Goal: Task Accomplishment & Management: Use online tool/utility

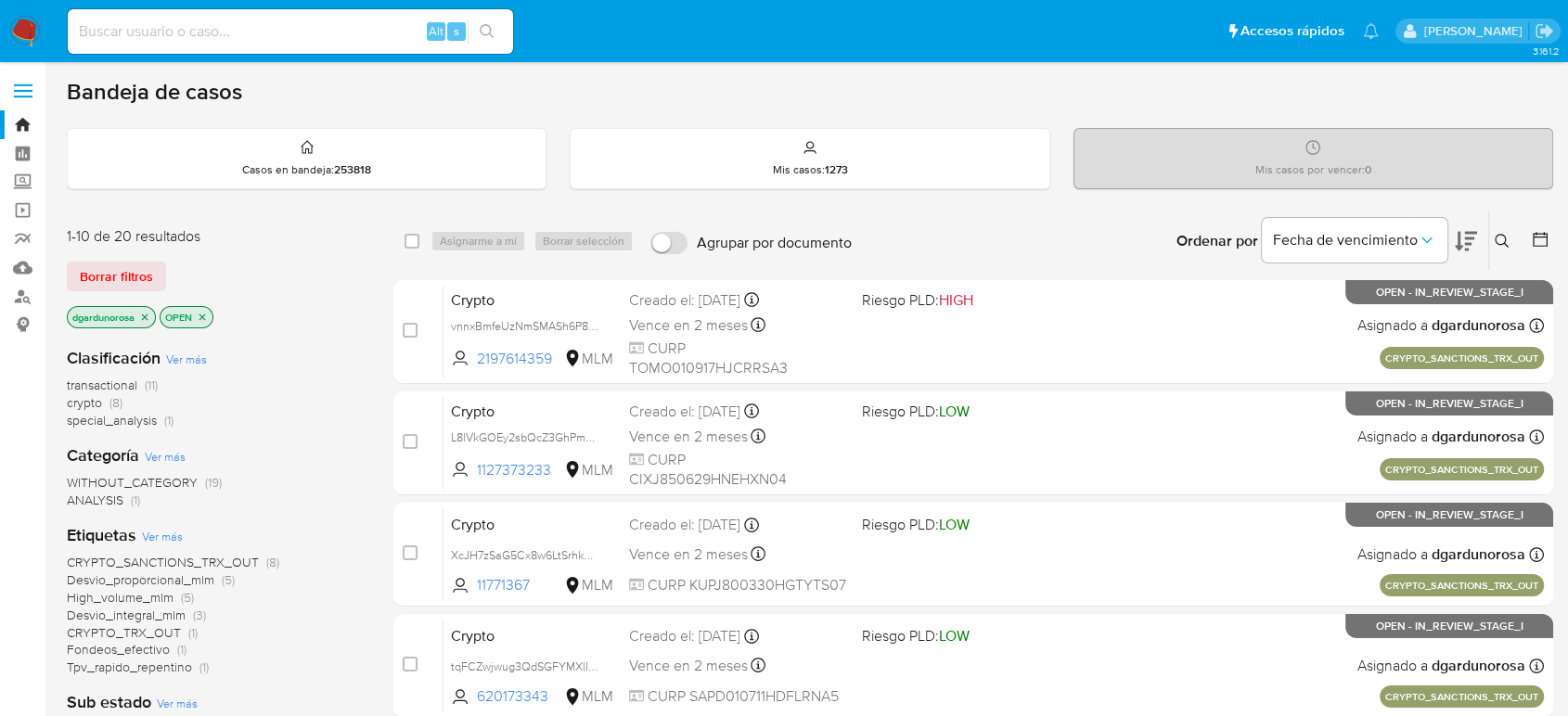
click at [1499, 236] on icon at bounding box center [1502, 241] width 15 height 15
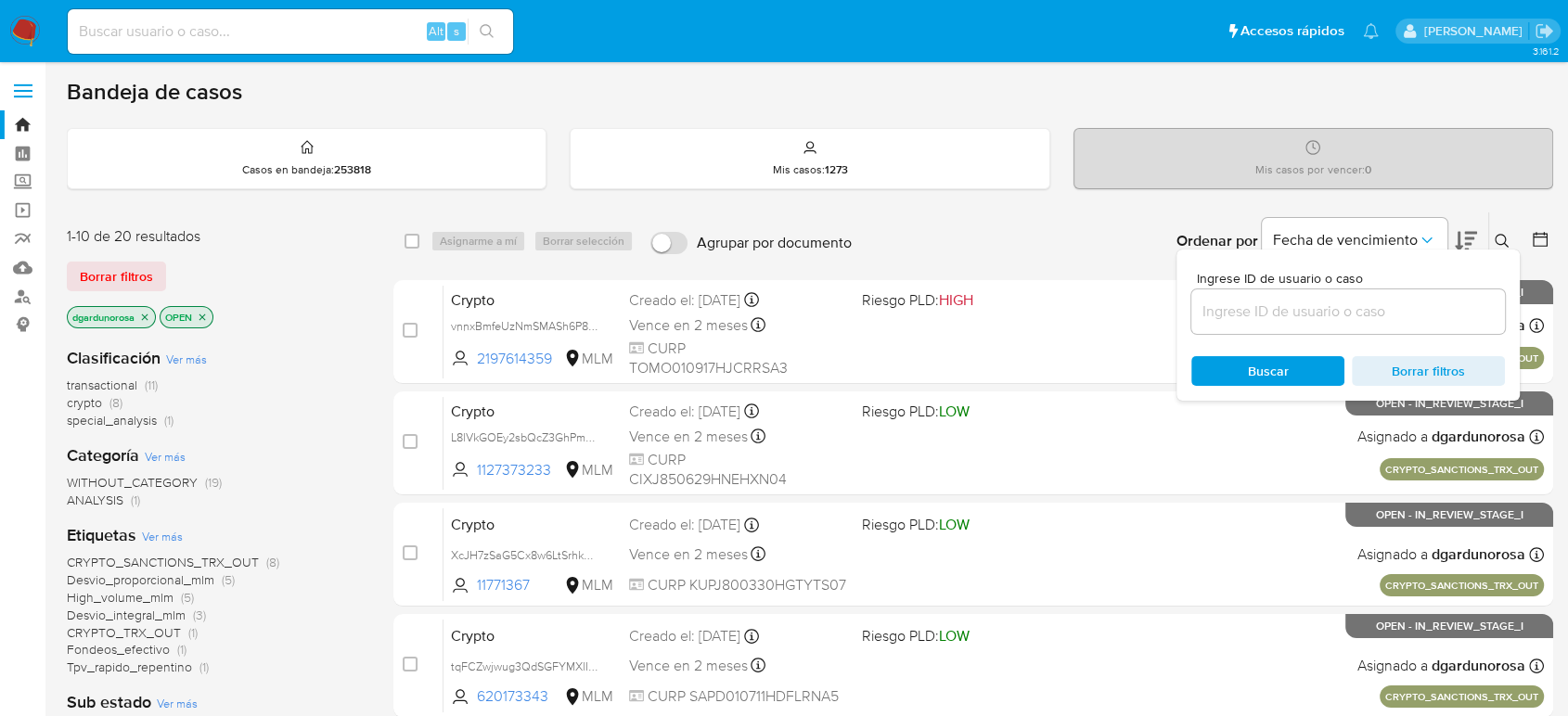
click at [1410, 306] on input at bounding box center [1348, 312] width 314 height 24
type input "2190560821"
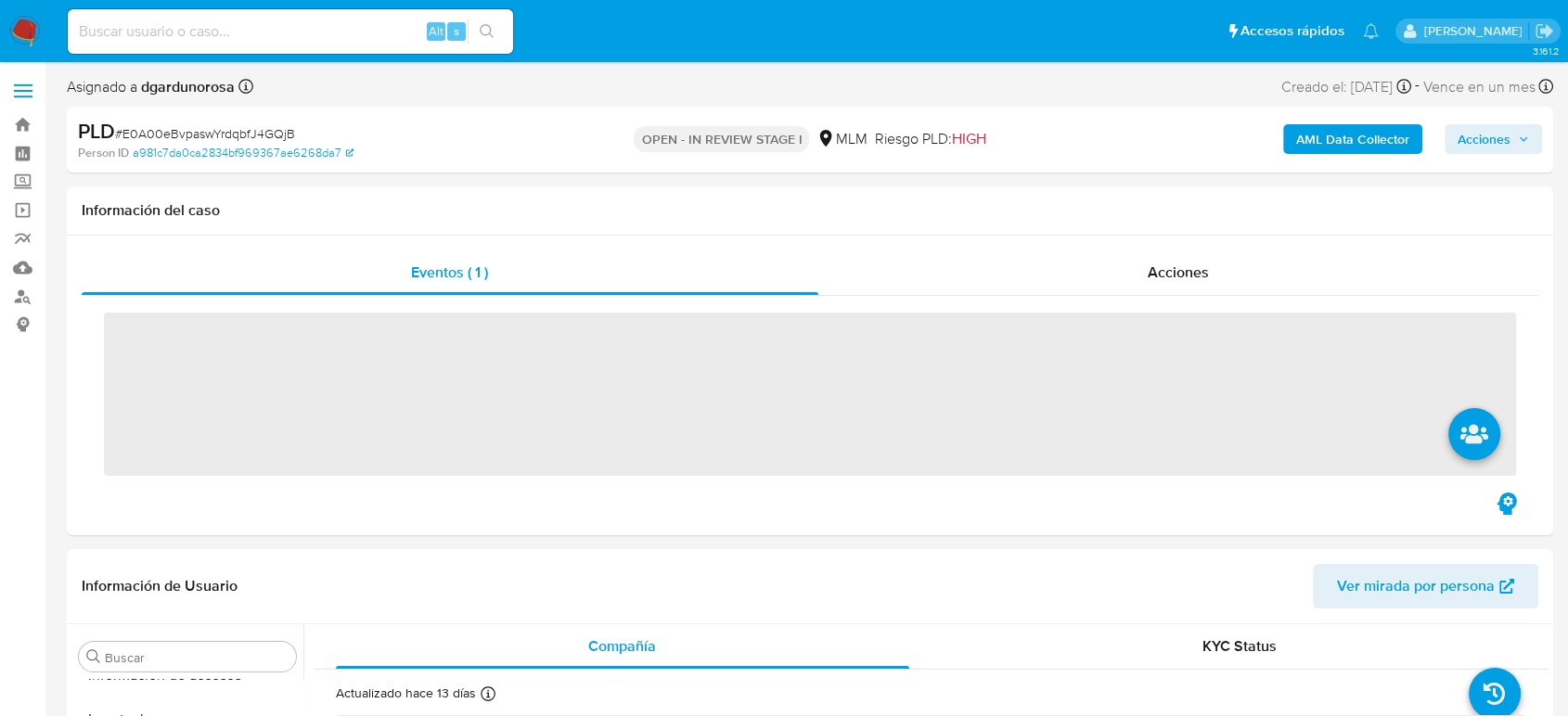
scroll to position [873, 0]
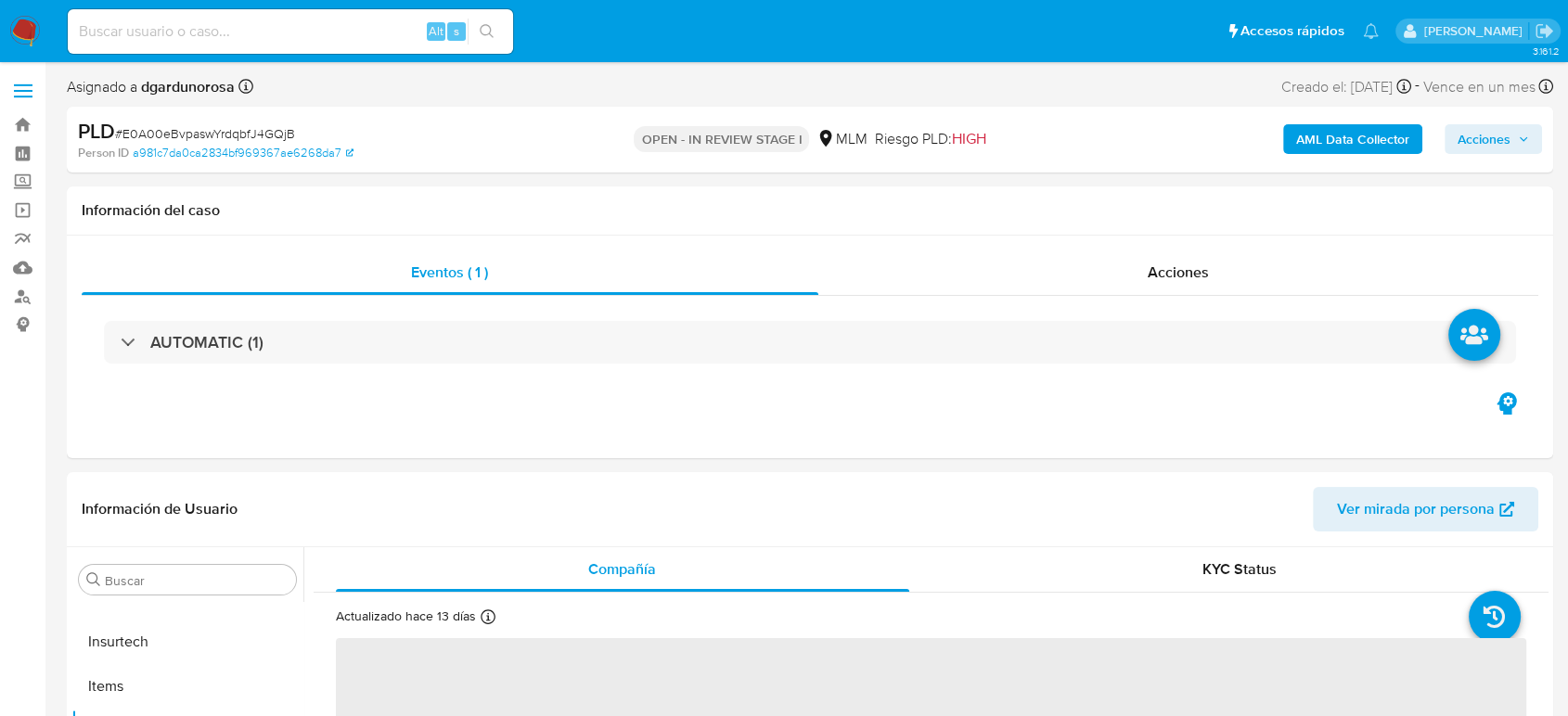
select select "10"
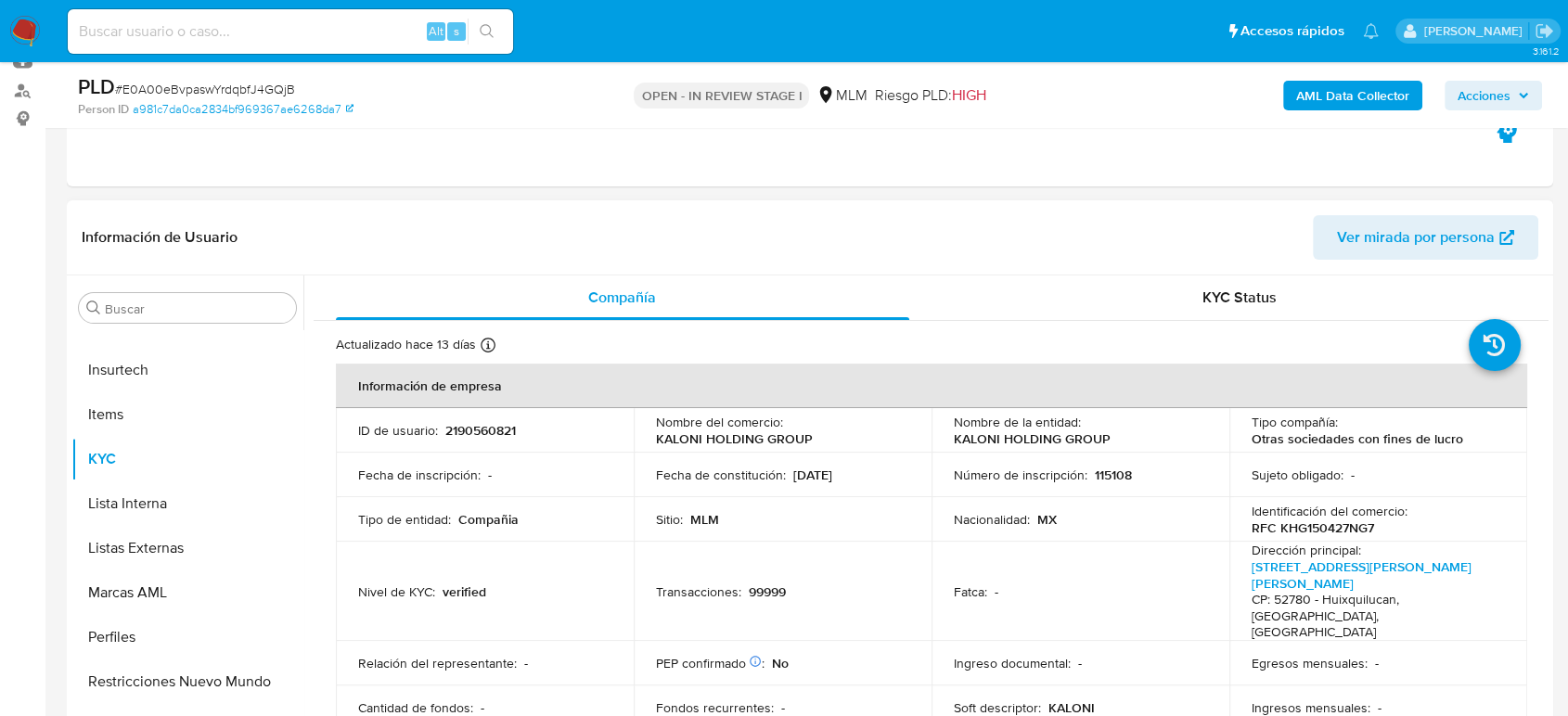
scroll to position [0, 0]
click at [1119, 473] on p "115108" at bounding box center [1113, 475] width 37 height 17
drag, startPoint x: 1125, startPoint y: 444, endPoint x: 932, endPoint y: 442, distance: 193.0
click at [932, 442] on td "Nombre de la entidad : KALONI HOLDING GROUP" at bounding box center [1080, 431] width 298 height 45
copy p "KALONI HOLDING GROUP"
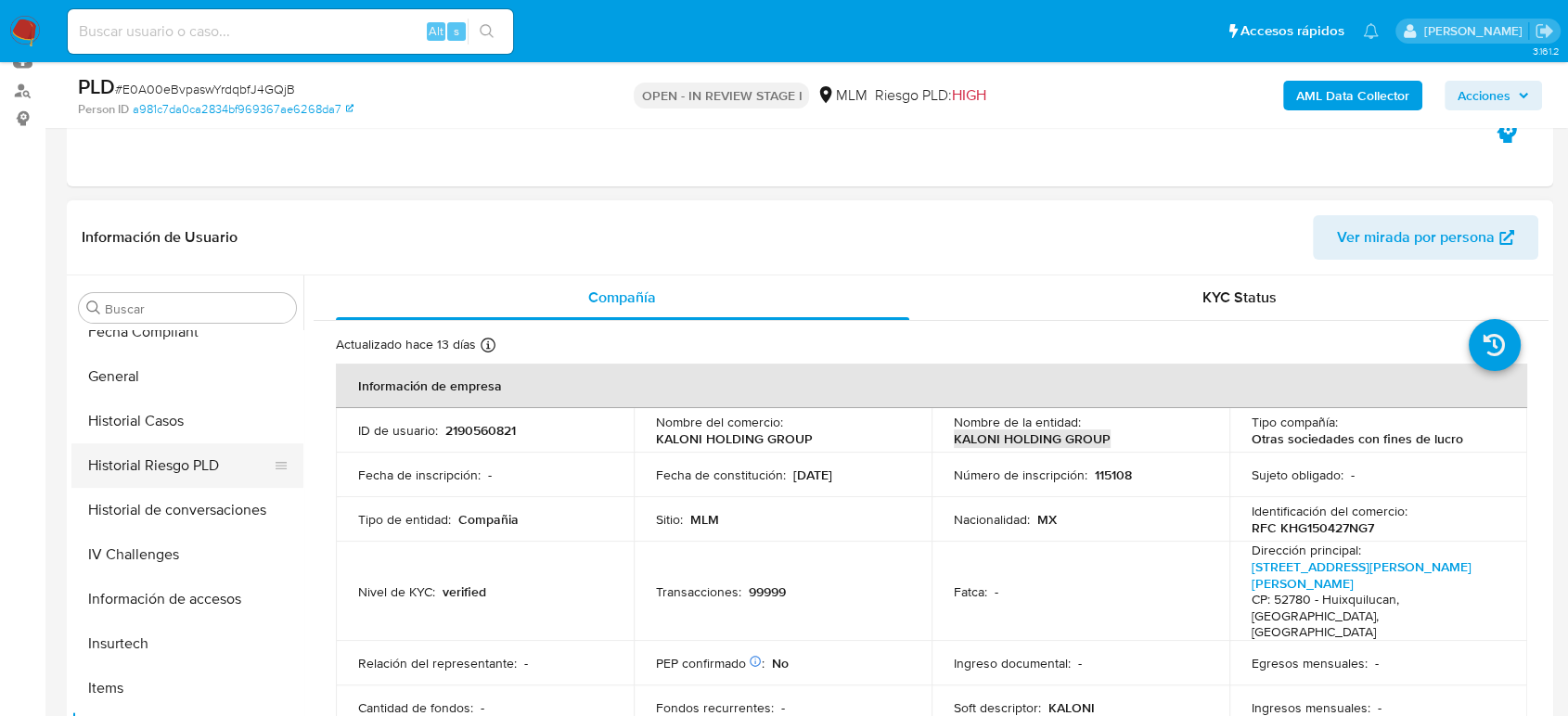
scroll to position [565, 0]
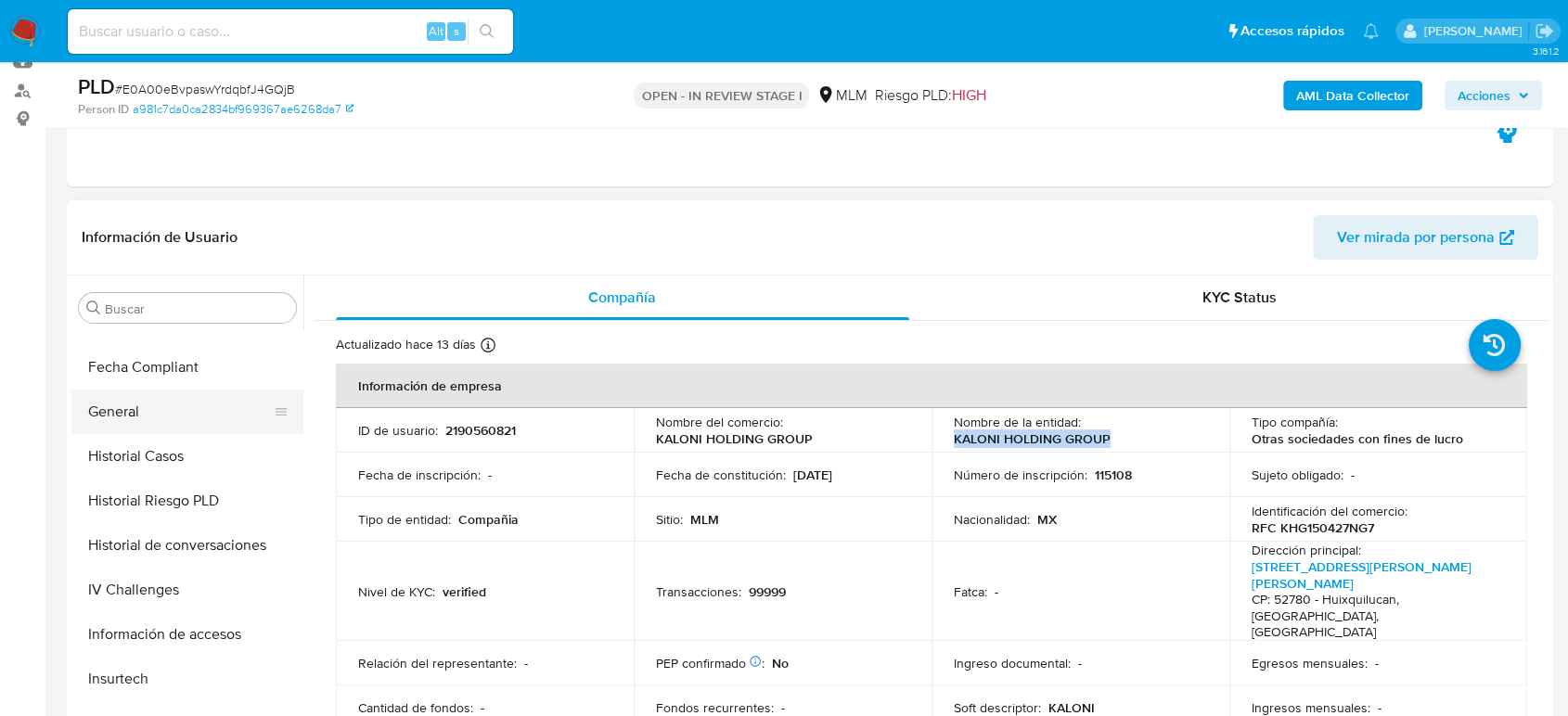
click at [121, 407] on button "General" at bounding box center [179, 412] width 217 height 45
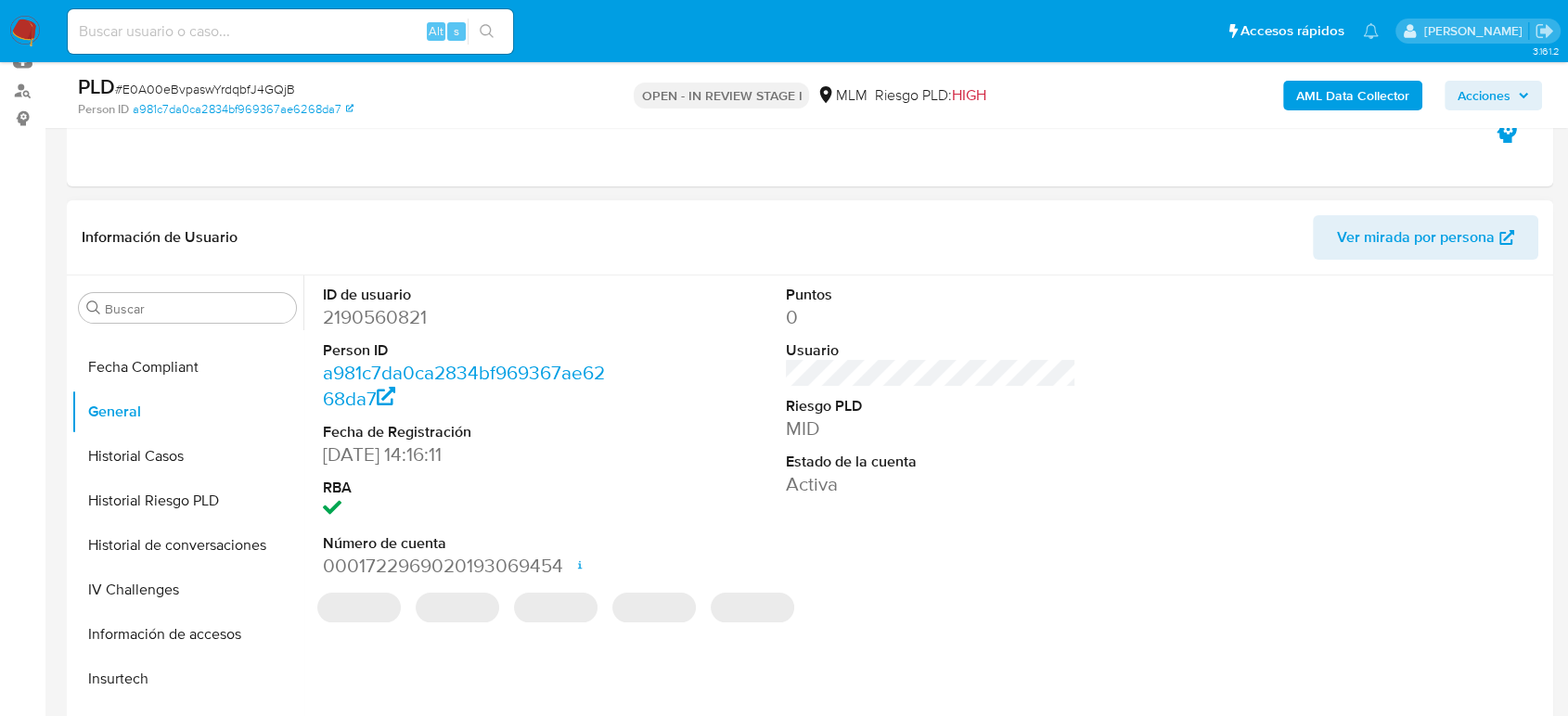
click at [406, 324] on dd "2190560821" at bounding box center [467, 318] width 291 height 26
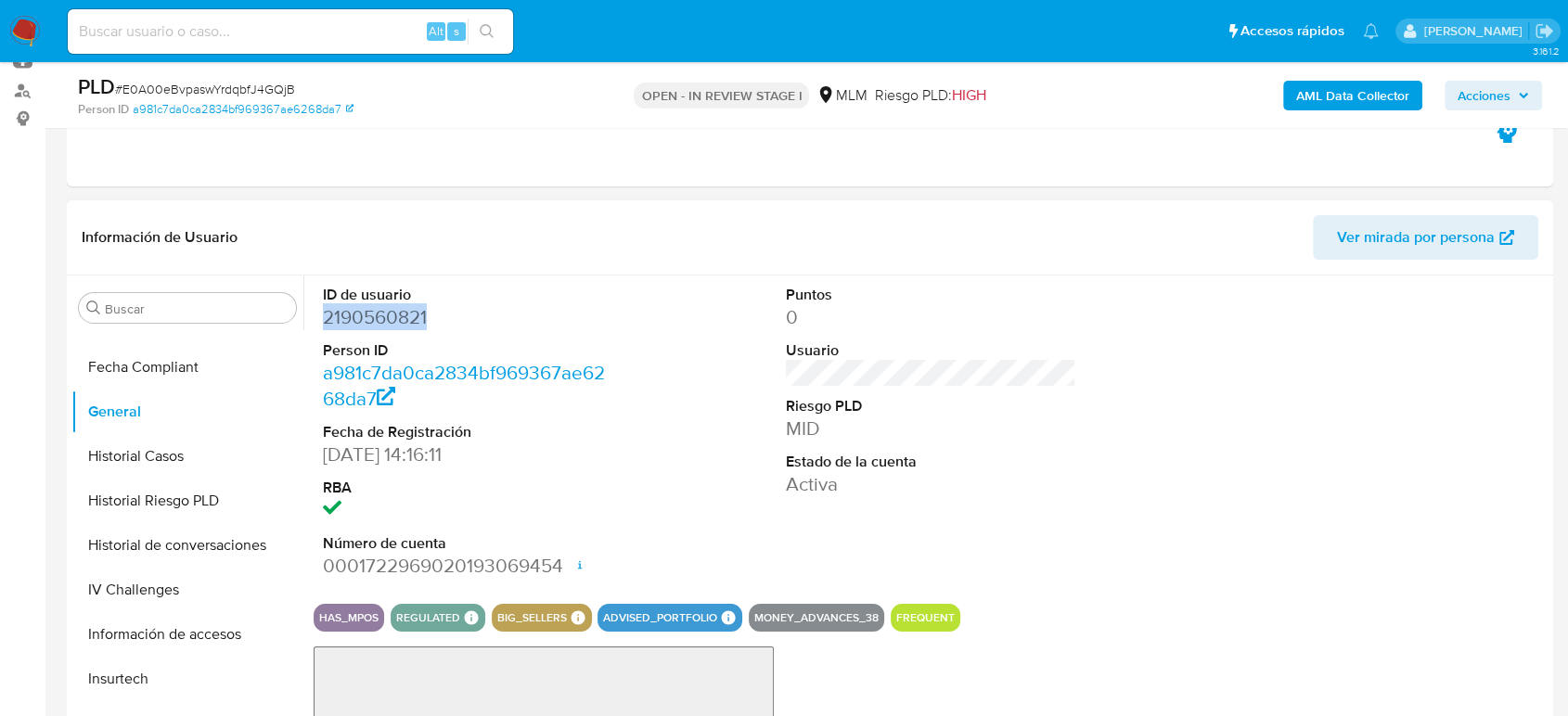
copy dd "2190560821"
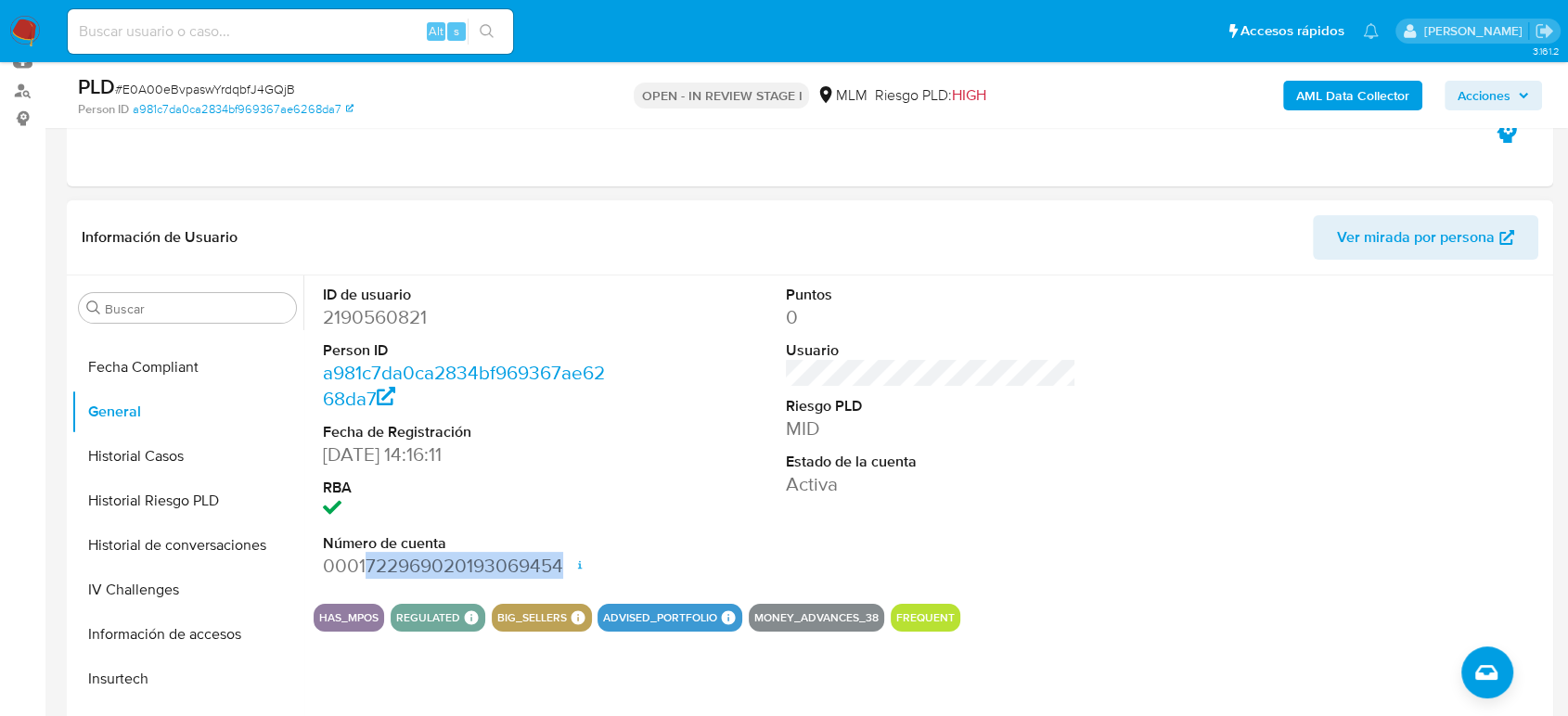
drag, startPoint x: 363, startPoint y: 573, endPoint x: 561, endPoint y: 576, distance: 198.0
click at [561, 576] on dd "0001722969020193069454 Fecha de apertura 20/01/2025 15:23 Estado ACTIVE" at bounding box center [467, 566] width 291 height 26
copy dd "722969020193069454"
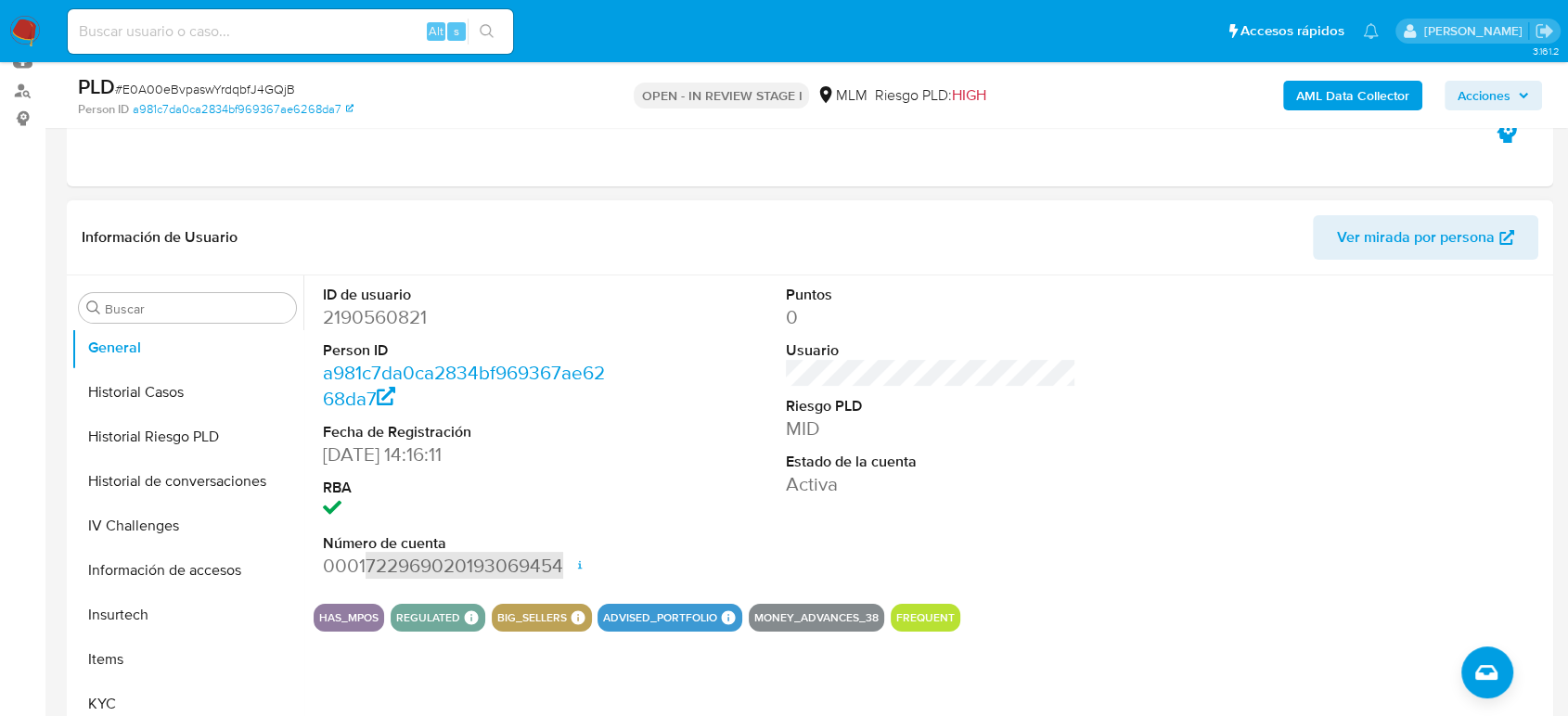
scroll to position [873, 0]
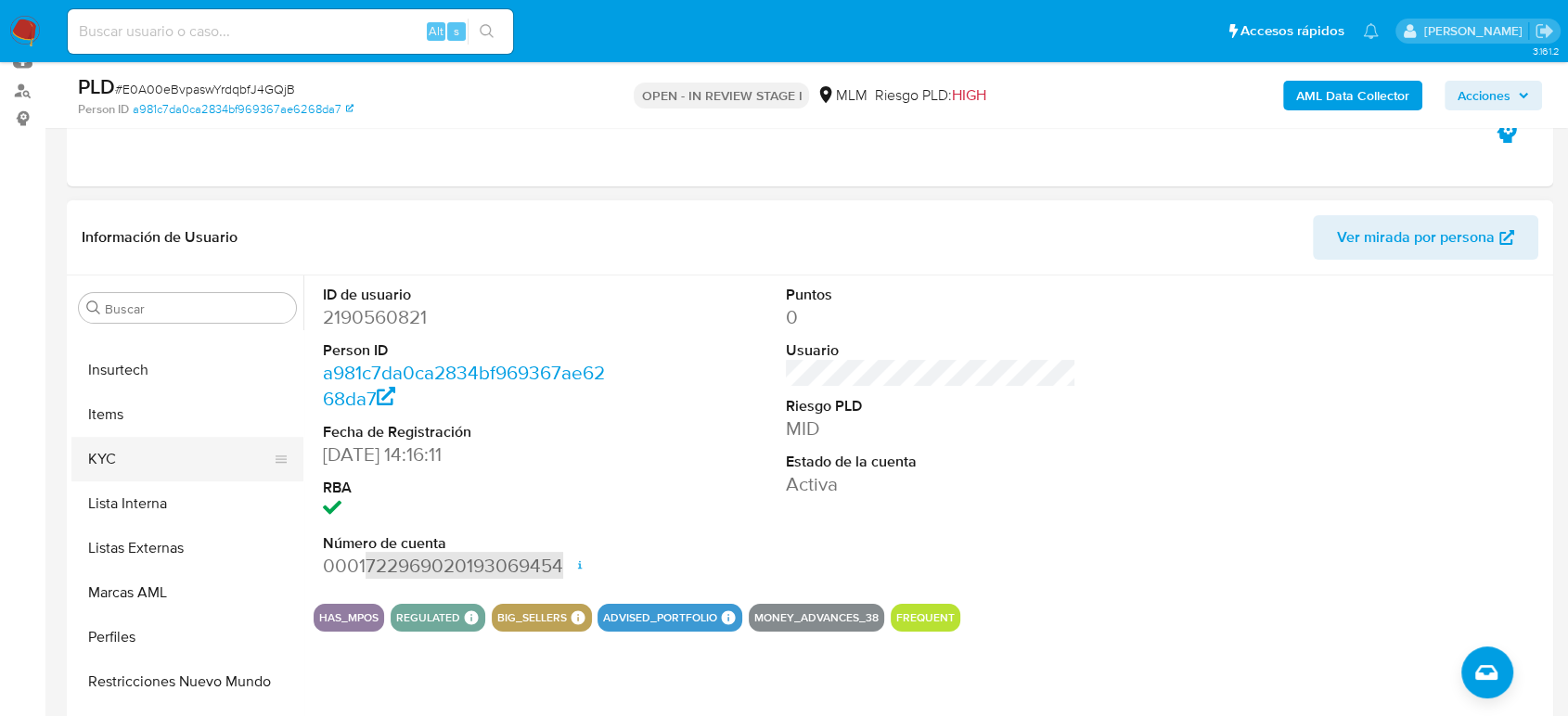
click at [94, 467] on button "KYC" at bounding box center [179, 460] width 217 height 45
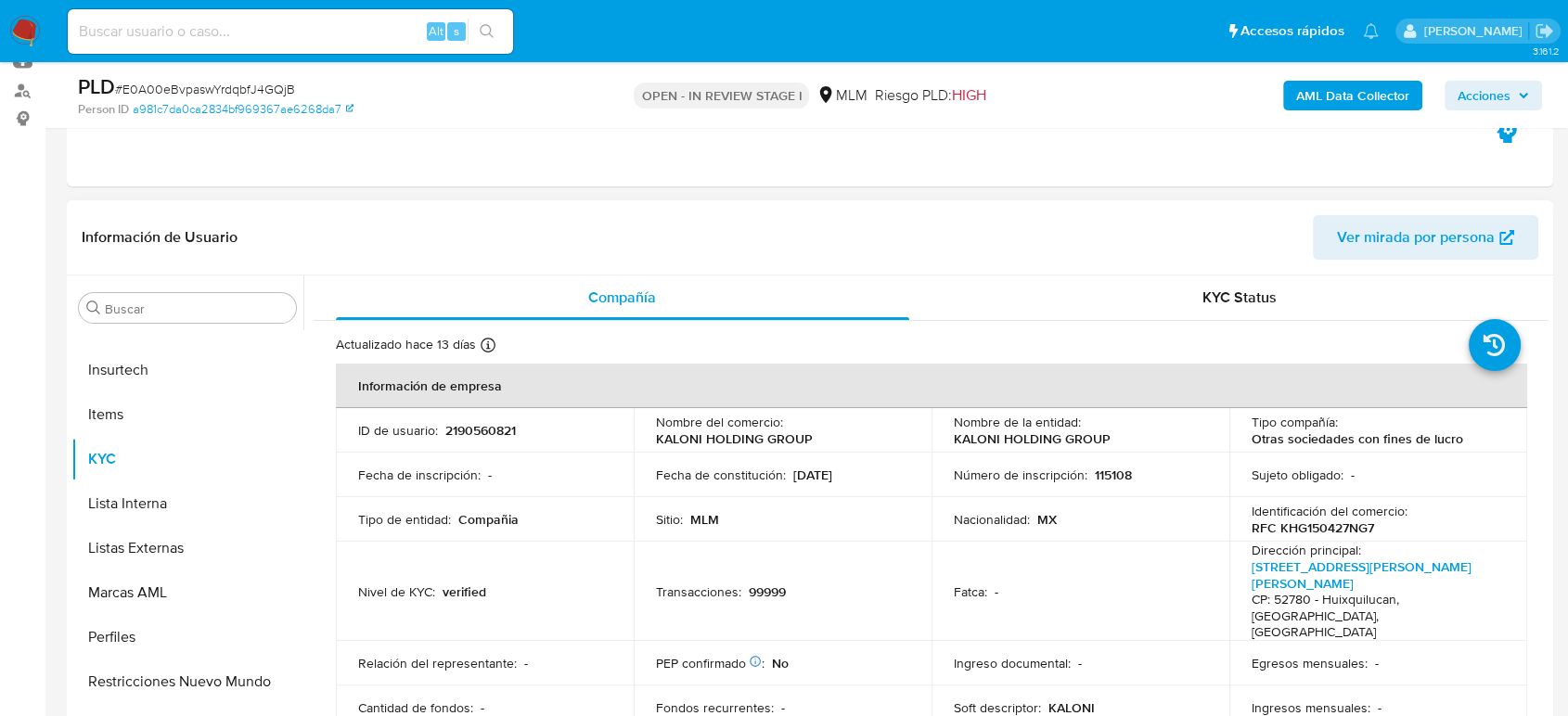
click at [1112, 525] on div "Nacionalidad : MX" at bounding box center [1080, 520] width 253 height 17
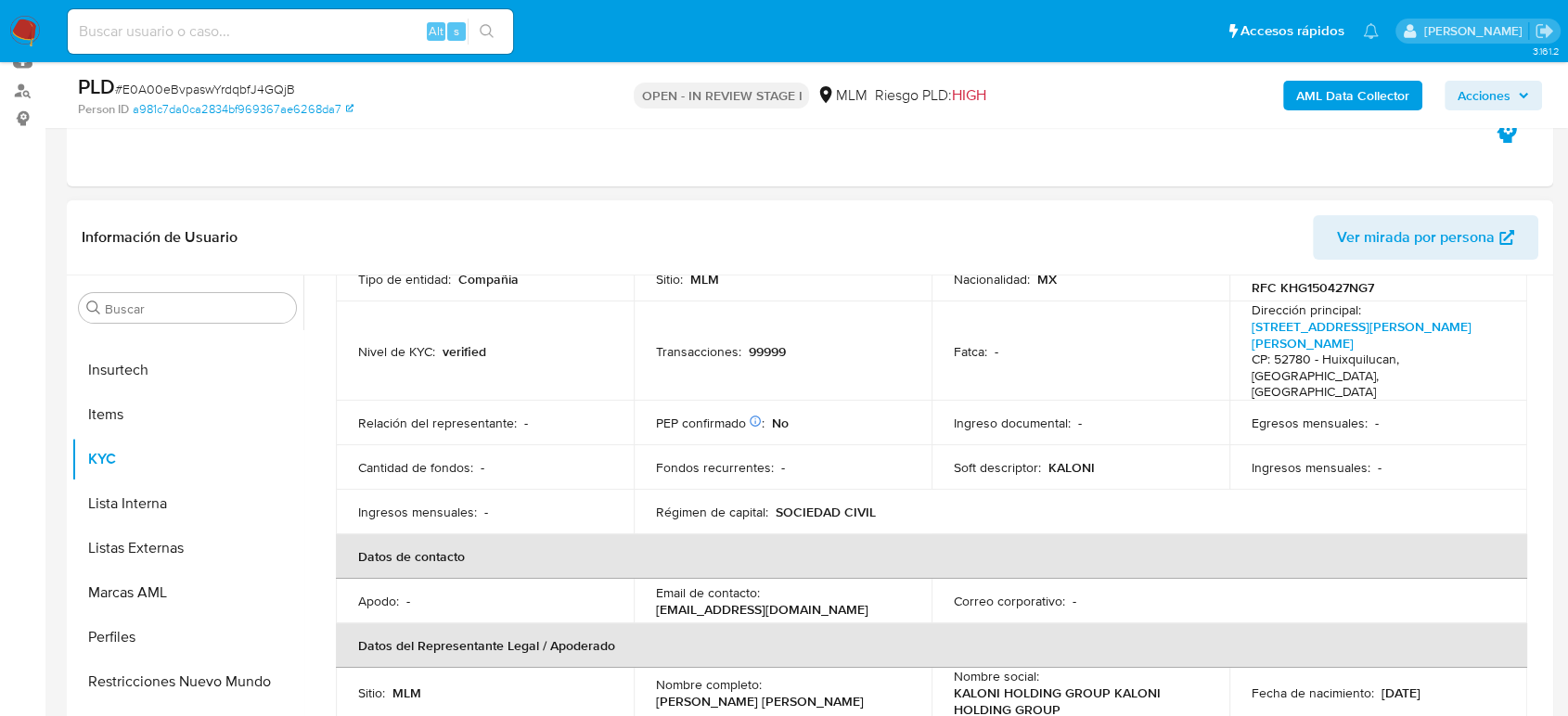
scroll to position [0, 0]
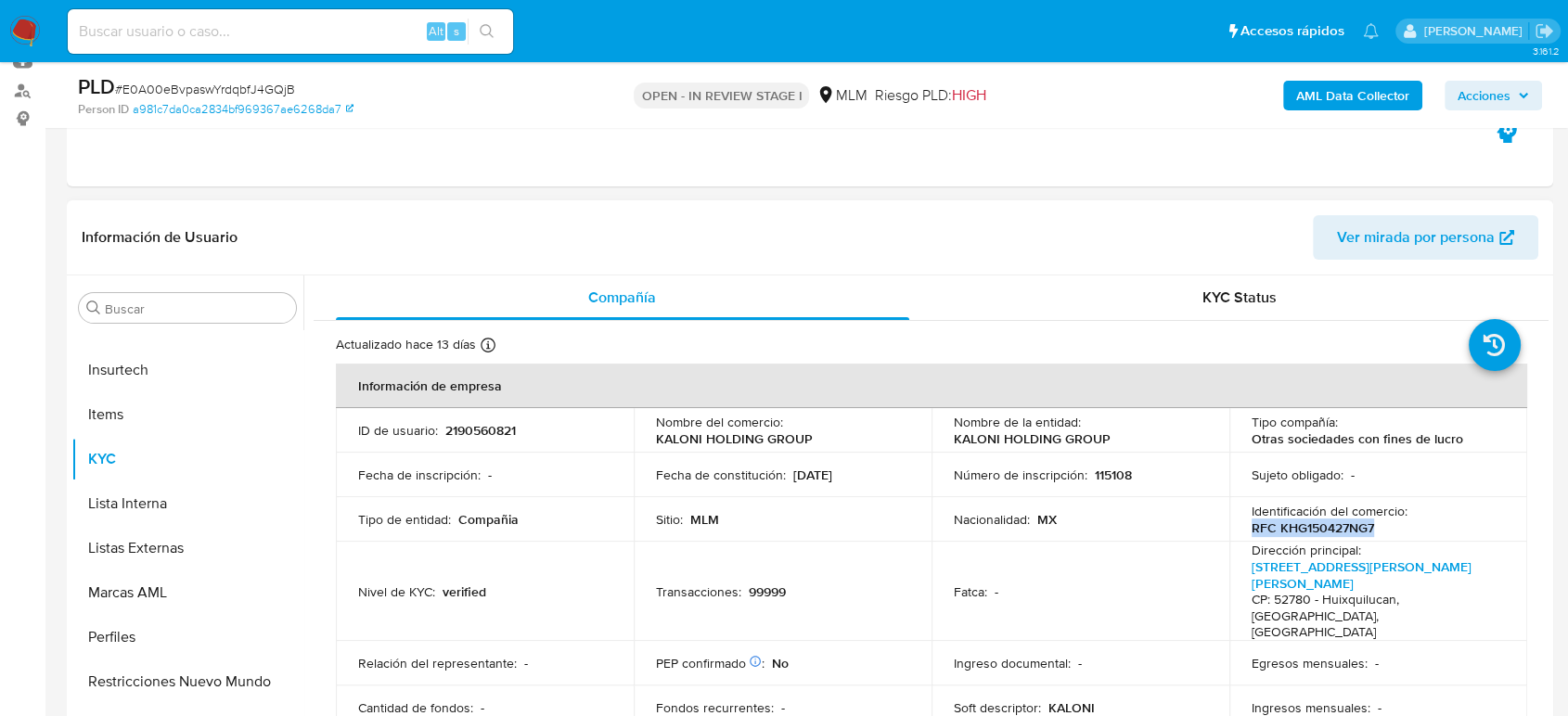
drag, startPoint x: 1373, startPoint y: 534, endPoint x: 1245, endPoint y: 537, distance: 128.0
click at [1245, 537] on td "Identificación del comercio : RFC KHG150427NG7" at bounding box center [1377, 520] width 298 height 45
copy p "RFC KHG150427NG7"
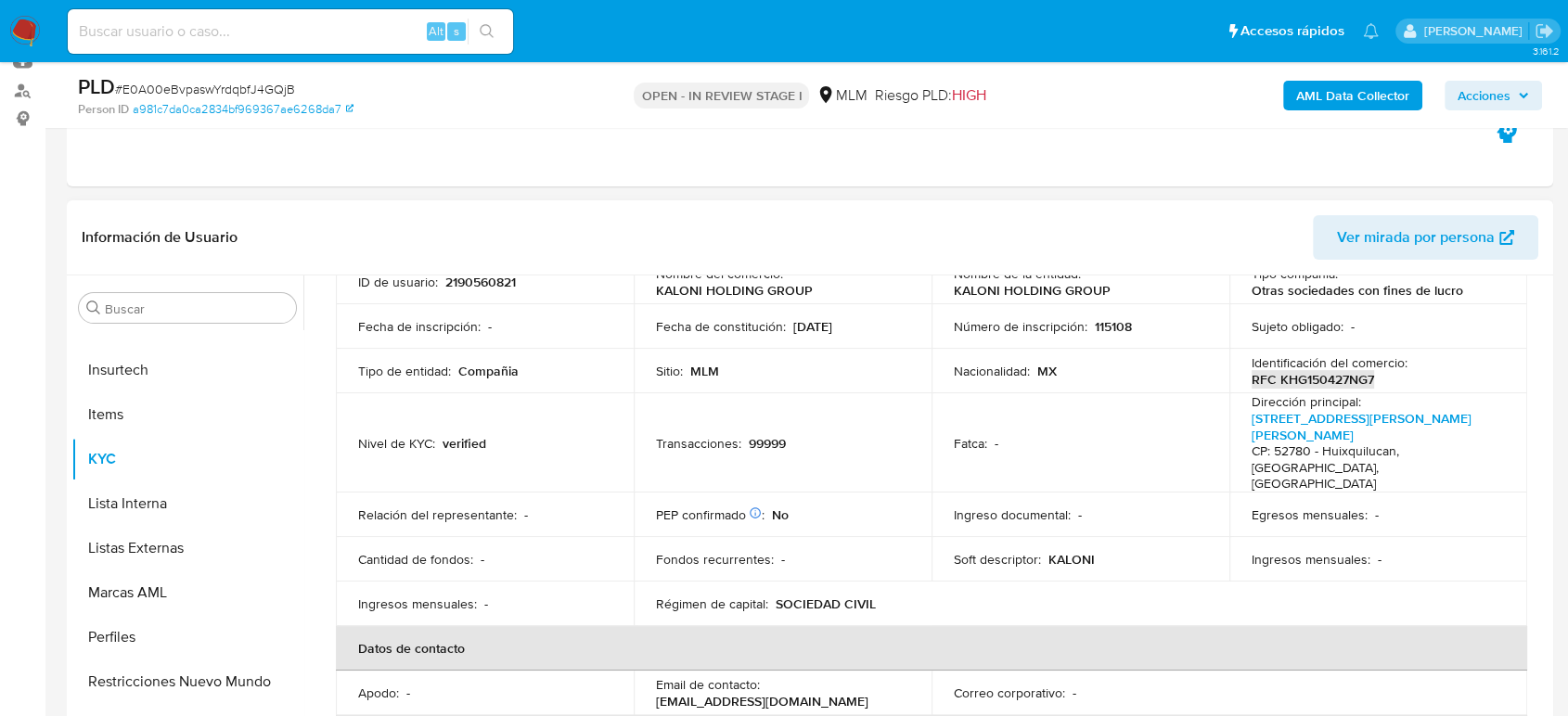
scroll to position [33, 0]
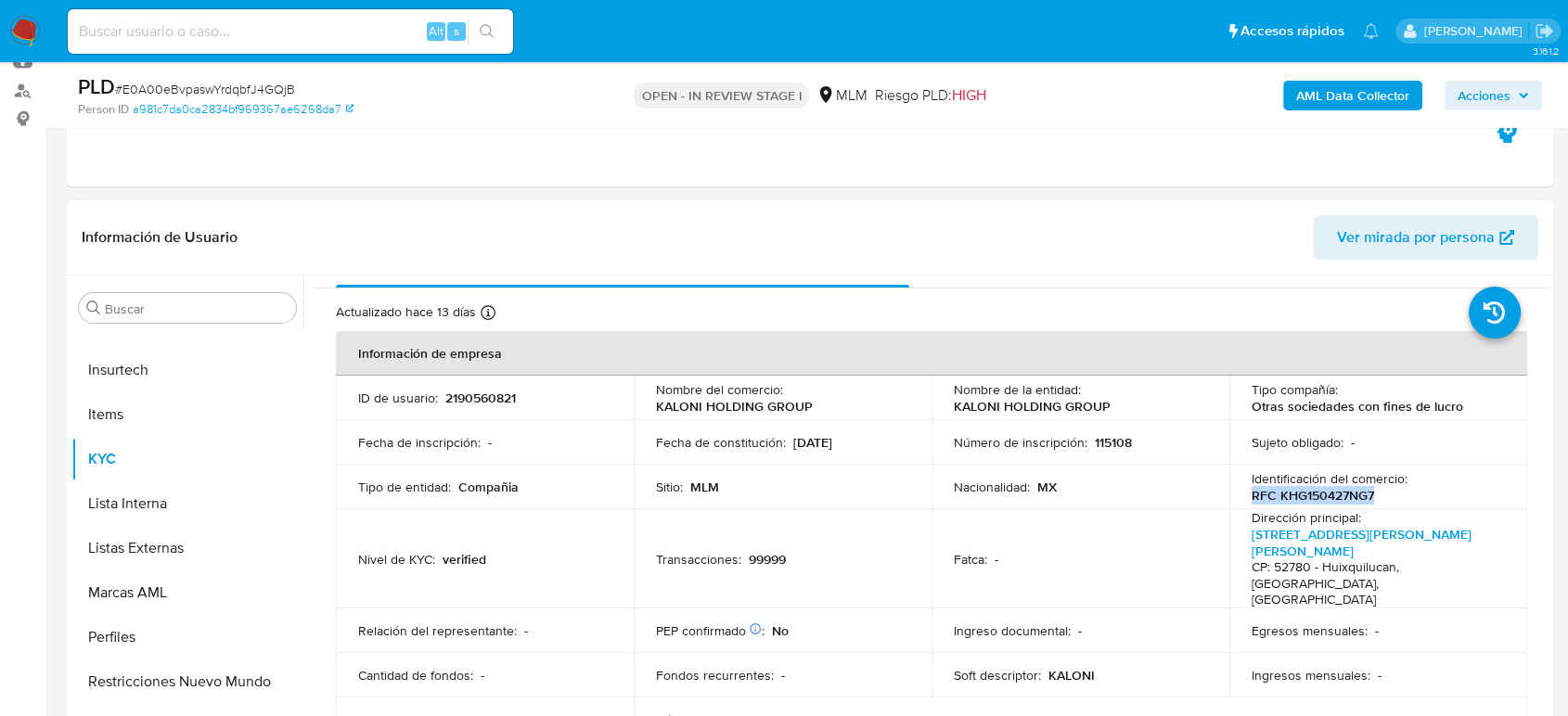
drag, startPoint x: 870, startPoint y: 451, endPoint x: 789, endPoint y: 443, distance: 81.4
click at [789, 443] on td "Fecha de constitución : 27/04/2015" at bounding box center [782, 443] width 298 height 45
copy p "27/04/2015"
click at [919, 551] on td "Transacciones : 99999" at bounding box center [782, 559] width 298 height 99
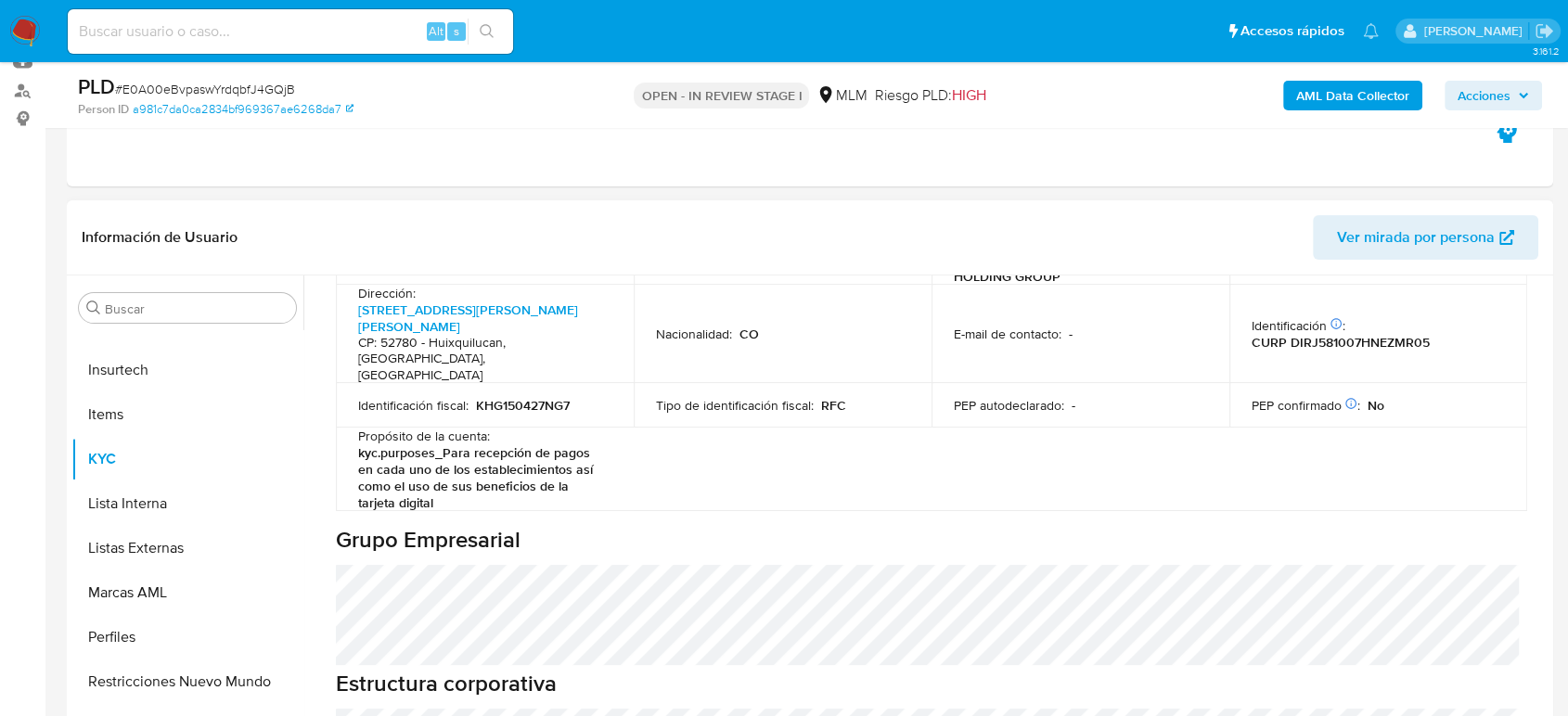
scroll to position [652, 0]
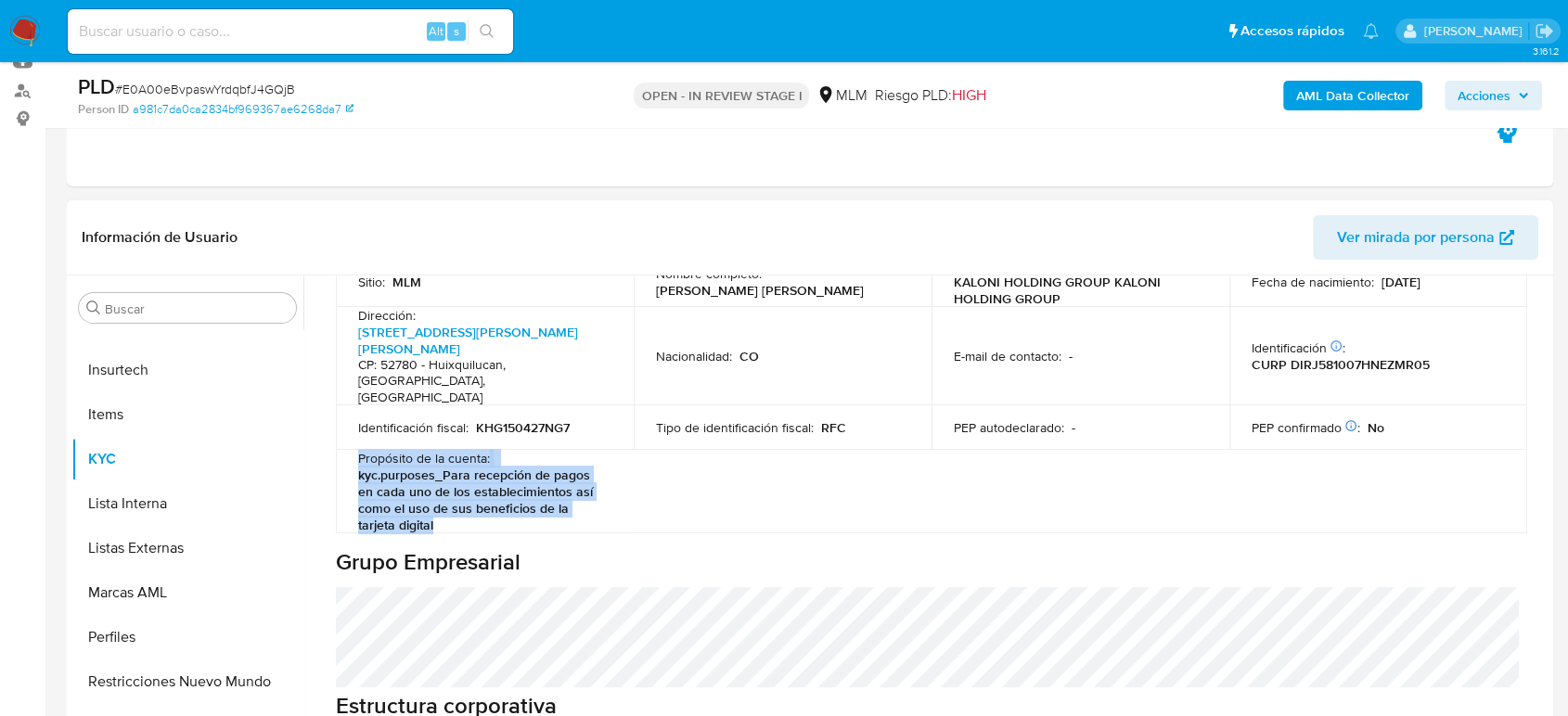
drag, startPoint x: 354, startPoint y: 431, endPoint x: 438, endPoint y: 495, distance: 105.6
click at [438, 495] on td "Propósito de la cuenta : kyc.purposes_Para recepción de pagos en cada uno de lo…" at bounding box center [484, 491] width 298 height 83
copy div "Propósito de la cuenta : kyc.purposes_Para recepción de pagos en cada uno de lo…"
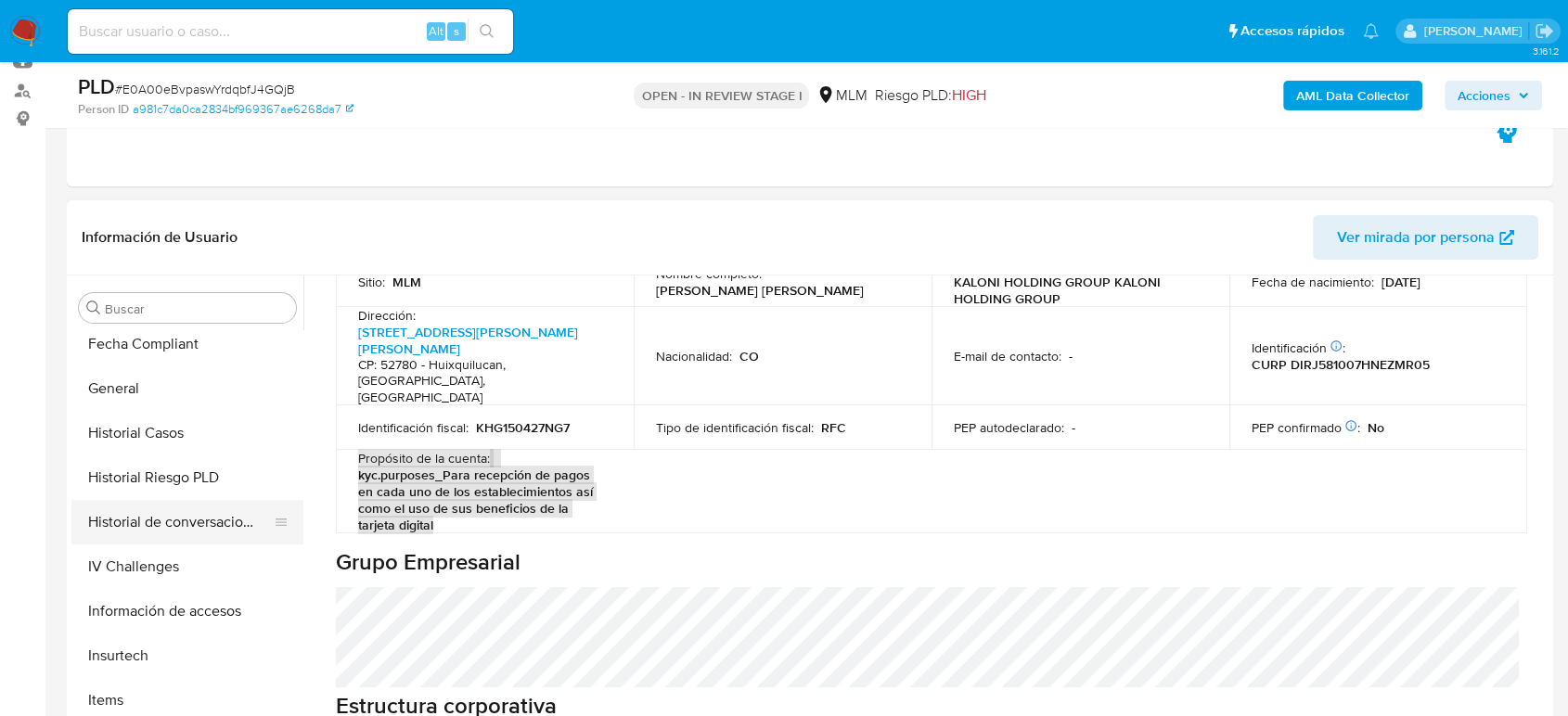
scroll to position [565, 0]
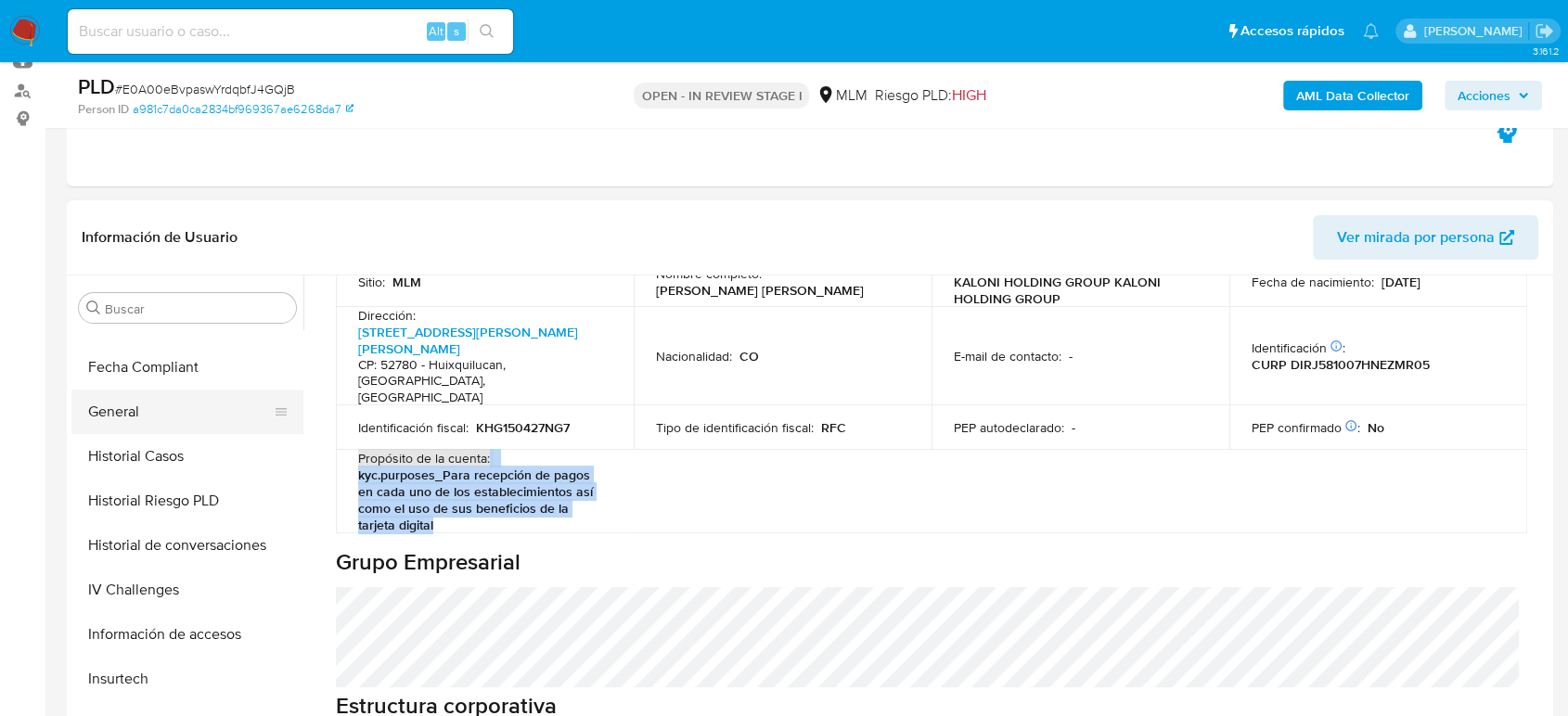
click at [148, 408] on button "General" at bounding box center [179, 412] width 217 height 45
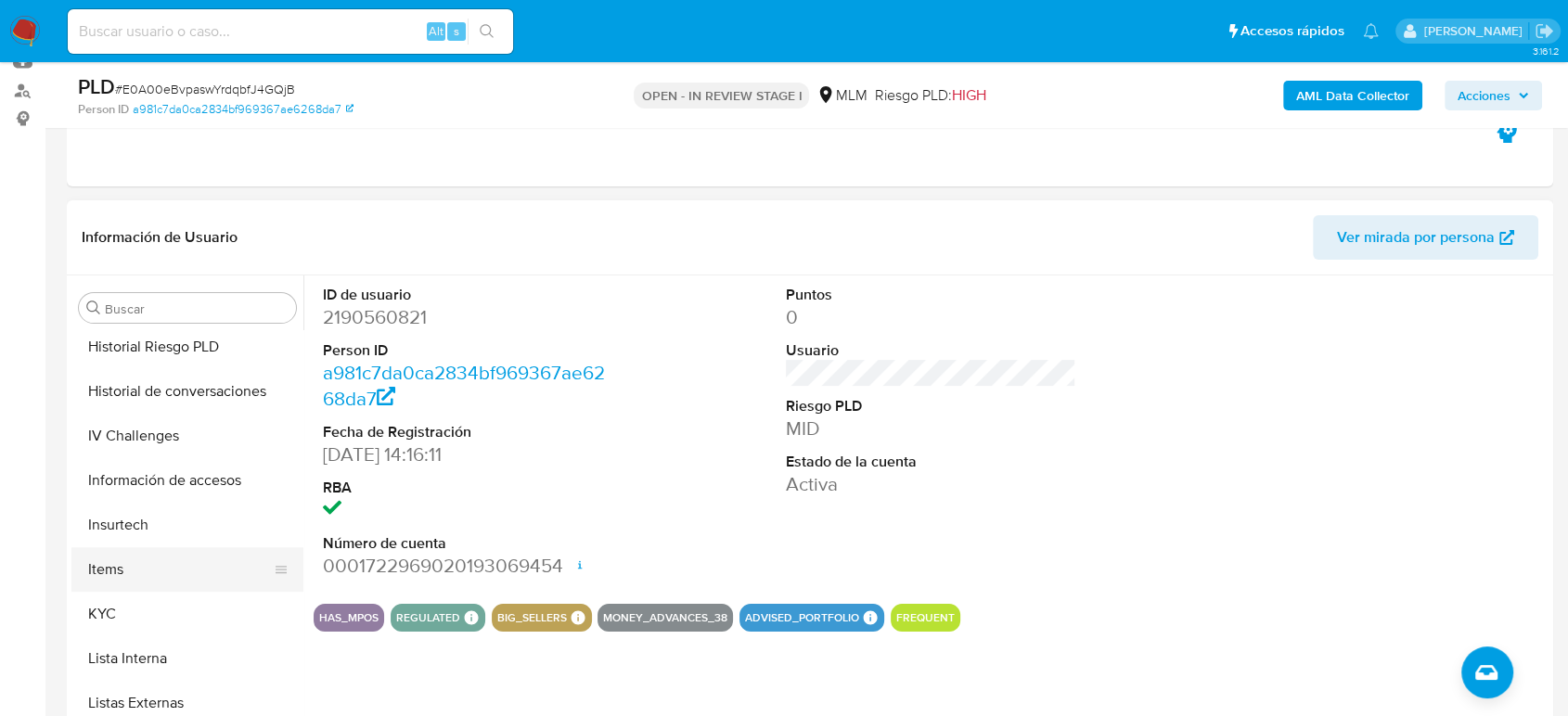
scroll to position [873, 0]
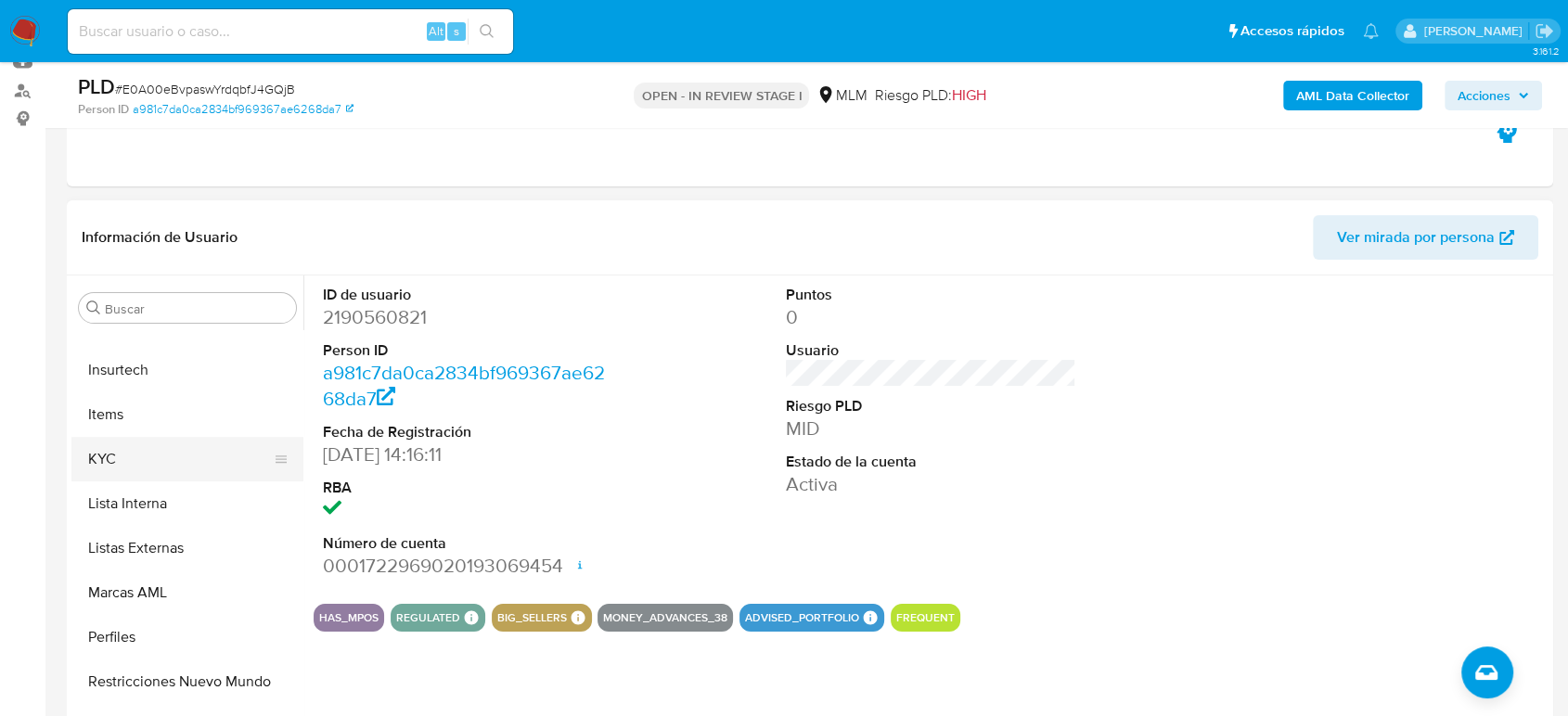
click at [145, 474] on button "KYC" at bounding box center [179, 460] width 217 height 45
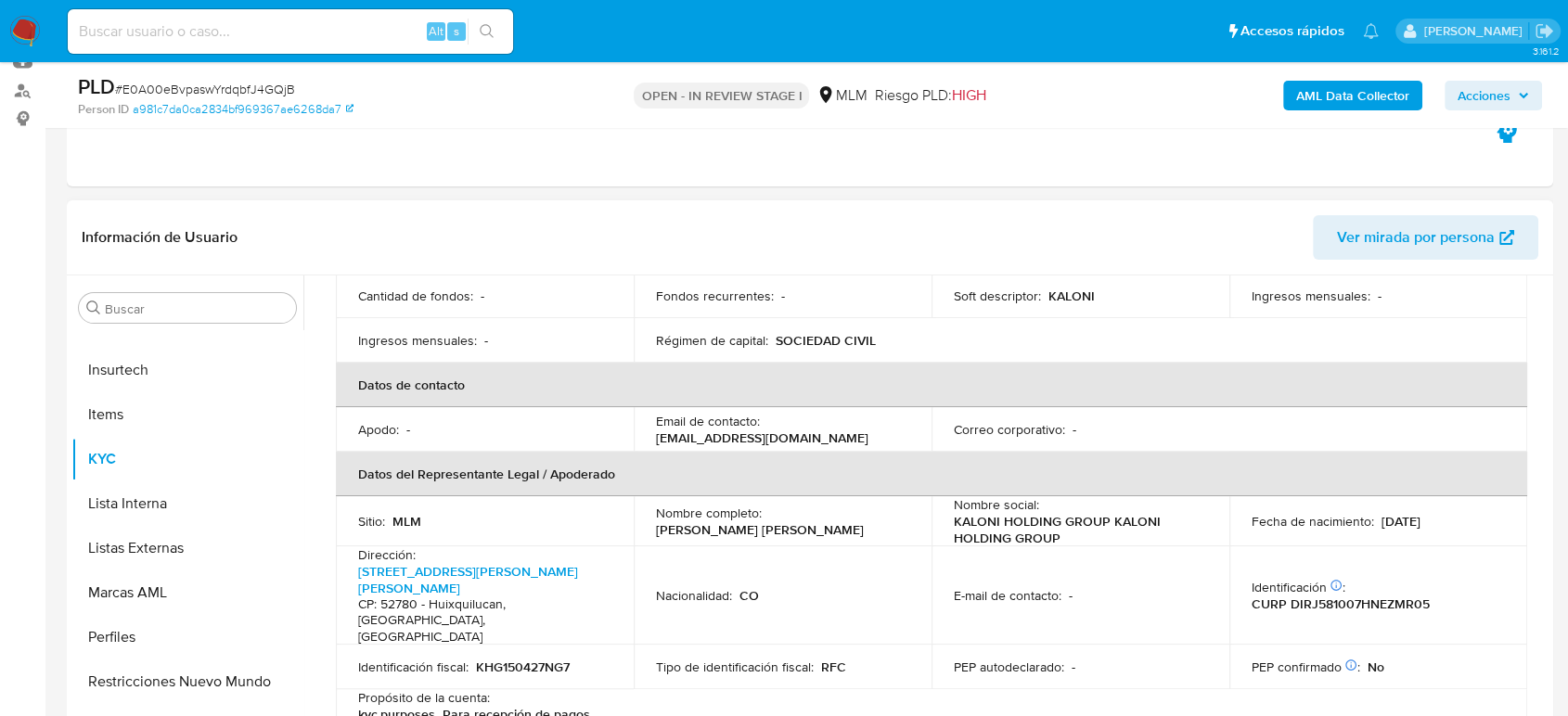
scroll to position [618, 0]
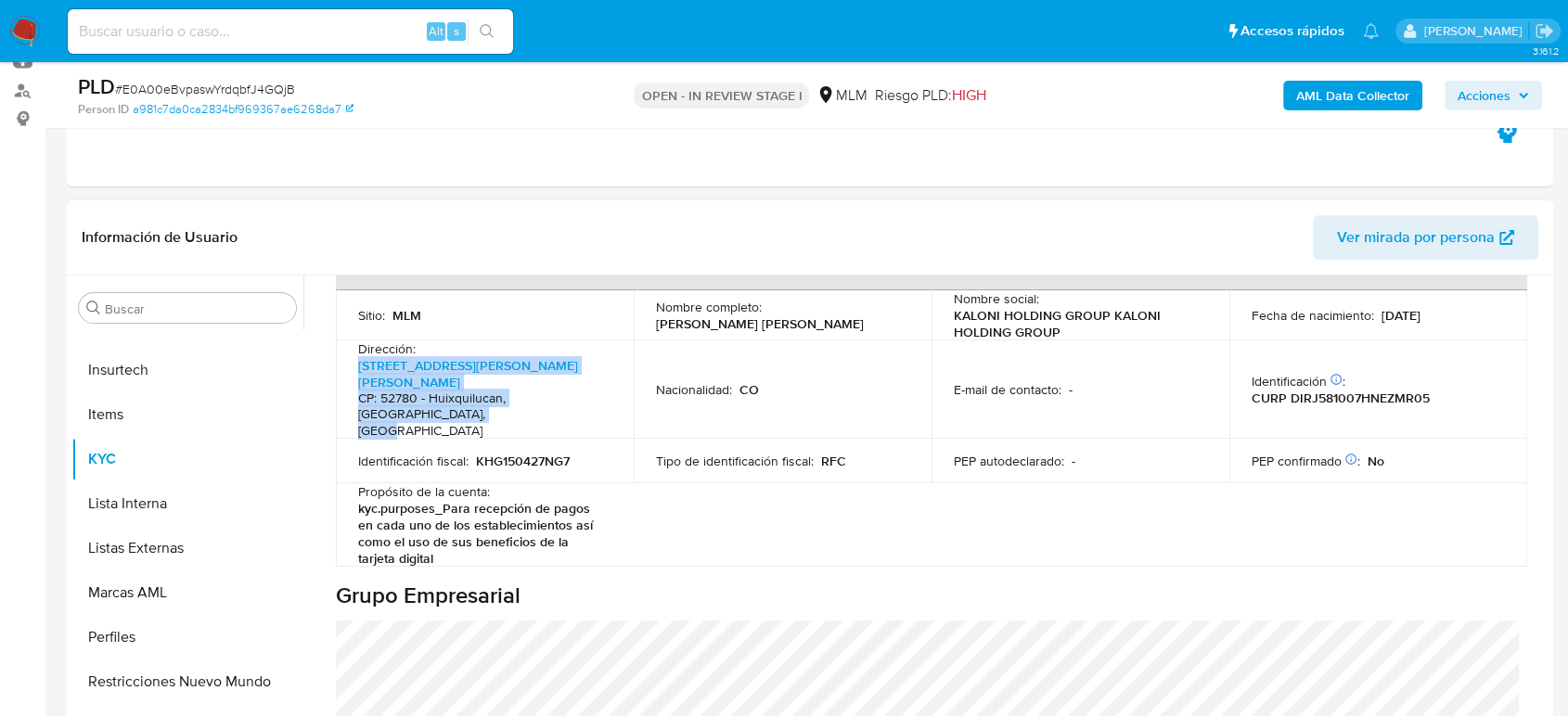
drag, startPoint x: 449, startPoint y: 396, endPoint x: 344, endPoint y: 373, distance: 107.5
click at [344, 373] on td "Dirección : Fuente De Diana 283, Lomas De Tecamachalco CP: 52780 - Huixquilucan…" at bounding box center [484, 390] width 298 height 99
copy p "Fuente De Diana 283, Lomas De Tecamachalco CP: 52780 - Huixquilucan, Estado De …"
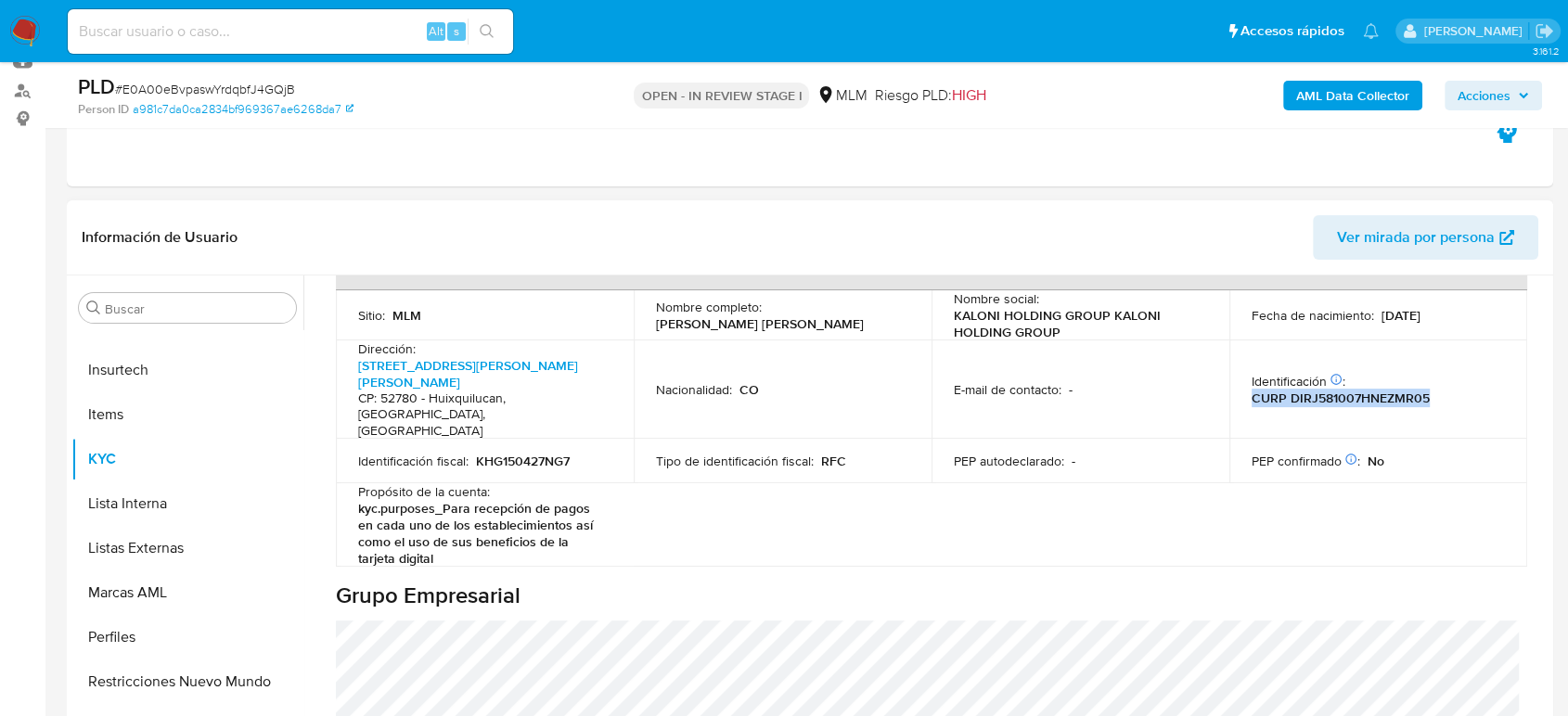
drag, startPoint x: 1433, startPoint y: 376, endPoint x: 1250, endPoint y: 374, distance: 183.0
click at [1251, 373] on div "Identificación CIC: 219235866 : CURP DIRJ581007HNEZMR05" at bounding box center [1377, 390] width 253 height 34
copy p "CURP DIRJ581007HNEZMR05"
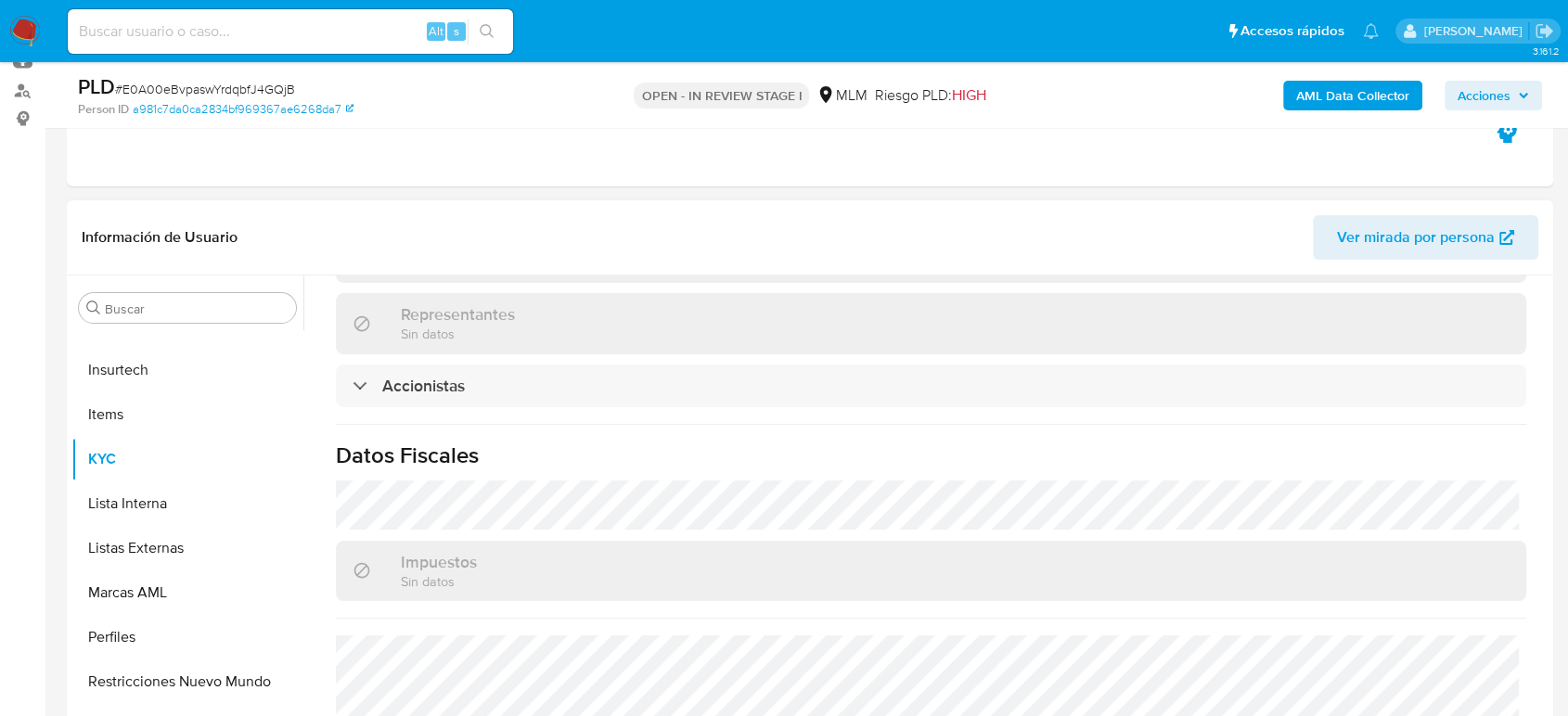
scroll to position [1269, 0]
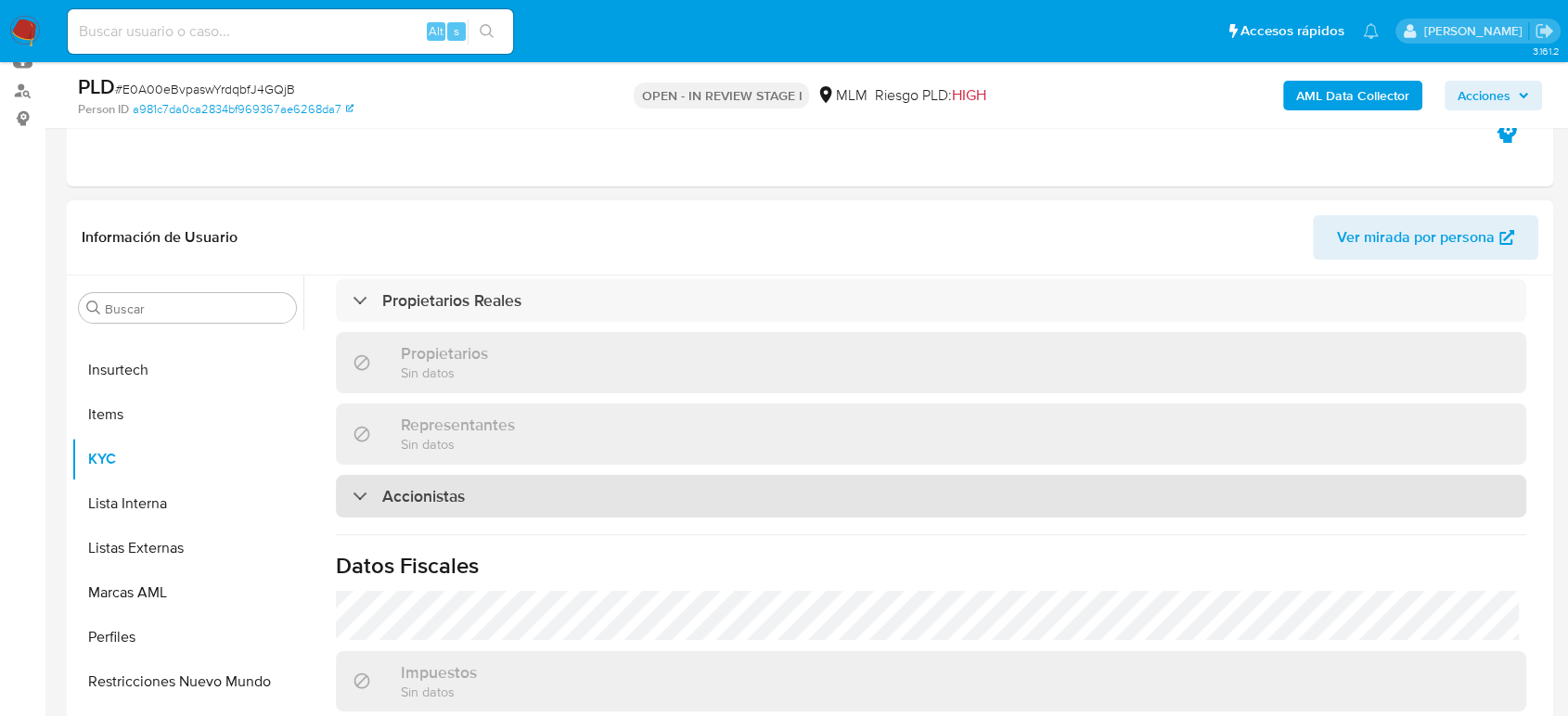
click at [471, 475] on div "Accionistas" at bounding box center [931, 496] width 1190 height 43
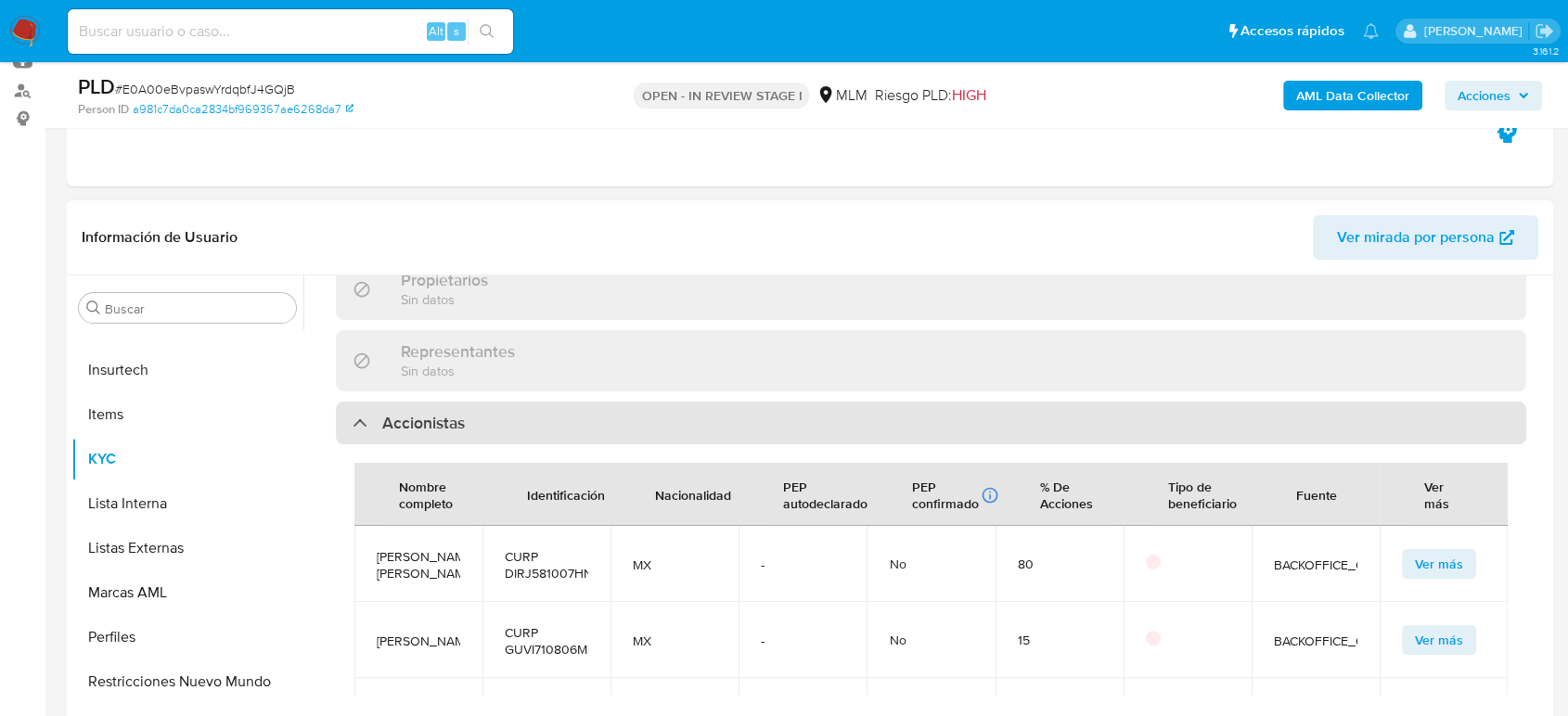
scroll to position [1476, 0]
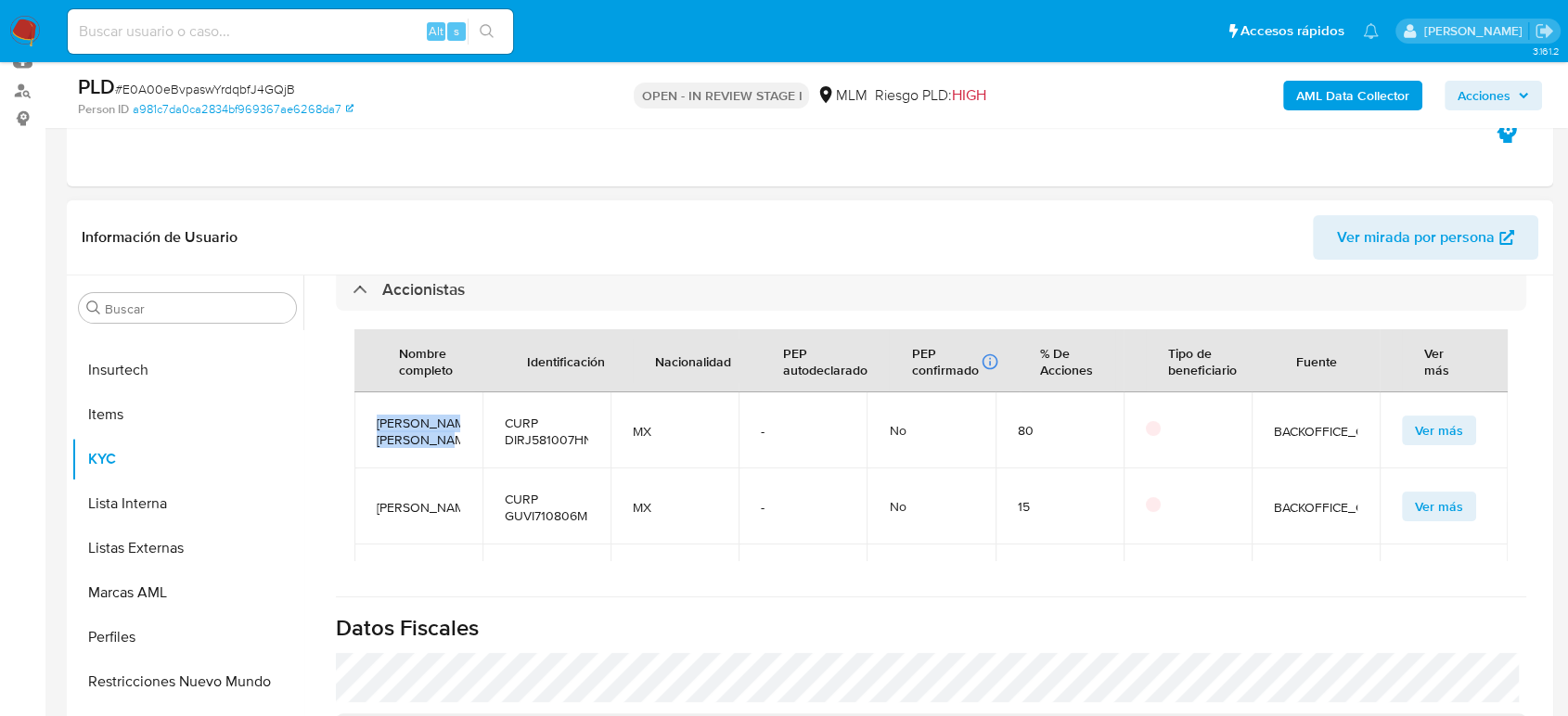
drag, startPoint x: 433, startPoint y: 411, endPoint x: 375, endPoint y: 400, distance: 59.0
click at [375, 399] on td "Jorge Ariel Diaz Ramirez" at bounding box center [418, 430] width 128 height 76
copy span "Jorge Ariel Diaz Ramirez"
drag, startPoint x: 587, startPoint y: 414, endPoint x: 555, endPoint y: 416, distance: 32.1
click at [555, 414] on td "CURP DIRJ581007HNEZMR05" at bounding box center [546, 430] width 128 height 76
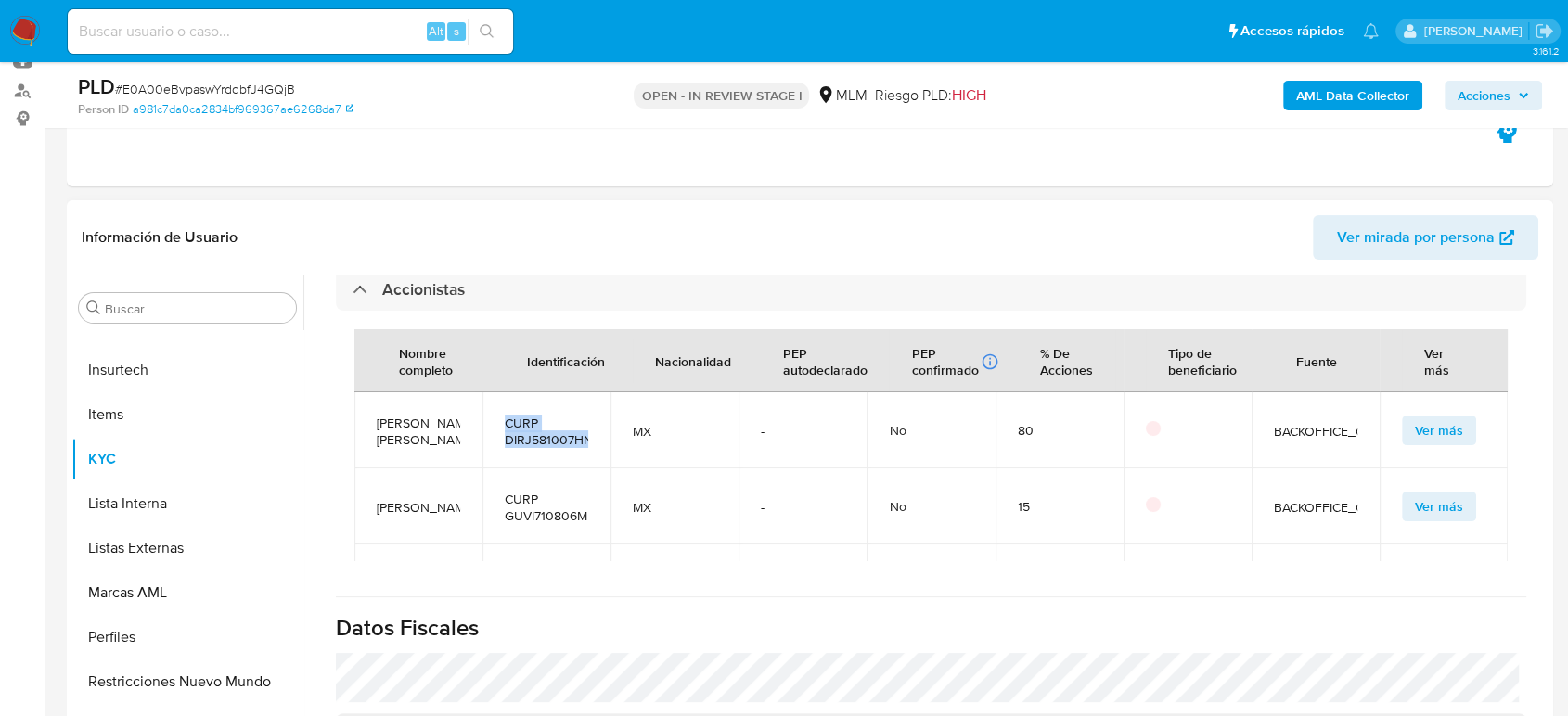
drag, startPoint x: 502, startPoint y: 392, endPoint x: 597, endPoint y: 427, distance: 101.2
click at [595, 424] on td "CURP DIRJ581007HNEZMR05" at bounding box center [546, 430] width 128 height 76
copy span "CURP DIRJ581007HNE"
drag, startPoint x: 428, startPoint y: 505, endPoint x: 376, endPoint y: 471, distance: 62.1
click at [377, 499] on span "Iliana Guerrero Villegas" at bounding box center [418, 508] width 83 height 17
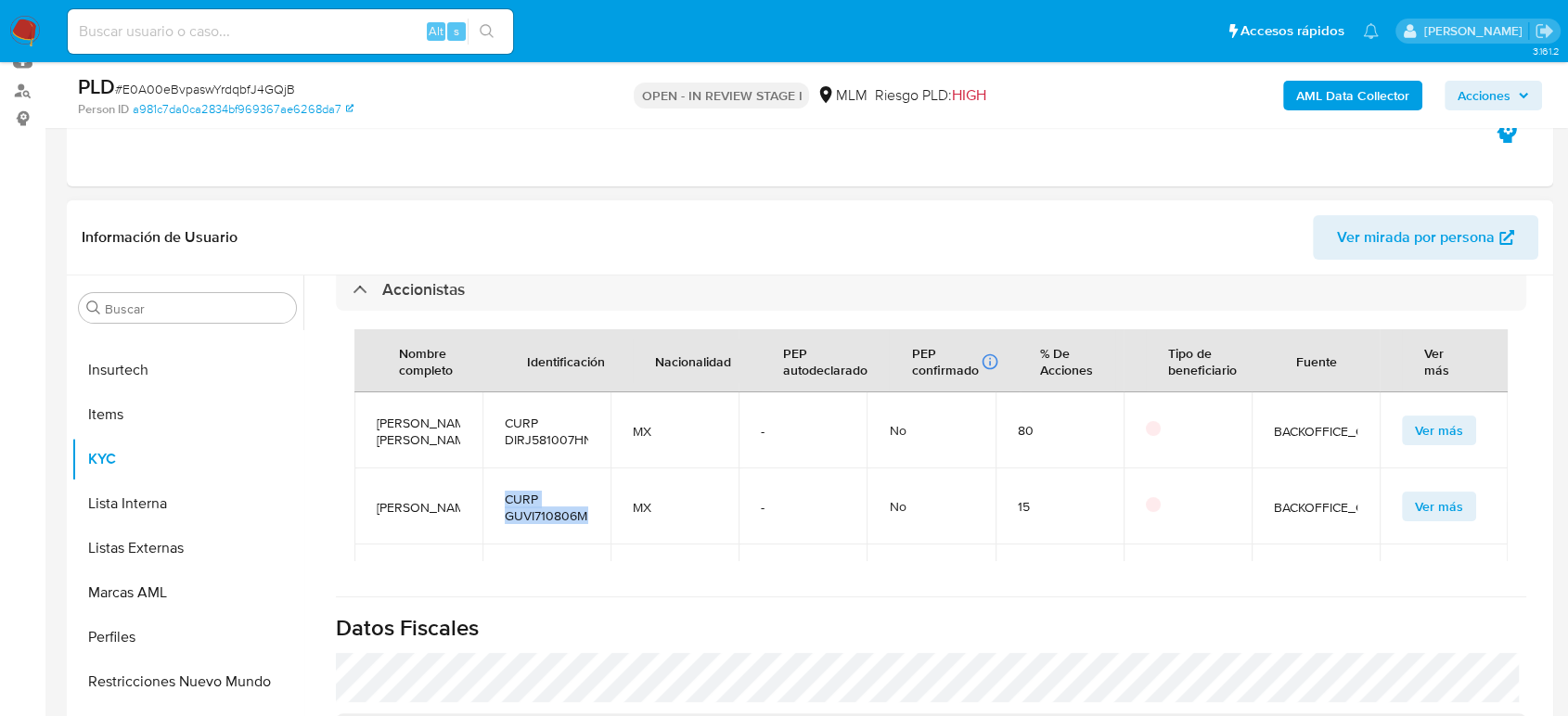
drag, startPoint x: 505, startPoint y: 483, endPoint x: 590, endPoint y: 510, distance: 89.2
click at [590, 509] on td "CURP GUVI710806MHGRLL02" at bounding box center [546, 506] width 128 height 76
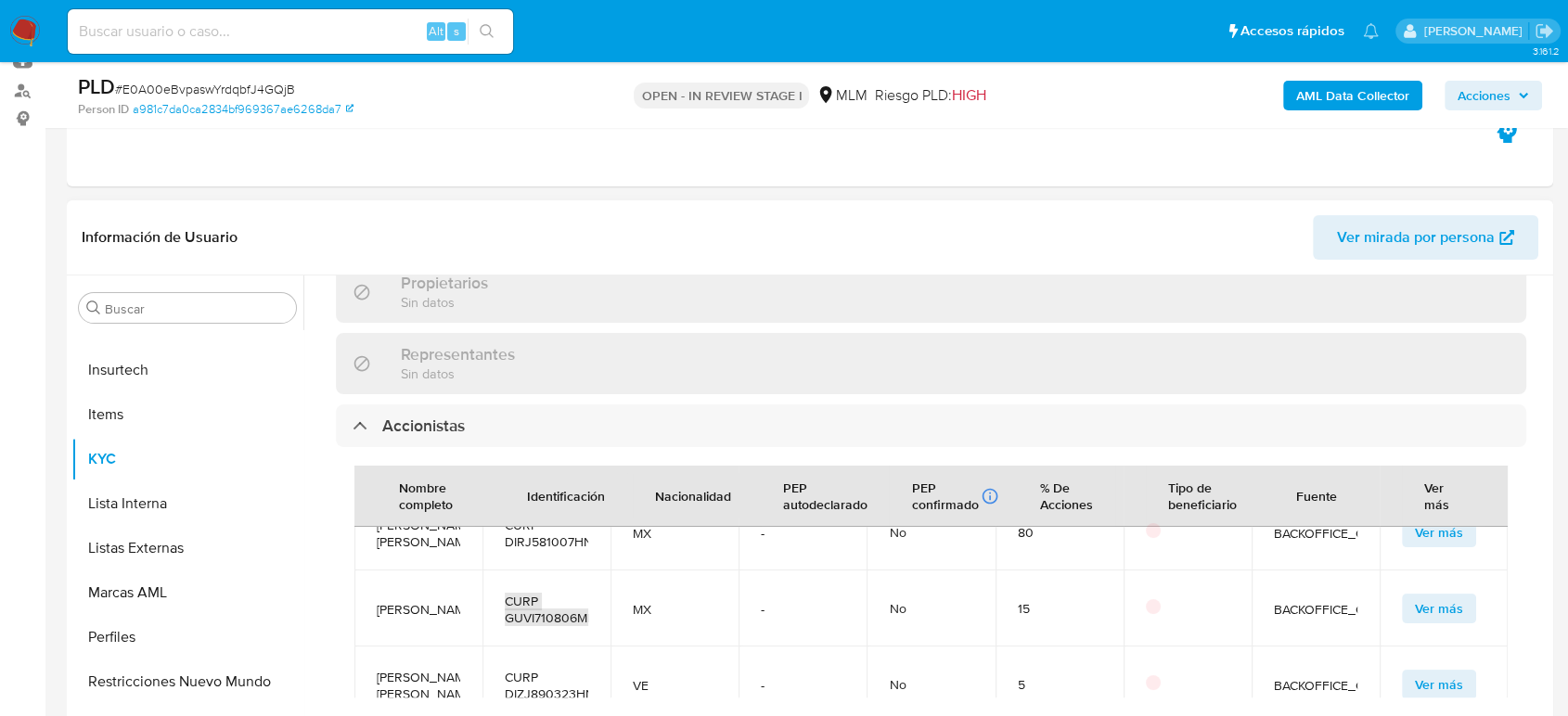
scroll to position [0, 0]
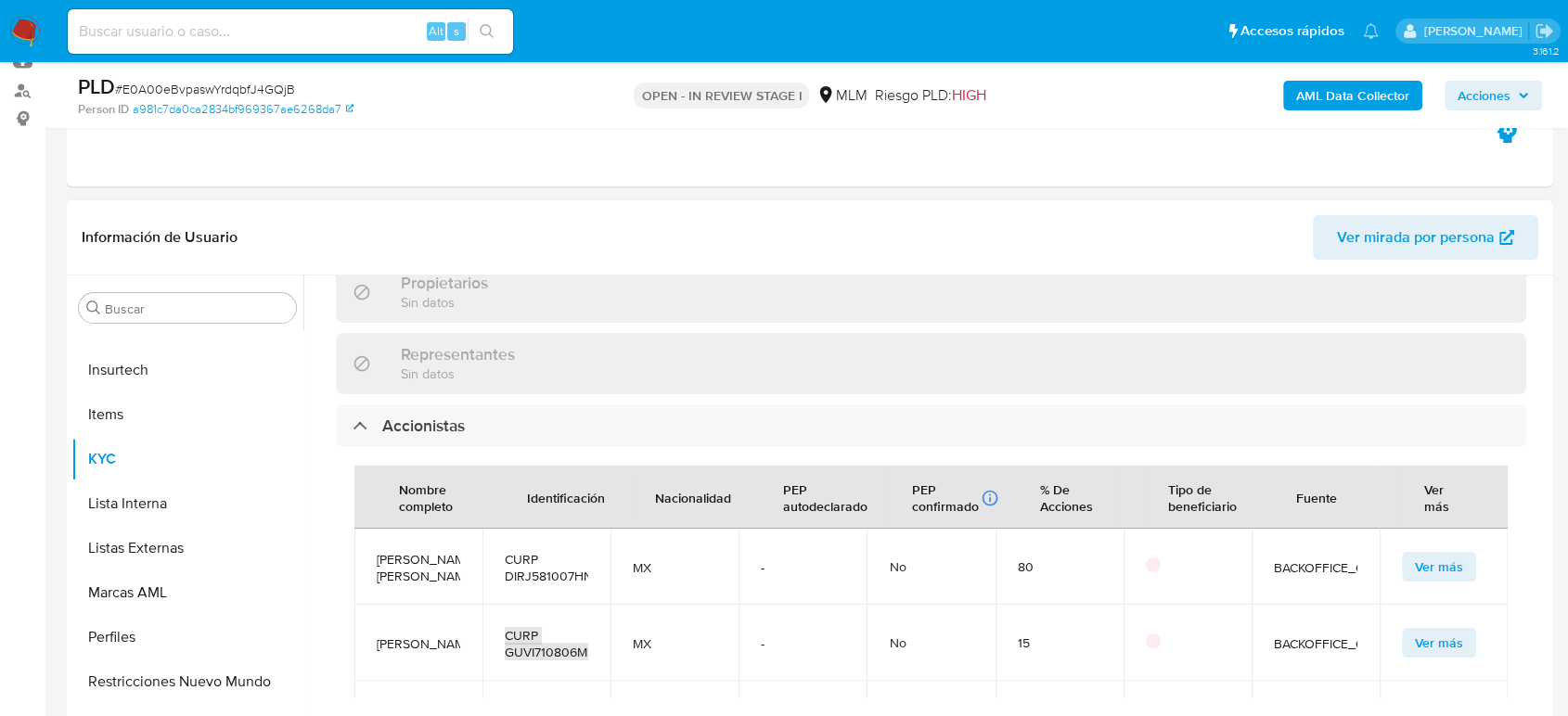
click at [883, 448] on div "Nombre completo Identificación Nacionalidad PEP autodeclarado PEP confirmado Ob…" at bounding box center [931, 582] width 1190 height 269
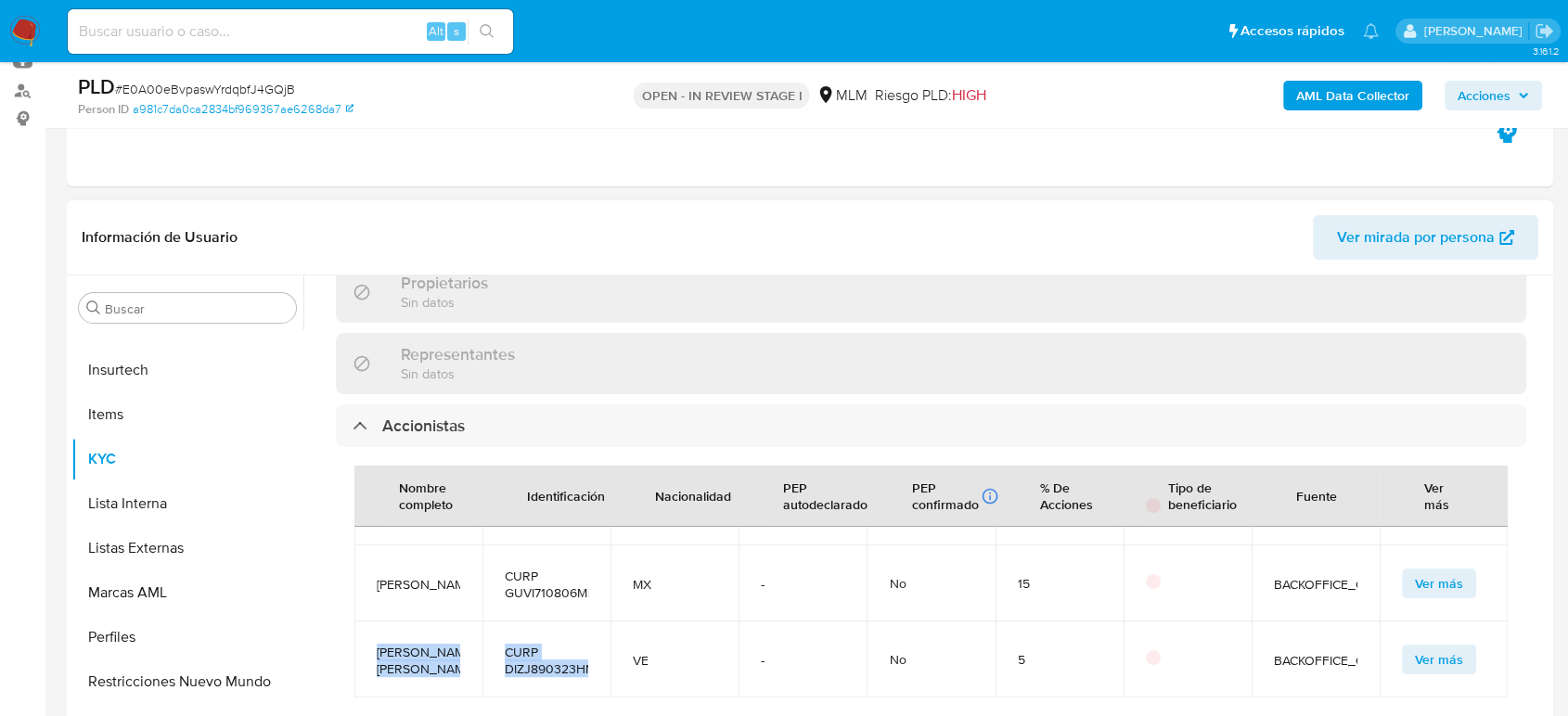
drag, startPoint x: 378, startPoint y: 621, endPoint x: 586, endPoint y: 646, distance: 209.5
click at [593, 649] on tr "Jorge Rafael Díaz Zamora CURP DIZJ890323HNEZMR07 VE - No 5 BACKOFFICE_CHALLENGE…" at bounding box center [931, 659] width 1153 height 76
click at [718, 626] on td "VE" at bounding box center [674, 659] width 128 height 76
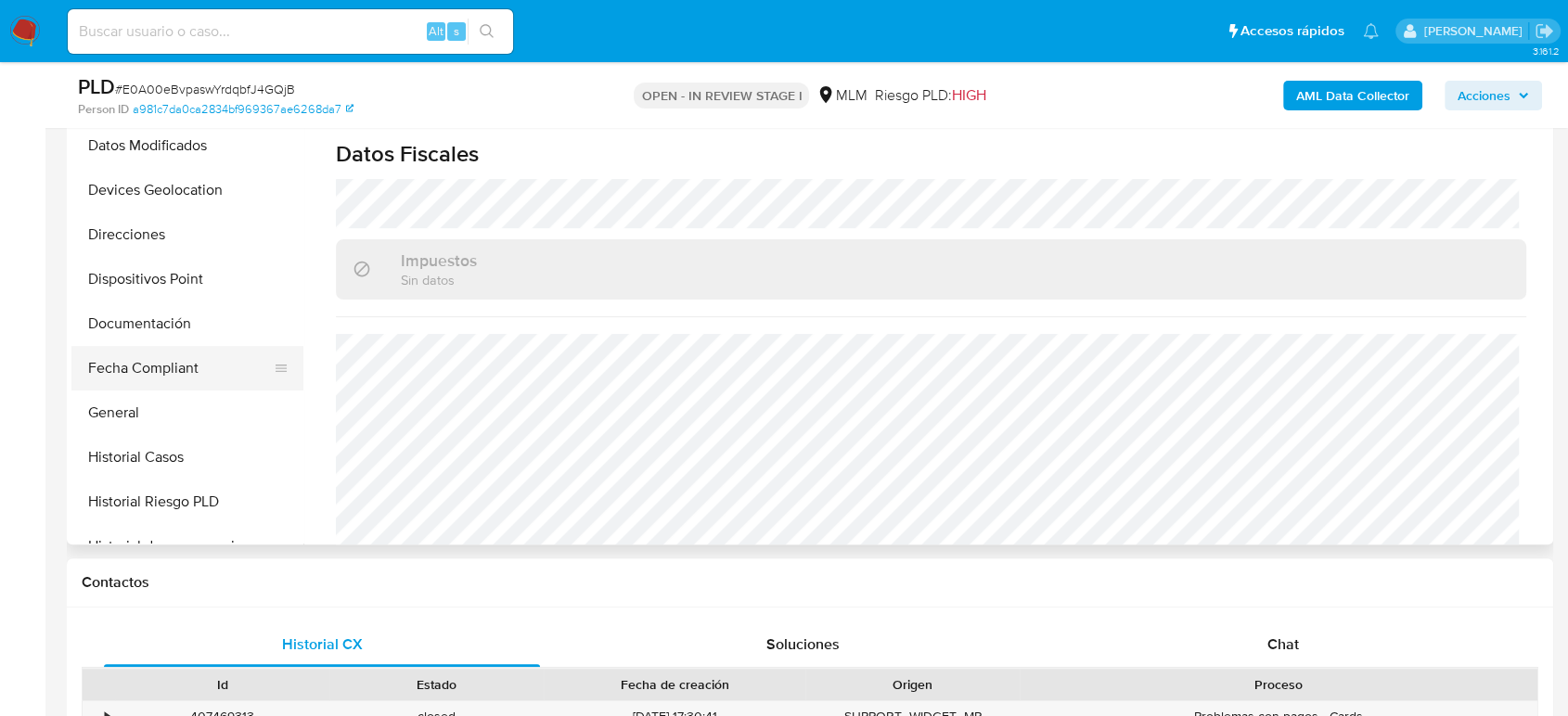
scroll to position [254, 0]
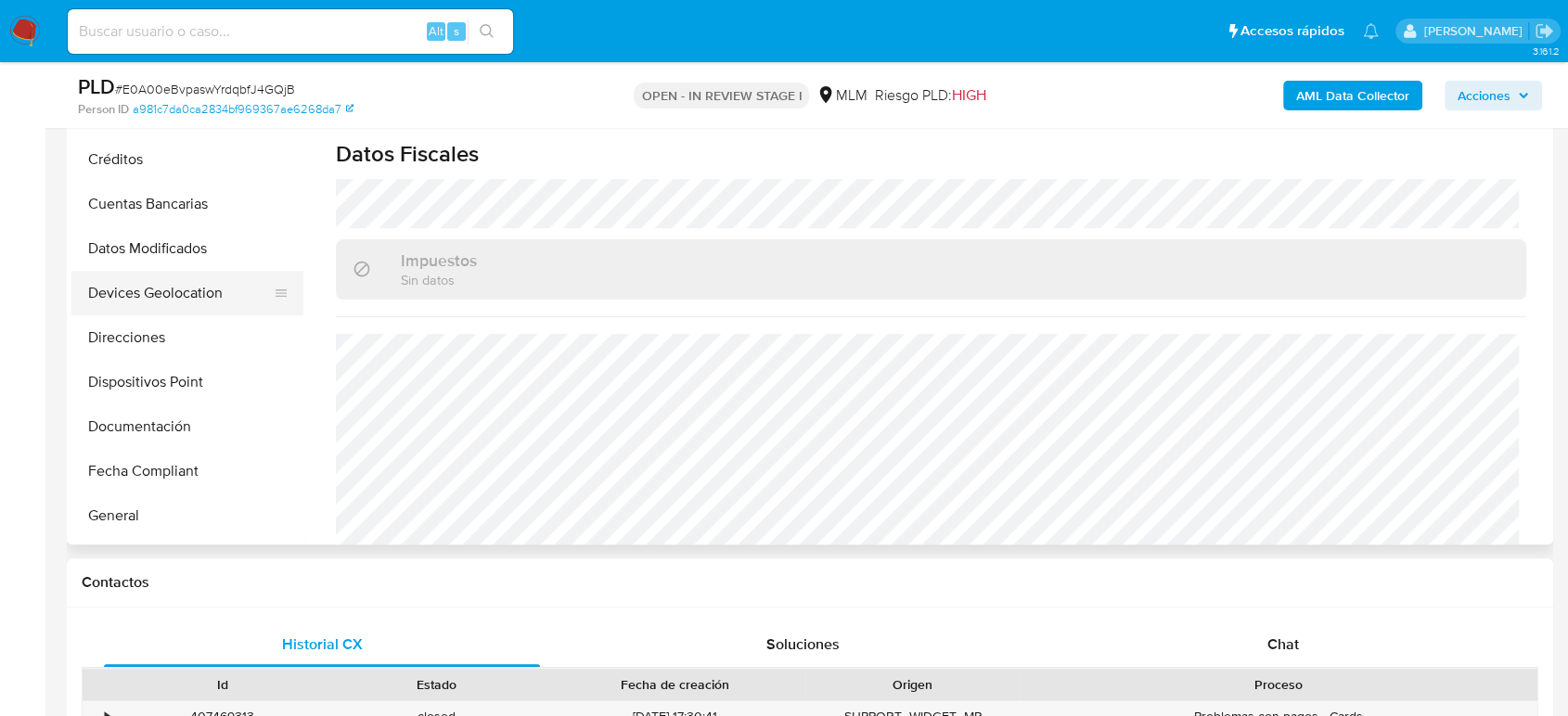
click at [200, 287] on button "Devices Geolocation" at bounding box center [179, 294] width 217 height 45
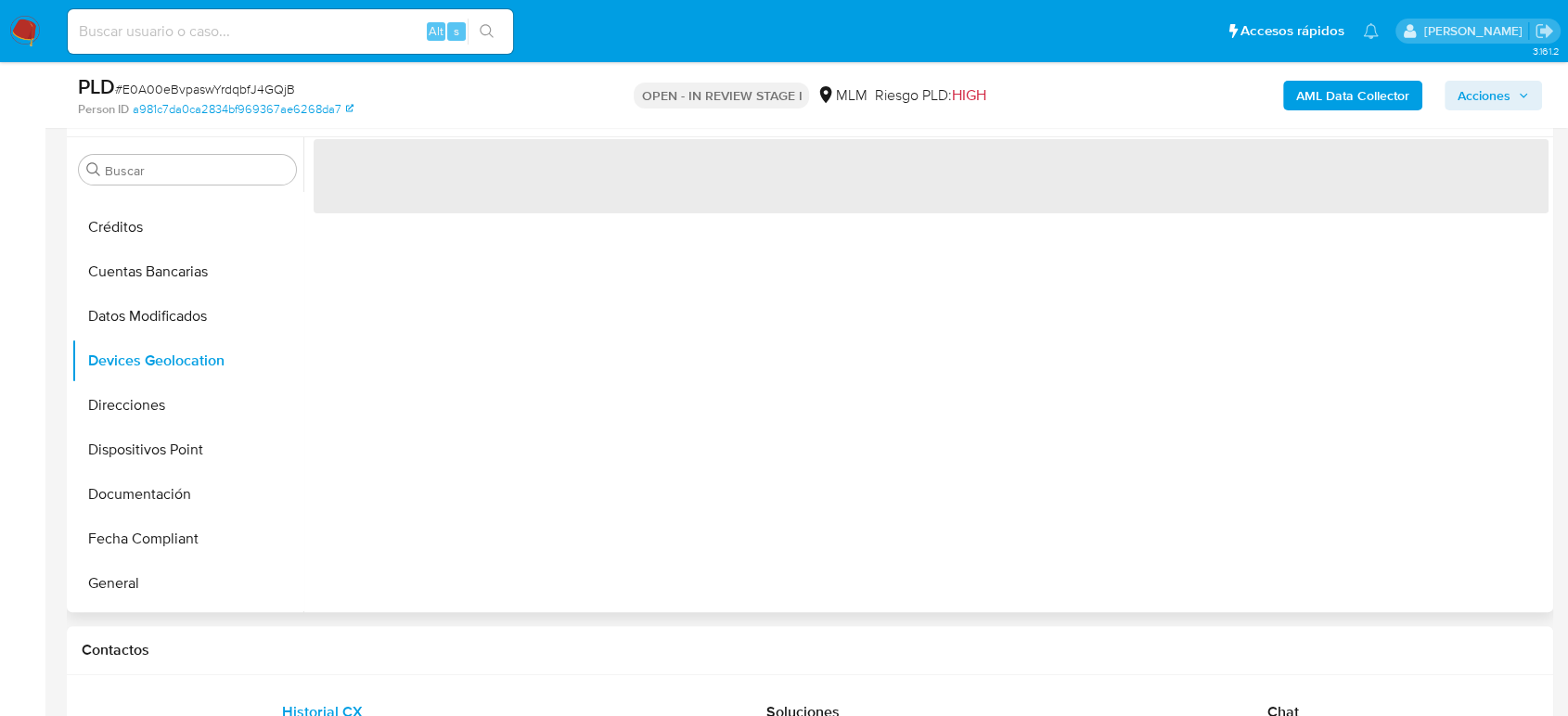
scroll to position [309, 0]
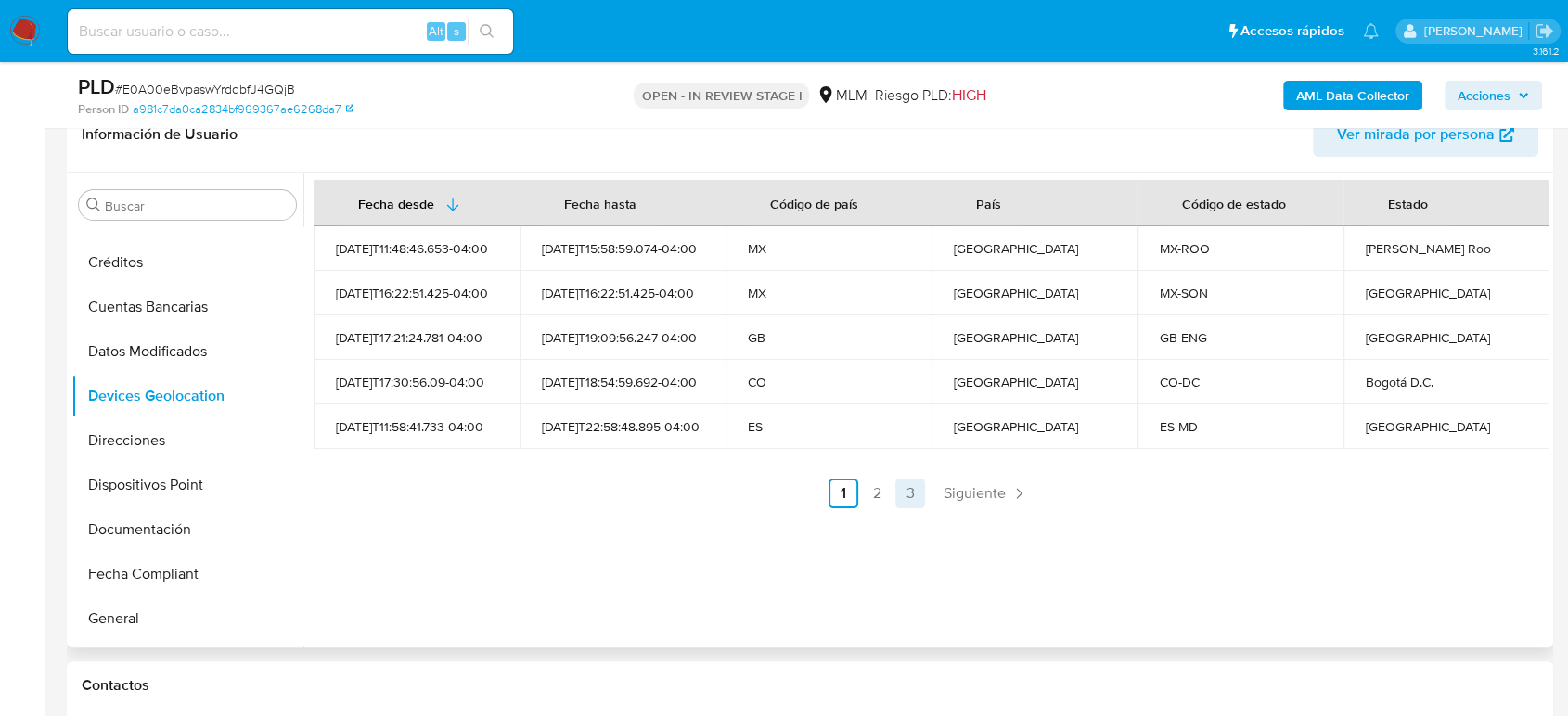
click at [958, 488] on span "Siguiente" at bounding box center [975, 494] width 63 height 15
click at [1047, 491] on span "Siguiente" at bounding box center [1024, 494] width 63 height 15
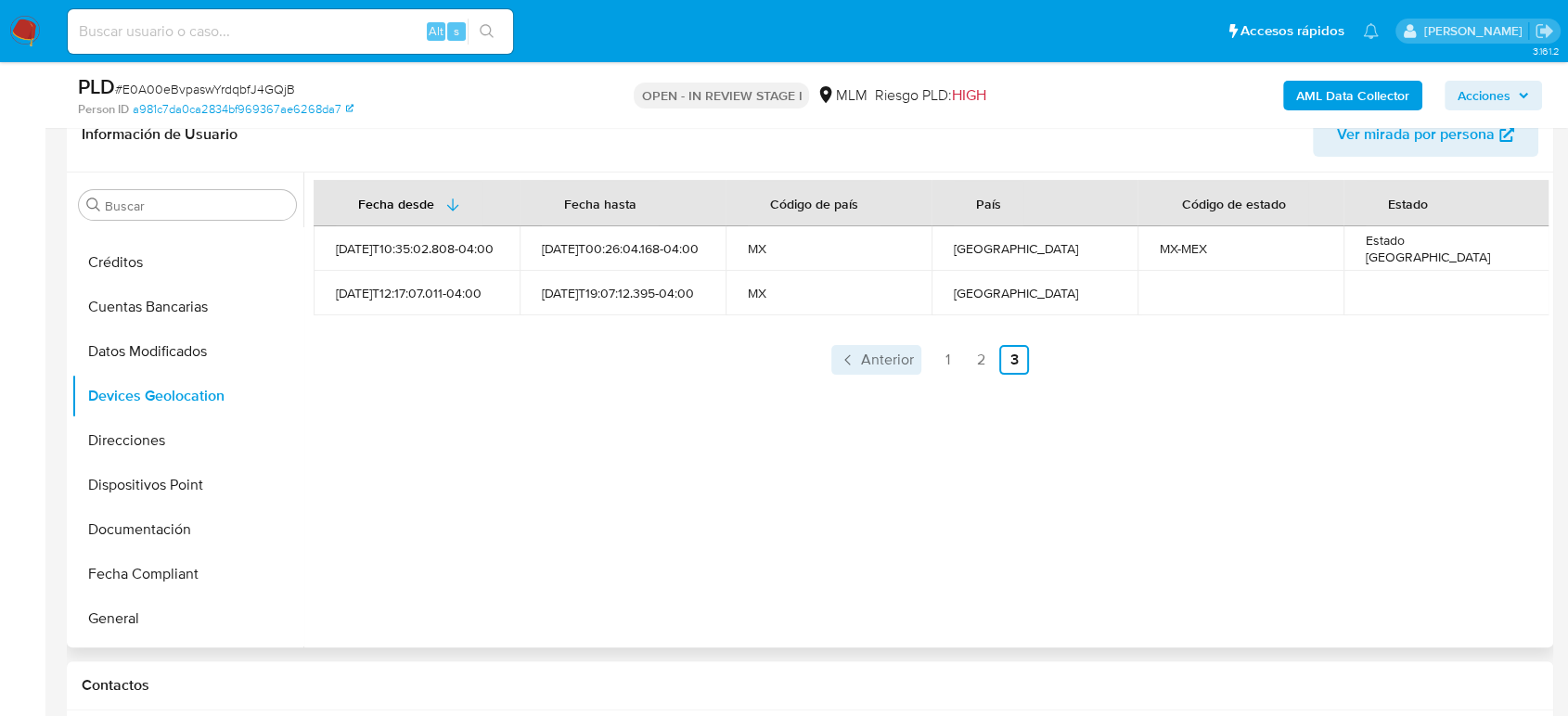
click at [881, 367] on span "Anterior" at bounding box center [887, 360] width 53 height 15
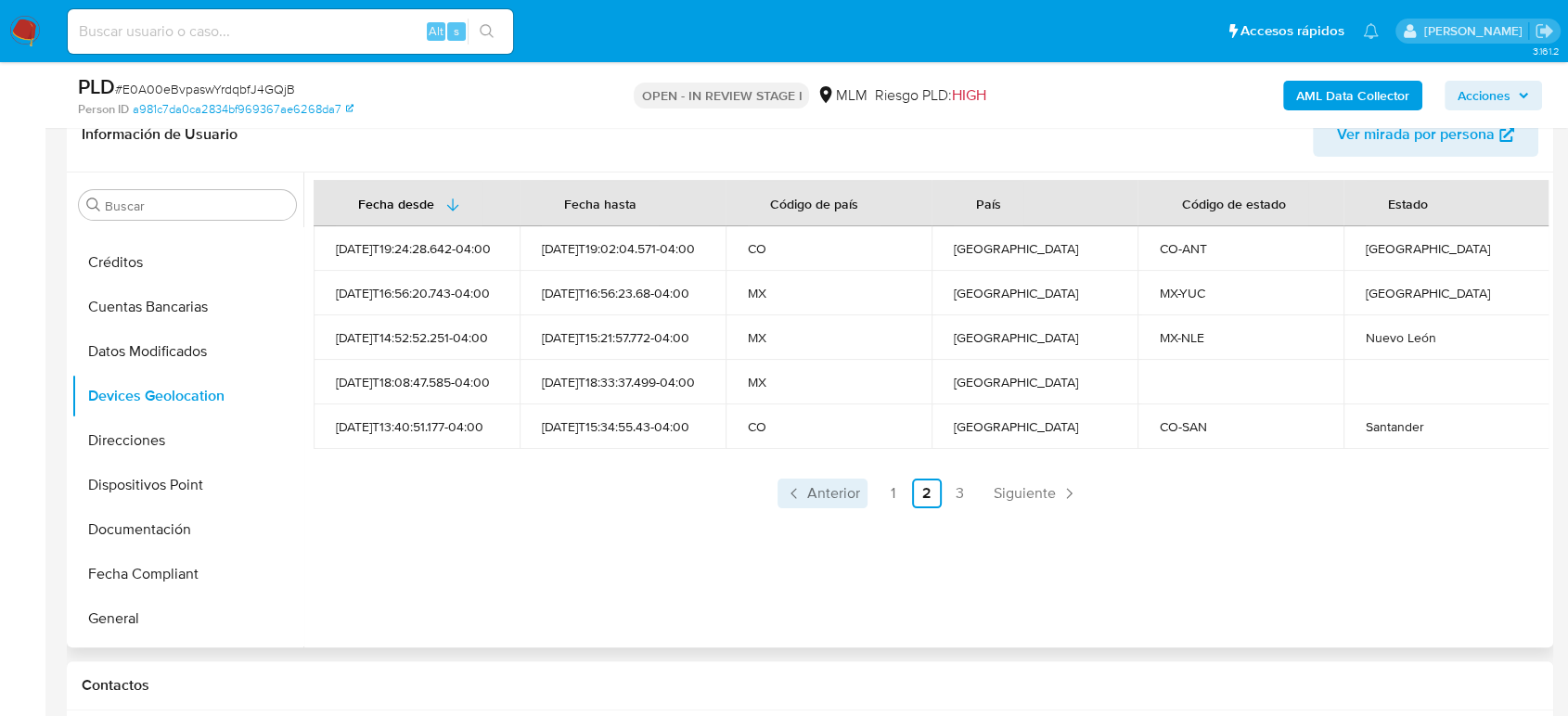
click at [841, 493] on span "Anterior" at bounding box center [834, 494] width 53 height 15
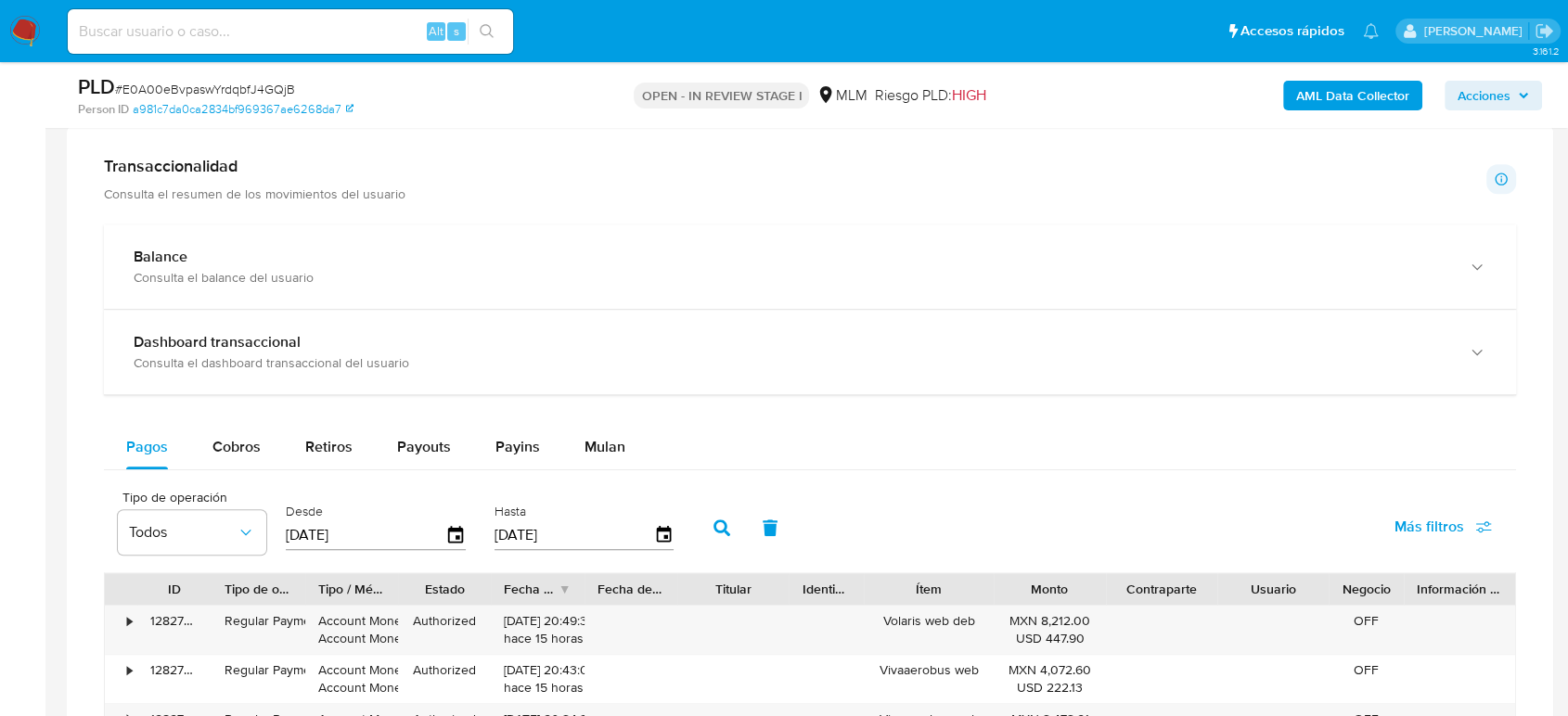
scroll to position [1134, 0]
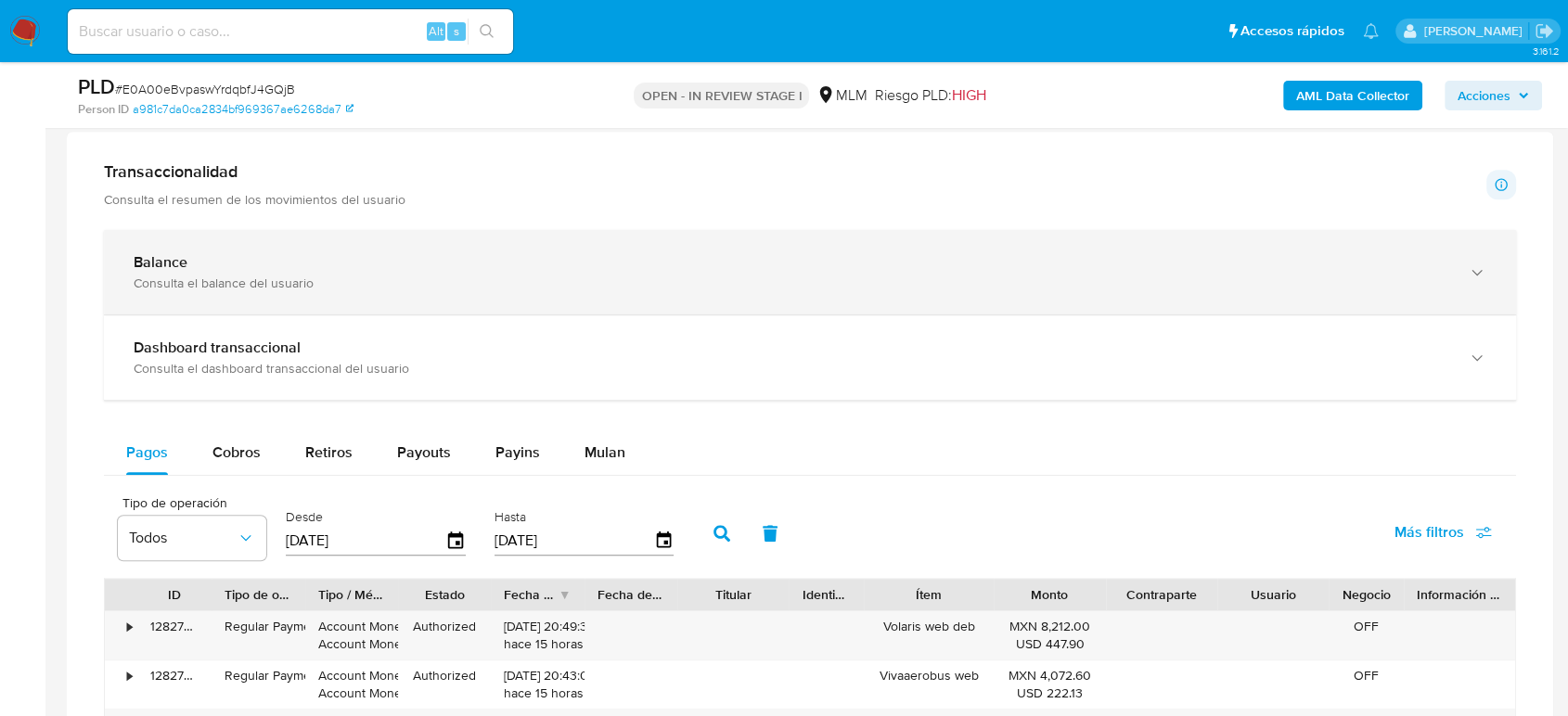
click at [304, 292] on div "Consulta el balance del usuario" at bounding box center [791, 283] width 1316 height 17
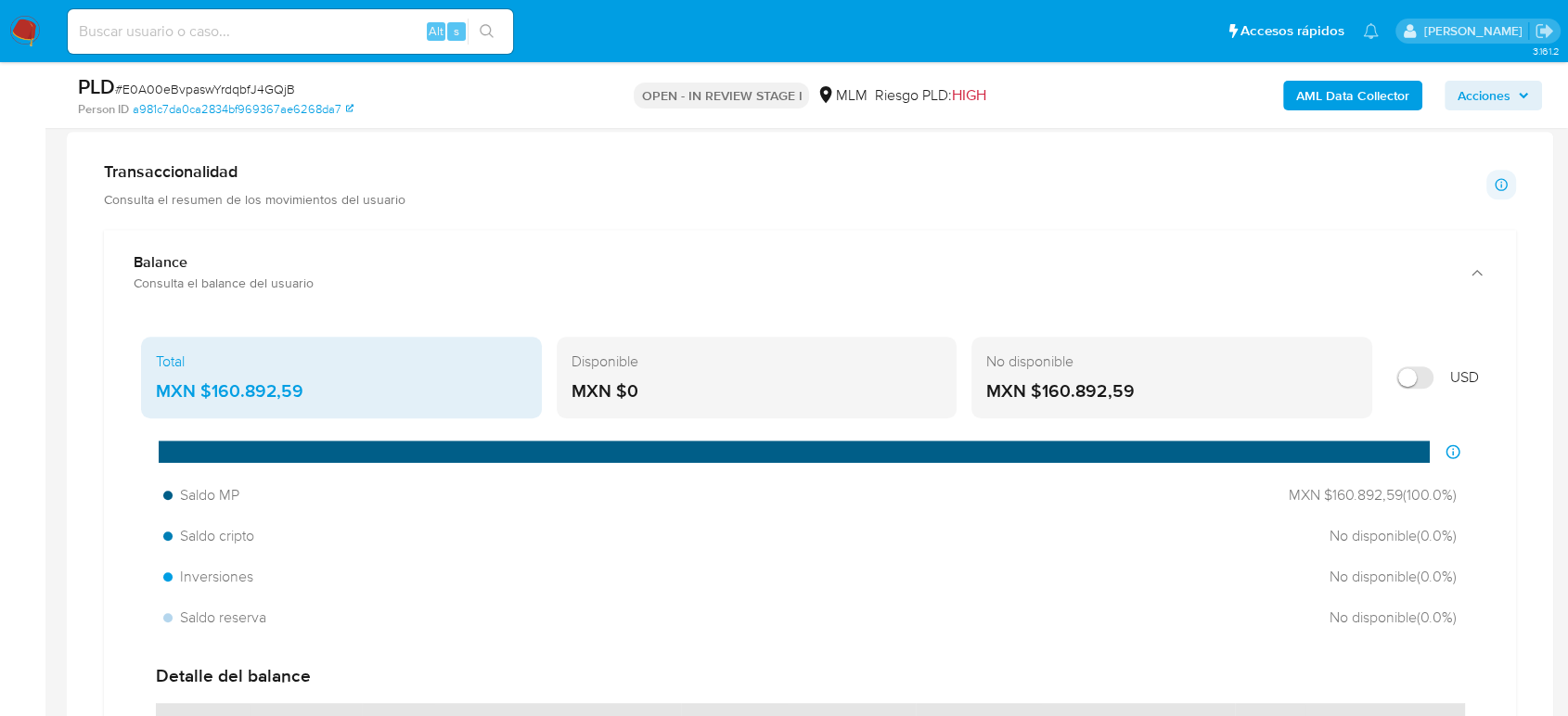
drag, startPoint x: 321, startPoint y: 392, endPoint x: 201, endPoint y: 399, distance: 120.2
click at [200, 399] on div "MXN $160.892,59" at bounding box center [341, 392] width 371 height 24
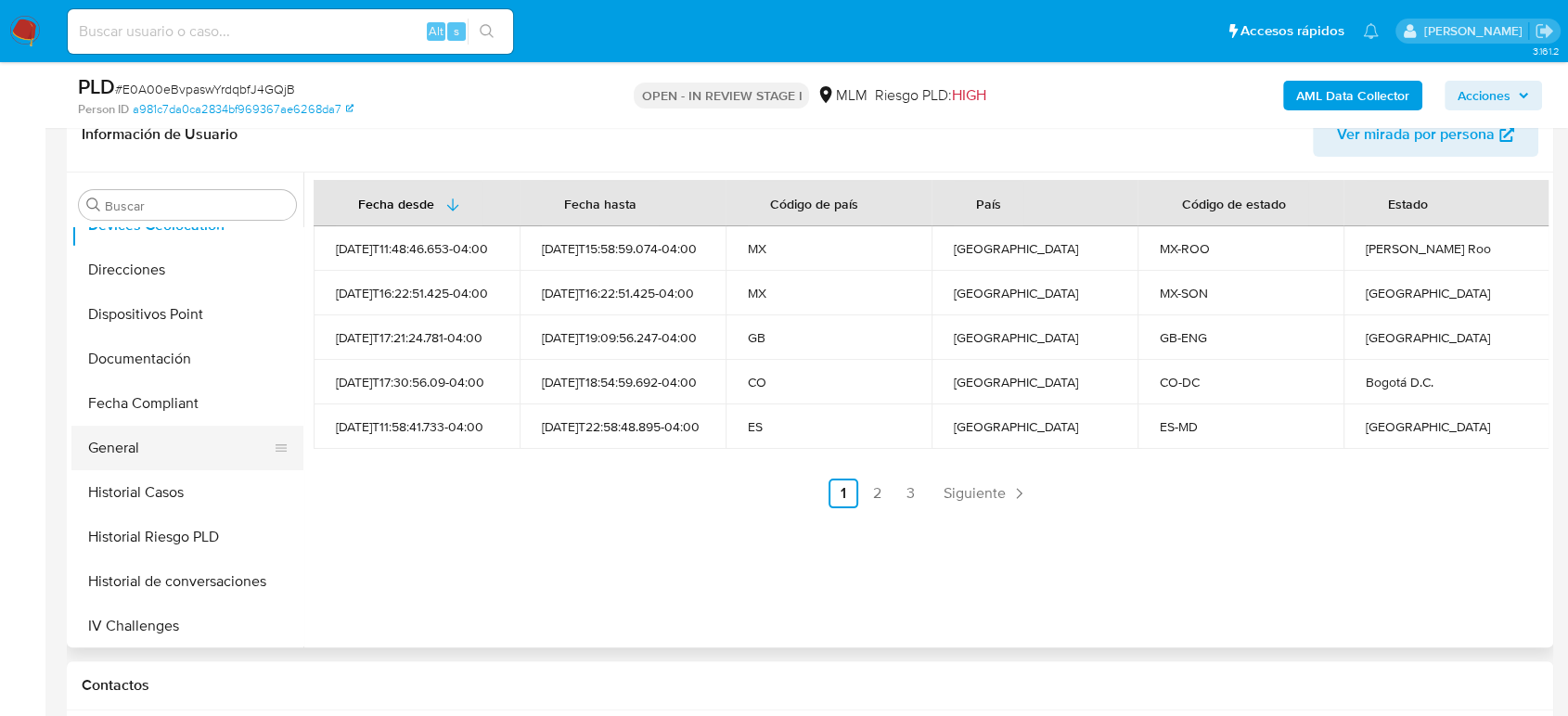
scroll to position [460, 0]
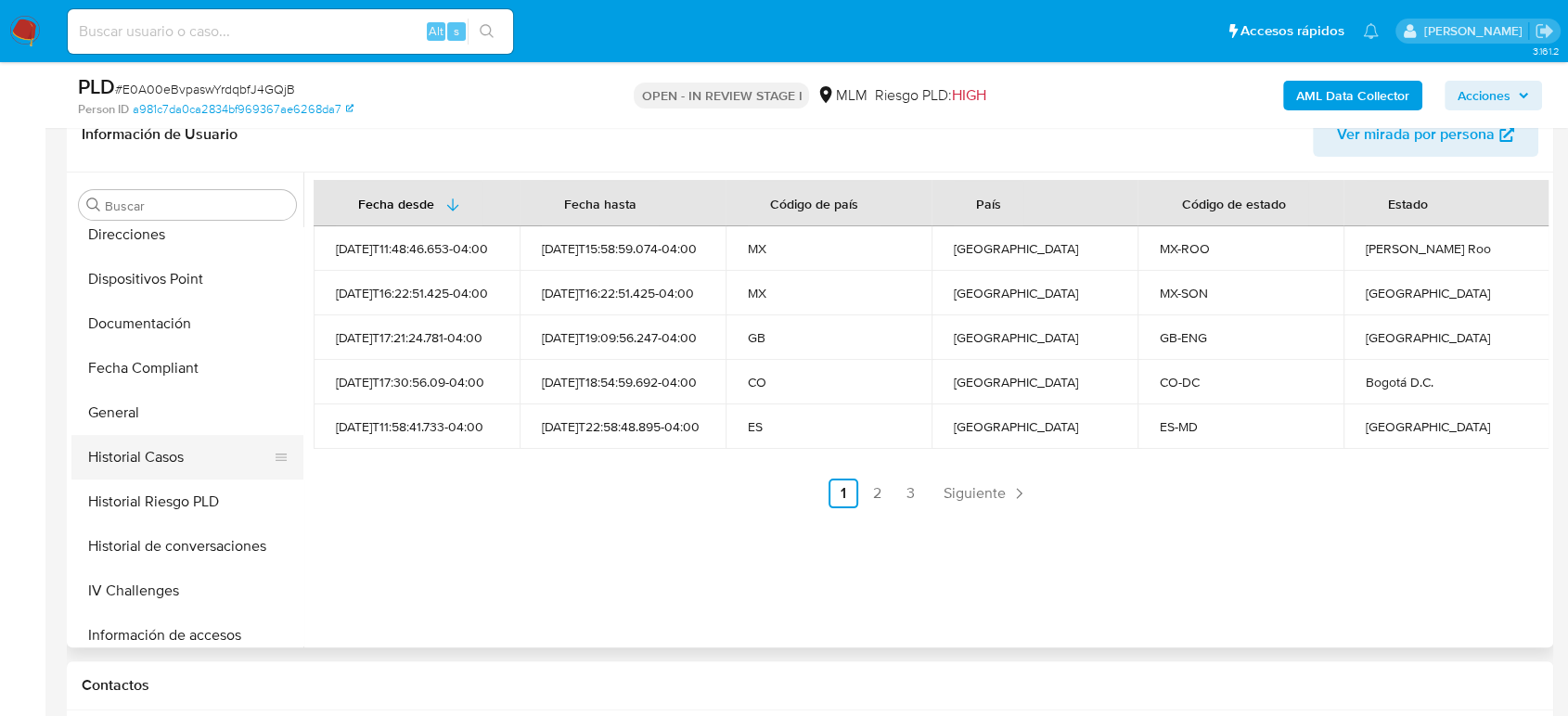
click at [169, 456] on button "Historial Casos" at bounding box center [179, 458] width 217 height 45
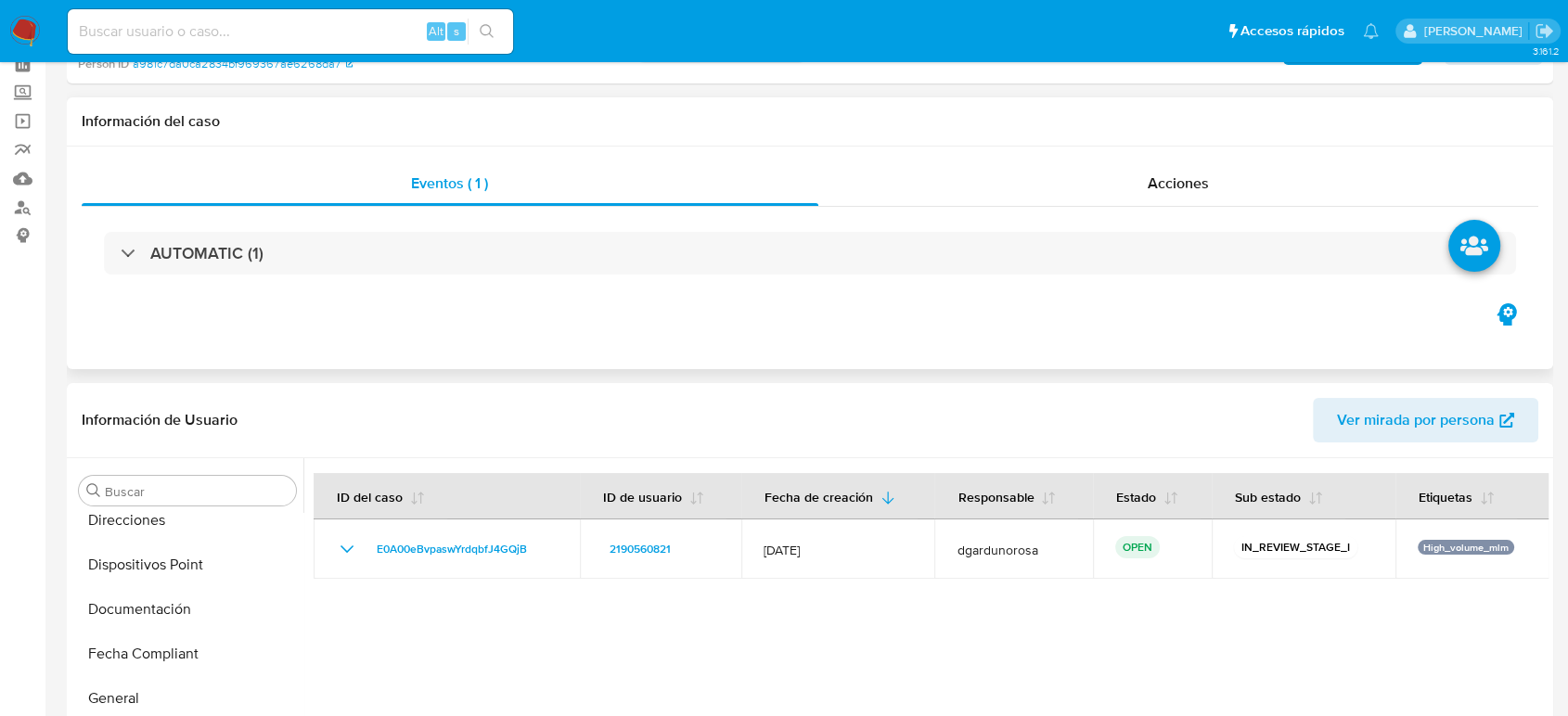
scroll to position [0, 0]
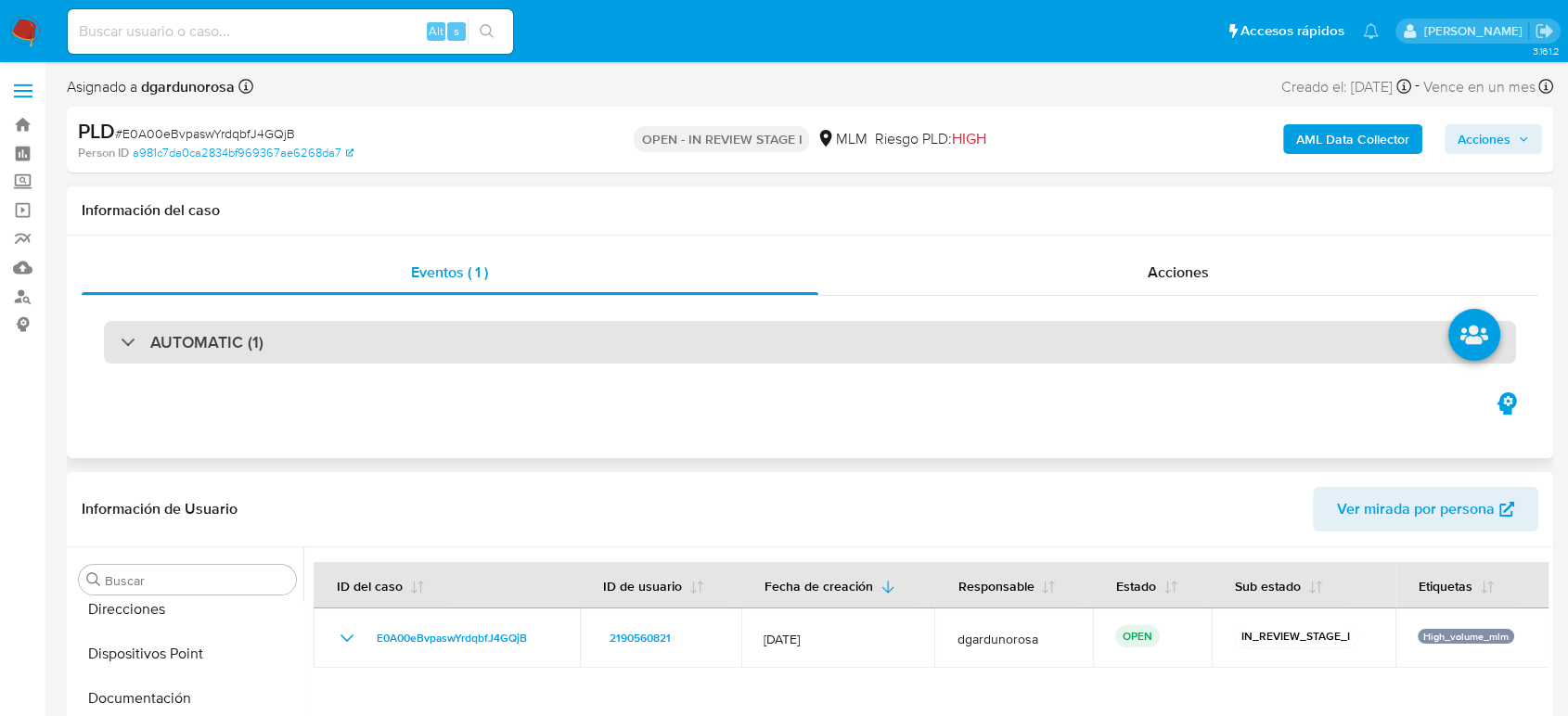
drag, startPoint x: 358, startPoint y: 330, endPoint x: 364, endPoint y: 347, distance: 18.0
click at [358, 330] on div "AUTOMATIC (1)" at bounding box center [809, 342] width 1412 height 43
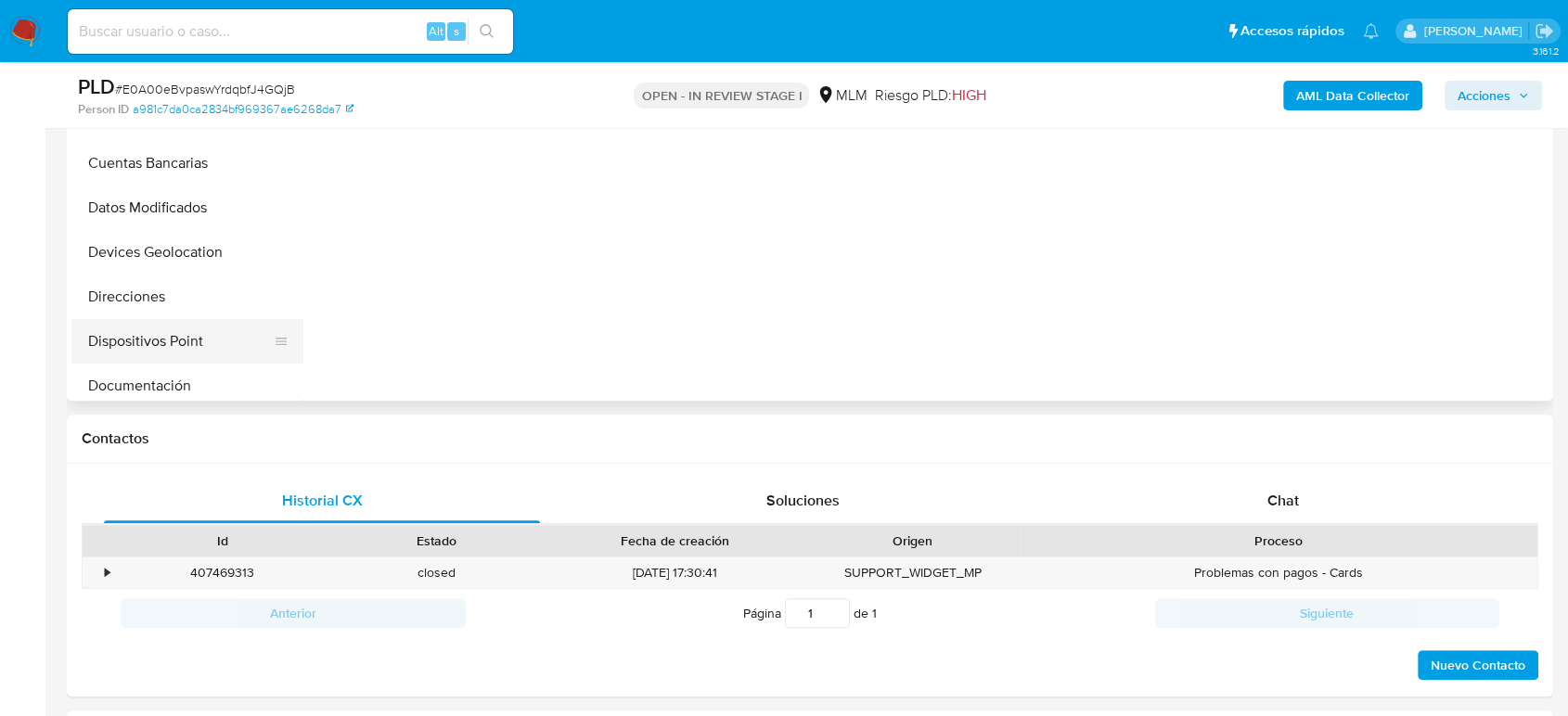
scroll to position [460, 0]
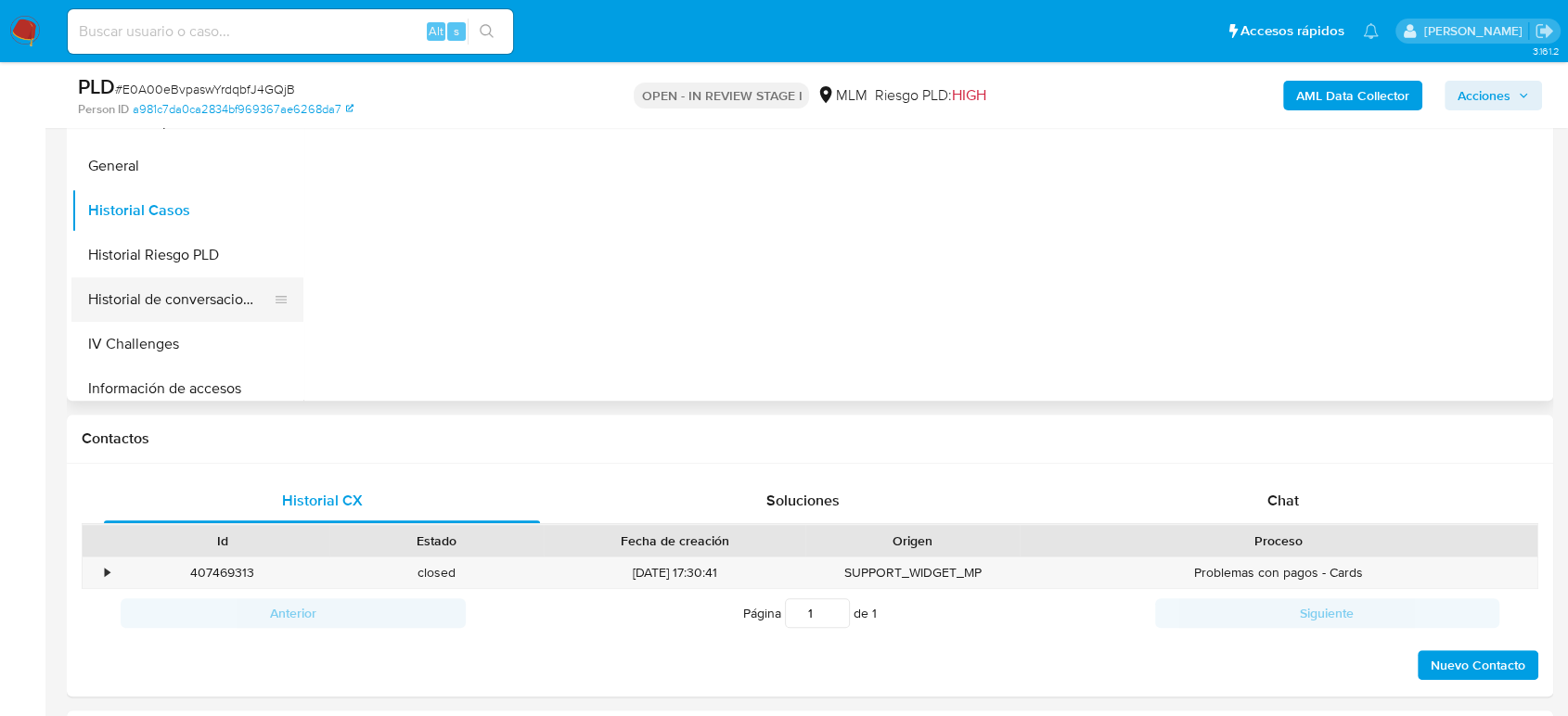
click at [194, 310] on button "Historial de conversaciones" at bounding box center [179, 300] width 217 height 45
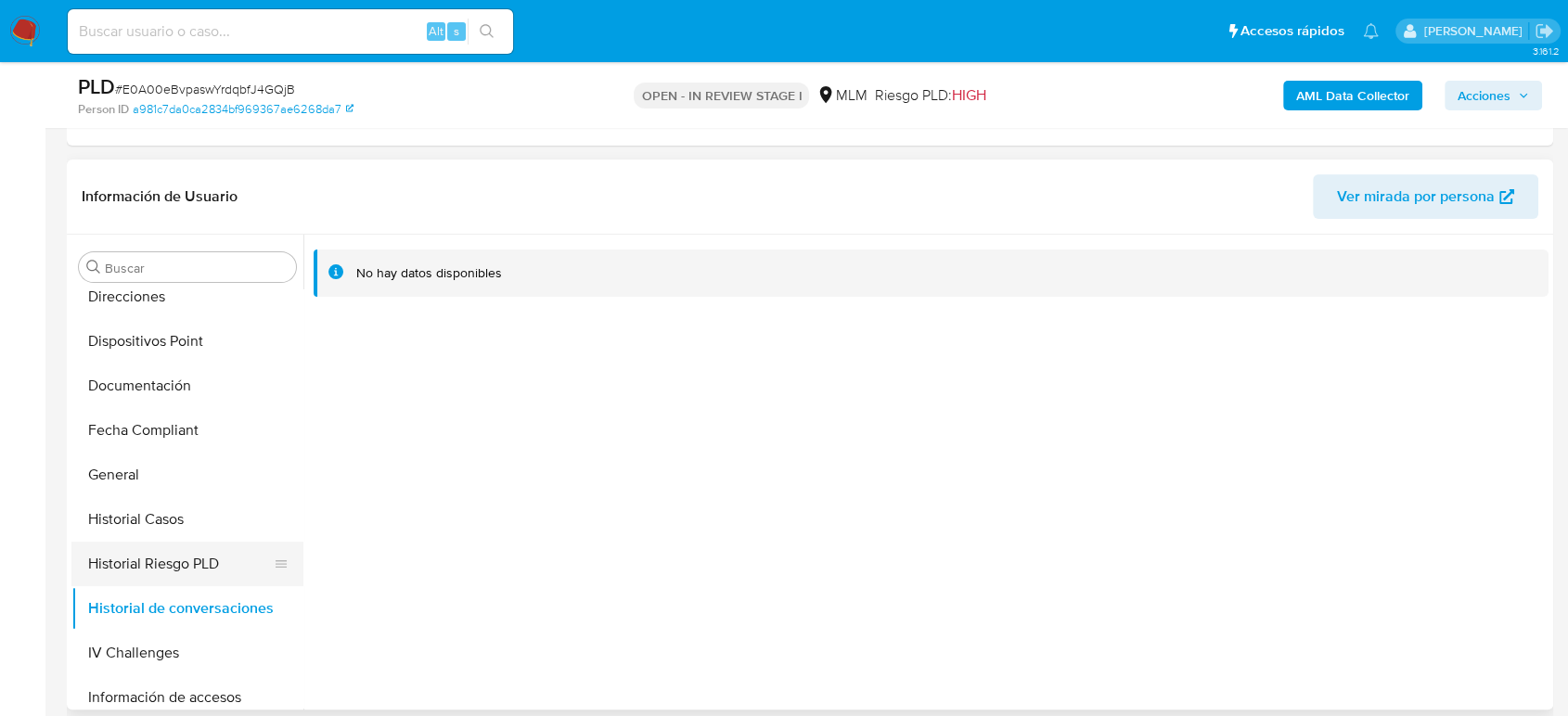
scroll to position [770, 0]
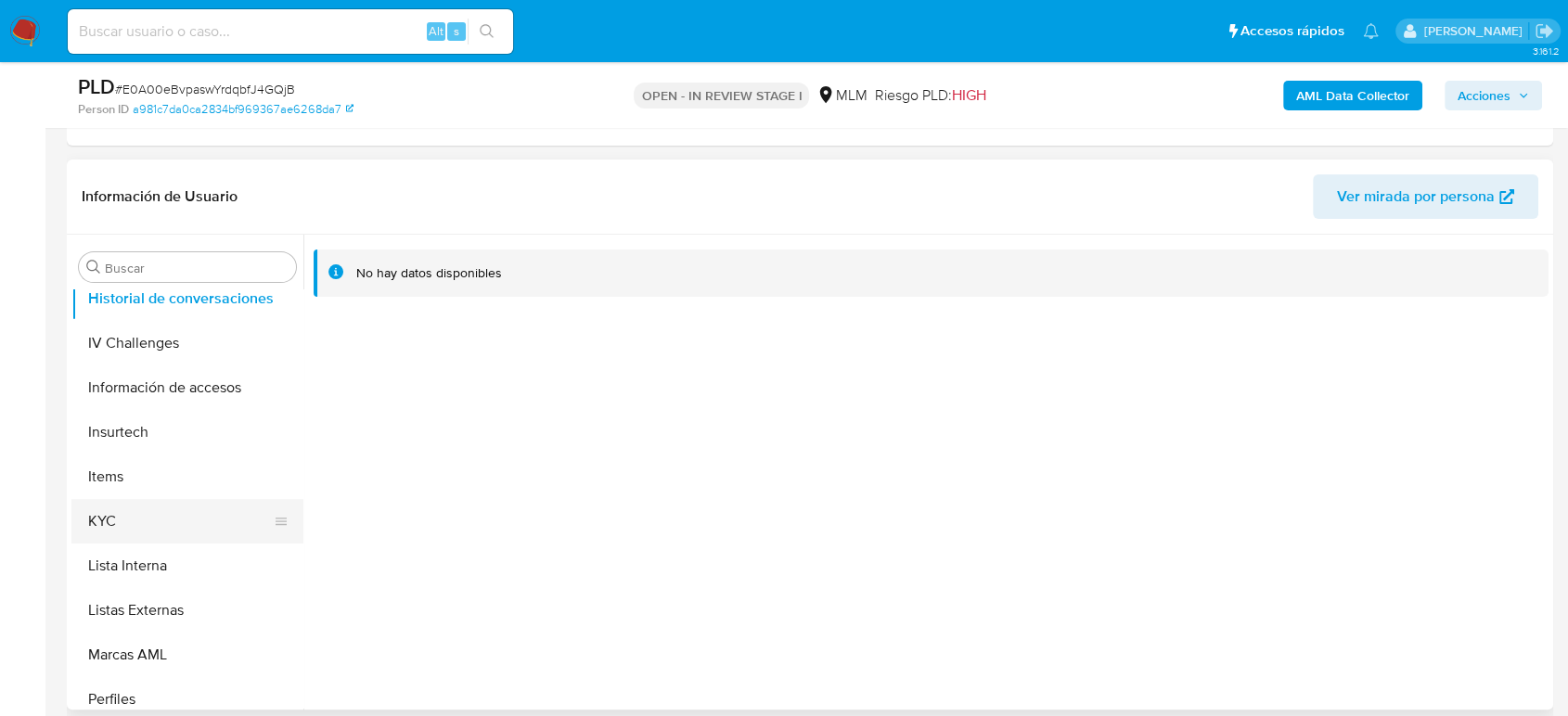
click at [153, 528] on button "KYC" at bounding box center [179, 522] width 217 height 45
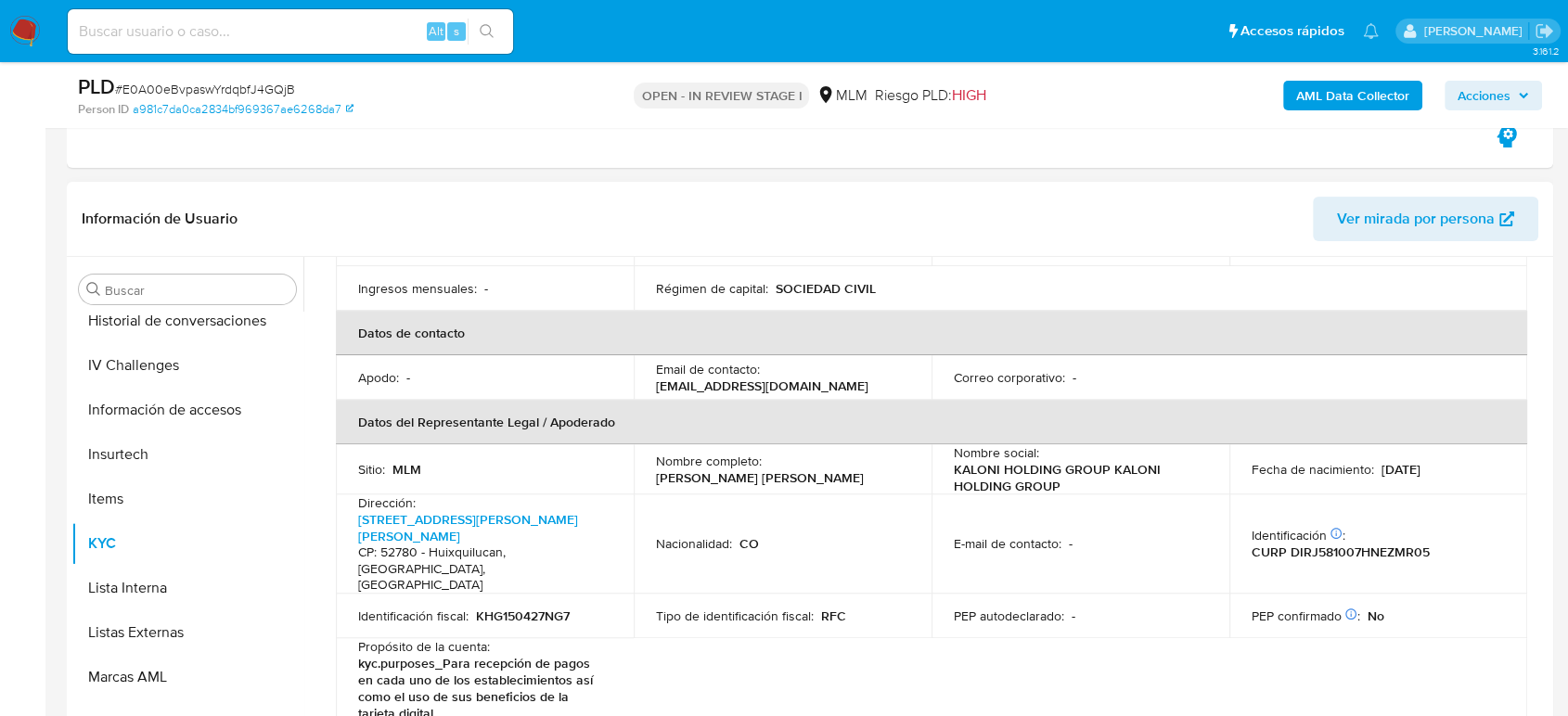
scroll to position [238, 0]
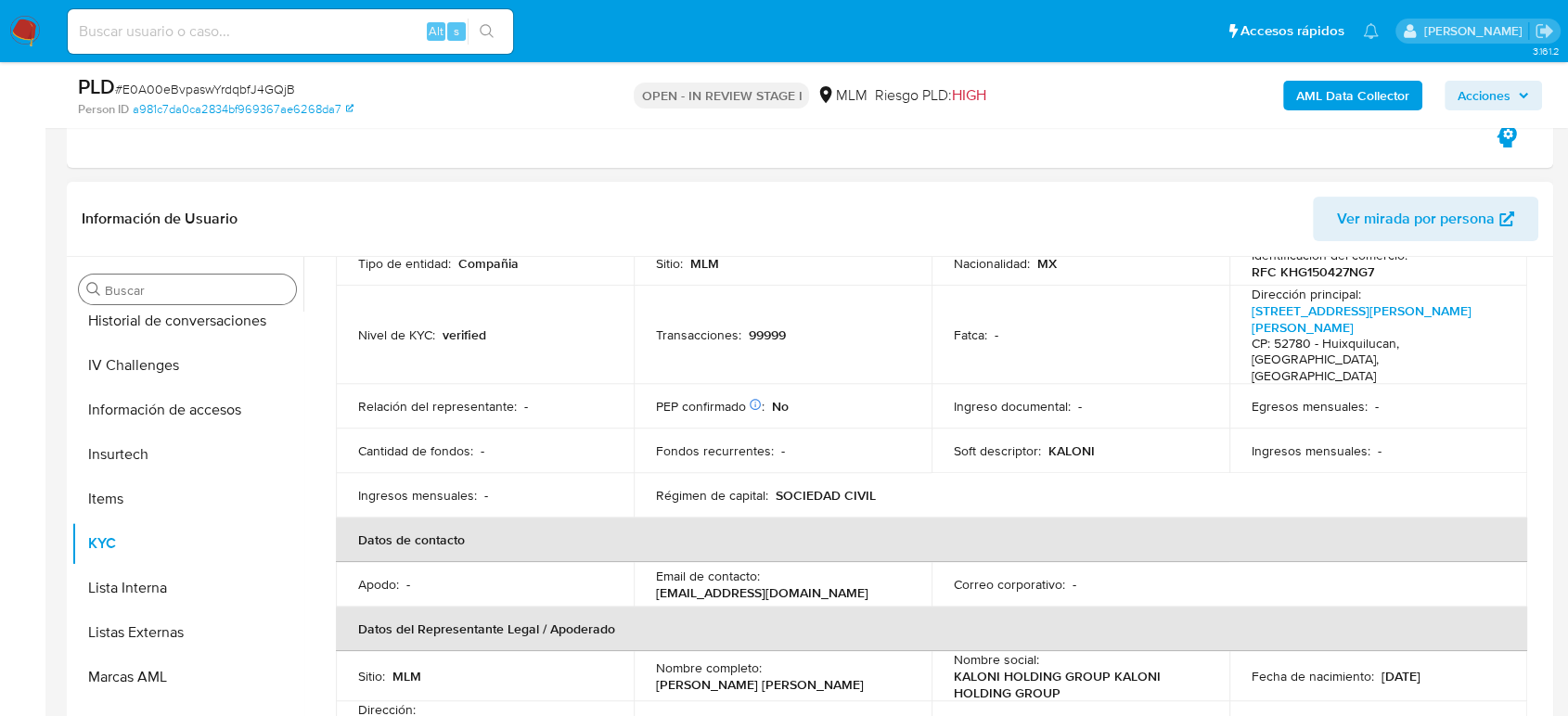
click at [202, 283] on input "Buscar" at bounding box center [196, 291] width 184 height 17
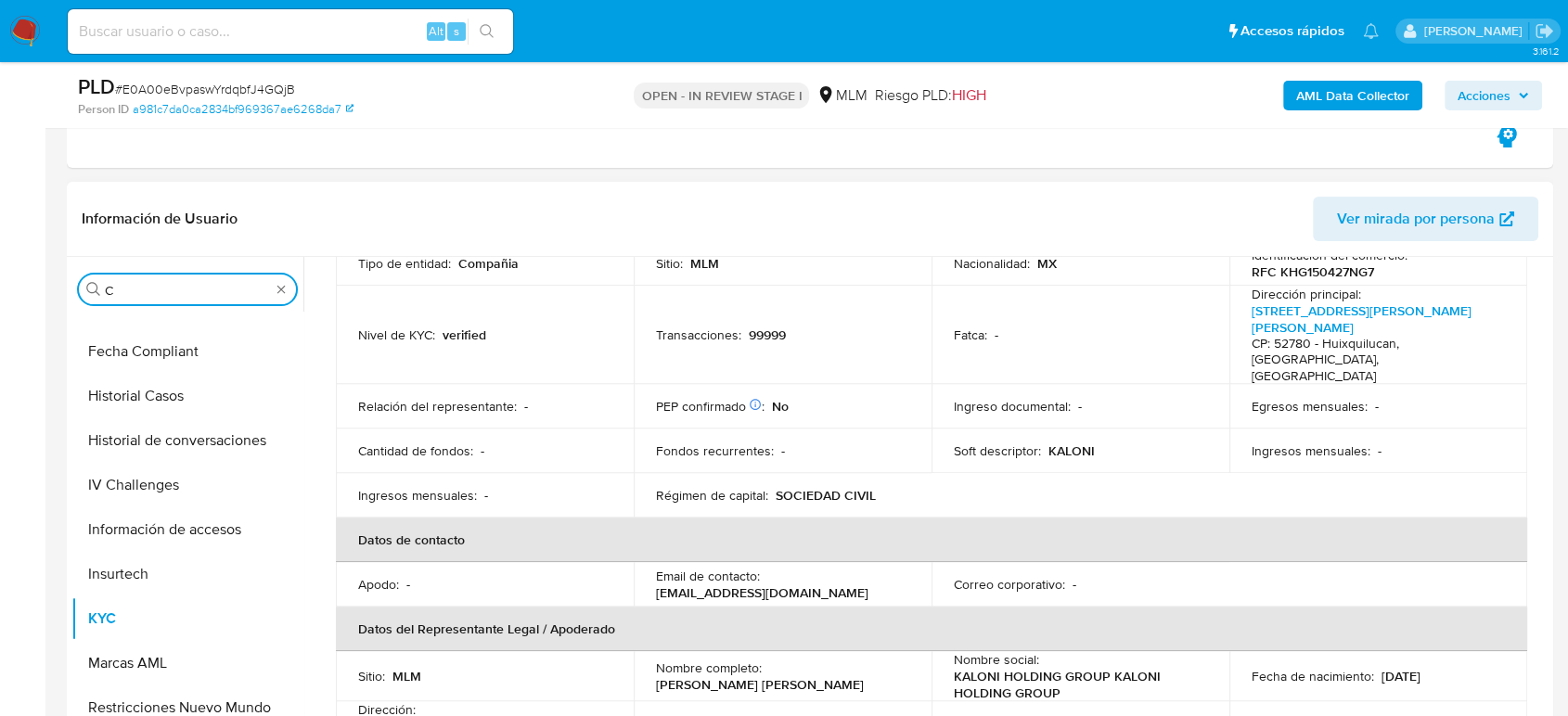
scroll to position [0, 0]
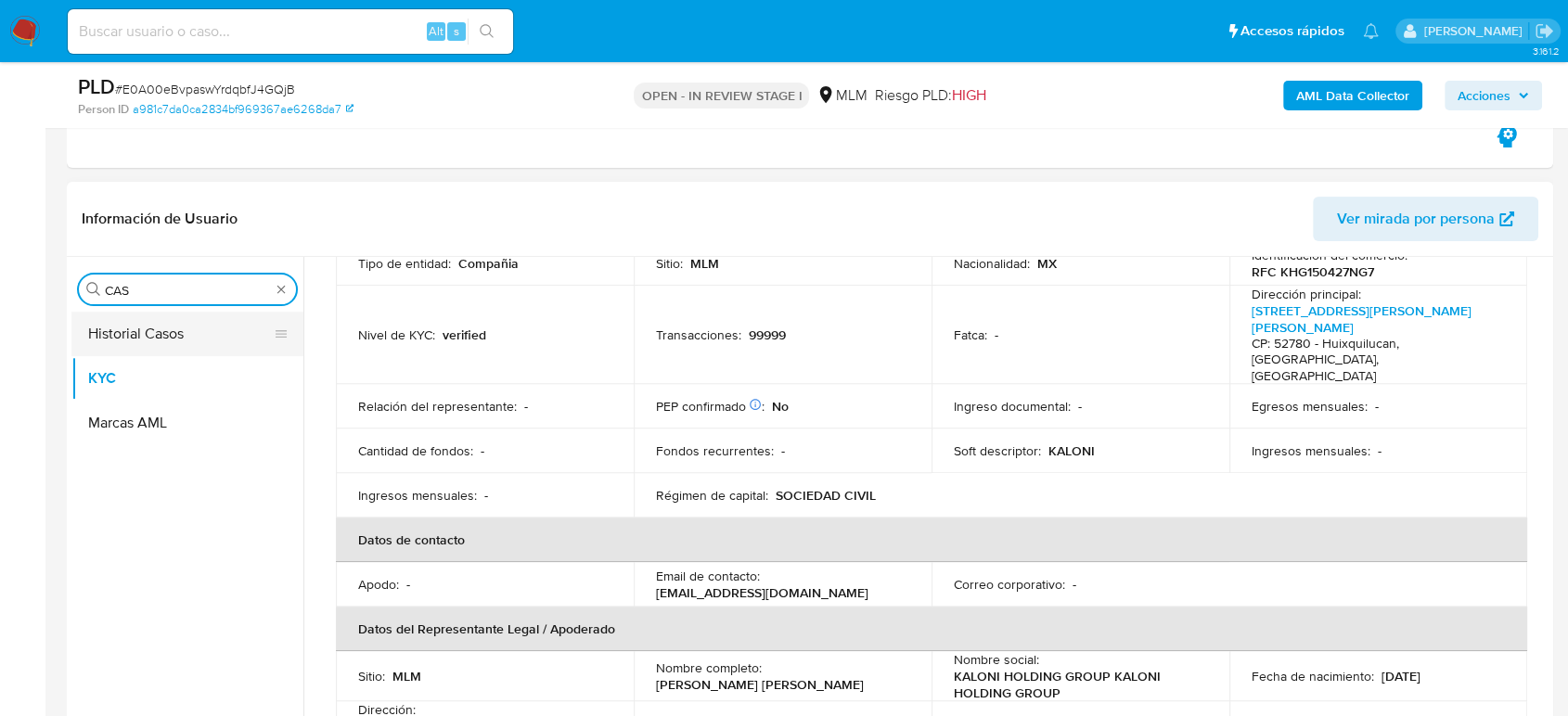
type input "CAS"
click at [132, 351] on button "Historial Casos" at bounding box center [179, 335] width 217 height 45
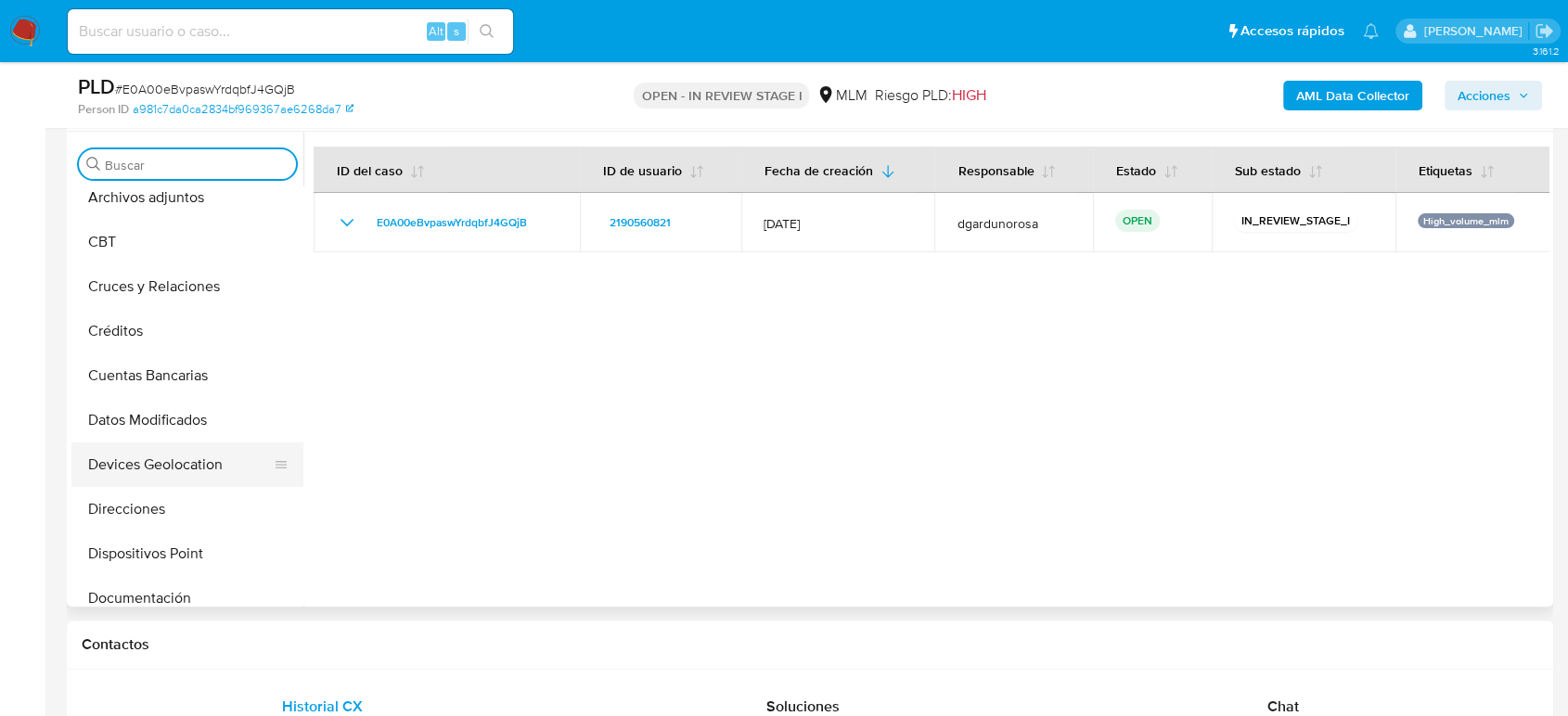
scroll to position [206, 0]
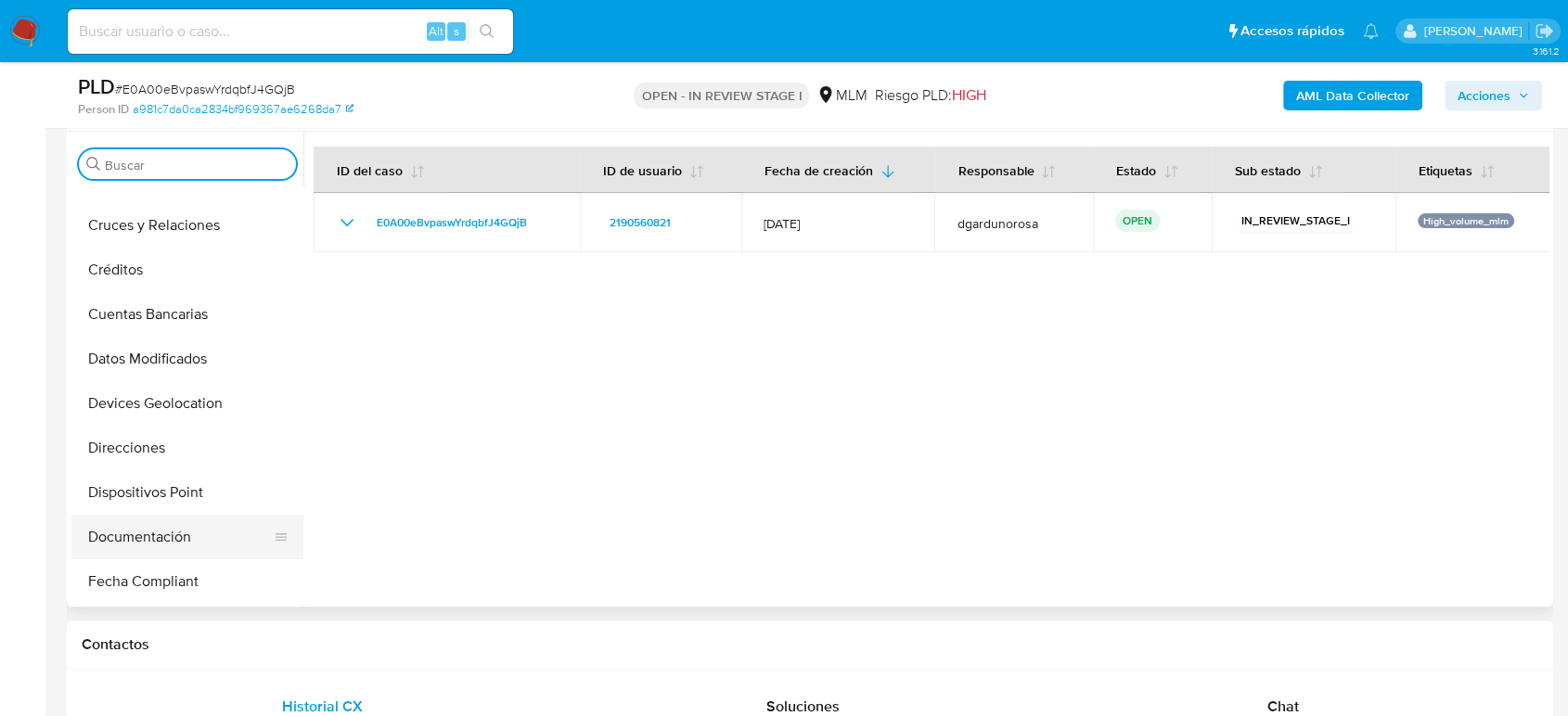
click at [147, 539] on button "Documentación" at bounding box center [179, 537] width 217 height 45
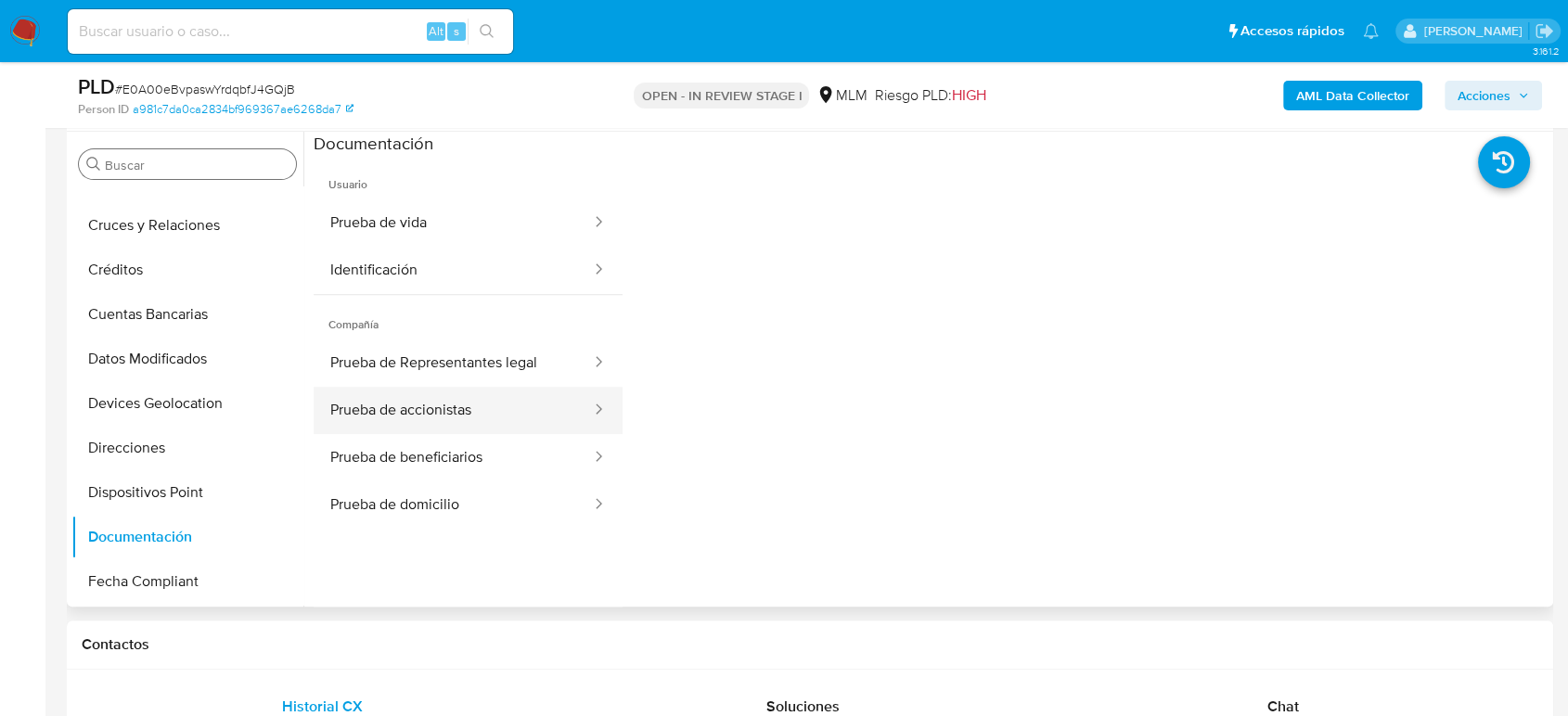
click at [511, 409] on button "Prueba de accionistas" at bounding box center [453, 410] width 279 height 48
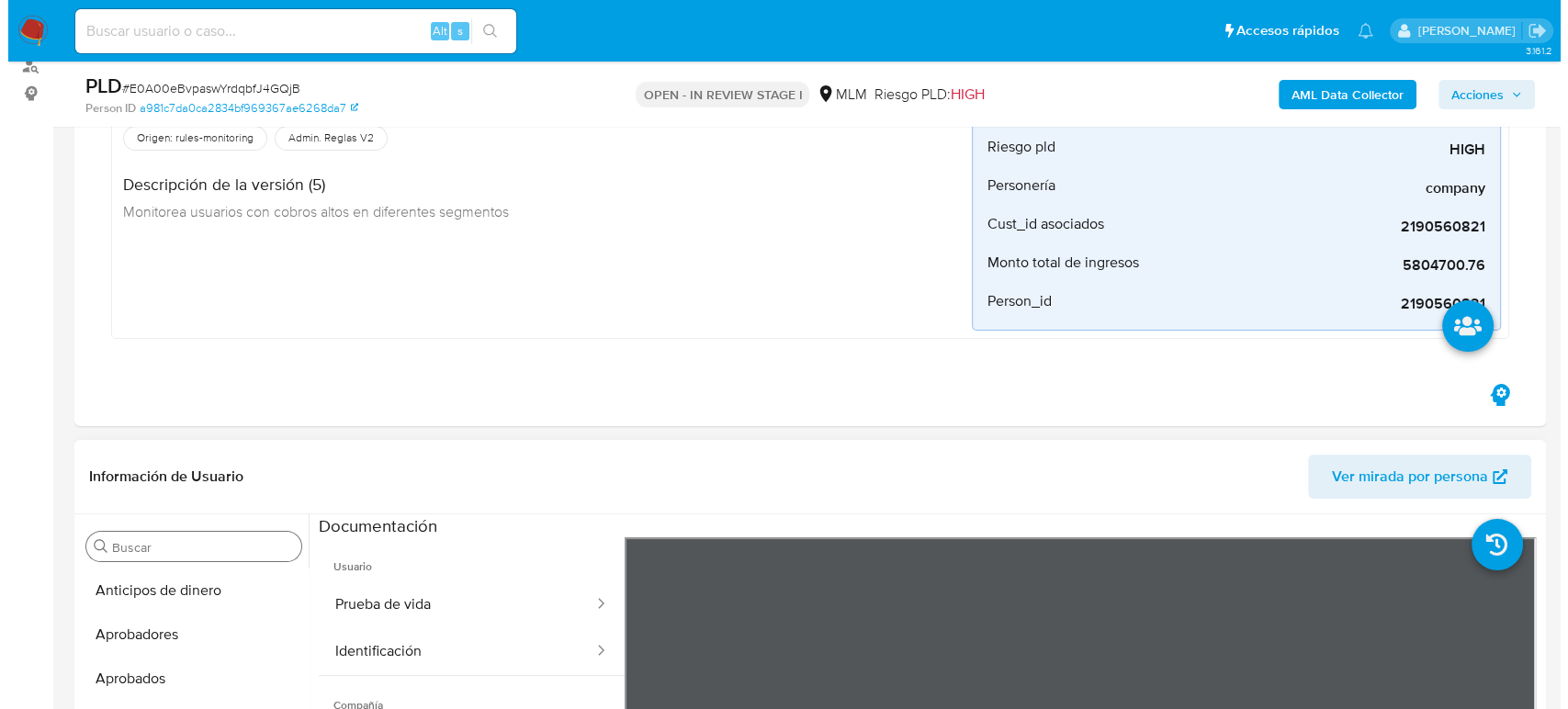
scroll to position [510, 0]
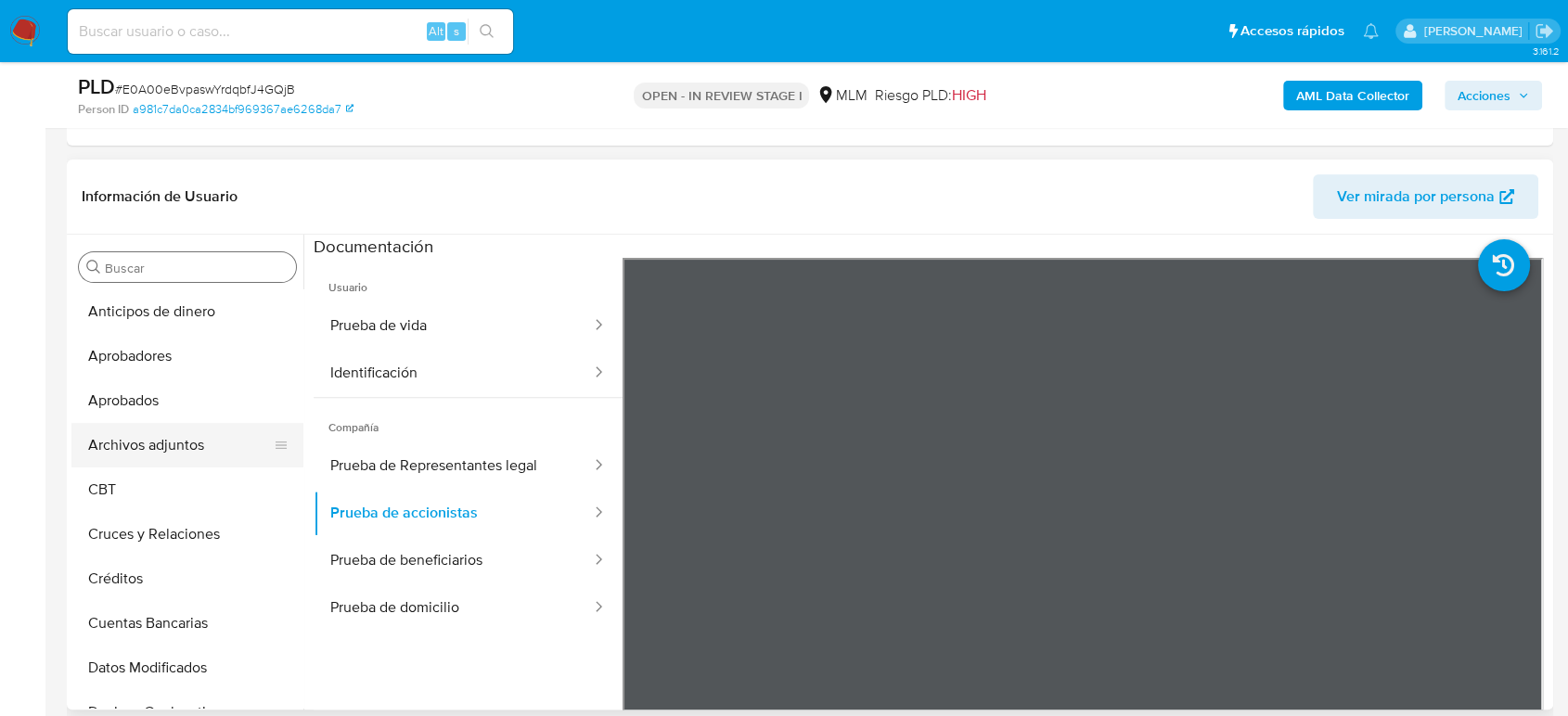
click at [173, 431] on button "Archivos adjuntos" at bounding box center [179, 446] width 217 height 45
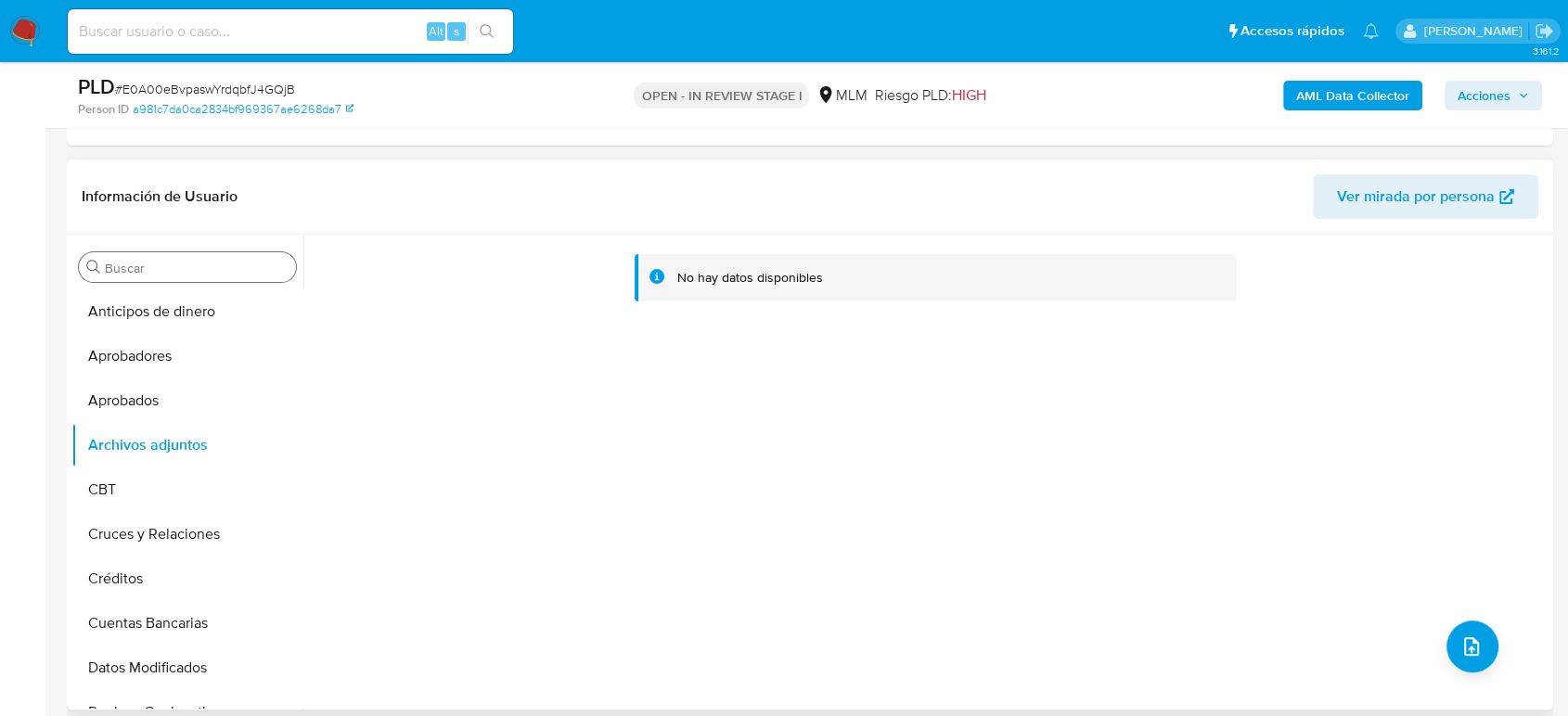
click at [1489, 653] on div "No hay datos disponibles" at bounding box center [926, 472] width 1245 height 475
click at [1481, 642] on button "upload-file" at bounding box center [1473, 647] width 52 height 52
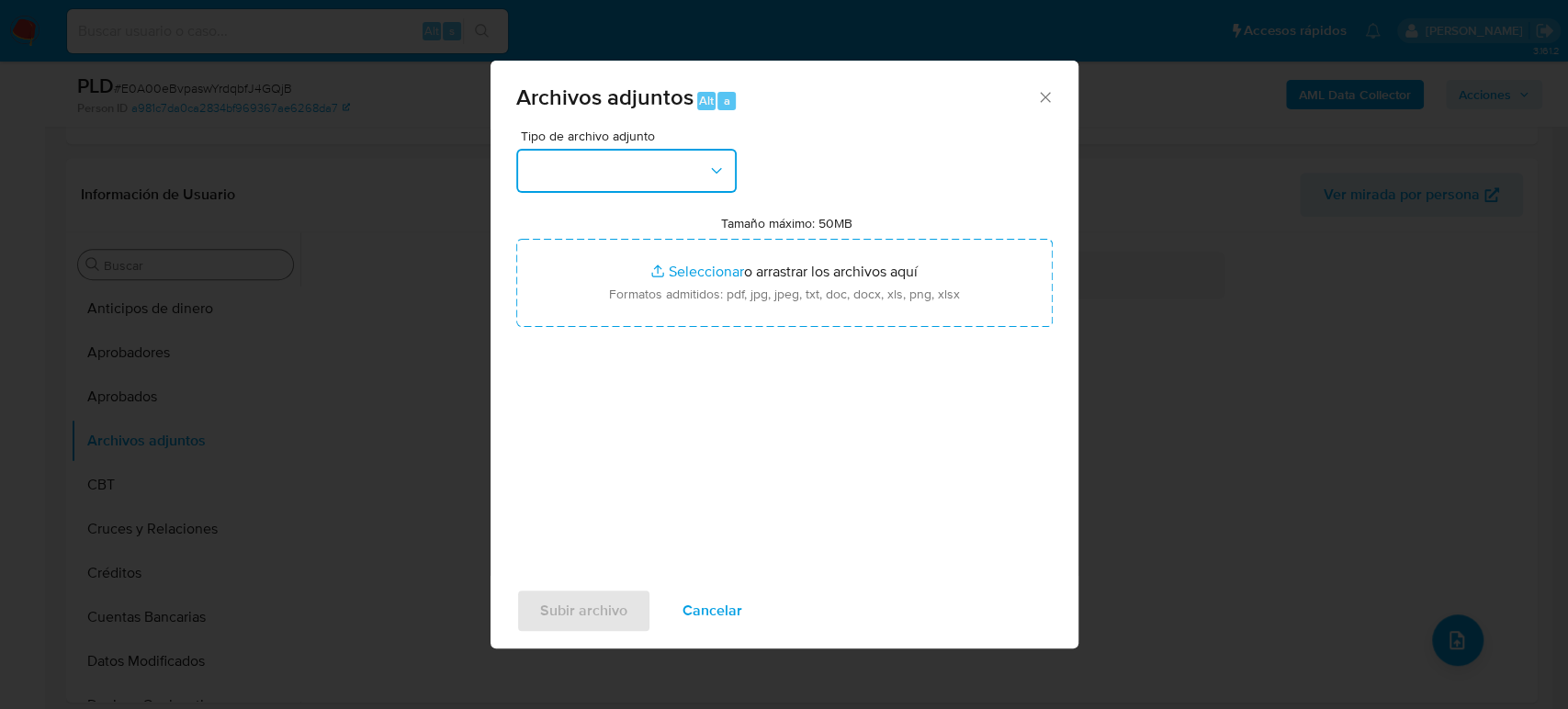
click at [689, 176] on button "button" at bounding box center [626, 171] width 220 height 44
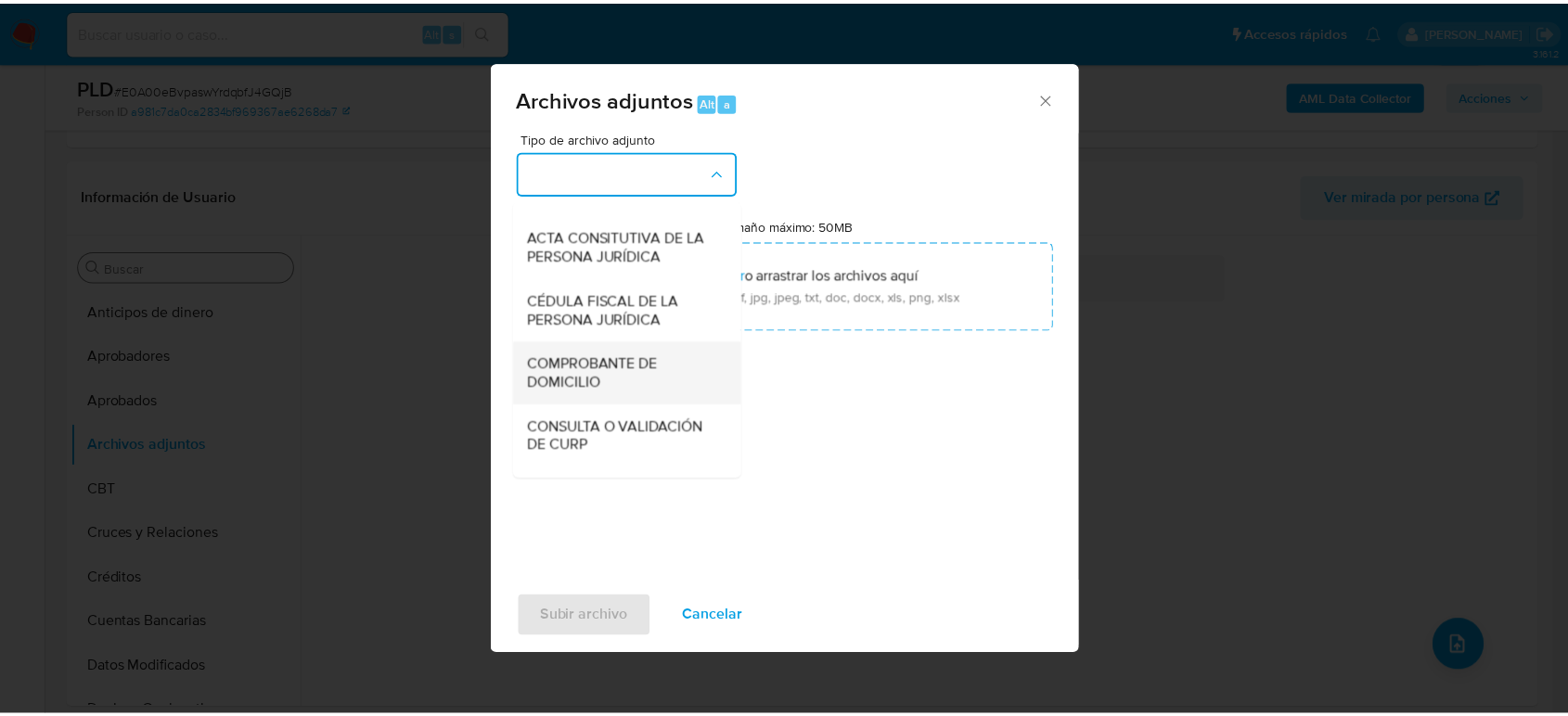
scroll to position [283, 0]
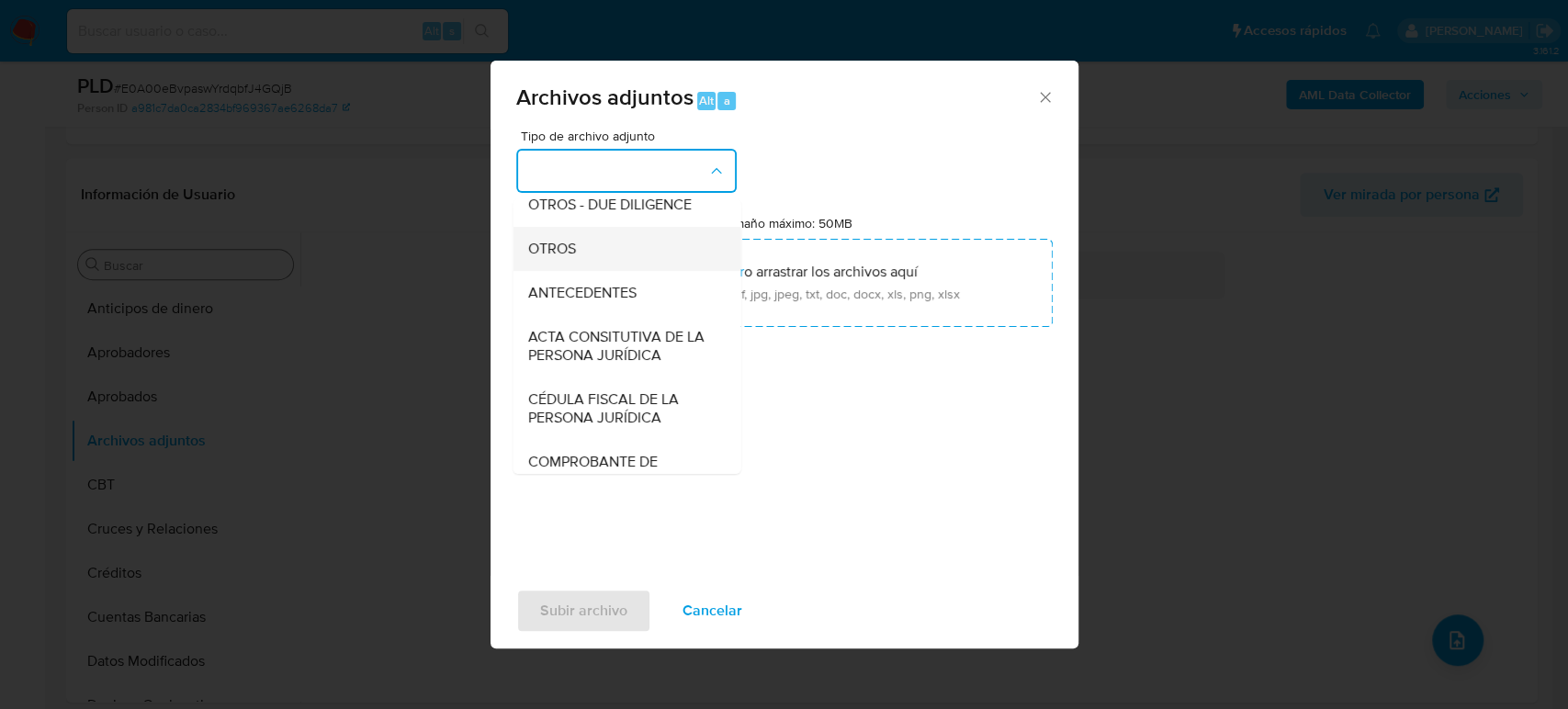
click at [571, 258] on span "OTROS" at bounding box center [551, 249] width 48 height 19
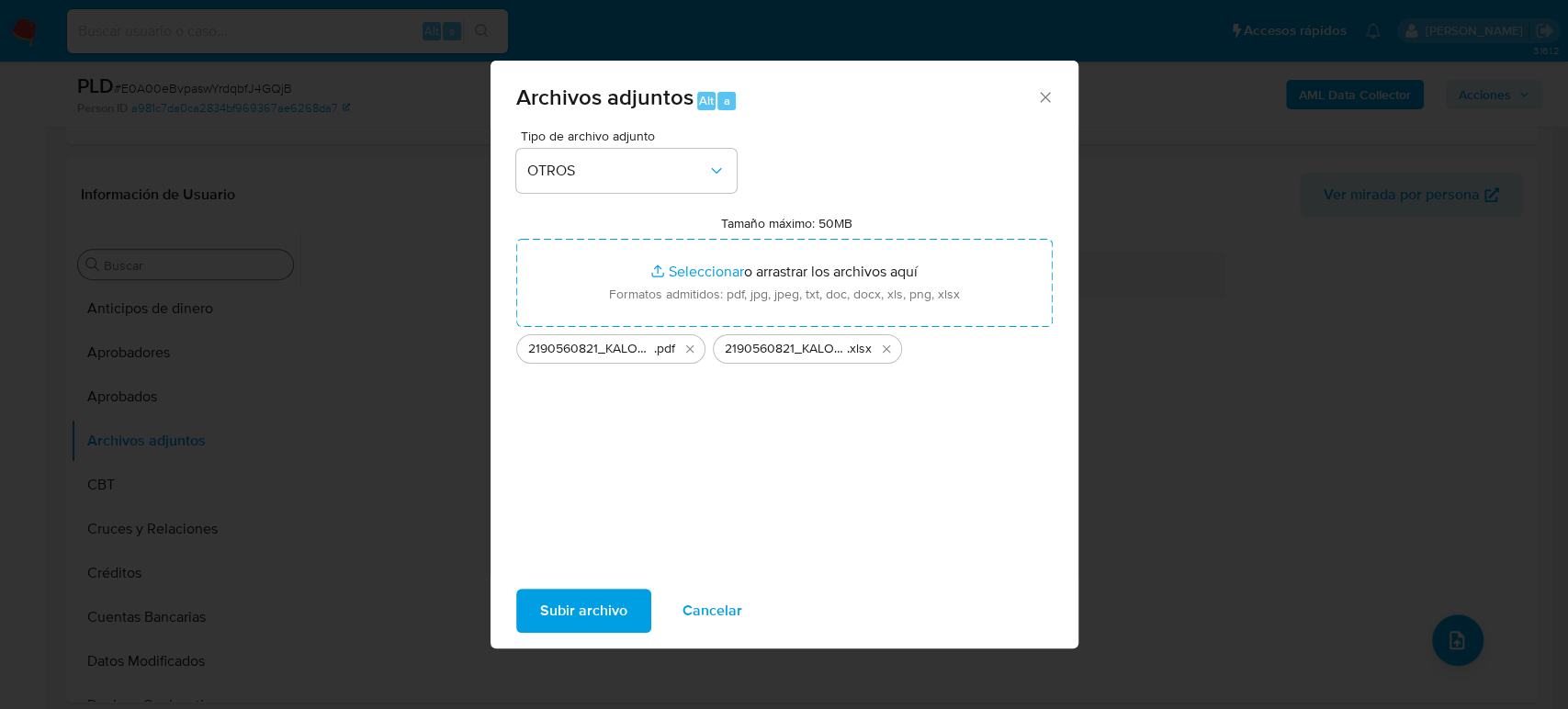
click at [617, 617] on span "Subir archivo" at bounding box center [584, 611] width 87 height 41
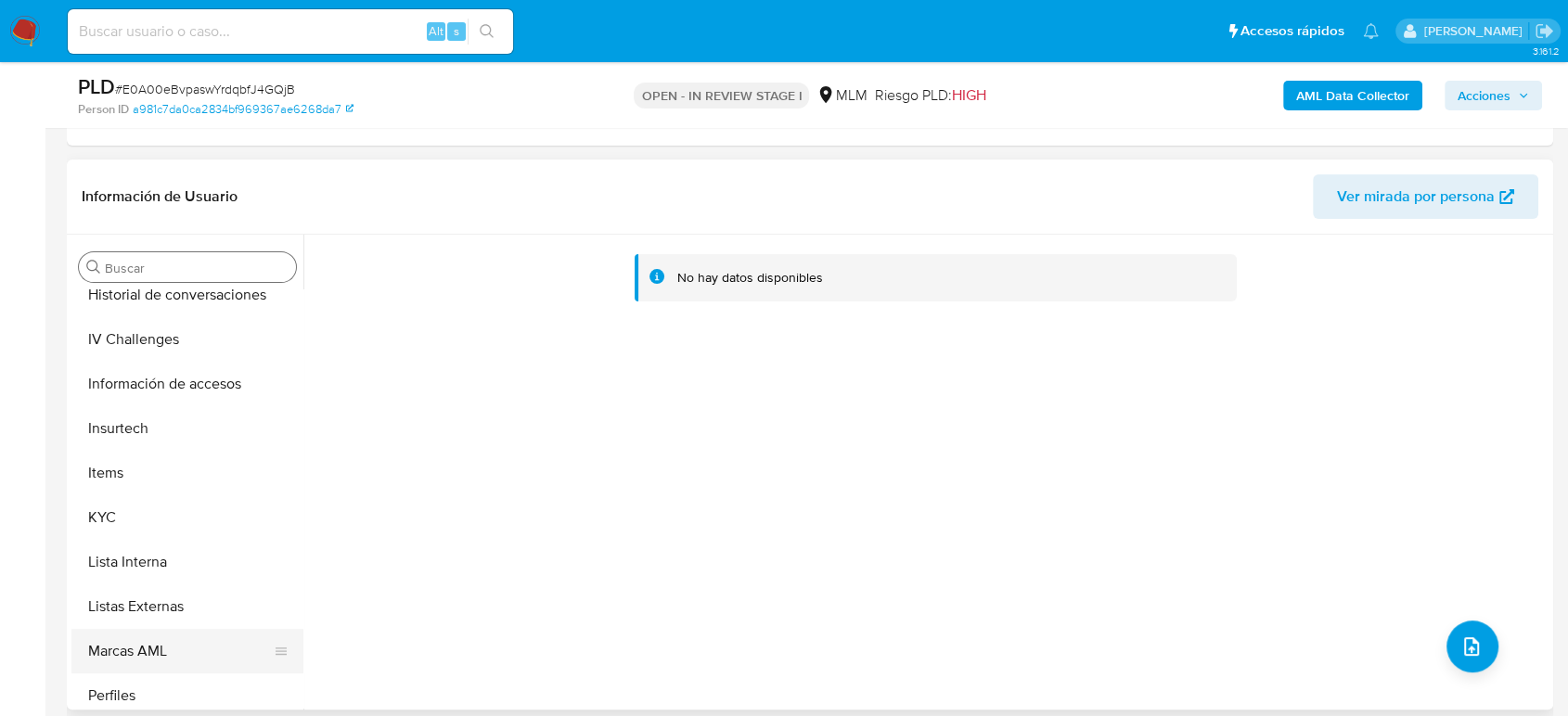
scroll to position [824, 0]
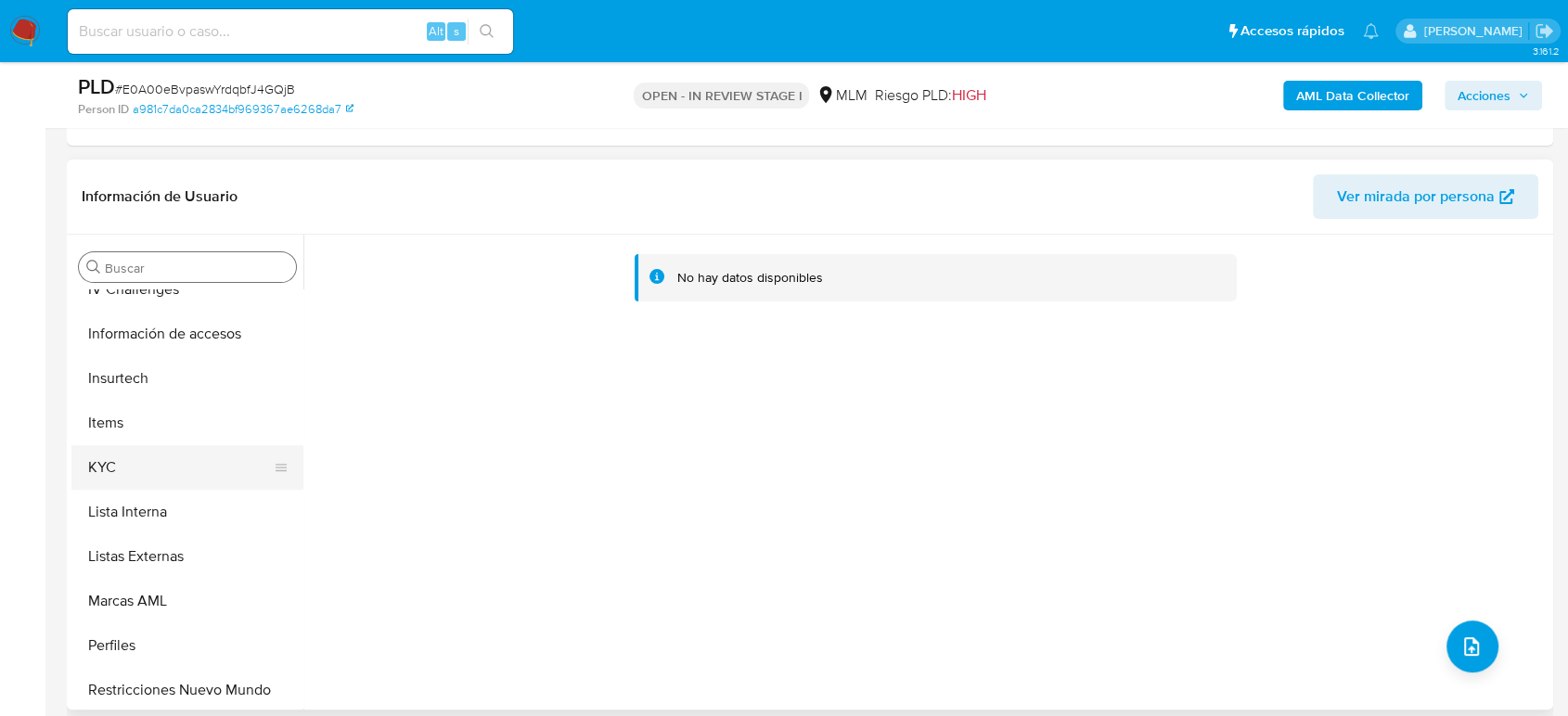
click at [151, 462] on button "KYC" at bounding box center [179, 468] width 217 height 45
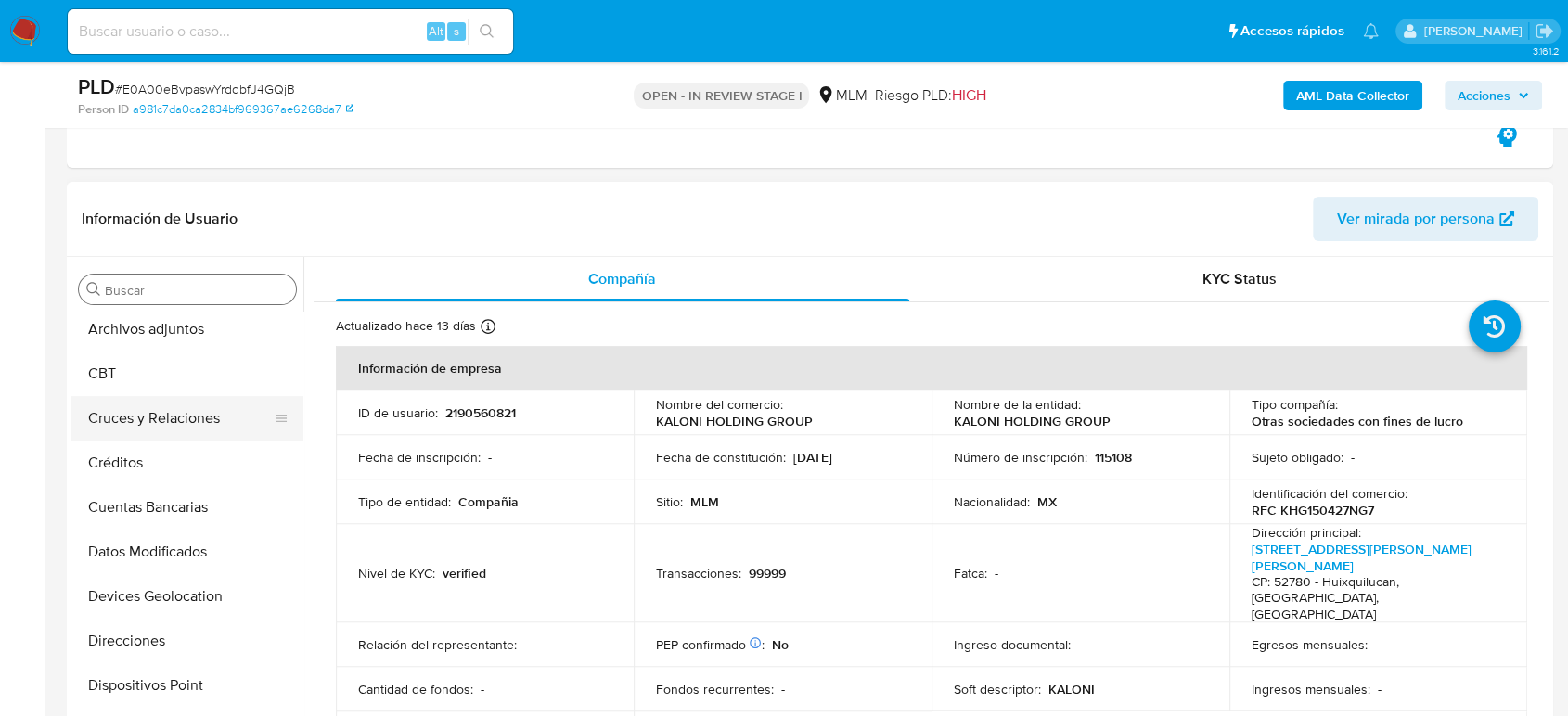
scroll to position [103, 0]
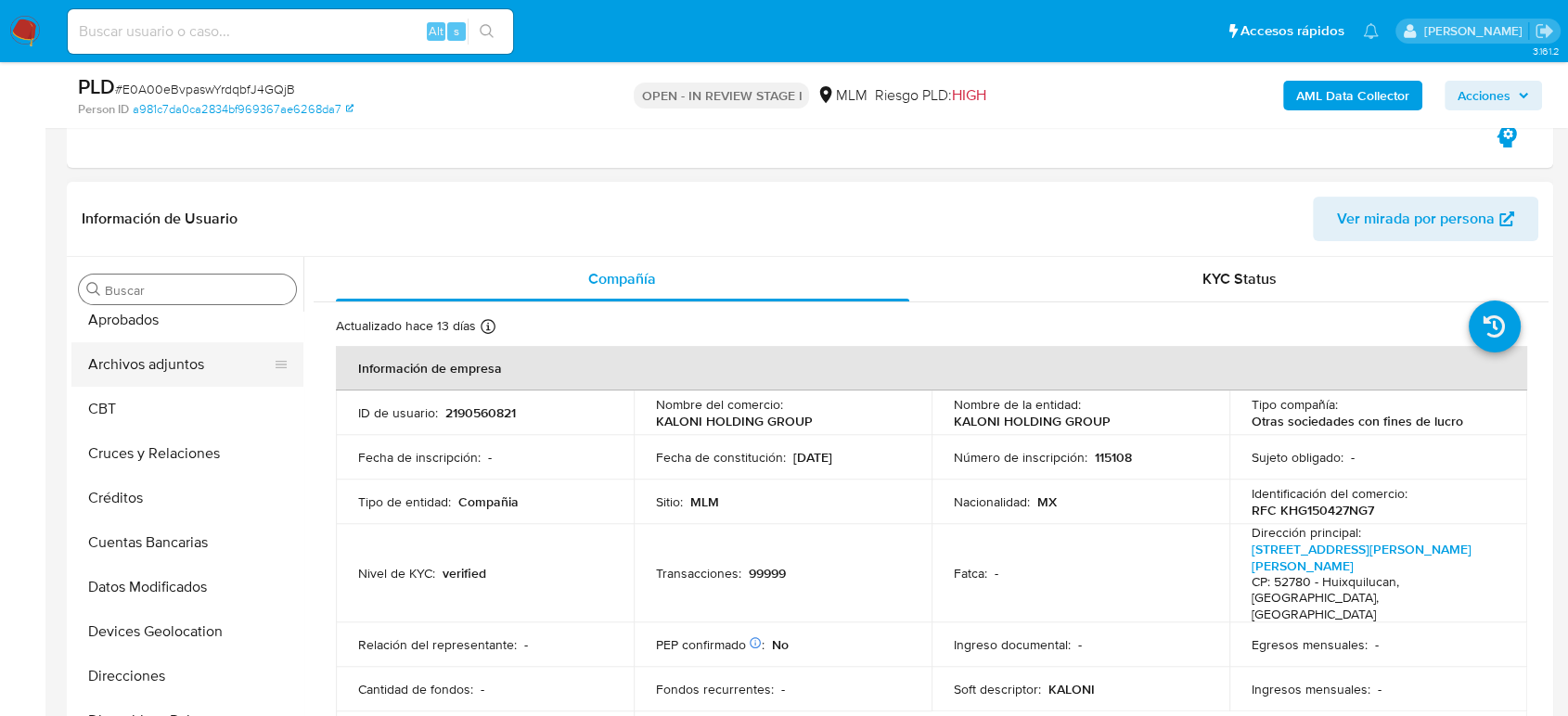
click at [169, 379] on button "Archivos adjuntos" at bounding box center [179, 365] width 217 height 45
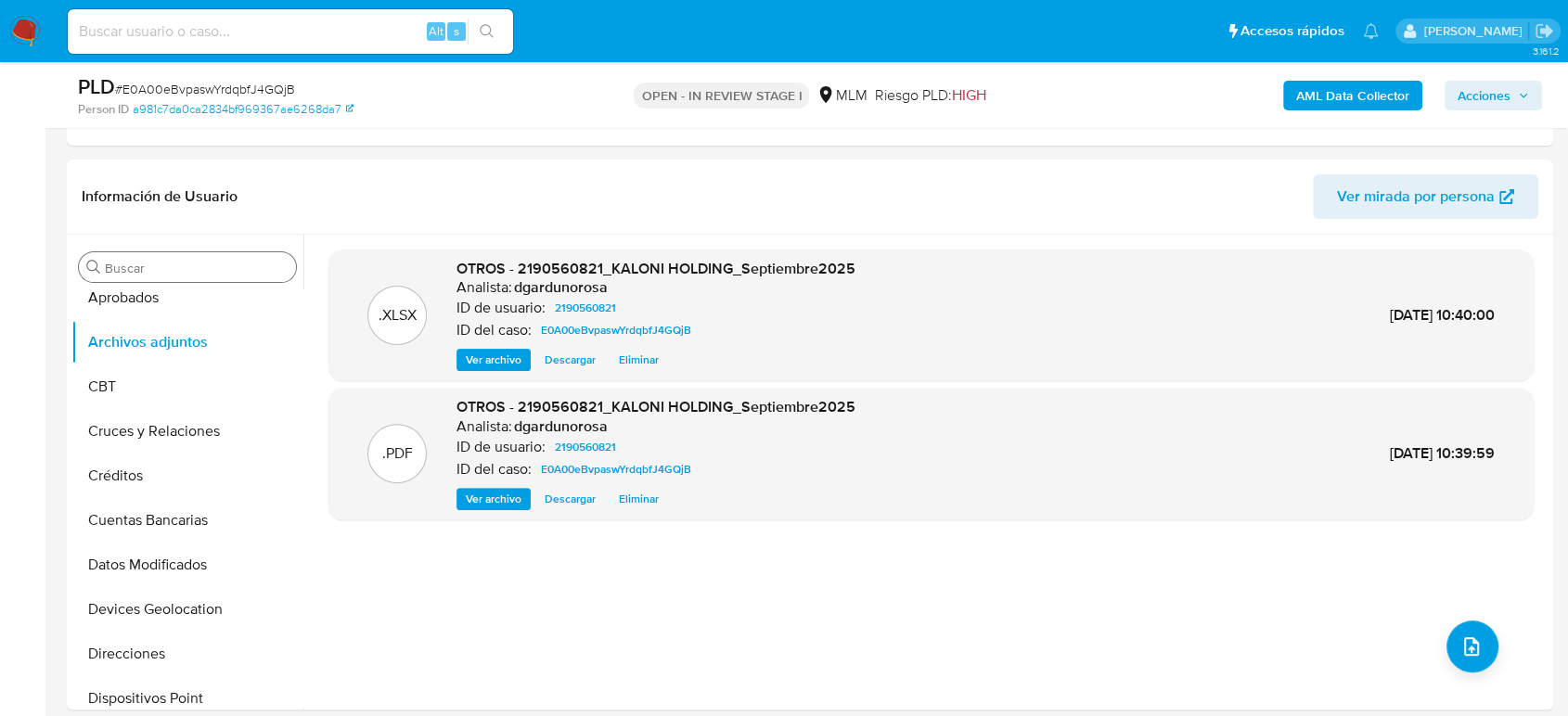
click at [1503, 92] on span "Acciones" at bounding box center [1484, 95] width 53 height 30
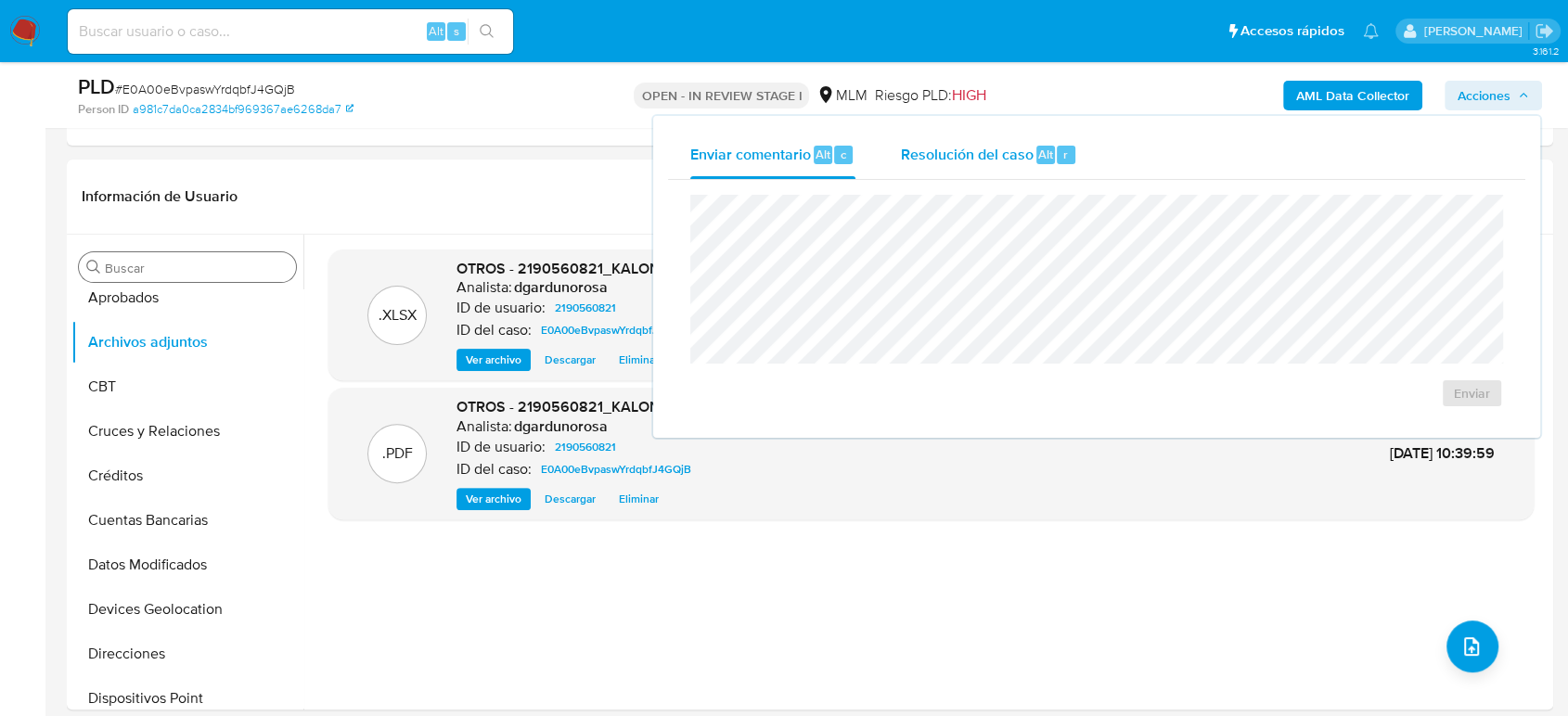
click at [1004, 167] on div "Resolución del caso Alt r" at bounding box center [989, 155] width 178 height 49
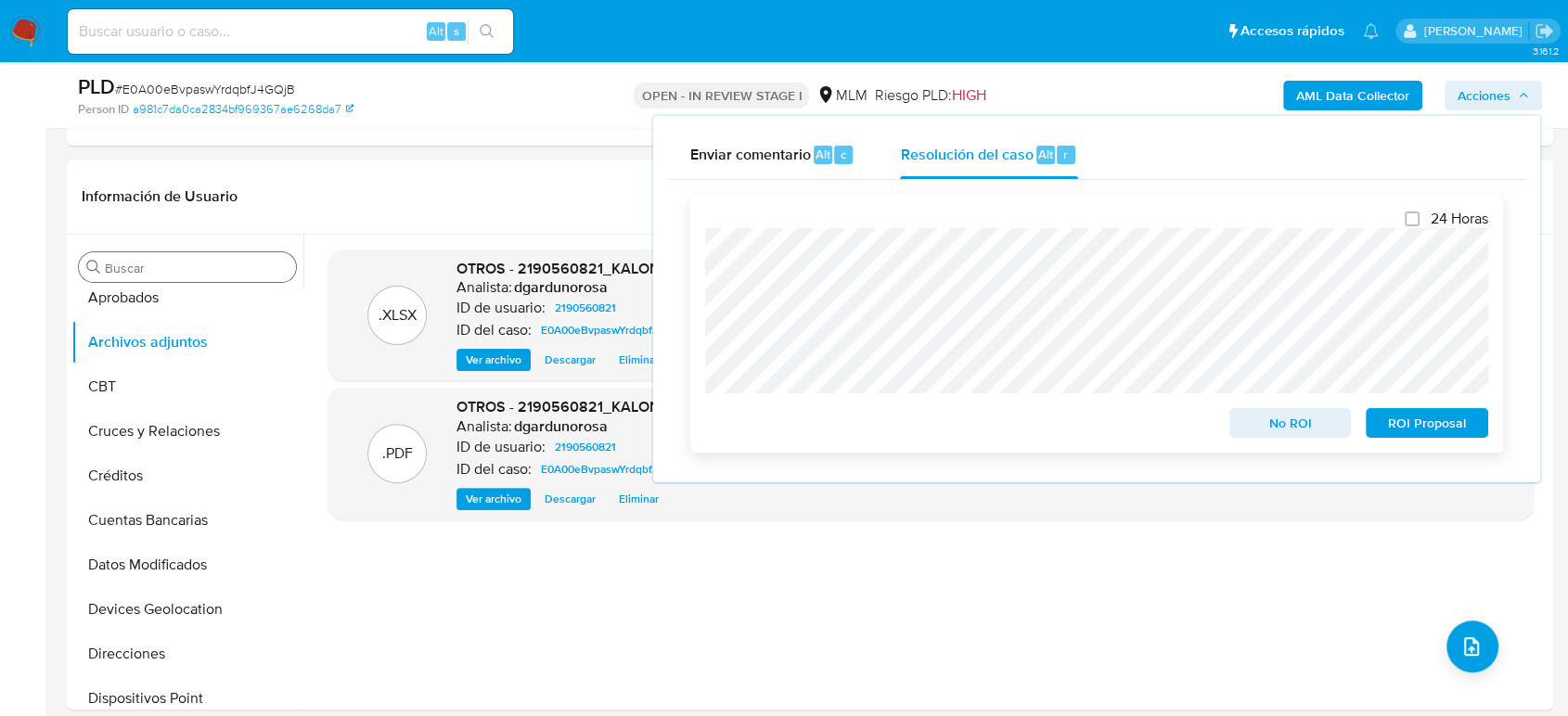
click at [1322, 421] on span "No ROI" at bounding box center [1290, 423] width 96 height 26
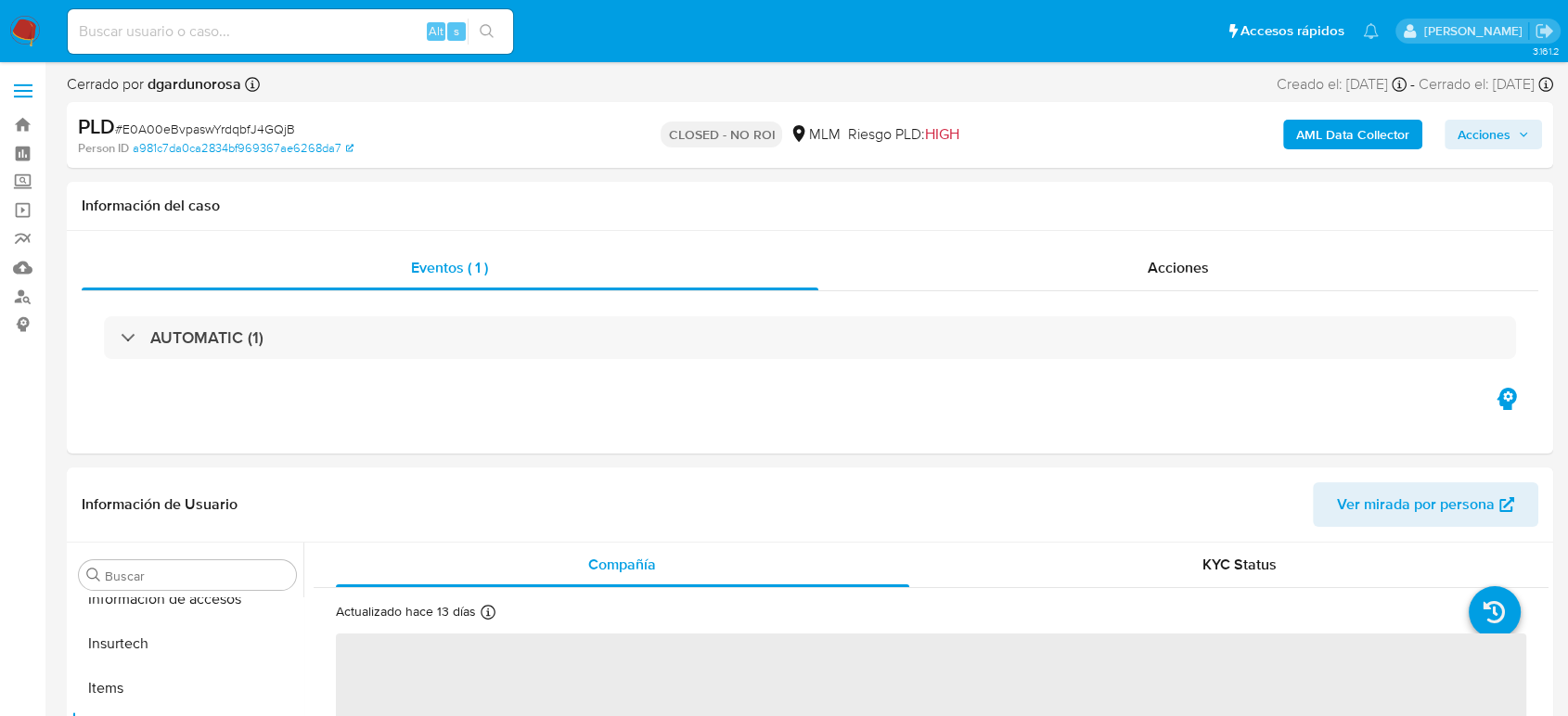
scroll to position [873, 0]
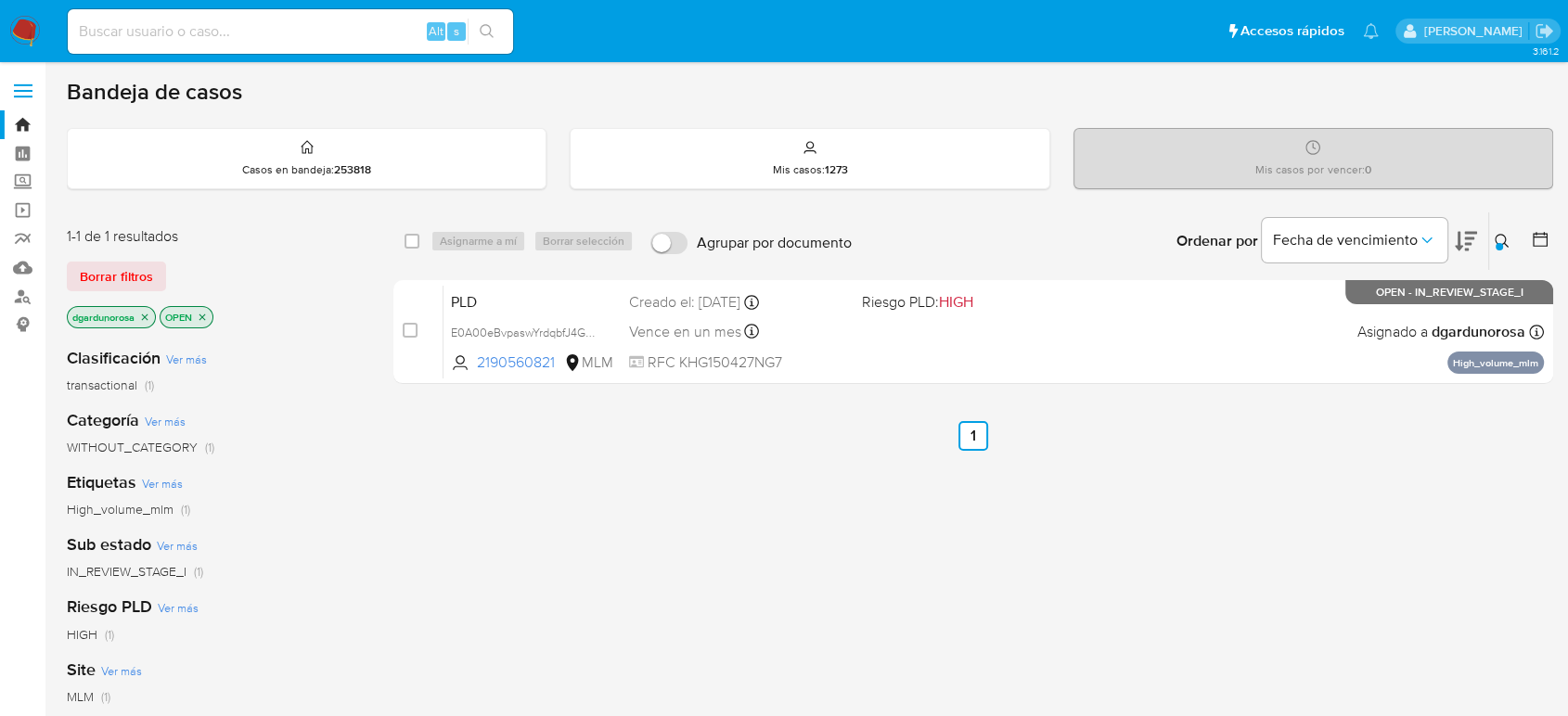
click at [1505, 238] on icon at bounding box center [1502, 241] width 15 height 15
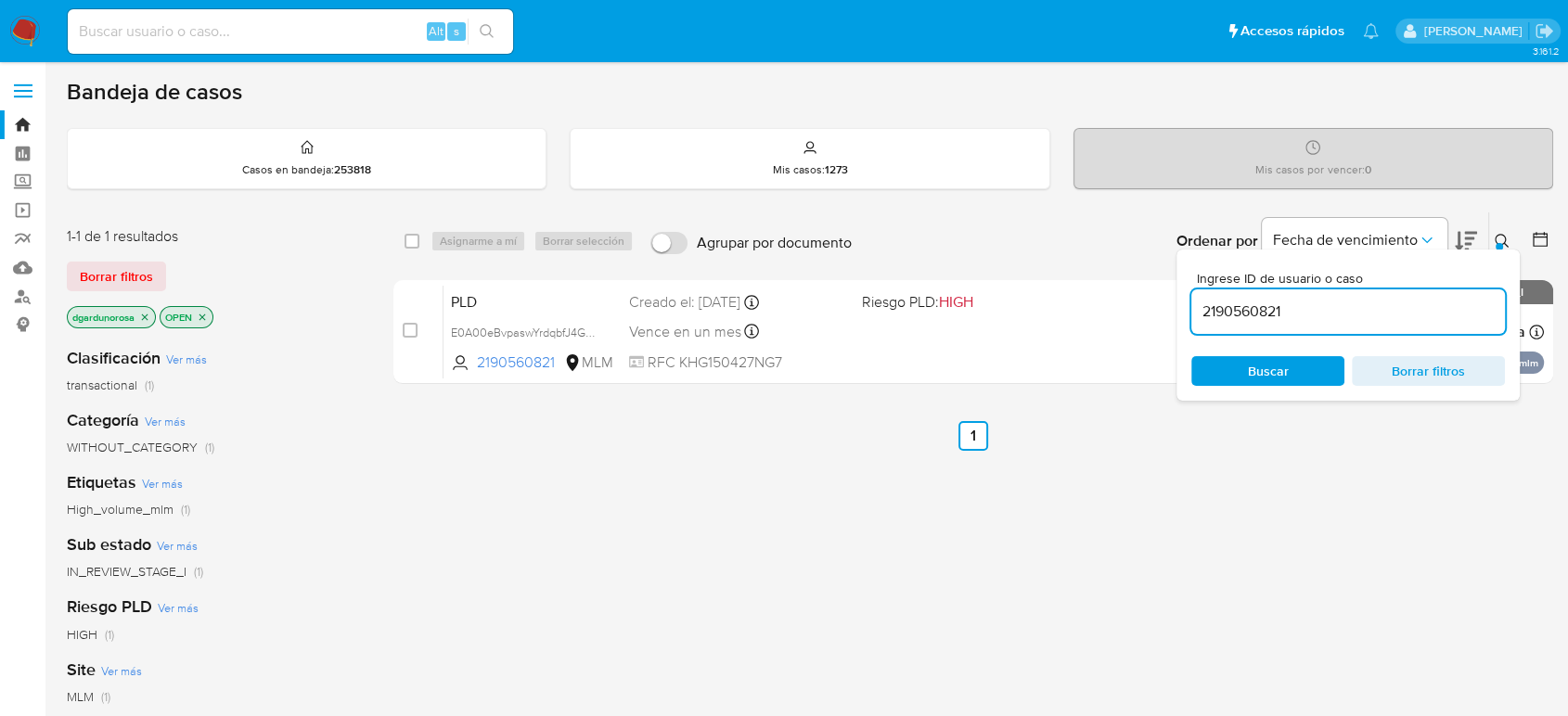
click at [1253, 317] on input "2190560821" at bounding box center [1348, 312] width 314 height 24
click at [1253, 315] on input "2190560821" at bounding box center [1348, 312] width 314 height 24
type input "1787288868"
click at [1489, 242] on button at bounding box center [1504, 241] width 31 height 22
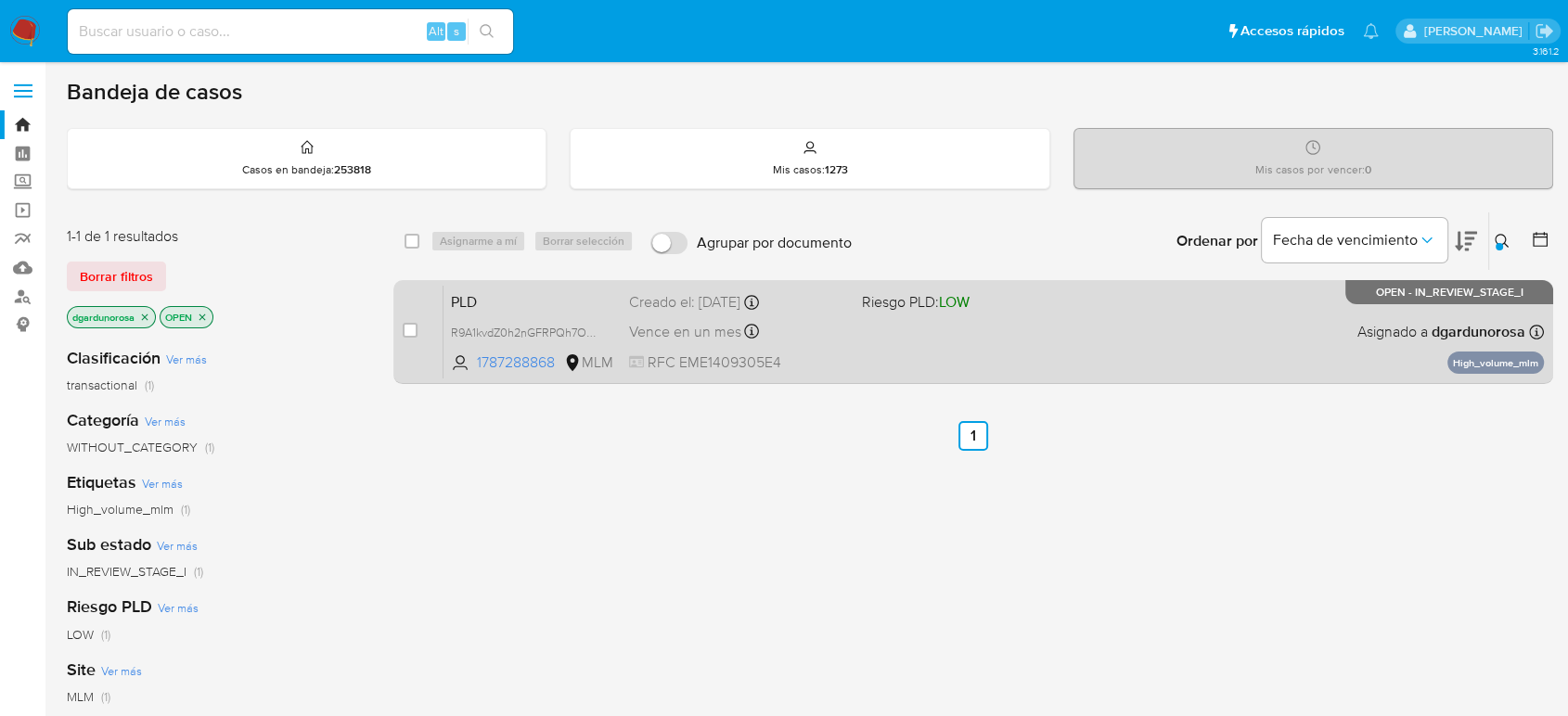
click at [1267, 327] on div "PLD R9A1kvdZ0h2nGFRPQh7OsNrt 1787288868 MLM Riesgo PLD: LOW Creado el: 12/09/20…" at bounding box center [993, 332] width 1100 height 93
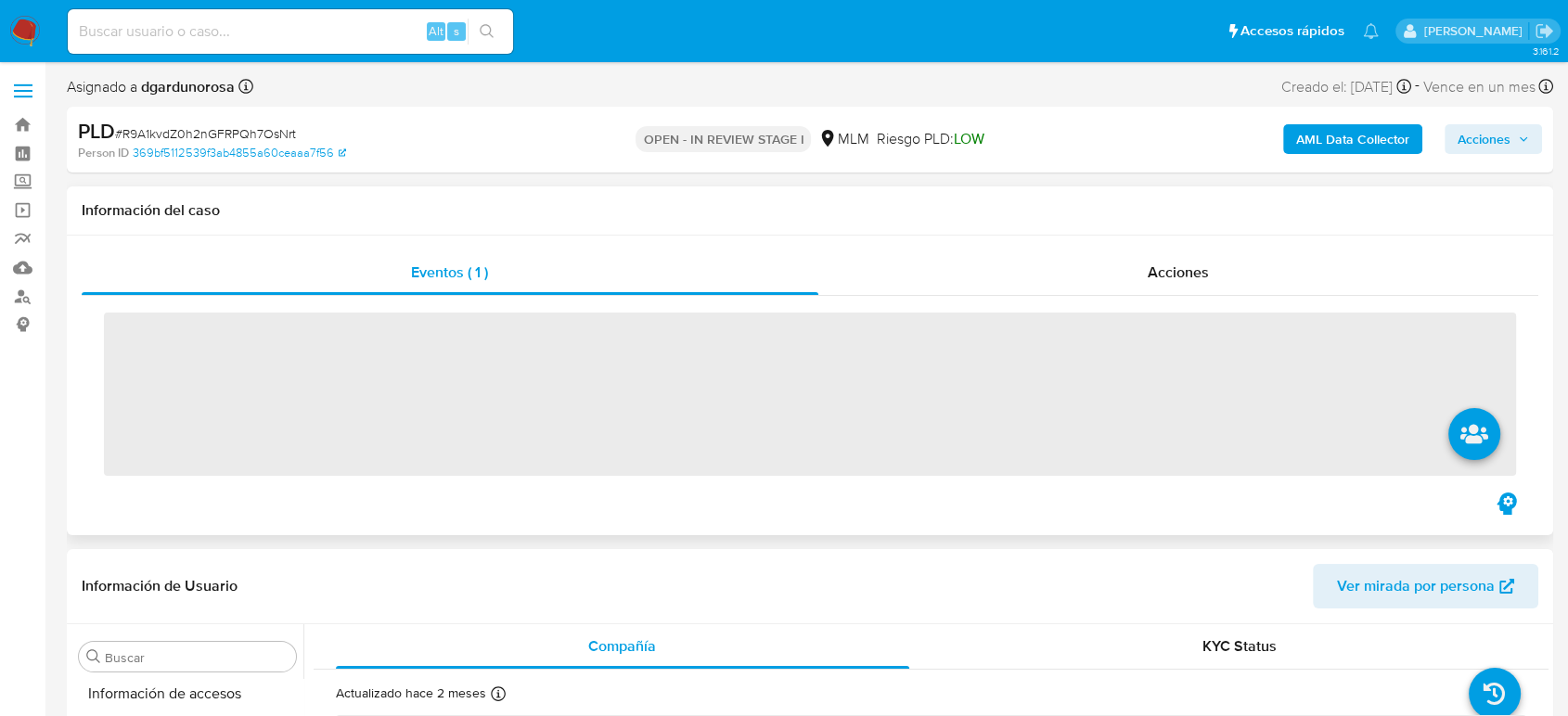
scroll to position [873, 0]
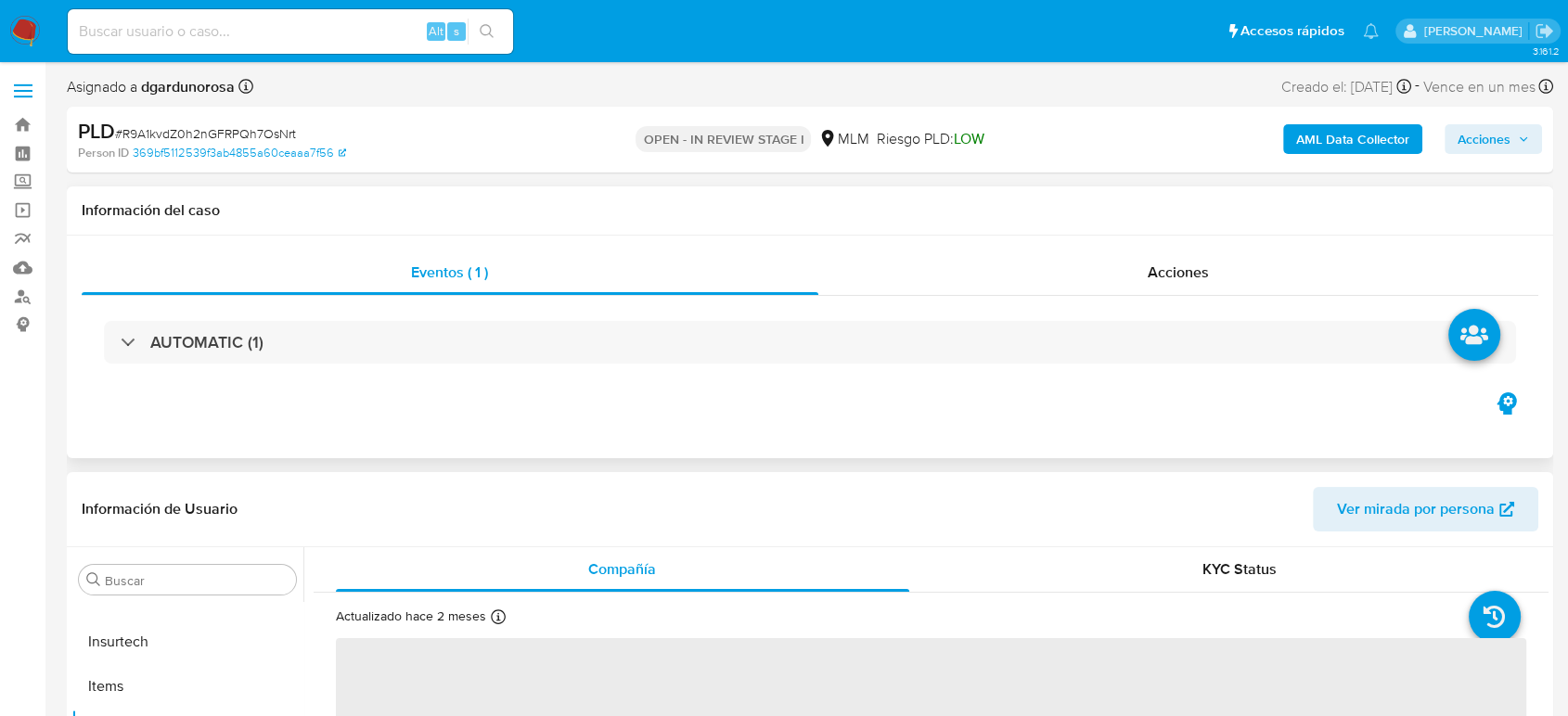
select select "10"
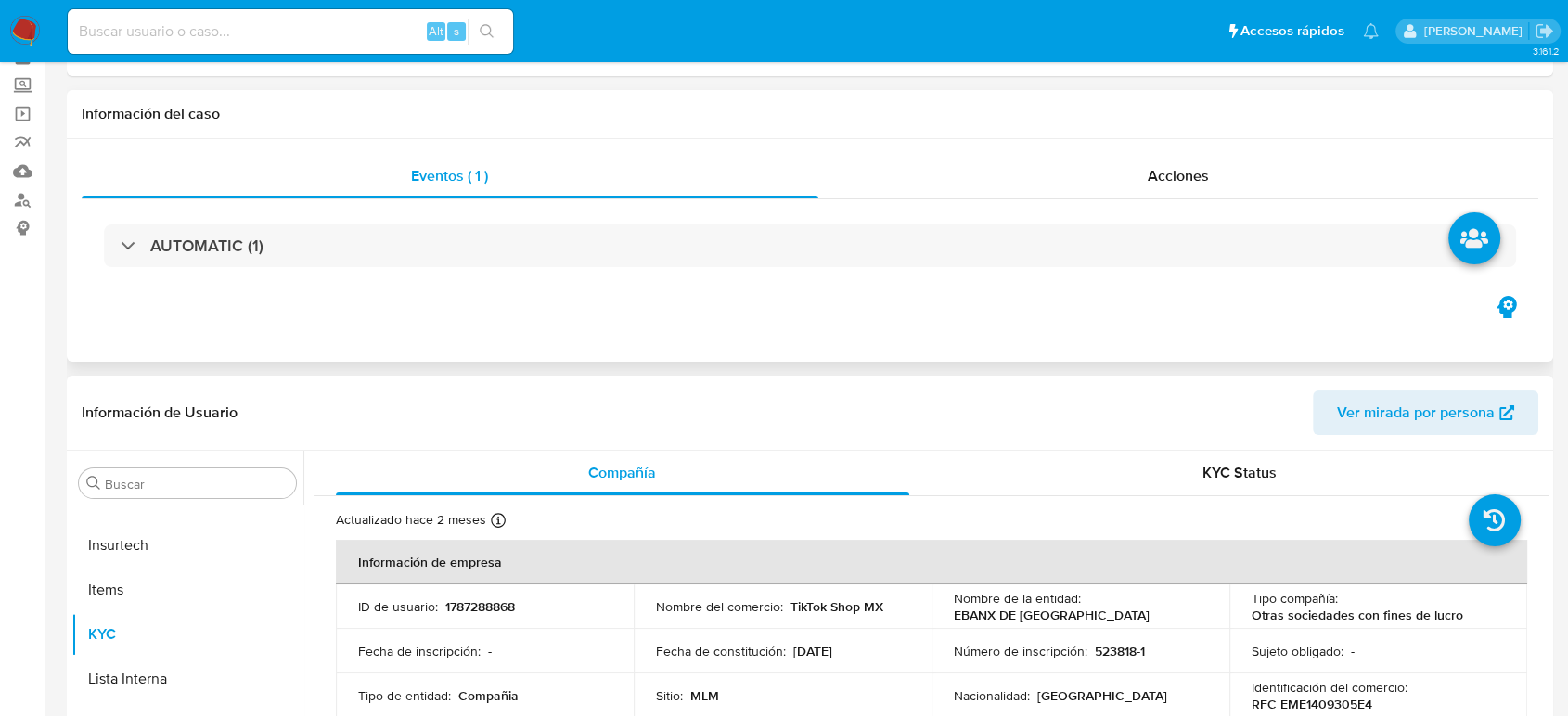
scroll to position [206, 0]
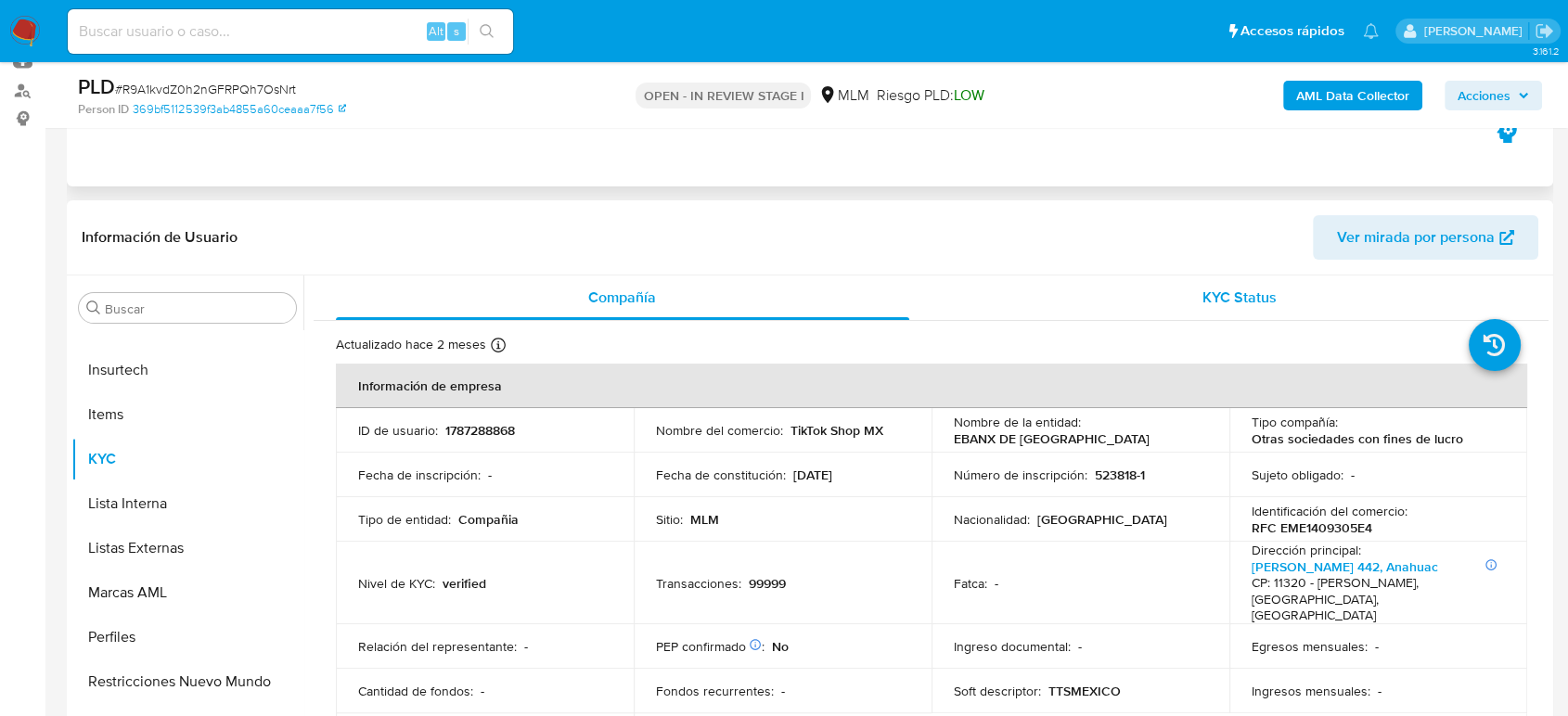
click at [989, 286] on div "KYC Status" at bounding box center [1241, 298] width 574 height 45
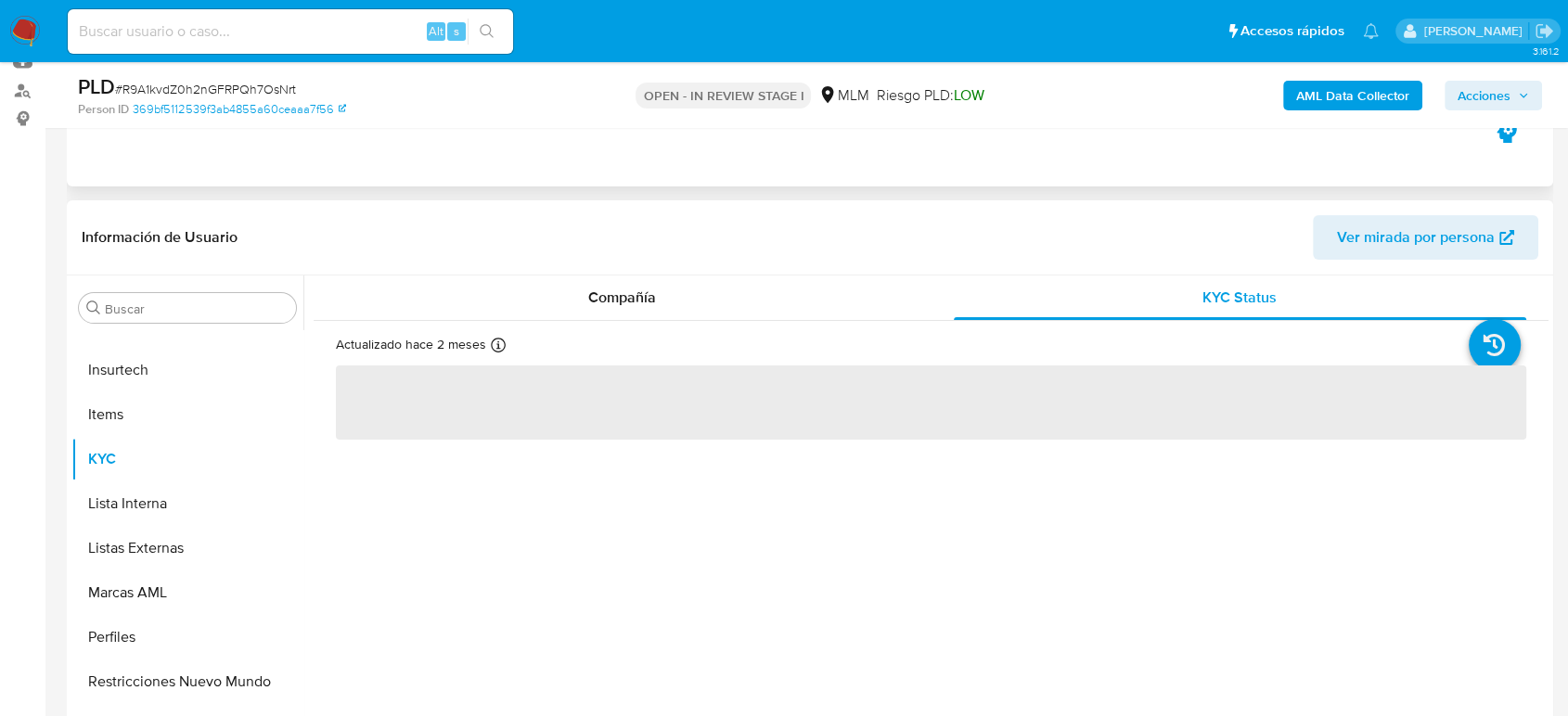
click at [763, 321] on div "Actualizado hace 2 meses Creado: 25/04/2024 19:34:48 Actualizado: 12/08/2025 20…" at bounding box center [931, 388] width 1234 height 135
click at [691, 310] on div "Compañía" at bounding box center [622, 298] width 574 height 45
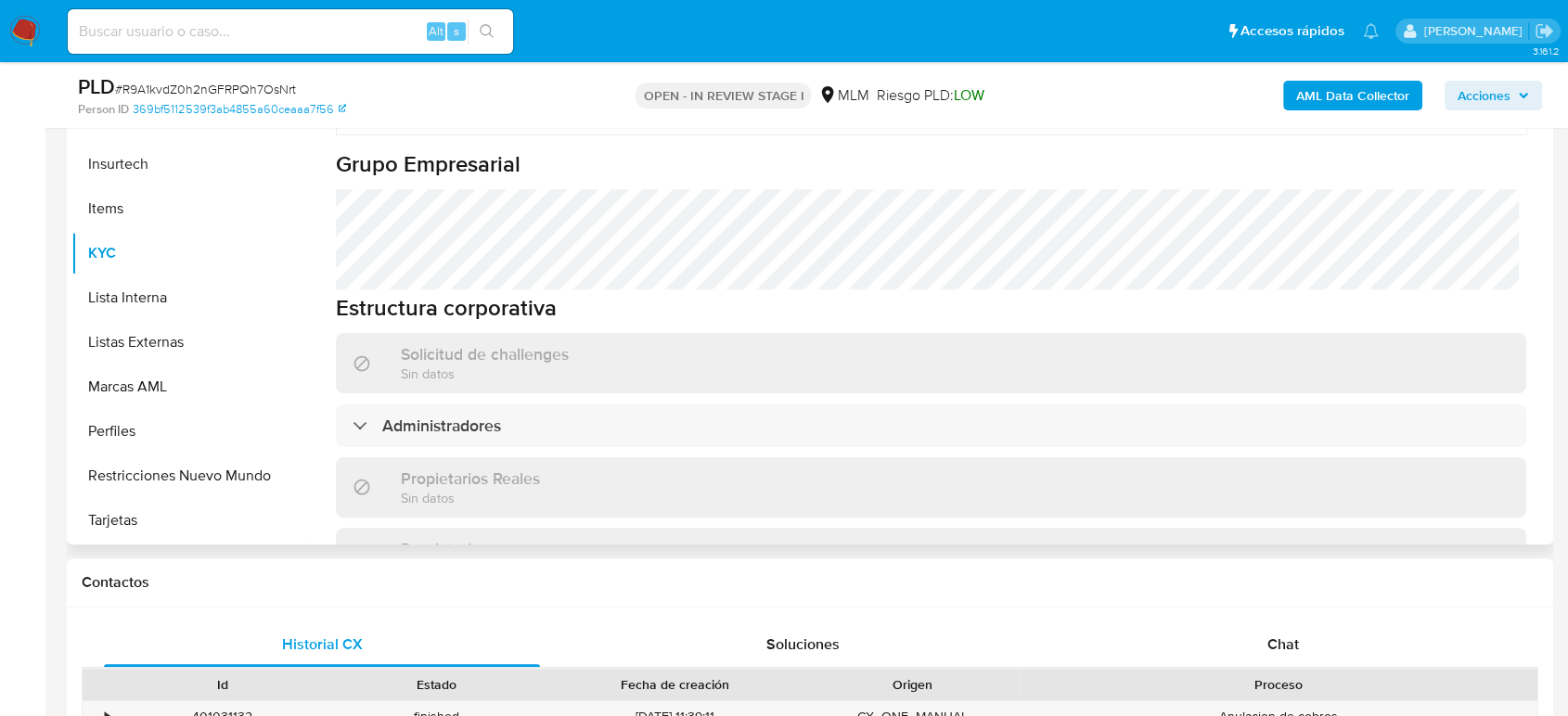
scroll to position [761, 0]
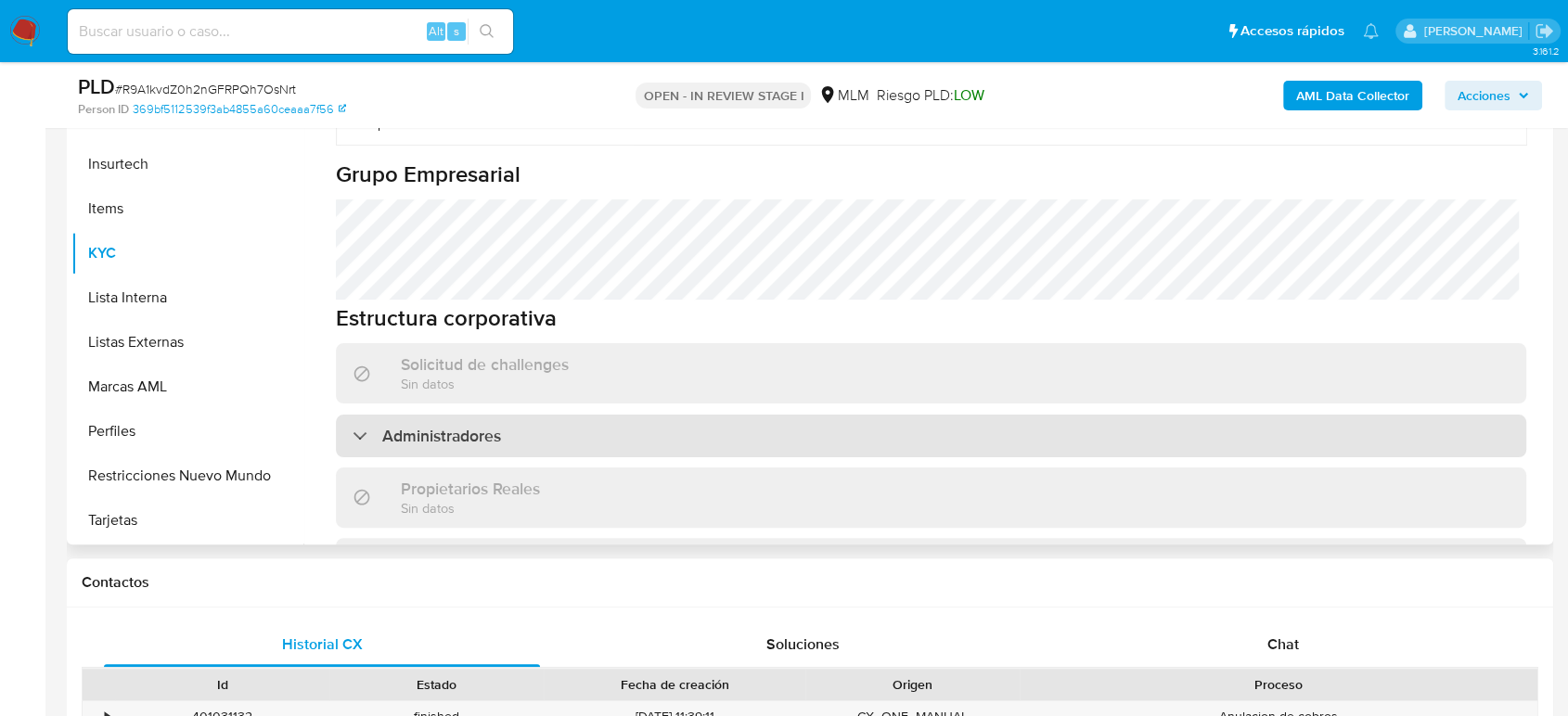
click at [934, 415] on div "Administradores" at bounding box center [931, 437] width 1190 height 43
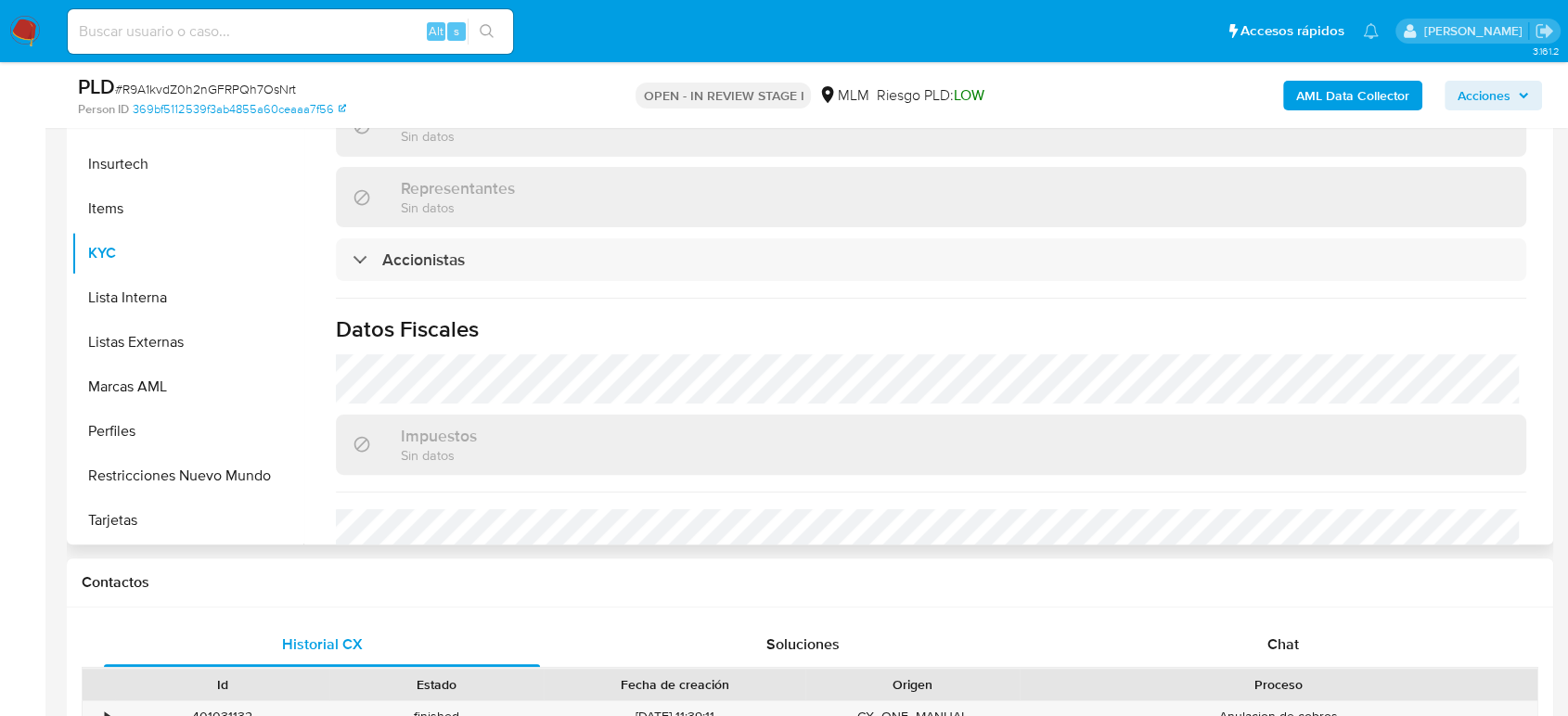
scroll to position [1277, 0]
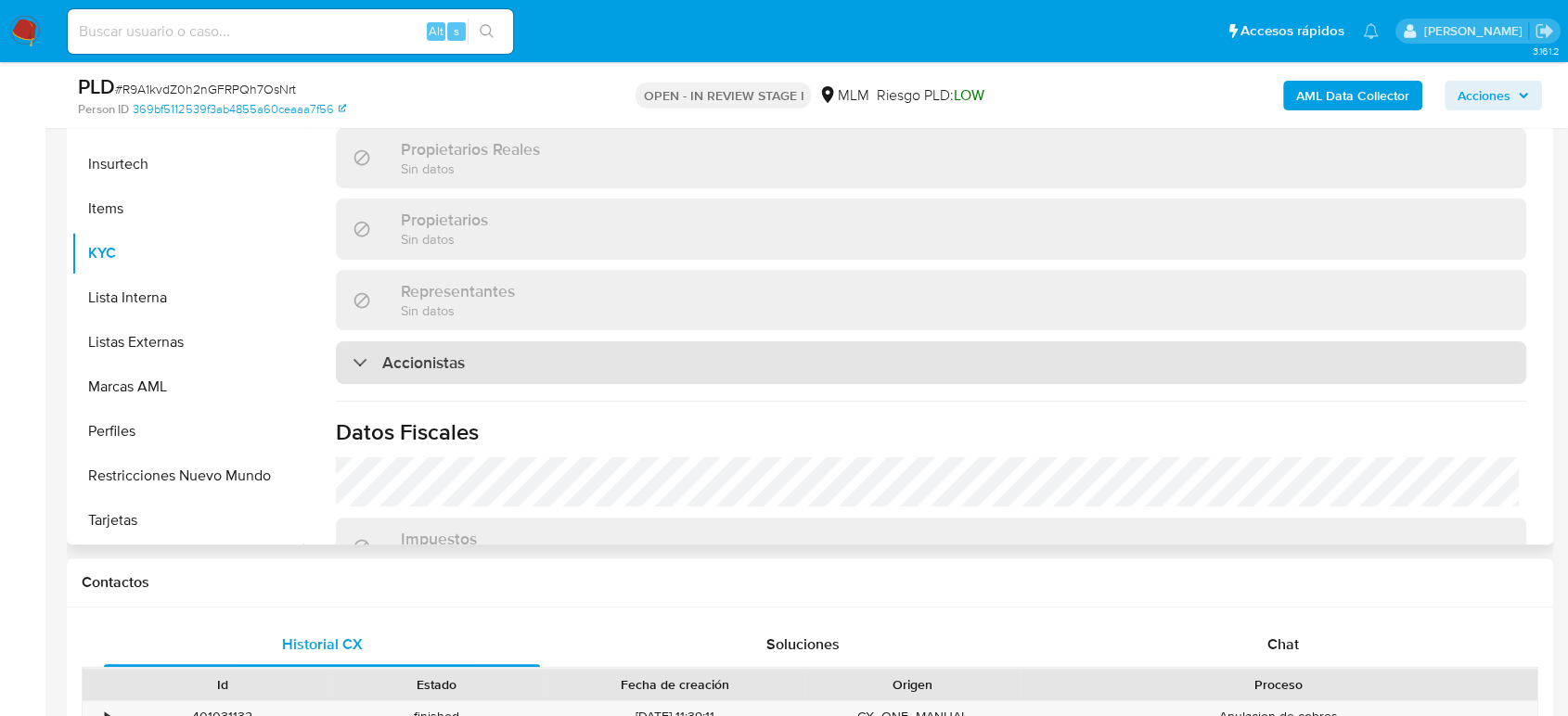
click at [875, 341] on div "Accionistas" at bounding box center [931, 363] width 1190 height 43
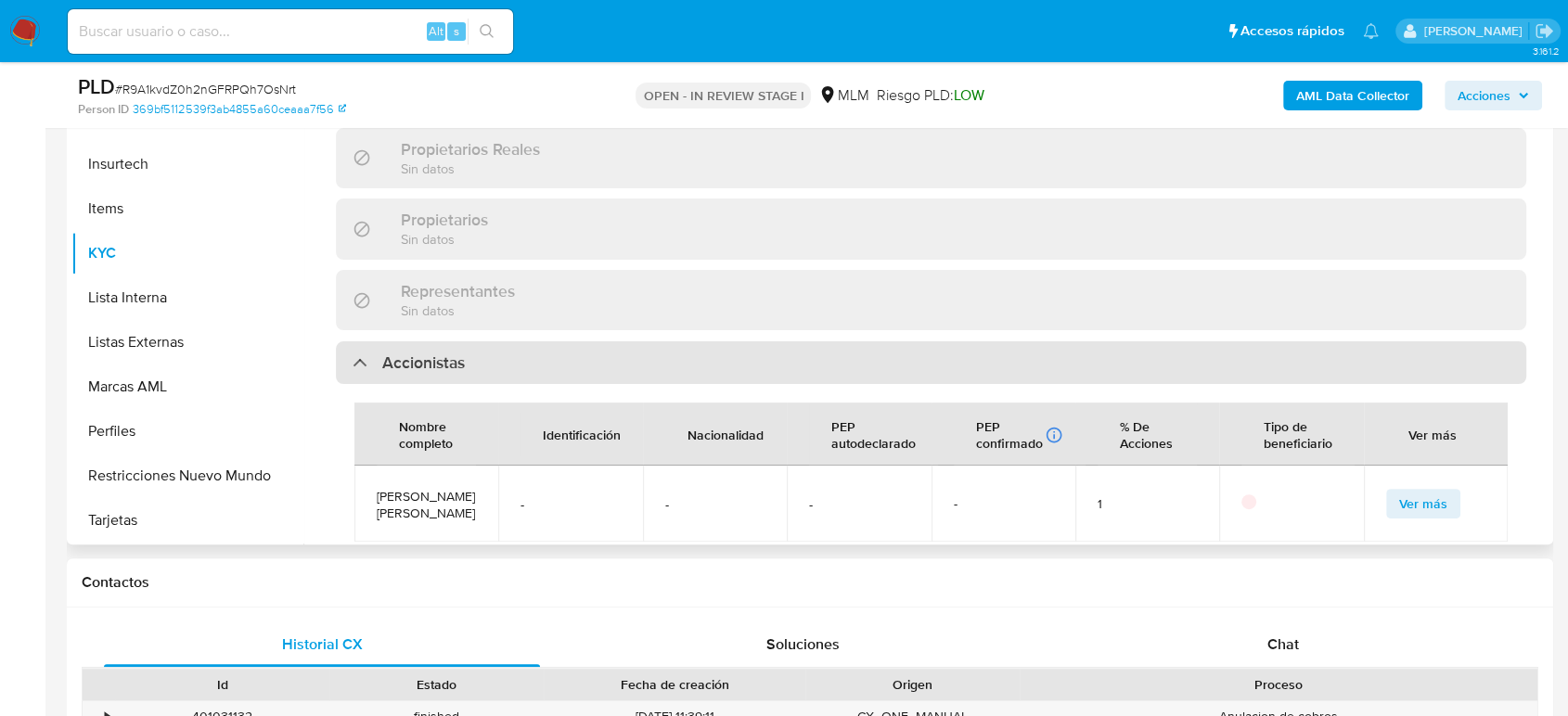
scroll to position [1380, 0]
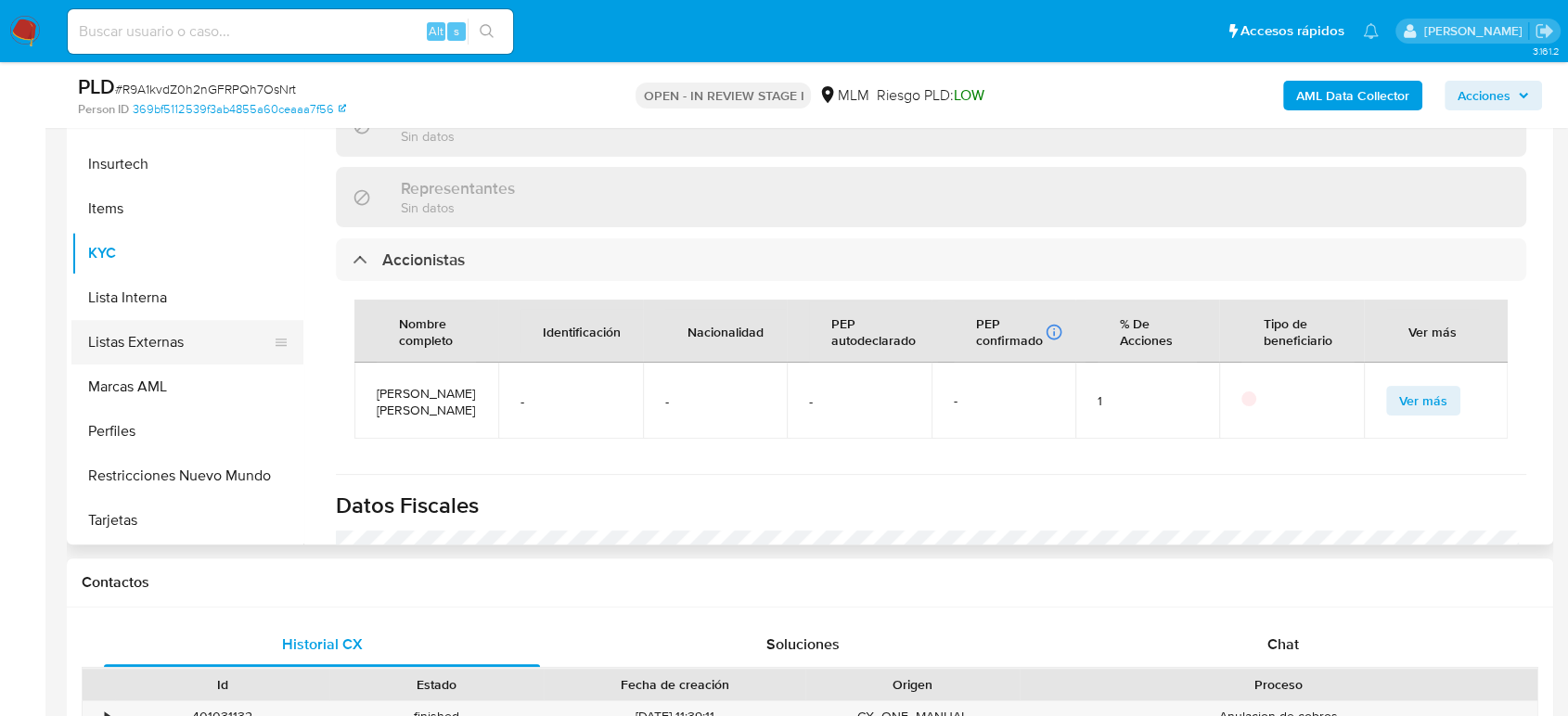
click at [178, 344] on button "Listas Externas" at bounding box center [179, 343] width 217 height 45
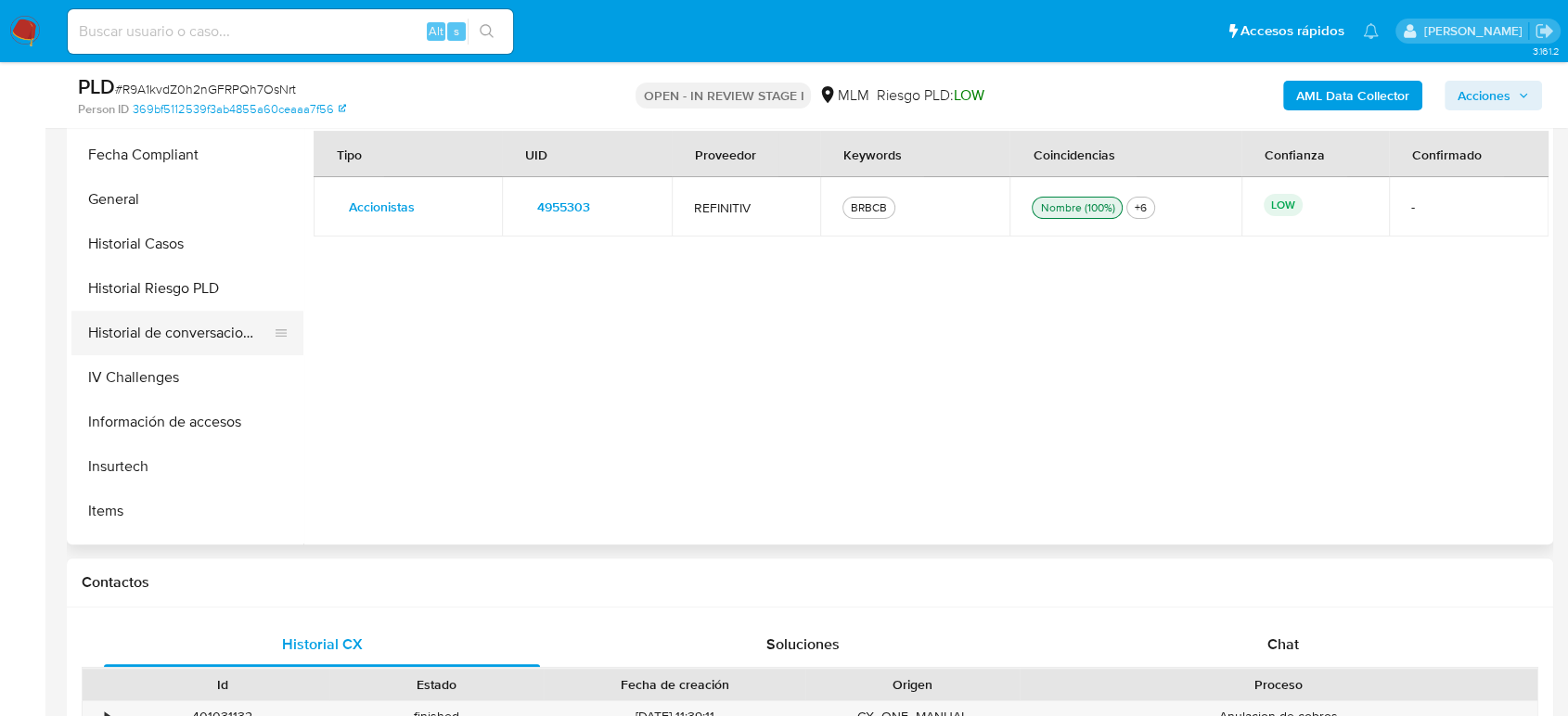
scroll to position [565, 0]
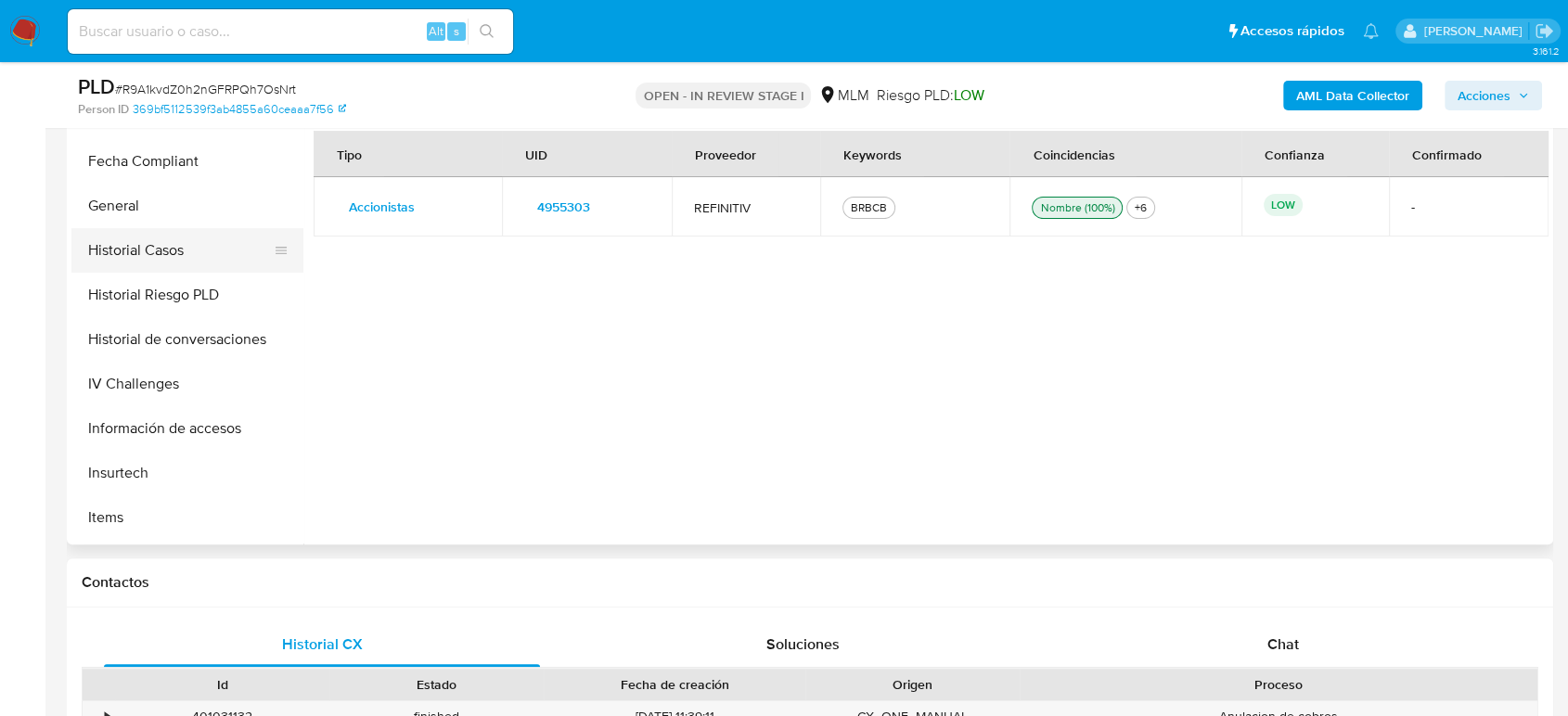
click at [143, 228] on button "Historial Casos" at bounding box center [179, 251] width 217 height 45
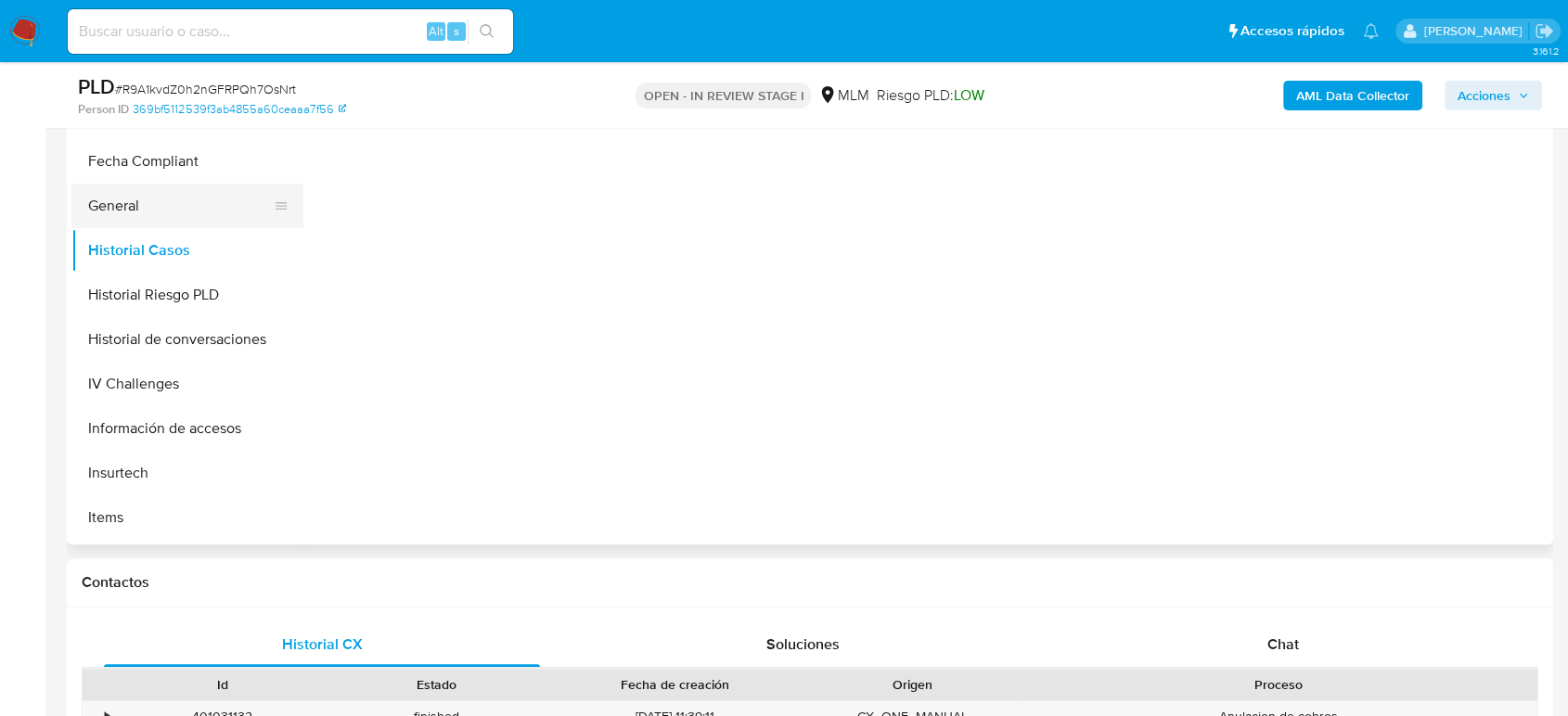
click at [135, 215] on button "General" at bounding box center [179, 207] width 217 height 45
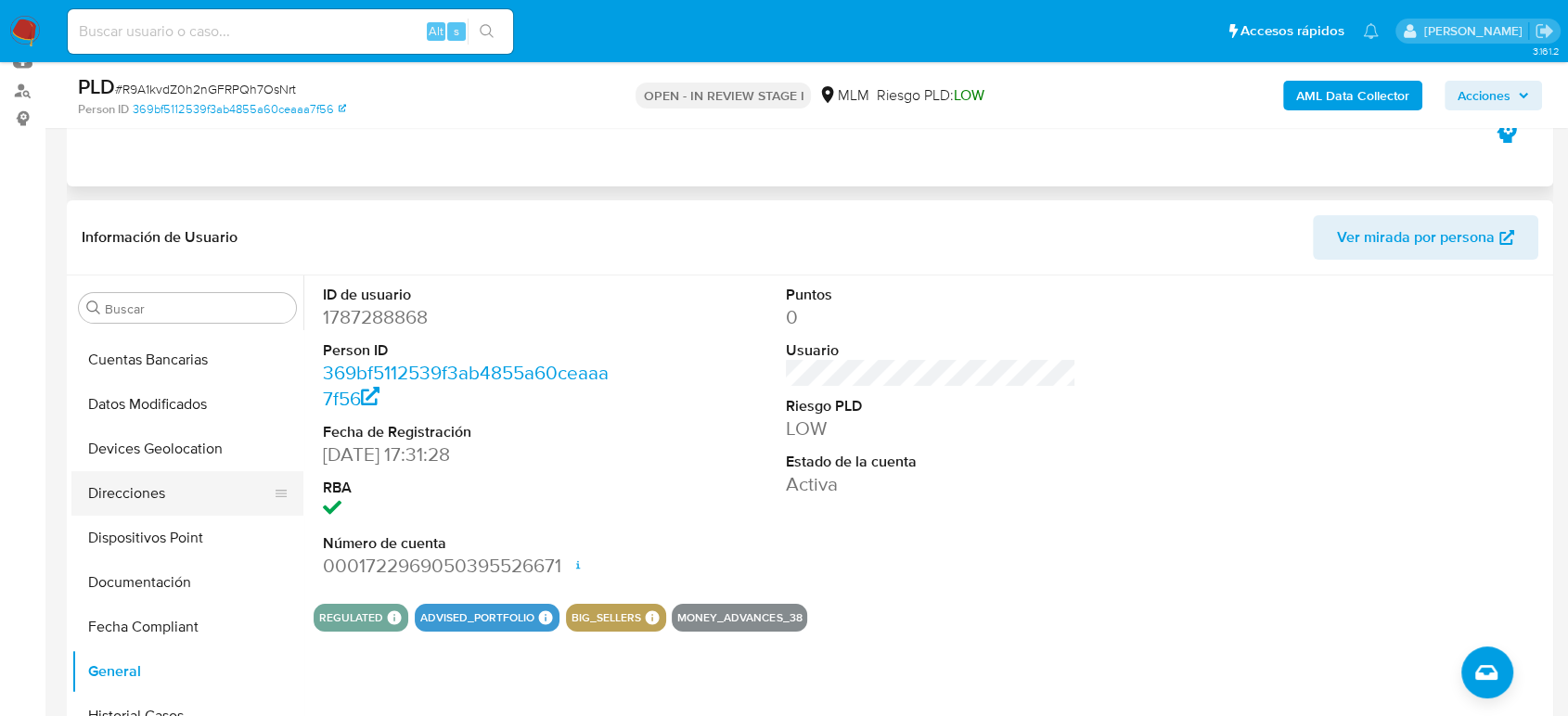
scroll to position [254, 0]
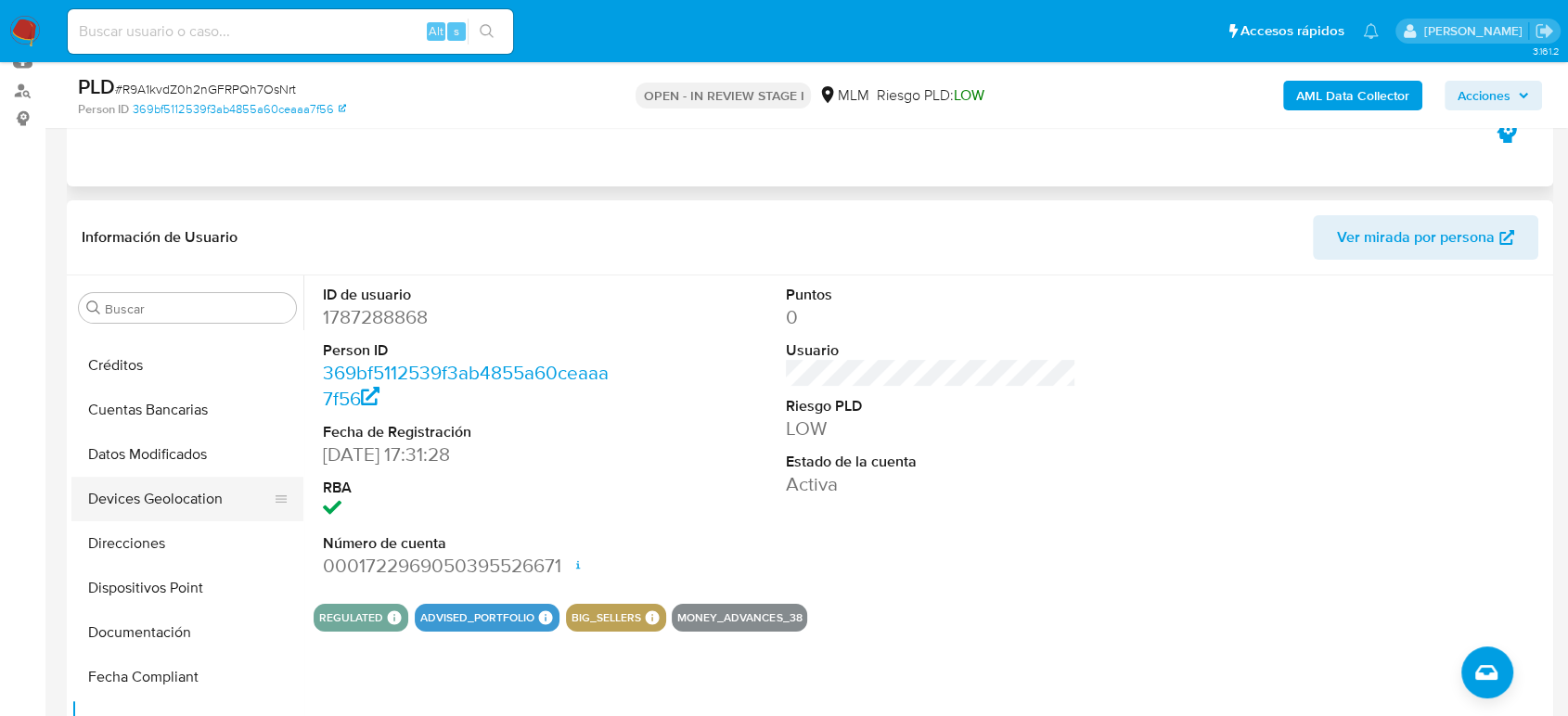
click at [193, 502] on button "Devices Geolocation" at bounding box center [179, 499] width 217 height 45
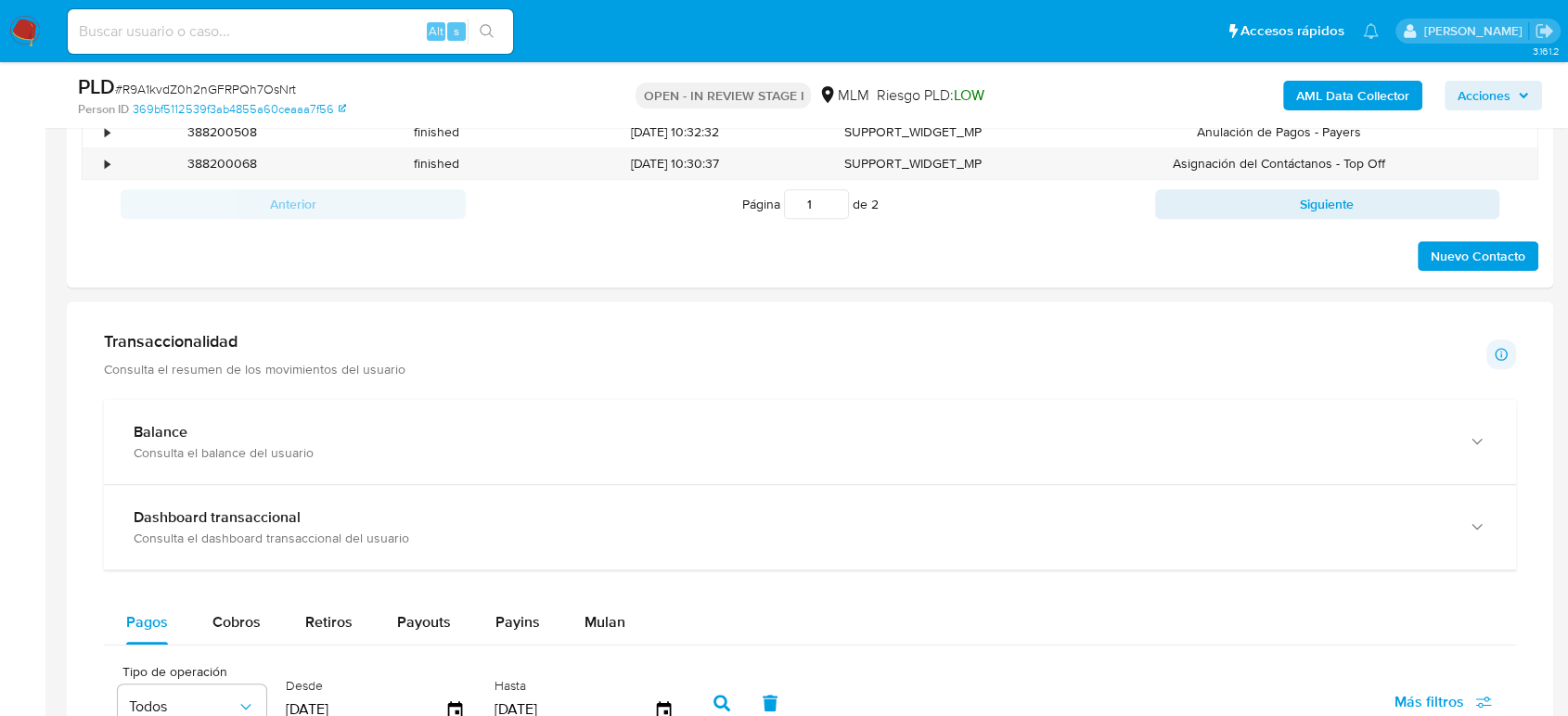
scroll to position [1237, 0]
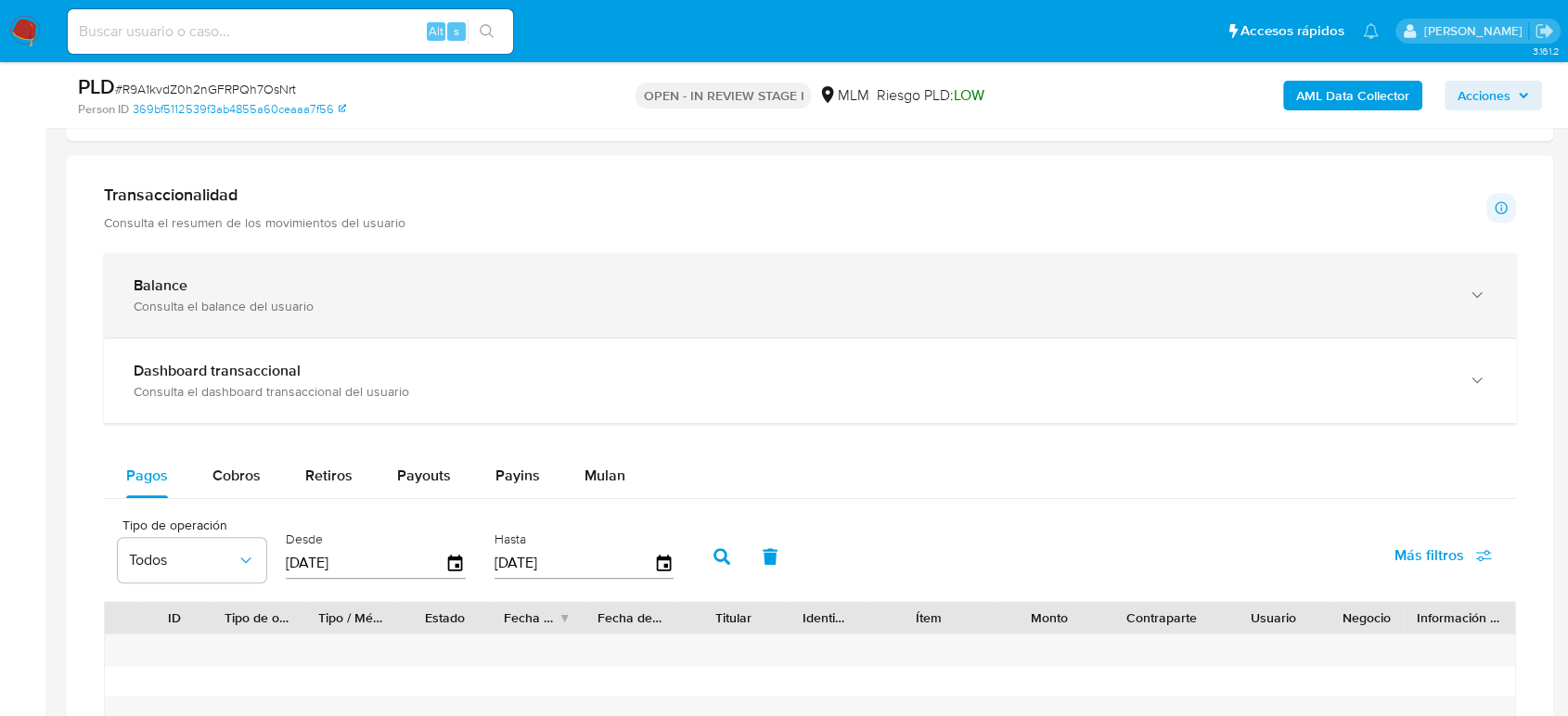
click at [321, 312] on div "Consulta el balance del usuario" at bounding box center [791, 307] width 1316 height 17
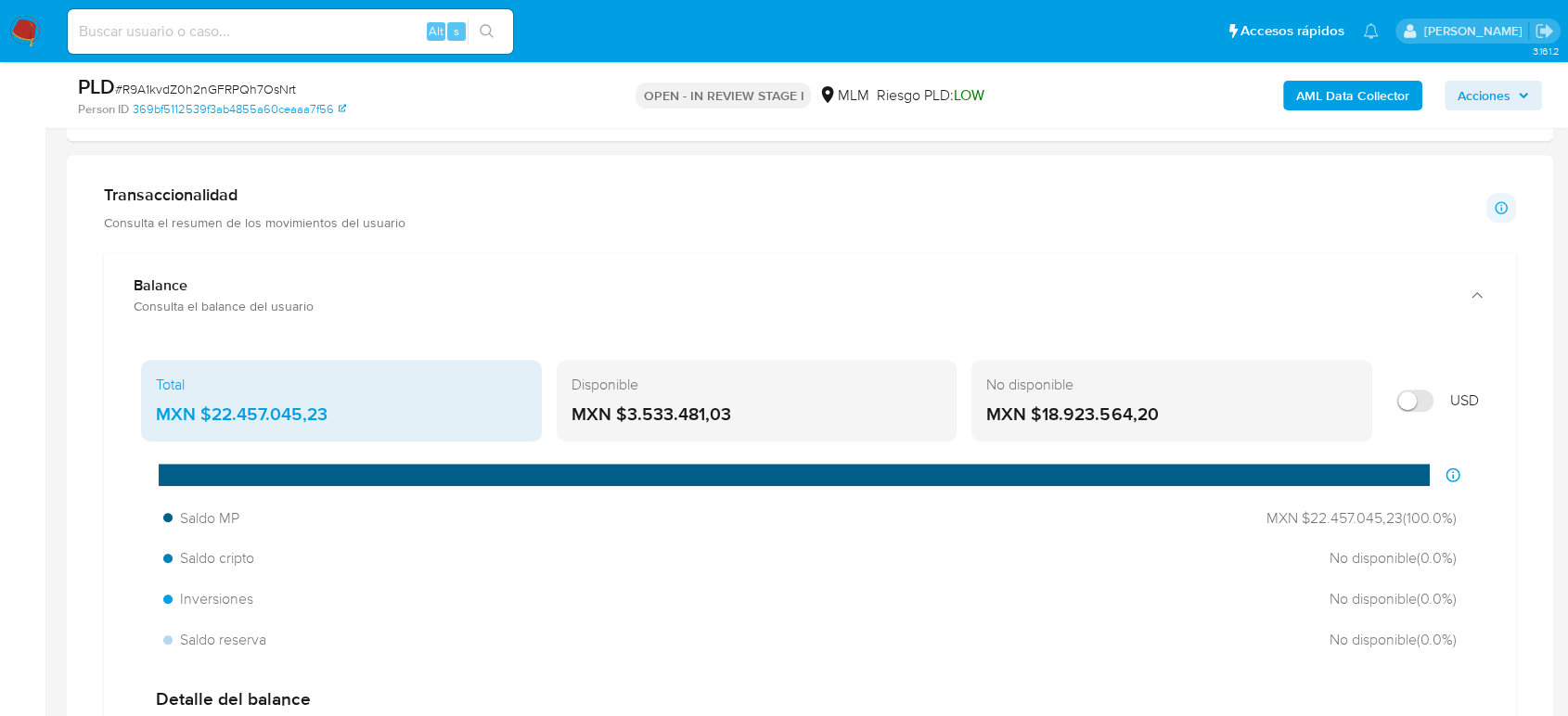
drag, startPoint x: 344, startPoint y: 408, endPoint x: 201, endPoint y: 411, distance: 143.0
click at [201, 411] on div "MXN $22.457.045,23" at bounding box center [341, 415] width 371 height 24
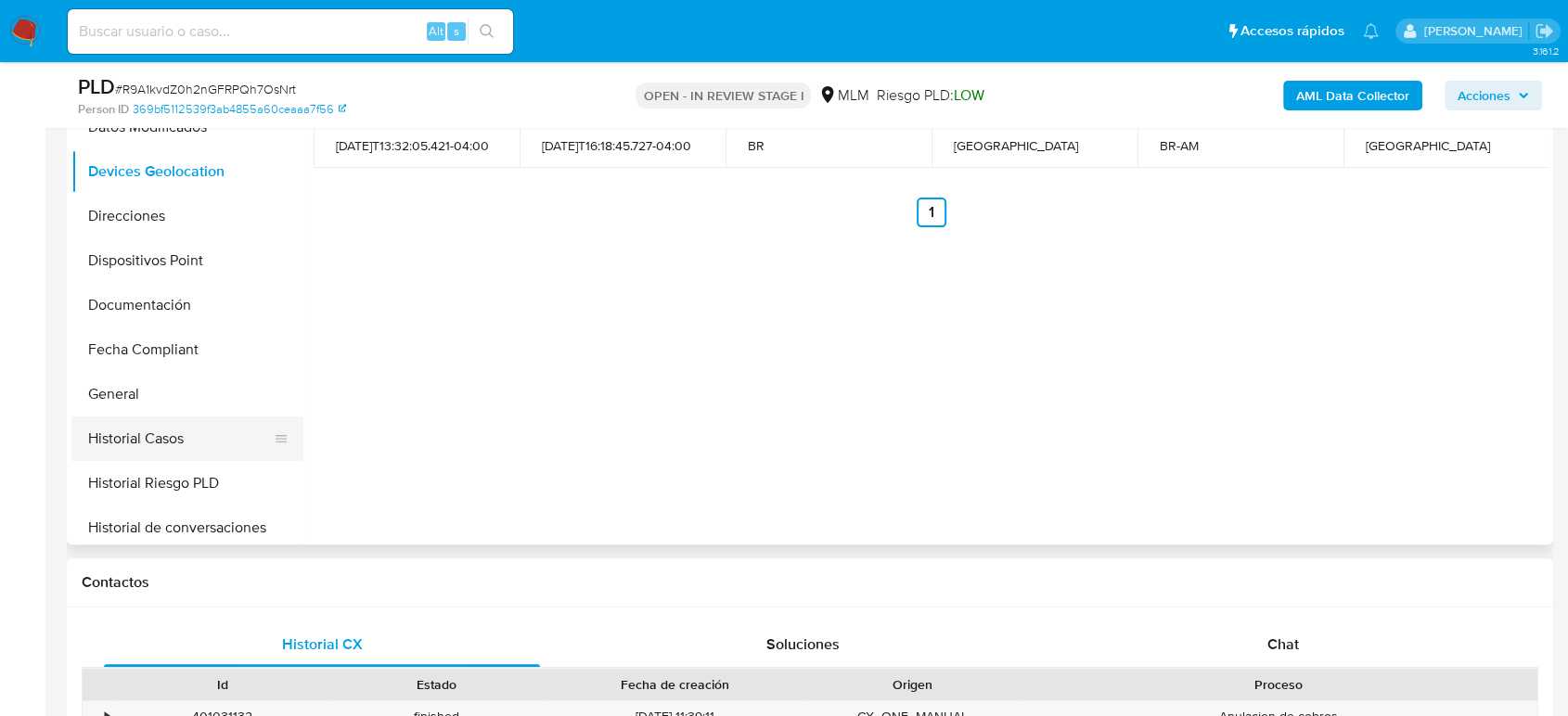
scroll to position [412, 0]
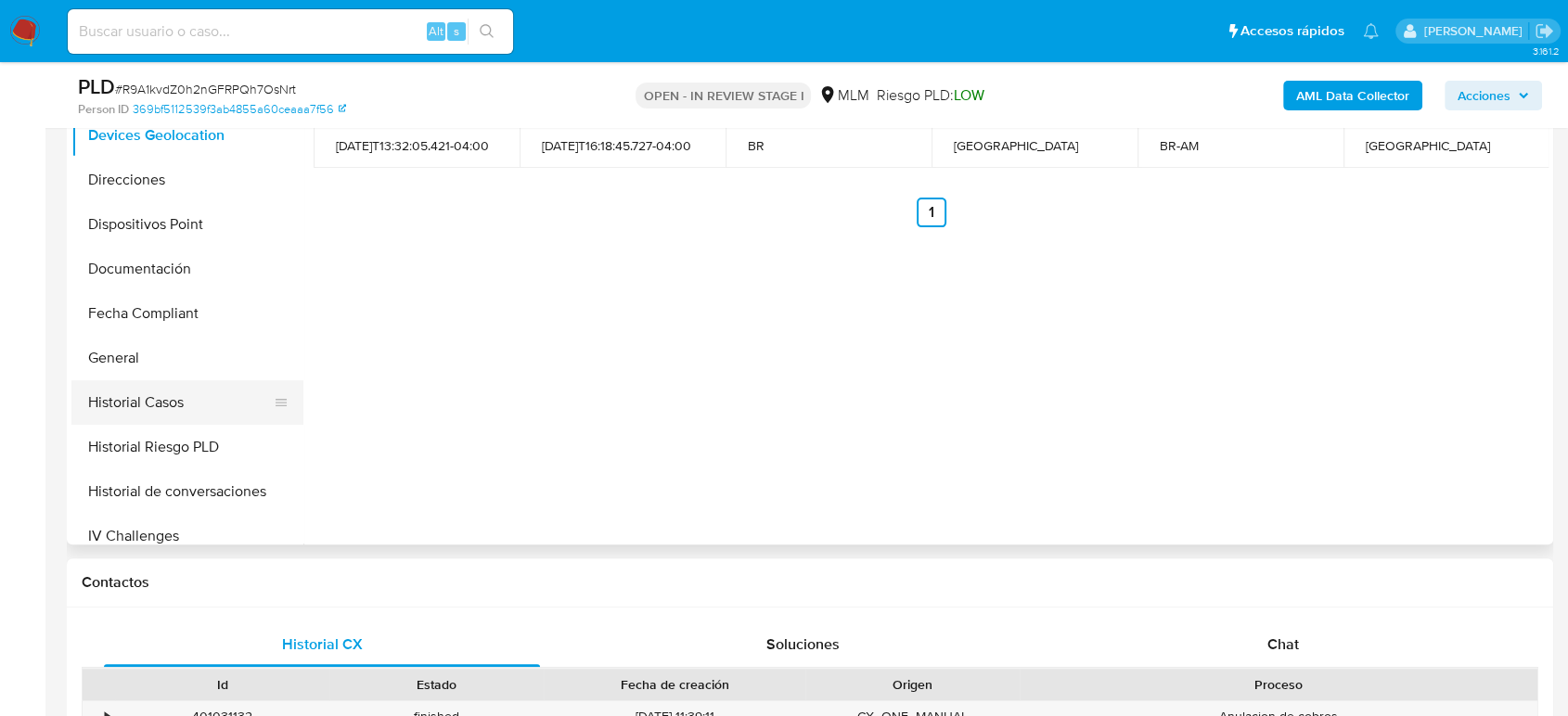
click at [186, 404] on button "Historial Casos" at bounding box center [179, 403] width 217 height 45
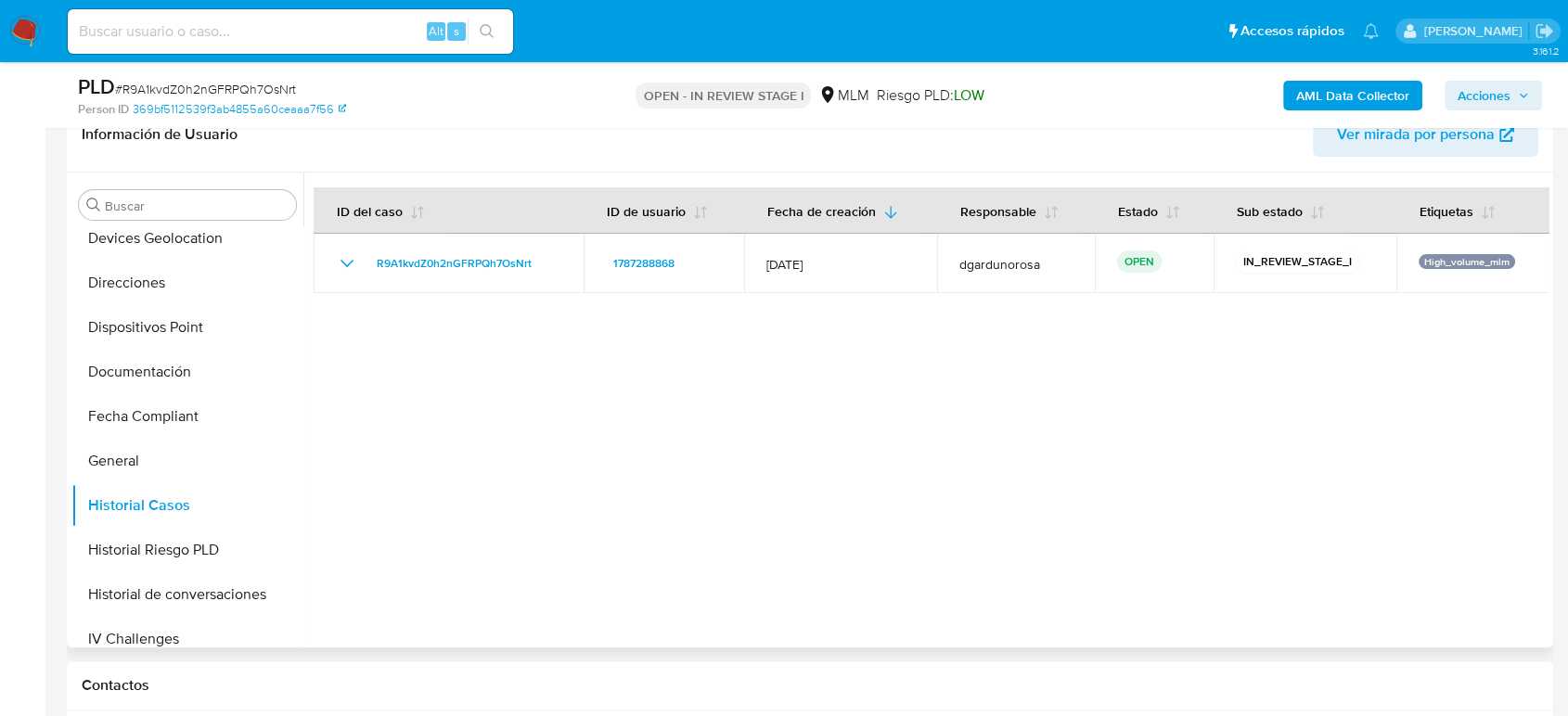
scroll to position [103, 0]
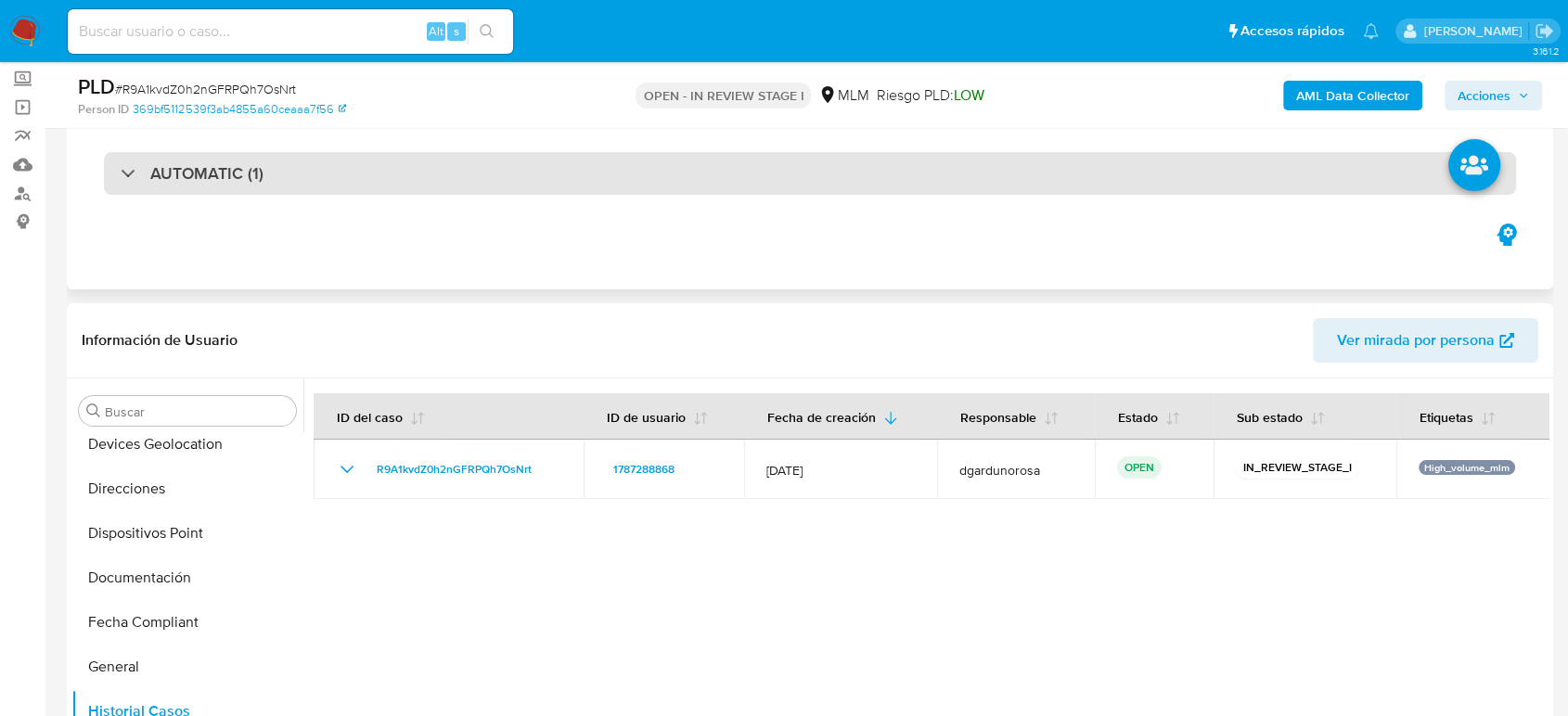
click at [240, 192] on div "AUTOMATIC (1)" at bounding box center [809, 174] width 1412 height 43
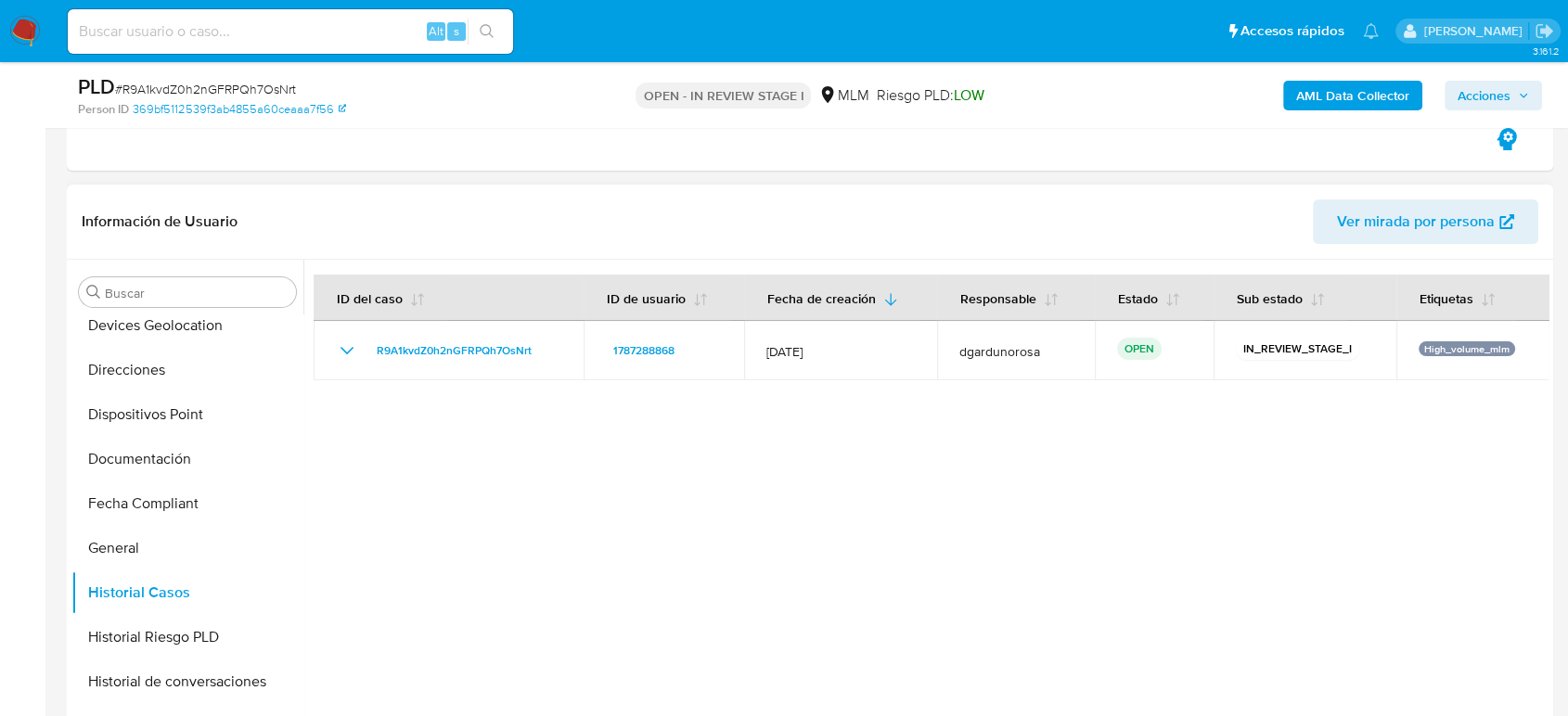
scroll to position [618, 0]
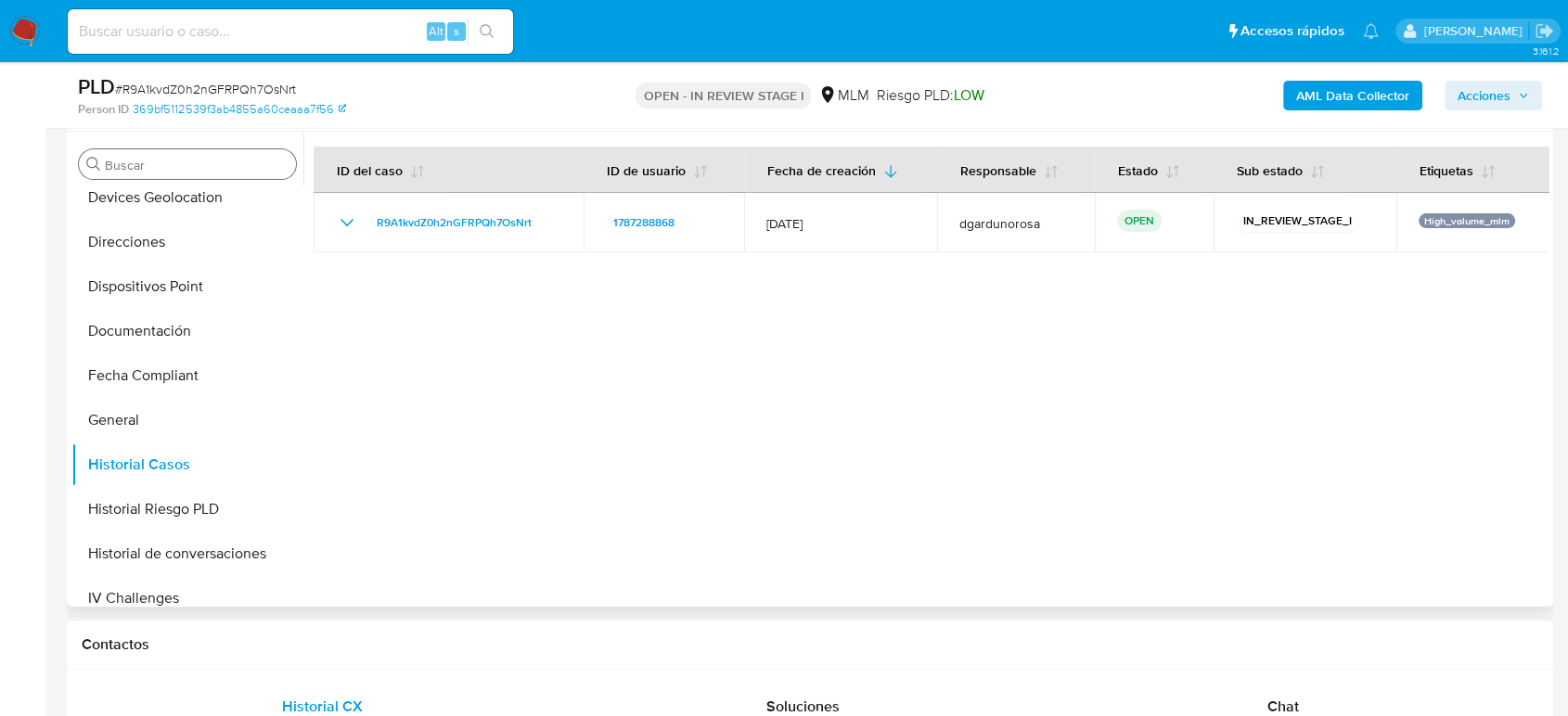
click at [258, 164] on input "Buscar" at bounding box center [196, 165] width 184 height 17
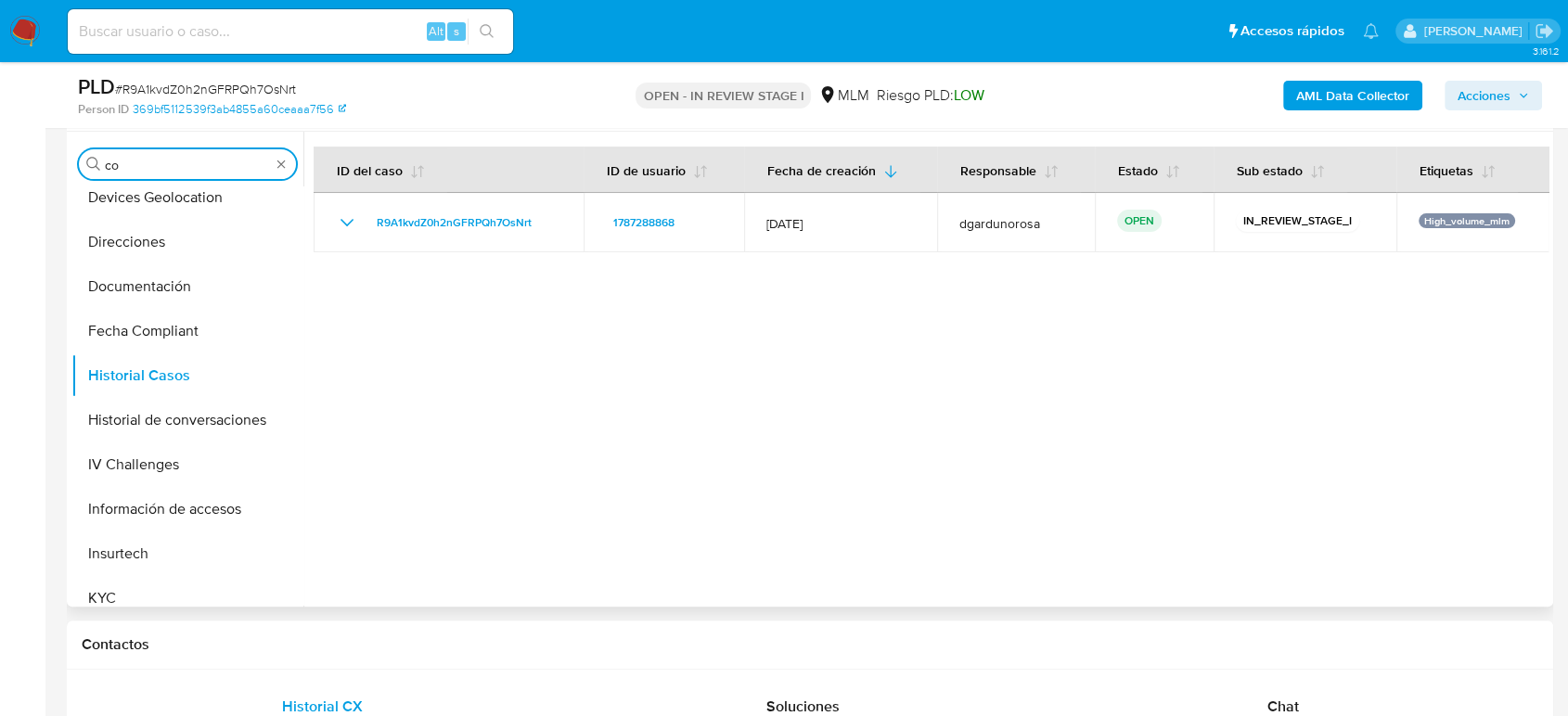
scroll to position [0, 0]
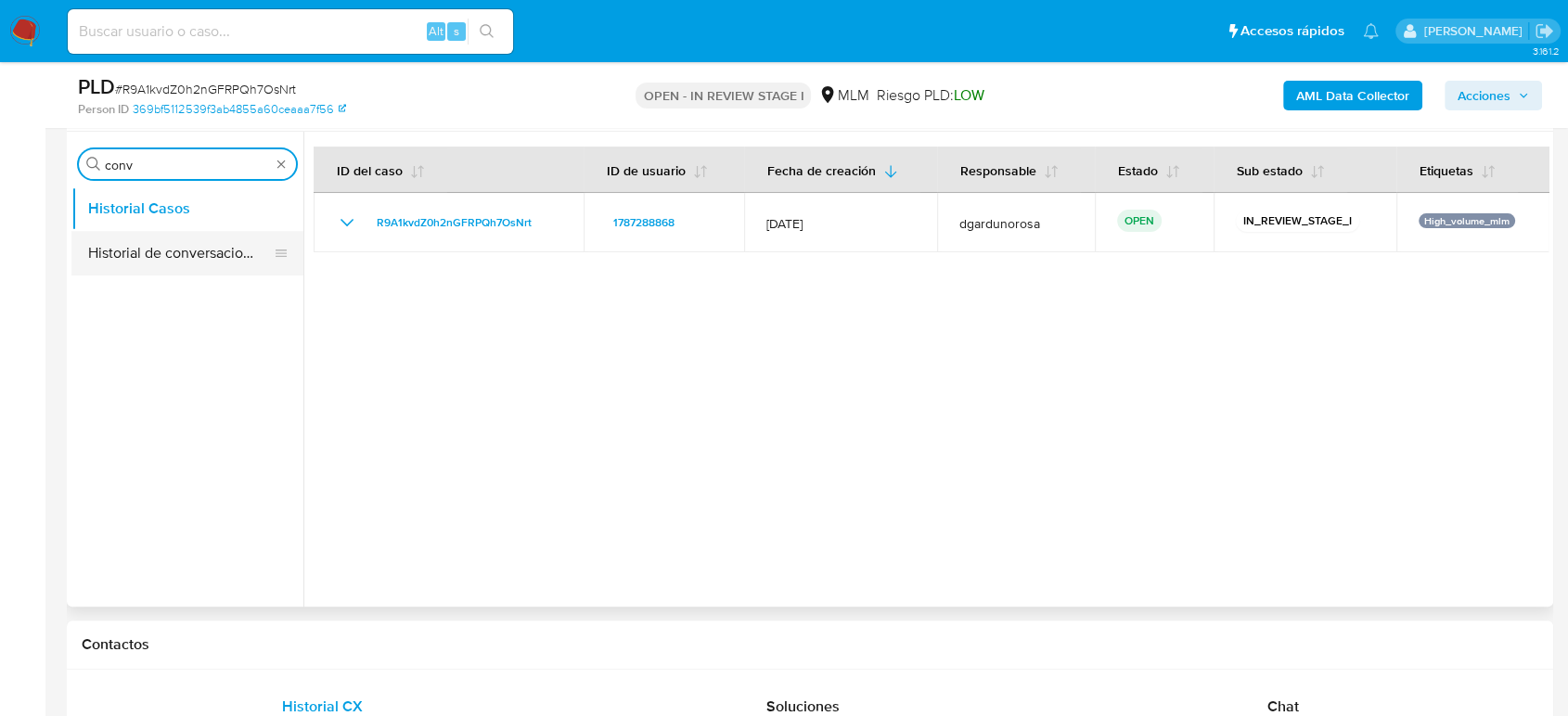
type input "conv"
click at [207, 249] on button "Historial de conversaciones" at bounding box center [179, 253] width 217 height 45
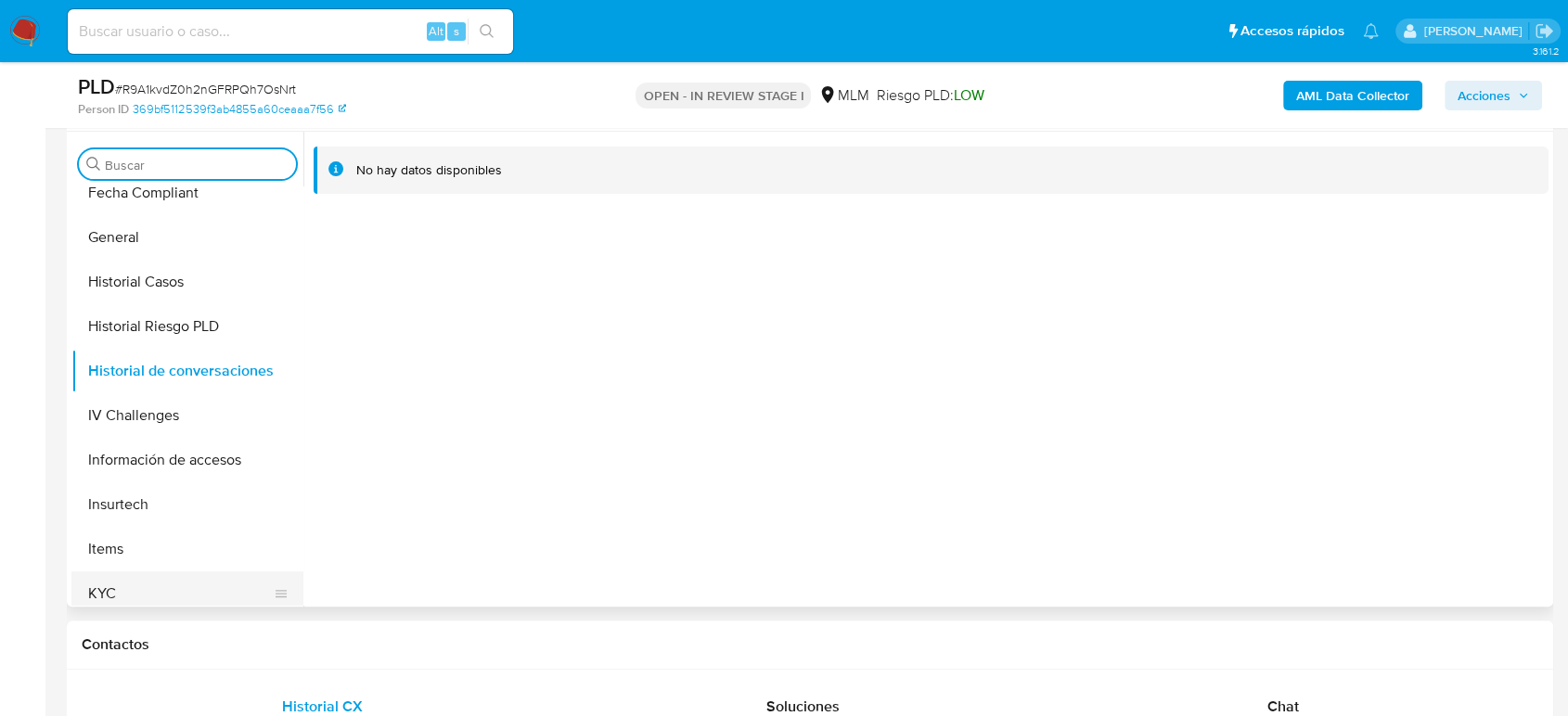
scroll to position [721, 0]
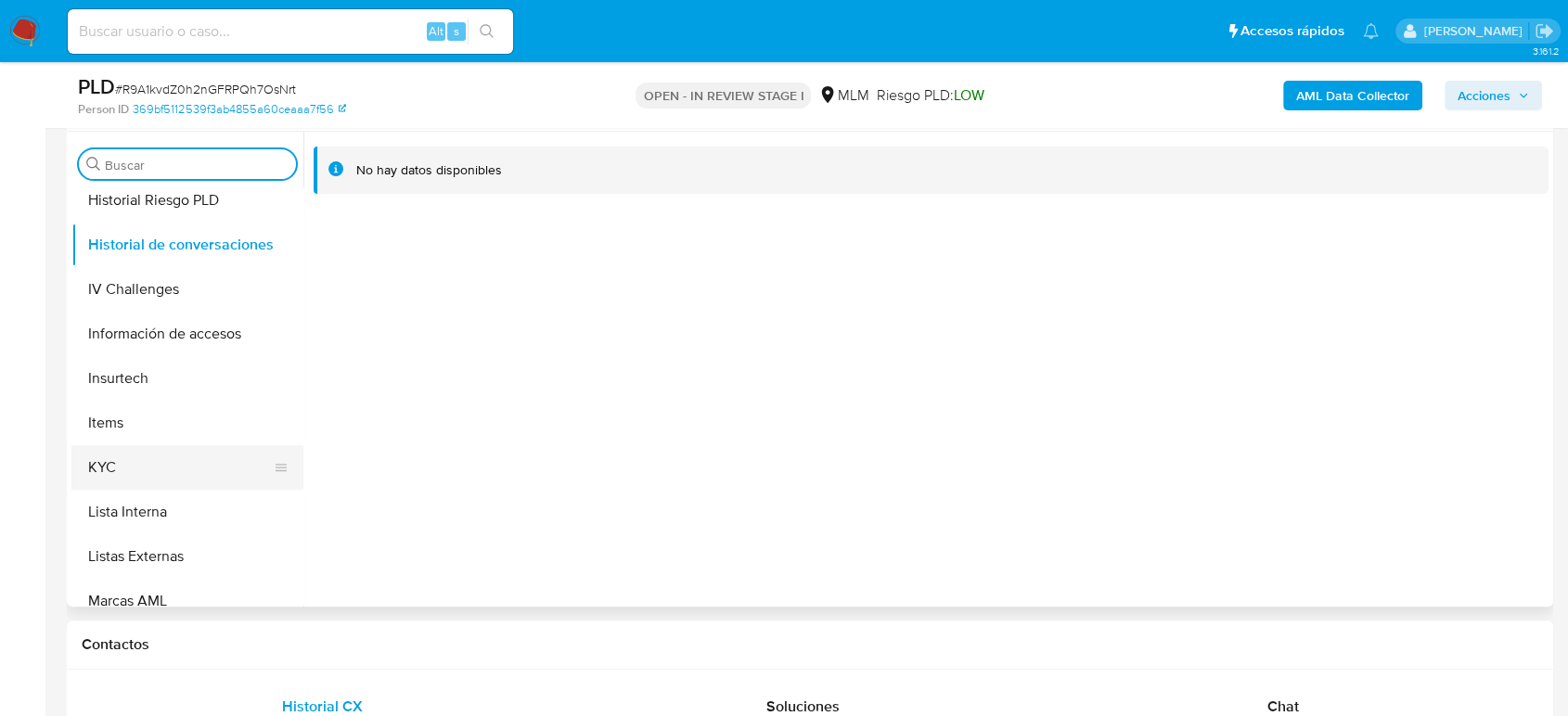
click at [164, 464] on button "KYC" at bounding box center [179, 468] width 217 height 45
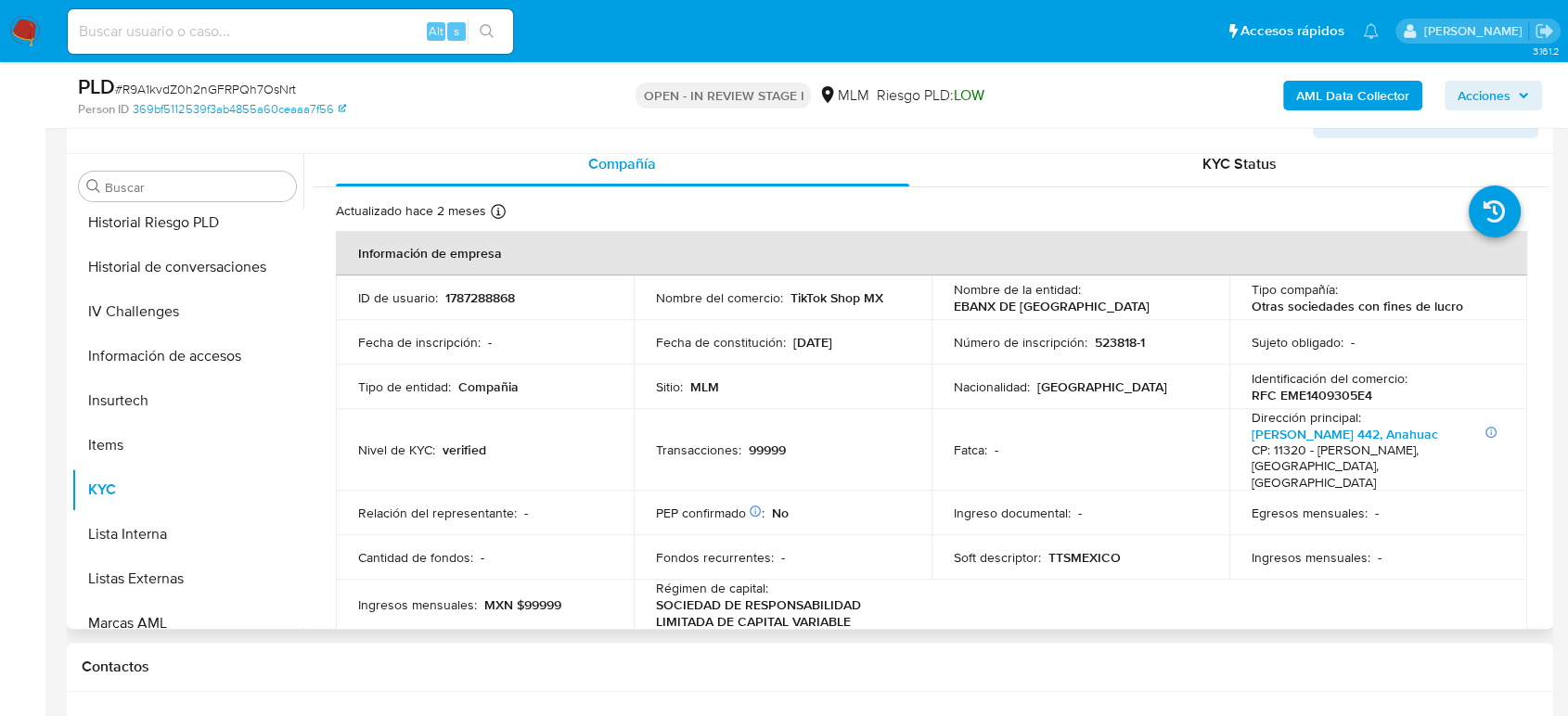
scroll to position [0, 0]
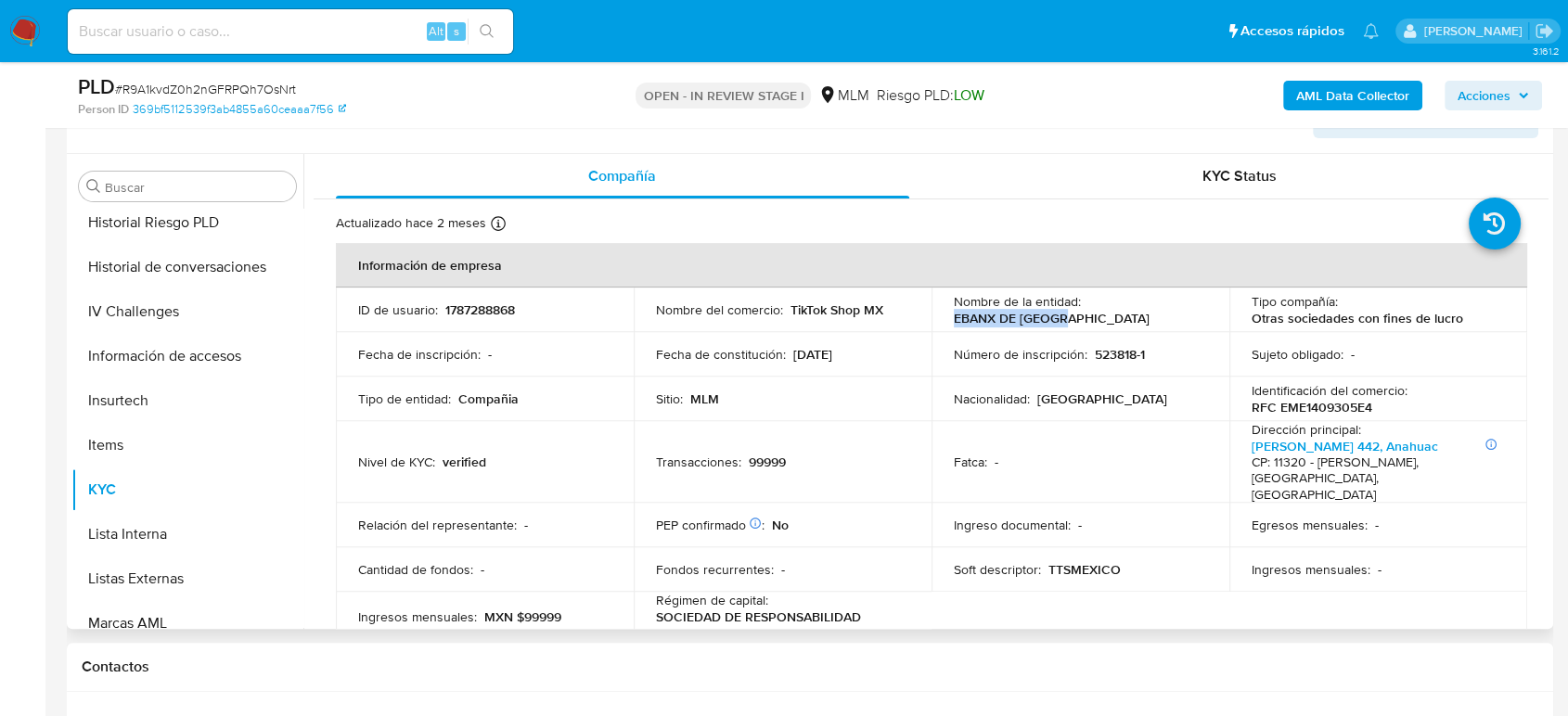
drag, startPoint x: 1076, startPoint y: 321, endPoint x: 948, endPoint y: 317, distance: 128.1
click at [948, 317] on td "Nombre de la entidad : EBANX DE MEXICO" at bounding box center [1080, 310] width 298 height 45
copy p "EBANX DE [GEOGRAPHIC_DATA]"
drag, startPoint x: 882, startPoint y: 300, endPoint x: 787, endPoint y: 317, distance: 96.5
click at [787, 315] on td "Nombre del comercio : TikTok Shop MX" at bounding box center [782, 310] width 298 height 45
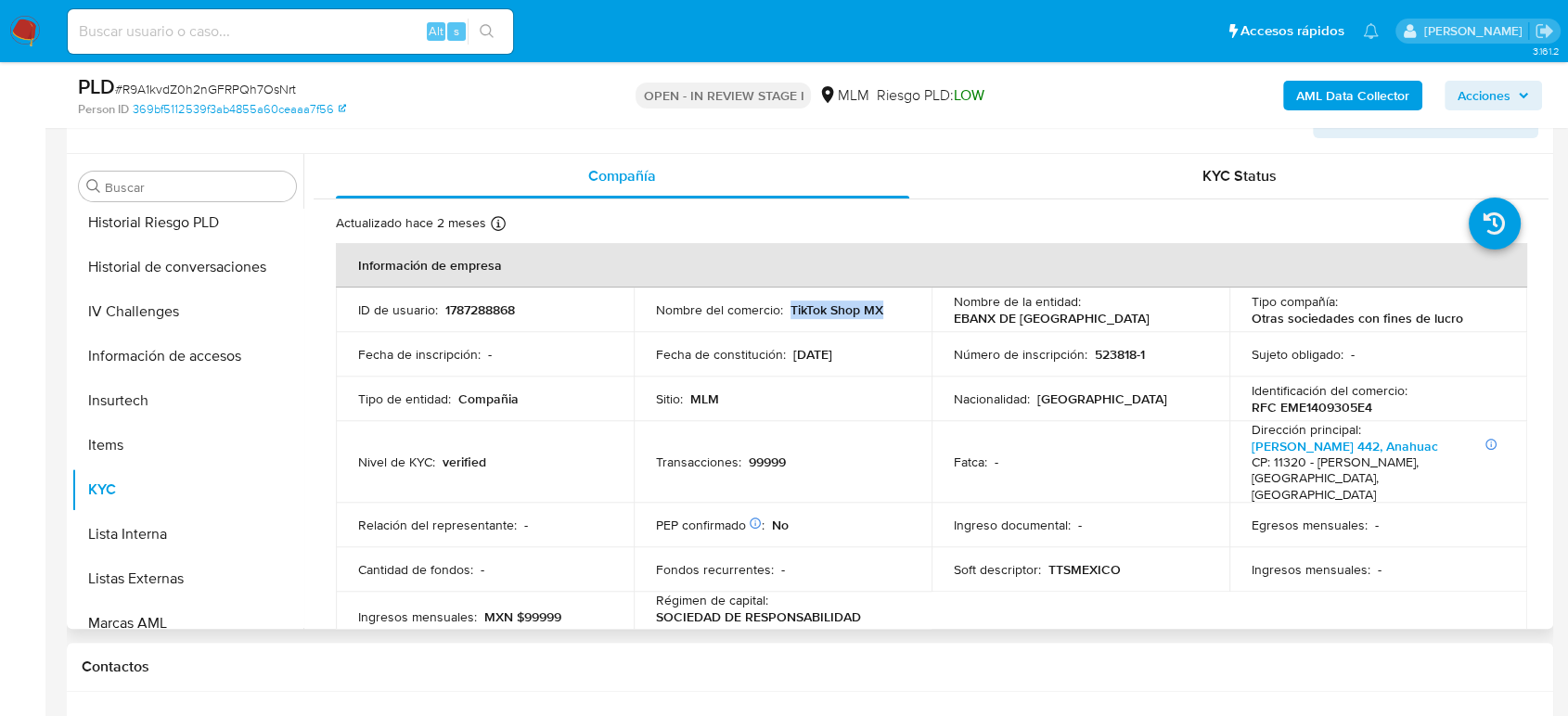
copy p "TikTok Shop MX"
drag, startPoint x: 1077, startPoint y: 318, endPoint x: 947, endPoint y: 320, distance: 130.0
click at [947, 320] on td "Nombre de la entidad : EBANX DE MEXICO" at bounding box center [1080, 310] width 298 height 45
copy p "EBANX DE [GEOGRAPHIC_DATA]"
click at [476, 317] on td "ID de usuario : 1787288868" at bounding box center [484, 310] width 298 height 45
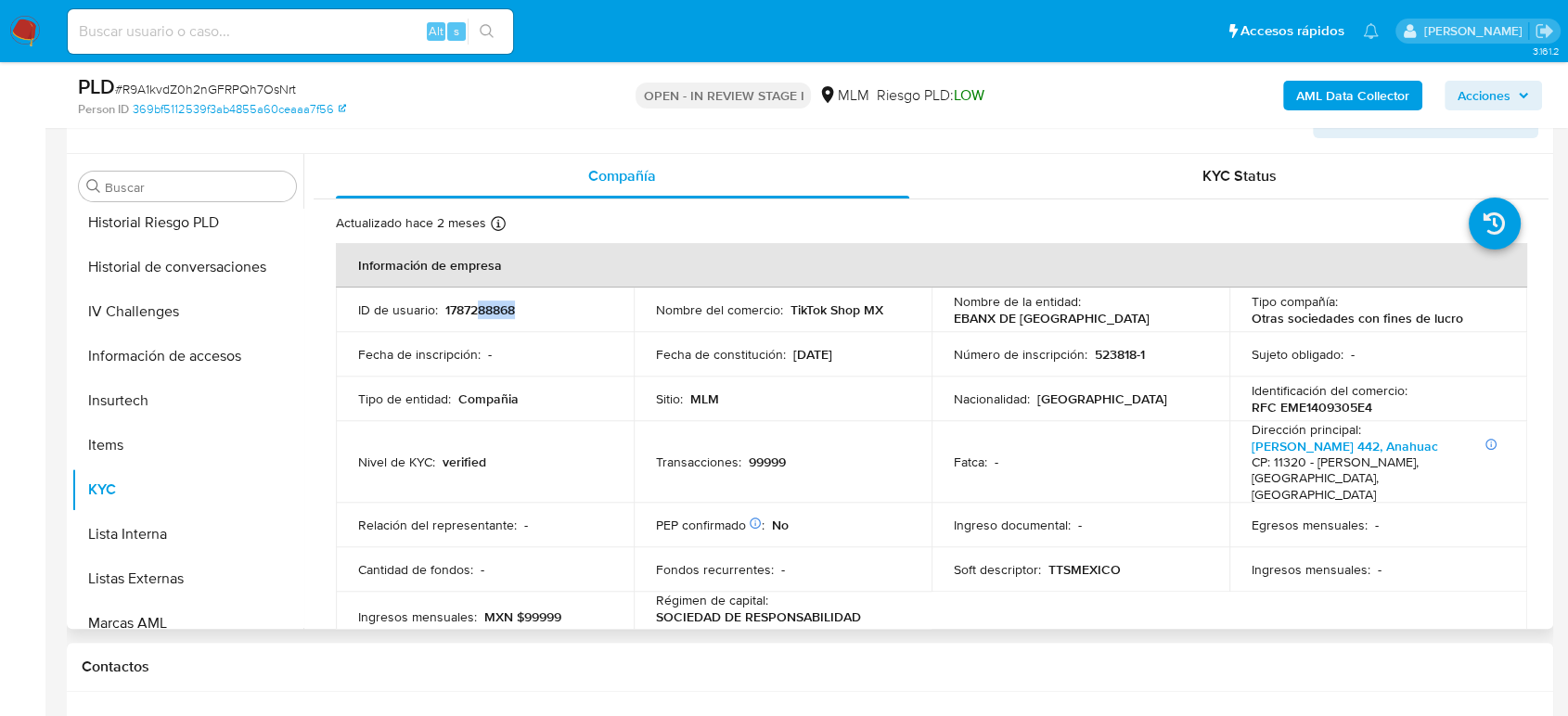
click at [475, 317] on p "1787288868" at bounding box center [480, 310] width 69 height 17
click at [476, 308] on p "1787288868" at bounding box center [480, 310] width 69 height 17
click at [475, 309] on p "1787288868" at bounding box center [480, 310] width 69 height 17
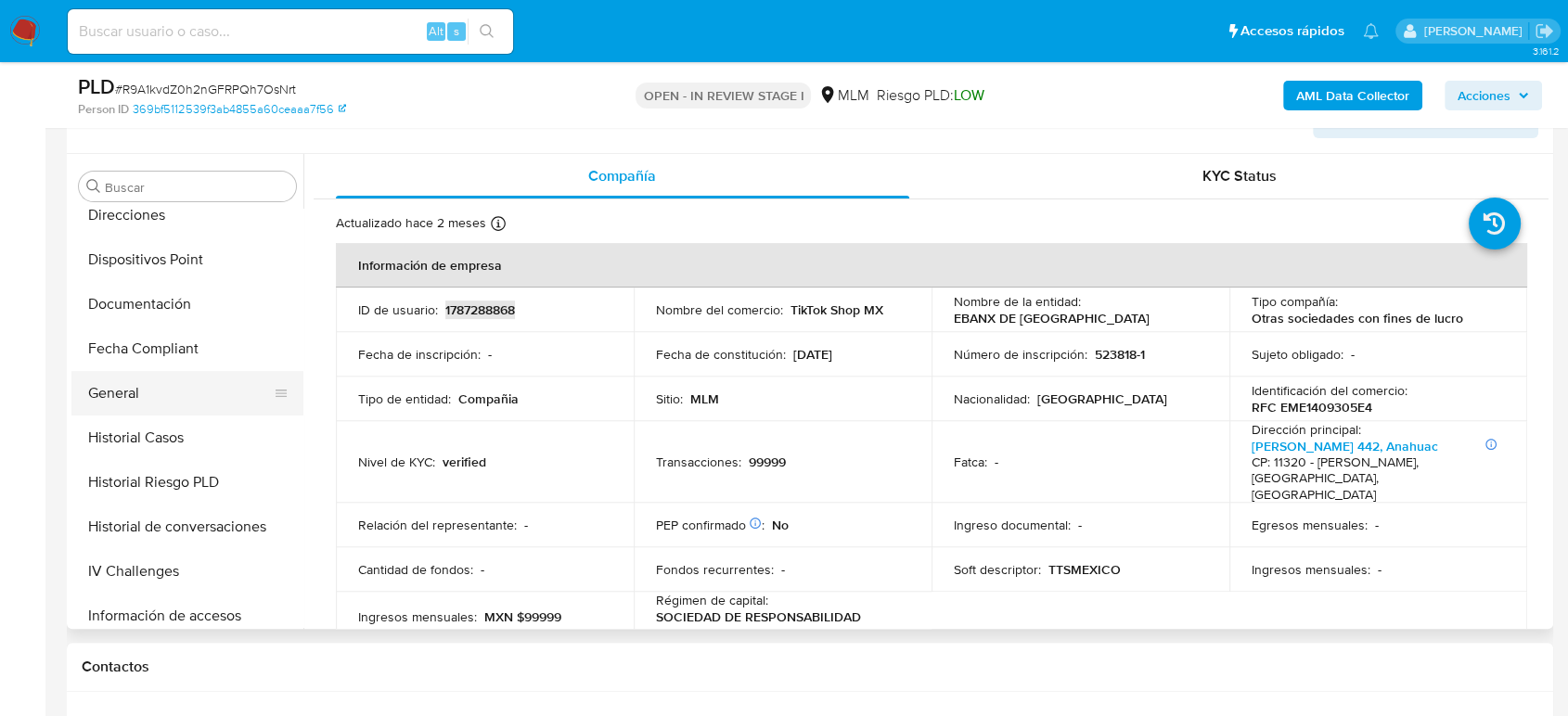
scroll to position [412, 0]
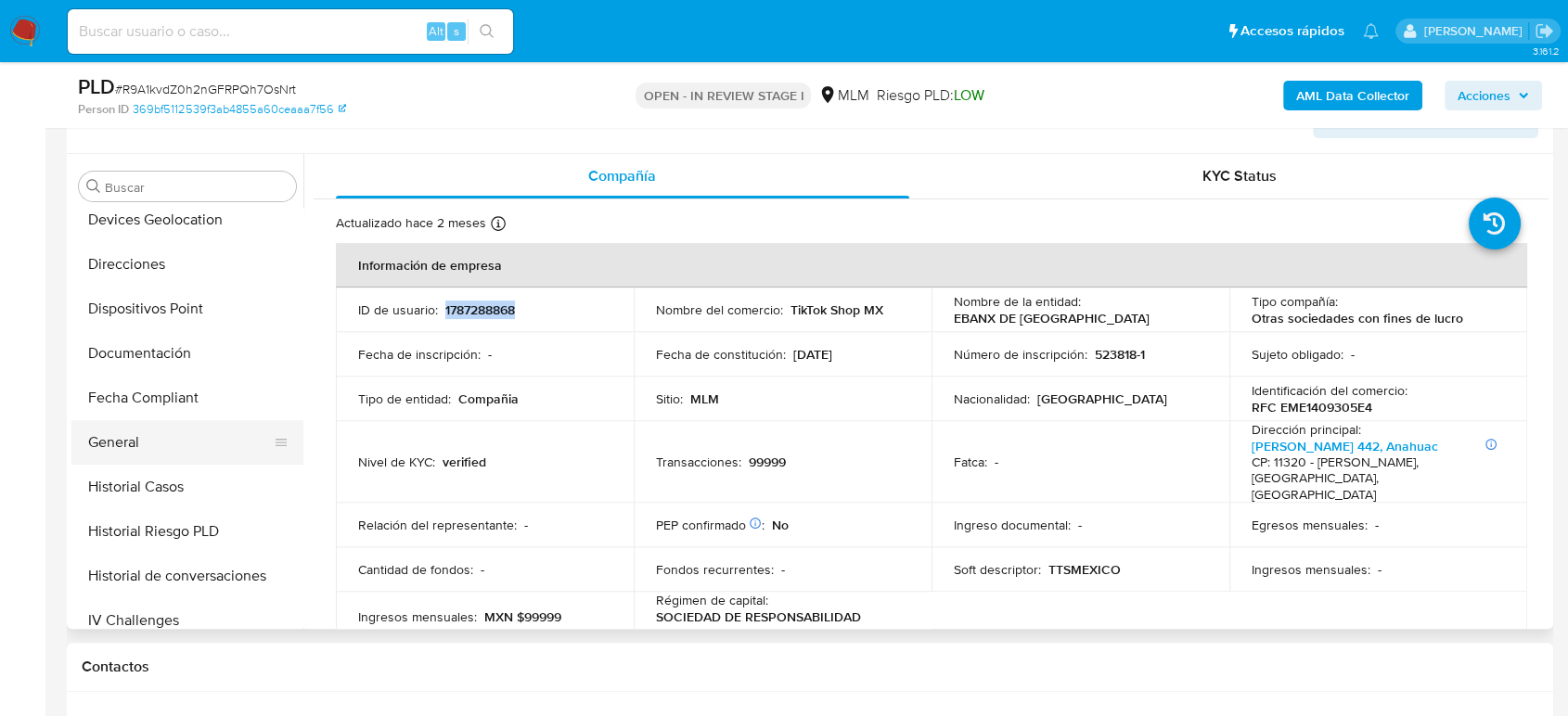
drag, startPoint x: 155, startPoint y: 434, endPoint x: 258, endPoint y: 436, distance: 103.0
click at [155, 434] on button "General" at bounding box center [179, 443] width 217 height 45
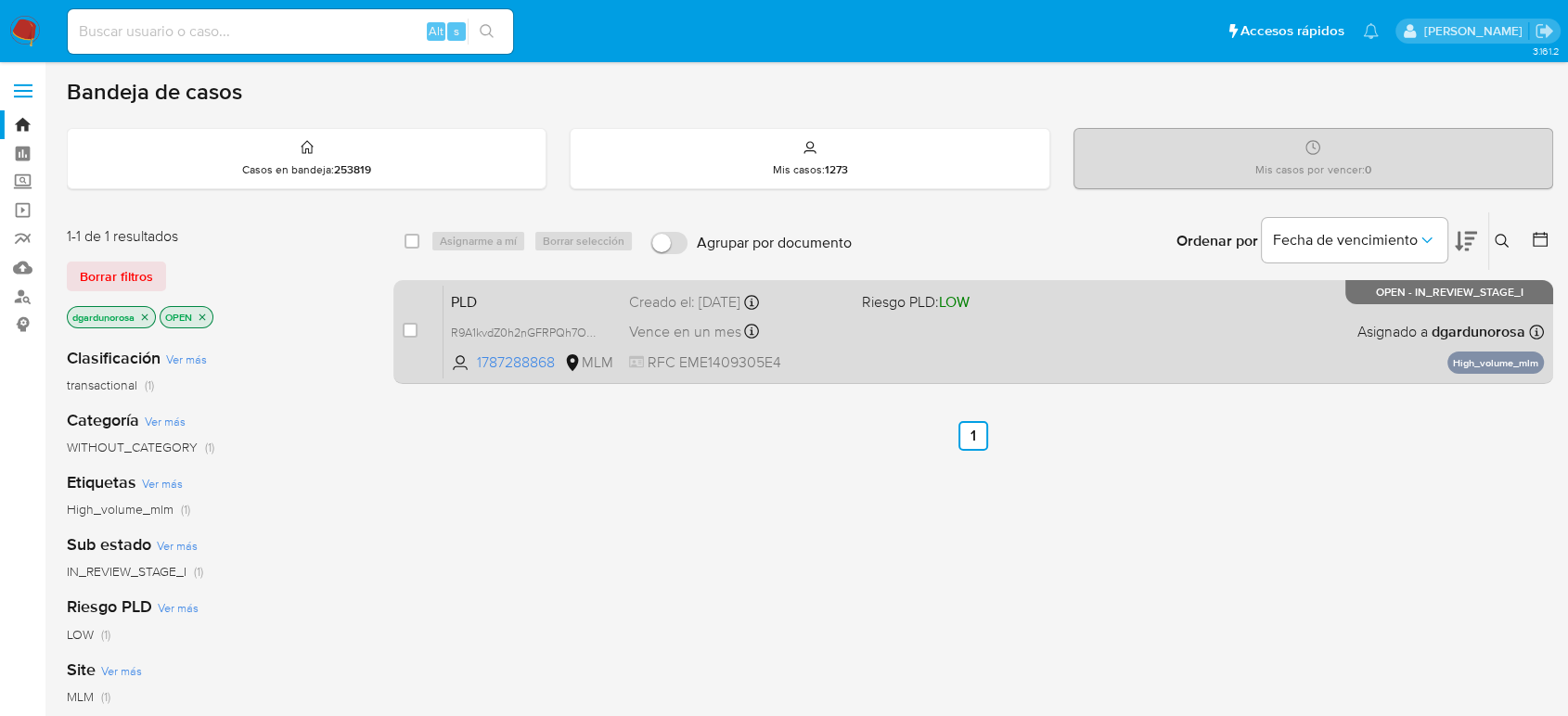
click at [978, 321] on div "PLD R9A1kvdZ0h2nGFRPQh7OsNrt 1787288868 MLM Riesgo PLD: LOW Creado el: [DATE] C…" at bounding box center [993, 332] width 1100 height 93
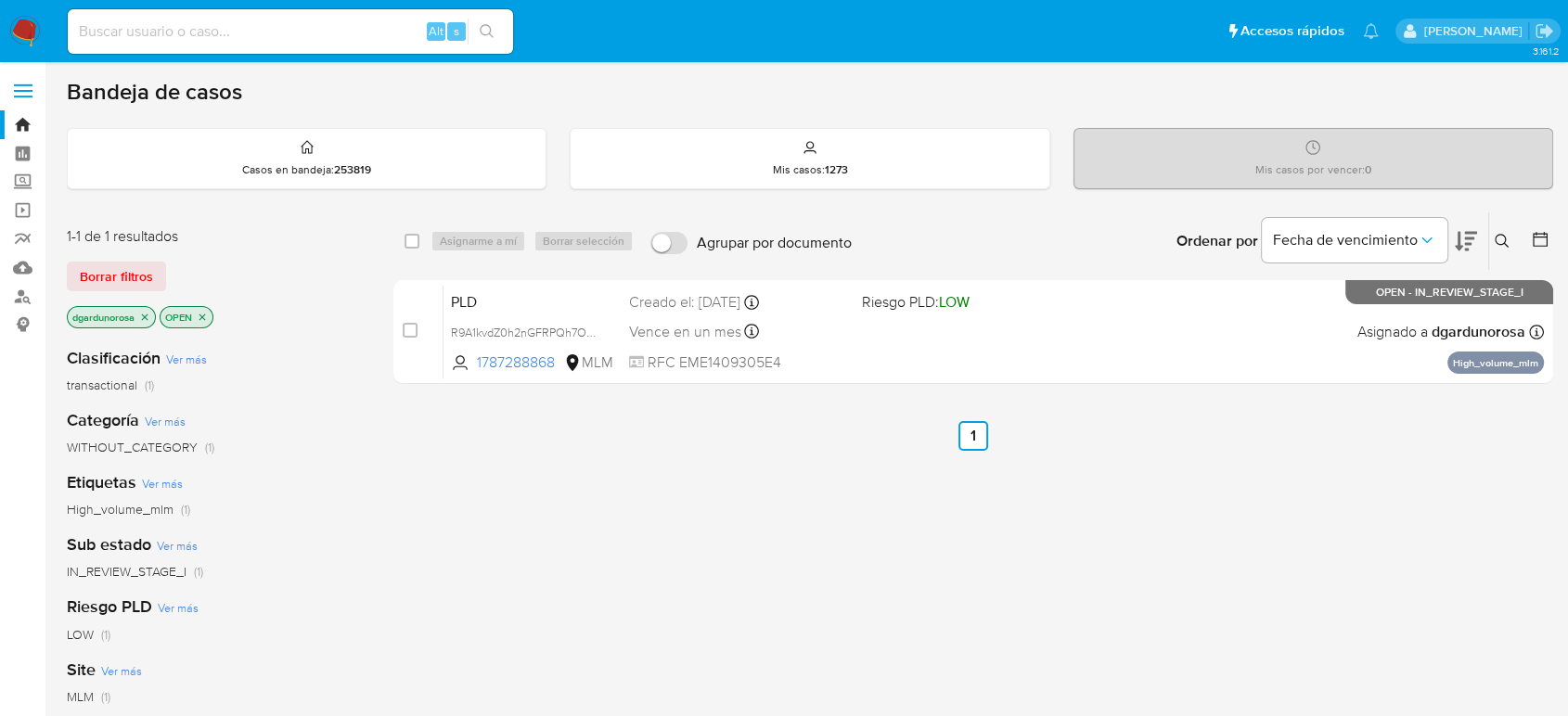
click at [1504, 234] on icon at bounding box center [1502, 241] width 15 height 15
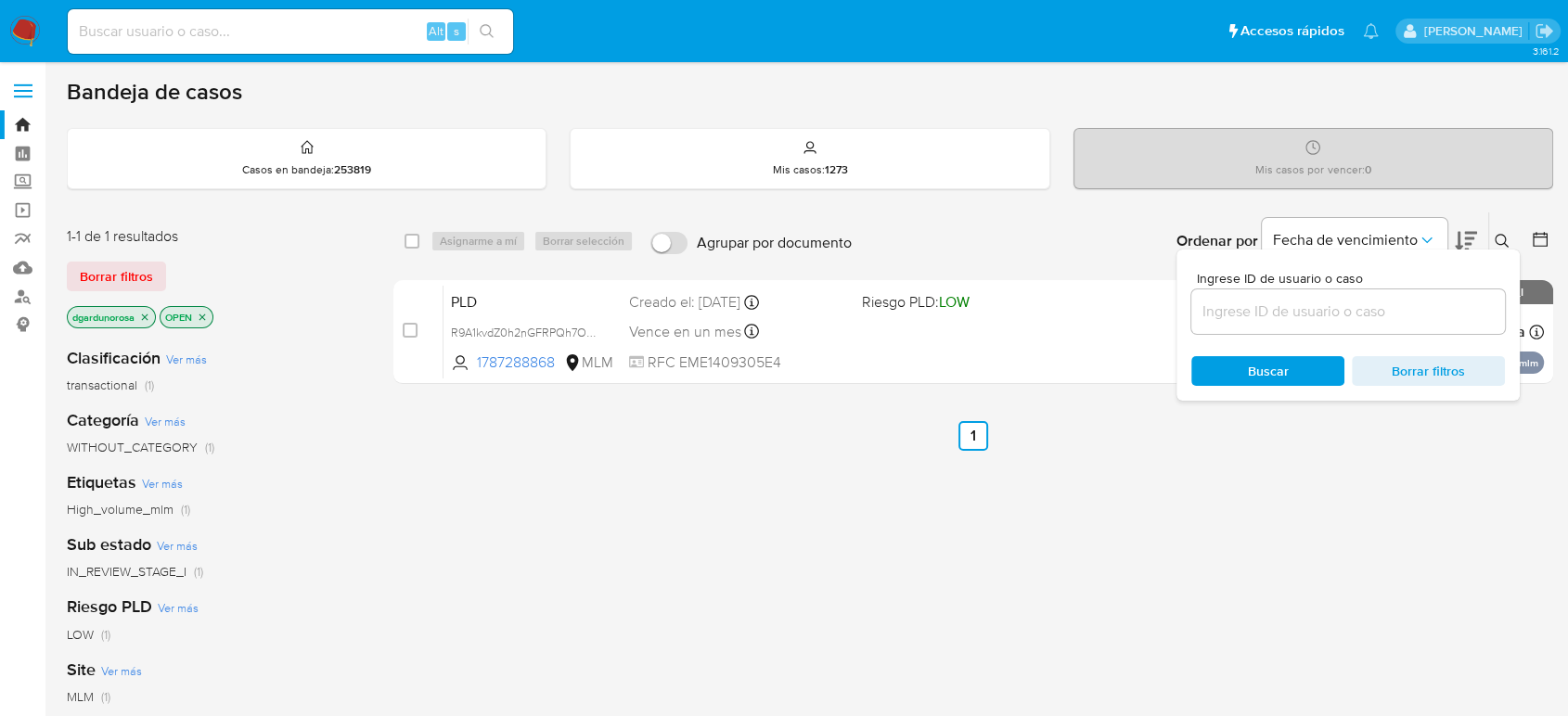
click at [1285, 316] on input at bounding box center [1348, 312] width 314 height 24
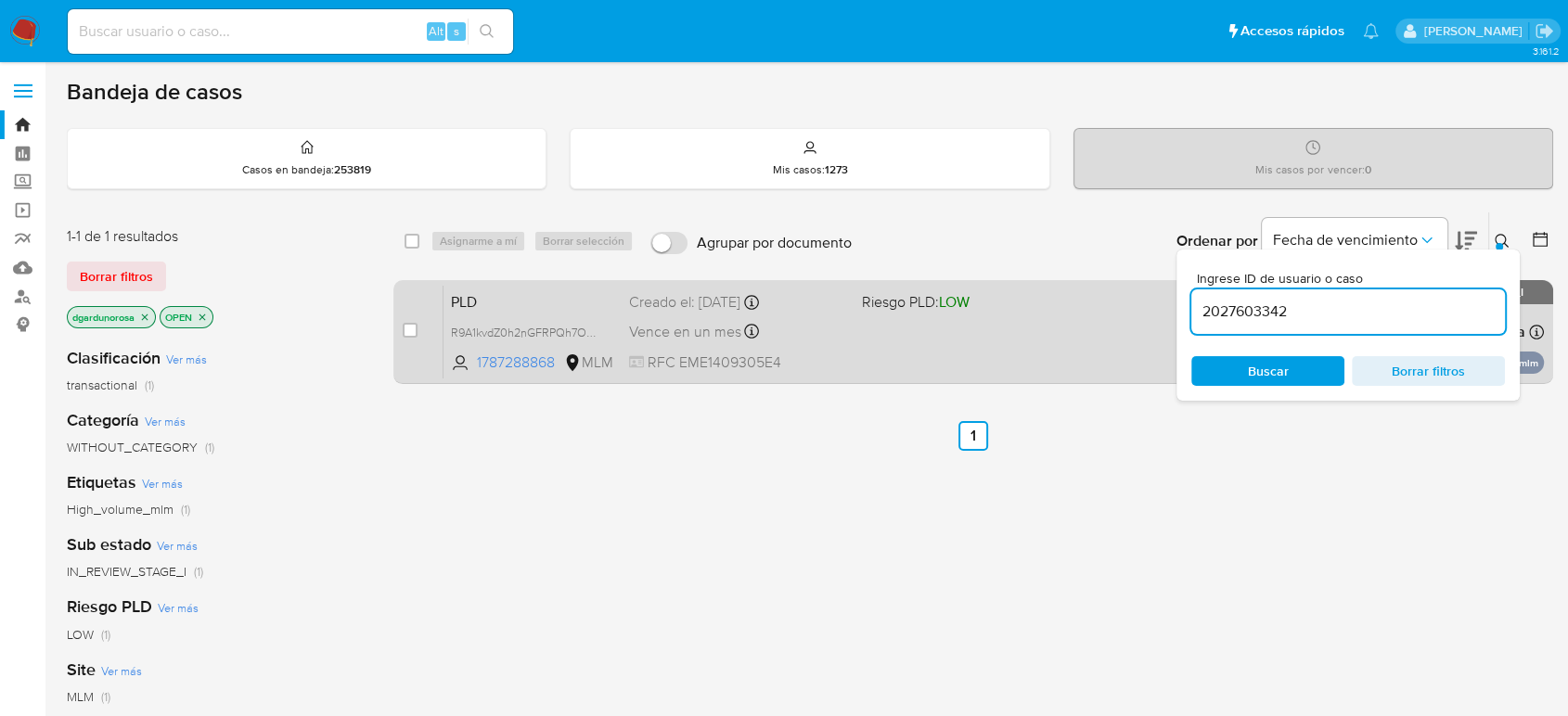
type input "2027603342"
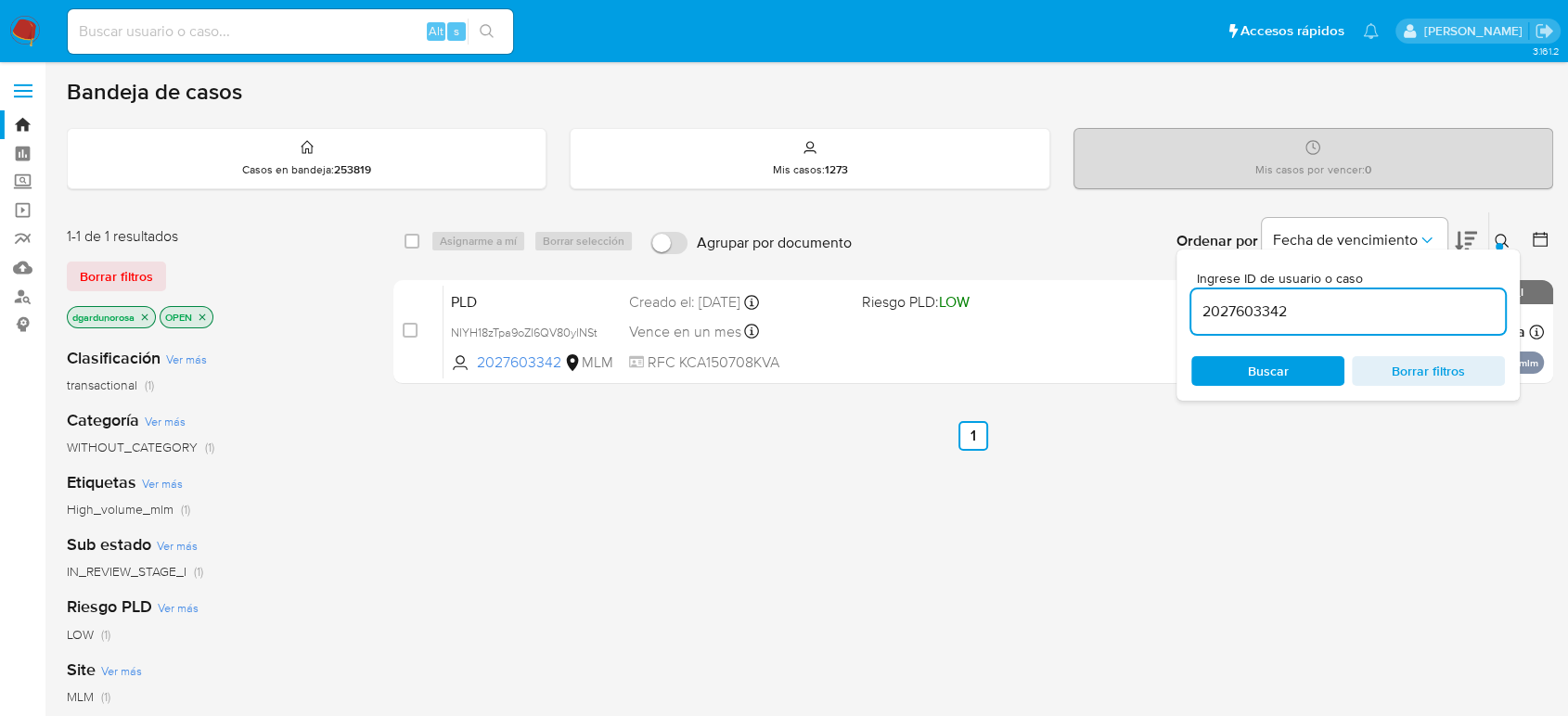
click at [1495, 236] on icon at bounding box center [1501, 240] width 14 height 14
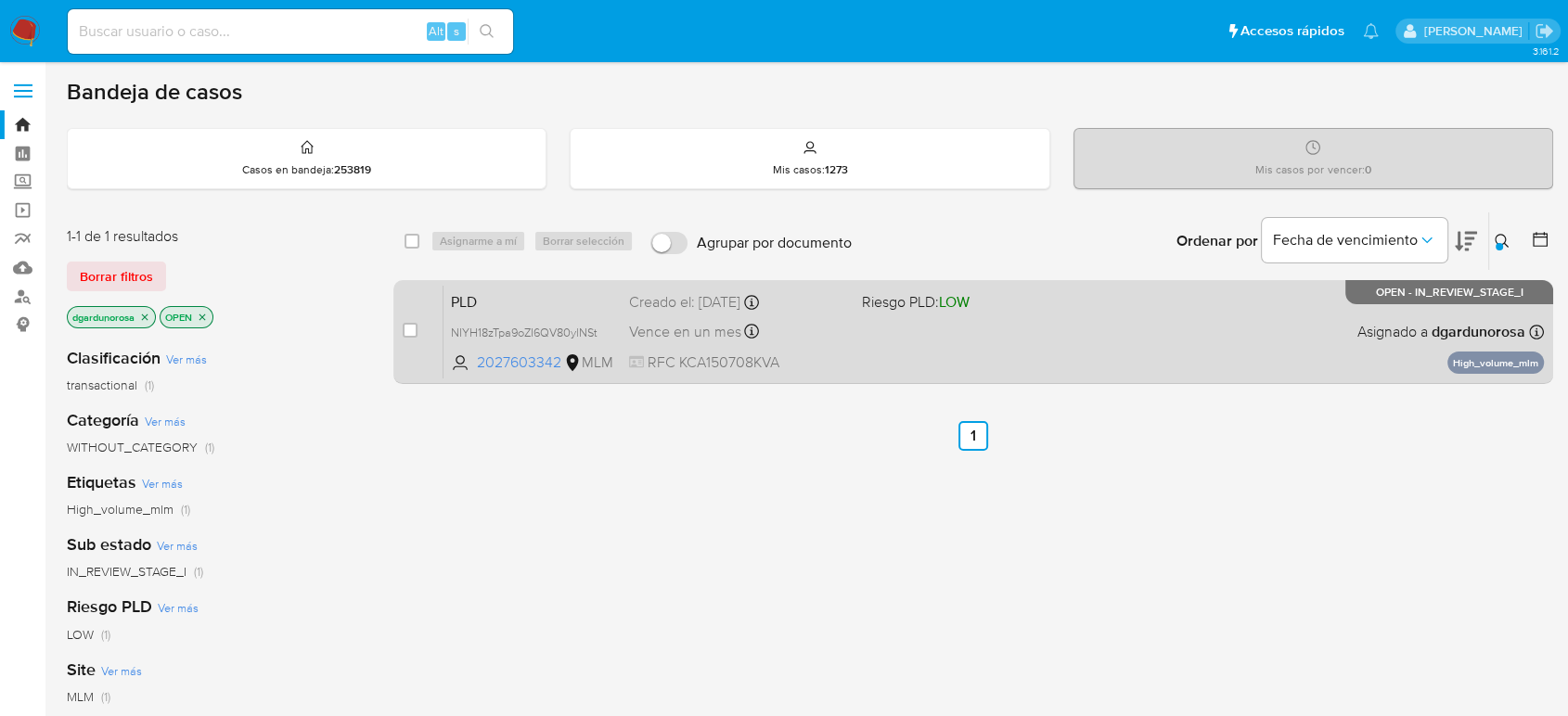
click at [1248, 335] on div "PLD NIYH18zTpa9oZI6QV80ylNSt 2027603342 MLM Riesgo PLD: LOW Creado el: [DATE] C…" at bounding box center [993, 332] width 1100 height 93
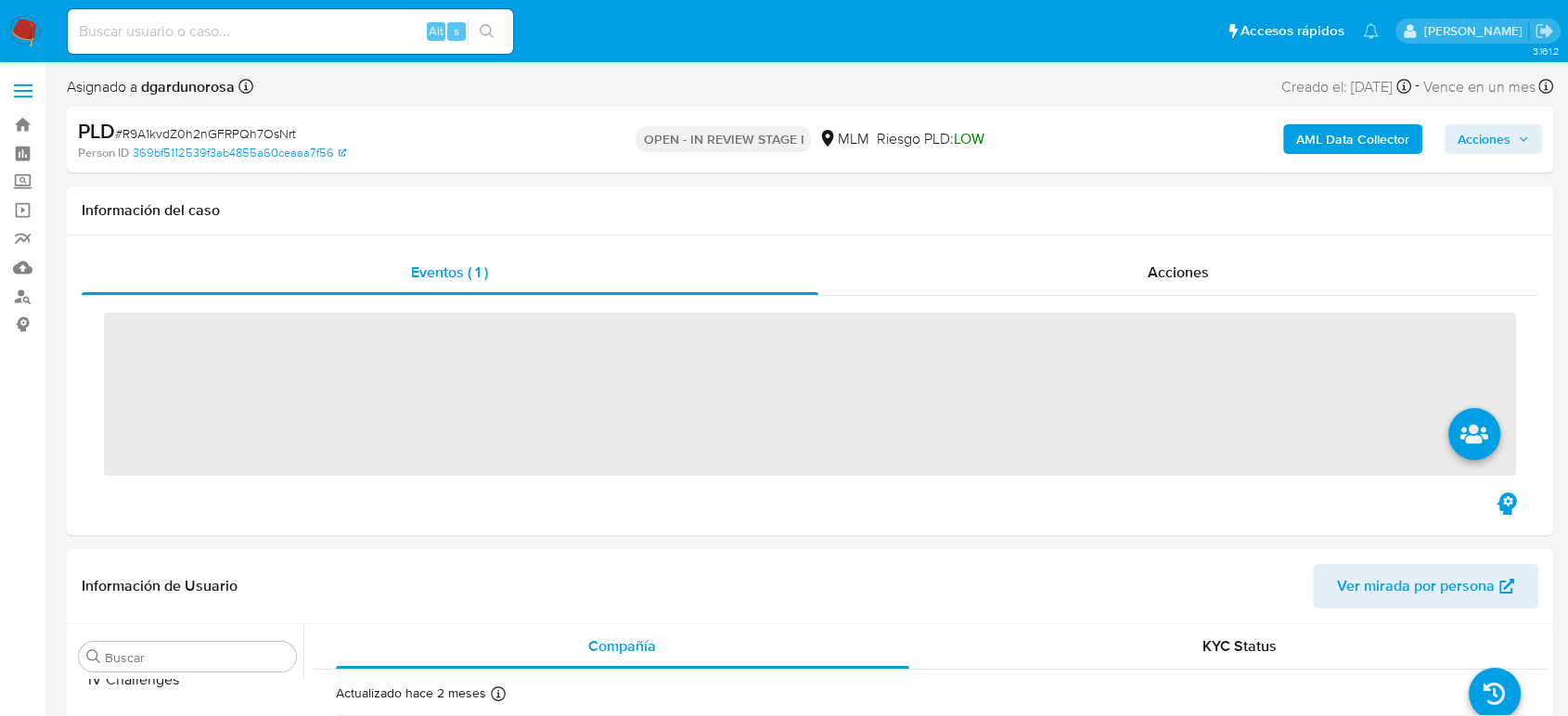
scroll to position [873, 0]
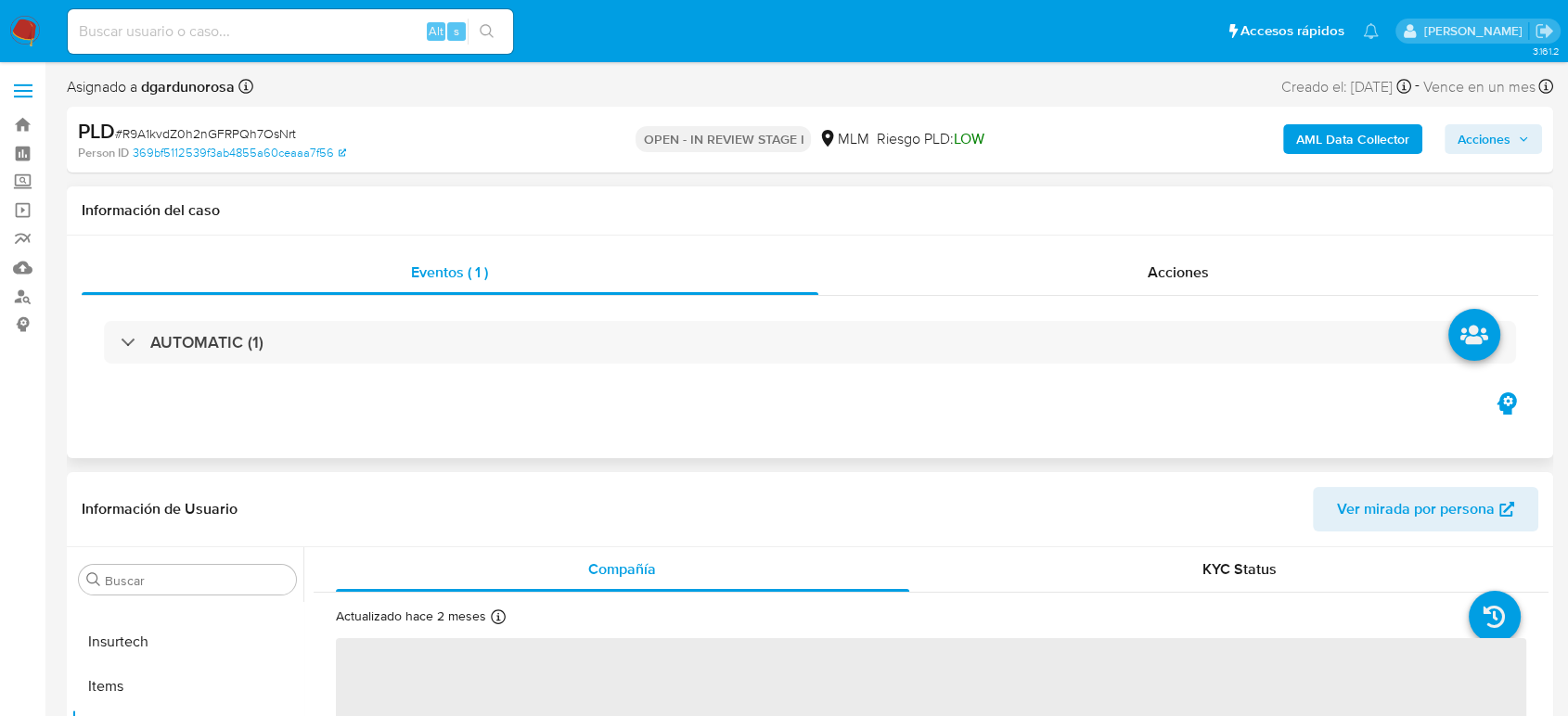
select select "10"
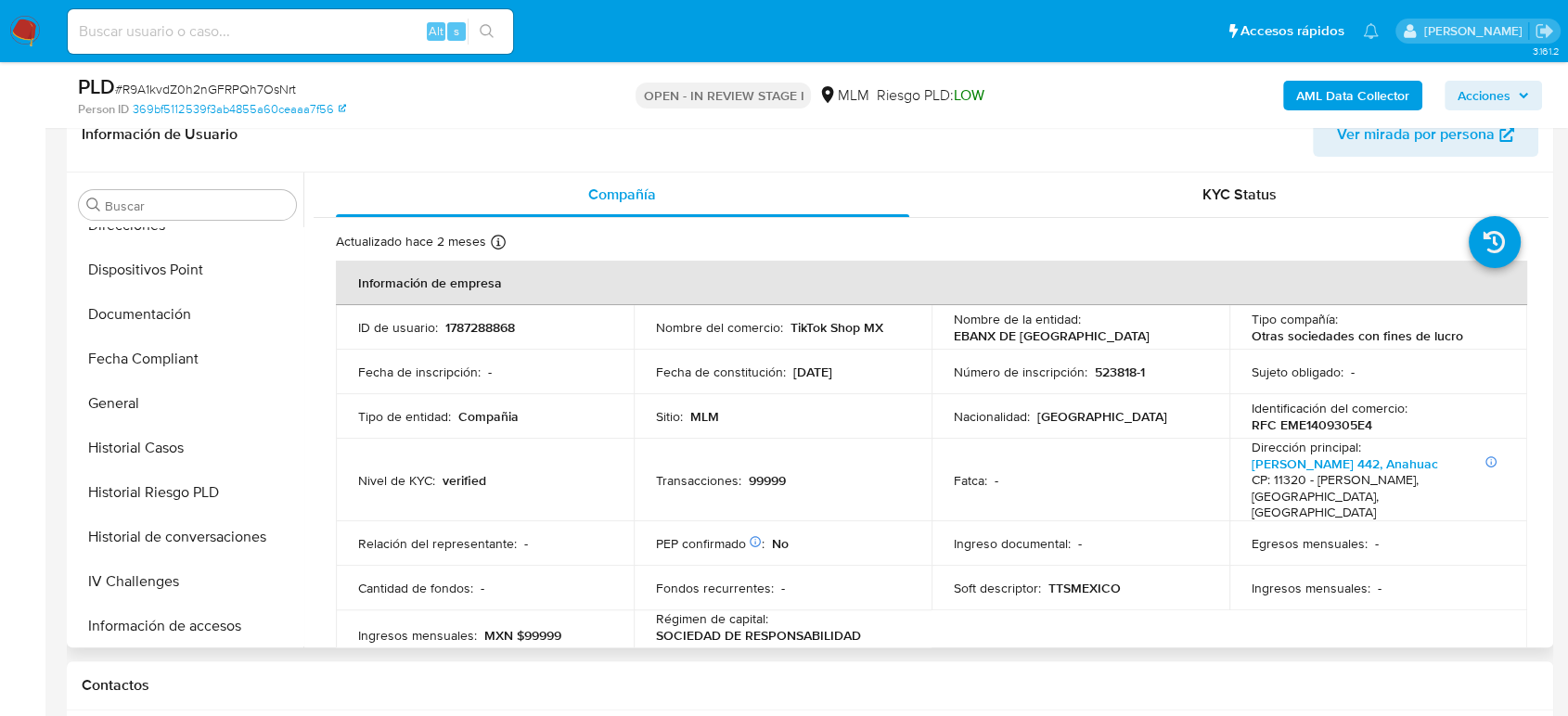
scroll to position [460, 0]
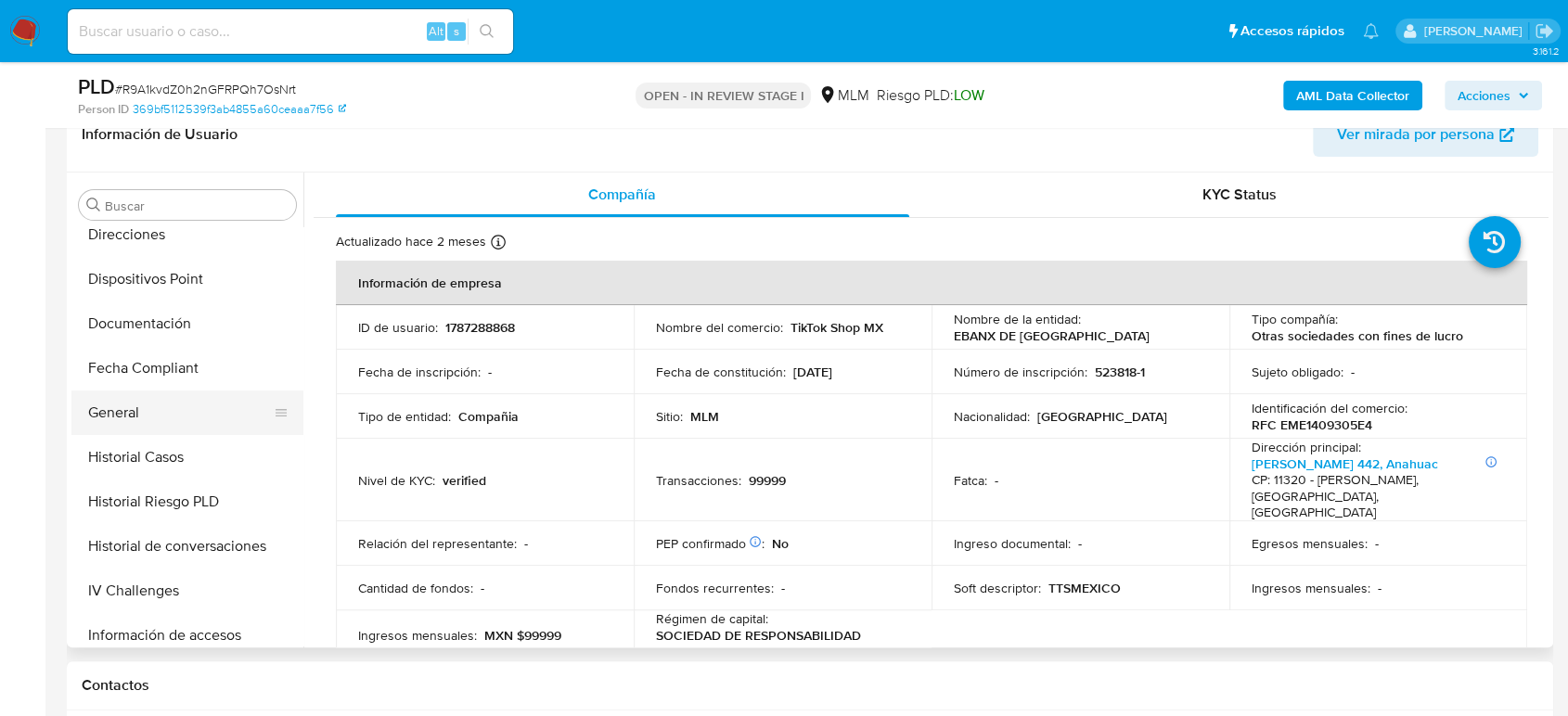
click at [170, 394] on button "General" at bounding box center [179, 413] width 217 height 45
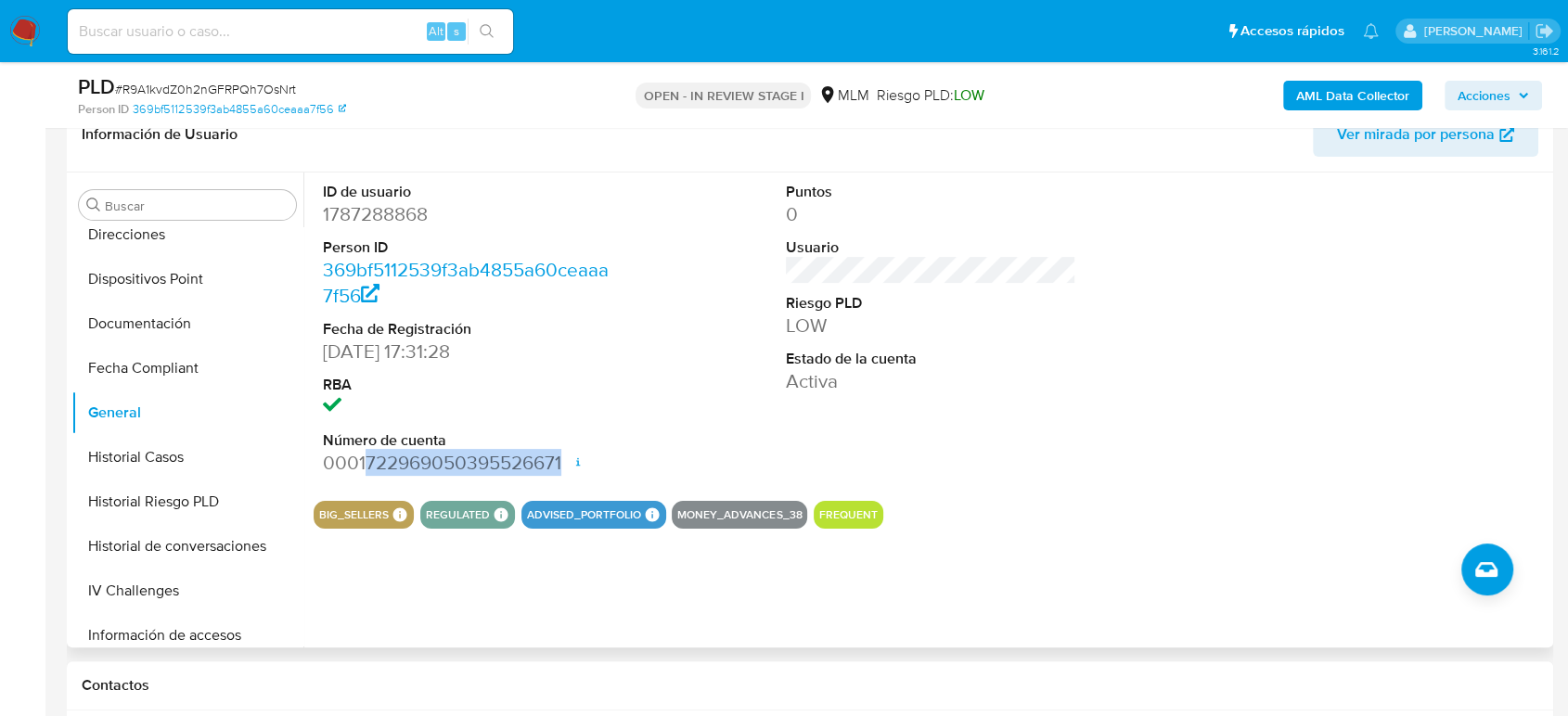
drag, startPoint x: 367, startPoint y: 473, endPoint x: 563, endPoint y: 460, distance: 196.4
click at [563, 460] on dd "0001722969050395526671 Fecha de apertura [DATE] 07:58 Estado ACTIVE" at bounding box center [467, 463] width 291 height 26
copy dd "722969050395526671"
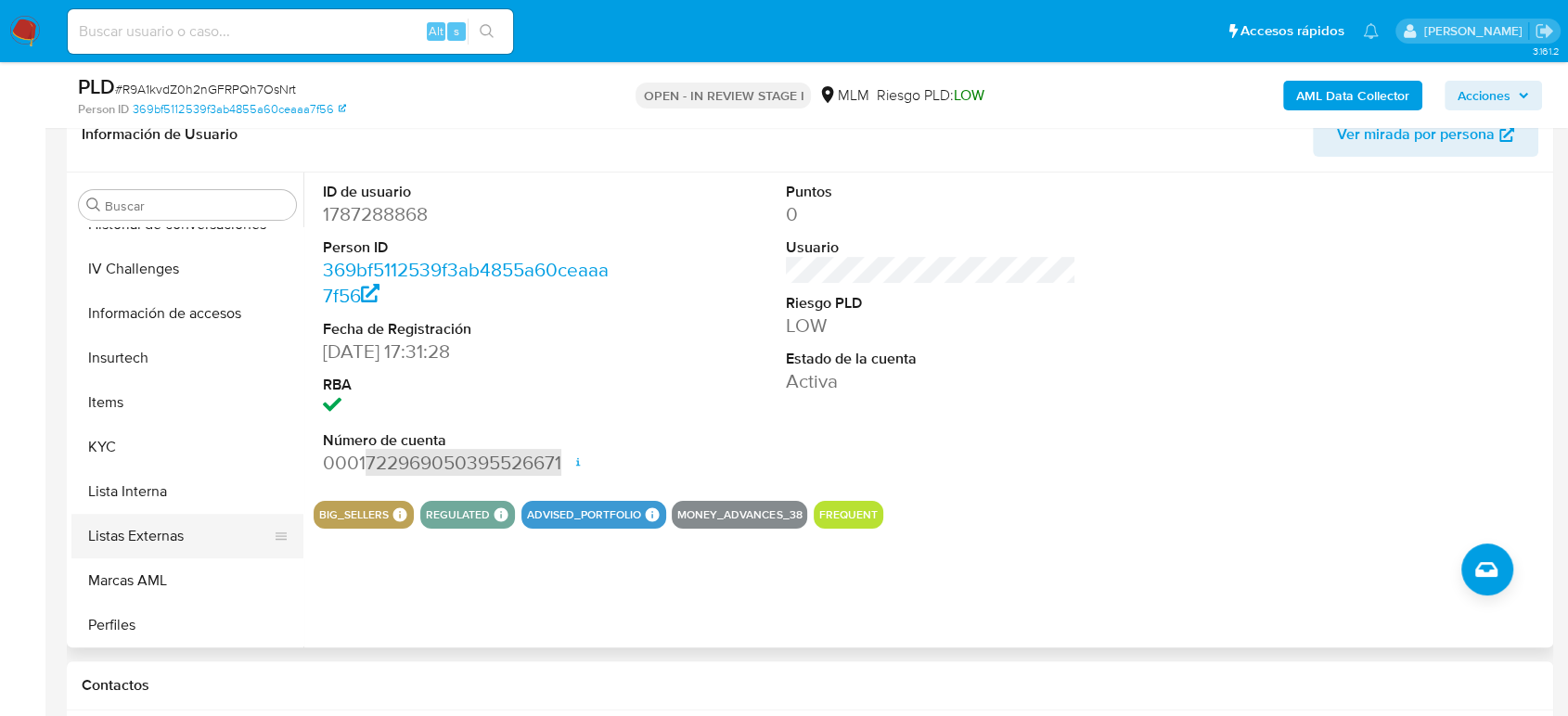
scroll to position [873, 0]
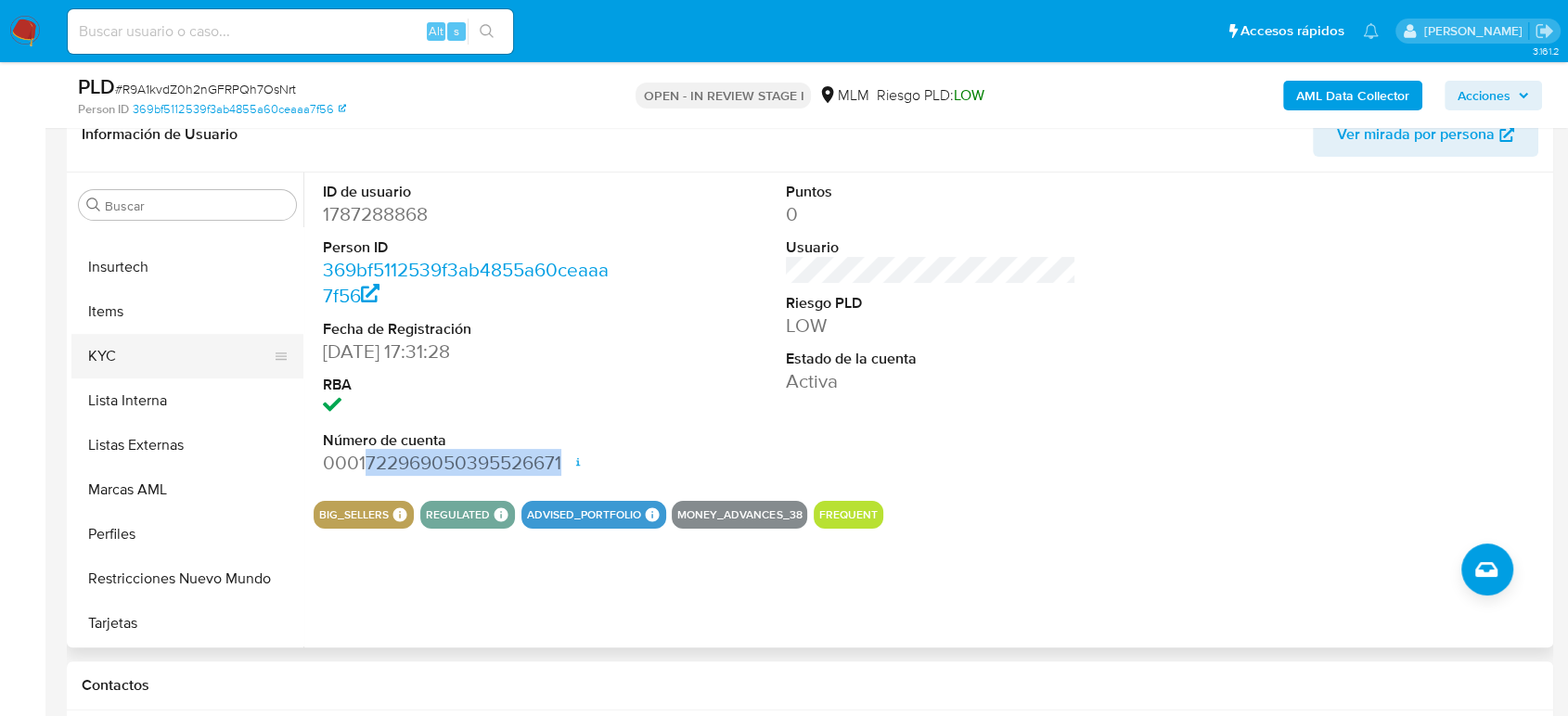
drag, startPoint x: 111, startPoint y: 360, endPoint x: 119, endPoint y: 366, distance: 10.0
click at [111, 360] on button "KYC" at bounding box center [179, 356] width 217 height 45
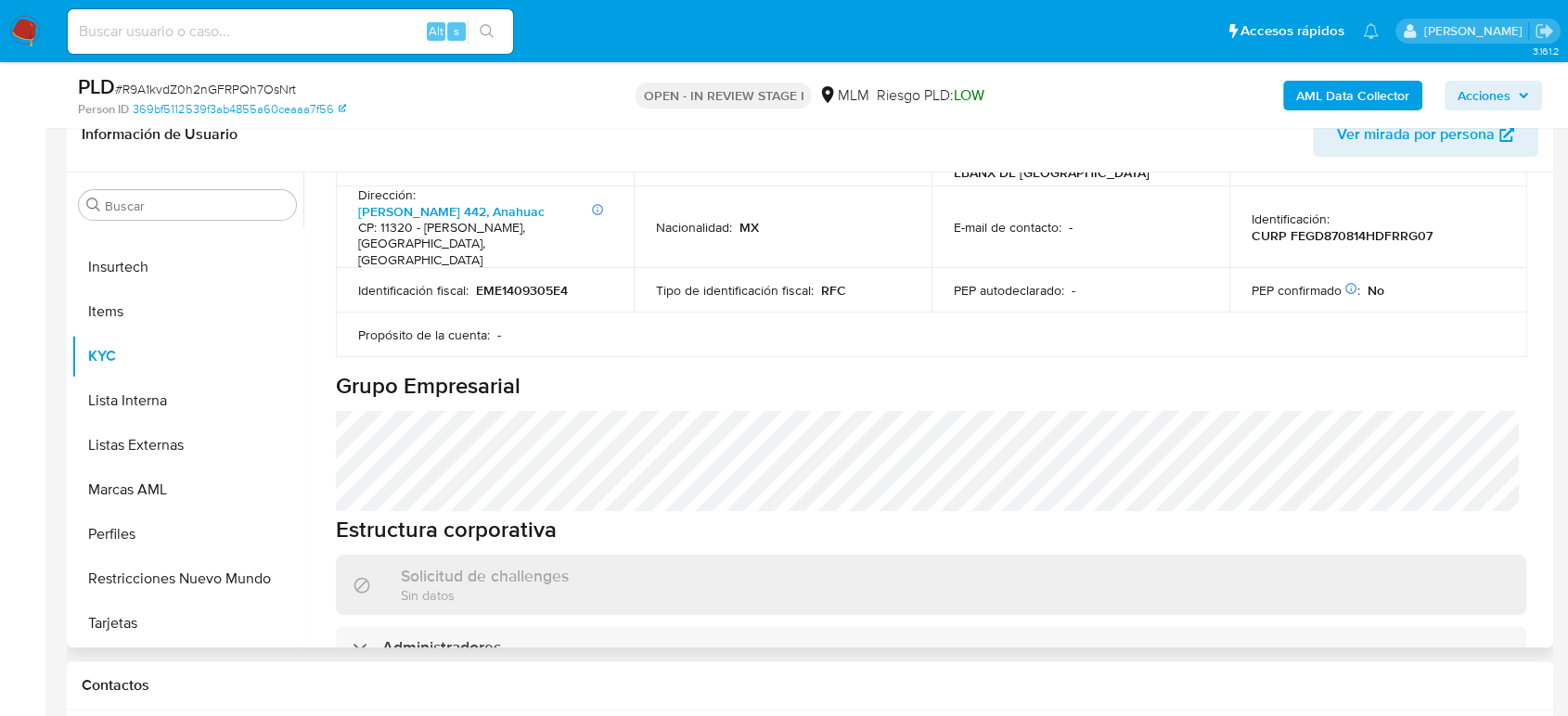
scroll to position [618, 0]
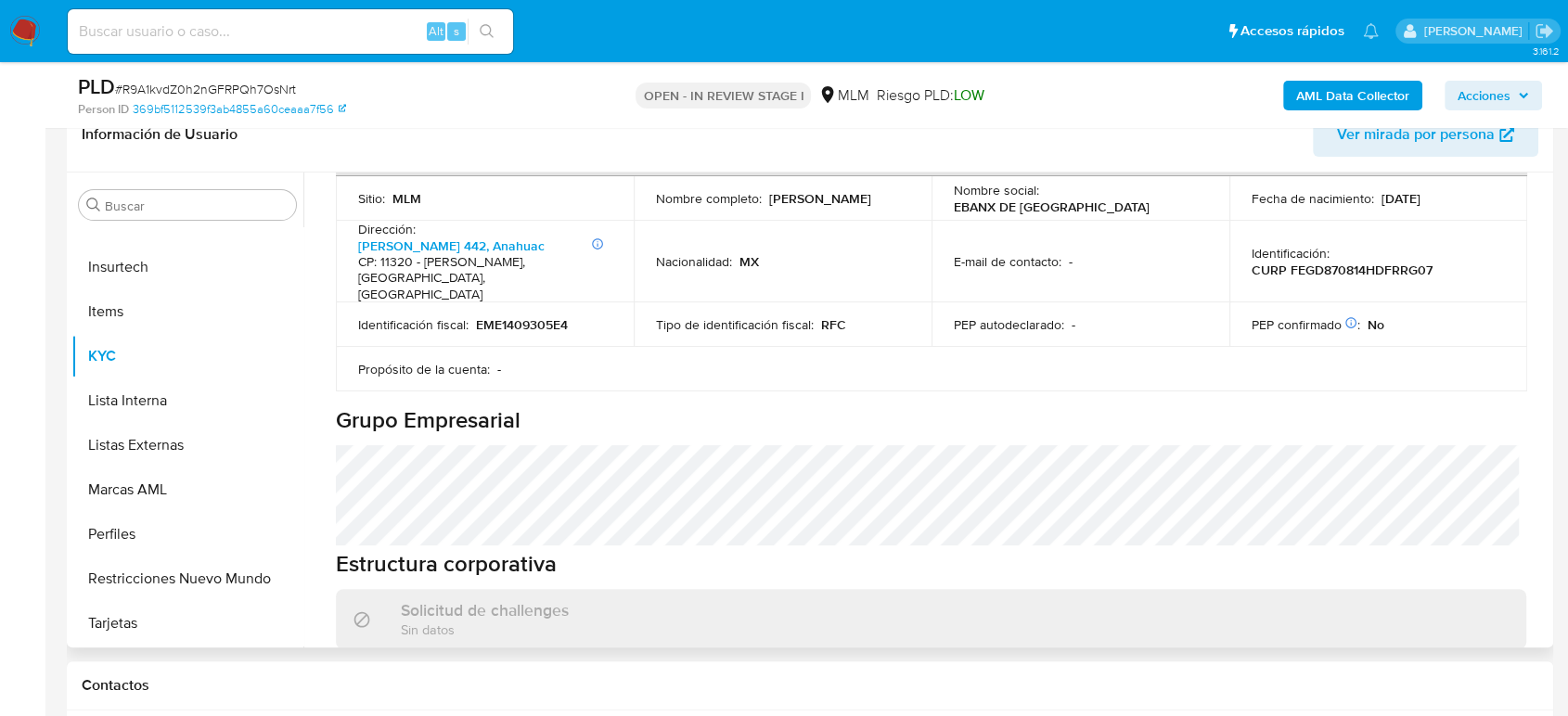
click at [1371, 254] on td "Identificación : CURP FEGD870814HDFRRG07" at bounding box center [1377, 262] width 298 height 82
click at [1367, 262] on p "CURP FEGD870814HDFRRG07" at bounding box center [1342, 270] width 181 height 17
copy p "FEGD870814HDFRRG07"
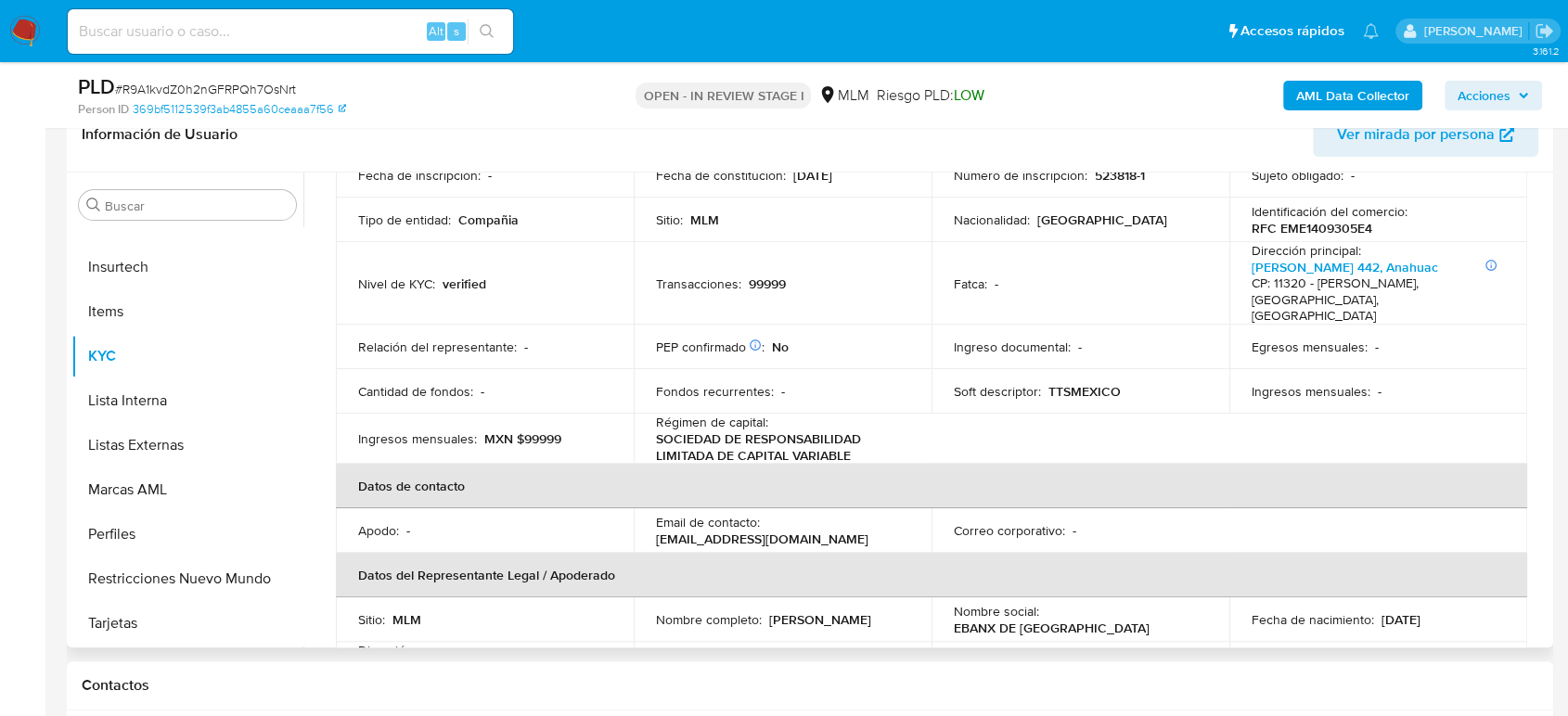
scroll to position [103, 0]
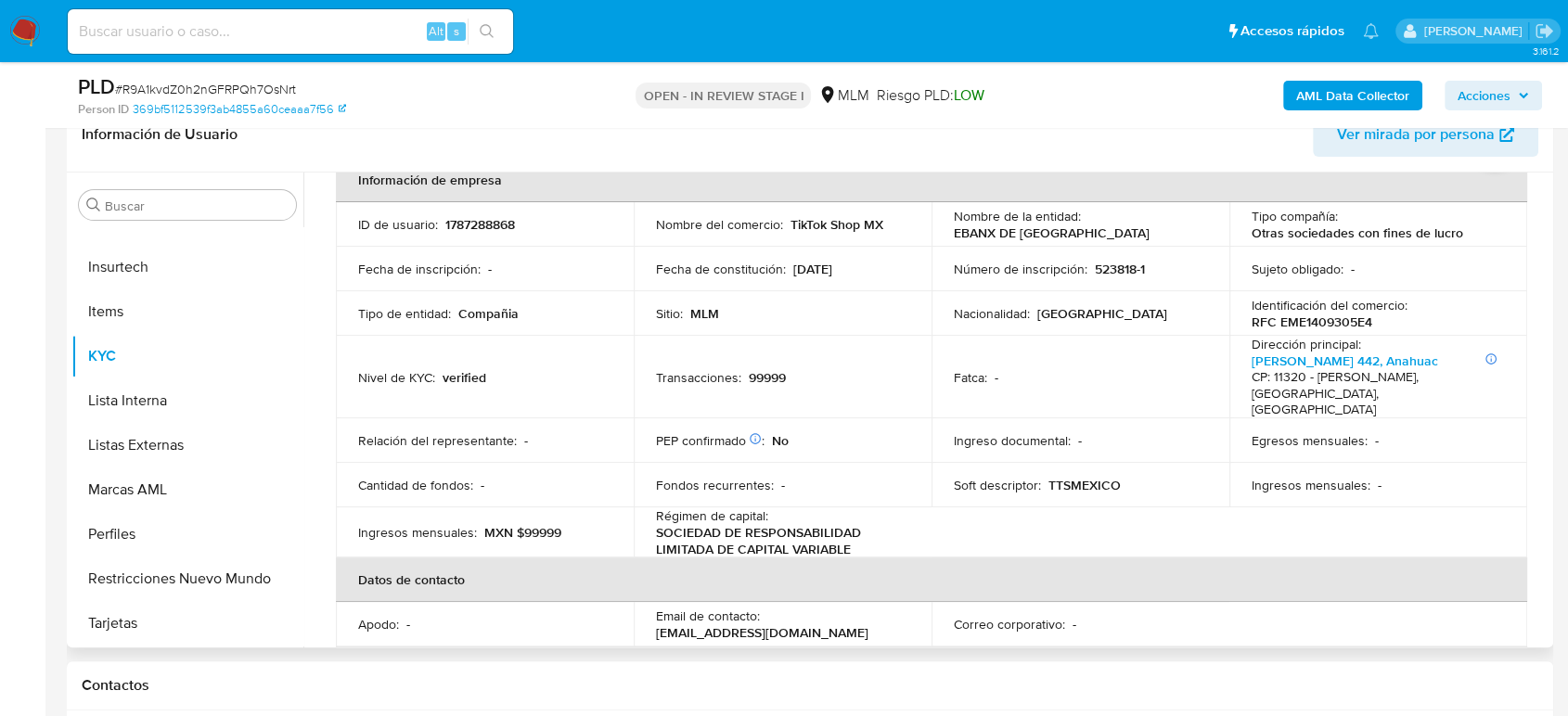
click at [1321, 322] on p "RFC EME1409305E4" at bounding box center [1311, 322] width 121 height 17
copy p "EME1409305E4"
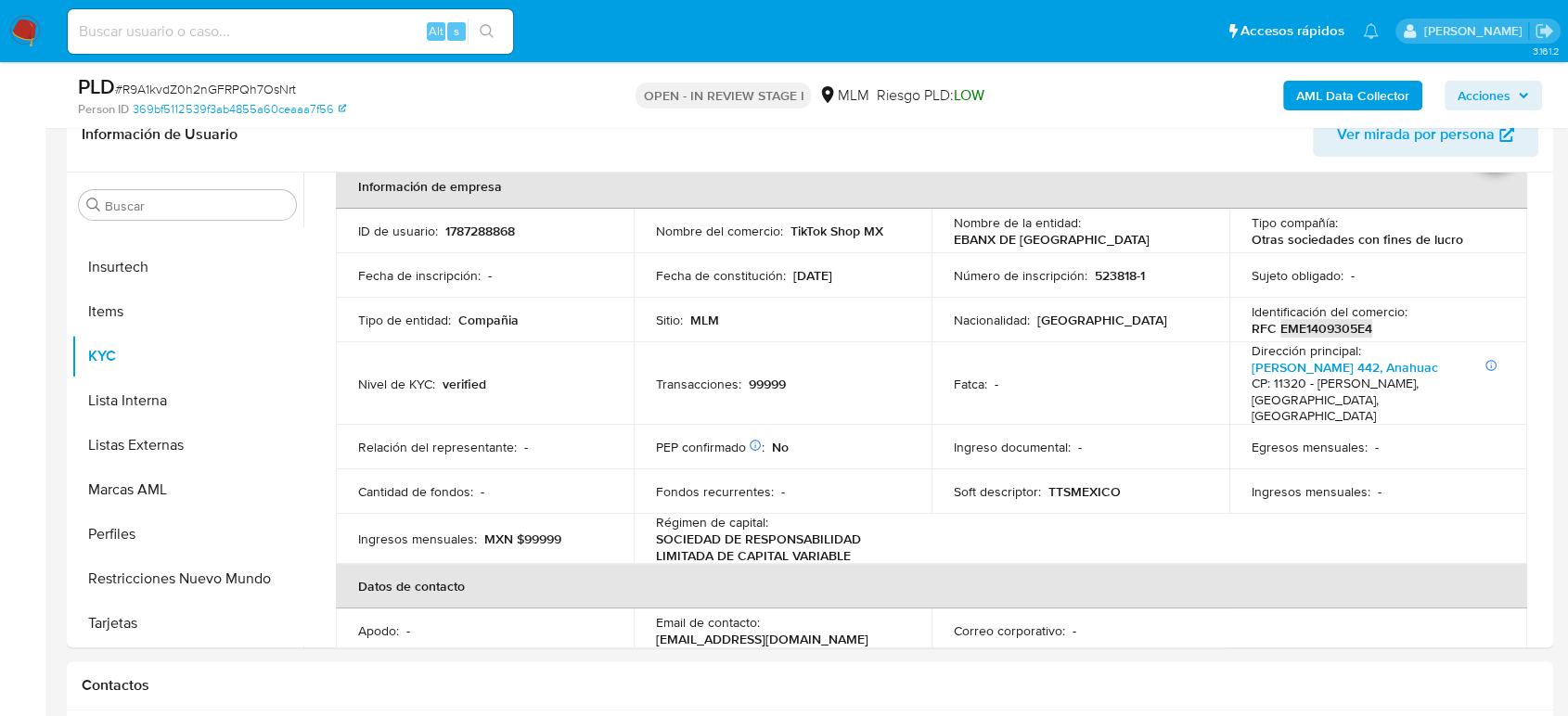
scroll to position [0, 0]
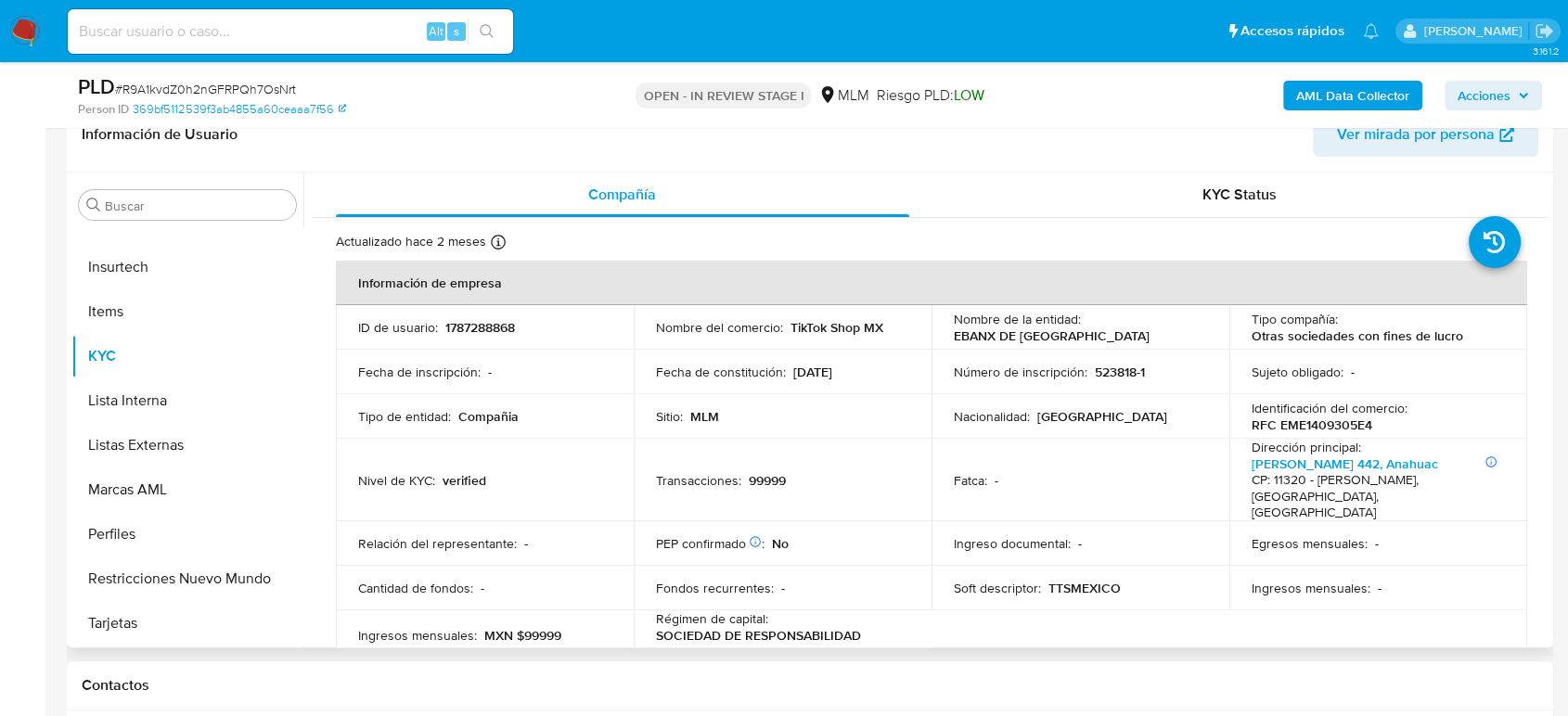
click at [1091, 580] on p "TTSMEXICO" at bounding box center [1084, 588] width 72 height 17
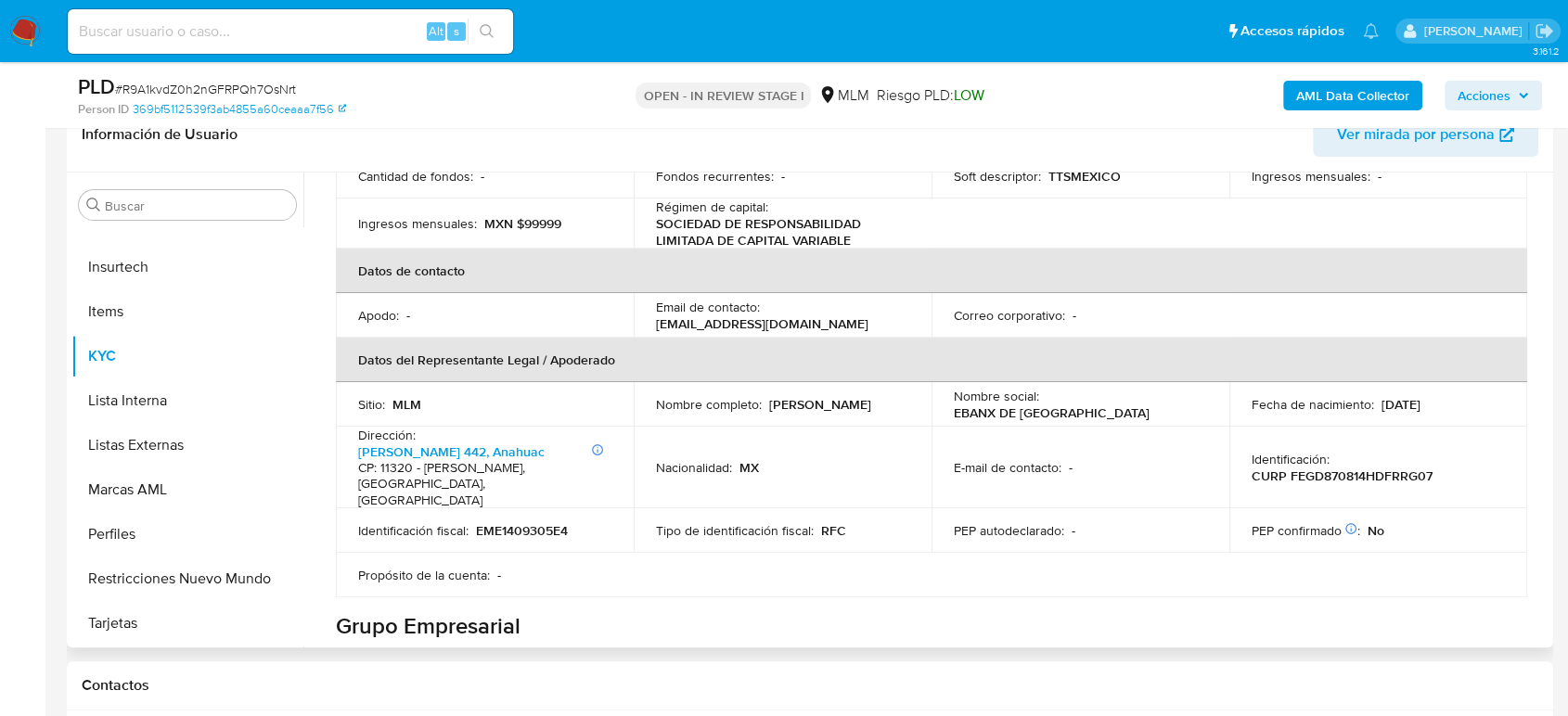
drag, startPoint x: 1436, startPoint y: 397, endPoint x: 1375, endPoint y: 395, distance: 61.0
click at [1375, 395] on td "Fecha de nacimiento : [DEMOGRAPHIC_DATA]" at bounding box center [1377, 405] width 298 height 45
copy p "[DATE]"
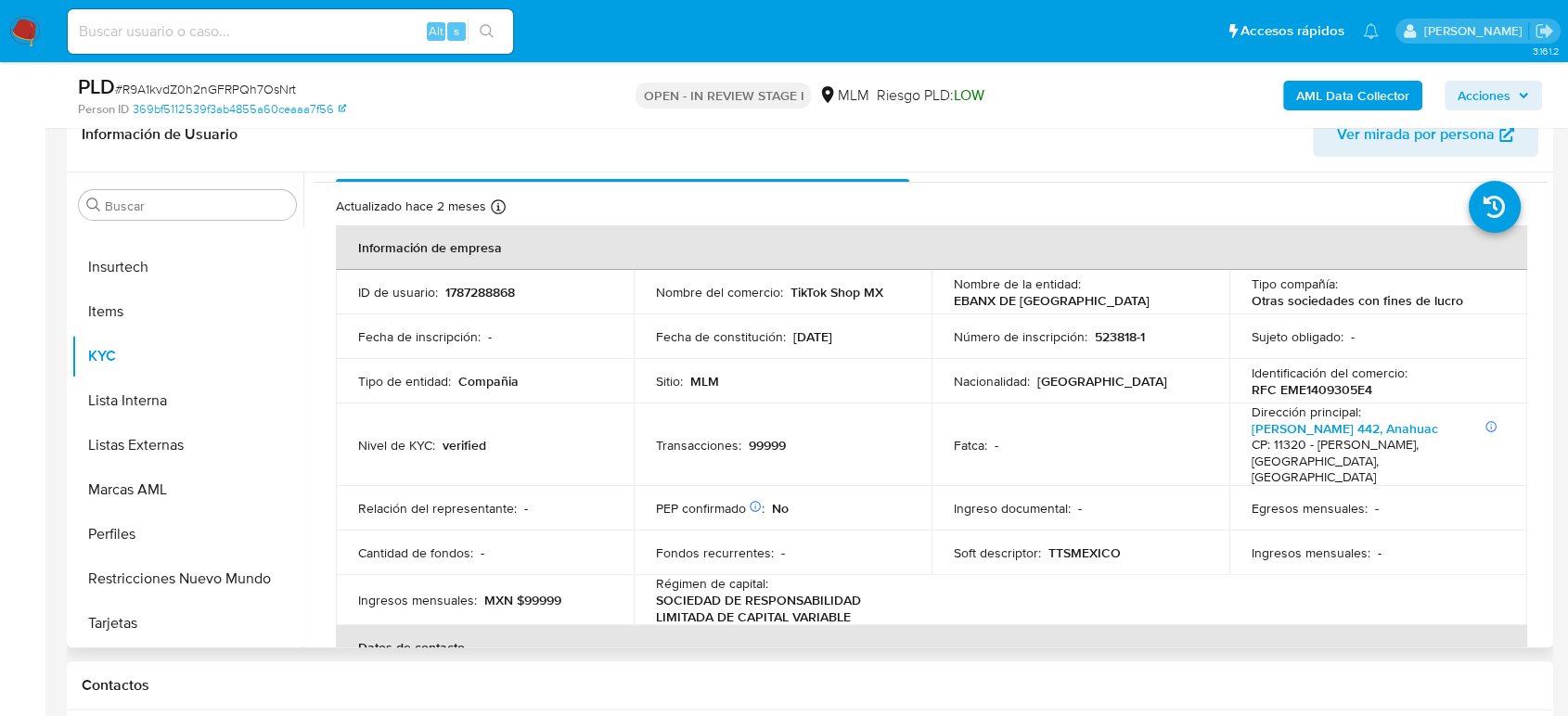
scroll to position [0, 0]
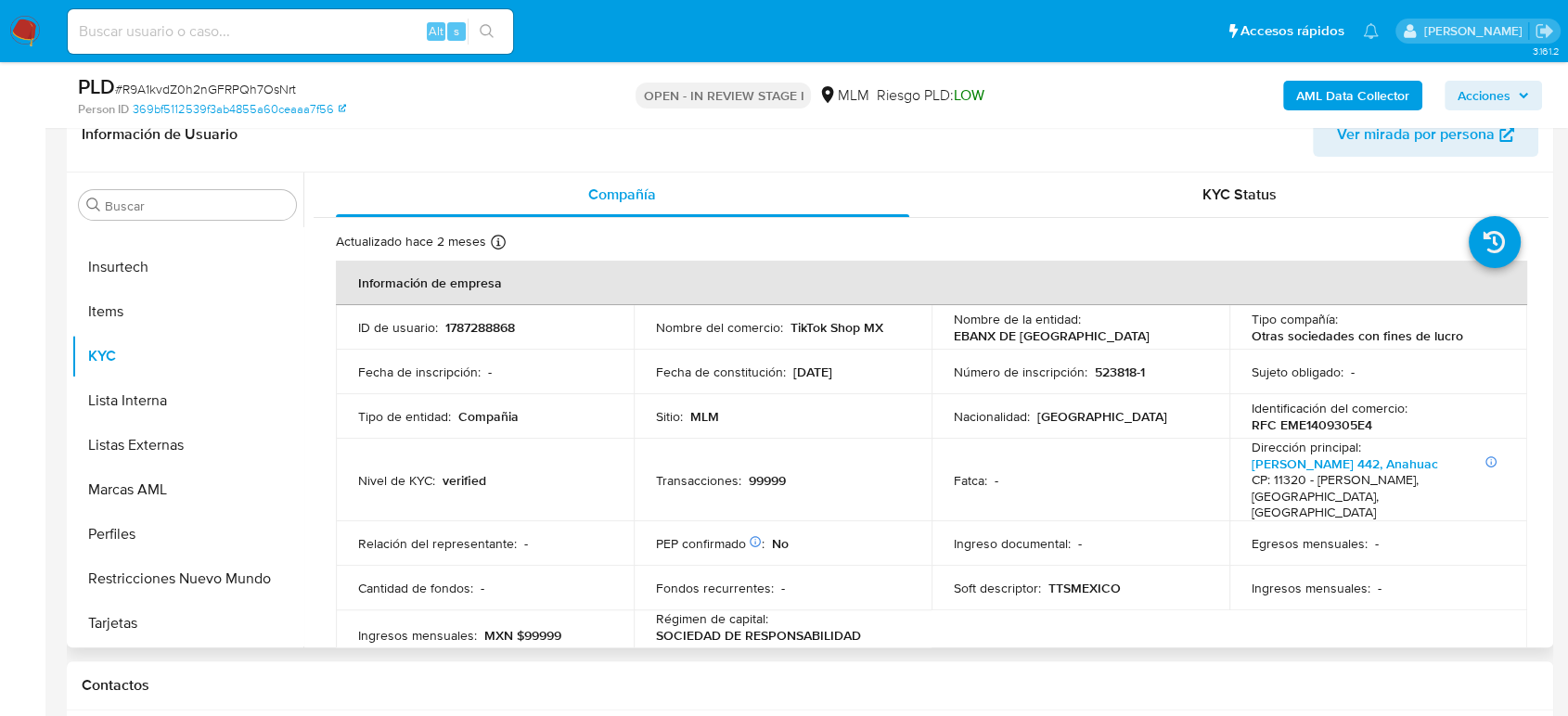
drag, startPoint x: 864, startPoint y: 385, endPoint x: 788, endPoint y: 382, distance: 76.1
click at [788, 382] on td "Fecha de constitución : [DATE]" at bounding box center [782, 372] width 298 height 45
copy p "[DATE]"
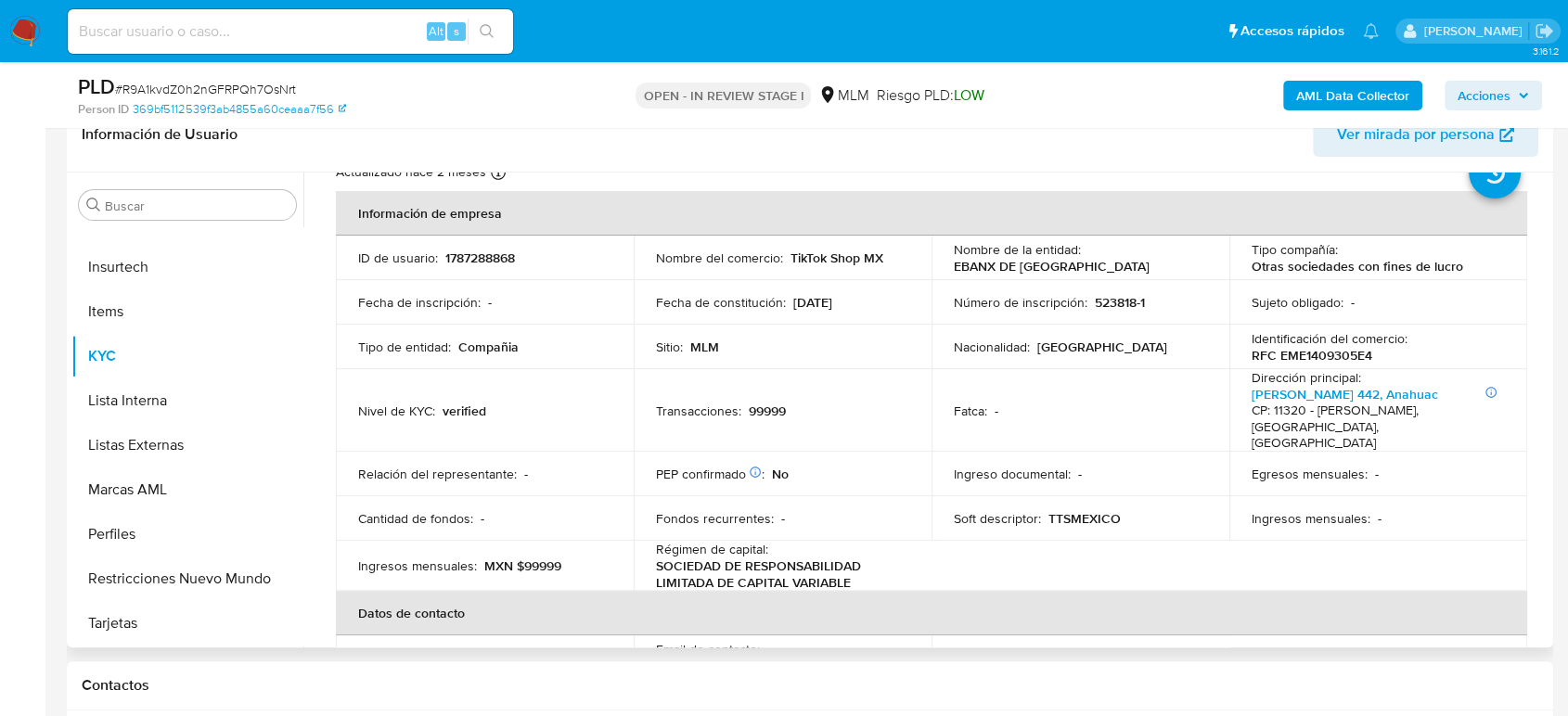
scroll to position [39, 0]
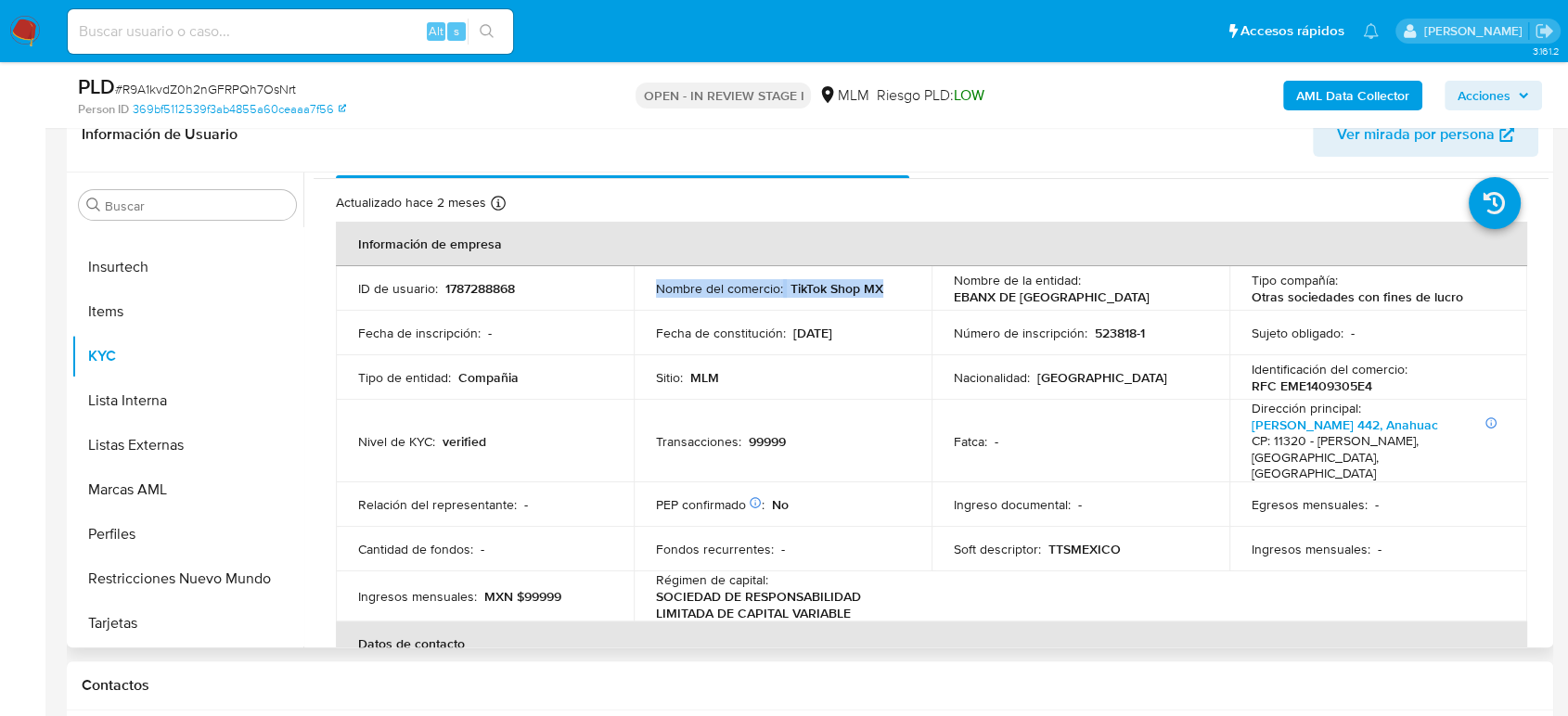
drag, startPoint x: 886, startPoint y: 285, endPoint x: 647, endPoint y: 291, distance: 239.1
click at [647, 291] on td "Nombre del comercio : TikTok Shop MX" at bounding box center [782, 289] width 298 height 45
copy div "Nombre del comercio : TikTok Shop MX"
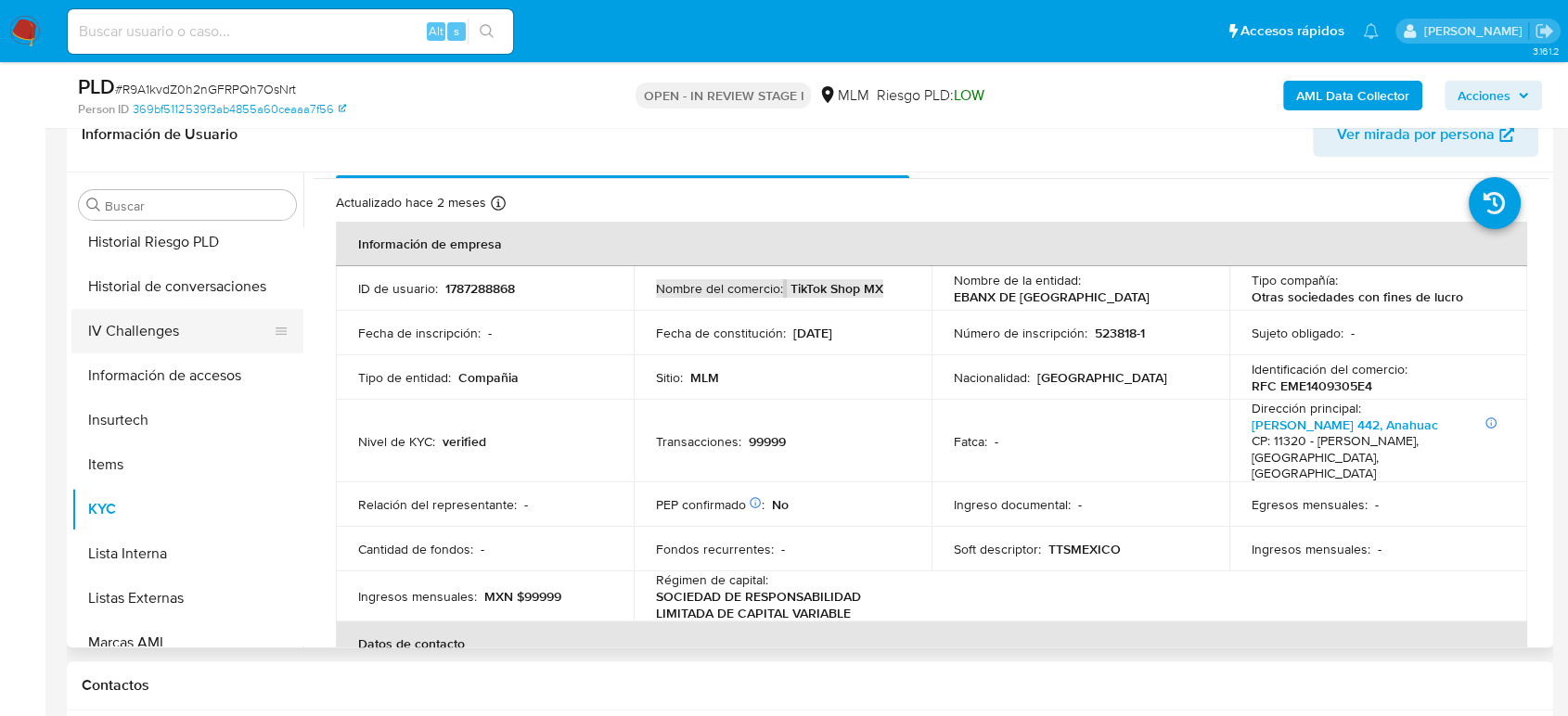
scroll to position [565, 0]
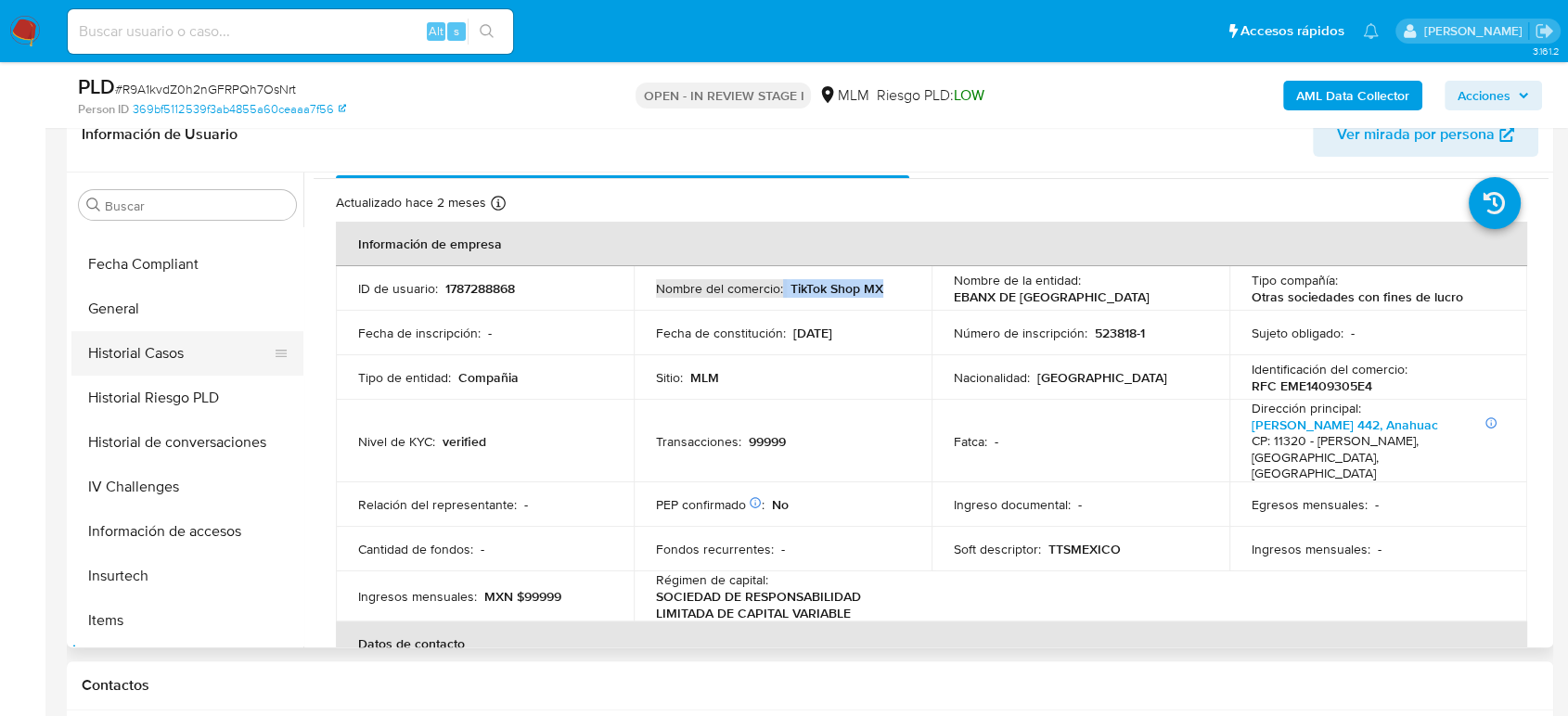
click at [140, 331] on button "Historial Casos" at bounding box center [179, 353] width 217 height 45
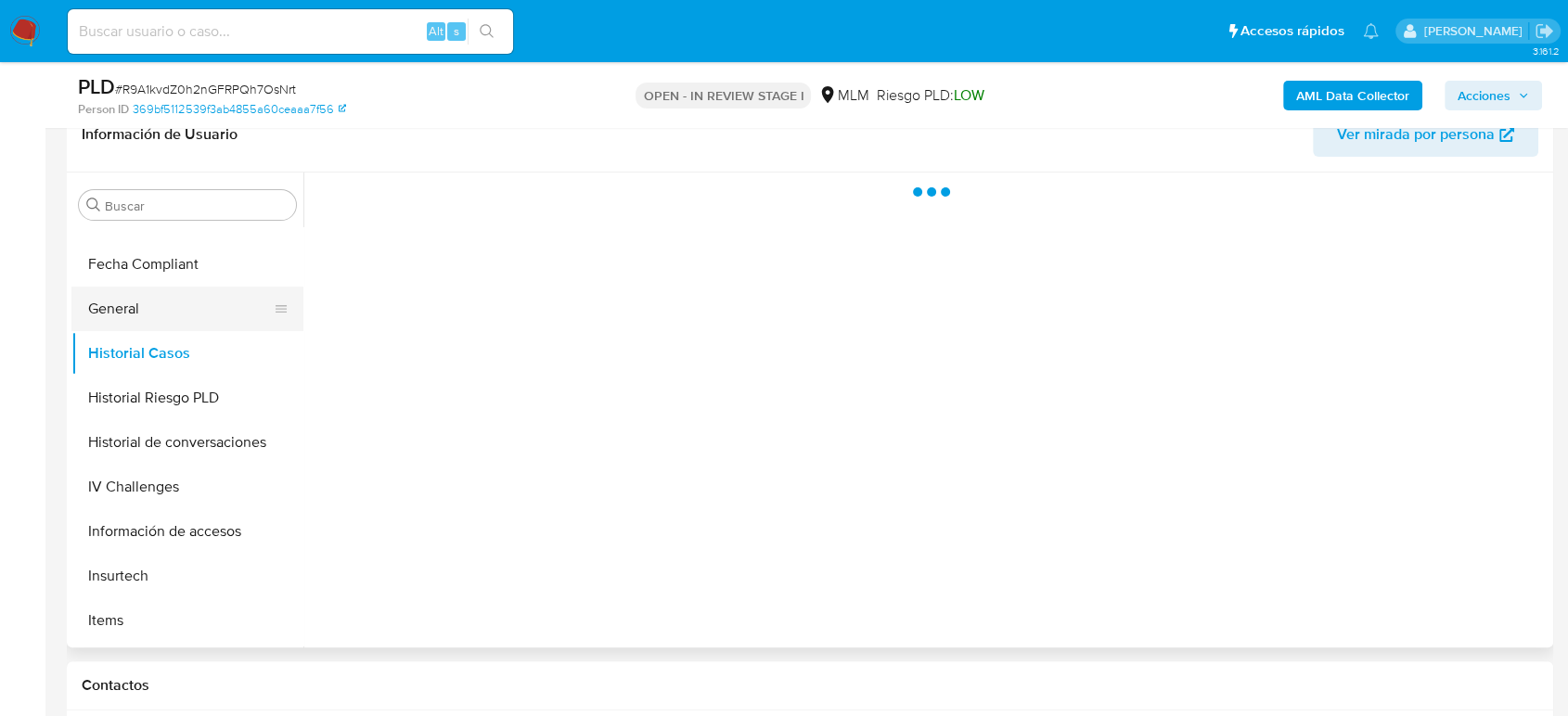
click at [138, 314] on button "General" at bounding box center [179, 309] width 217 height 45
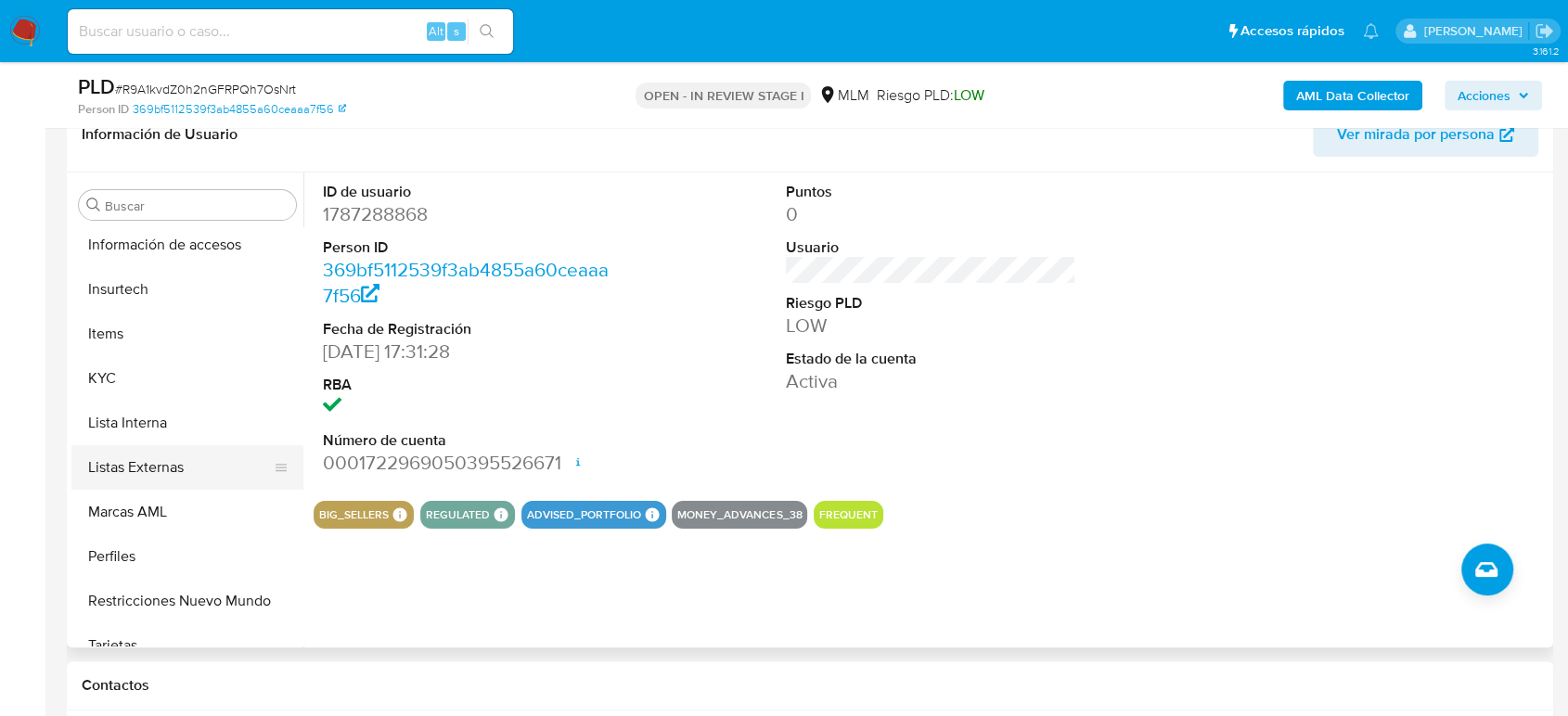
scroll to position [873, 0]
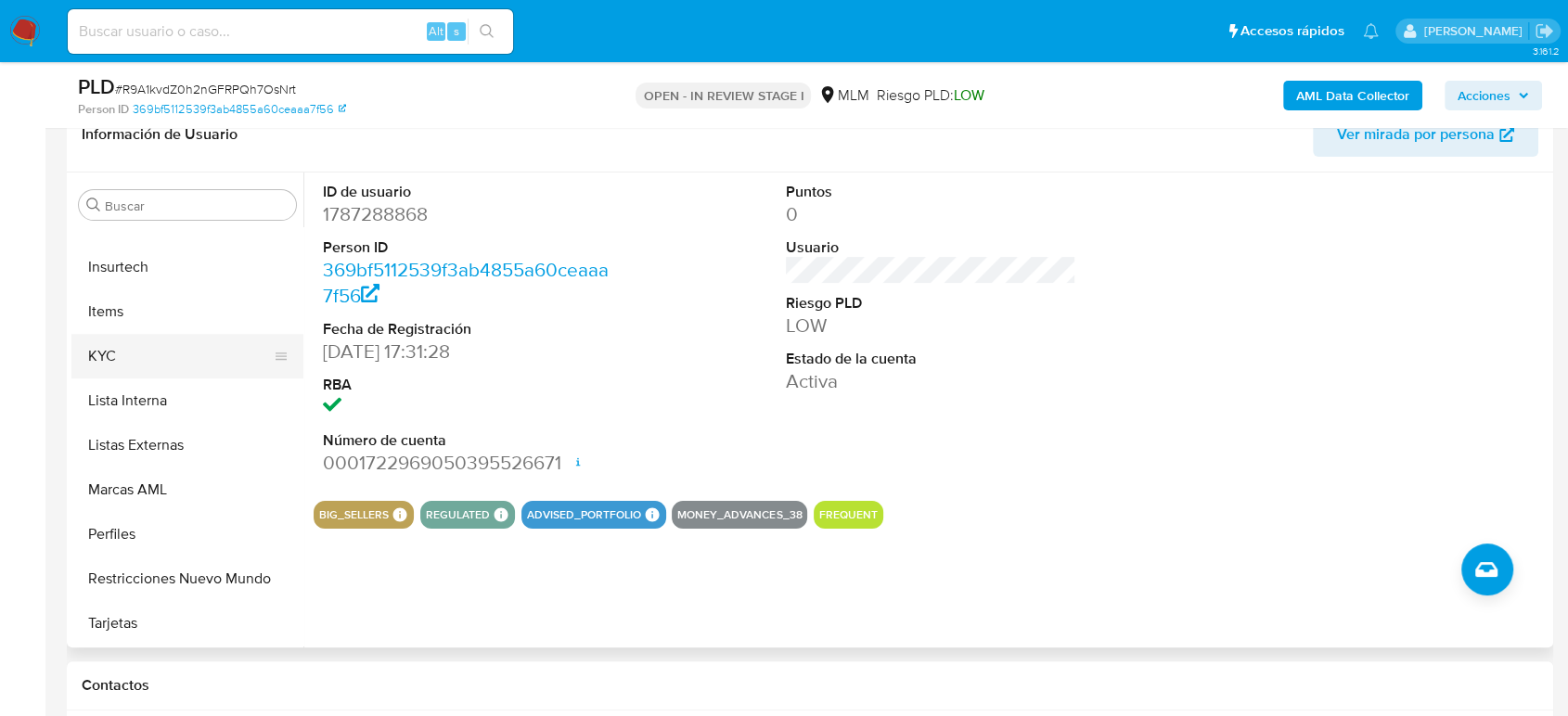
click at [127, 371] on button "KYC" at bounding box center [179, 356] width 217 height 45
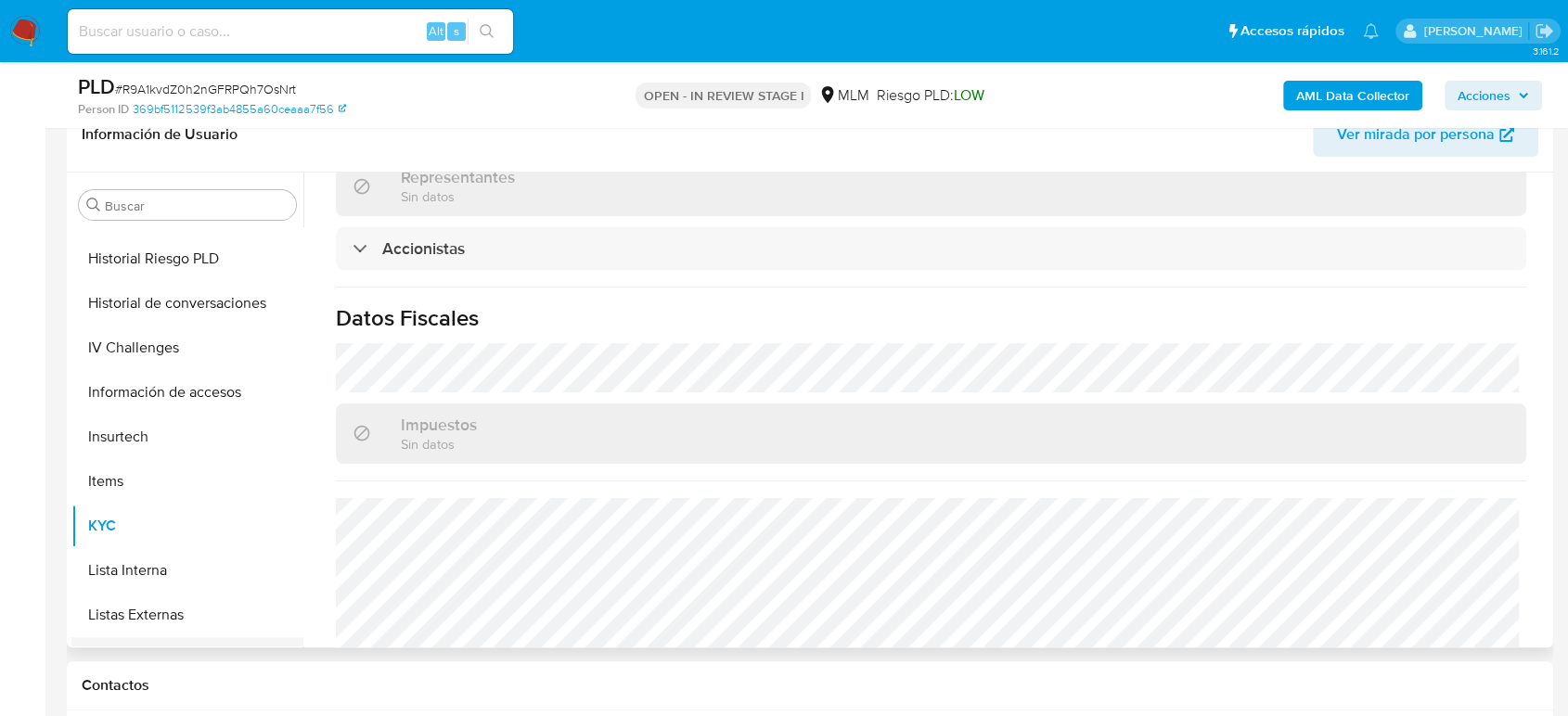
scroll to position [667, 0]
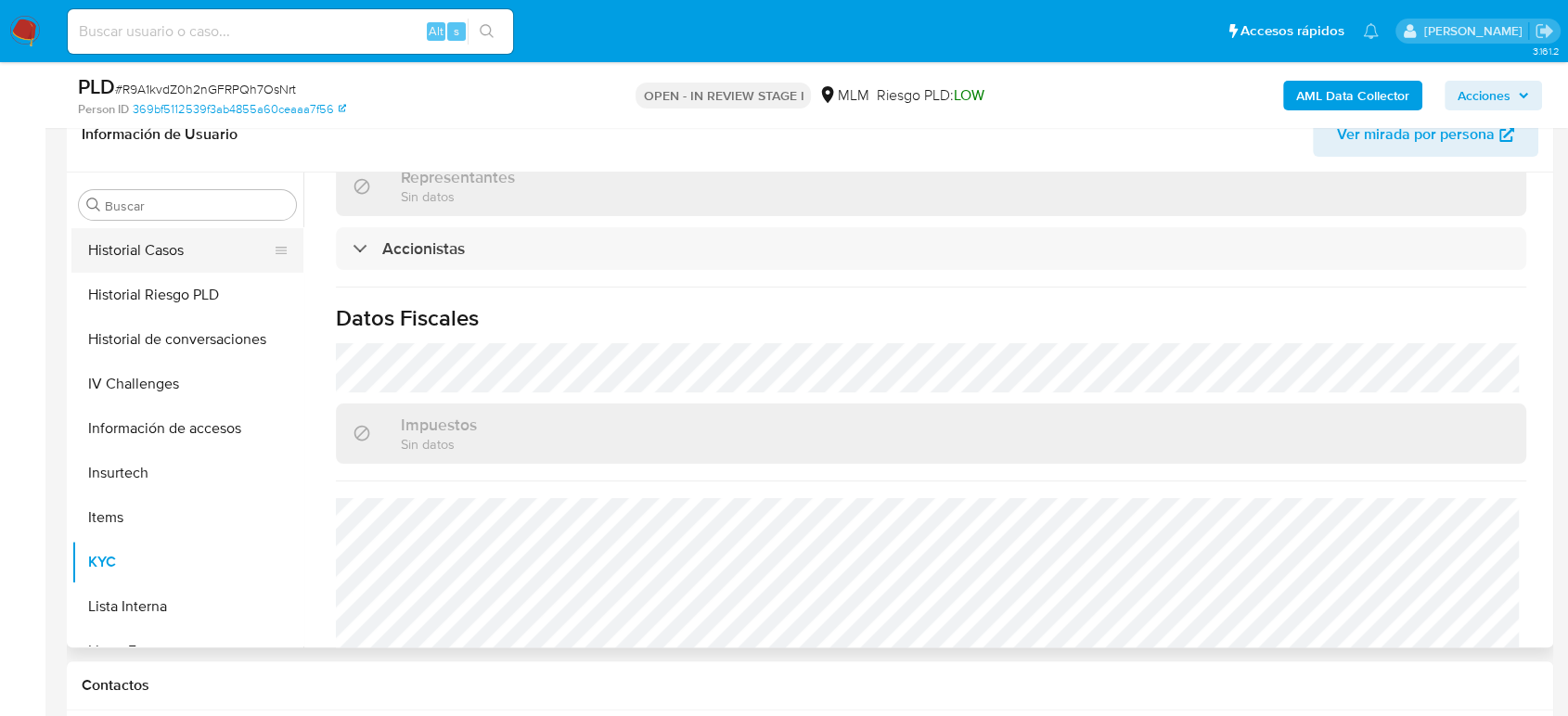
click at [178, 251] on button "Historial Casos" at bounding box center [179, 251] width 217 height 45
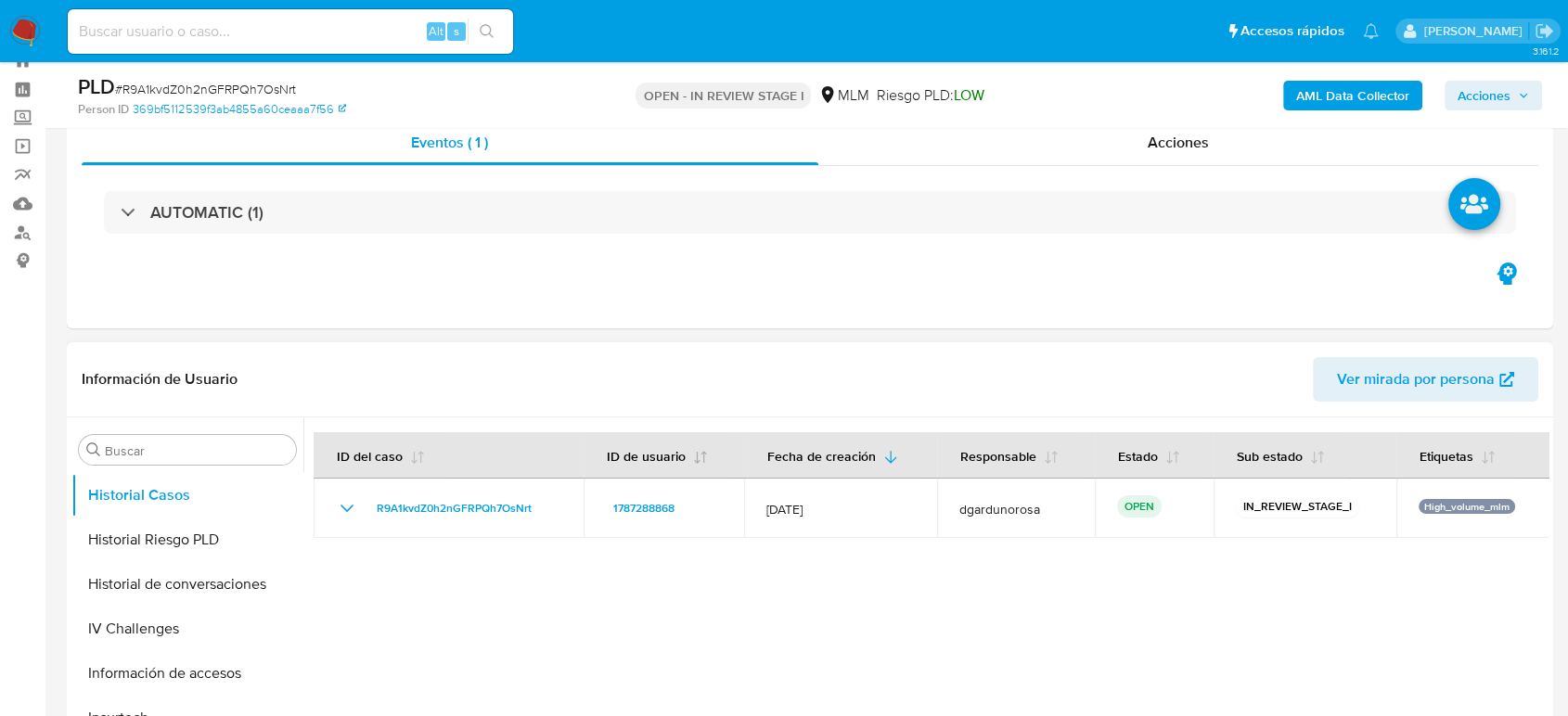
scroll to position [0, 0]
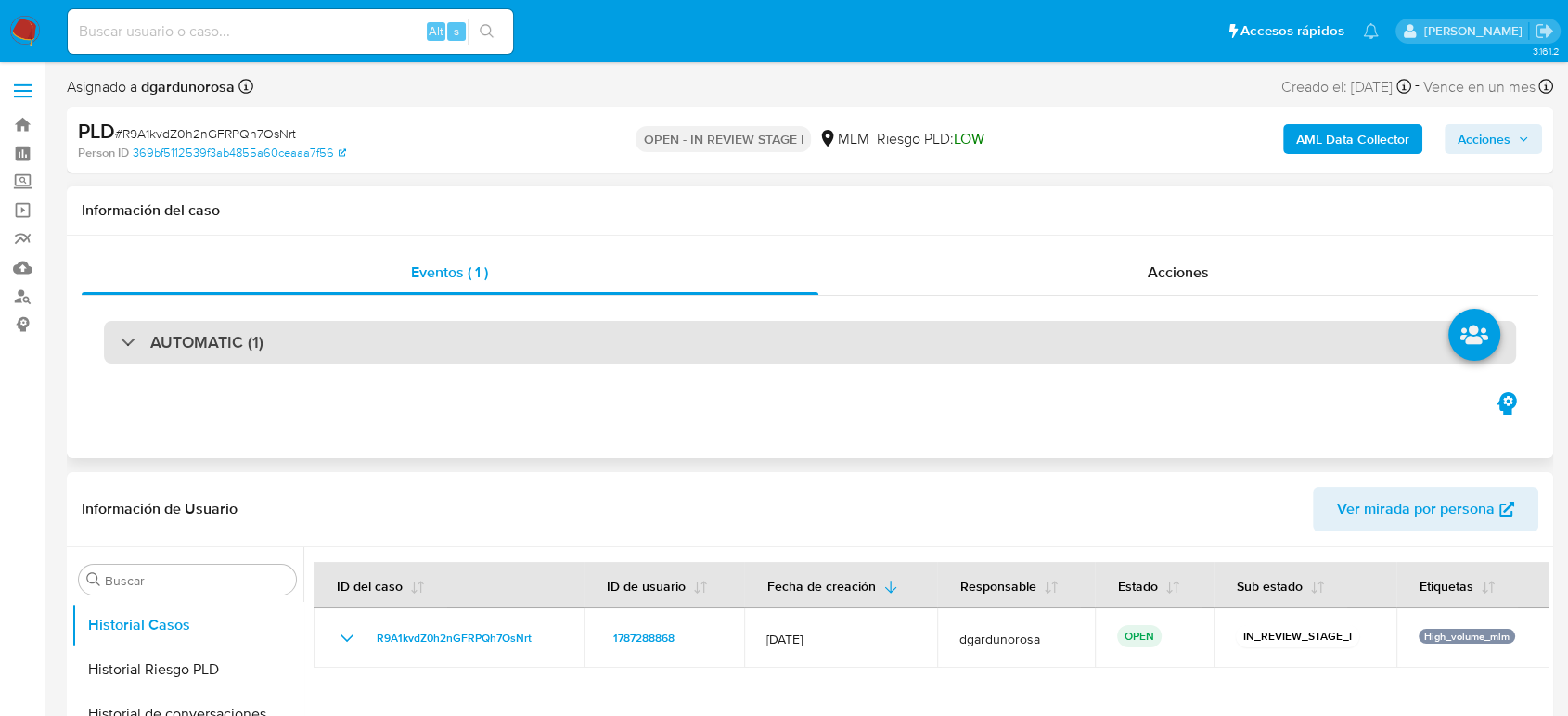
click at [321, 350] on div "AUTOMATIC (1)" at bounding box center [809, 342] width 1412 height 43
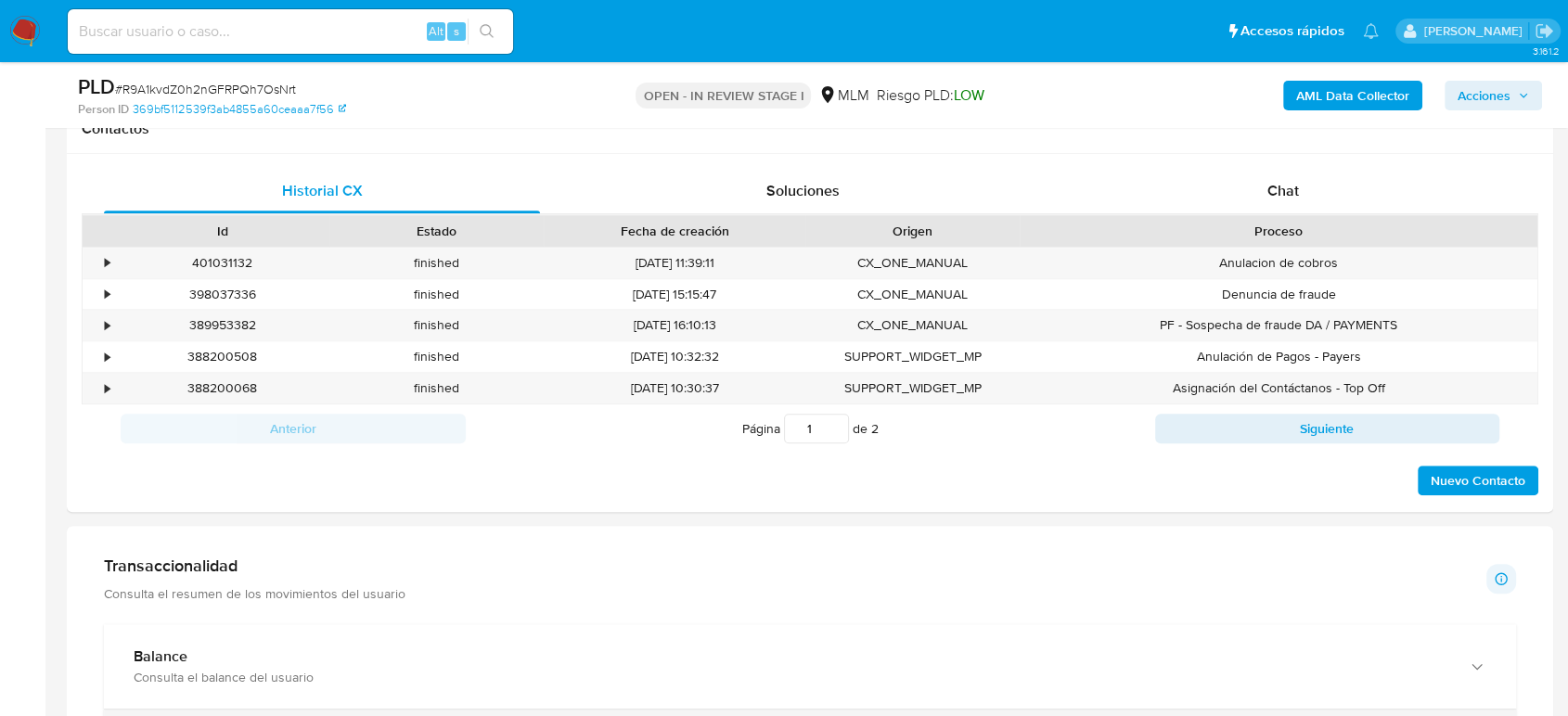
scroll to position [1649, 0]
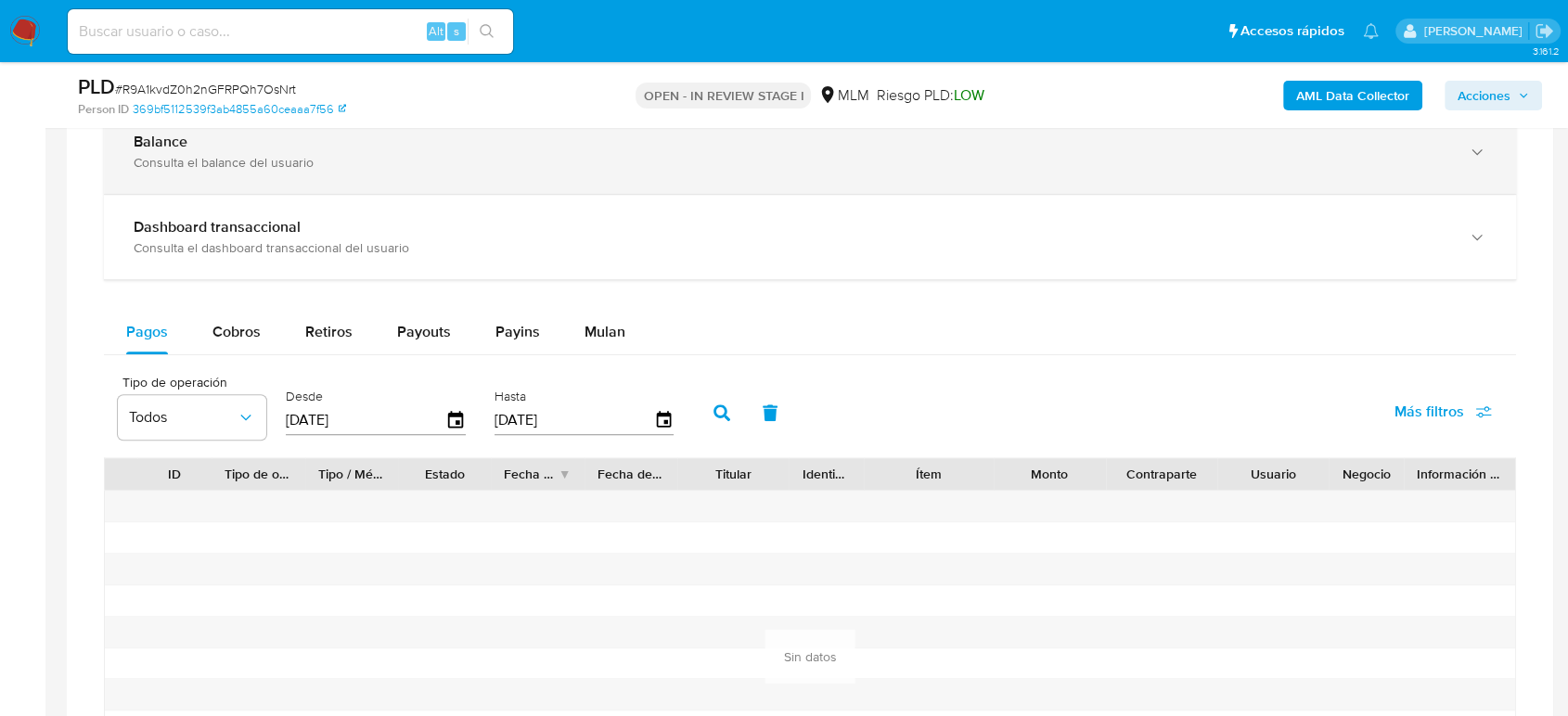
click at [492, 168] on div "Consulta el balance del usuario" at bounding box center [791, 163] width 1316 height 17
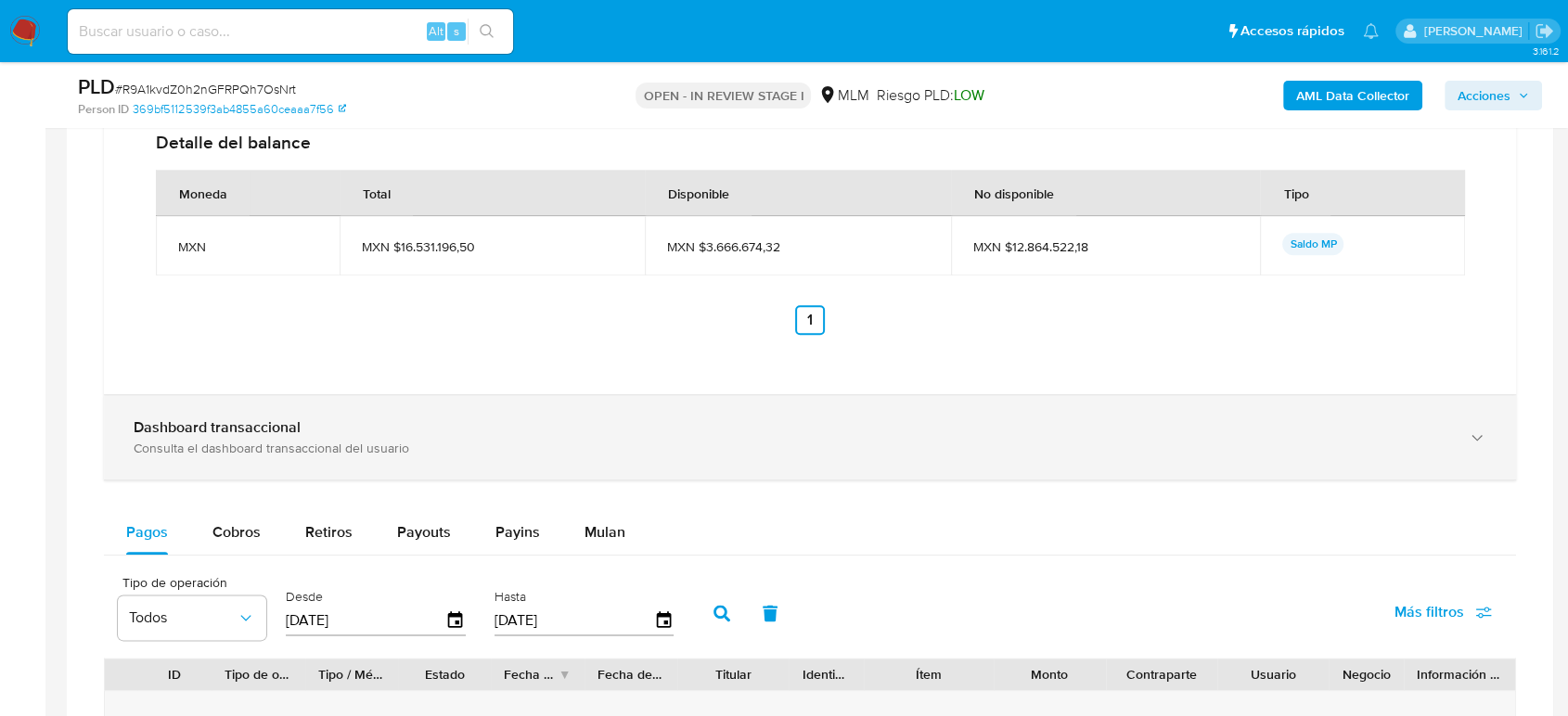
click at [469, 466] on div "Dashboard transaccional Consulta el dashboard transaccional del usuario" at bounding box center [809, 437] width 1412 height 84
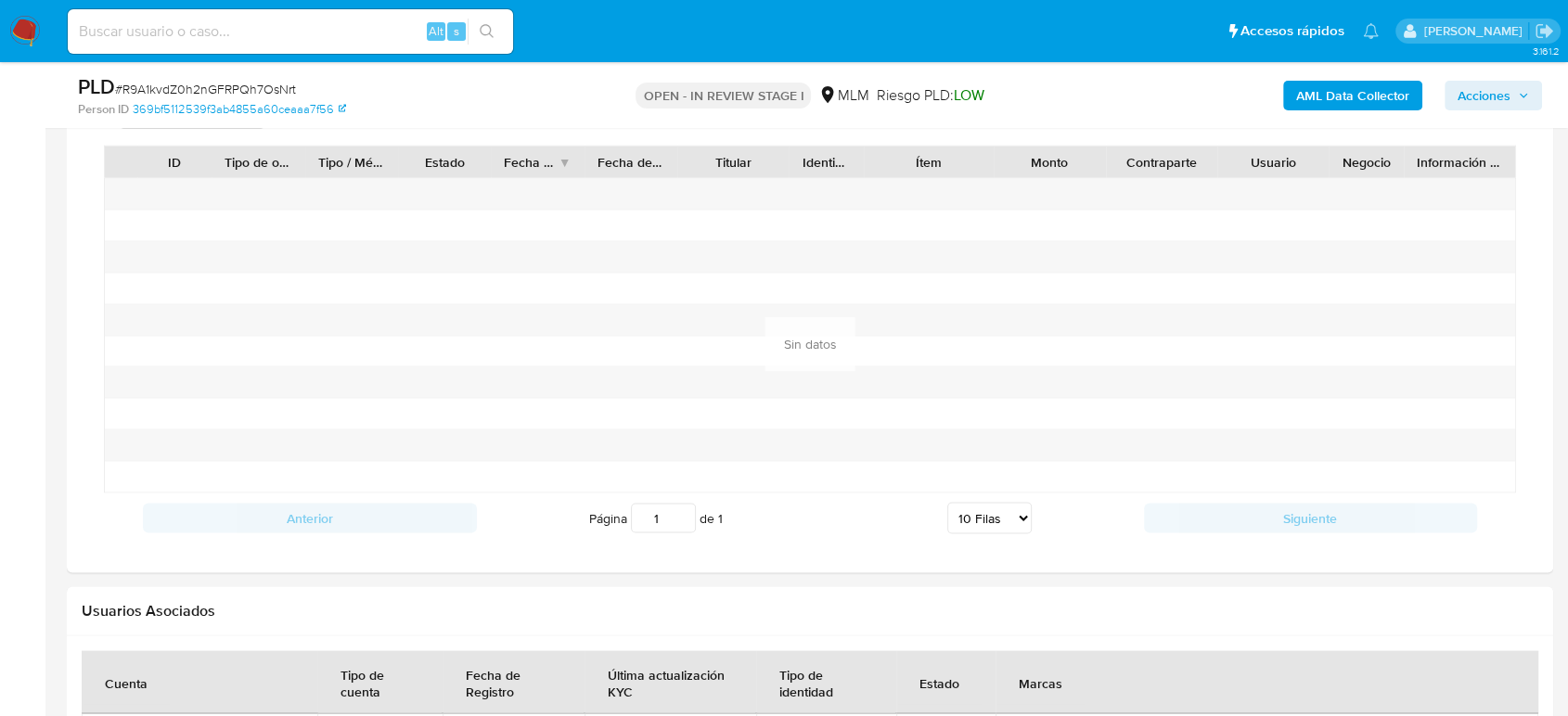
scroll to position [3299, 0]
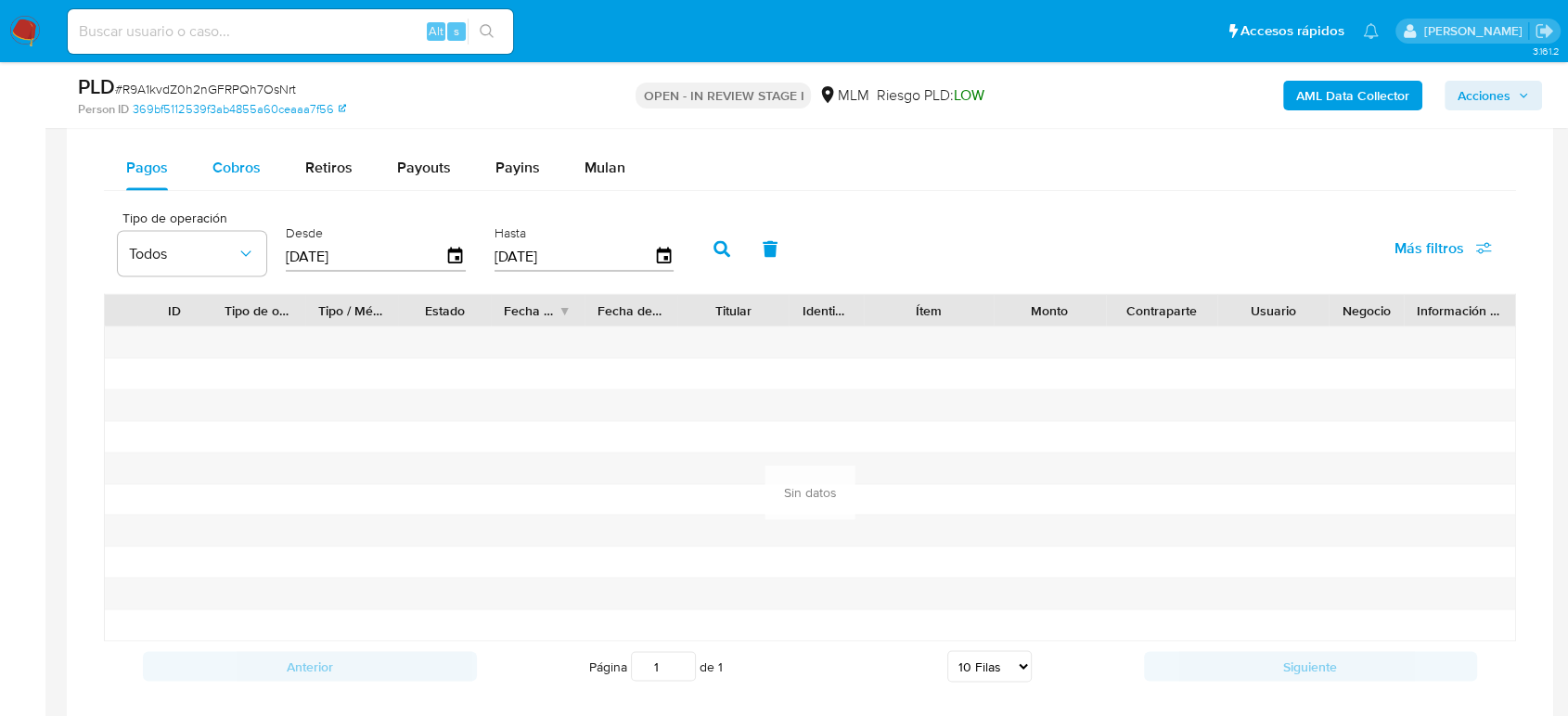
click at [252, 168] on span "Cobros" at bounding box center [236, 167] width 49 height 21
select select "10"
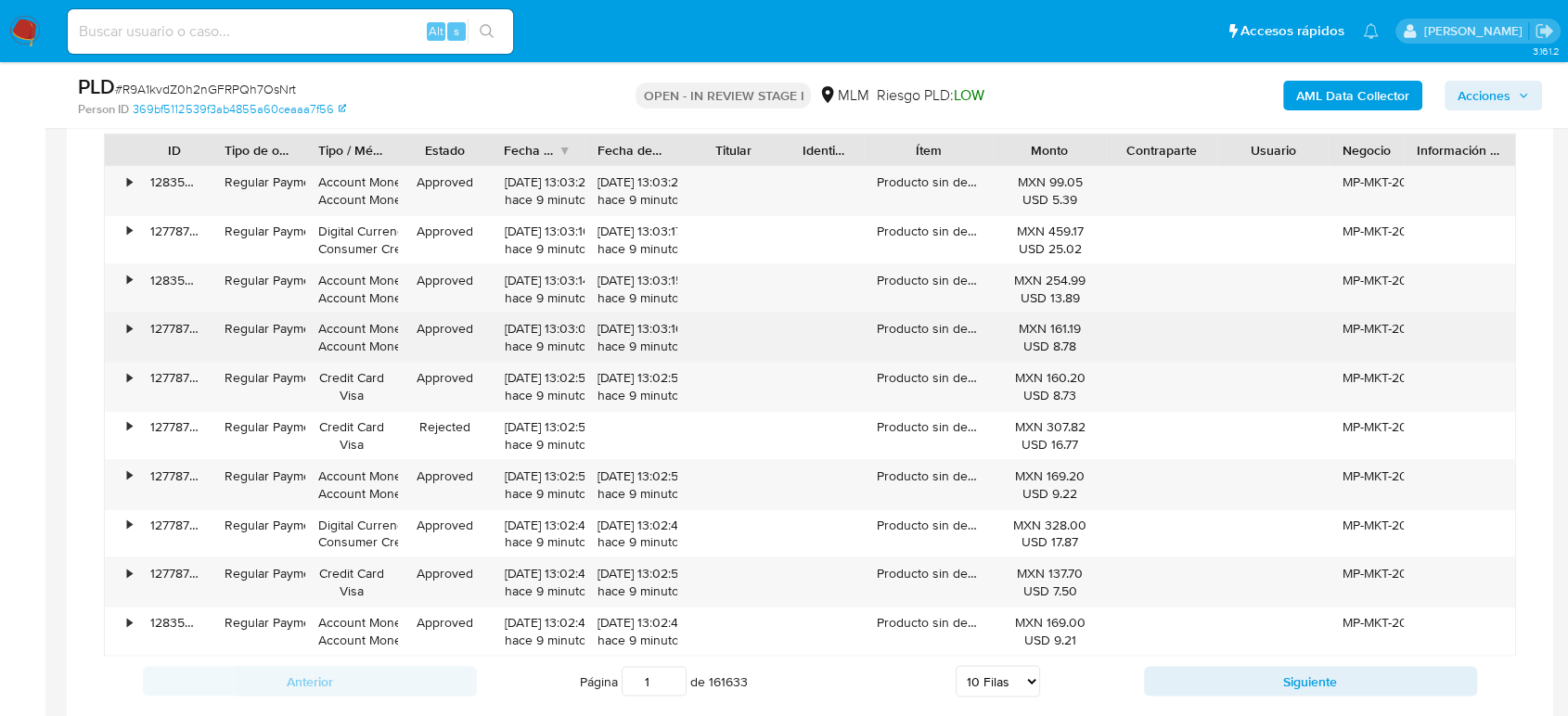
scroll to position [3505, 0]
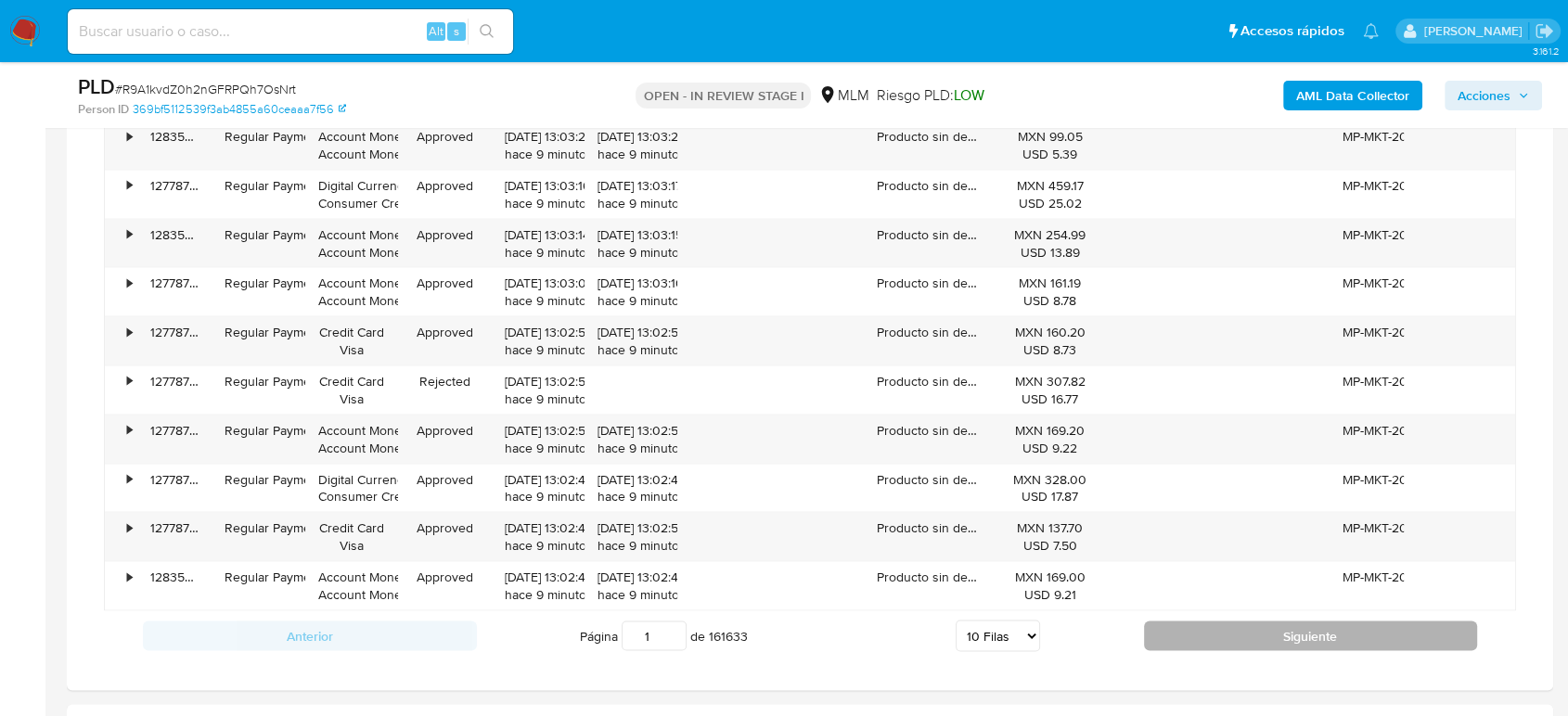
click at [1232, 637] on button "Siguiente" at bounding box center [1310, 636] width 334 height 30
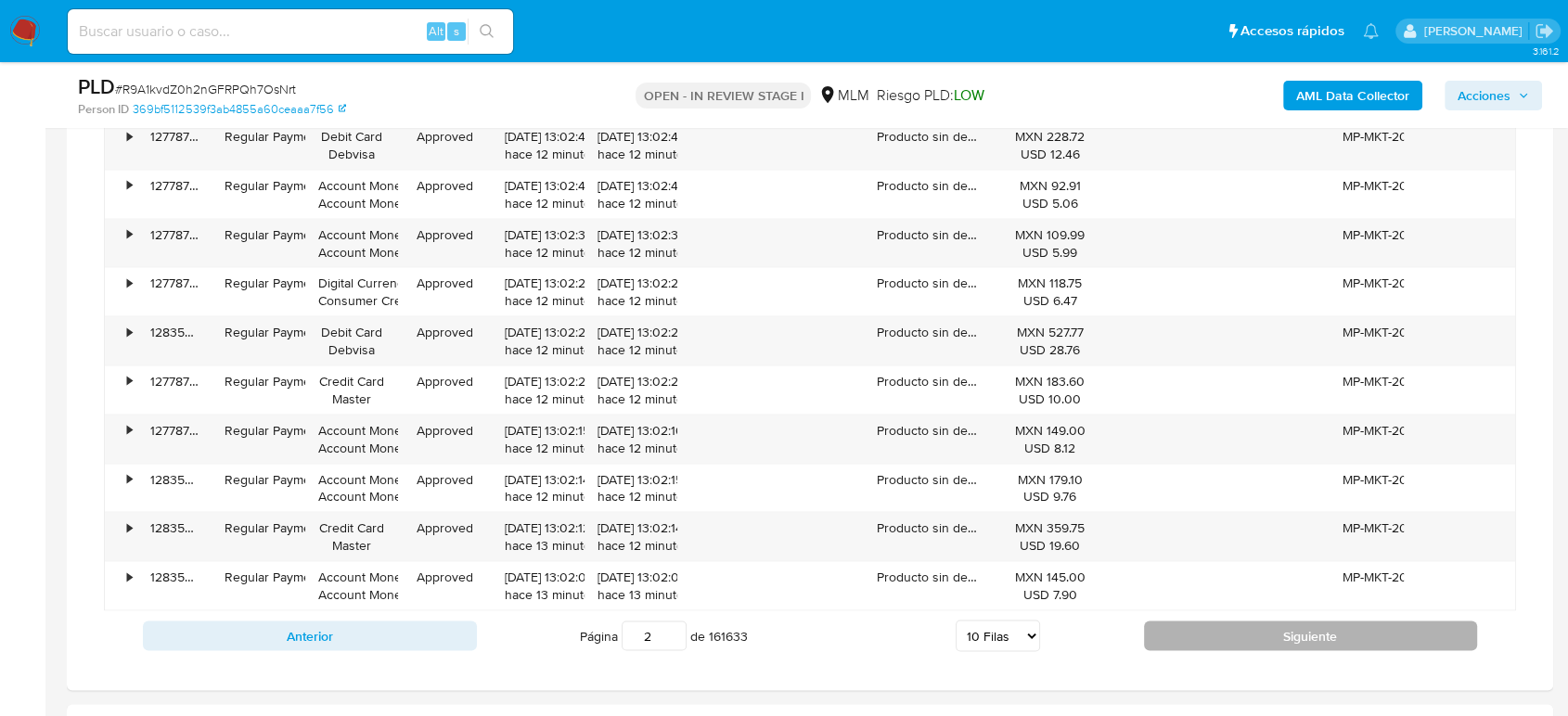
click at [1218, 640] on button "Siguiente" at bounding box center [1310, 636] width 334 height 30
click at [1290, 623] on button "Siguiente" at bounding box center [1310, 636] width 334 height 30
type input "4"
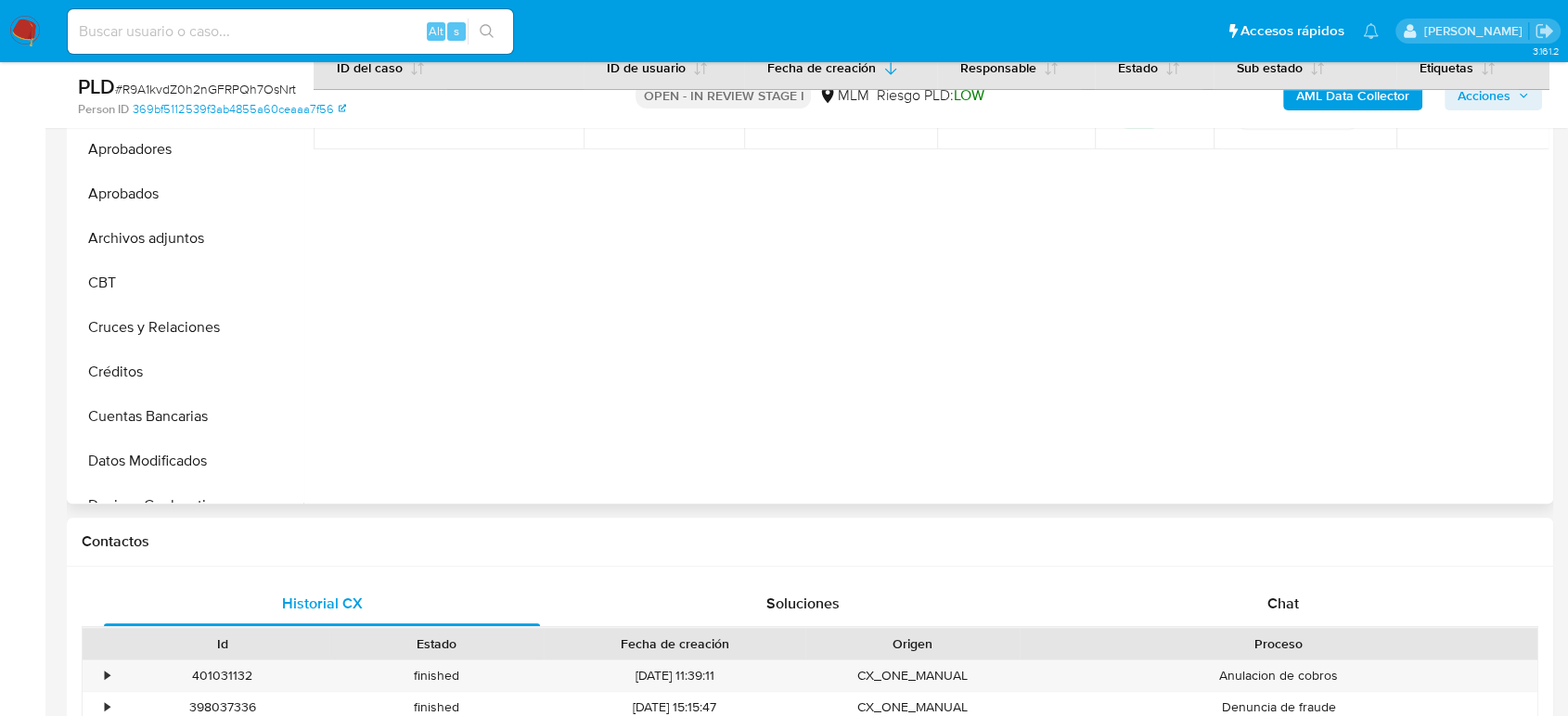
scroll to position [0, 0]
click at [163, 254] on button "Archivos adjuntos" at bounding box center [179, 239] width 217 height 45
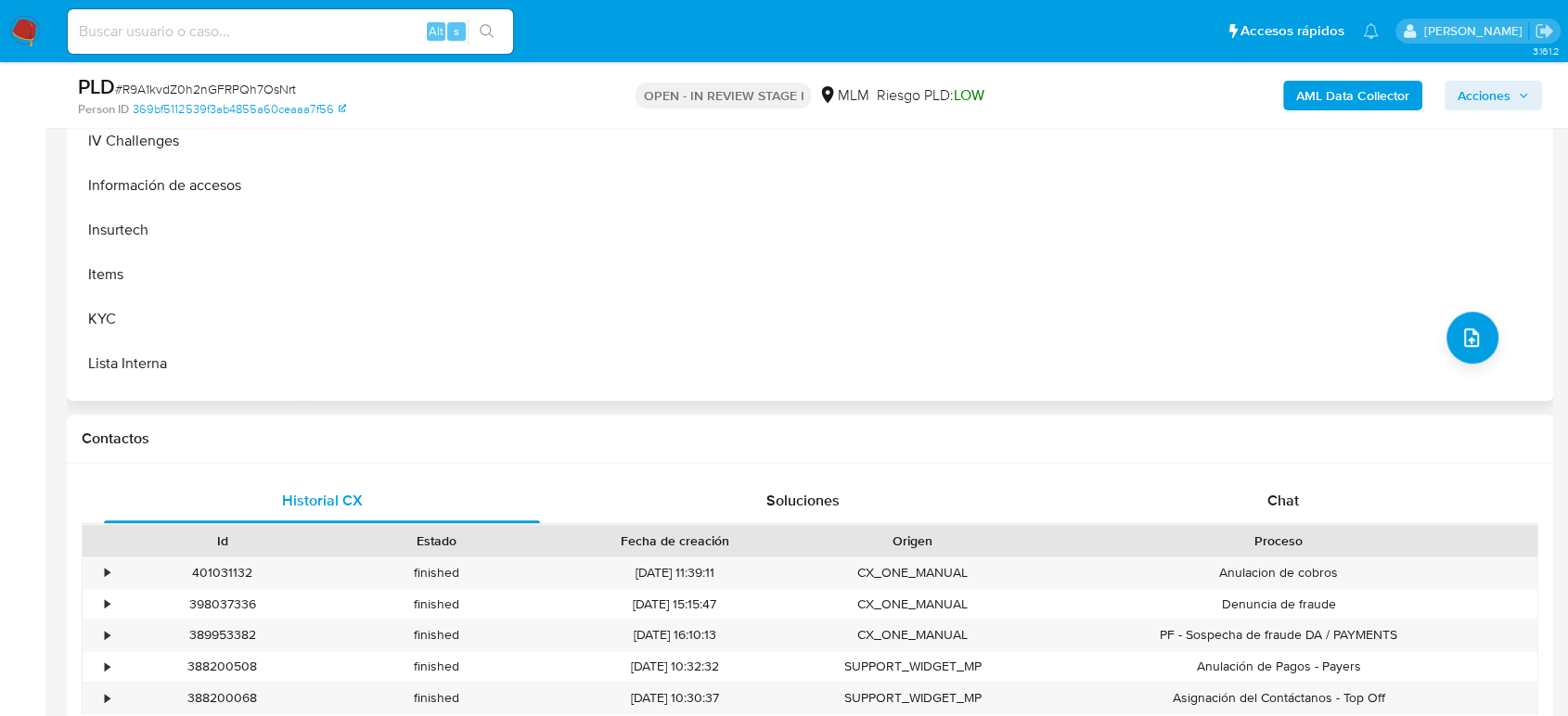
scroll to position [721, 0]
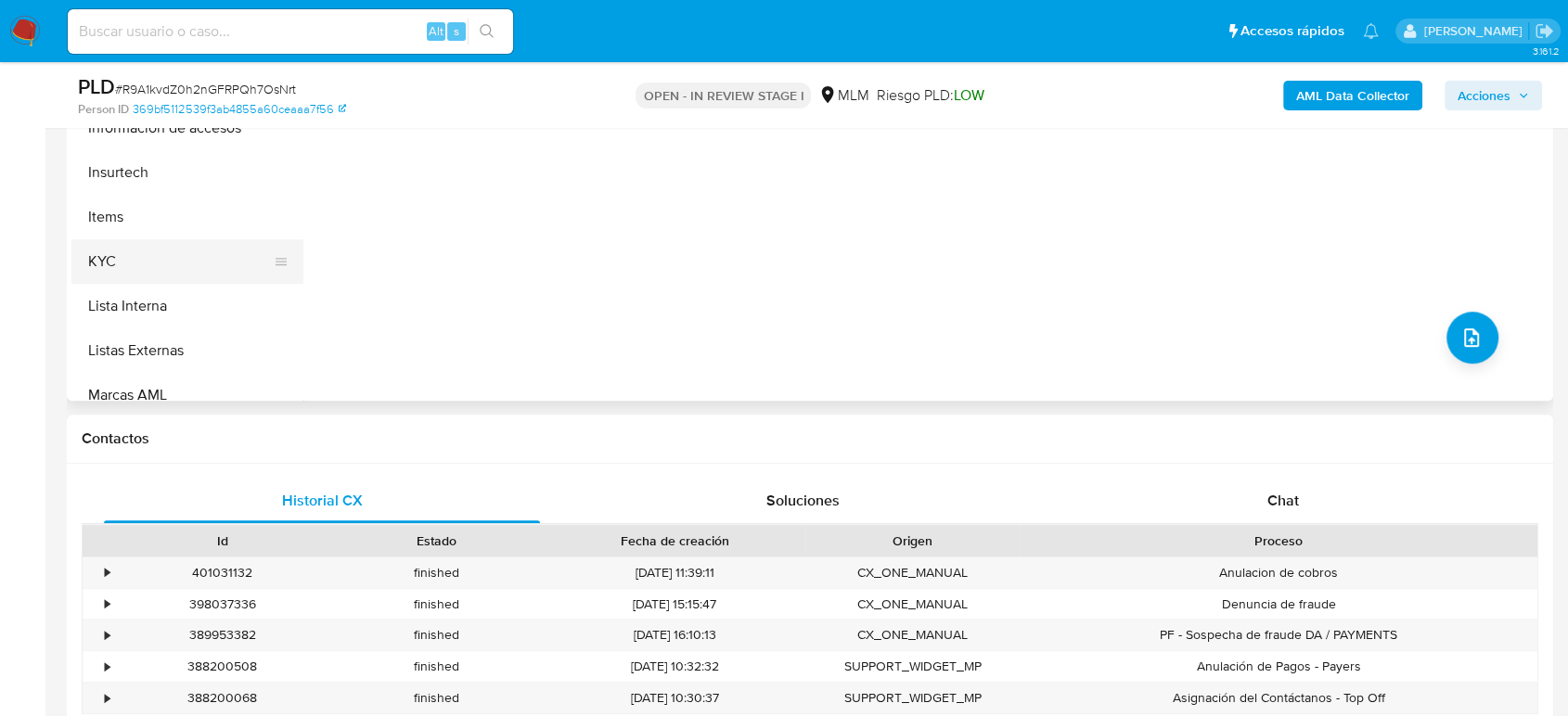
click at [182, 272] on button "KYC" at bounding box center [179, 262] width 217 height 45
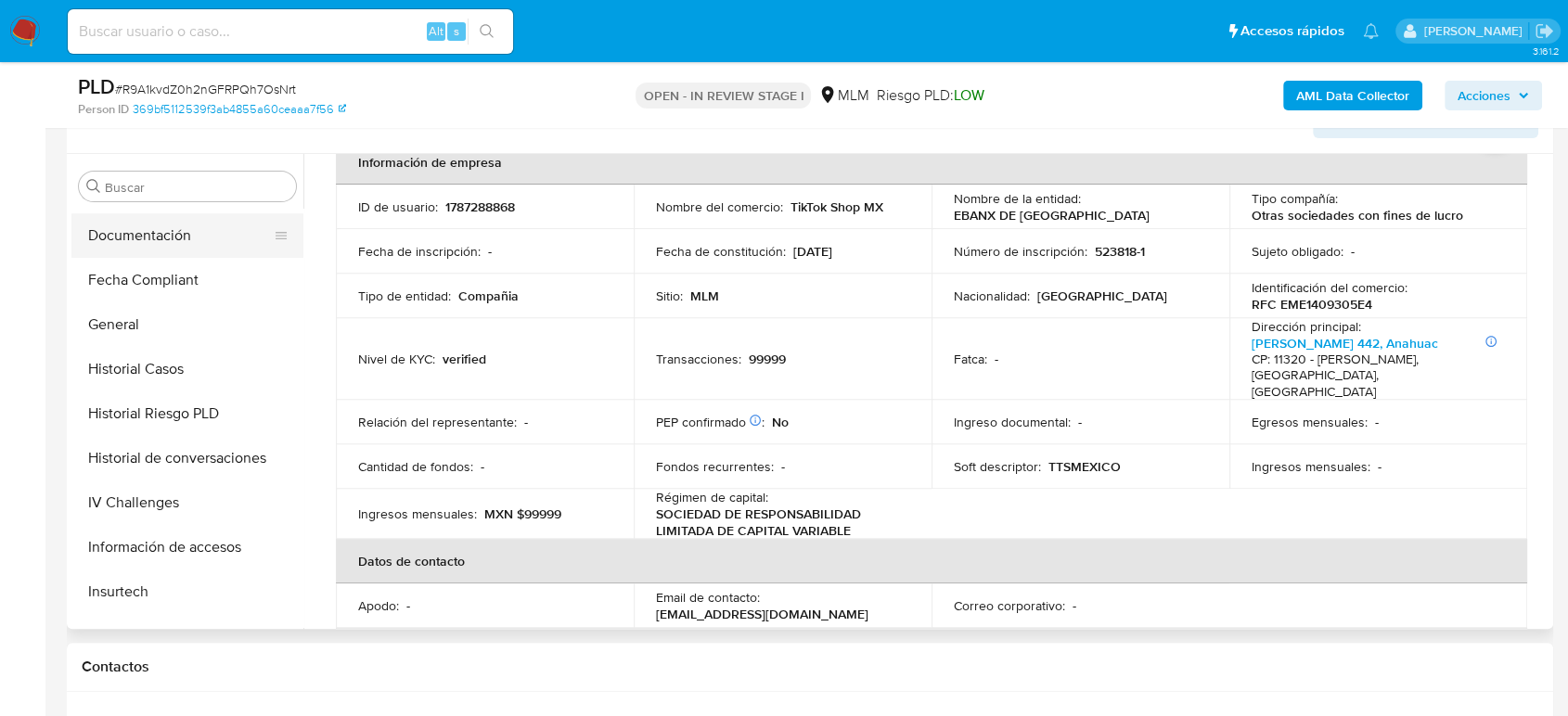
scroll to position [412, 0]
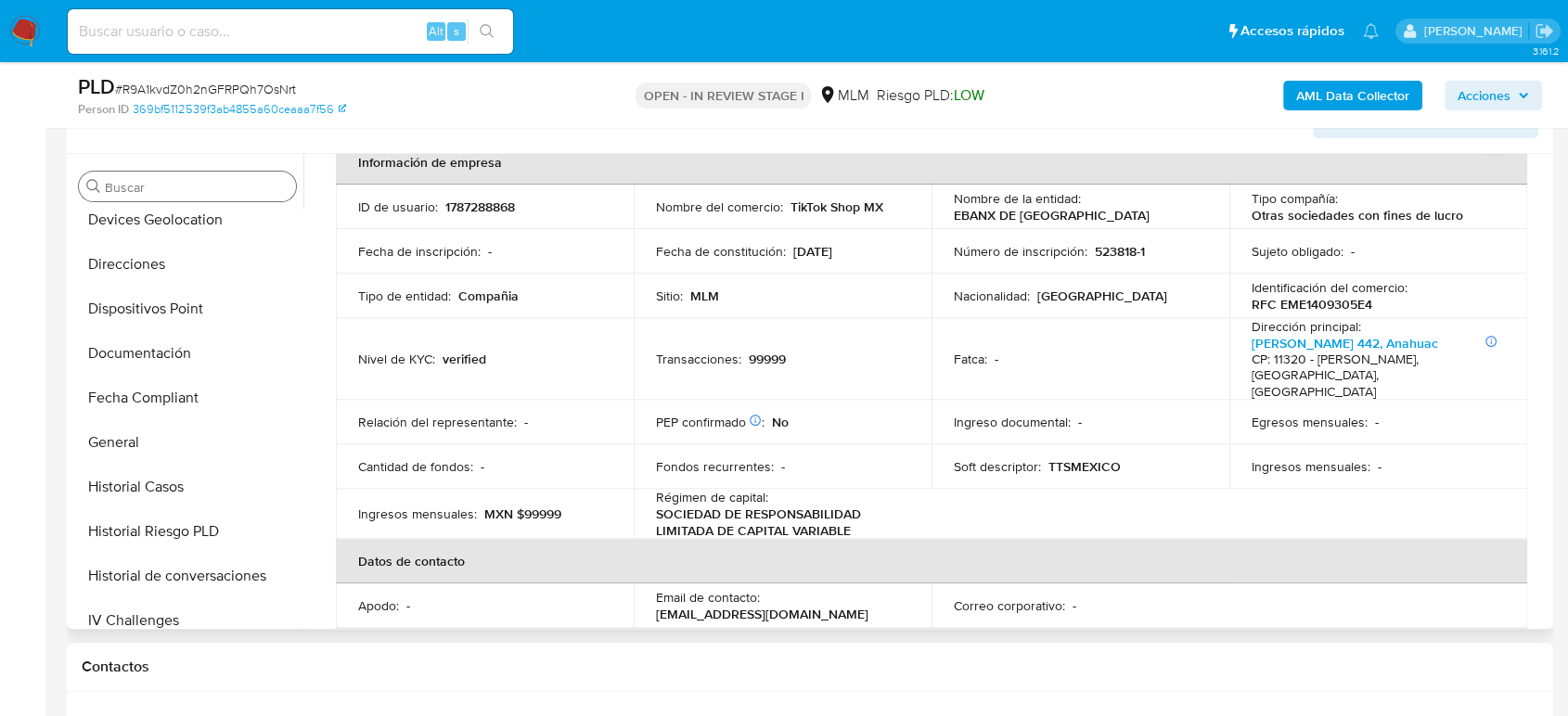
click at [174, 181] on input "Buscar" at bounding box center [196, 188] width 184 height 17
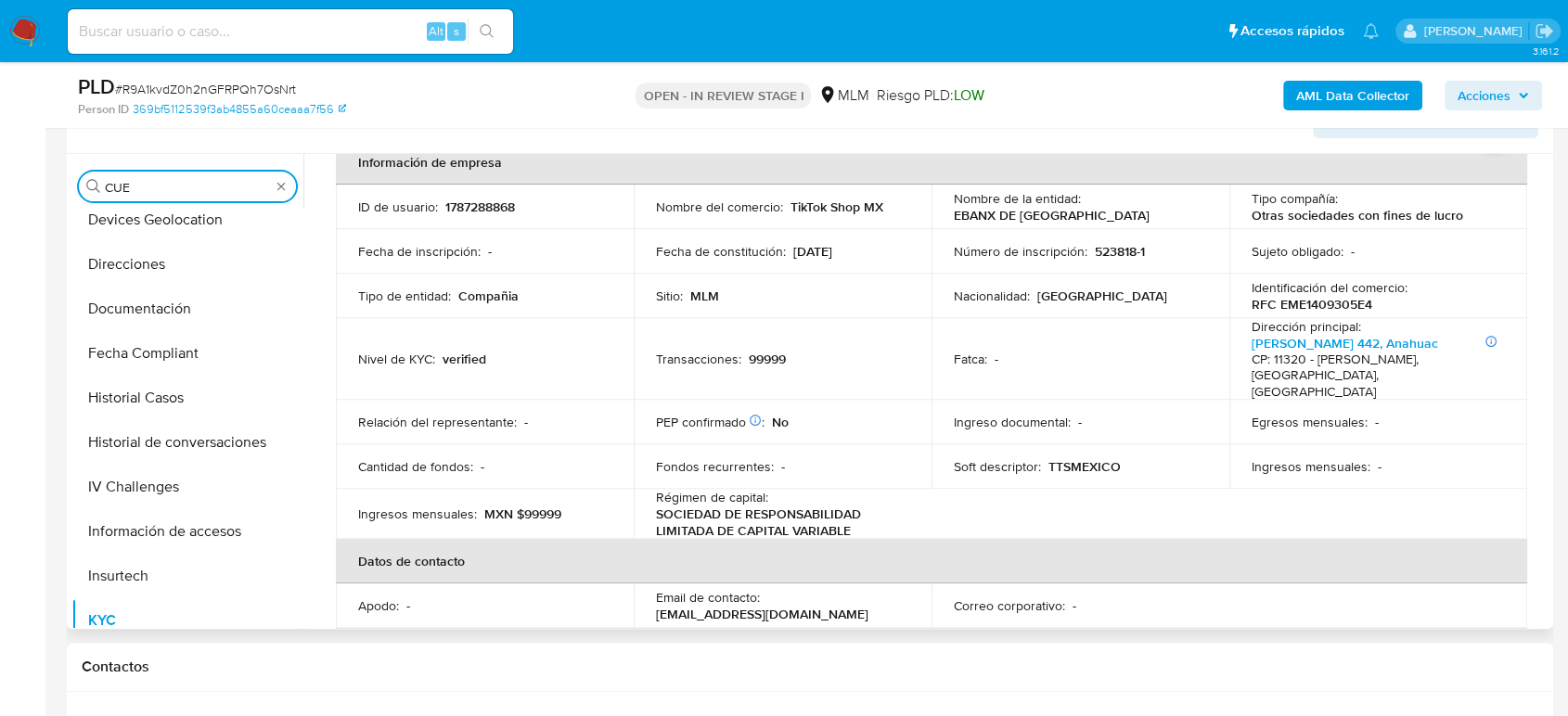
scroll to position [0, 0]
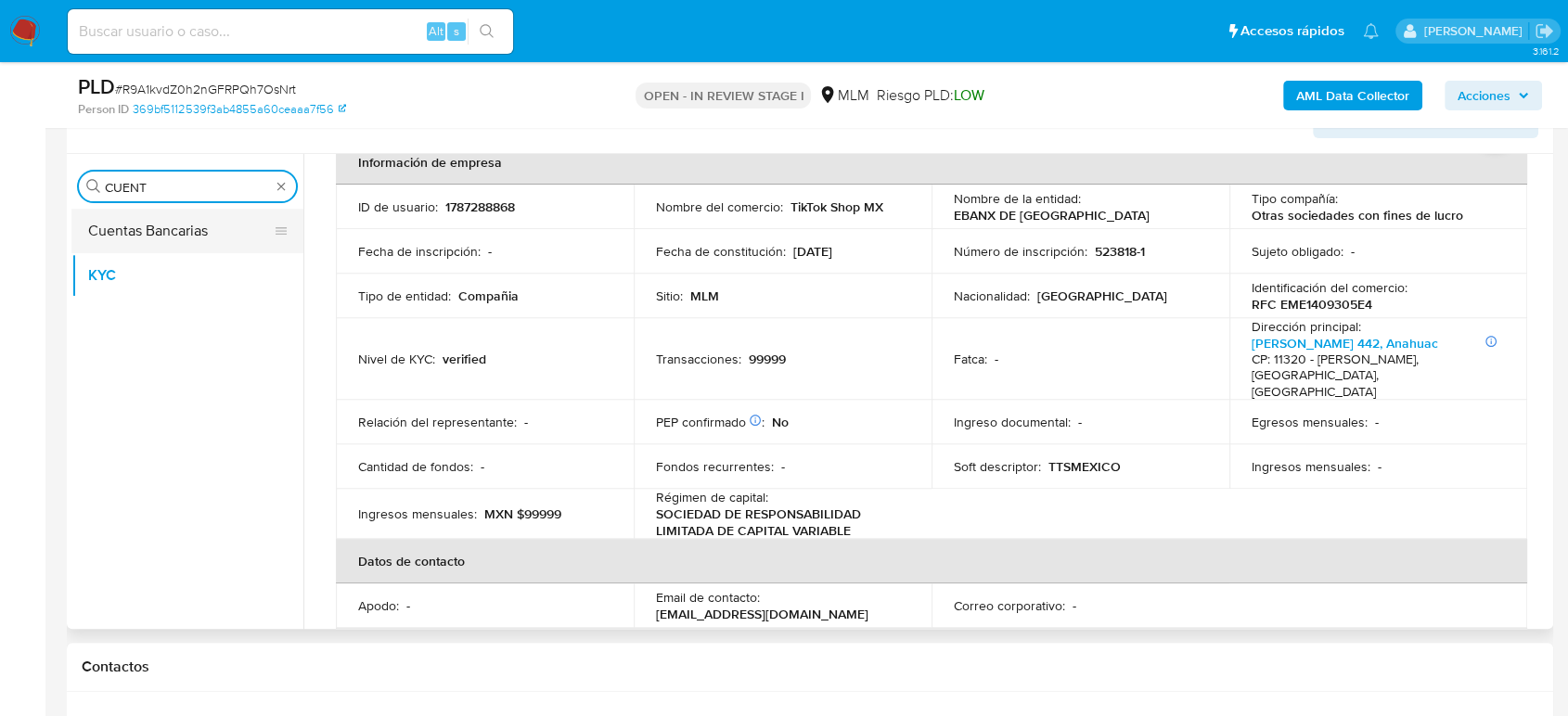
type input "CUENT"
click at [139, 228] on button "Cuentas Bancarias" at bounding box center [179, 231] width 217 height 45
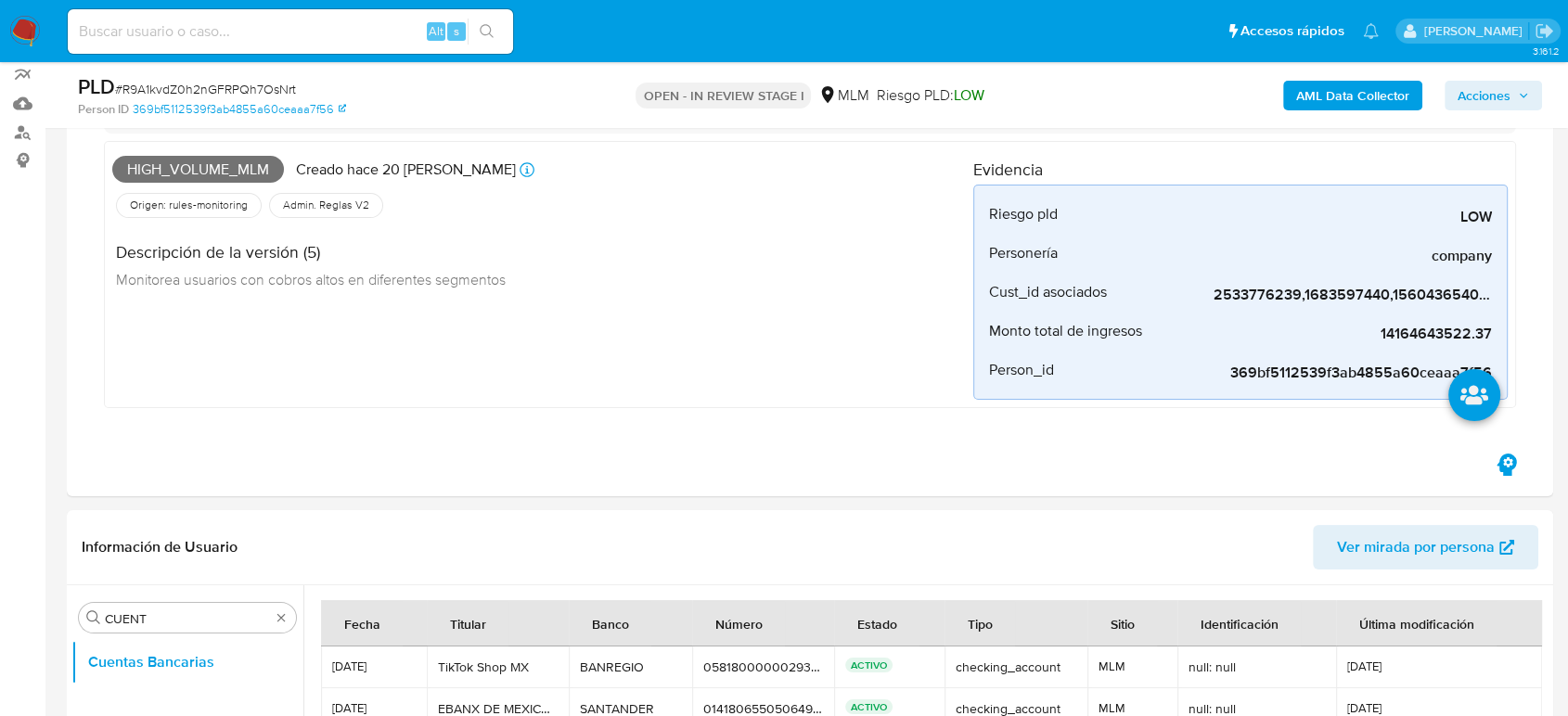
scroll to position [103, 0]
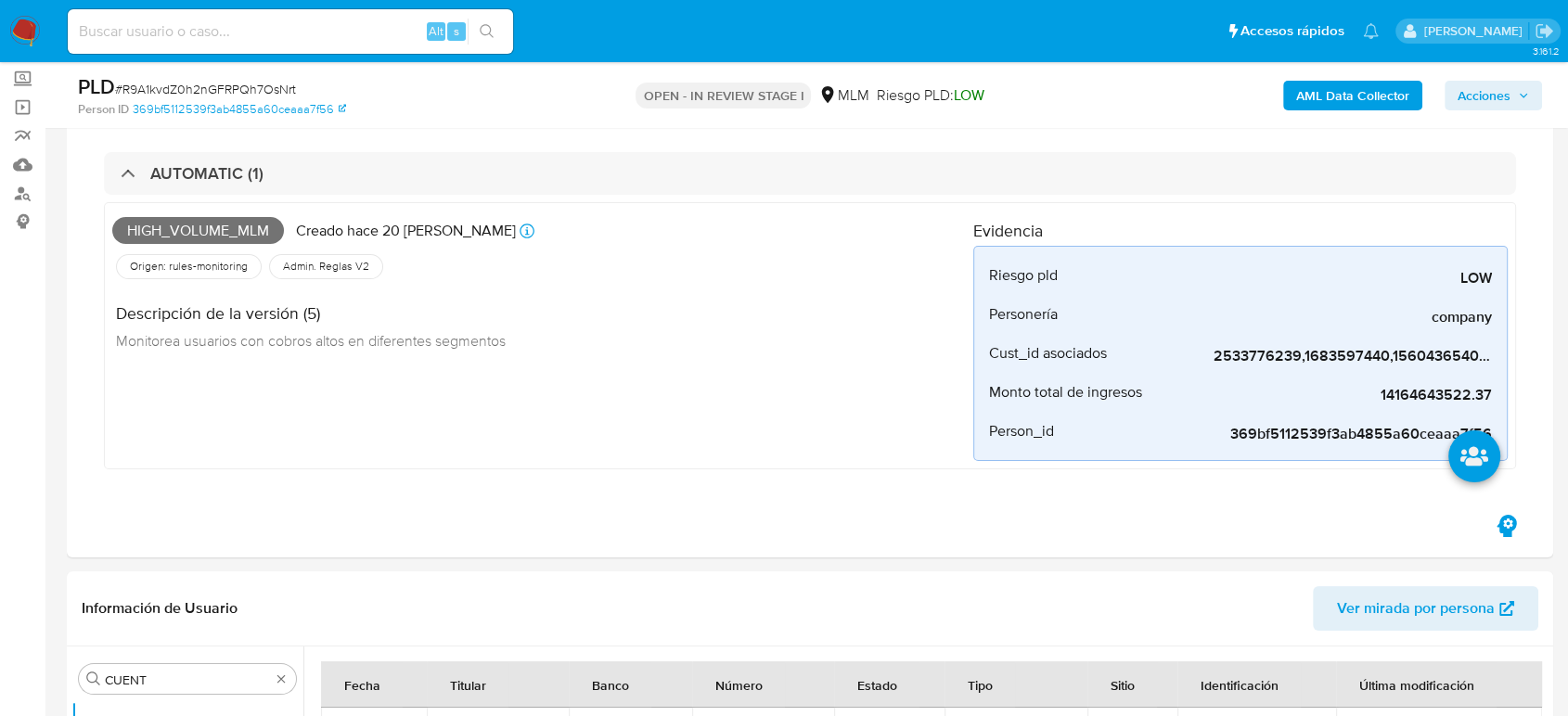
click at [1470, 104] on span "Acciones" at bounding box center [1484, 95] width 53 height 30
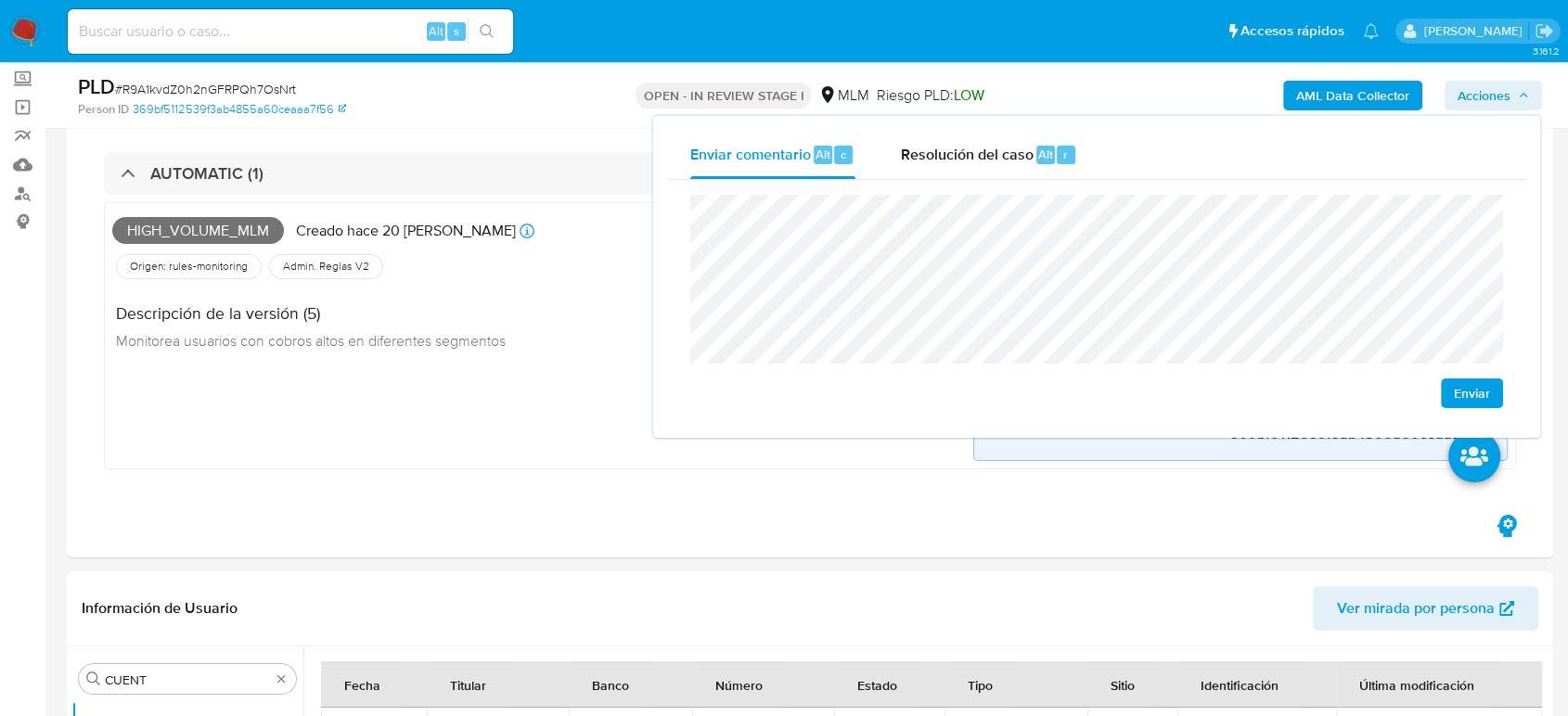
click at [1483, 389] on span "Enviar" at bounding box center [1472, 394] width 36 height 26
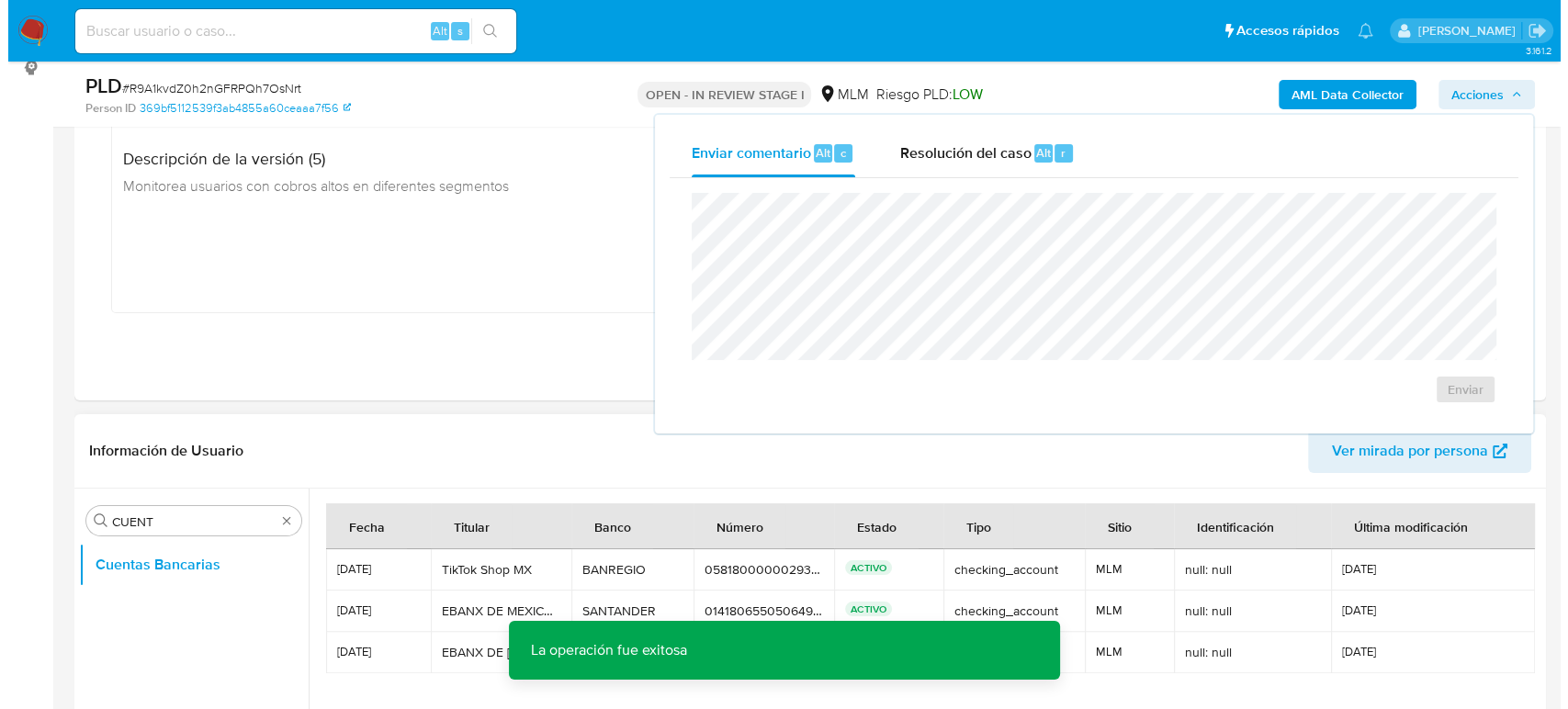
scroll to position [612, 0]
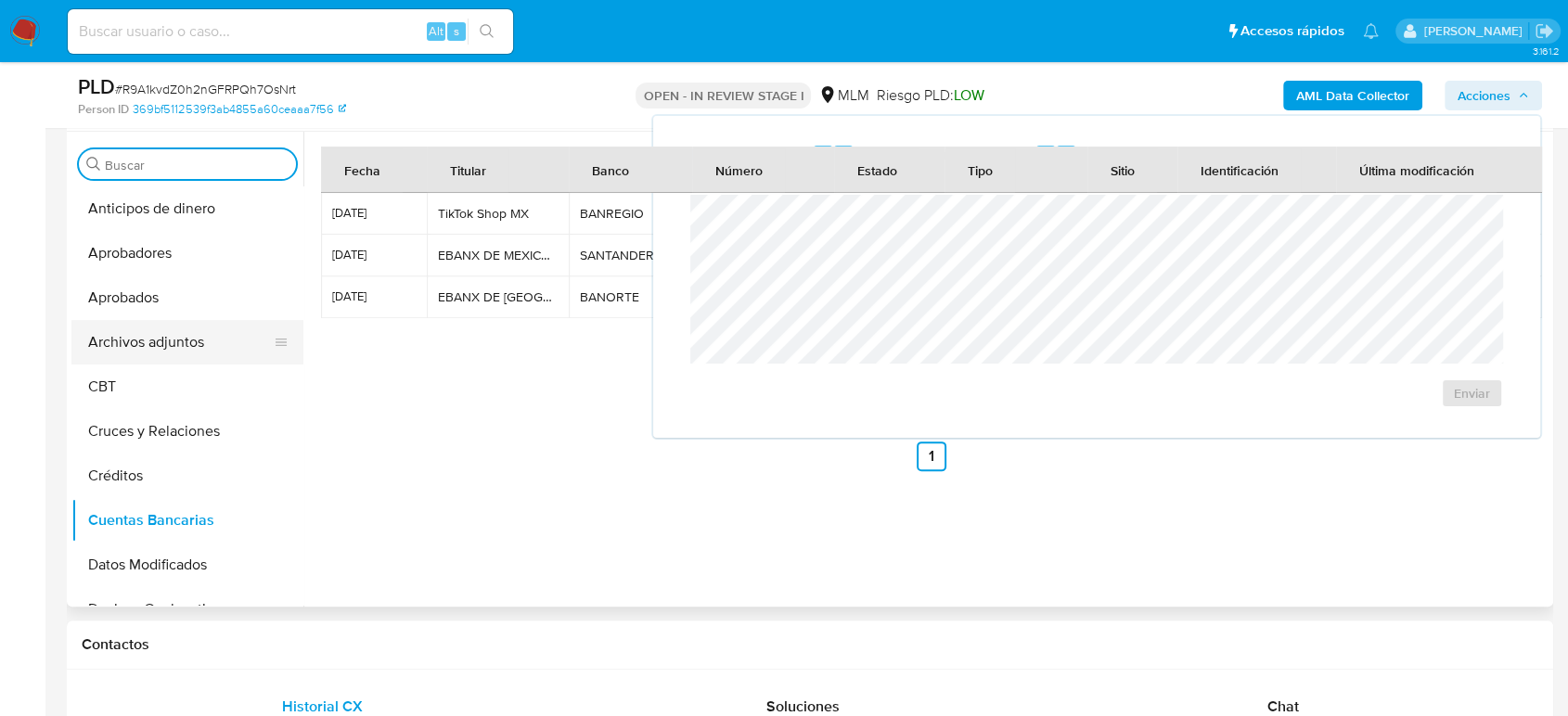
click at [156, 349] on button "Archivos adjuntos" at bounding box center [179, 343] width 217 height 45
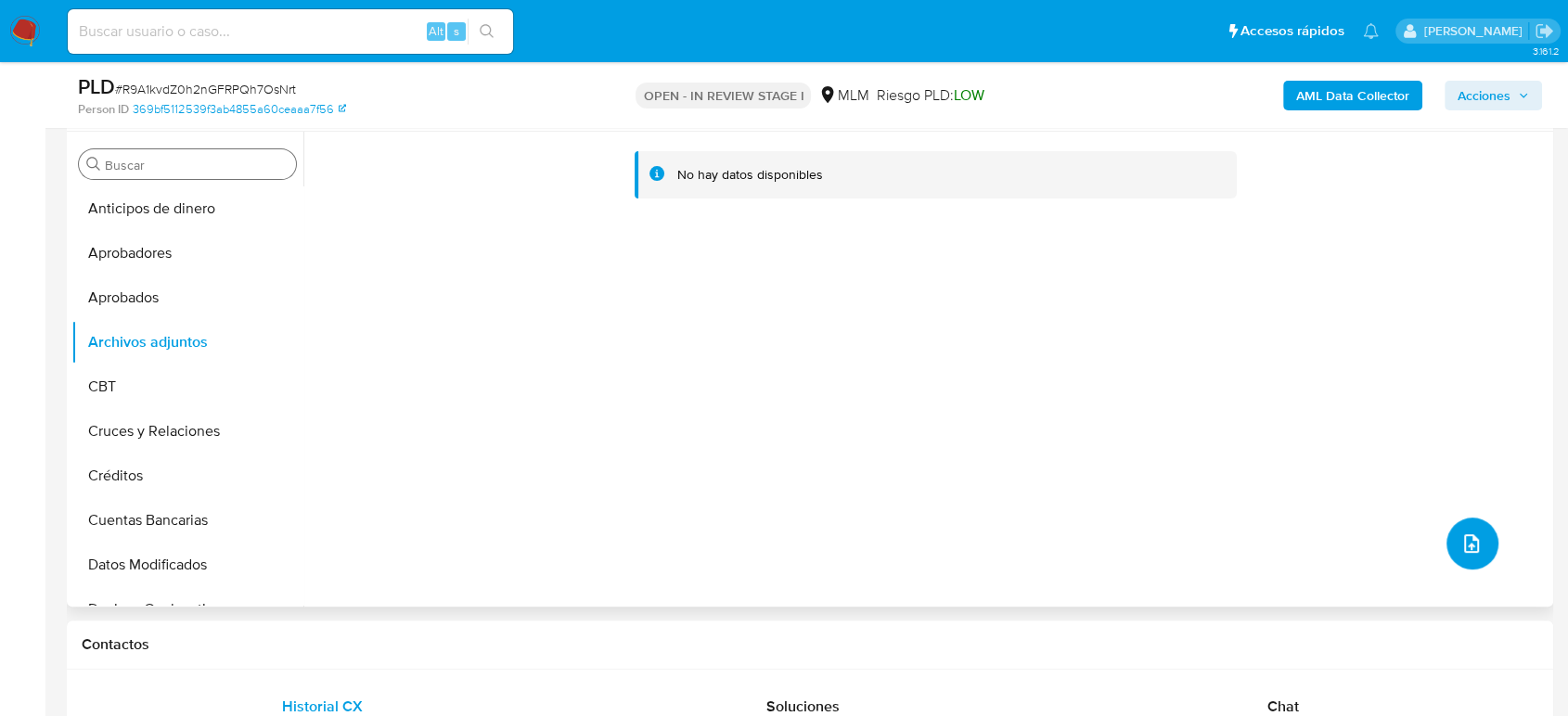
click at [1461, 544] on icon "upload-file" at bounding box center [1472, 544] width 22 height 22
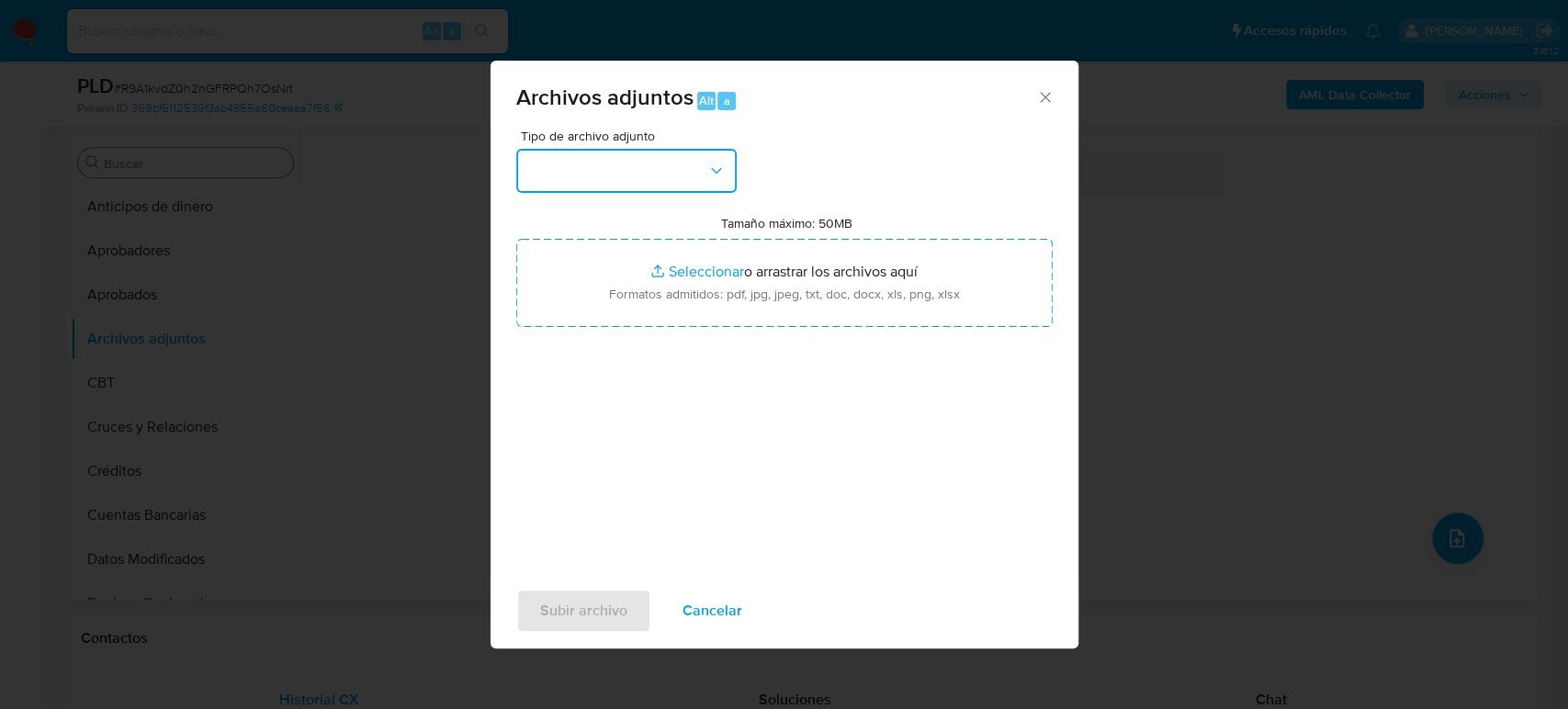
click at [670, 176] on button "button" at bounding box center [626, 171] width 220 height 44
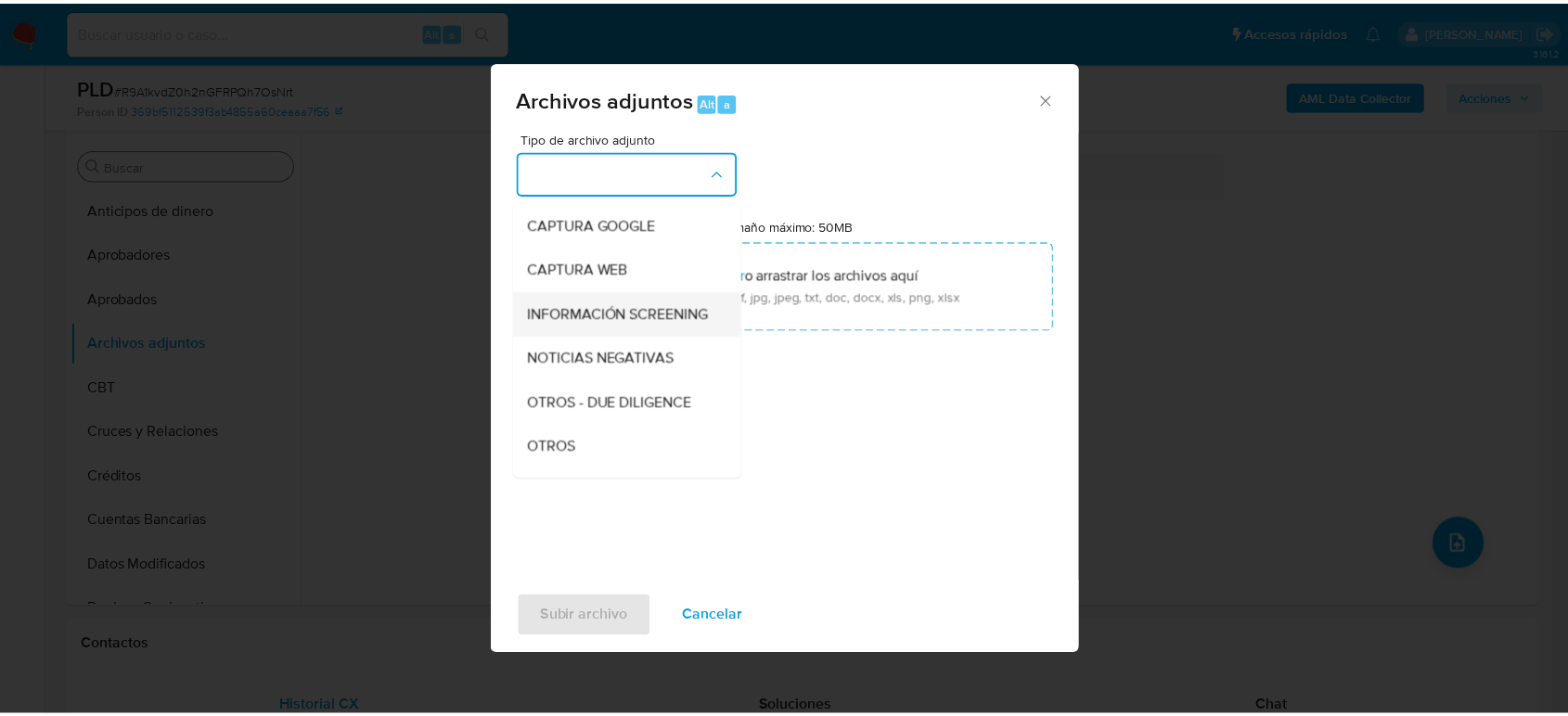
scroll to position [309, 0]
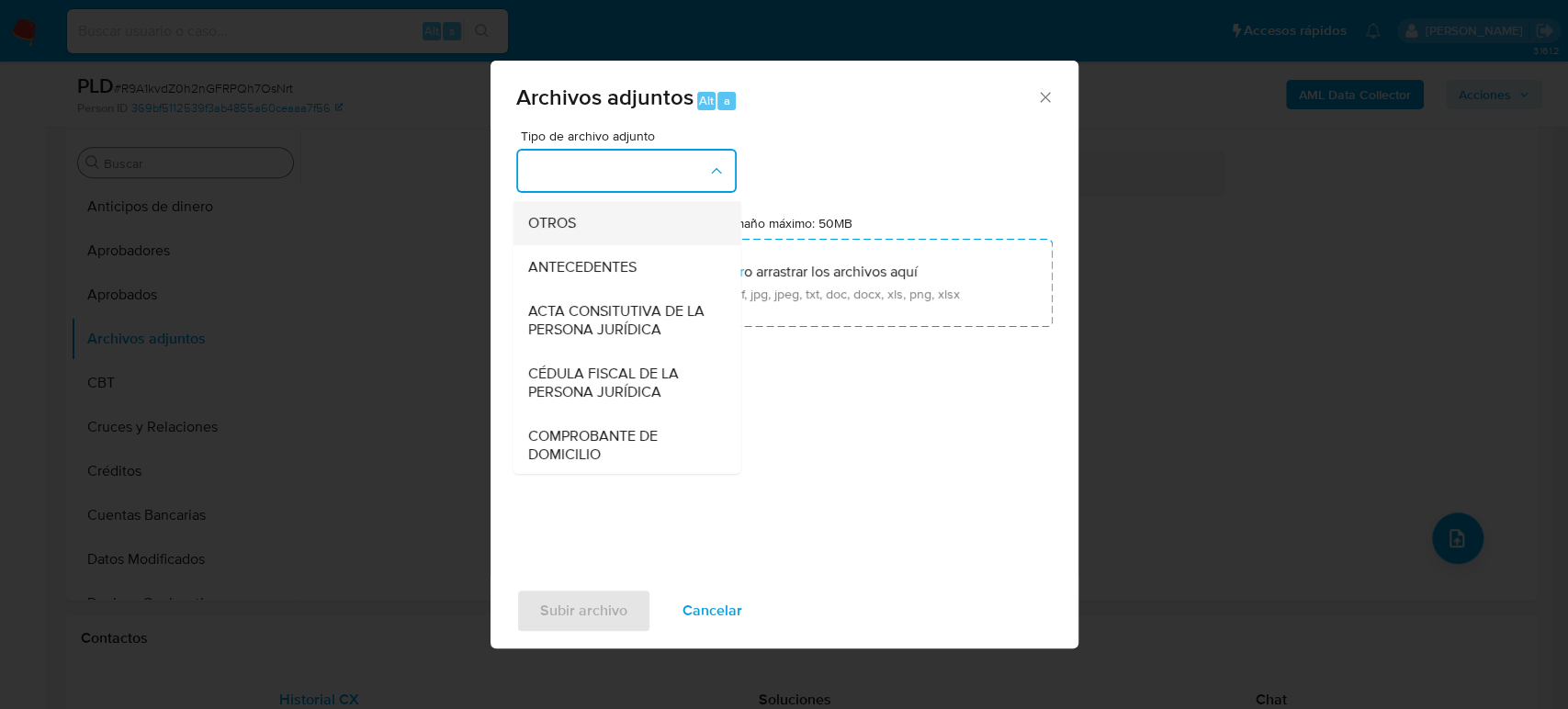
click at [586, 245] on div "OTROS" at bounding box center [621, 223] width 188 height 44
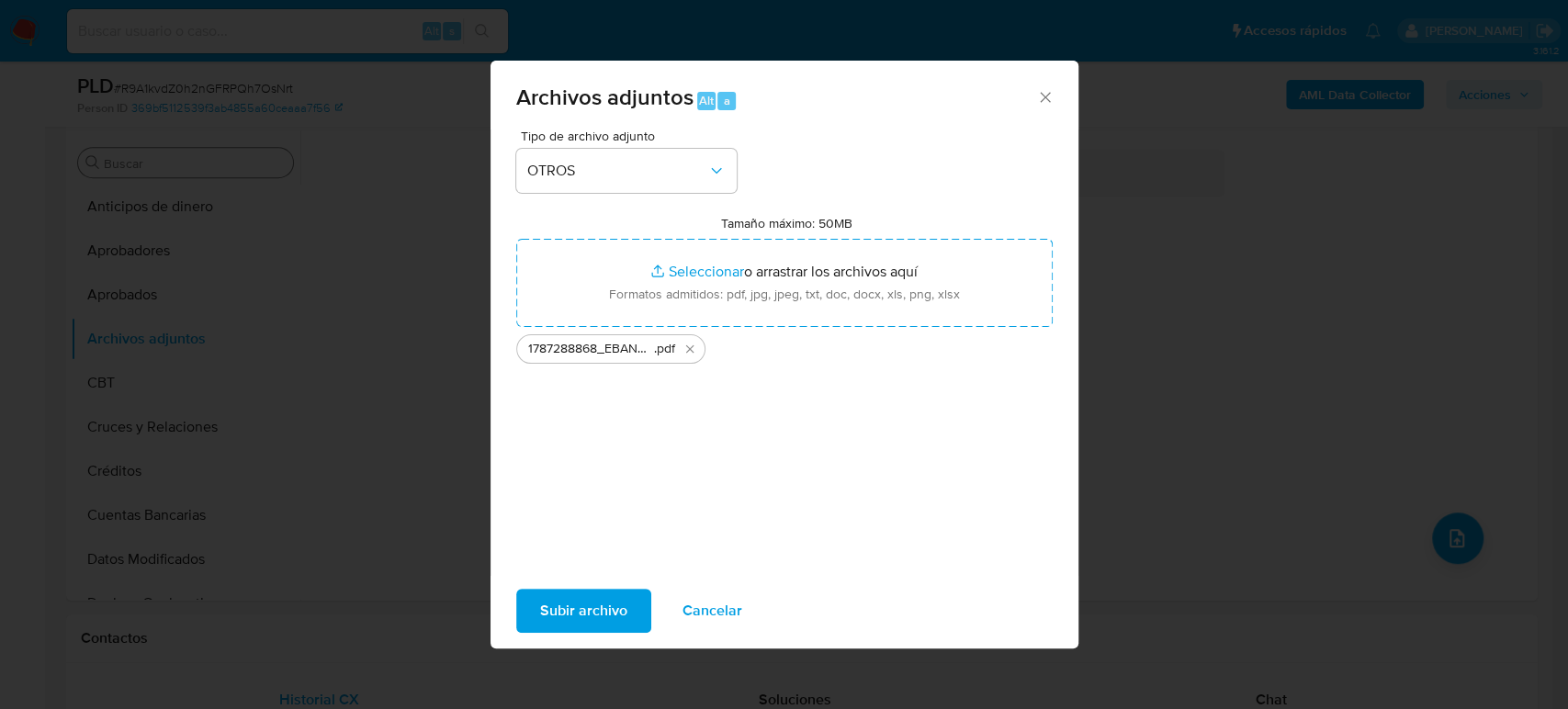
click at [585, 624] on span "Subir archivo" at bounding box center [584, 611] width 87 height 41
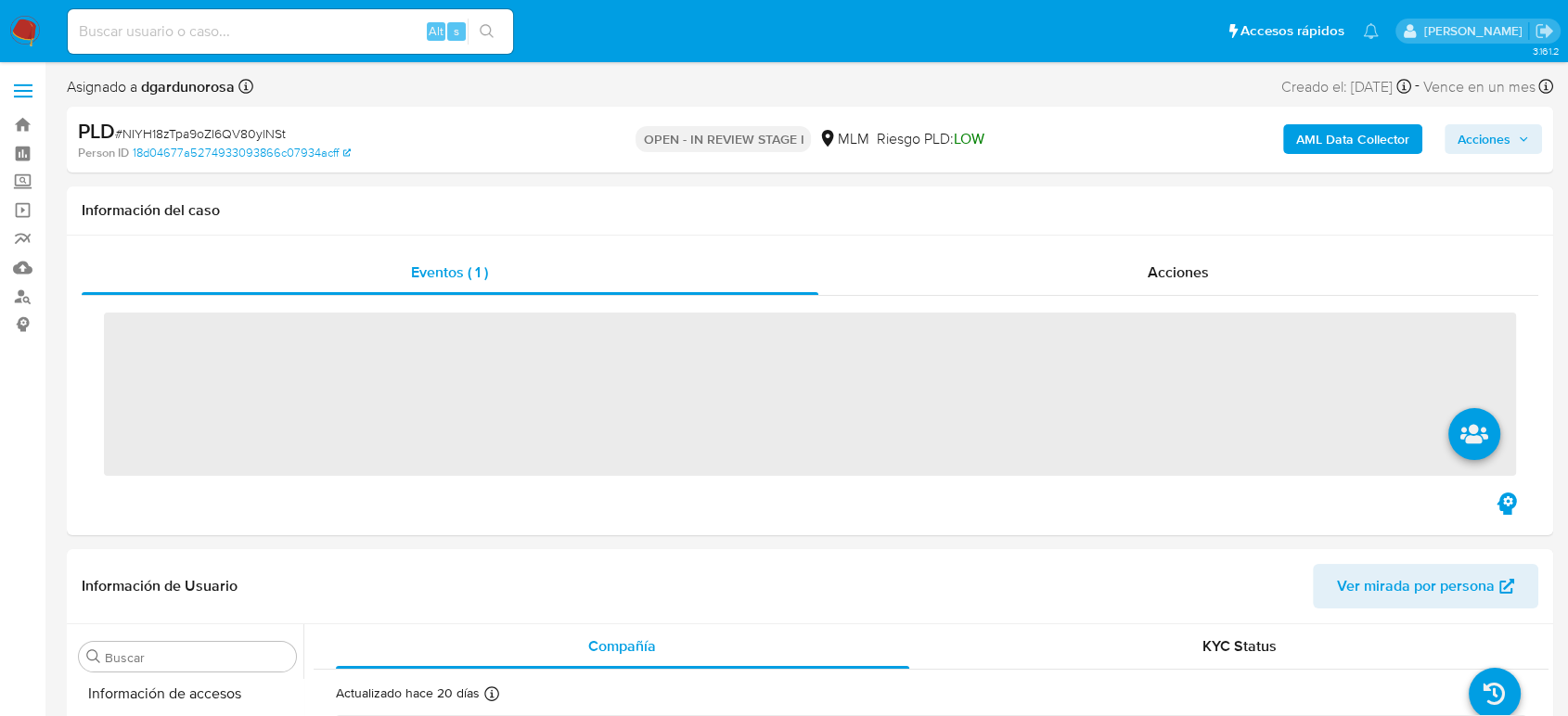
scroll to position [873, 0]
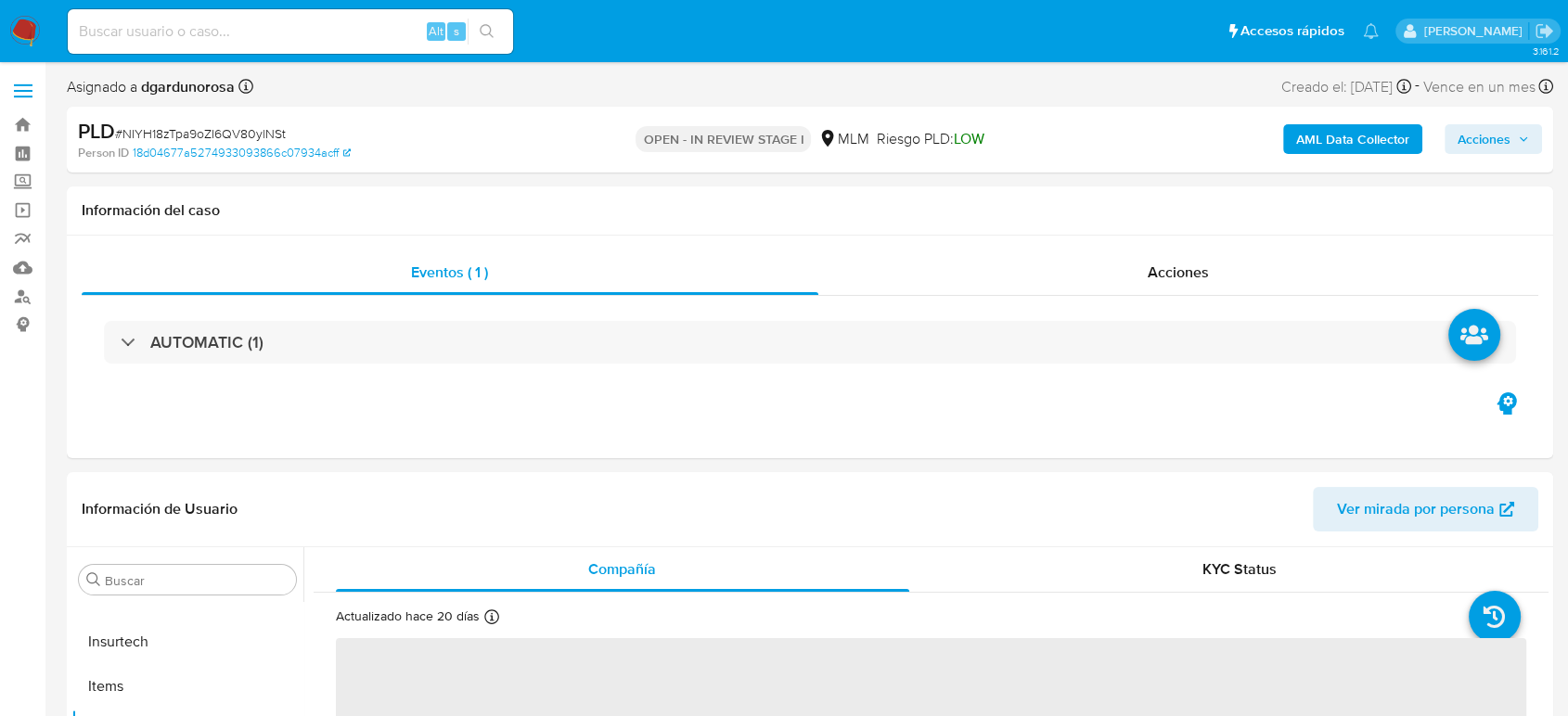
select select "10"
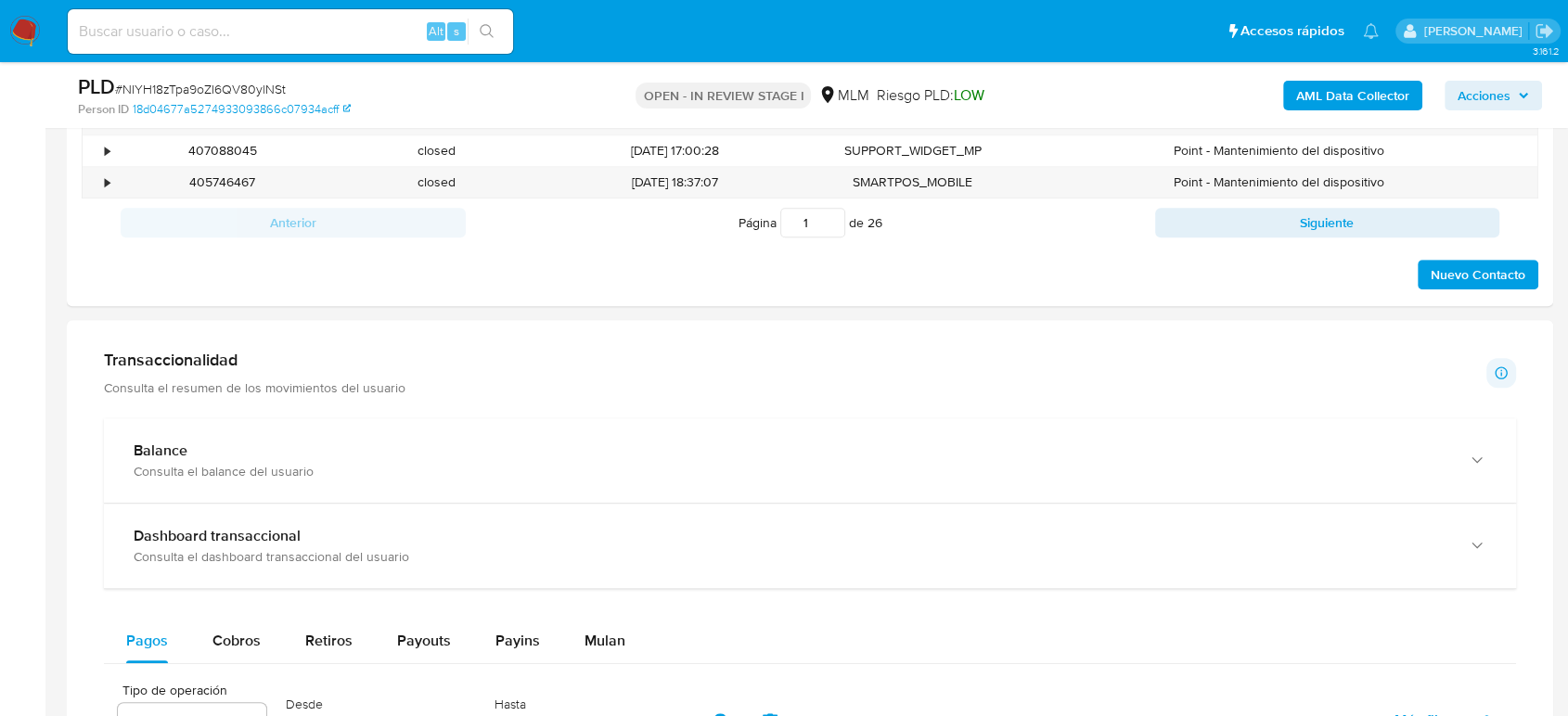
scroll to position [1340, 0]
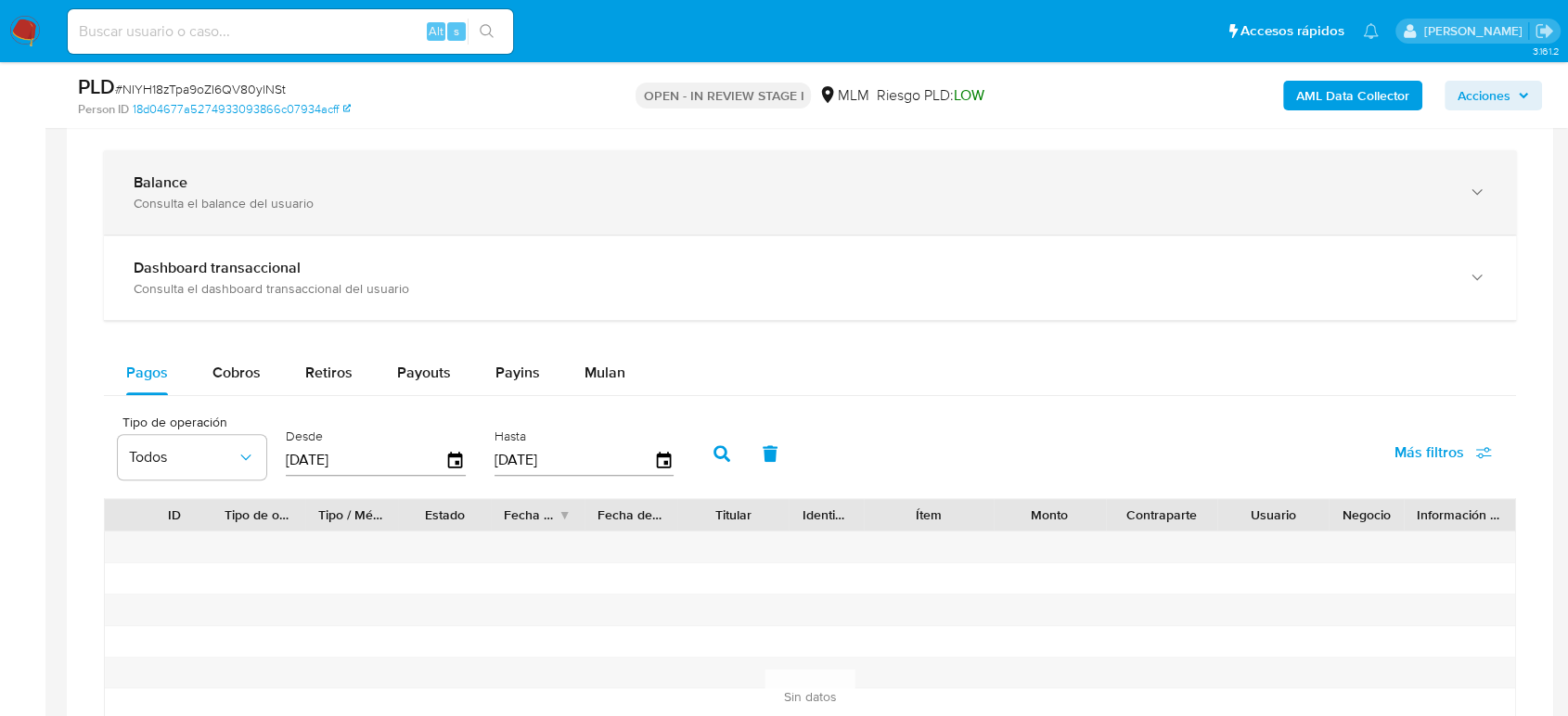
click at [482, 208] on div "Consulta el balance del usuario" at bounding box center [791, 203] width 1316 height 17
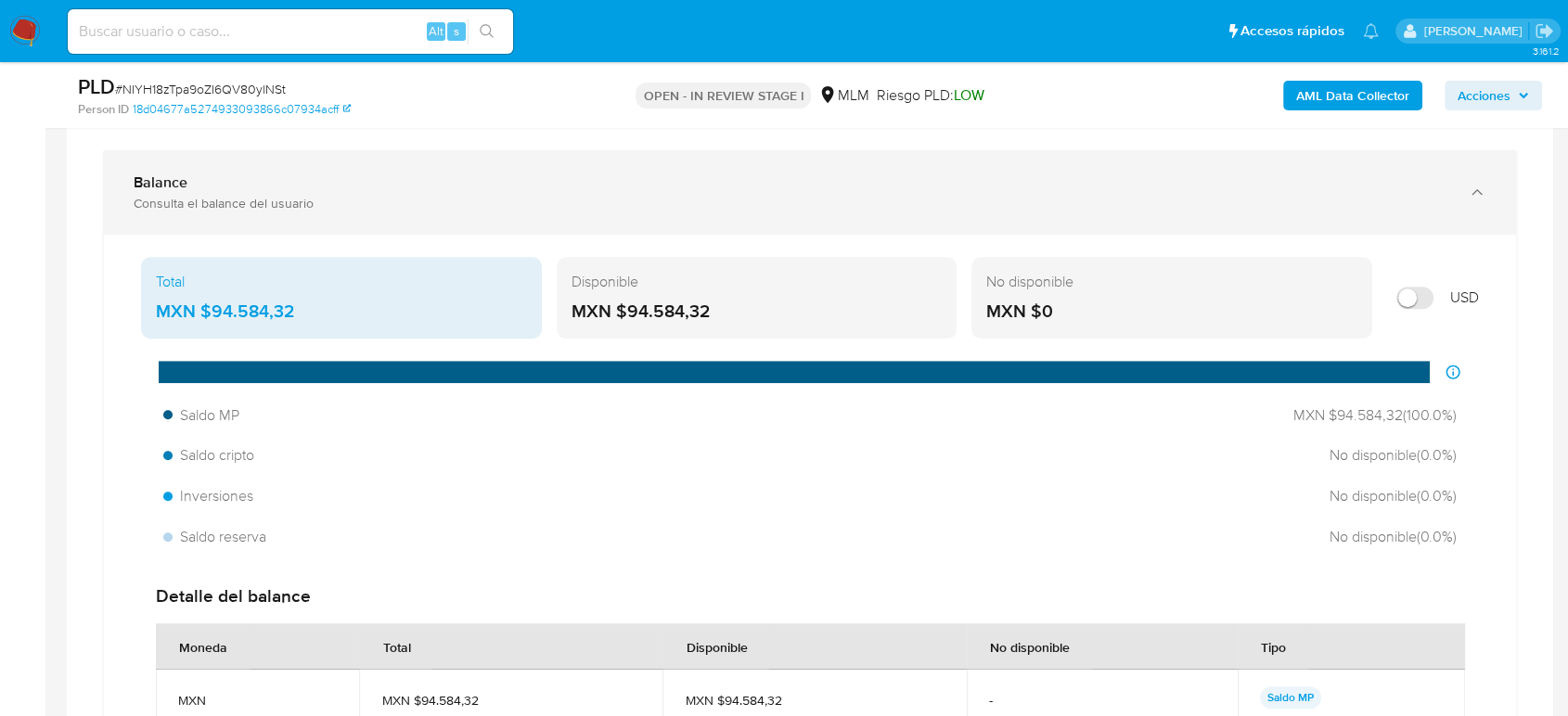
click at [450, 193] on div "Balance Consulta el balance del usuario" at bounding box center [791, 193] width 1316 height 38
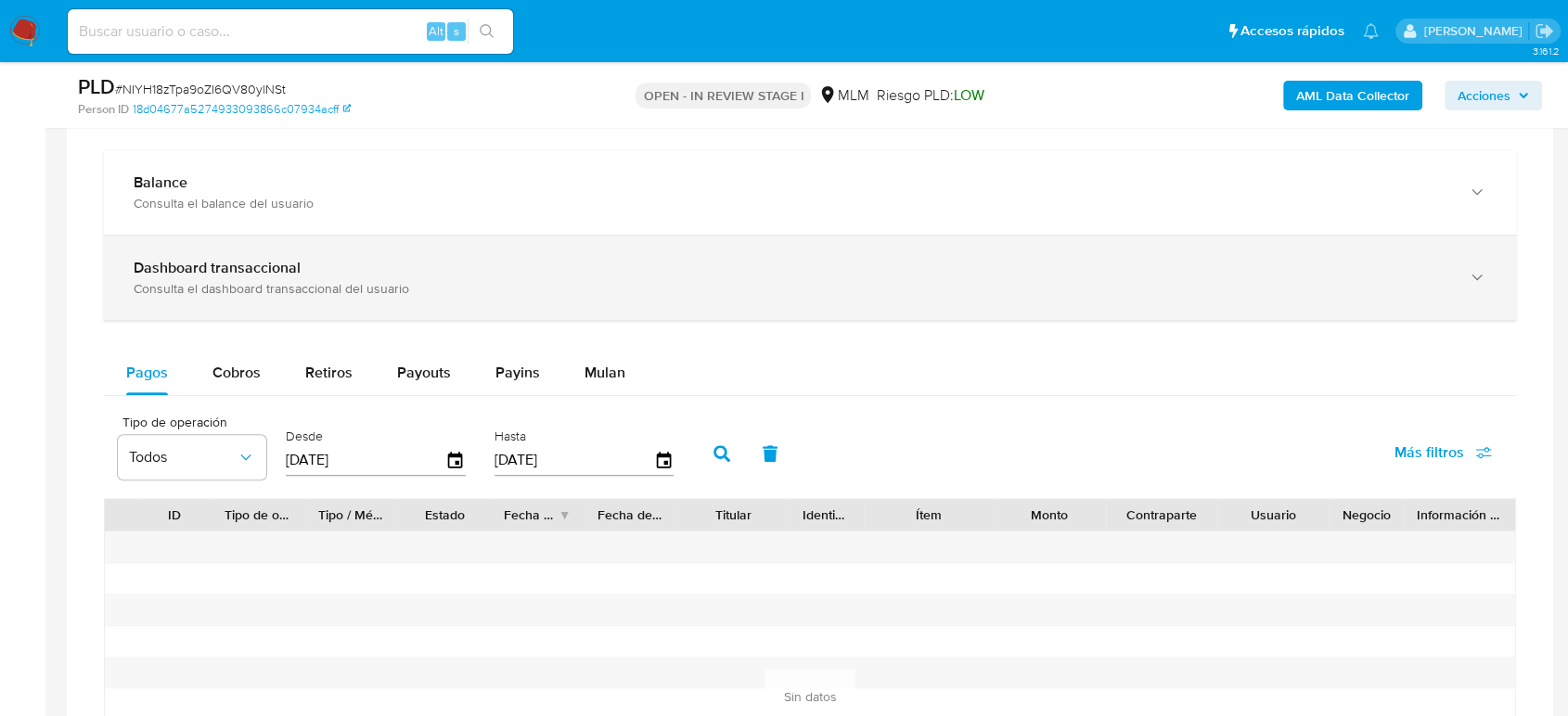
click at [406, 287] on div "Consulta el dashboard transaccional del usuario" at bounding box center [791, 289] width 1316 height 17
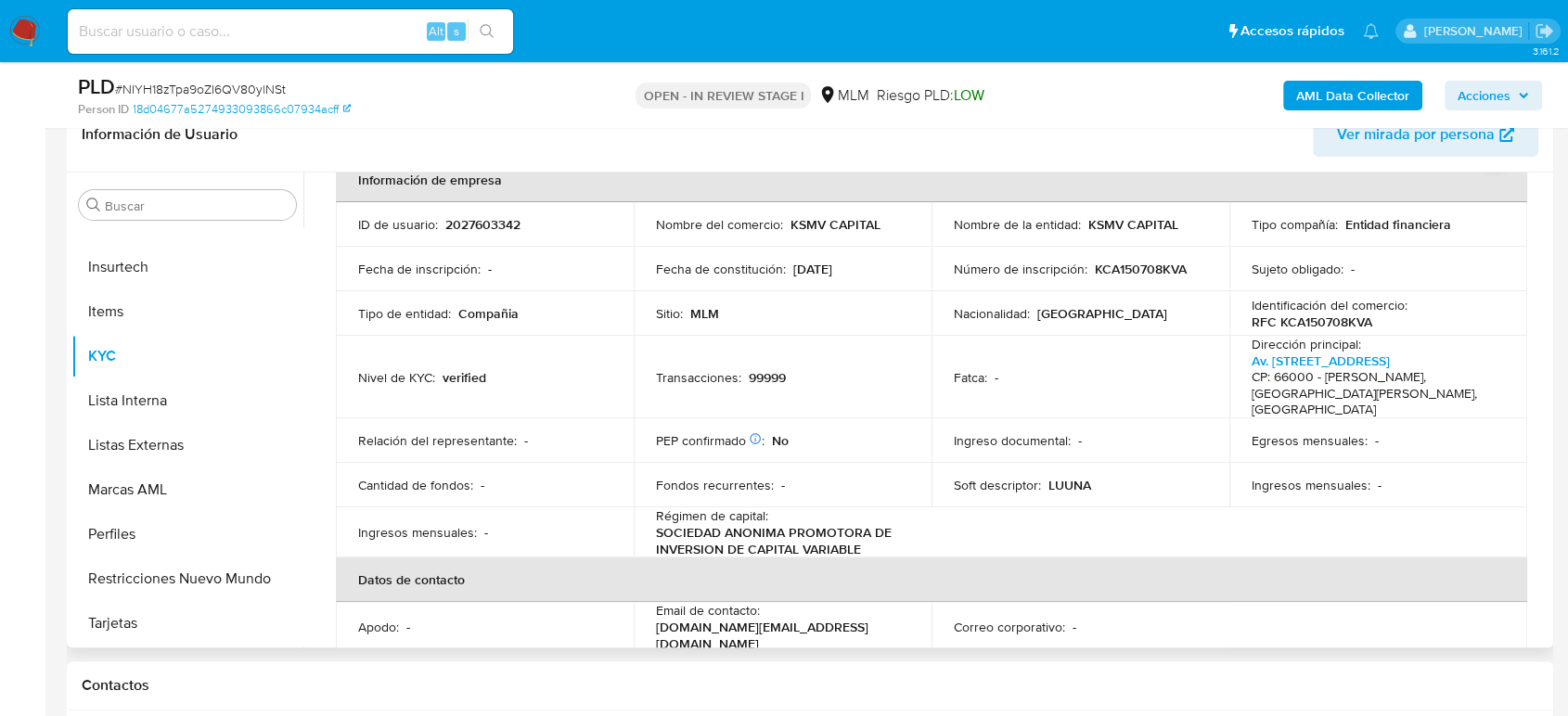
scroll to position [0, 0]
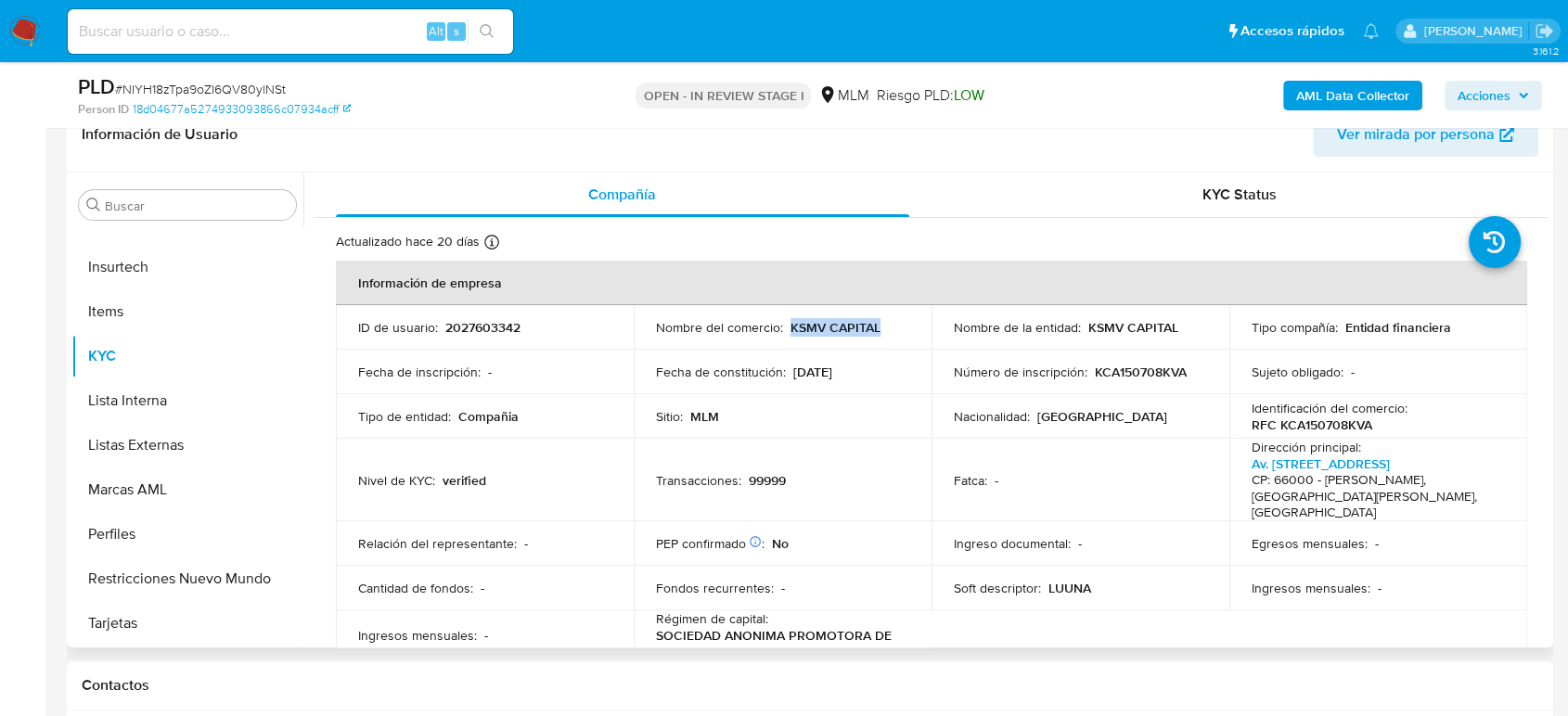
drag, startPoint x: 886, startPoint y: 324, endPoint x: 787, endPoint y: 335, distance: 99.6
click at [787, 335] on div "Nombre del comercio : KSMV CAPITAL" at bounding box center [782, 328] width 253 height 17
copy p "KSMV CAPITAL"
click at [1047, 522] on td "Ingreso documental : -" at bounding box center [1080, 544] width 298 height 45
click at [1062, 522] on td "Ingreso documental : -" at bounding box center [1080, 544] width 298 height 45
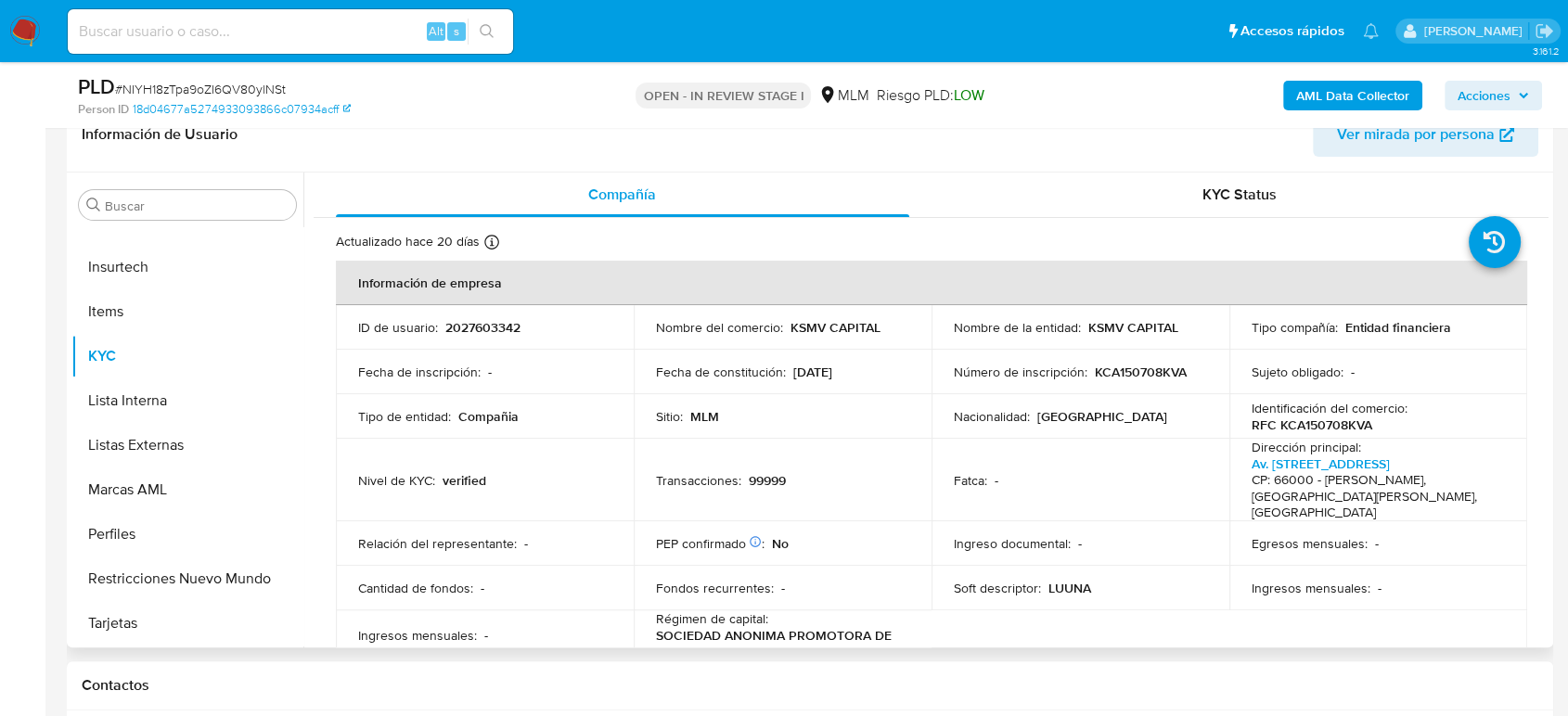
click at [999, 478] on td "Fatca : -" at bounding box center [1080, 480] width 298 height 82
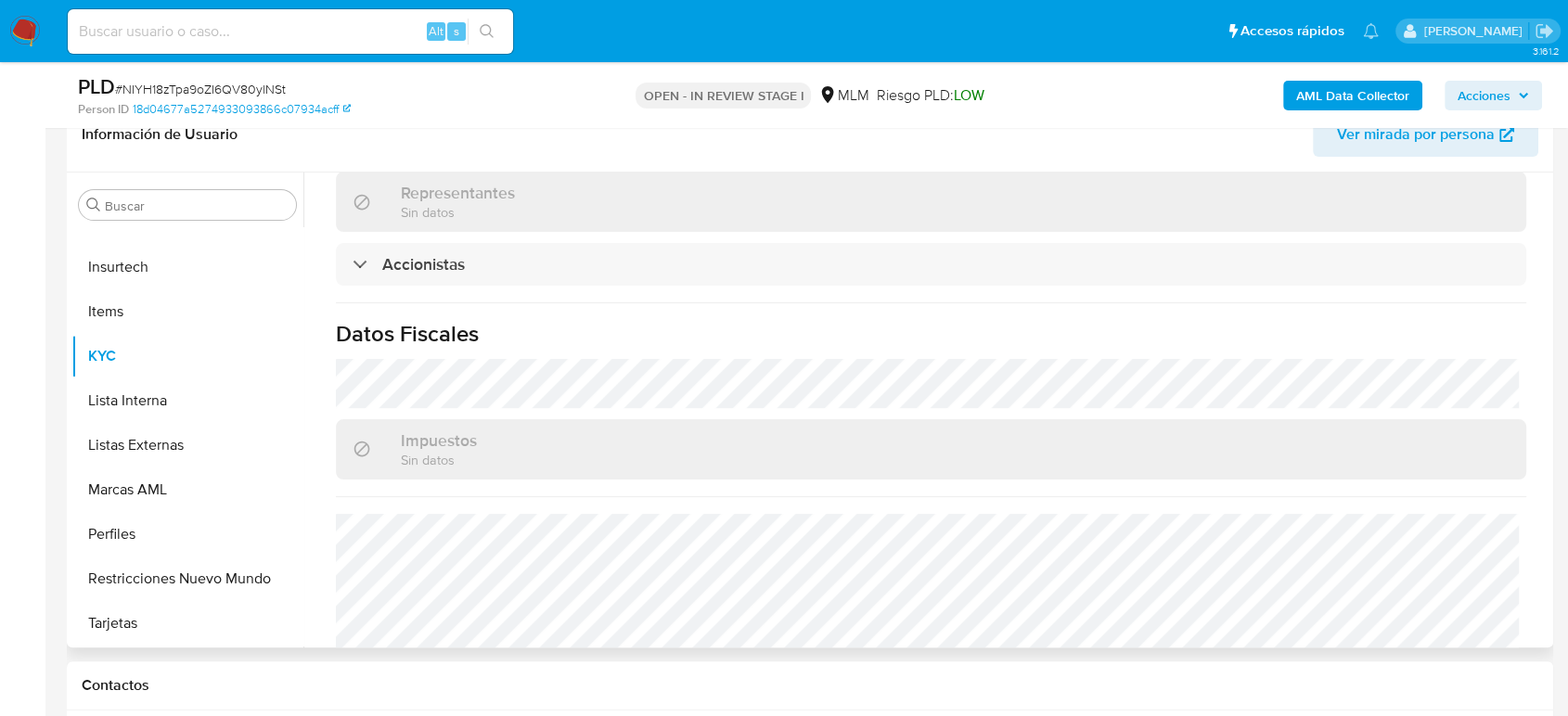
scroll to position [1346, 0]
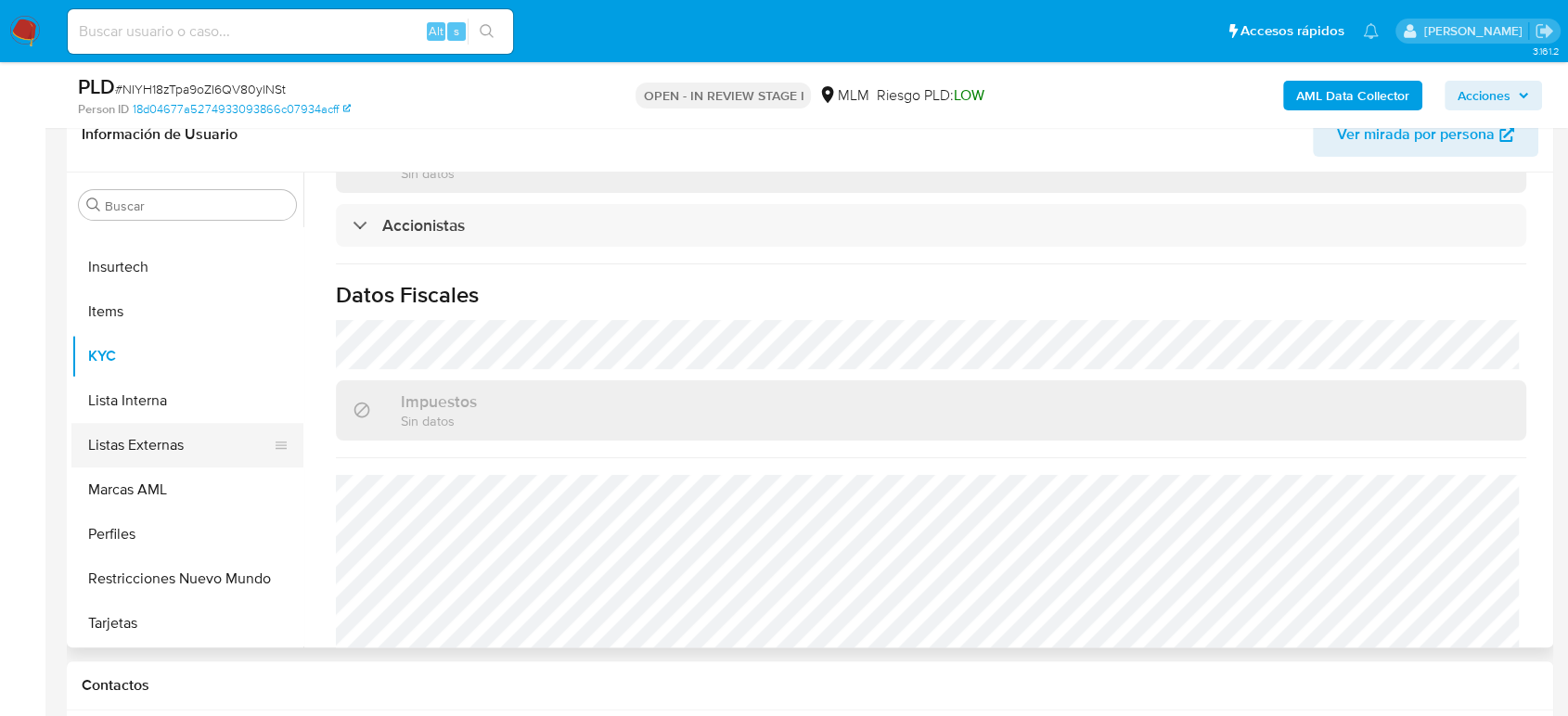
click at [192, 443] on button "Listas Externas" at bounding box center [179, 446] width 217 height 45
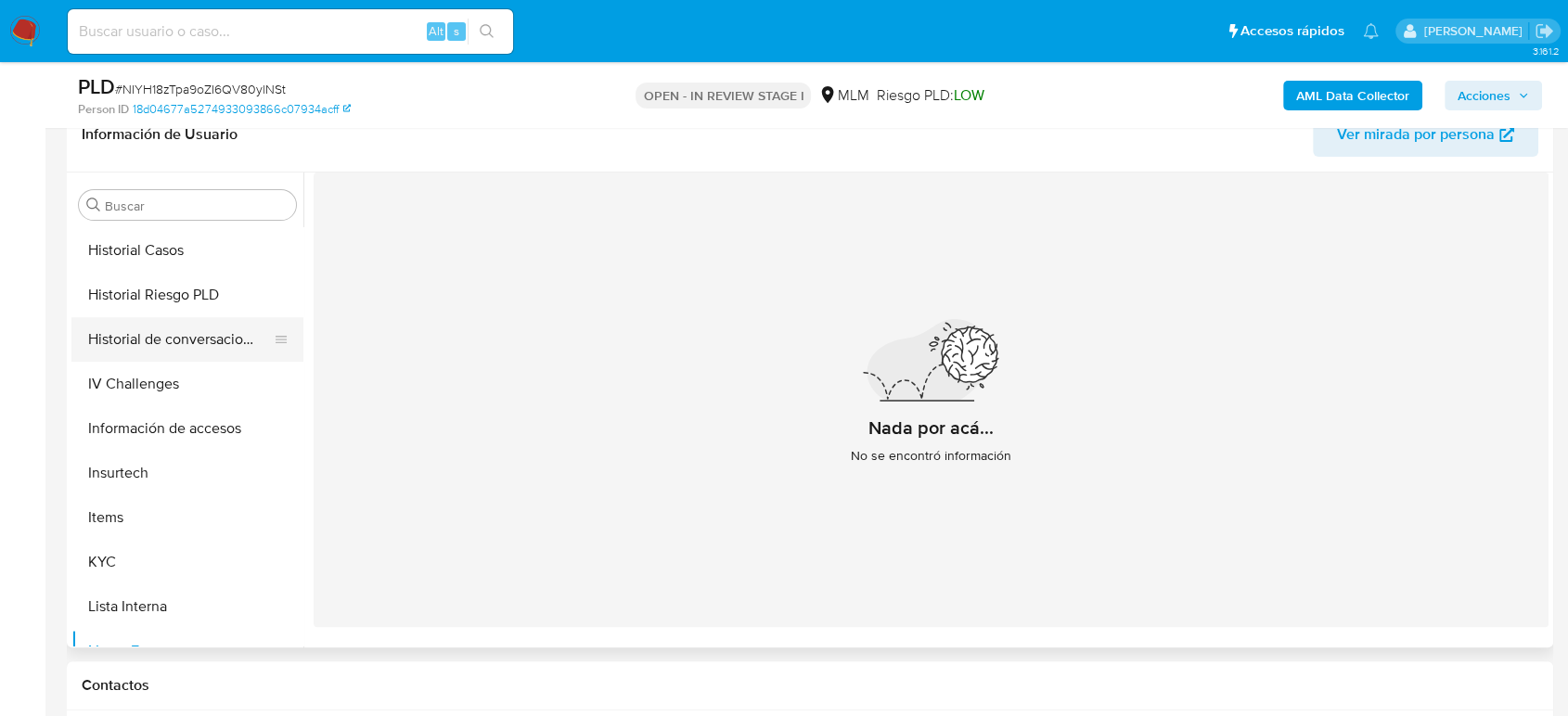
scroll to position [565, 0]
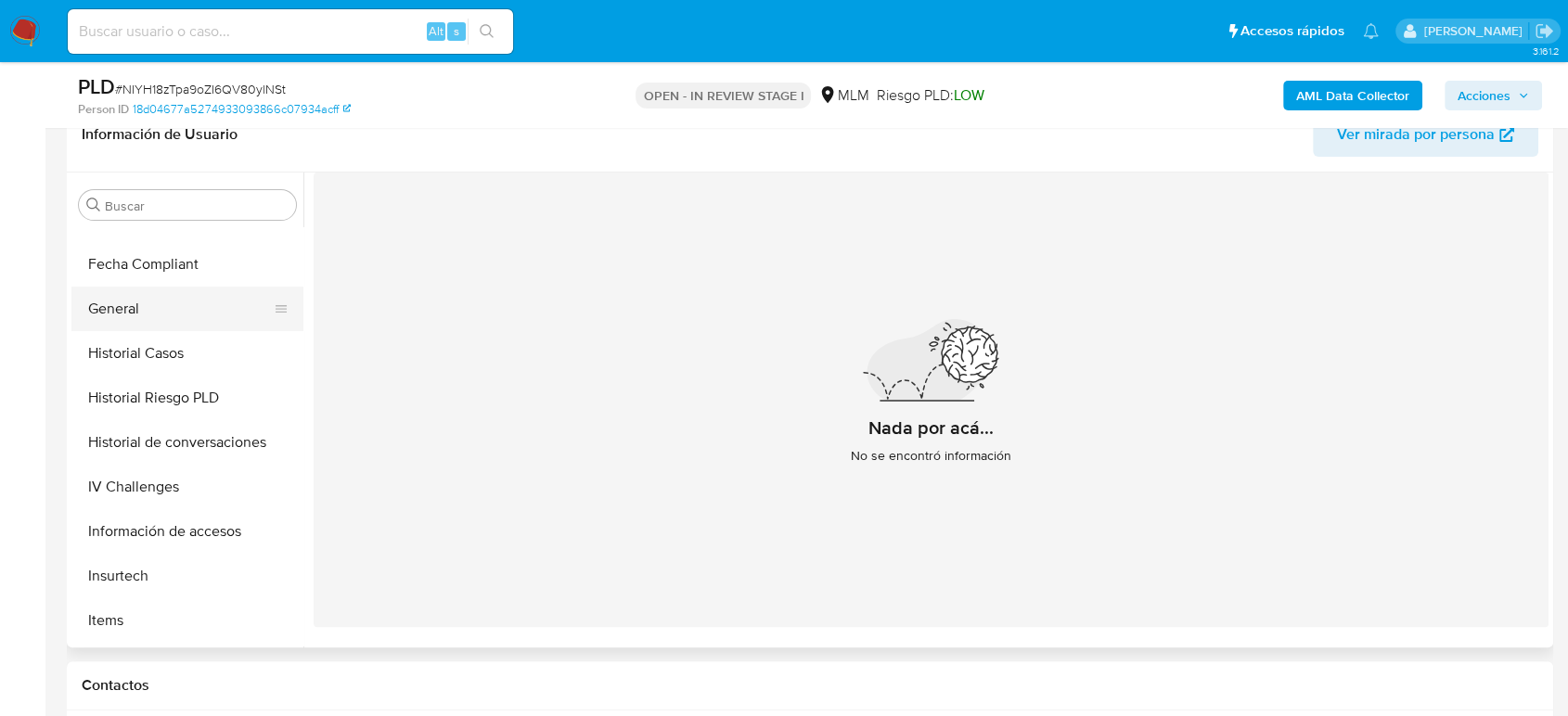
click at [162, 321] on button "General" at bounding box center [179, 309] width 217 height 45
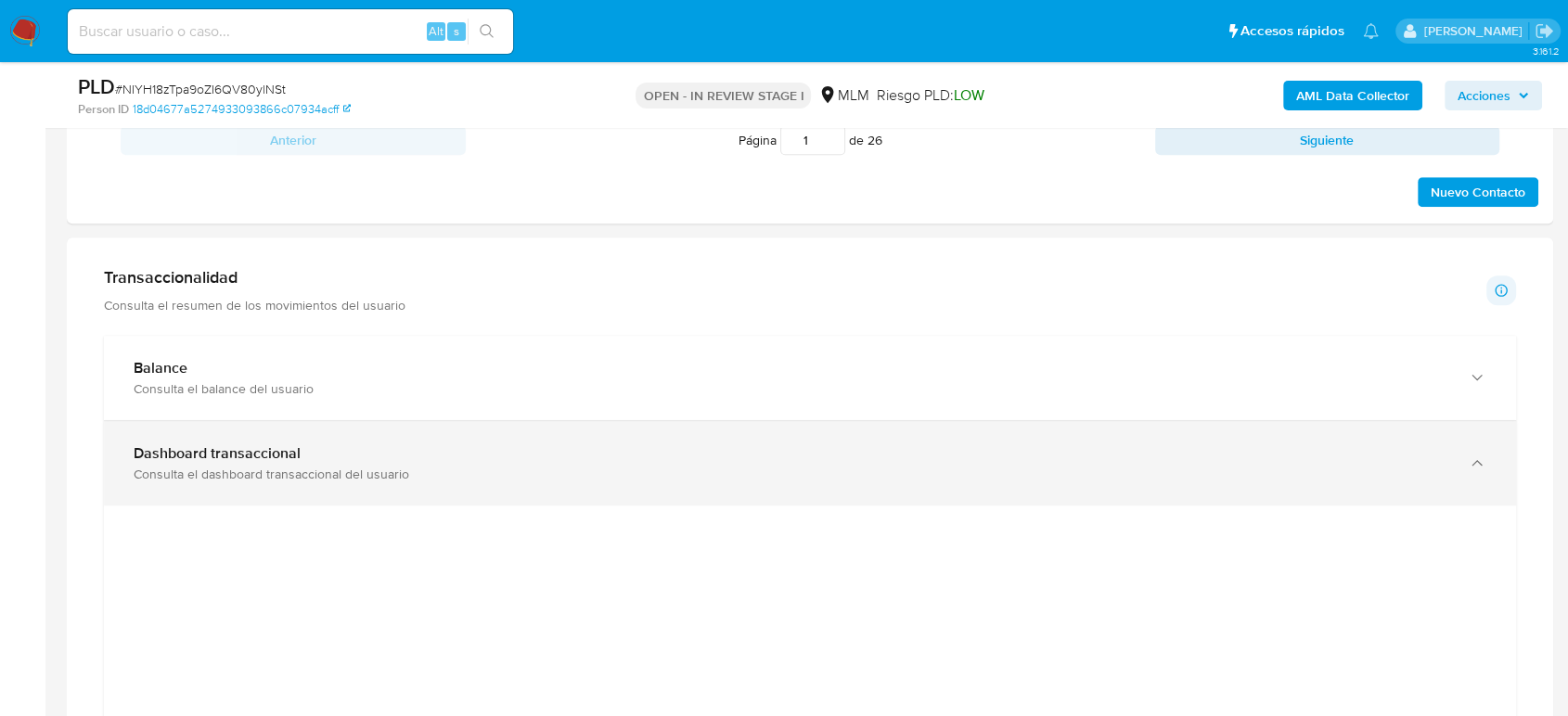
scroll to position [1237, 0]
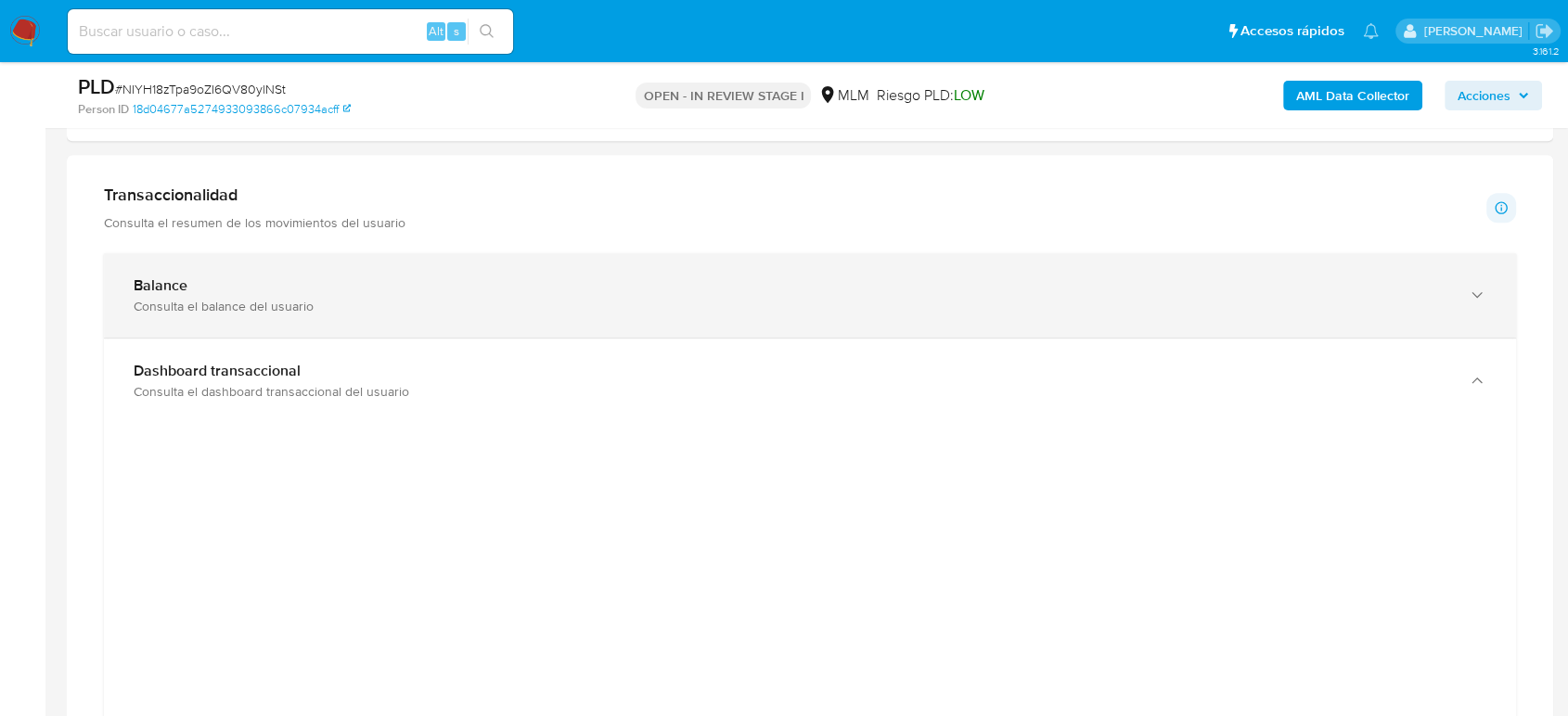
click at [300, 315] on div "Balance Consulta el balance del usuario" at bounding box center [809, 295] width 1412 height 84
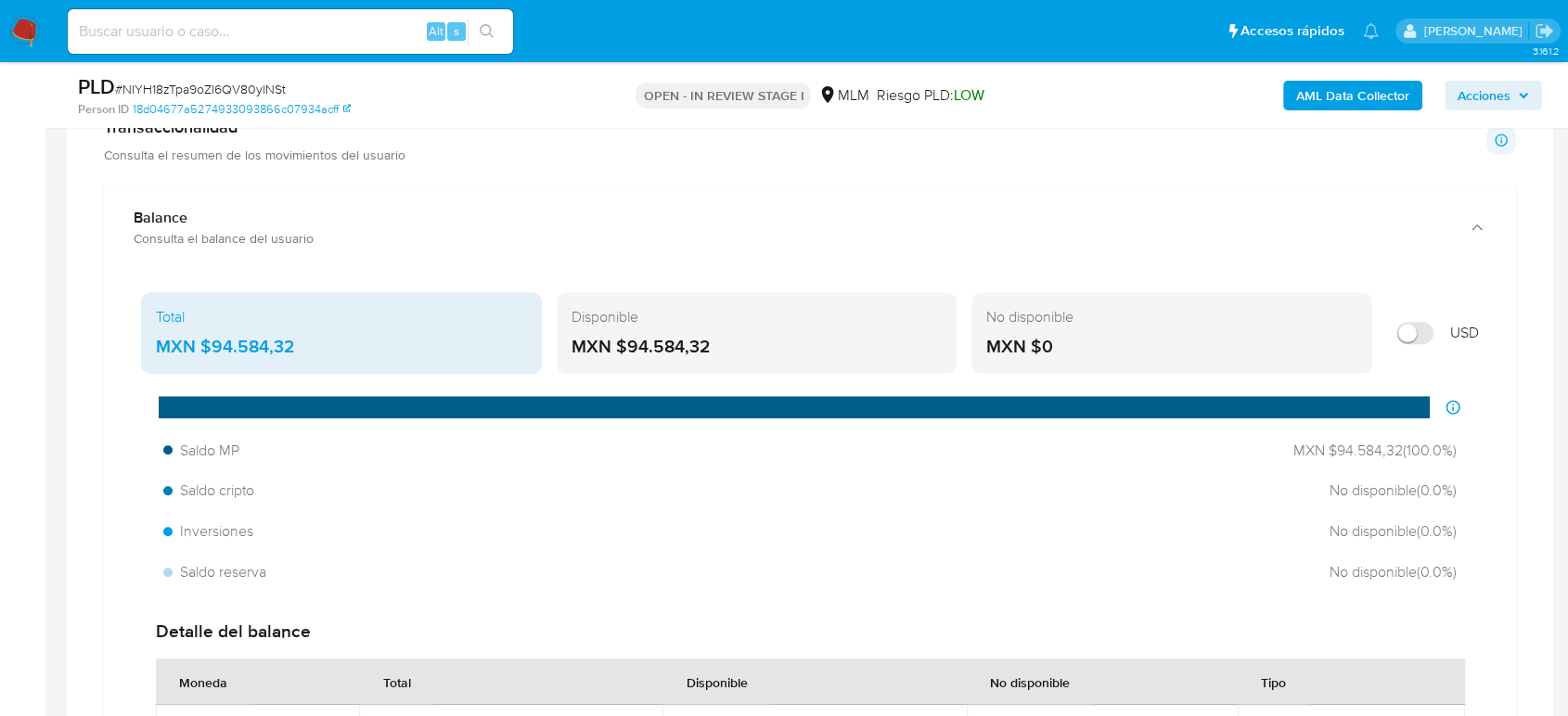
scroll to position [1340, 0]
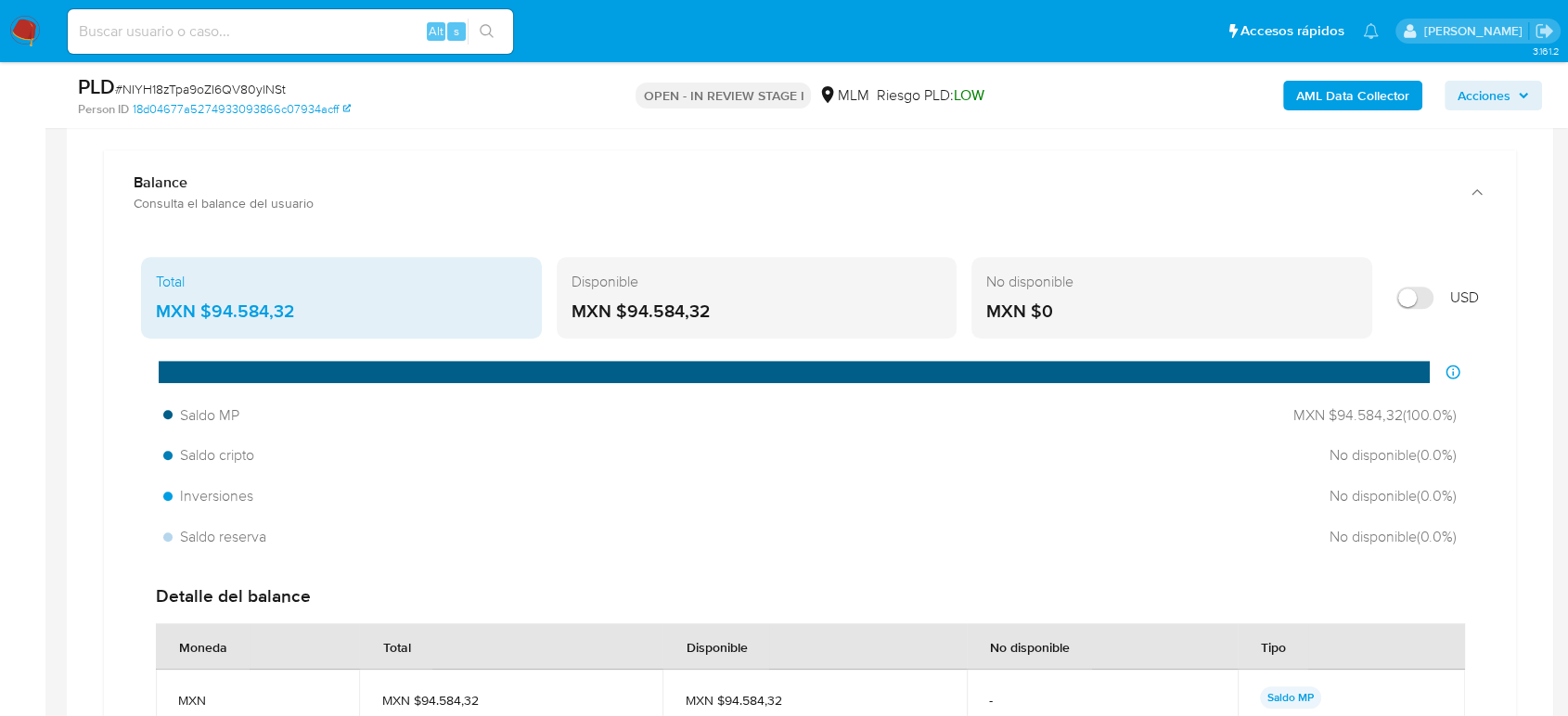
drag, startPoint x: 300, startPoint y: 303, endPoint x: 201, endPoint y: 321, distance: 100.6
click at [201, 321] on div "MXN $94.584,32" at bounding box center [341, 312] width 371 height 24
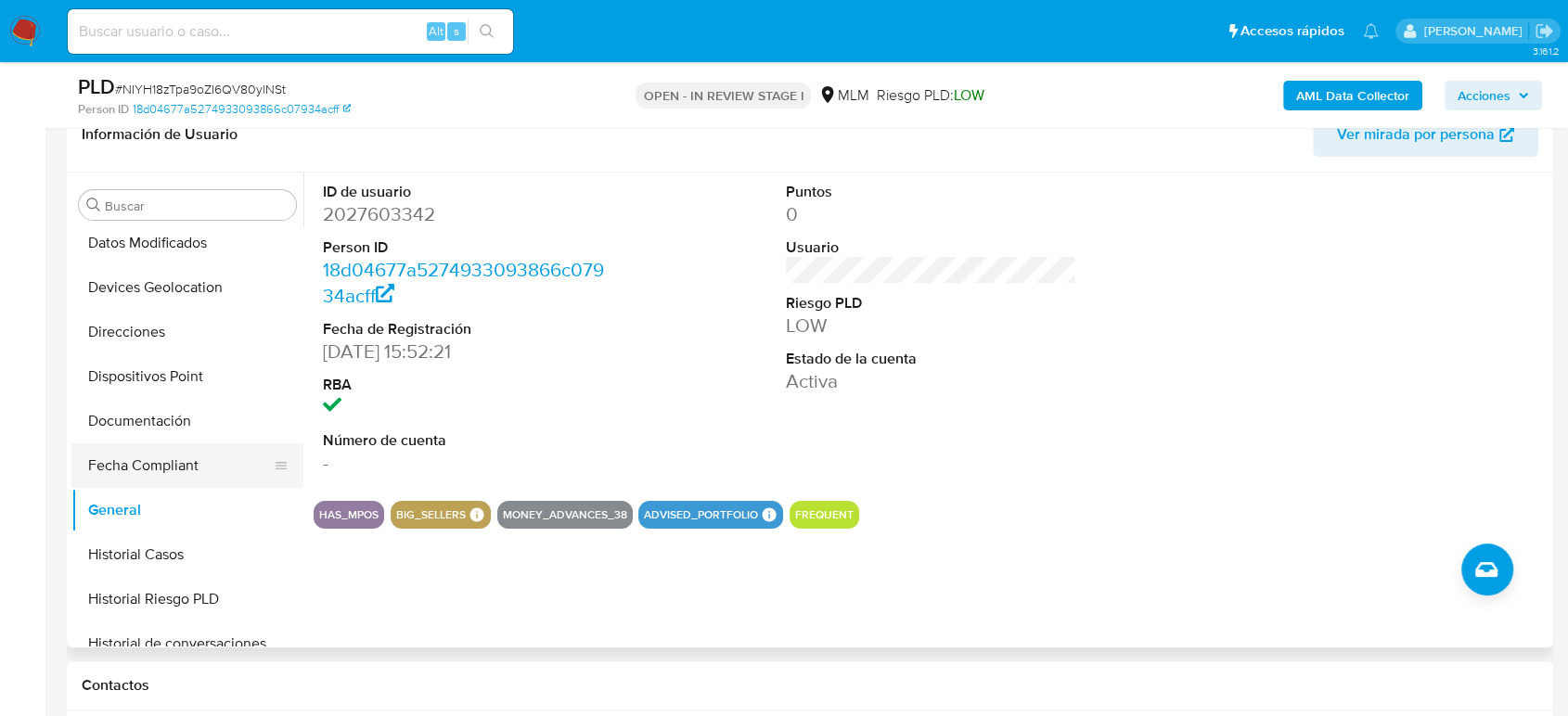
scroll to position [357, 0]
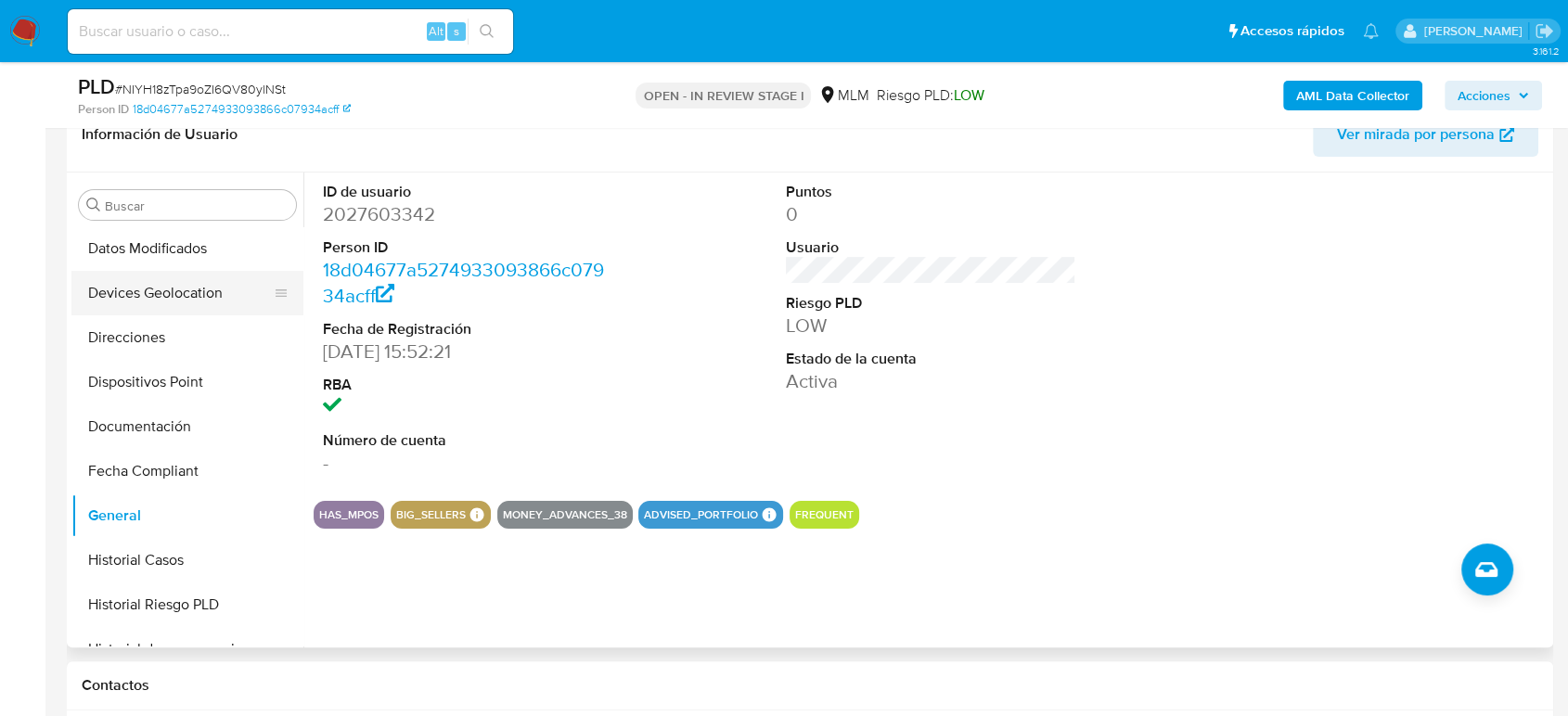
click at [192, 290] on button "Devices Geolocation" at bounding box center [179, 294] width 217 height 45
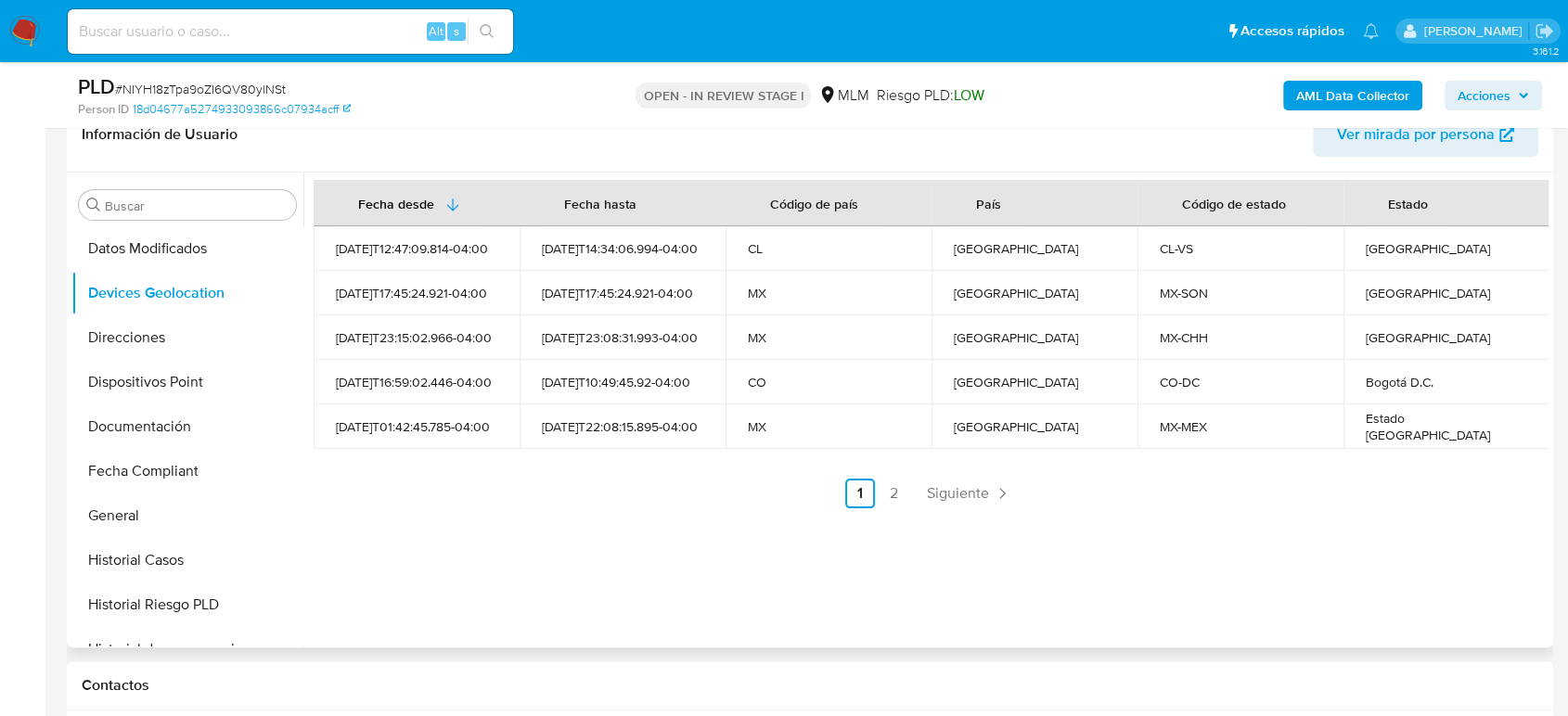
click at [979, 473] on div "Fecha desde Fecha hasta Código de país País Código de estado Estado 2024-10-16T…" at bounding box center [931, 344] width 1234 height 328
click at [972, 486] on span "Siguiente" at bounding box center [958, 494] width 63 height 15
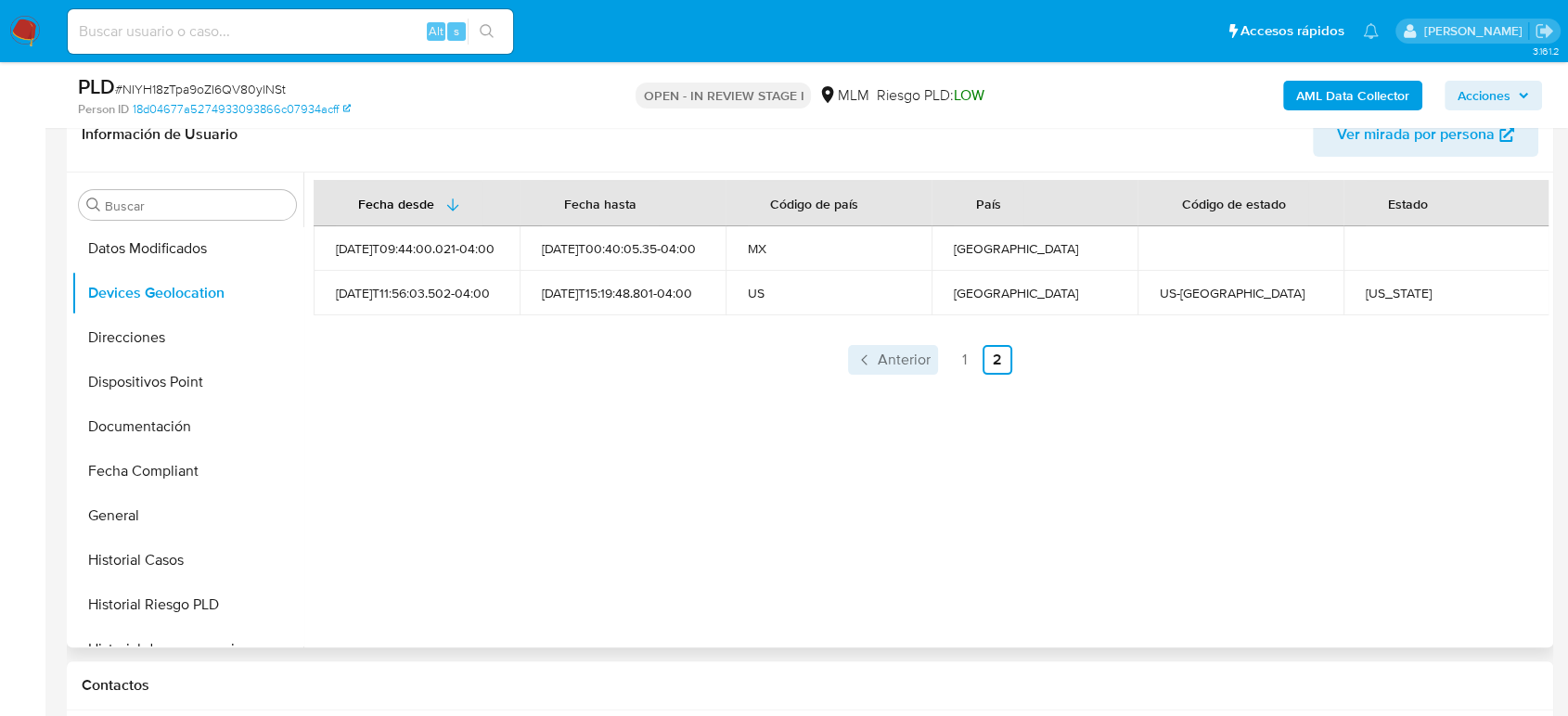
click at [918, 355] on span "Anterior" at bounding box center [904, 360] width 53 height 15
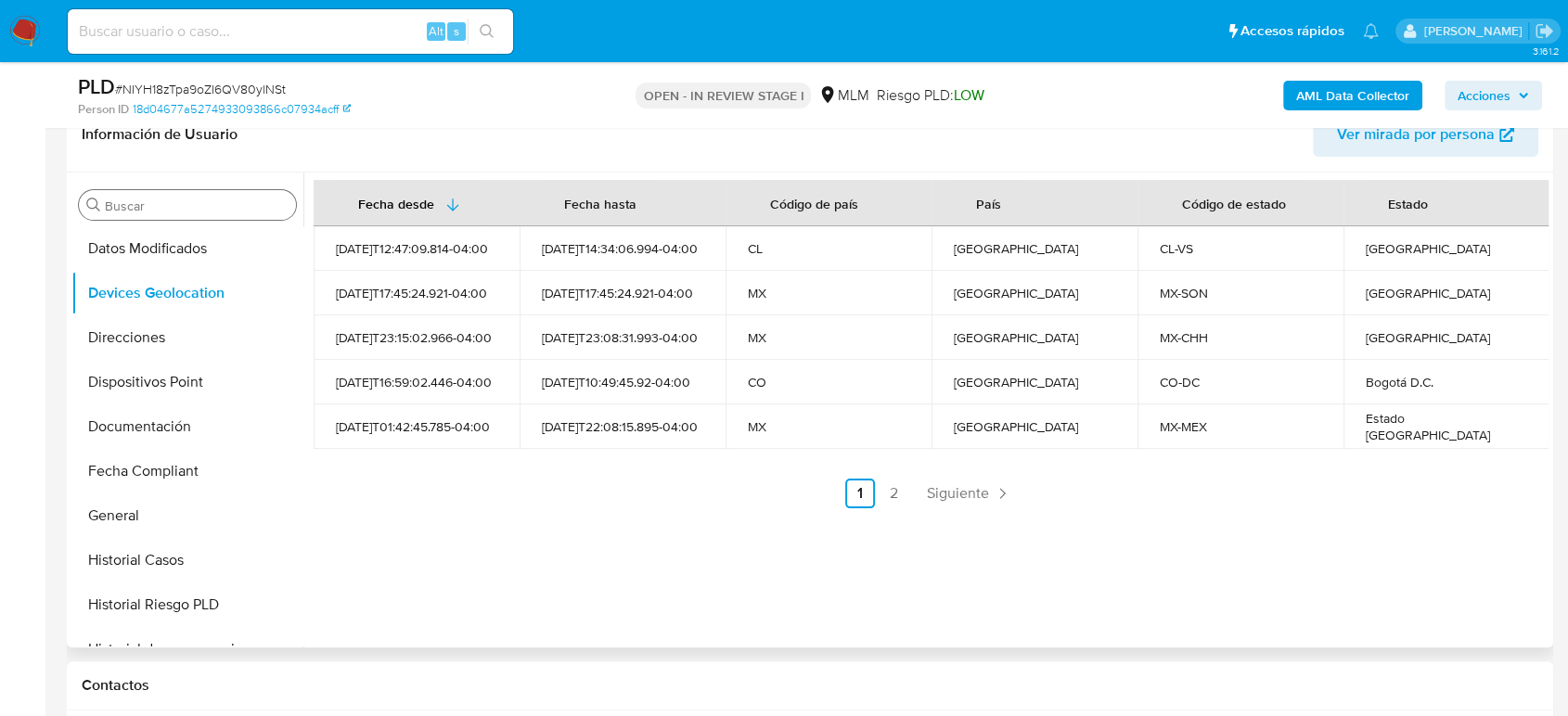
click at [251, 204] on input "Buscar" at bounding box center [196, 206] width 184 height 17
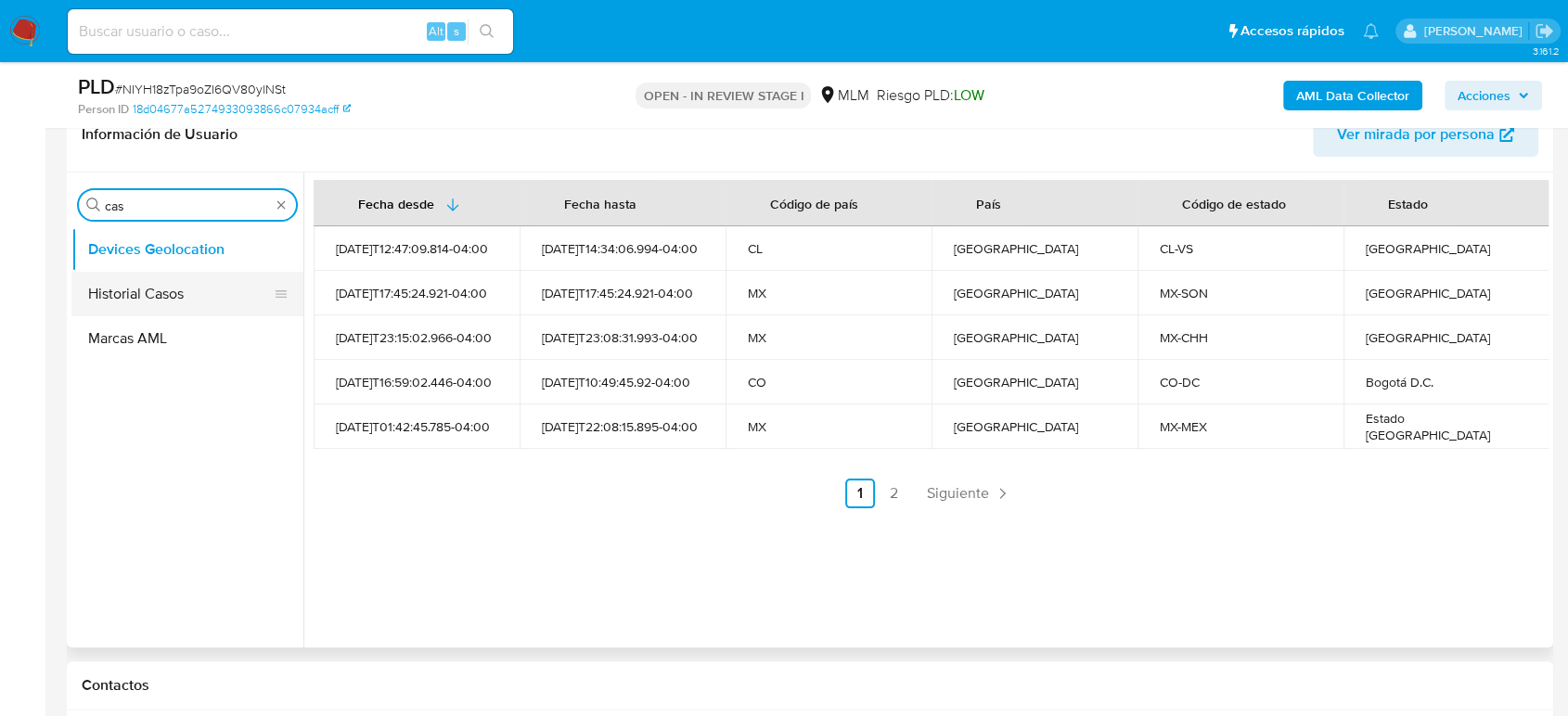
type input "cas"
click at [165, 294] on button "Historial Casos" at bounding box center [187, 294] width 232 height 45
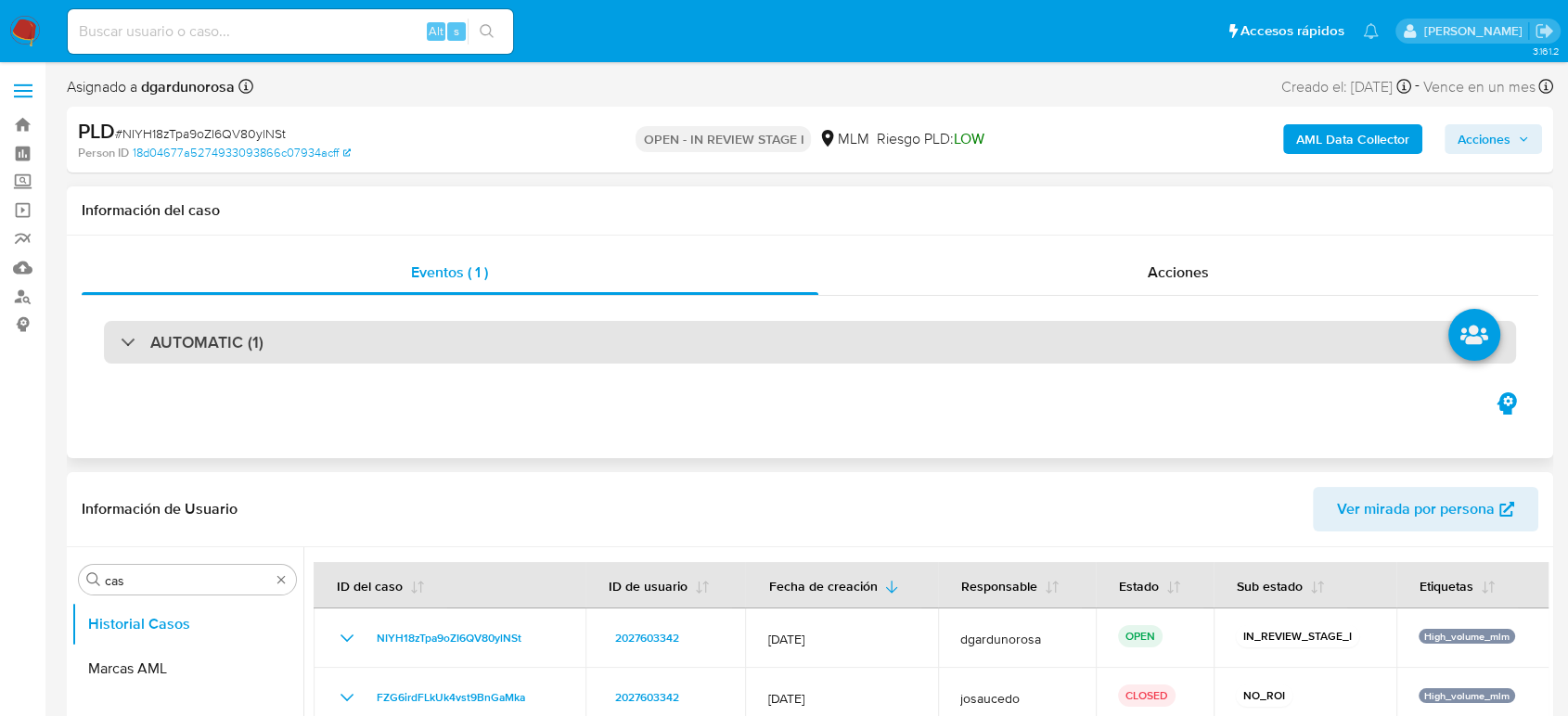
click at [248, 354] on div "AUTOMATIC (1)" at bounding box center [809, 342] width 1412 height 43
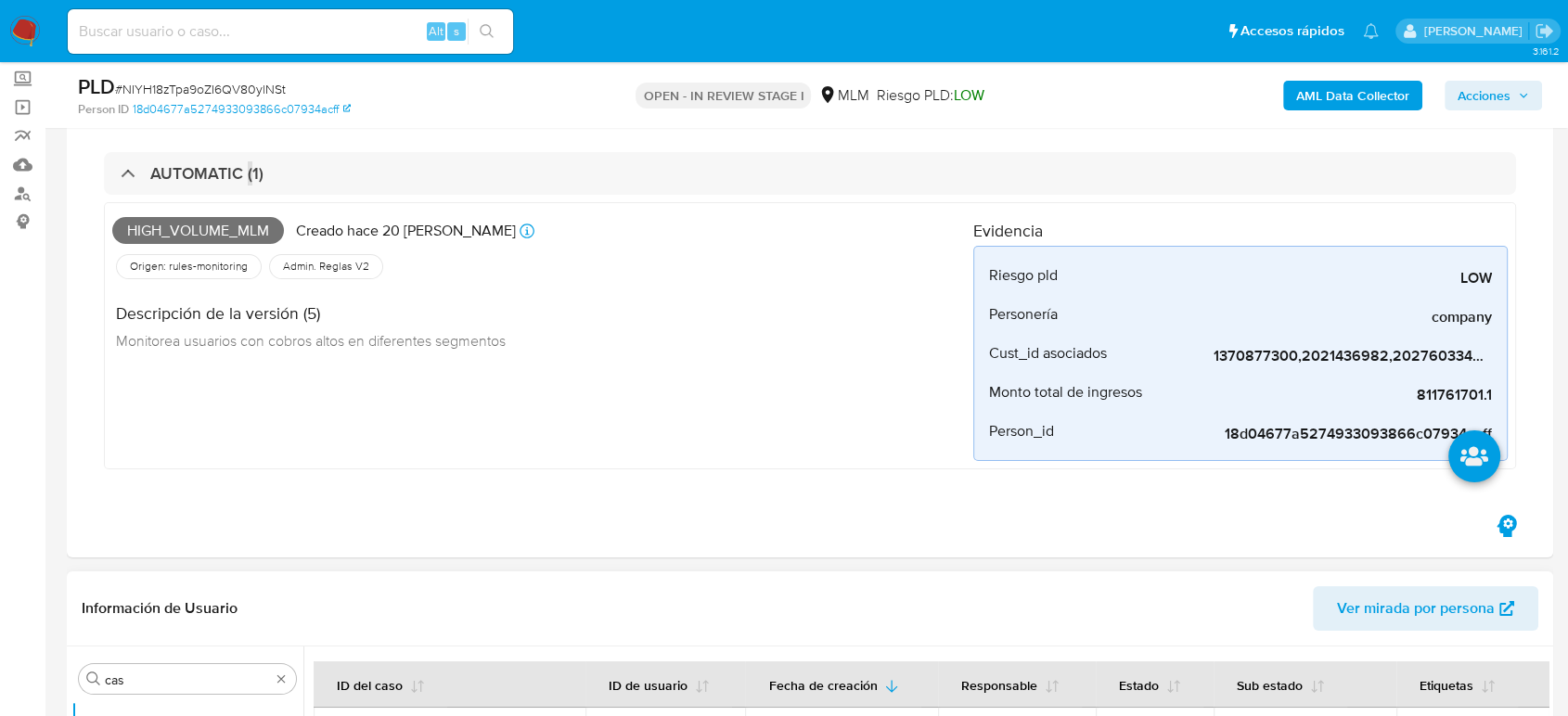
scroll to position [515, 0]
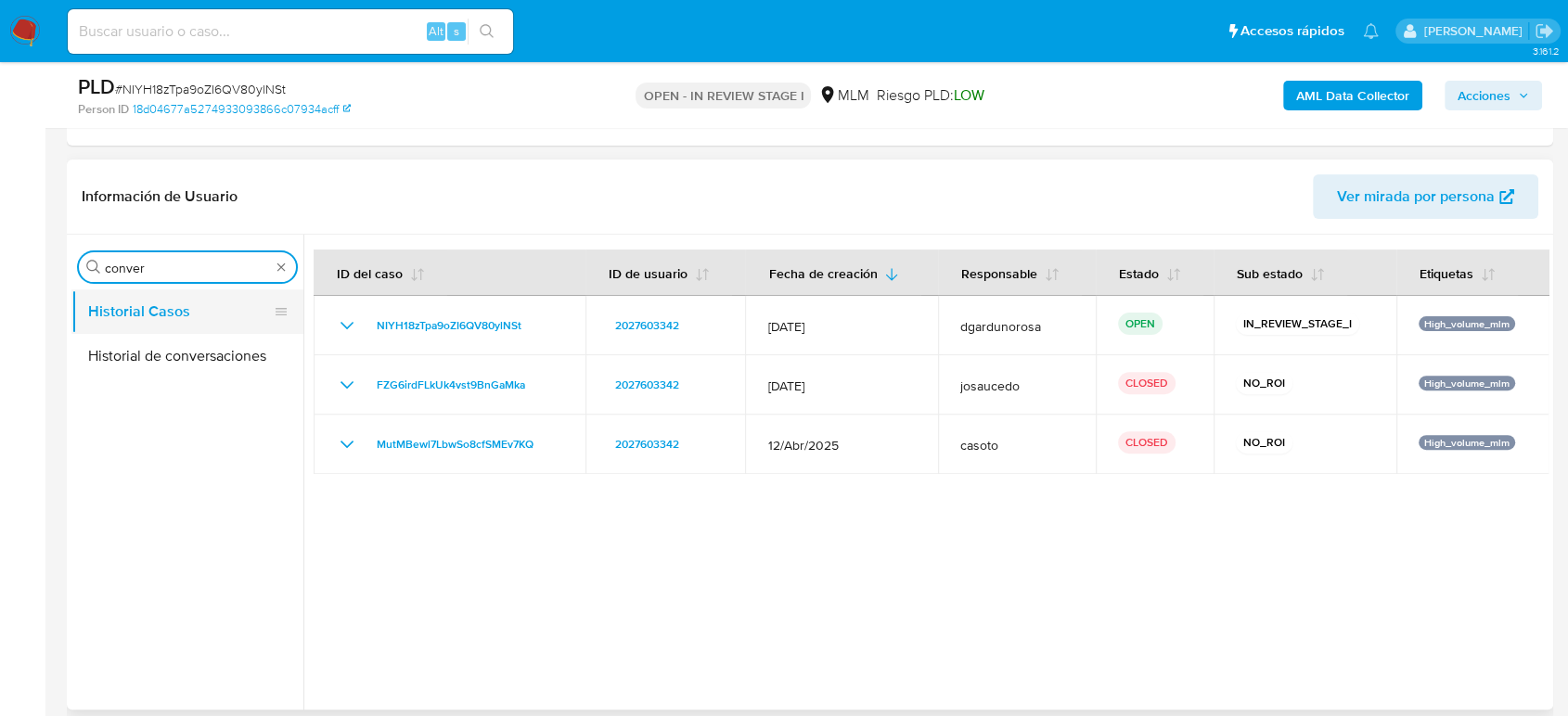
type input "conver"
click at [216, 328] on button "Historial Casos" at bounding box center [179, 312] width 217 height 45
click at [212, 388] on ul "Historial Casos Historial de conversaciones" at bounding box center [187, 499] width 232 height 419
click at [199, 378] on ul "Historial Casos Historial de conversaciones" at bounding box center [187, 499] width 232 height 419
click at [190, 360] on button "Historial de conversaciones" at bounding box center [187, 356] width 232 height 45
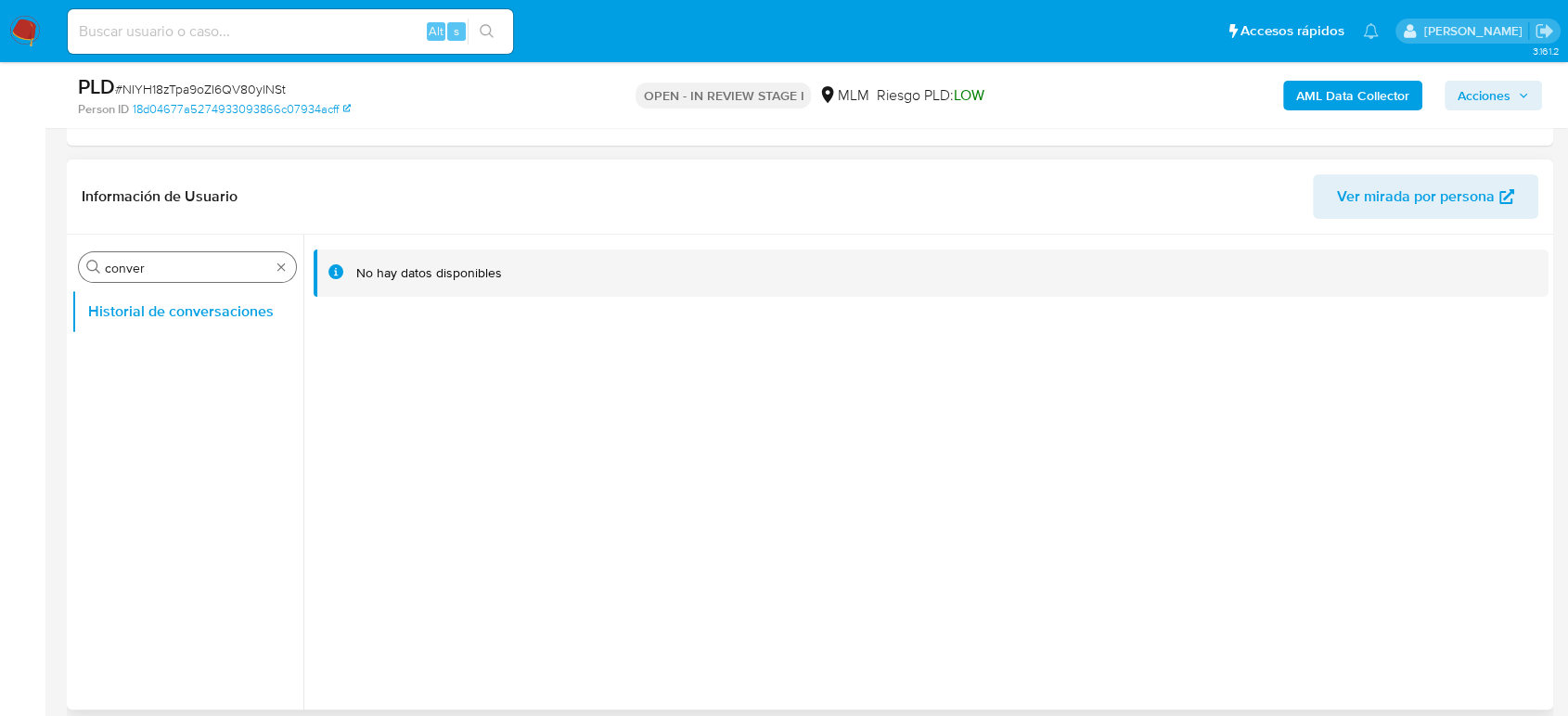
click at [277, 277] on div "Buscar conver" at bounding box center [187, 267] width 217 height 30
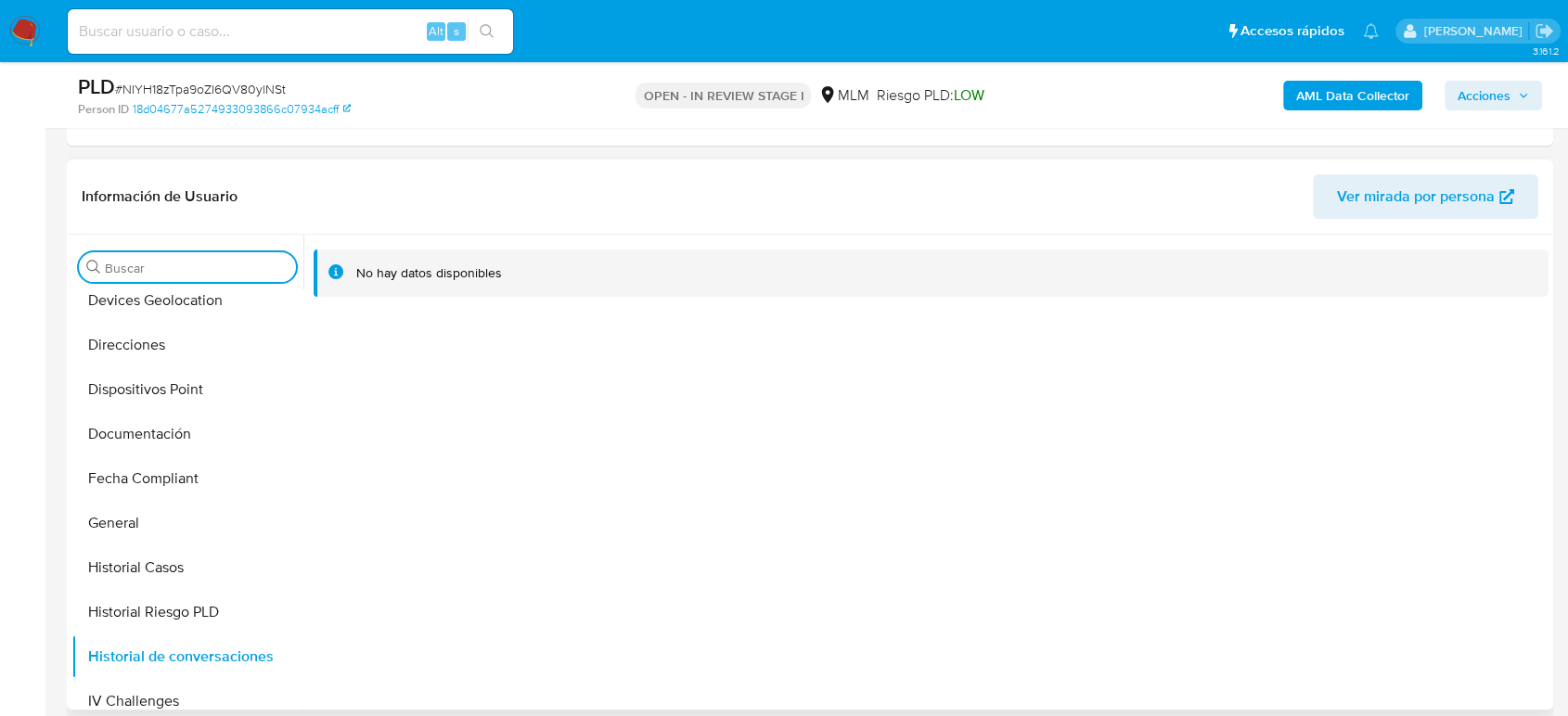
scroll to position [618, 0]
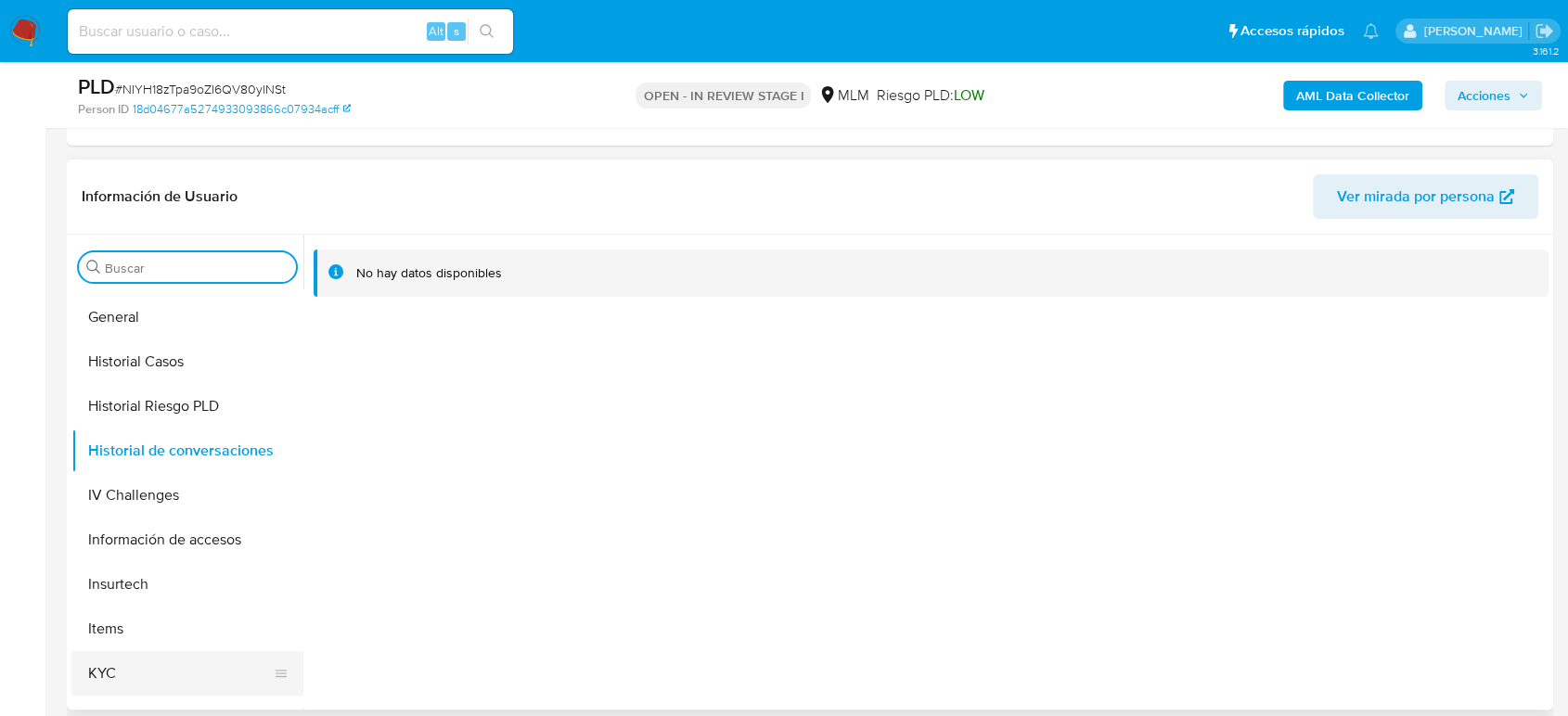
click at [126, 671] on button "KYC" at bounding box center [179, 674] width 217 height 45
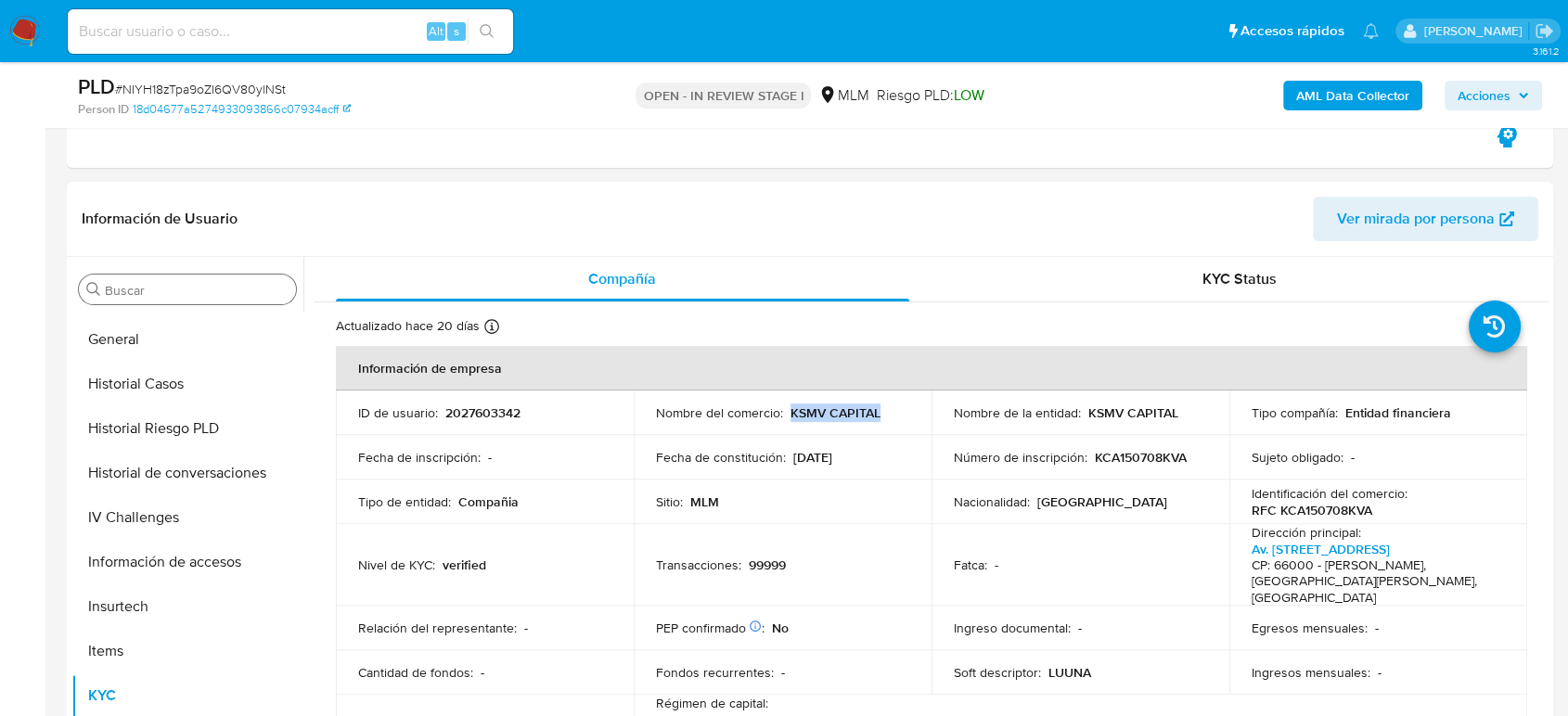
drag, startPoint x: 880, startPoint y: 408, endPoint x: 787, endPoint y: 420, distance: 93.8
click at [787, 420] on div "Nombre del comercio : KSMV CAPITAL" at bounding box center [782, 413] width 253 height 17
copy p "KSMV CAPITAL"
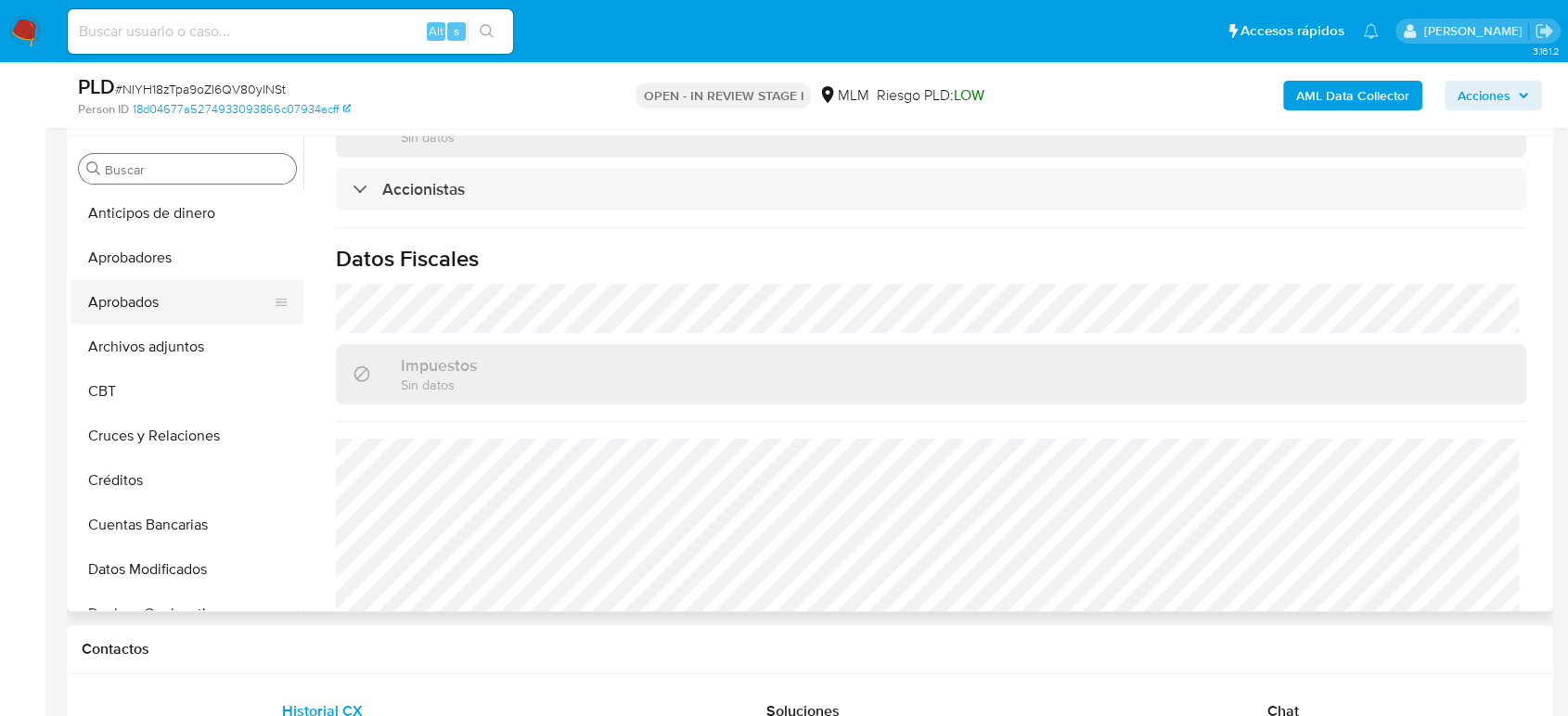
scroll to position [515, 0]
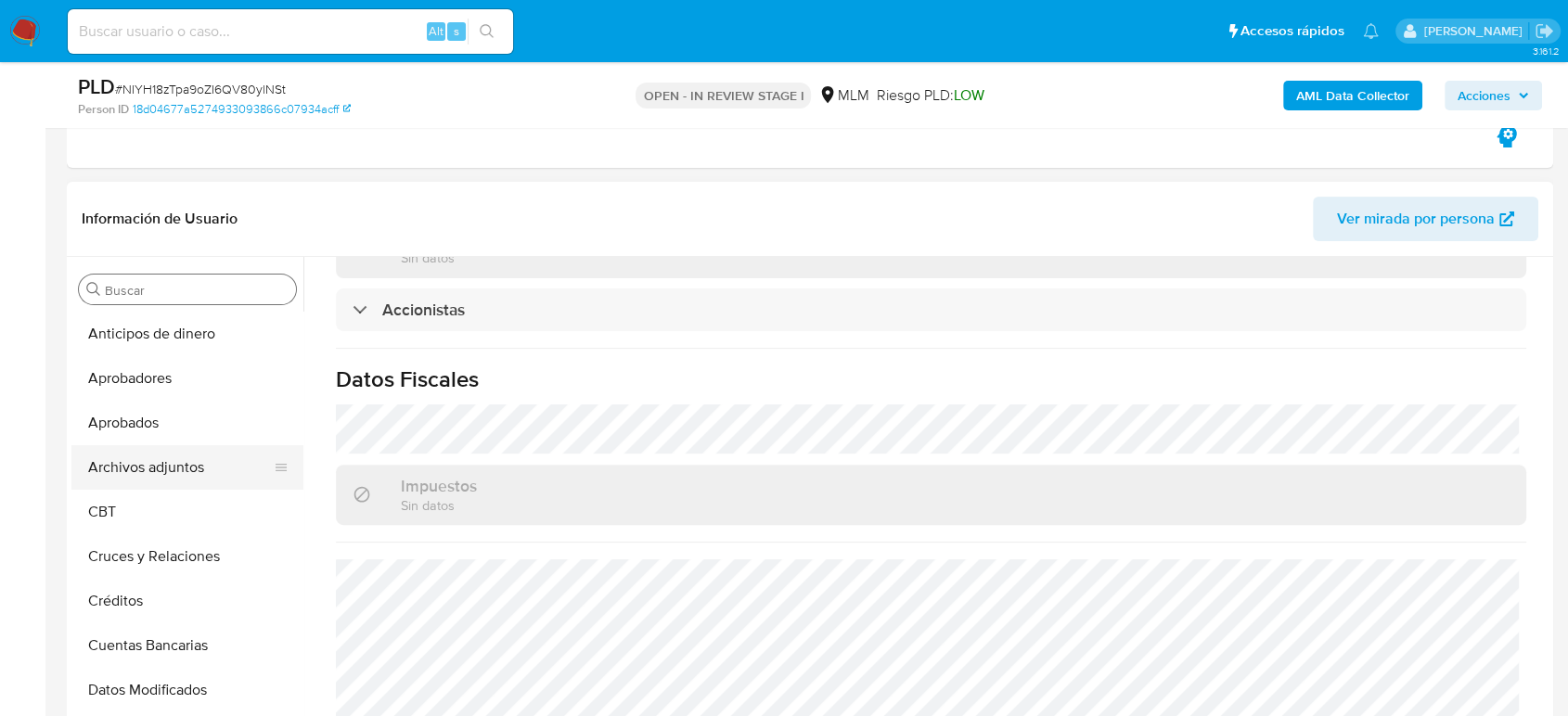
click at [169, 451] on button "Archivos adjuntos" at bounding box center [179, 468] width 217 height 45
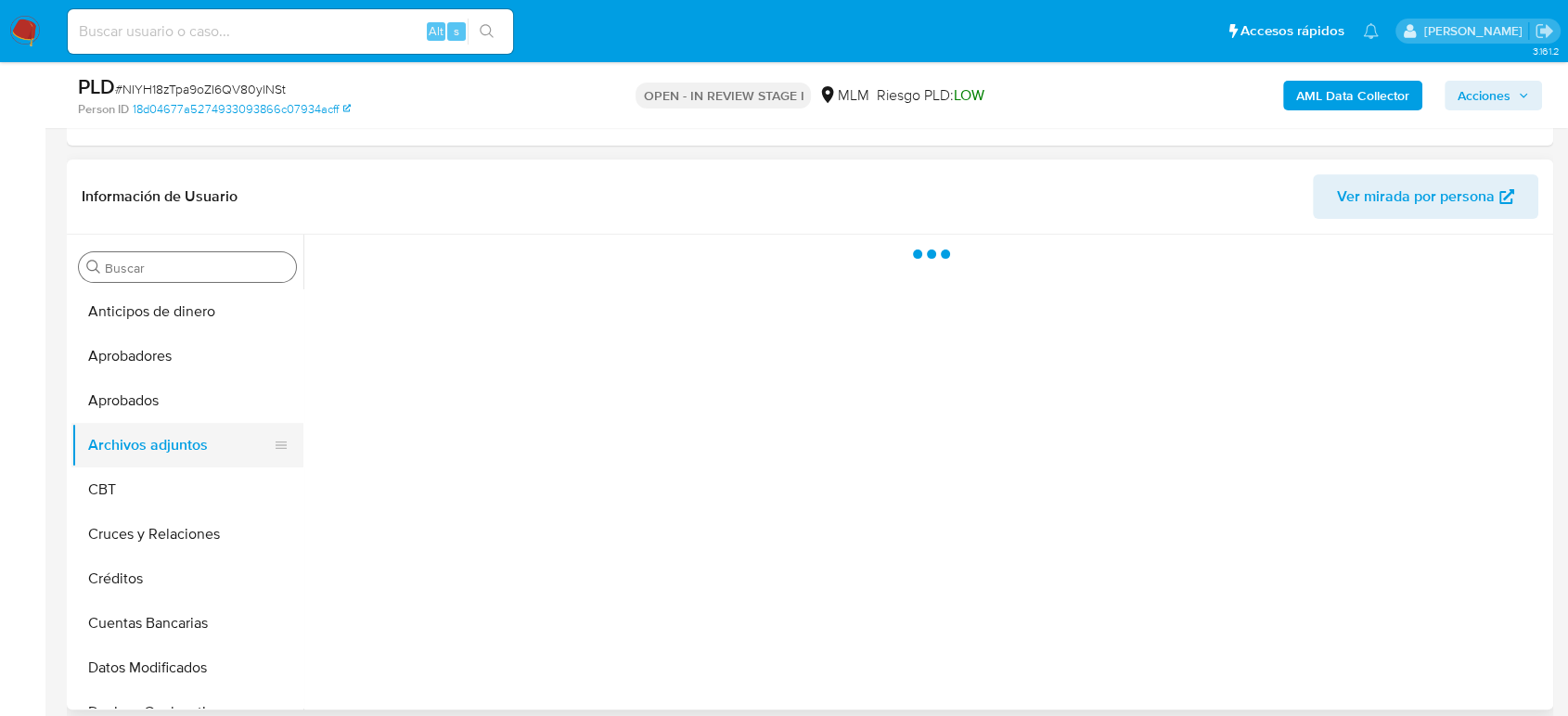
scroll to position [0, 0]
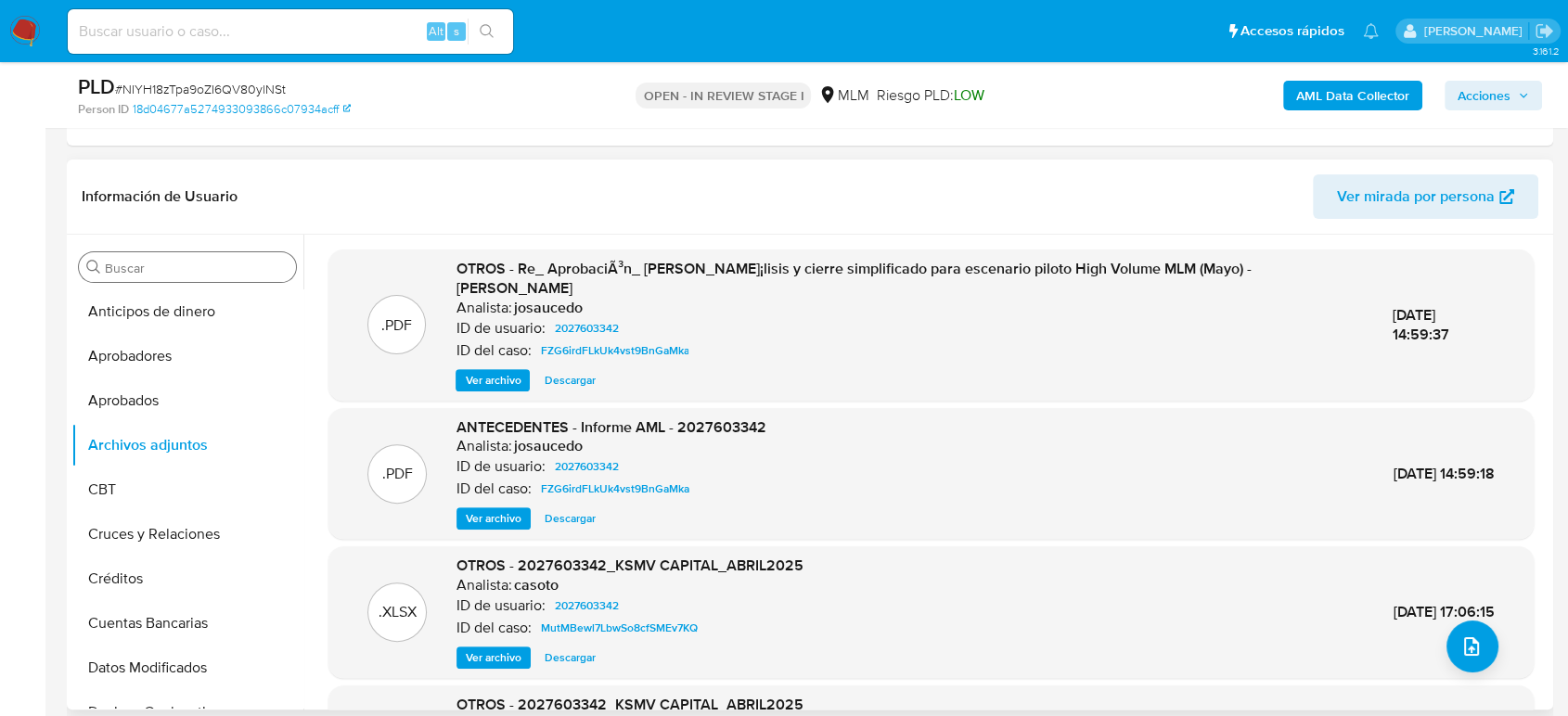
click at [472, 509] on span "Ver archivo" at bounding box center [493, 519] width 56 height 19
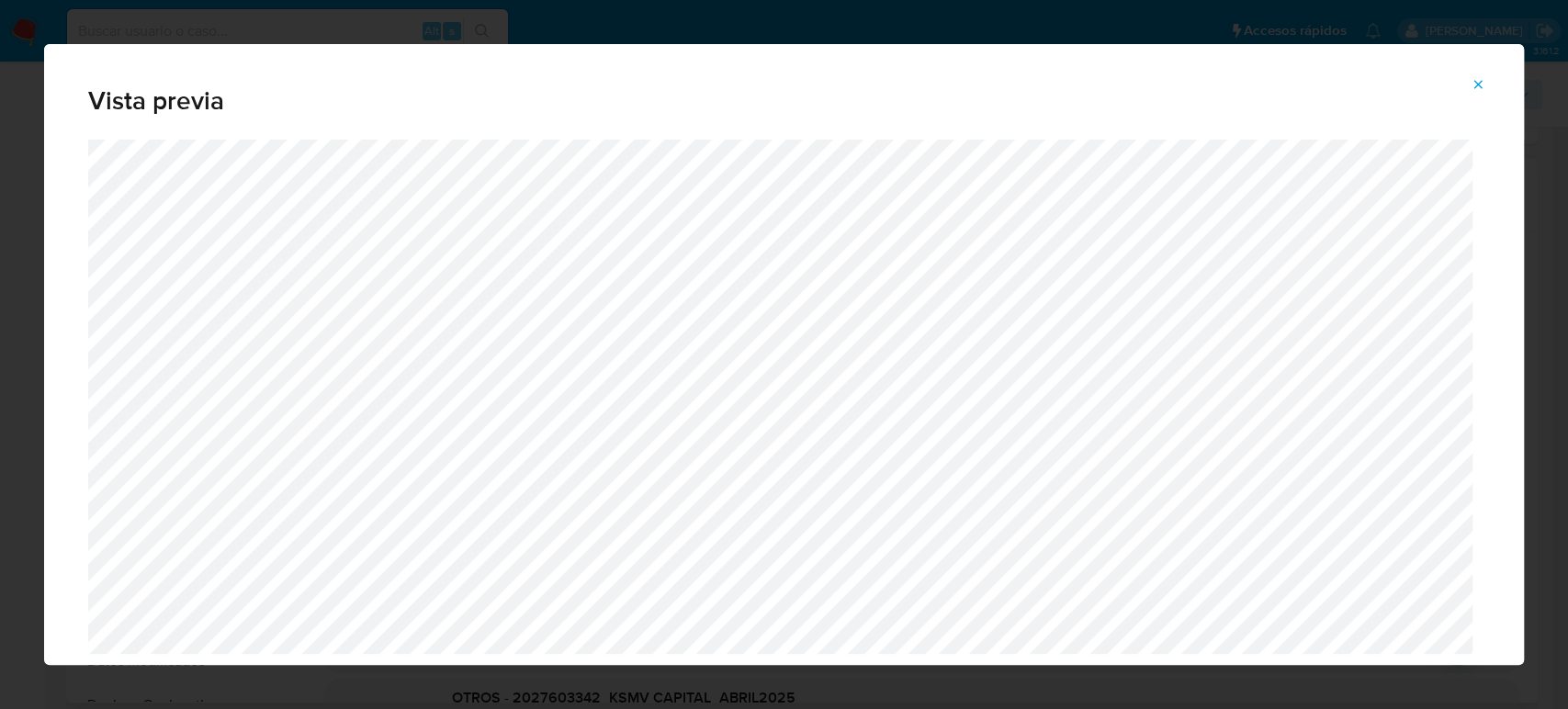
click at [1475, 73] on span "Attachment preview" at bounding box center [1477, 84] width 15 height 26
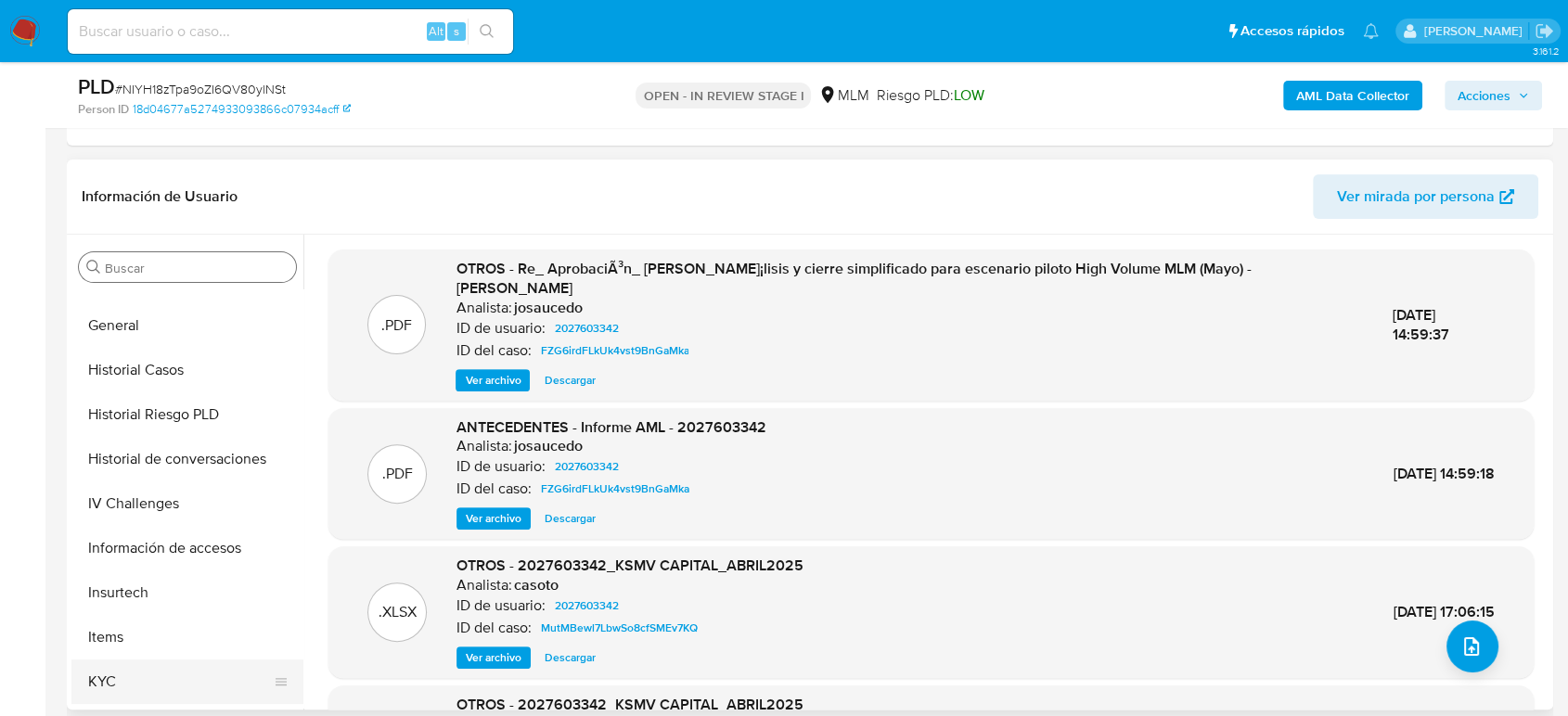
scroll to position [721, 0]
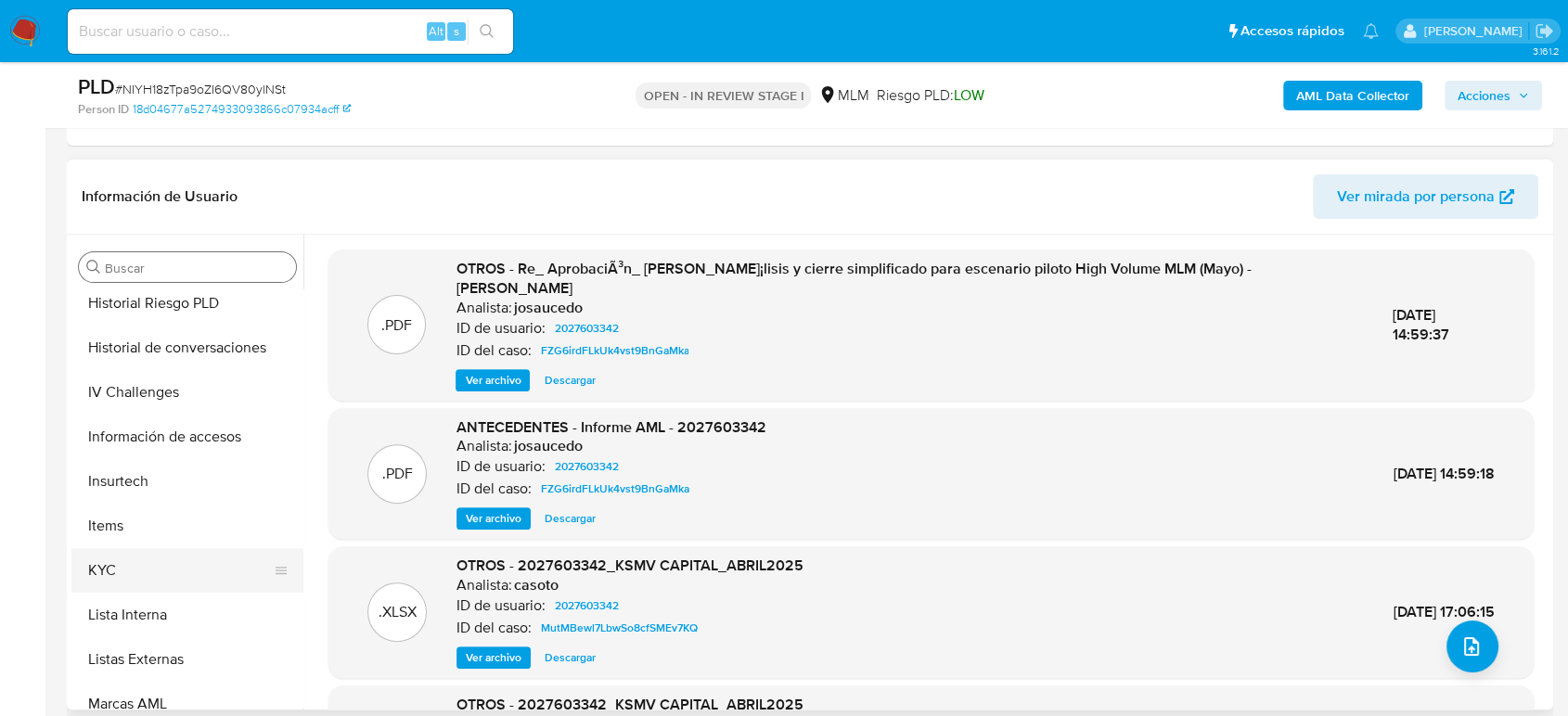
click at [149, 582] on button "KYC" at bounding box center [179, 571] width 217 height 45
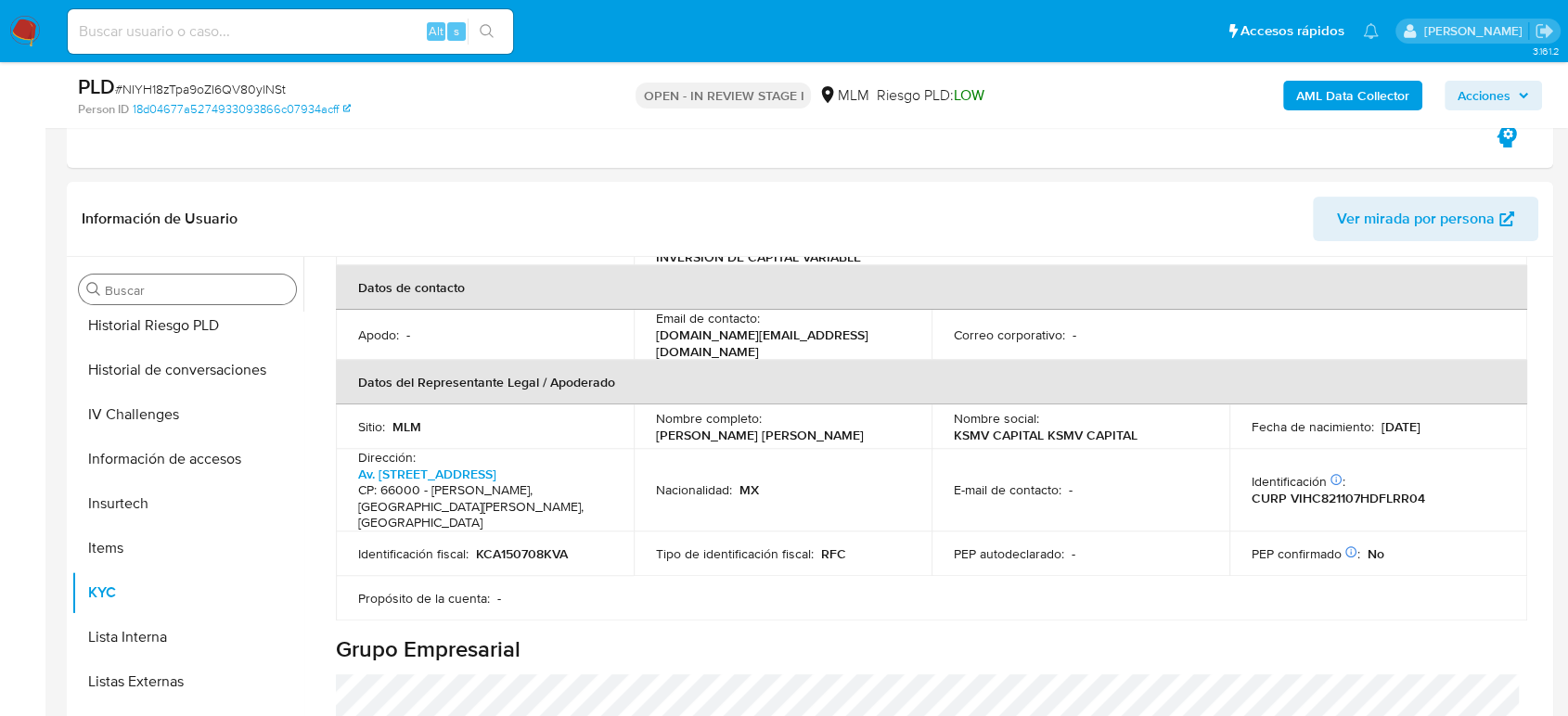
scroll to position [515, 0]
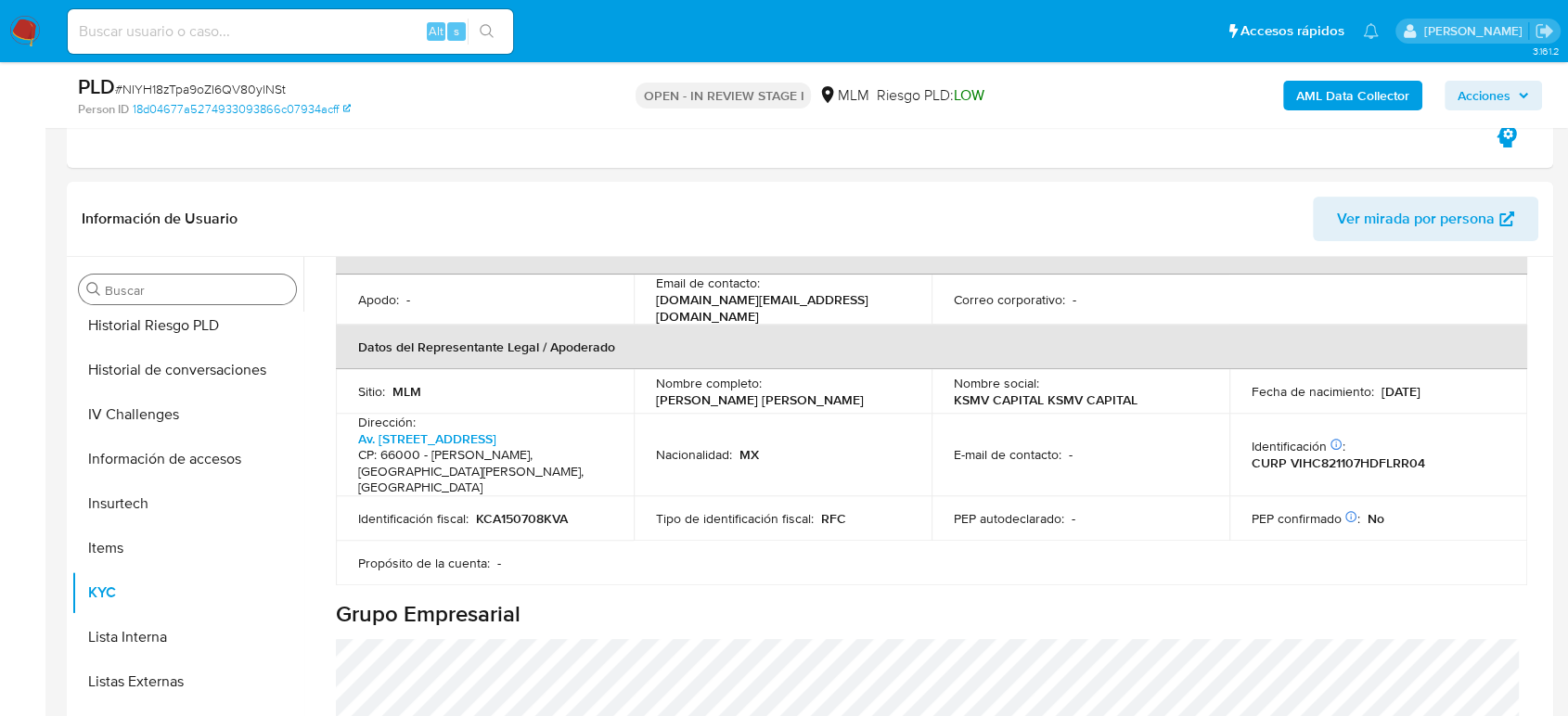
click at [1314, 454] on p "CURP VIHC821107HDFLRR04" at bounding box center [1338, 463] width 174 height 17
copy p "VIHC821107HDFLRR04"
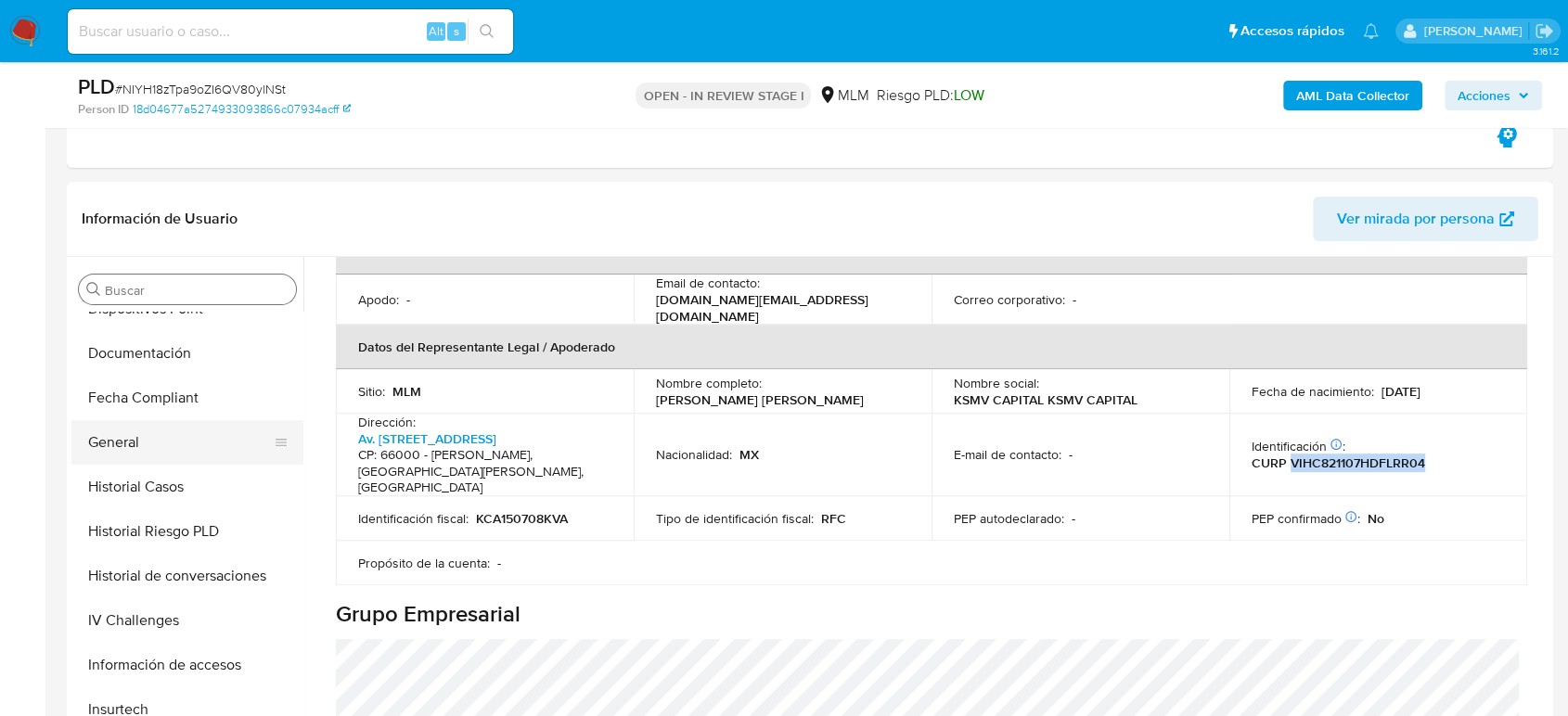
click at [145, 446] on button "General" at bounding box center [179, 443] width 217 height 45
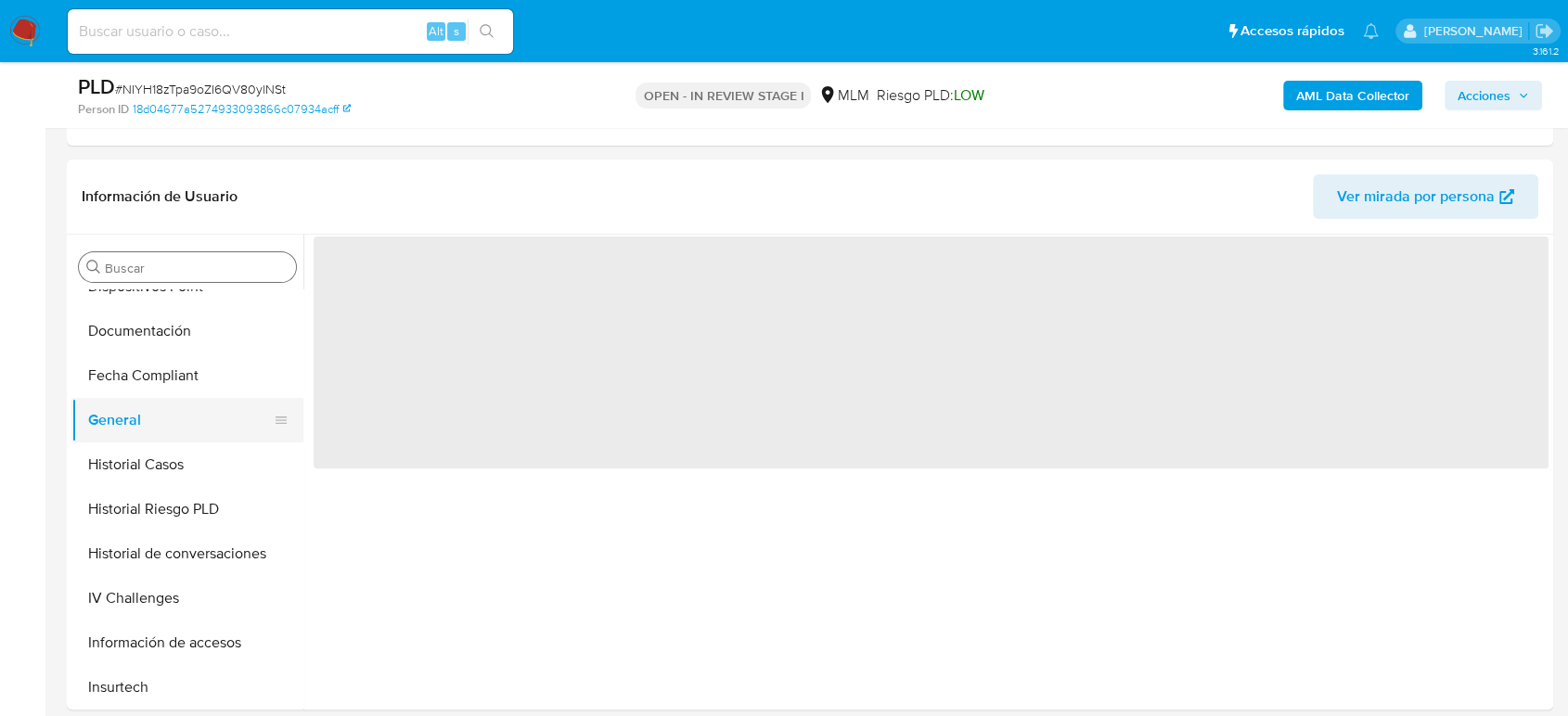
scroll to position [0, 0]
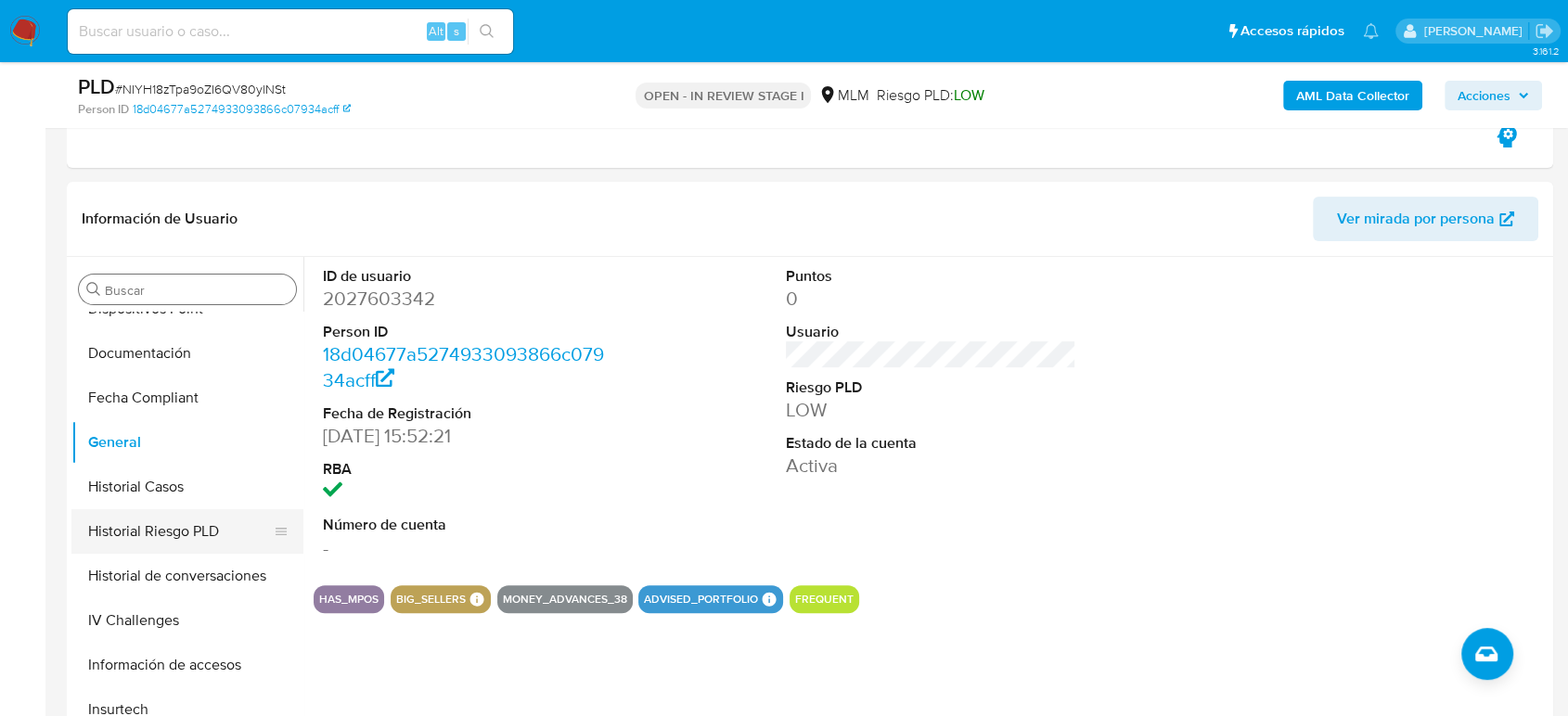
click at [169, 506] on button "Historial Casos" at bounding box center [187, 487] width 232 height 45
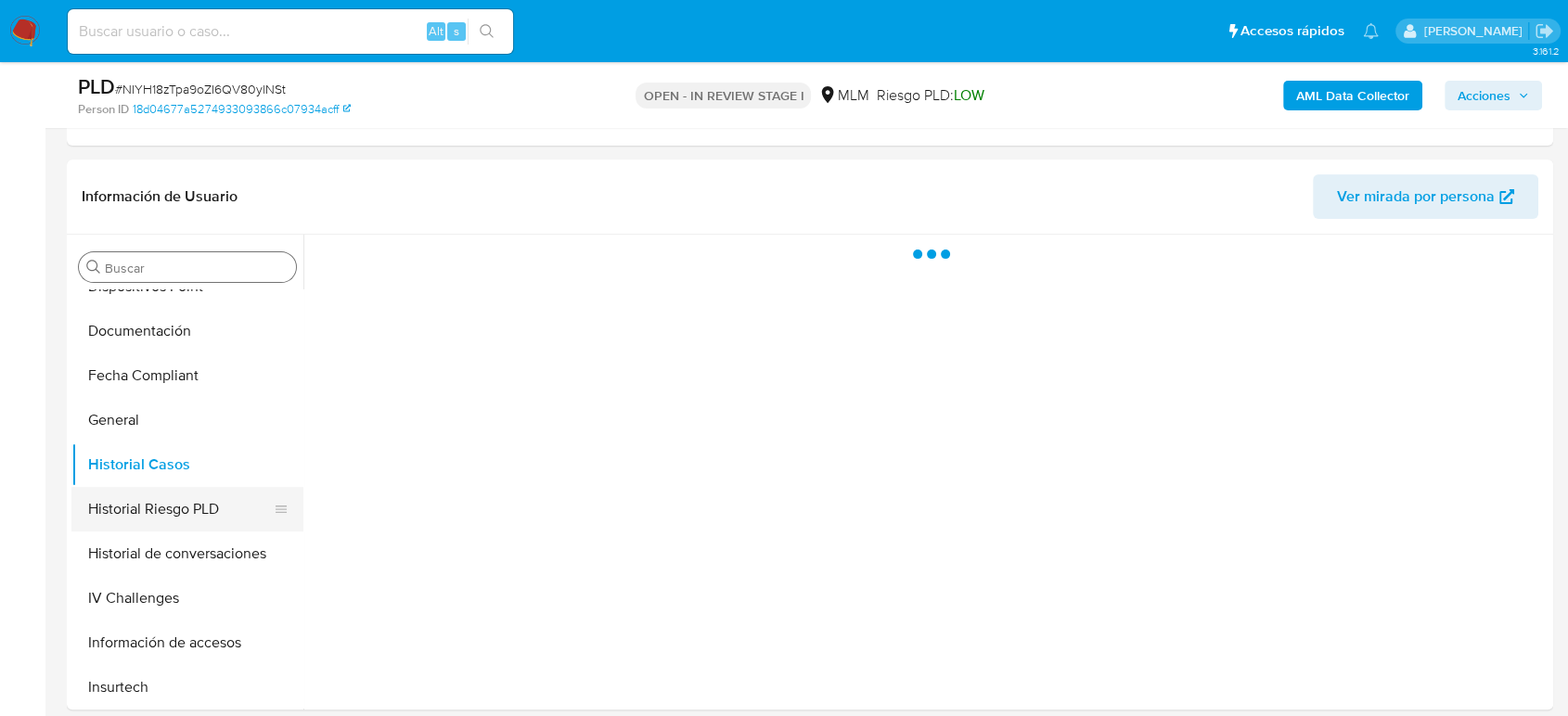
click at [164, 499] on button "Historial Riesgo PLD" at bounding box center [179, 509] width 217 height 45
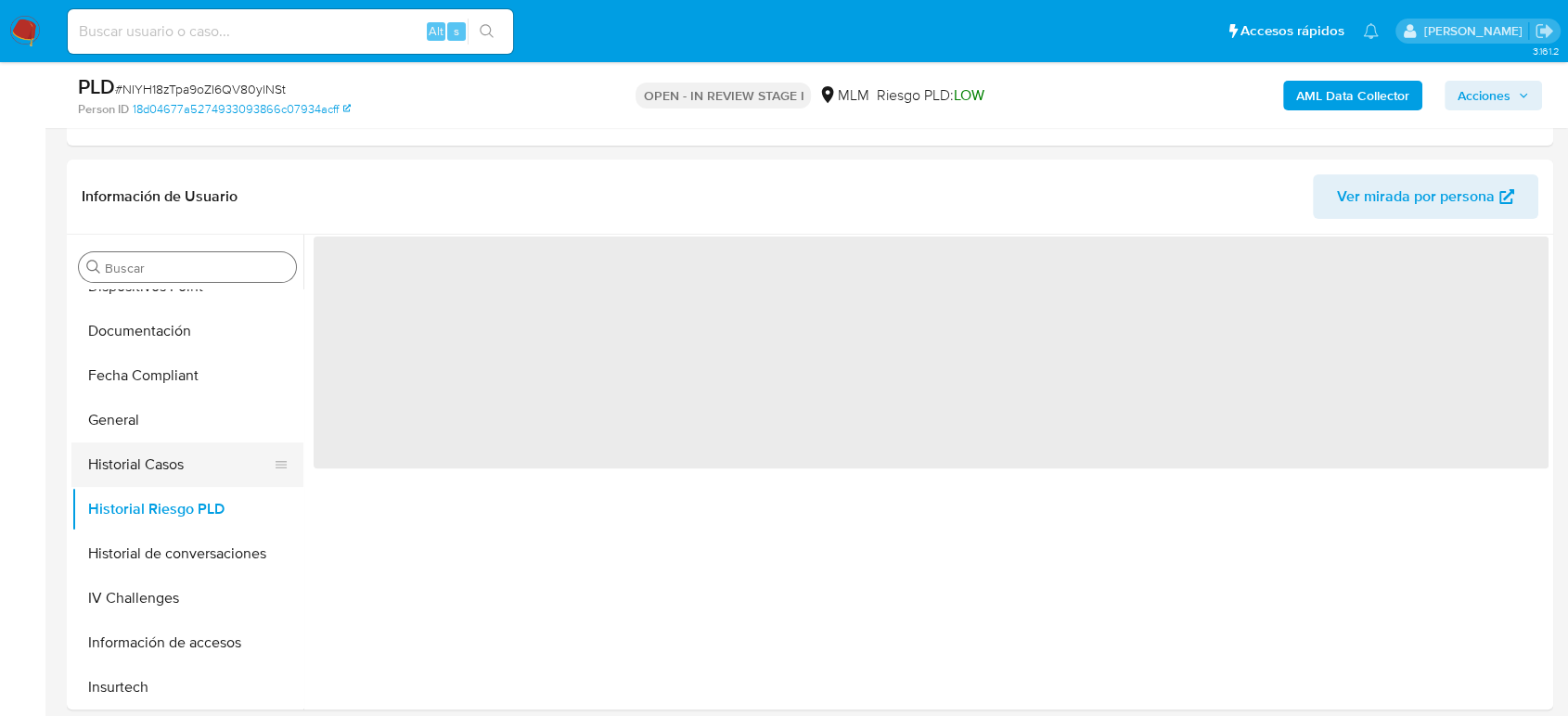
click at [142, 462] on button "Historial Casos" at bounding box center [179, 465] width 217 height 45
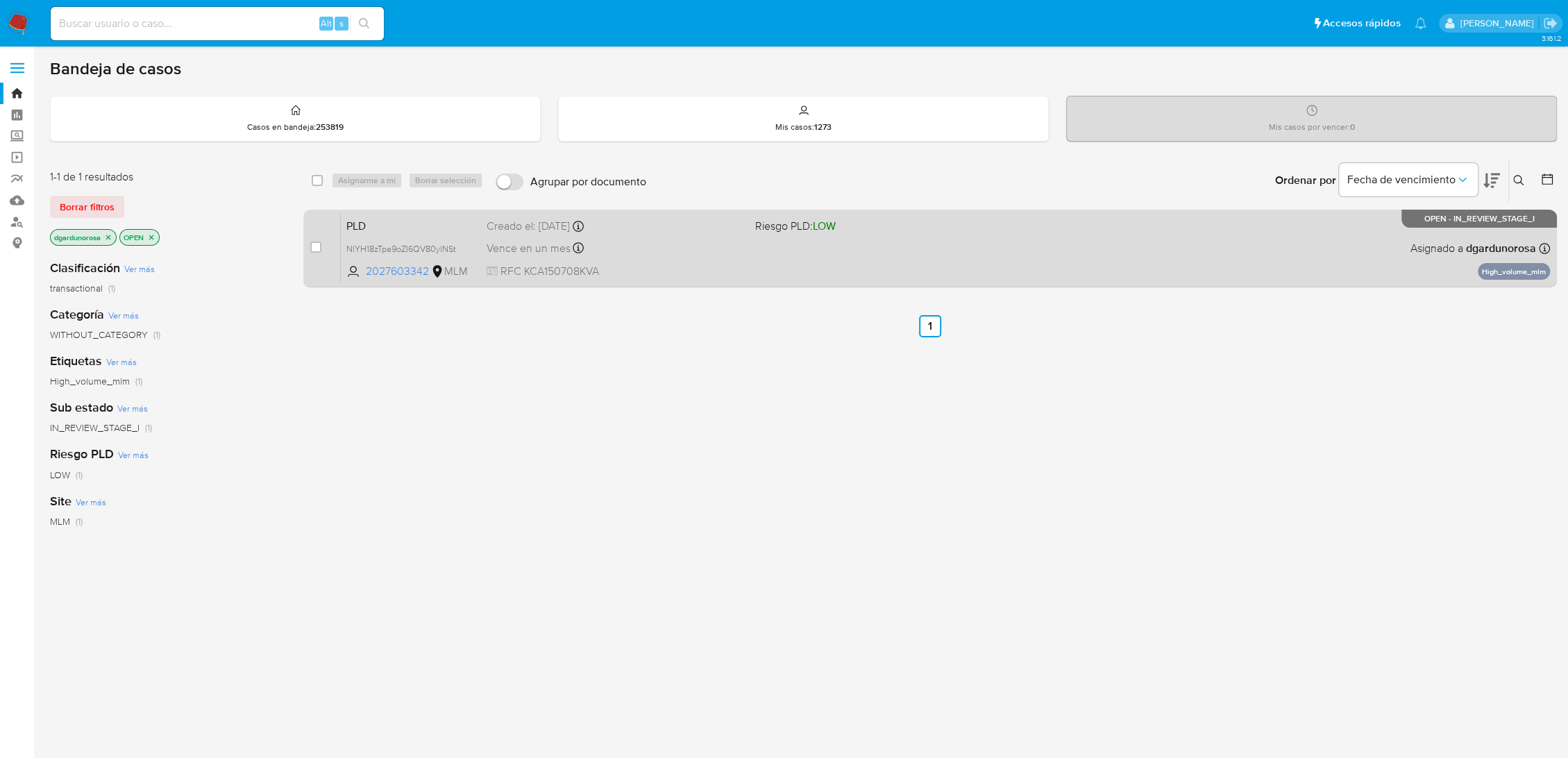
click at [909, 266] on div "PLD NIYH18zTpa9oZI6QV80ylNSt 2027603342 MLM Riesgo PLD: LOW Creado el: [DATE] C…" at bounding box center [944, 248] width 1209 height 70
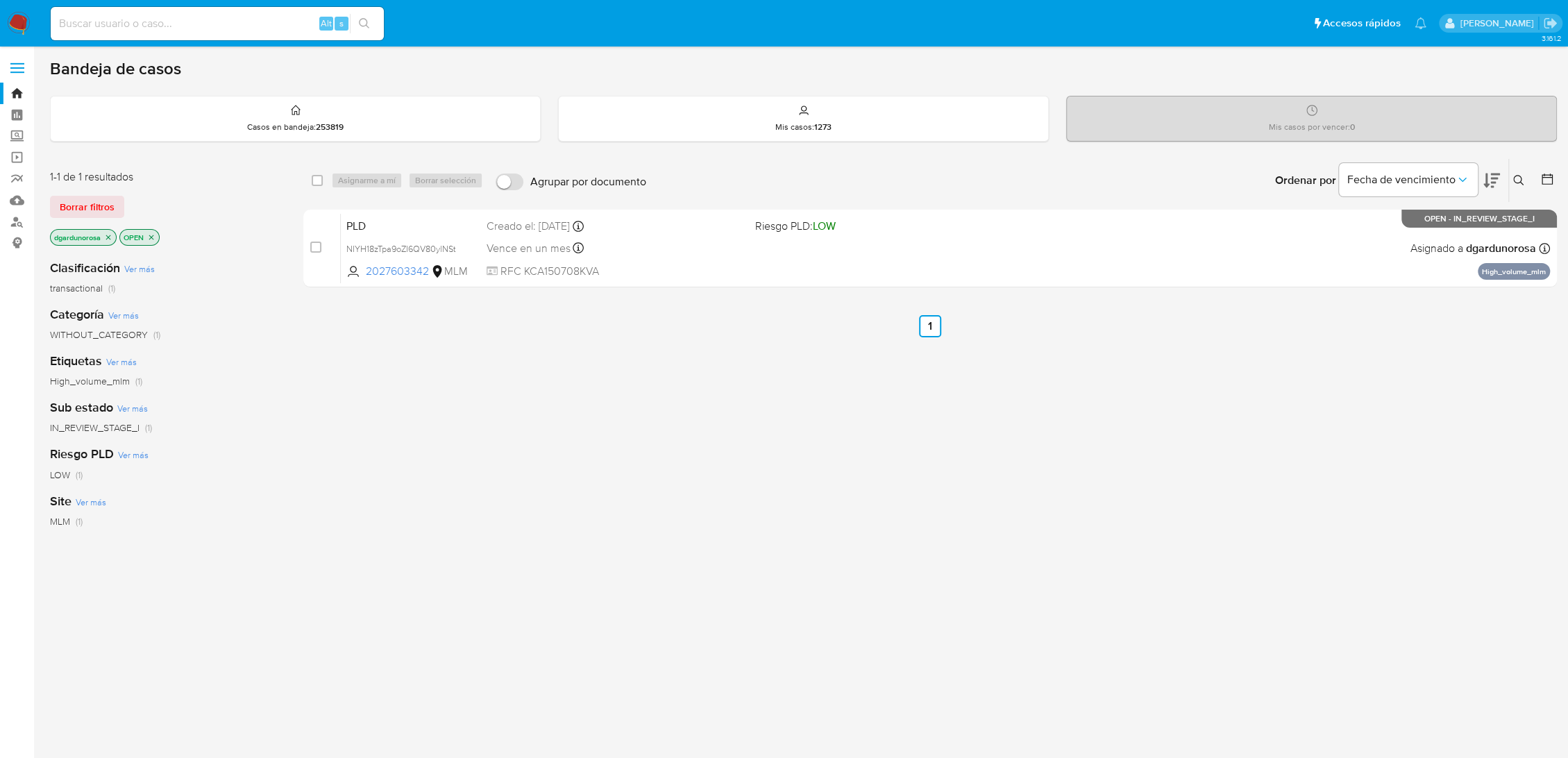
click at [1518, 185] on icon at bounding box center [1518, 180] width 11 height 11
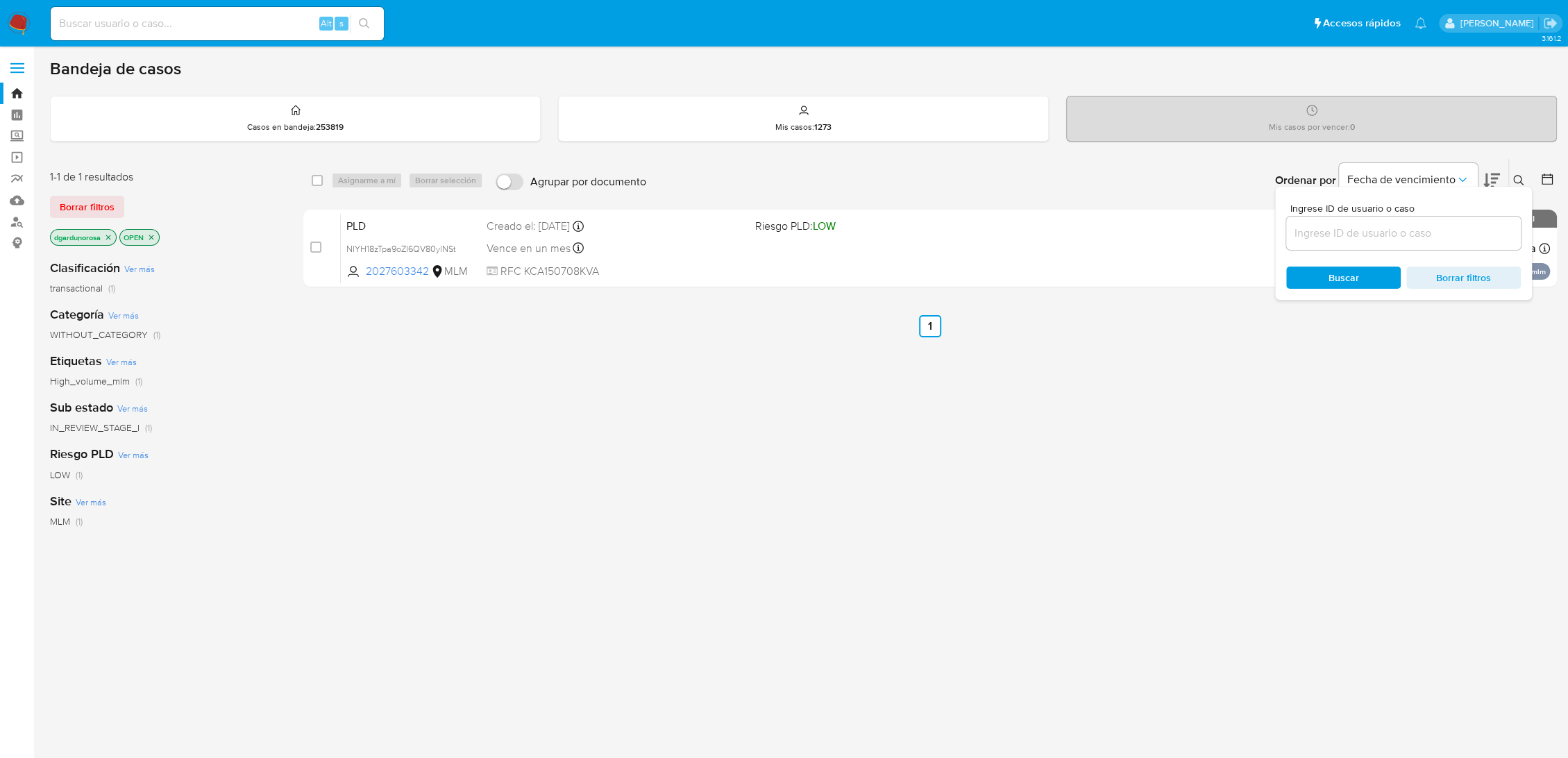
click at [1316, 240] on input at bounding box center [1404, 234] width 235 height 18
type input "2P9YJnoZtoApfymH7dW8vaQu"
click at [1523, 183] on icon at bounding box center [1518, 180] width 11 height 11
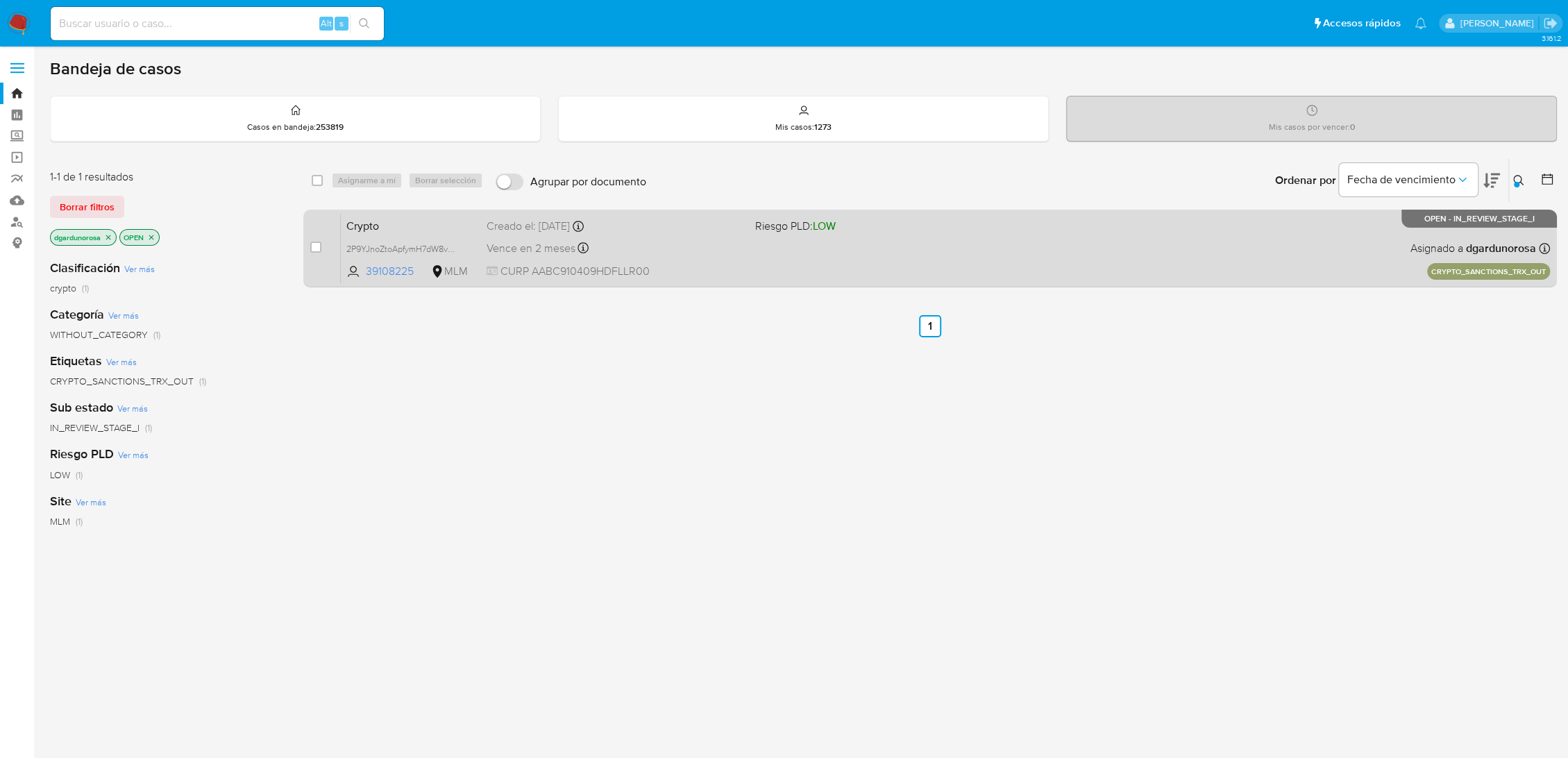
click at [1239, 266] on div "Crypto 2P9YJnoZtoApfymH7dW8vaQu 39108225 MLM Riesgo PLD: LOW Creado el: [DATE] …" at bounding box center [944, 248] width 1209 height 70
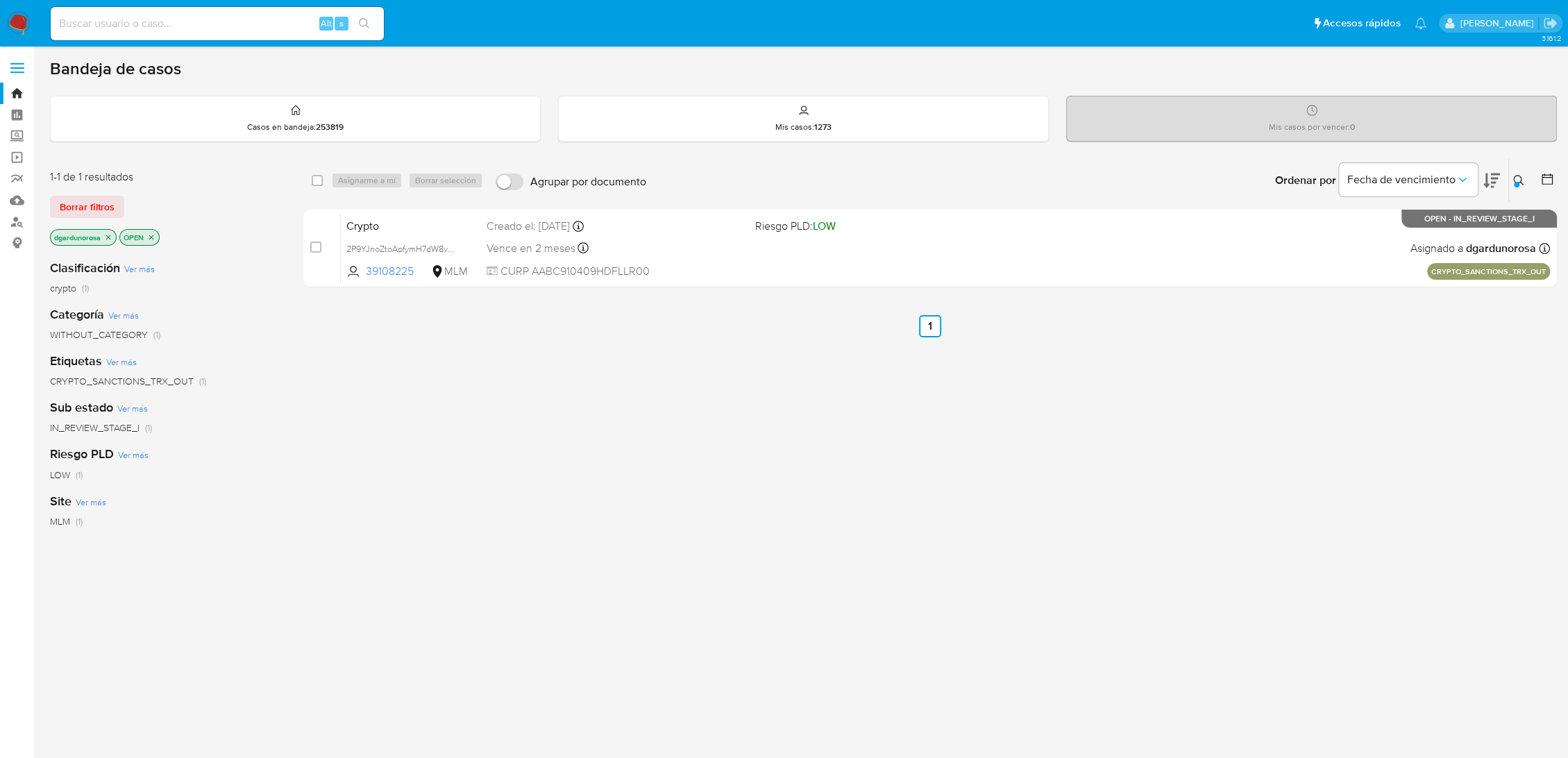
click at [22, 18] on img at bounding box center [19, 24] width 24 height 24
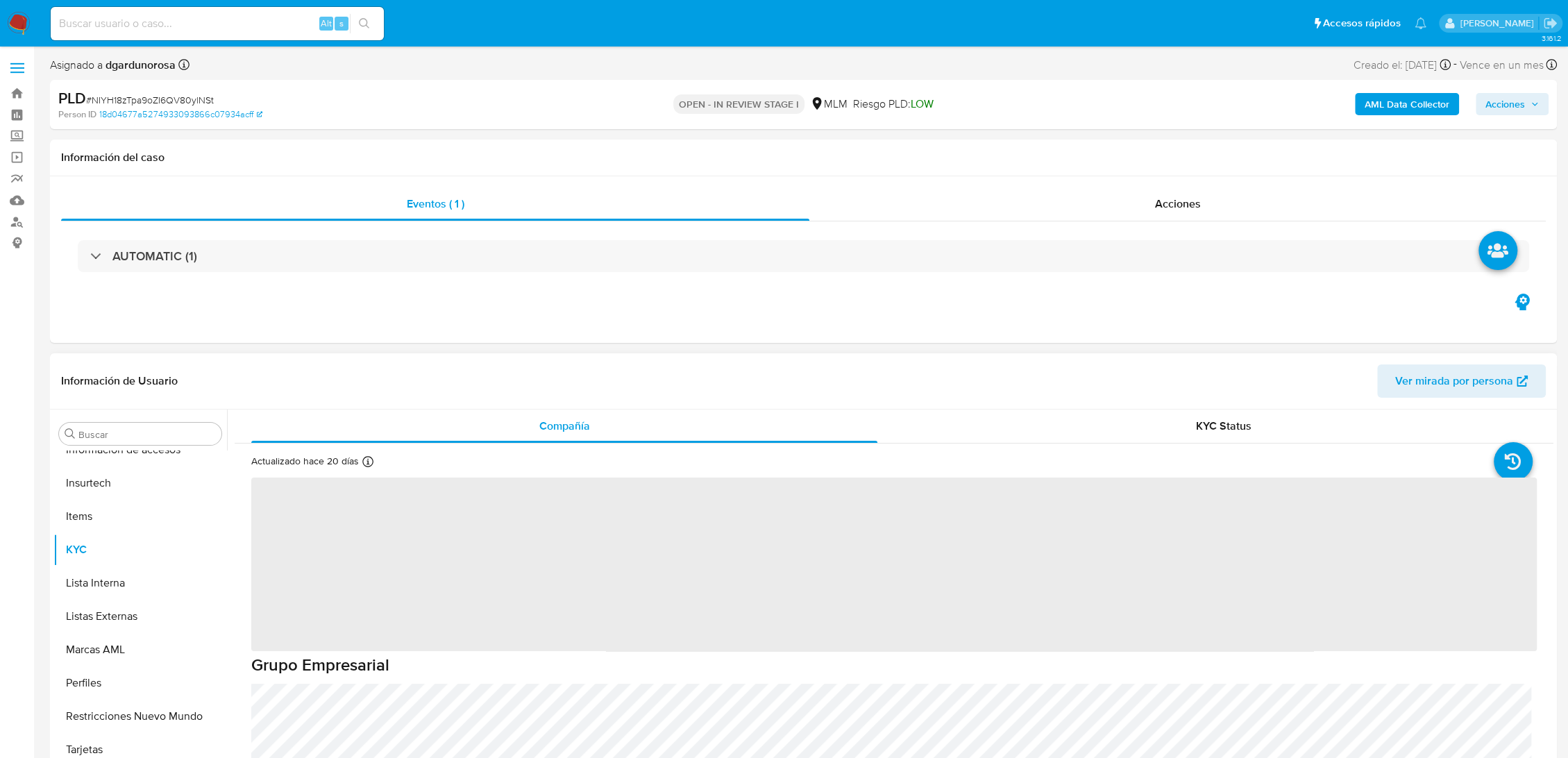
scroll to position [653, 0]
select select "10"
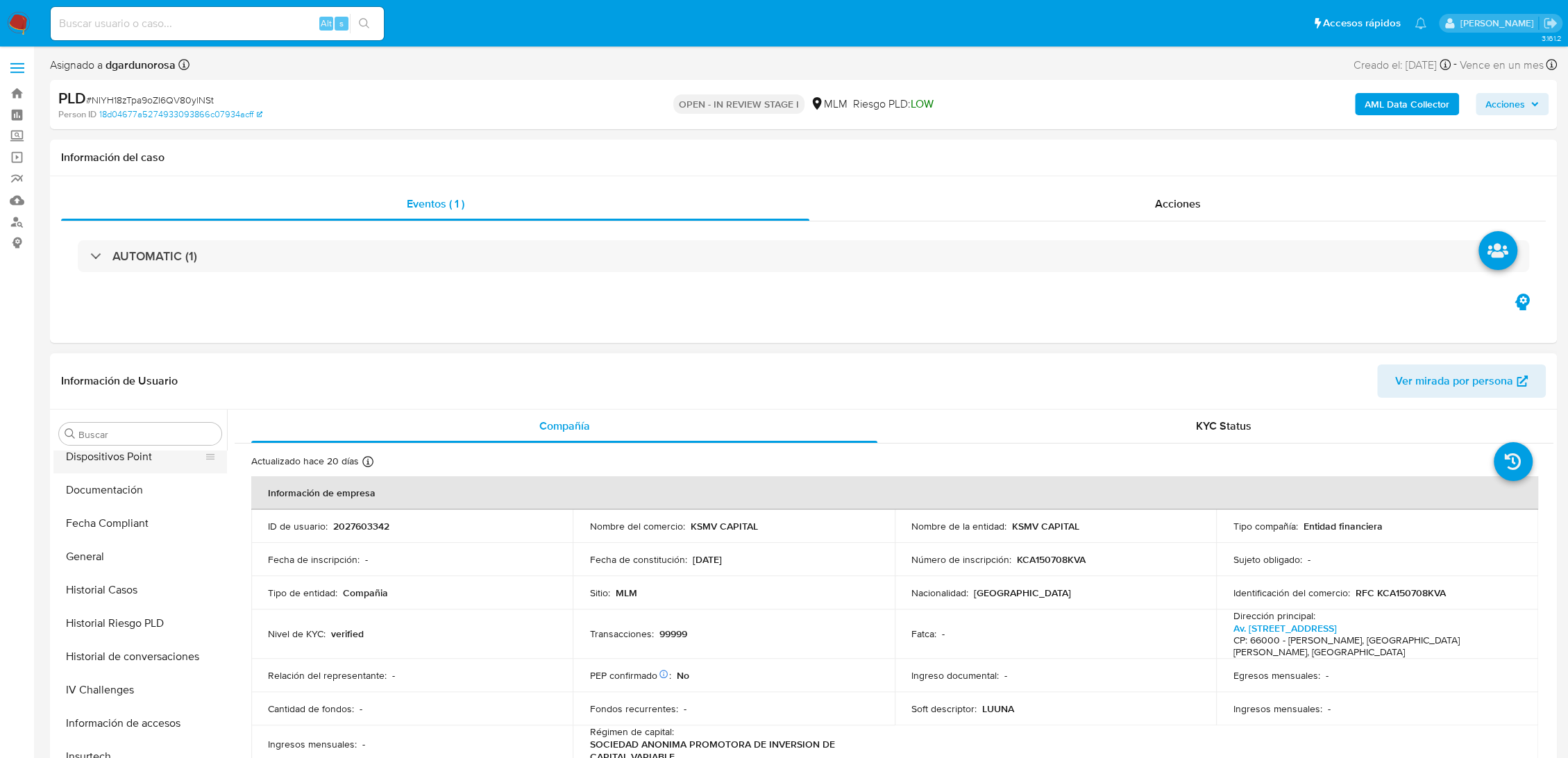
scroll to position [385, 0]
drag, startPoint x: 128, startPoint y: 577, endPoint x: 143, endPoint y: 582, distance: 15.8
click at [128, 578] on button "Historial Casos" at bounding box center [134, 582] width 162 height 34
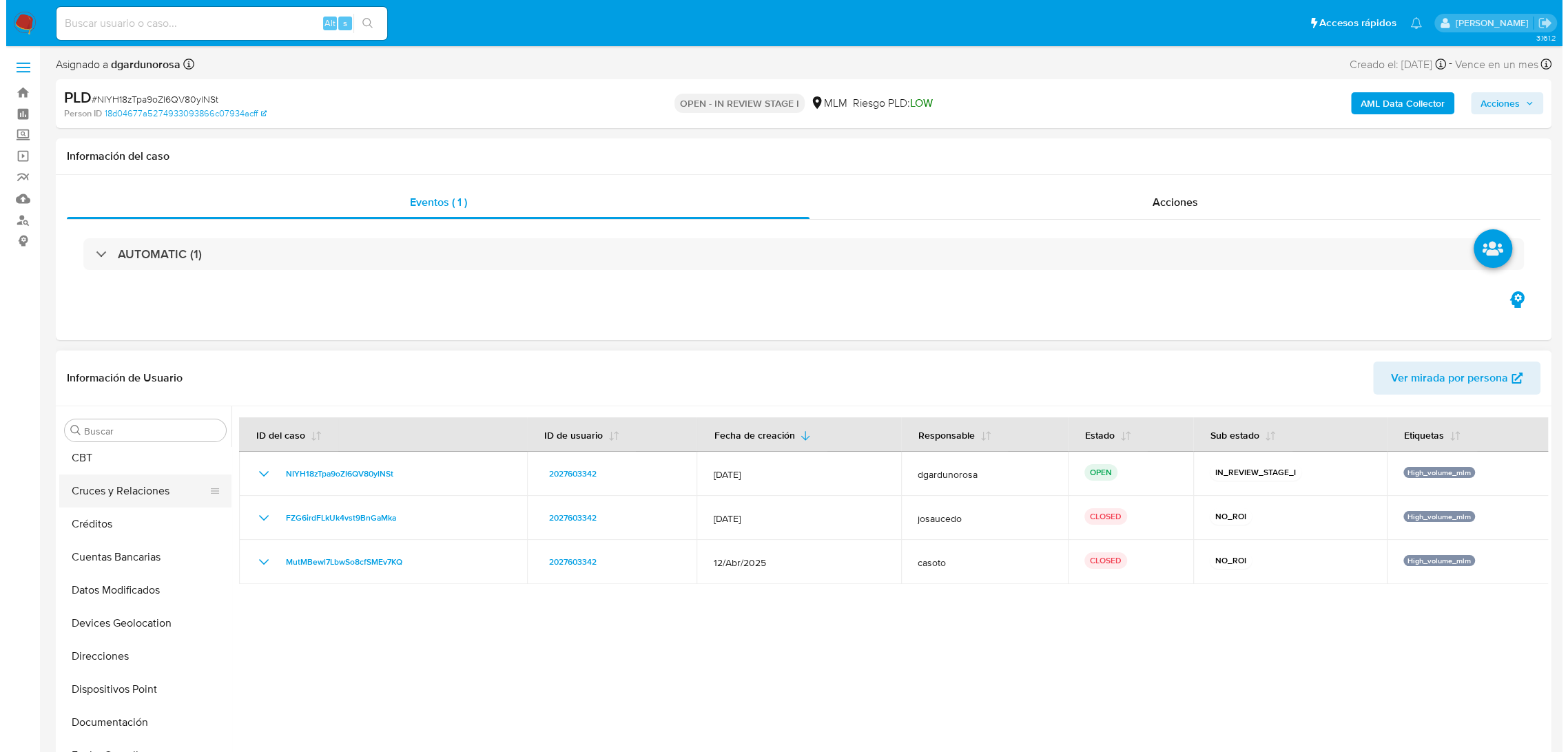
scroll to position [76, 0]
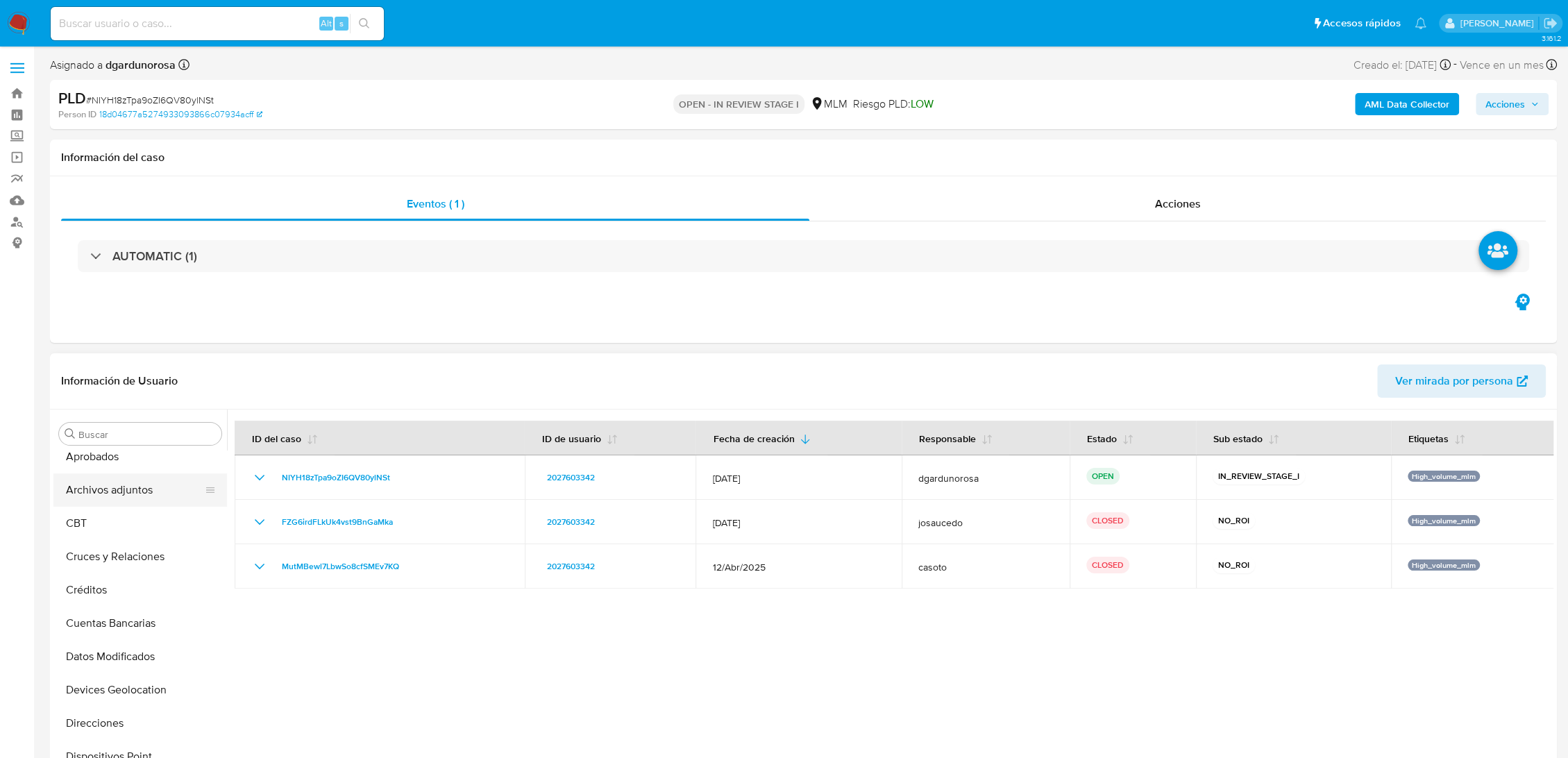
click at [122, 491] on button "Archivos adjuntos" at bounding box center [134, 490] width 162 height 34
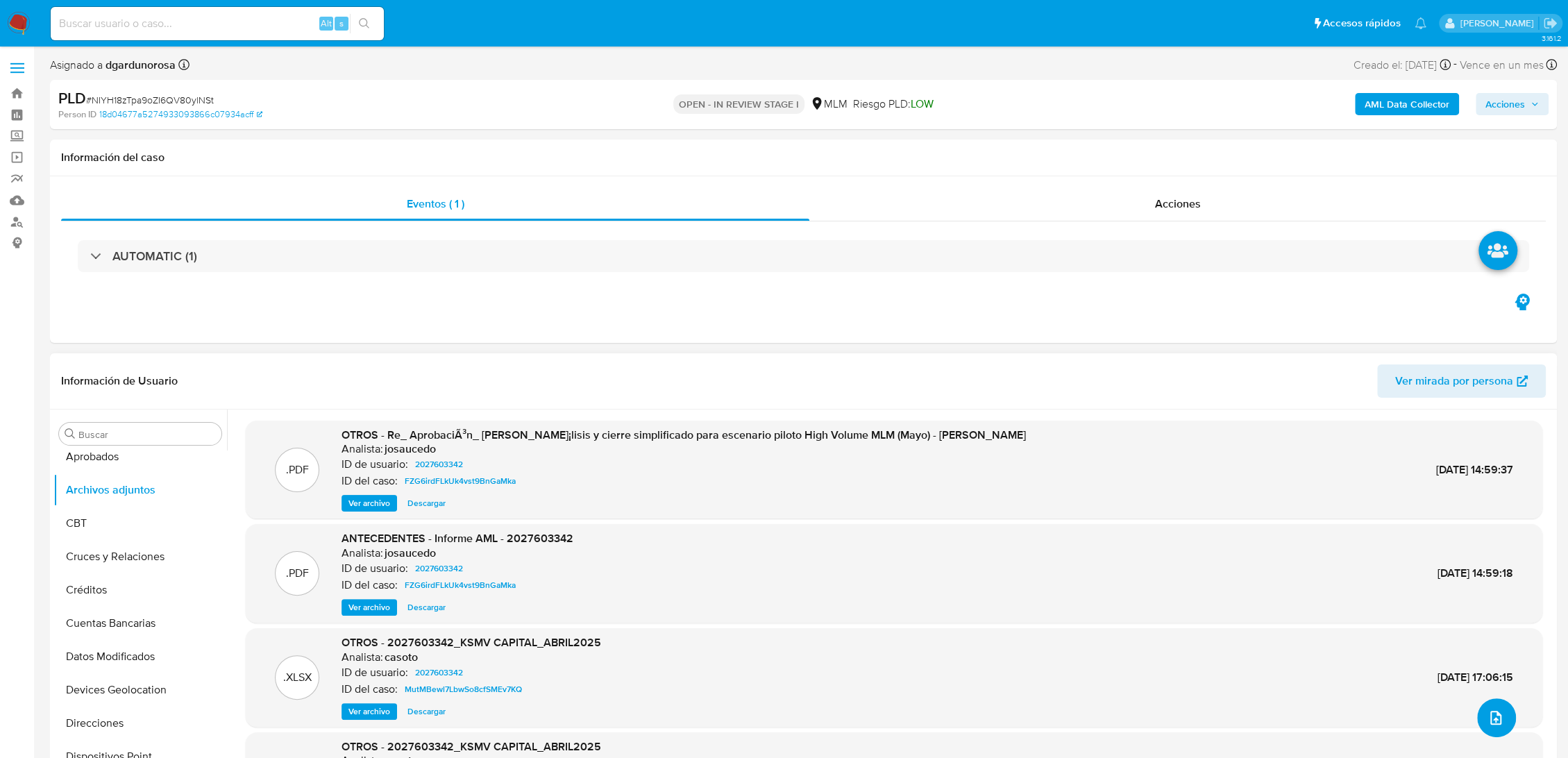
click at [1497, 719] on icon "upload-file" at bounding box center [1495, 718] width 17 height 17
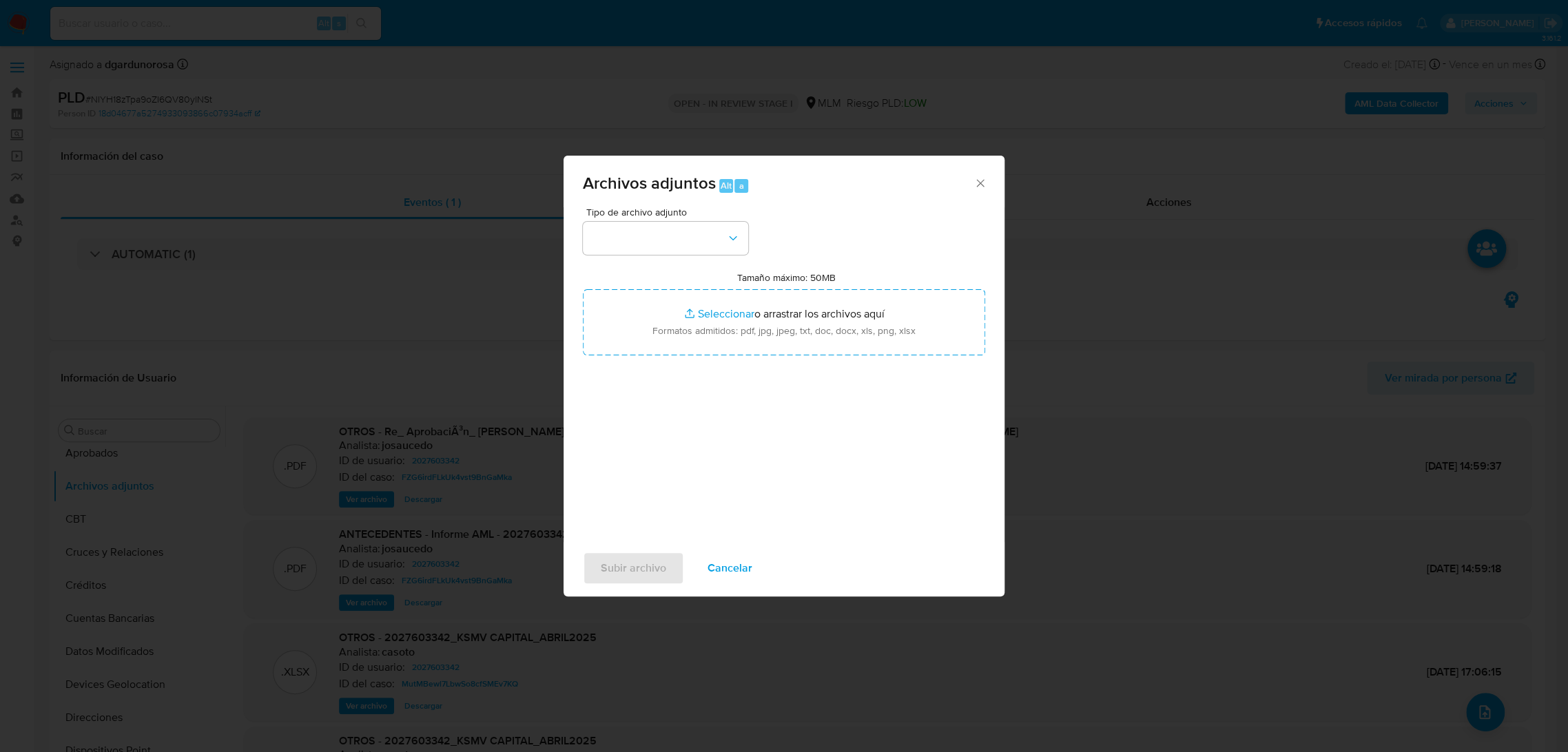
click at [687, 260] on div "Tipo de archivo adjunto Tamaño máximo: 50MB Seleccionar archivos Seleccionar o …" at bounding box center [784, 370] width 402 height 325
click at [681, 247] on button "button" at bounding box center [665, 239] width 165 height 33
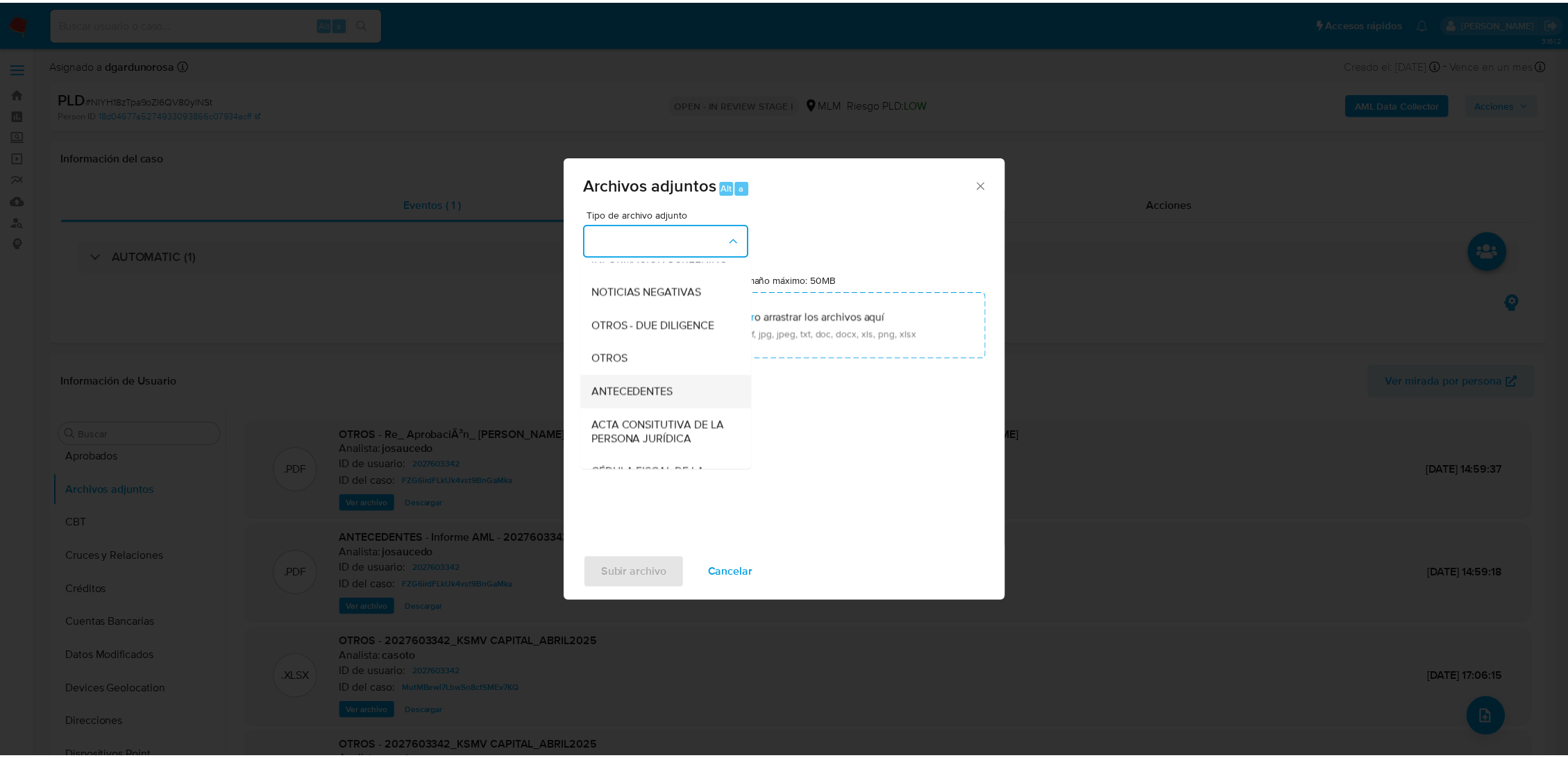
scroll to position [154, 0]
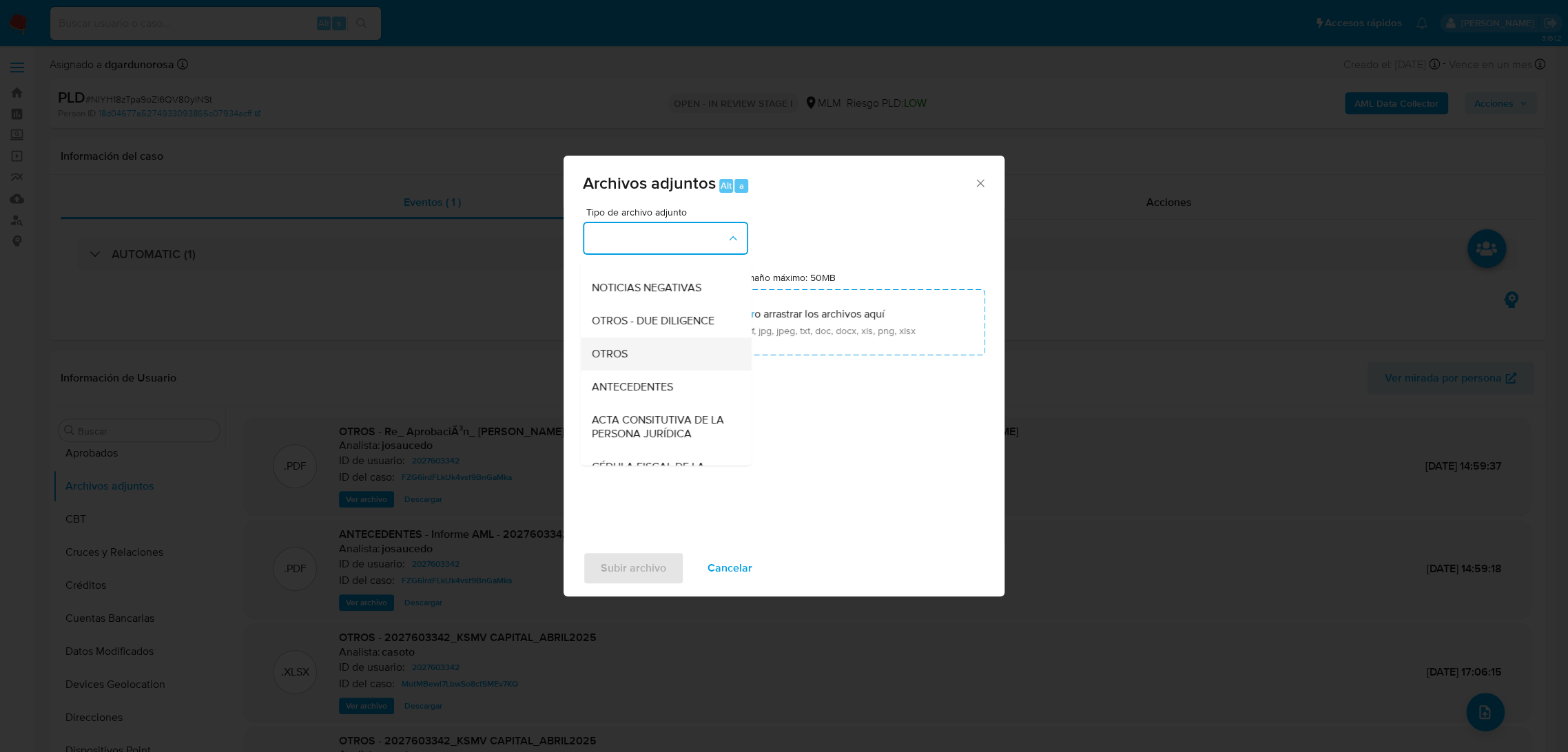
click at [623, 361] on span "OTROS" at bounding box center [609, 354] width 36 height 14
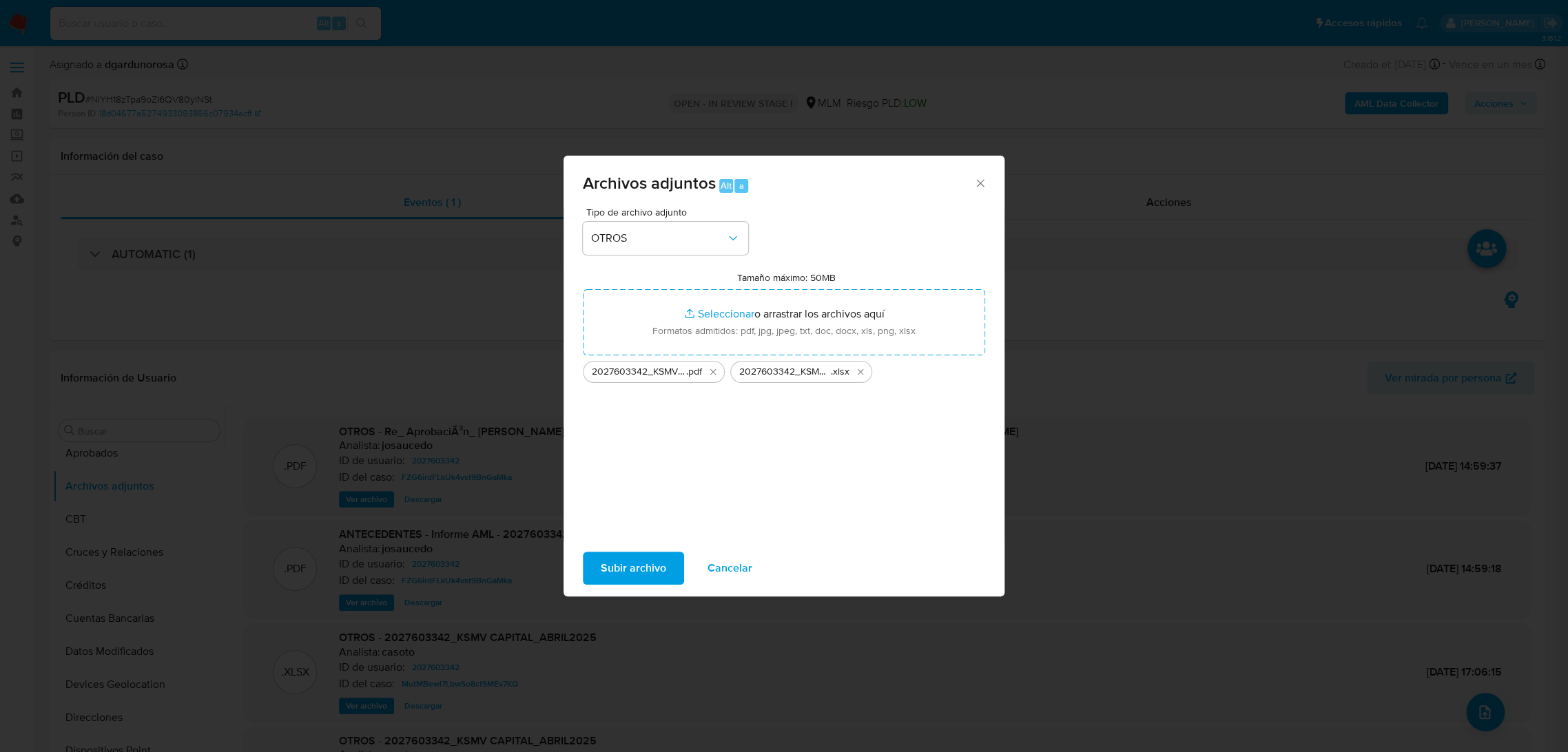
click at [640, 561] on span "Subir archivo" at bounding box center [633, 568] width 65 height 31
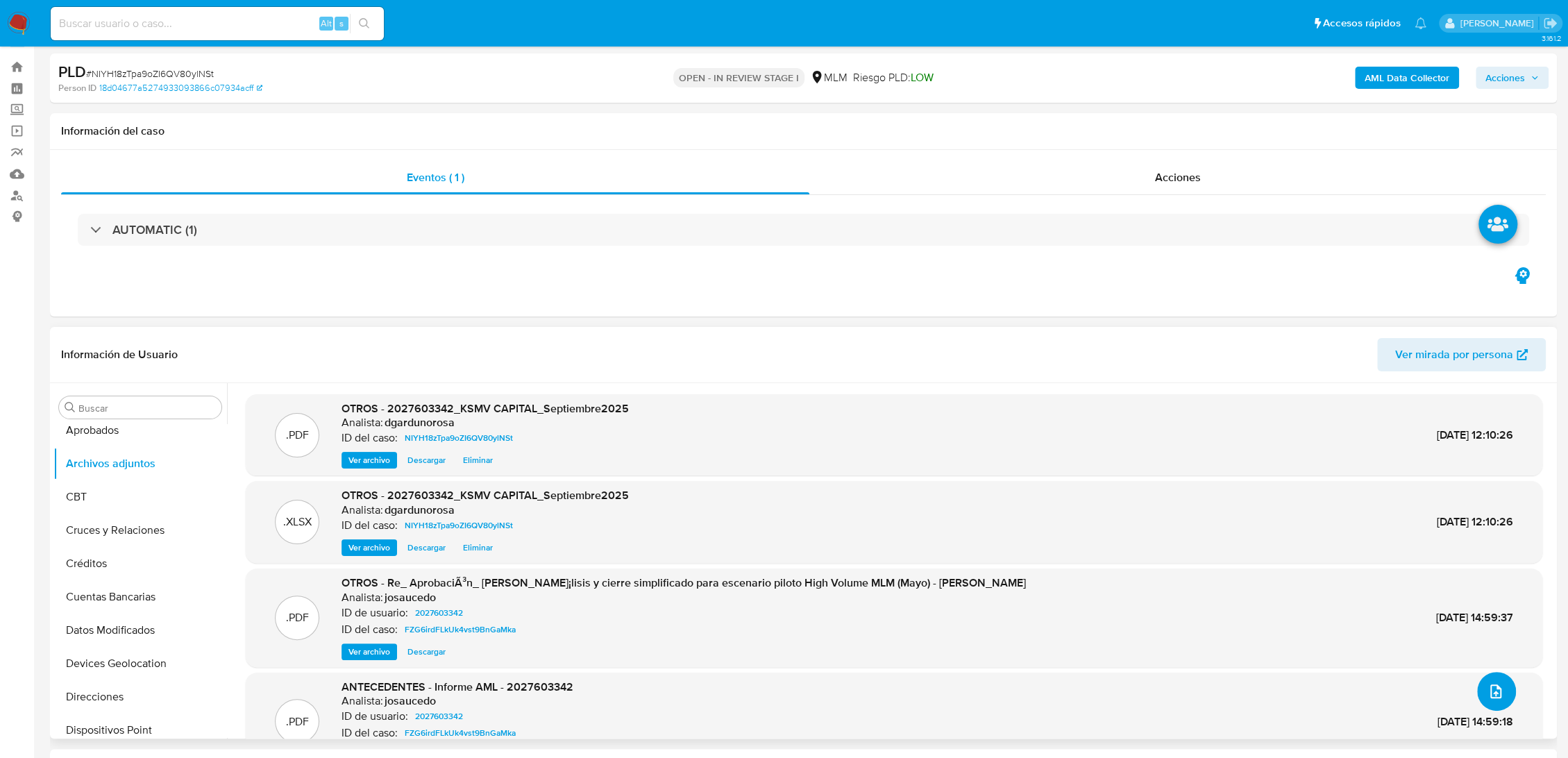
scroll to position [0, 0]
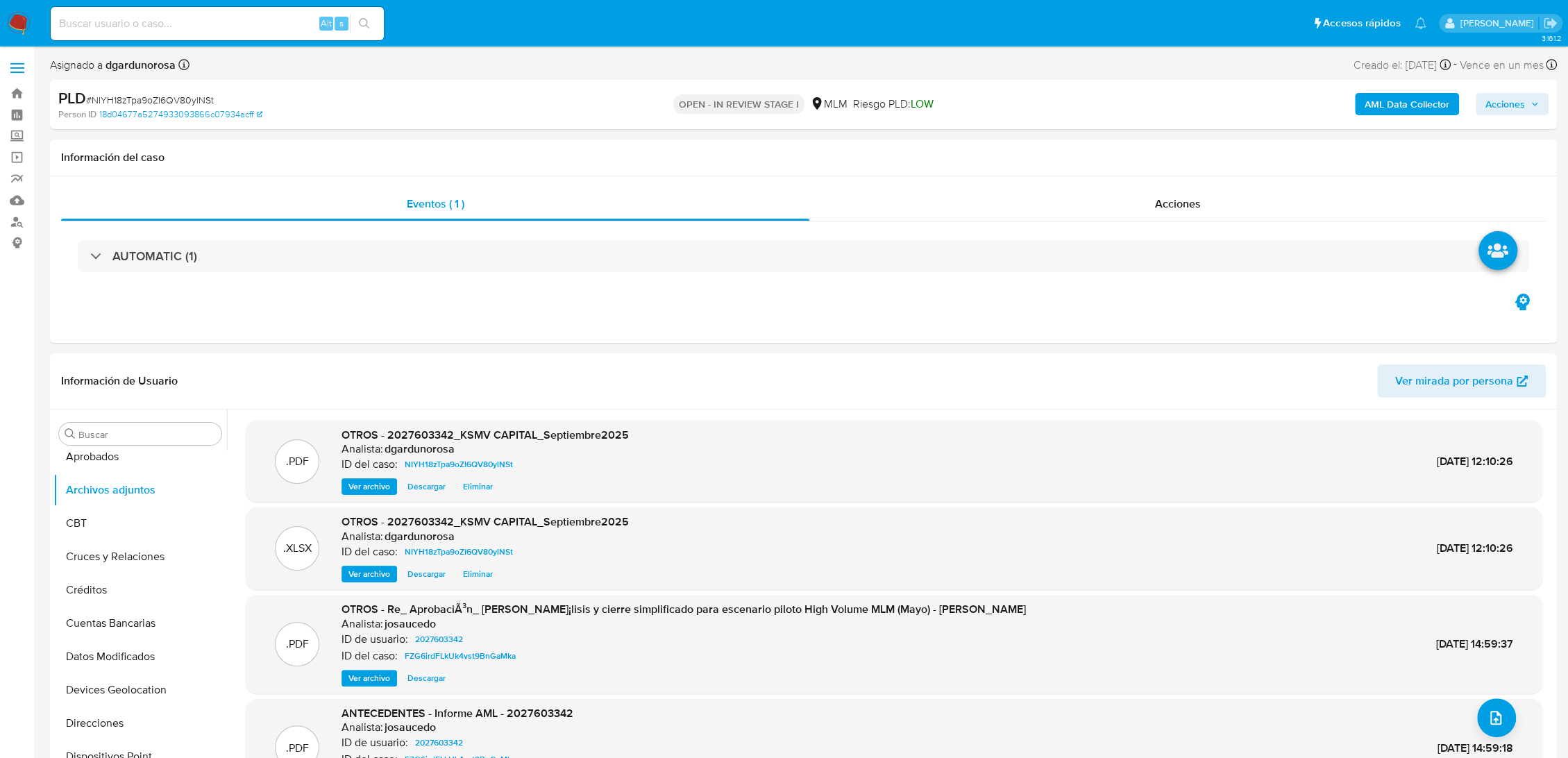
click at [1506, 106] on span "Acciones" at bounding box center [1505, 104] width 40 height 22
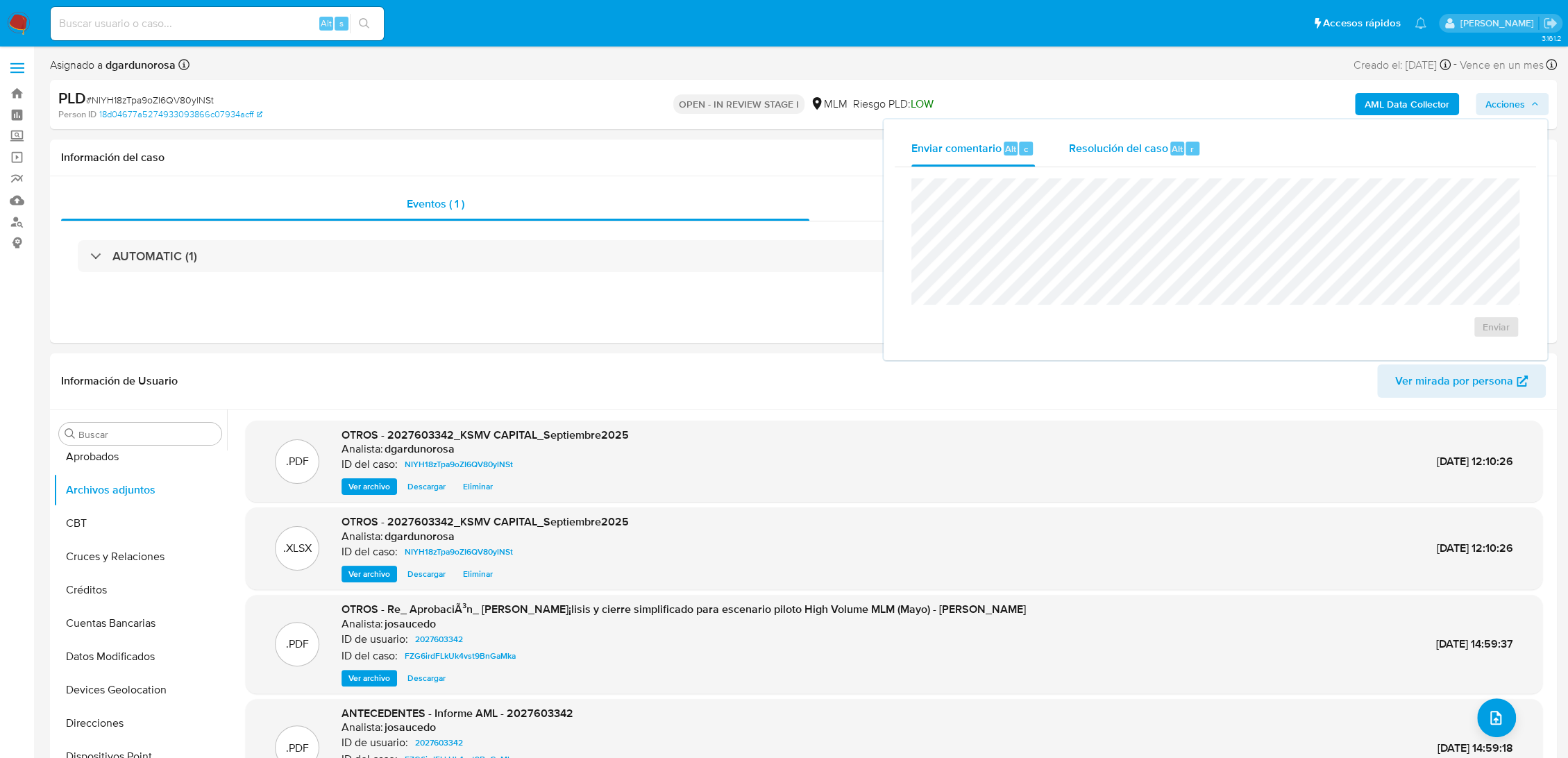
click at [1144, 150] on span "Resolución del caso" at bounding box center [1118, 148] width 99 height 16
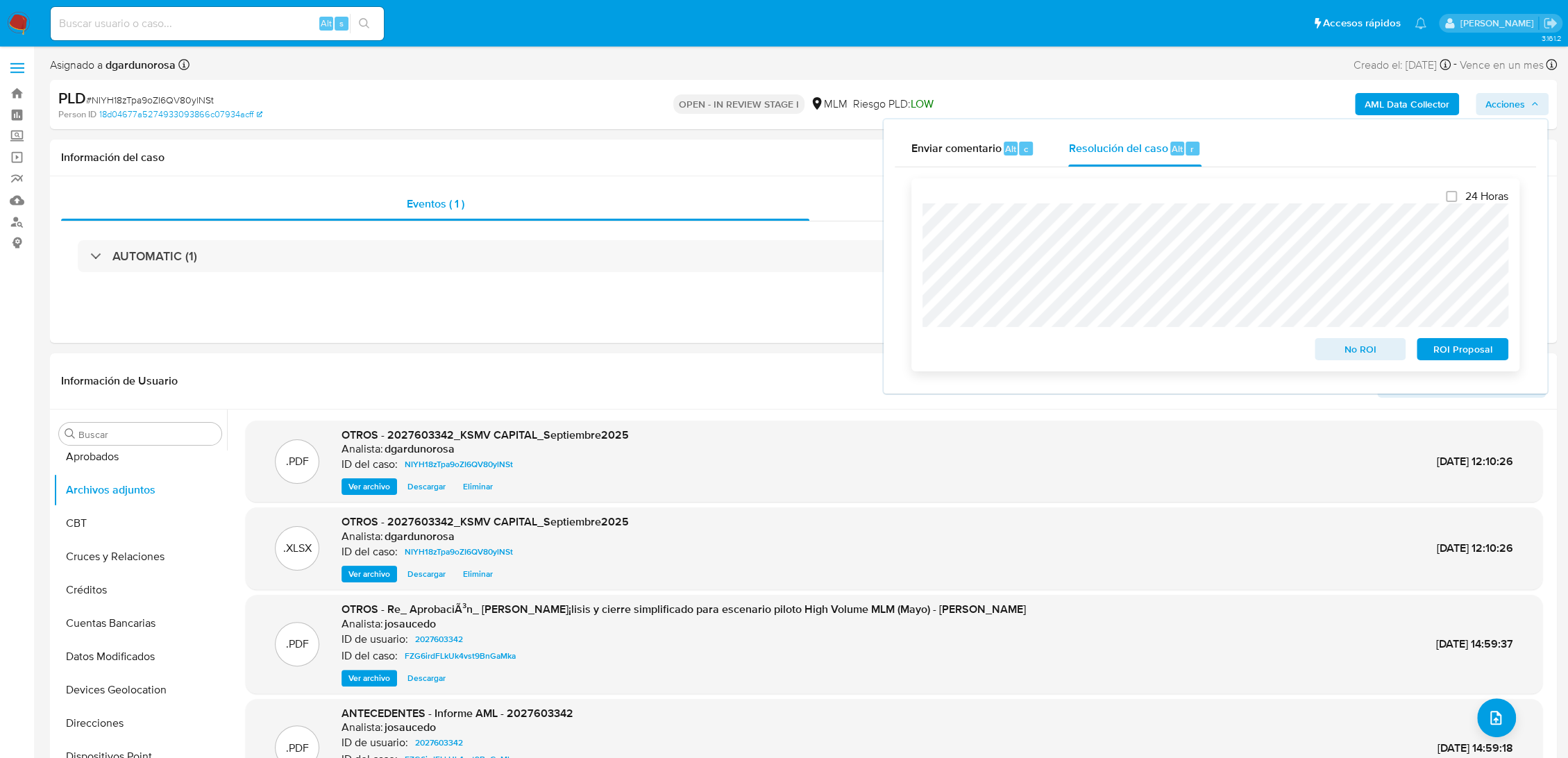
click at [1370, 350] on span "No ROI" at bounding box center [1360, 349] width 72 height 20
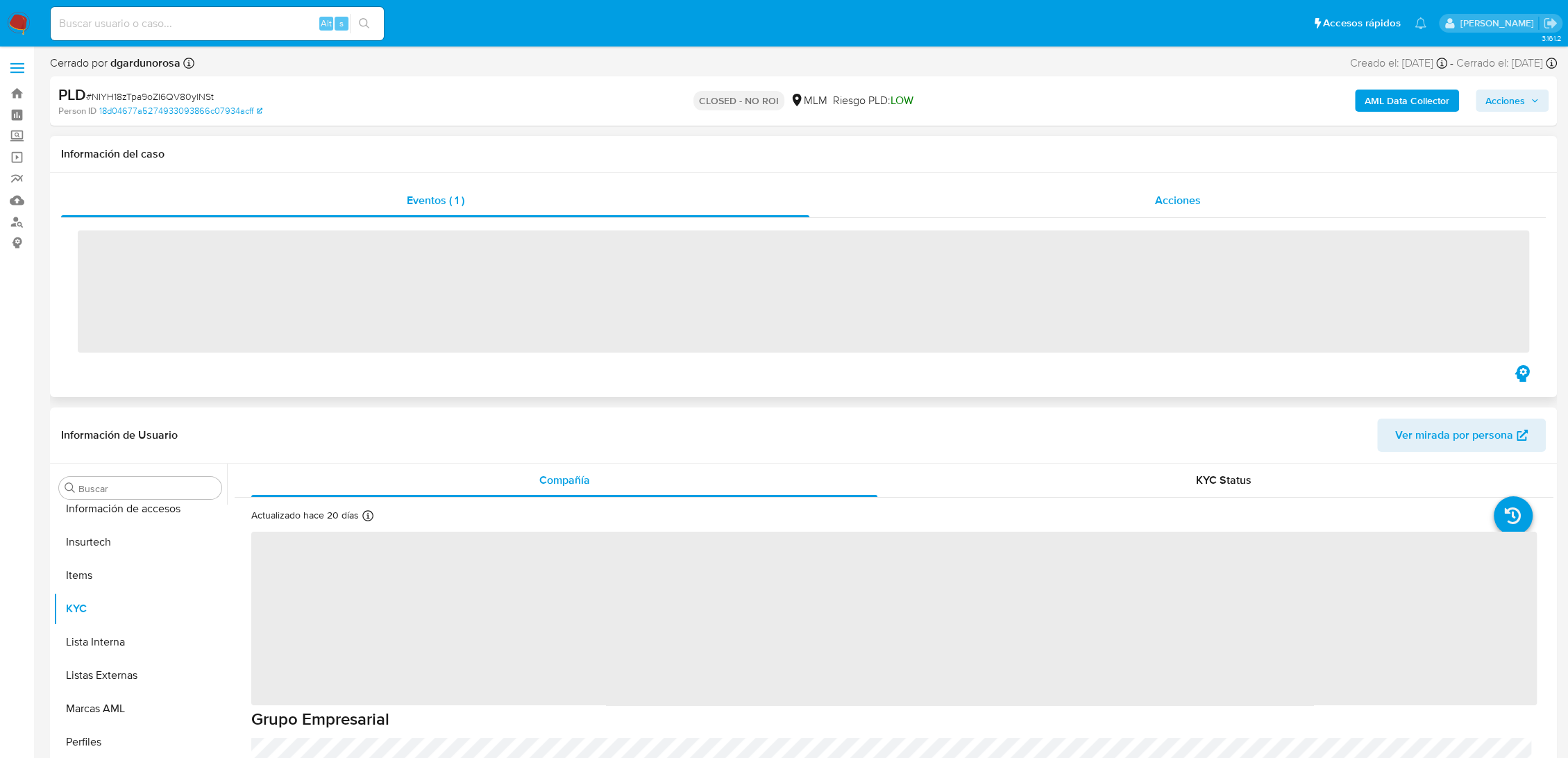
scroll to position [653, 0]
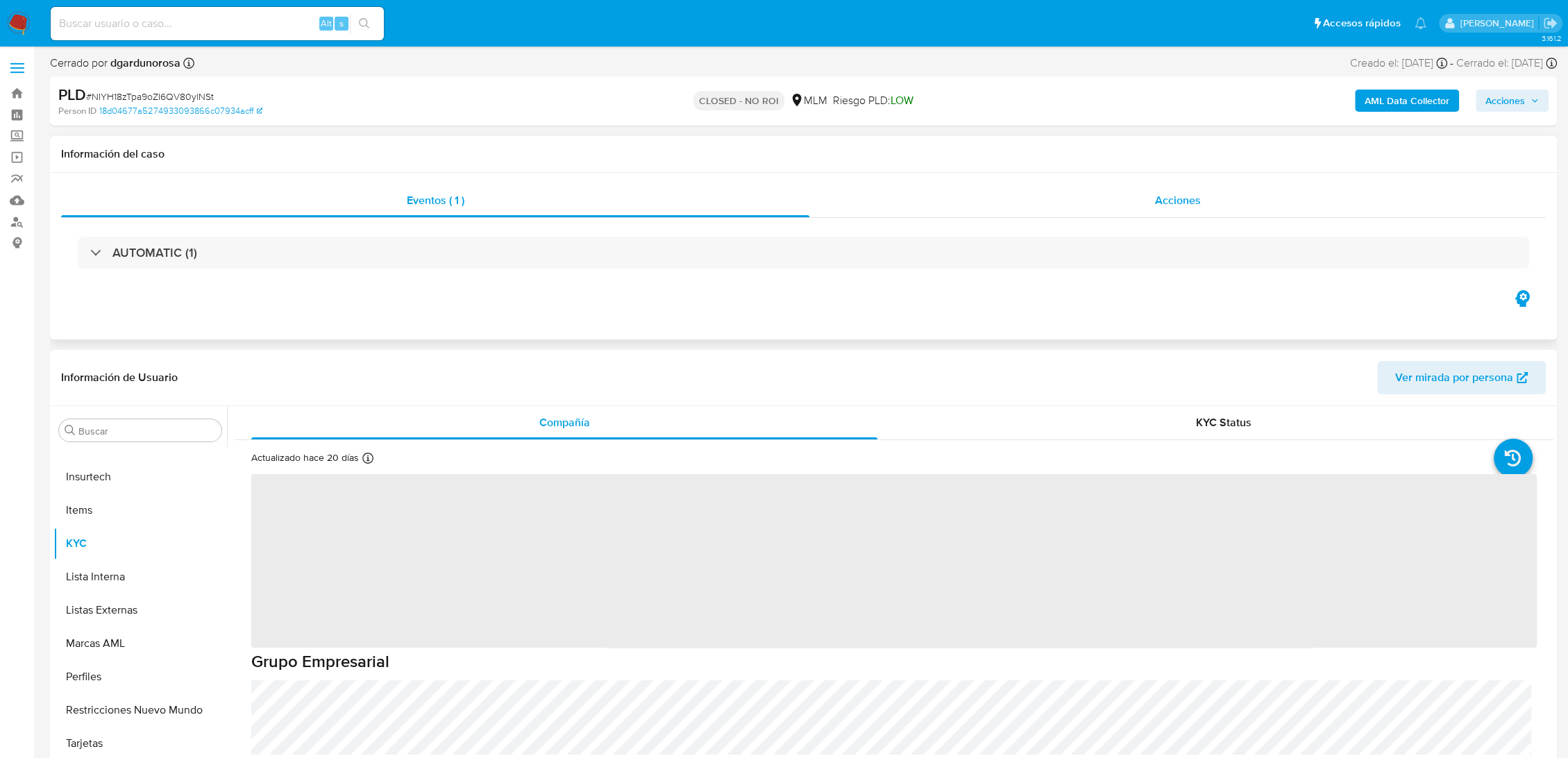
select select "10"
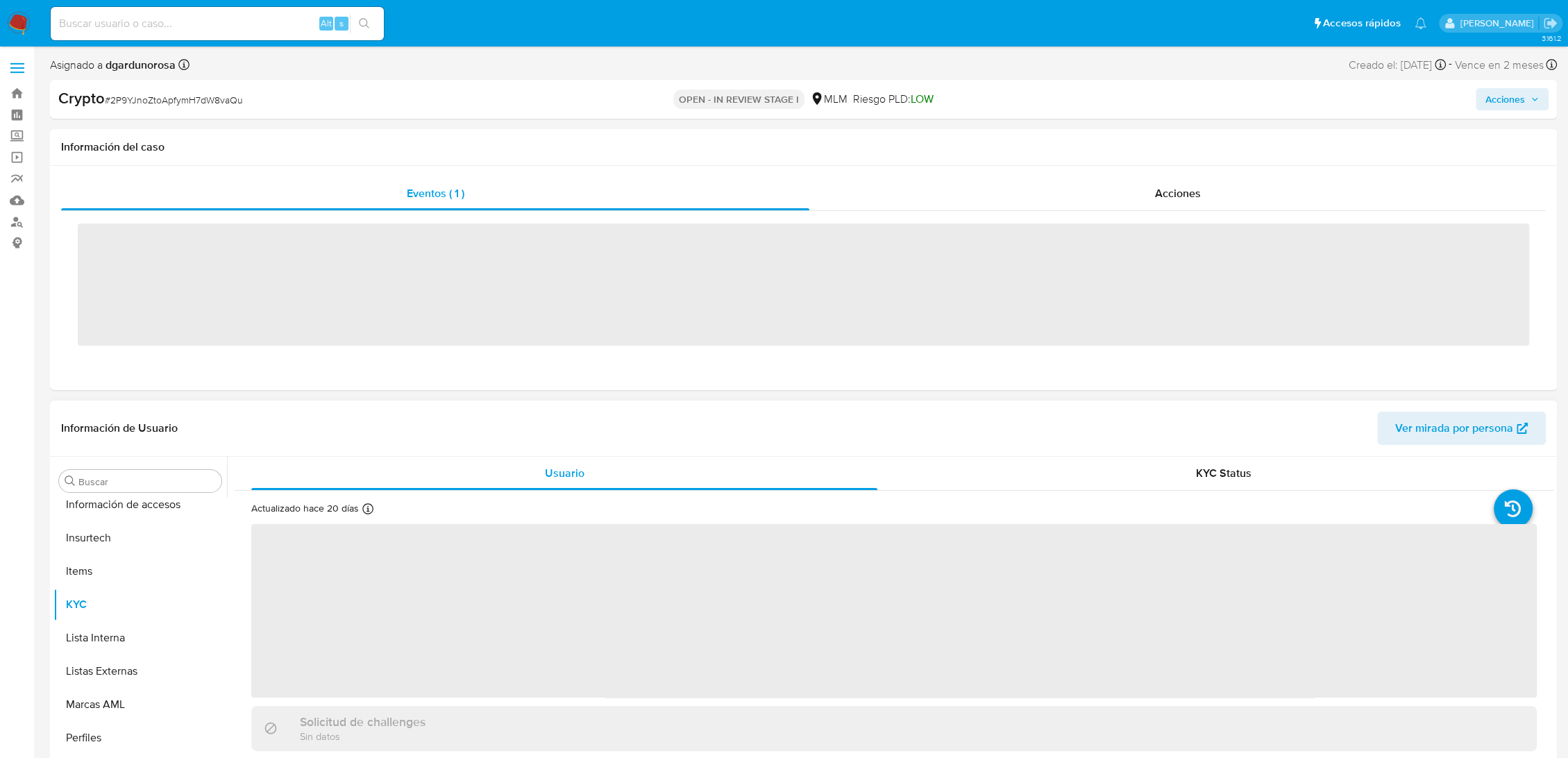
scroll to position [653, 0]
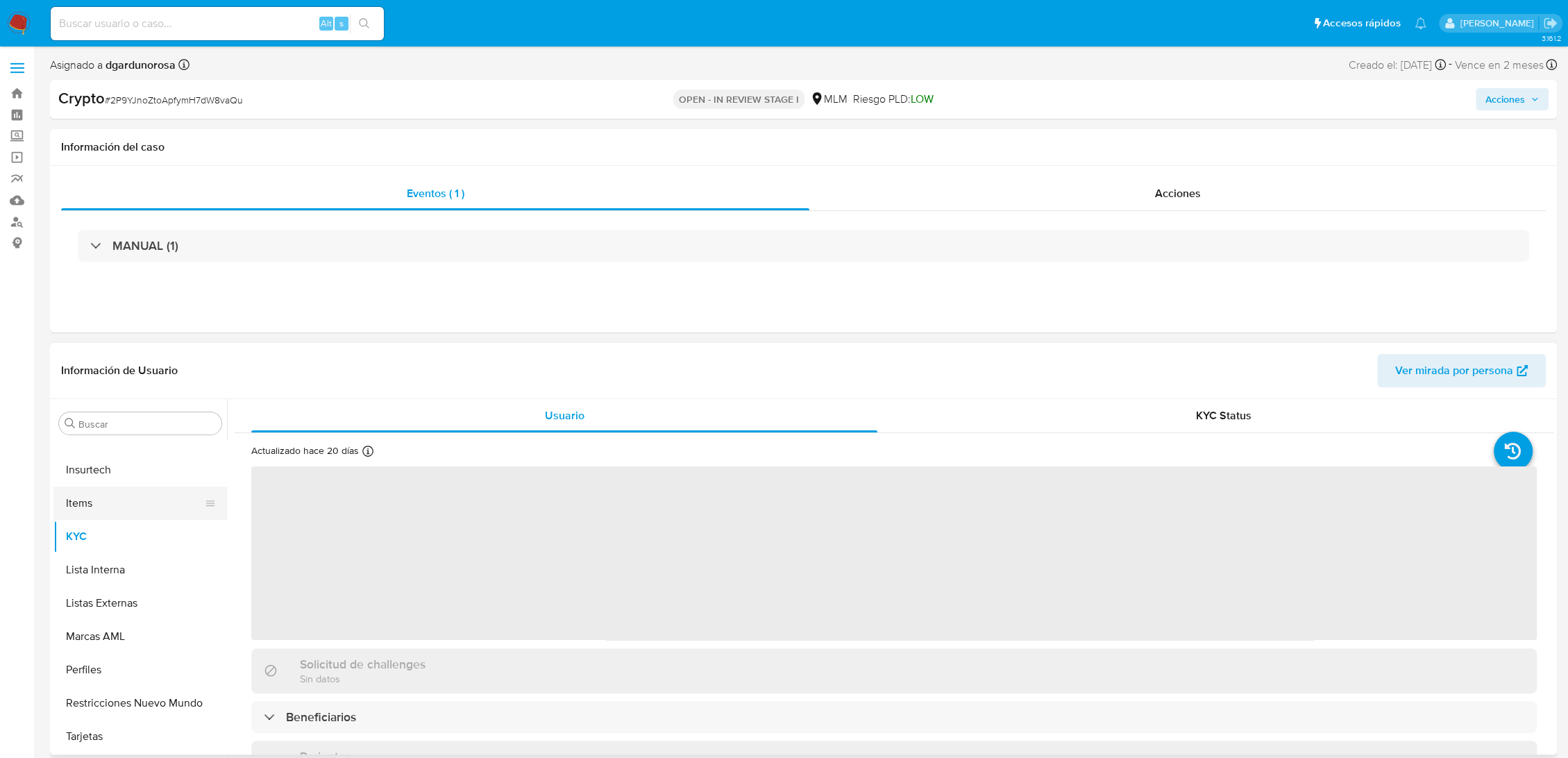
select select "10"
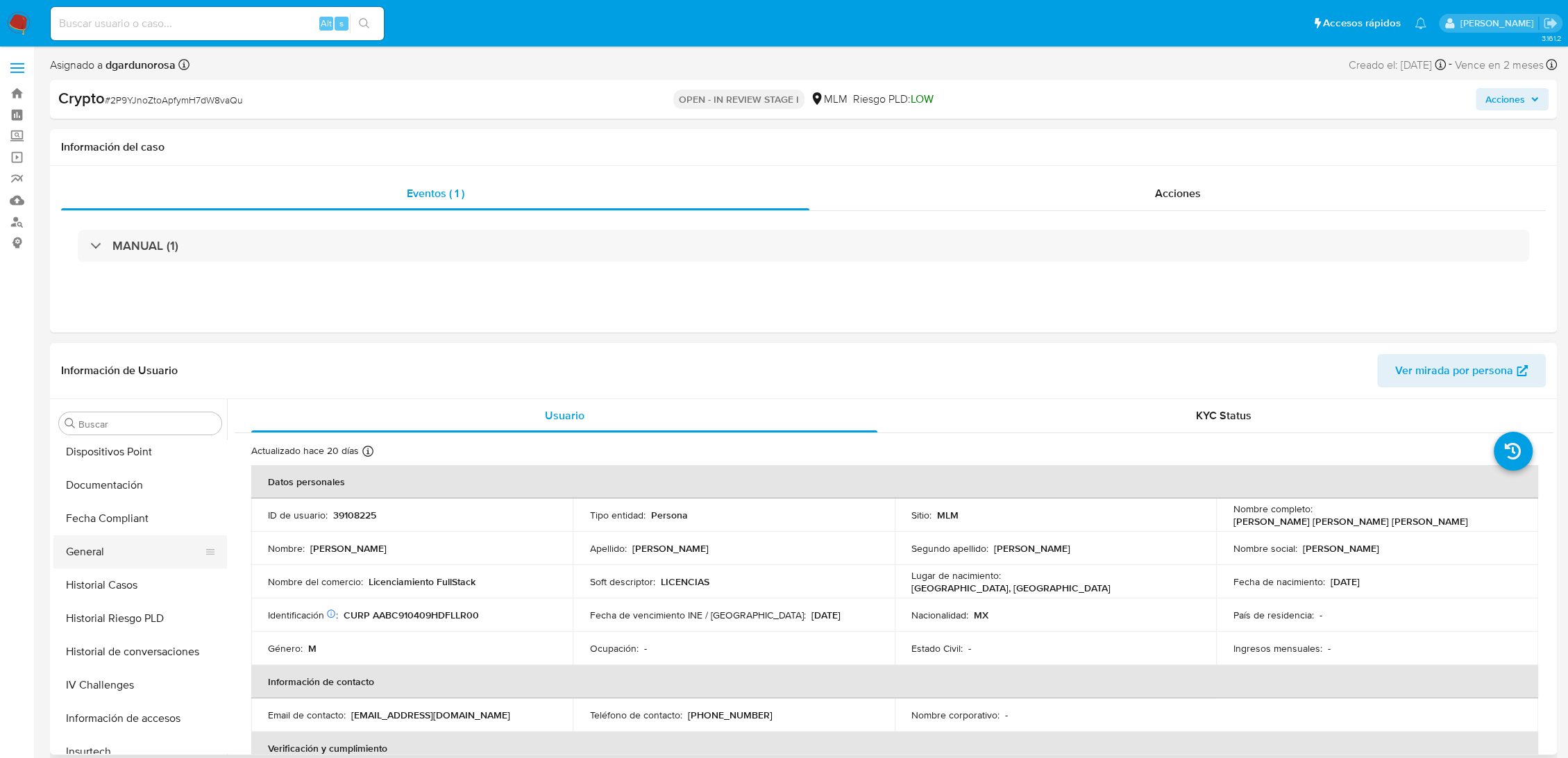
scroll to position [344, 0]
click at [115, 610] on button "Historial Casos" at bounding box center [134, 613] width 162 height 34
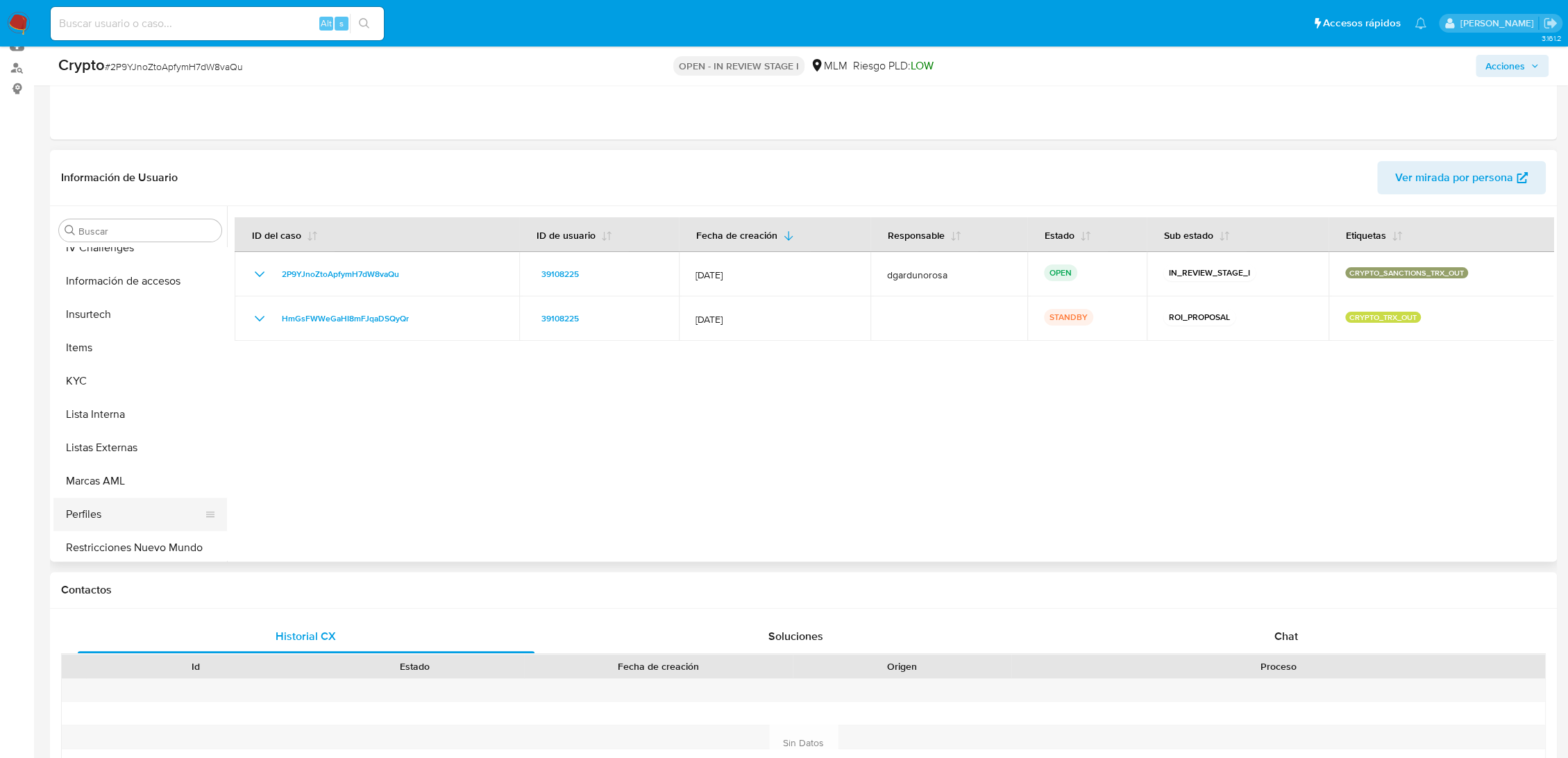
scroll to position [653, 0]
click at [141, 507] on button "Restricciones Nuevo Mundo" at bounding box center [134, 510] width 162 height 34
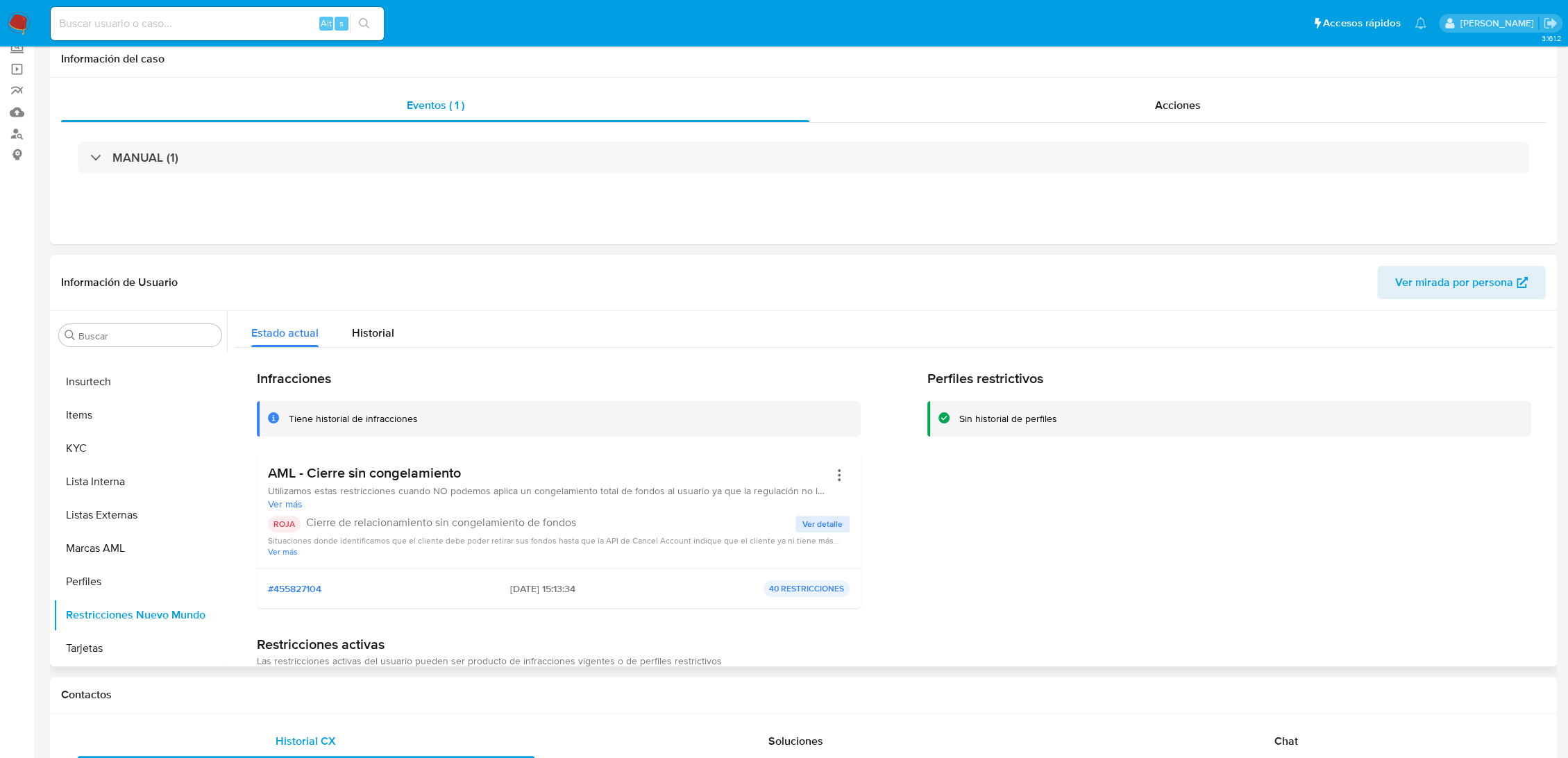
scroll to position [0, 0]
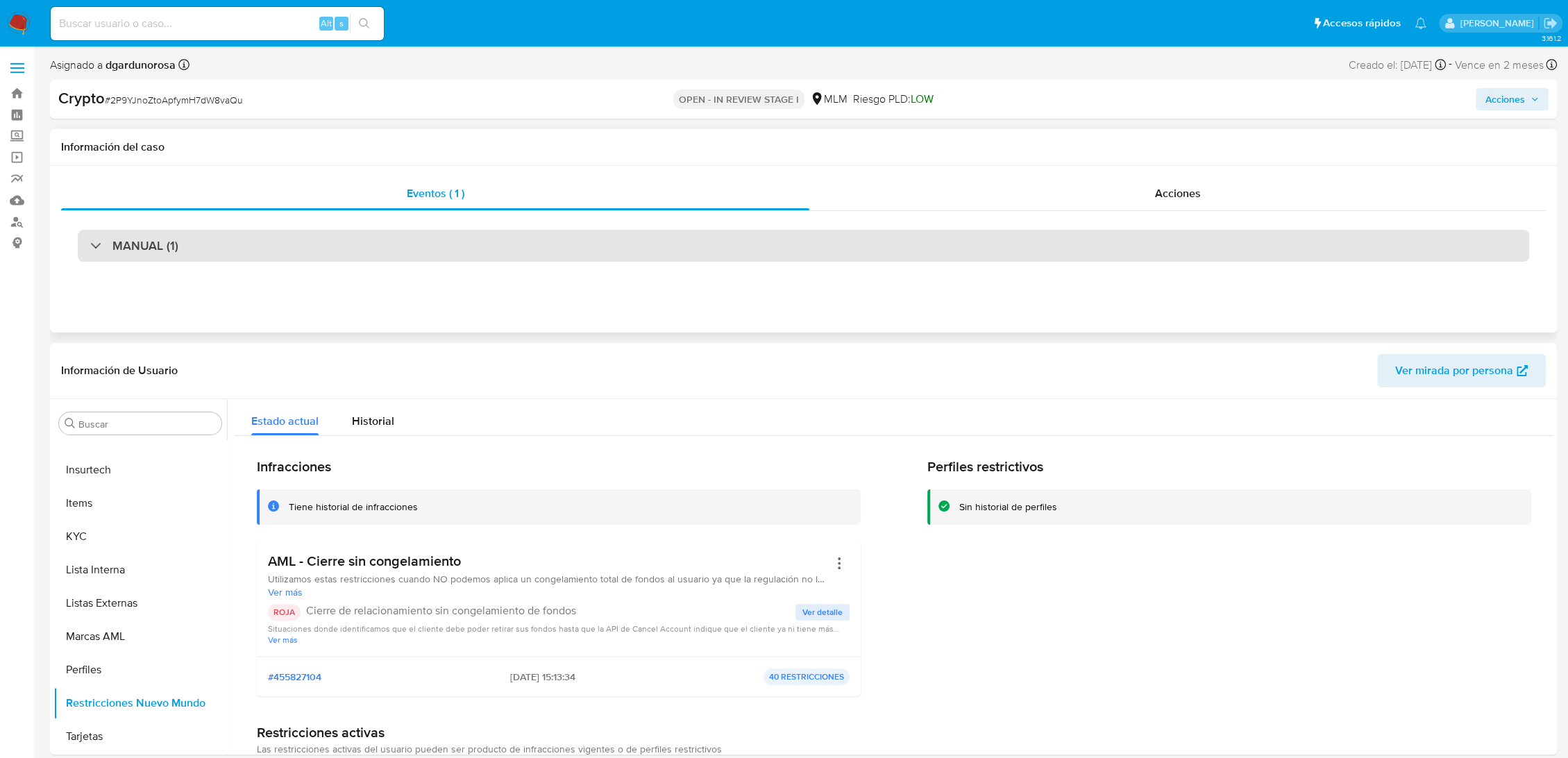
click at [106, 250] on div "MANUAL (1)" at bounding box center [803, 246] width 1451 height 32
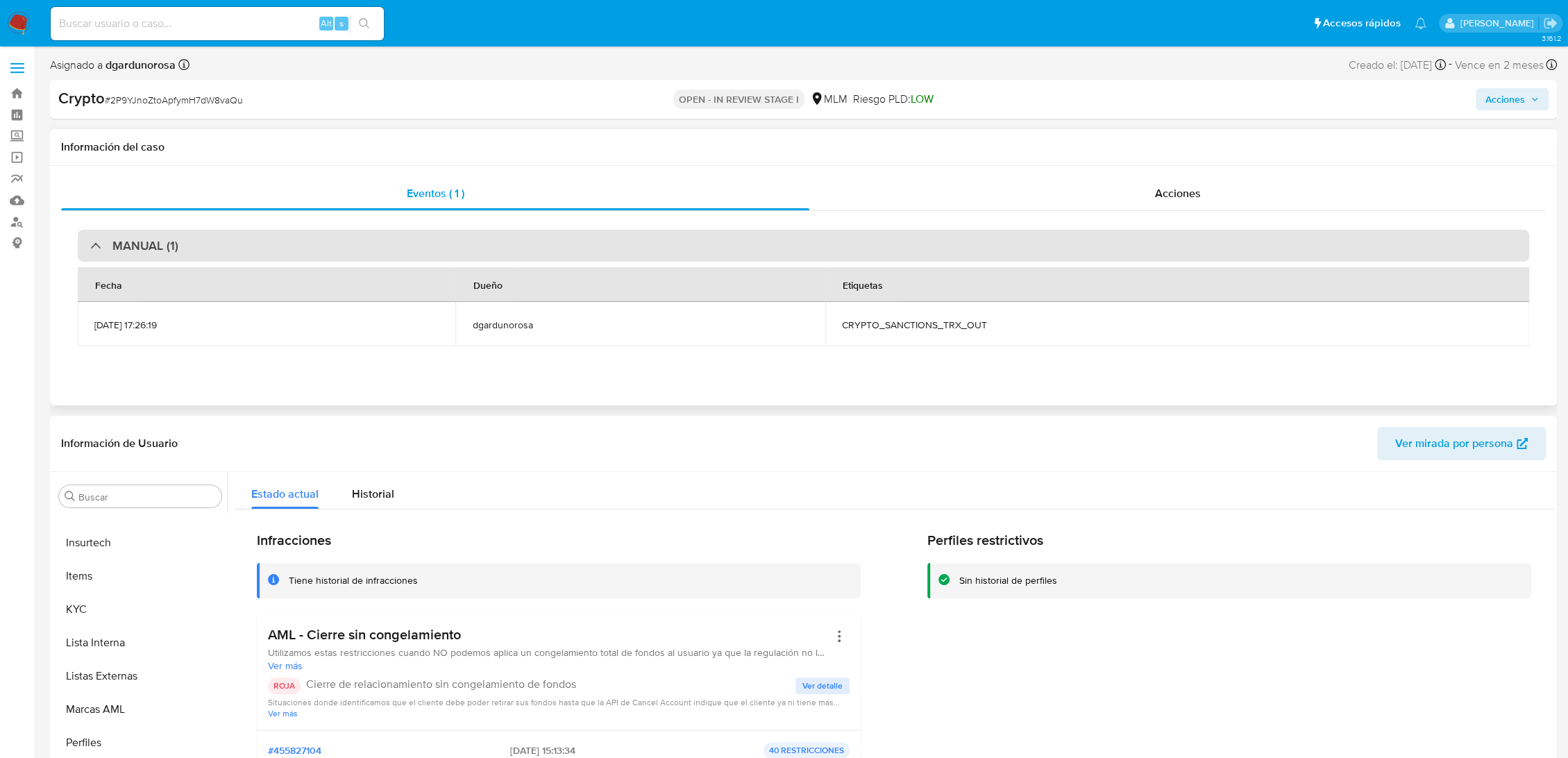
click at [105, 250] on div "MANUAL (1)" at bounding box center [134, 246] width 88 height 15
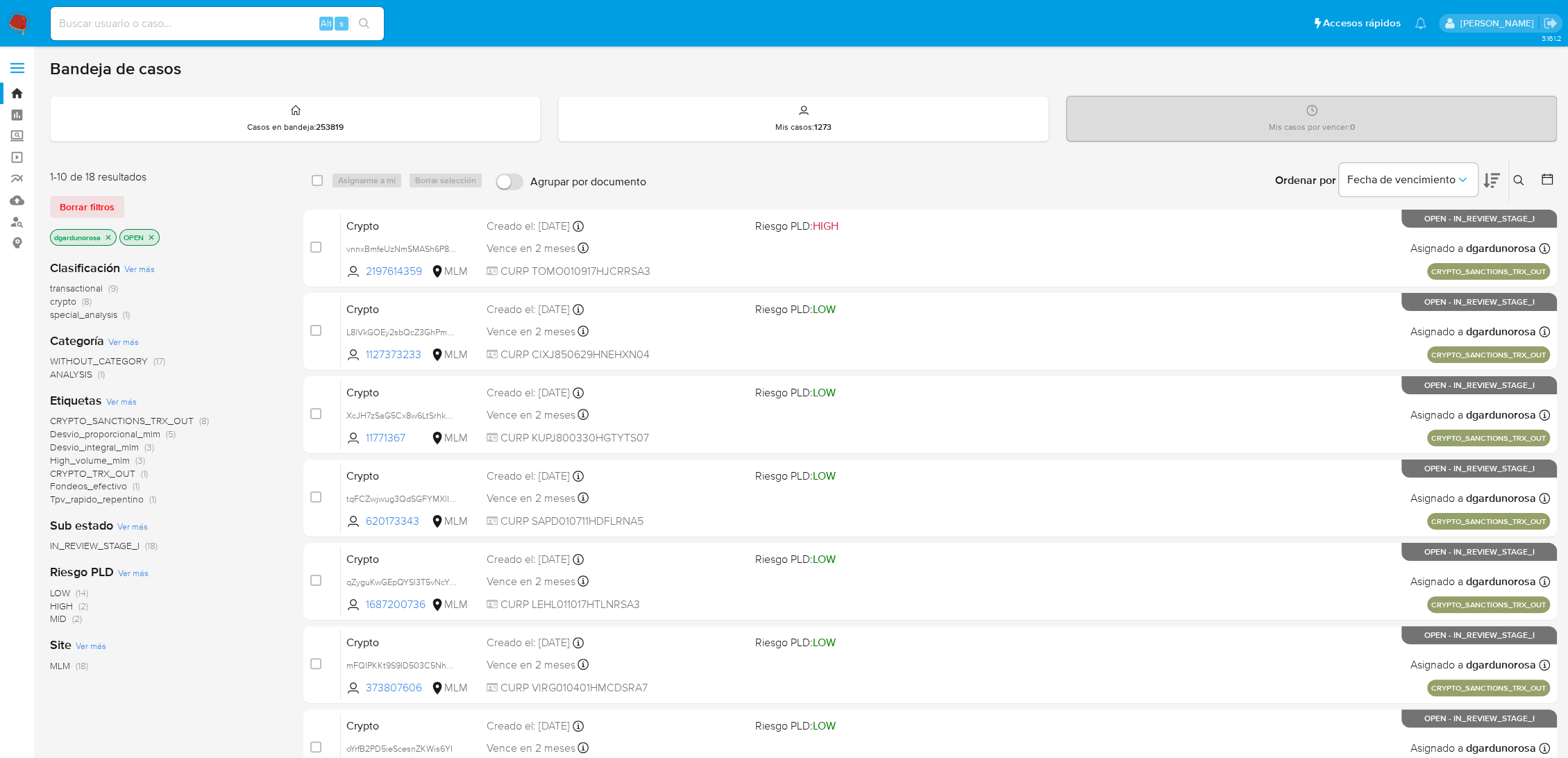
click at [178, 416] on span "CRYPTO_SANCTIONS_TRX_OUT" at bounding box center [122, 421] width 144 height 14
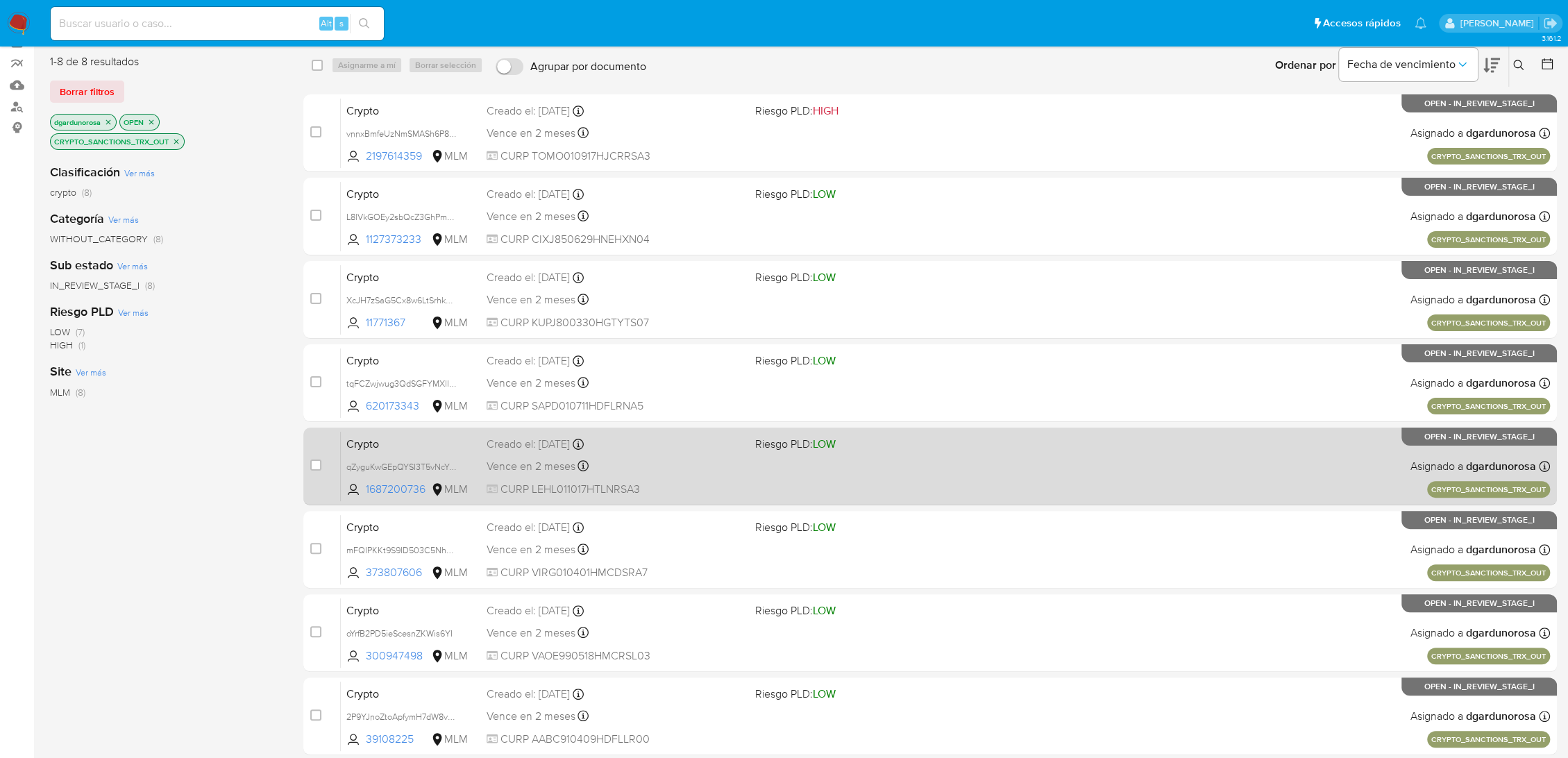
scroll to position [66, 0]
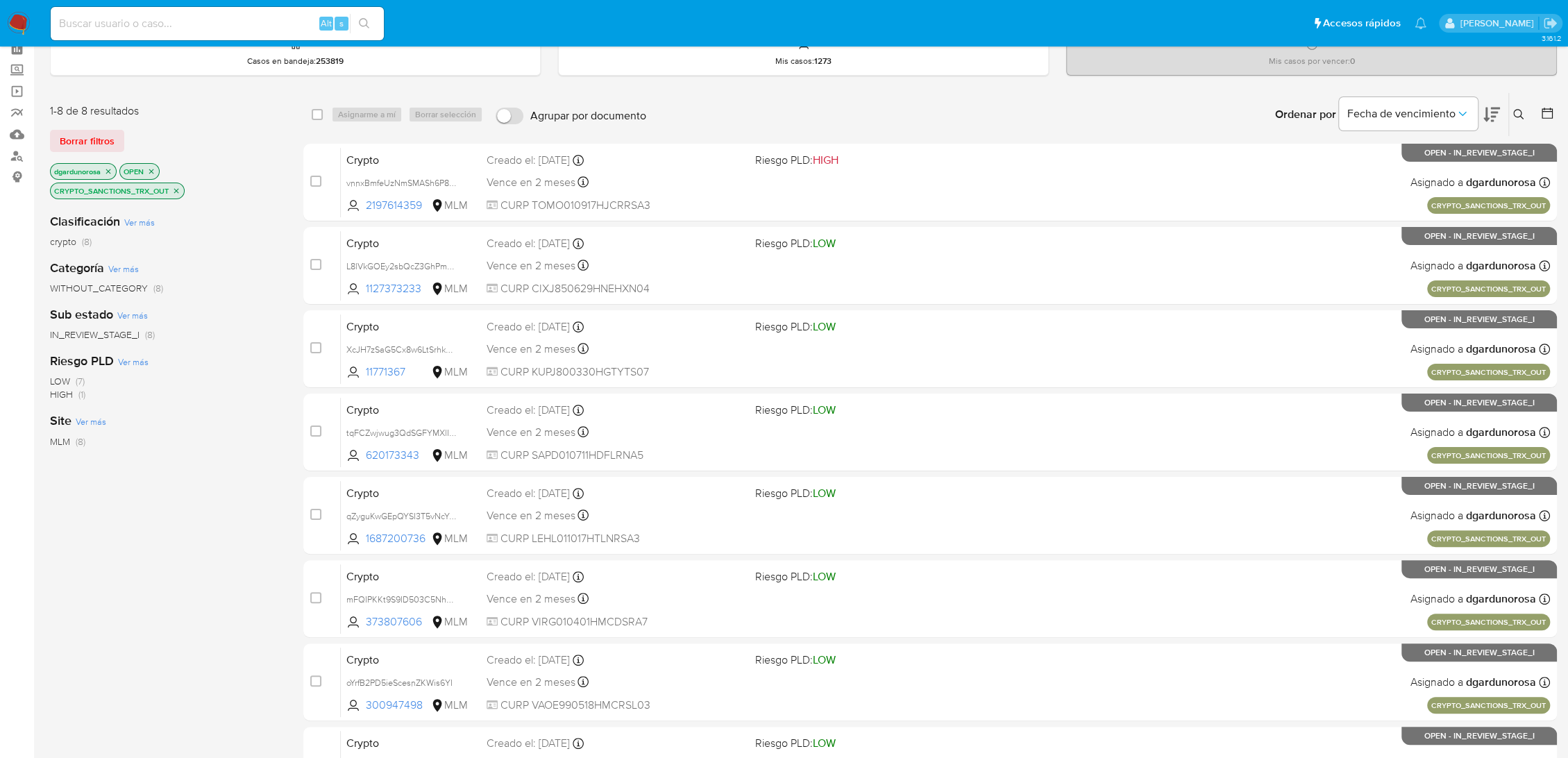
click at [175, 190] on icon "close-filter" at bounding box center [176, 190] width 5 height 5
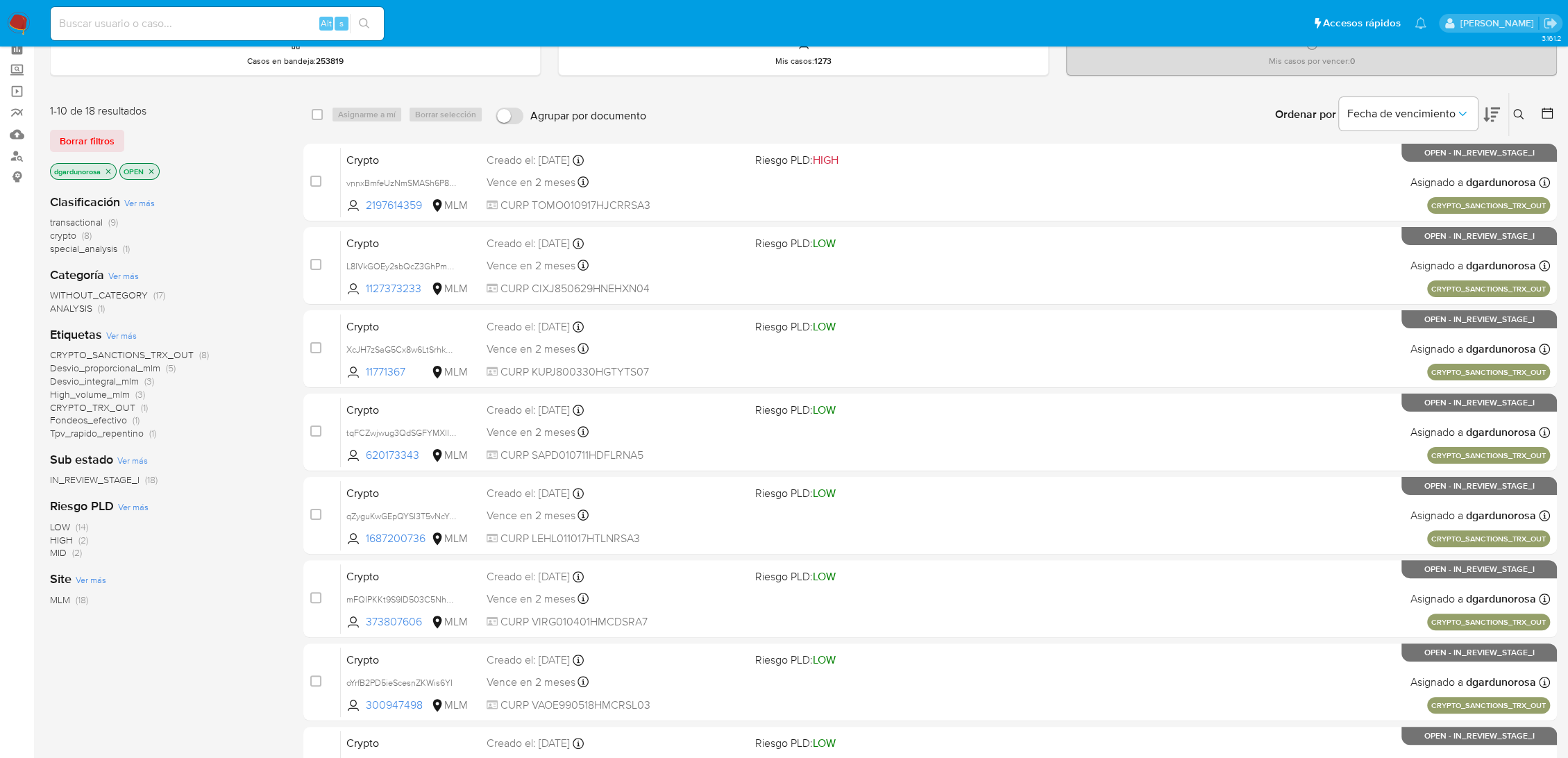
click at [130, 408] on span "CRYPTO_TRX_OUT" at bounding box center [92, 408] width 85 height 14
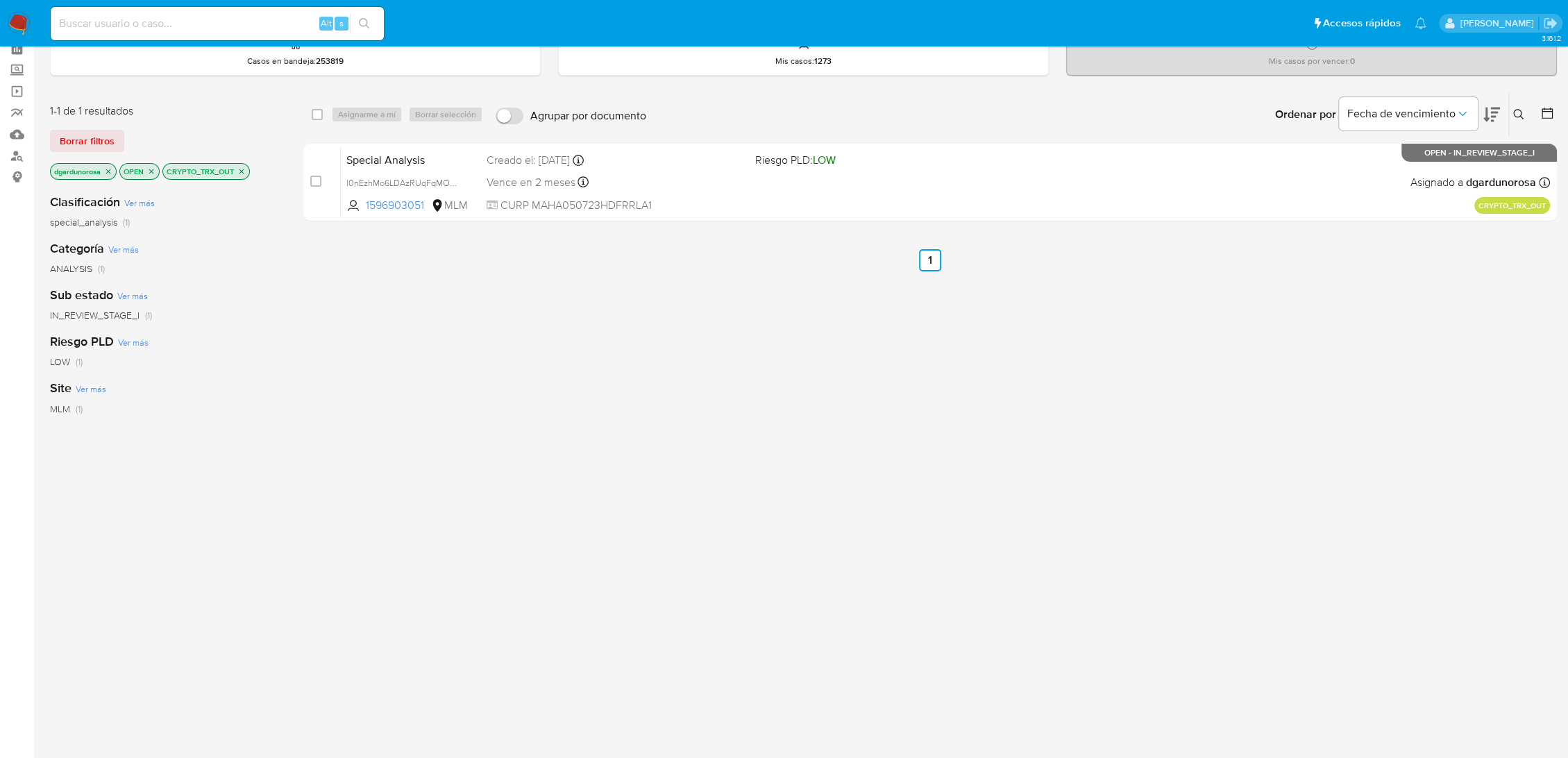
click at [244, 167] on icon "close-filter" at bounding box center [242, 171] width 8 height 8
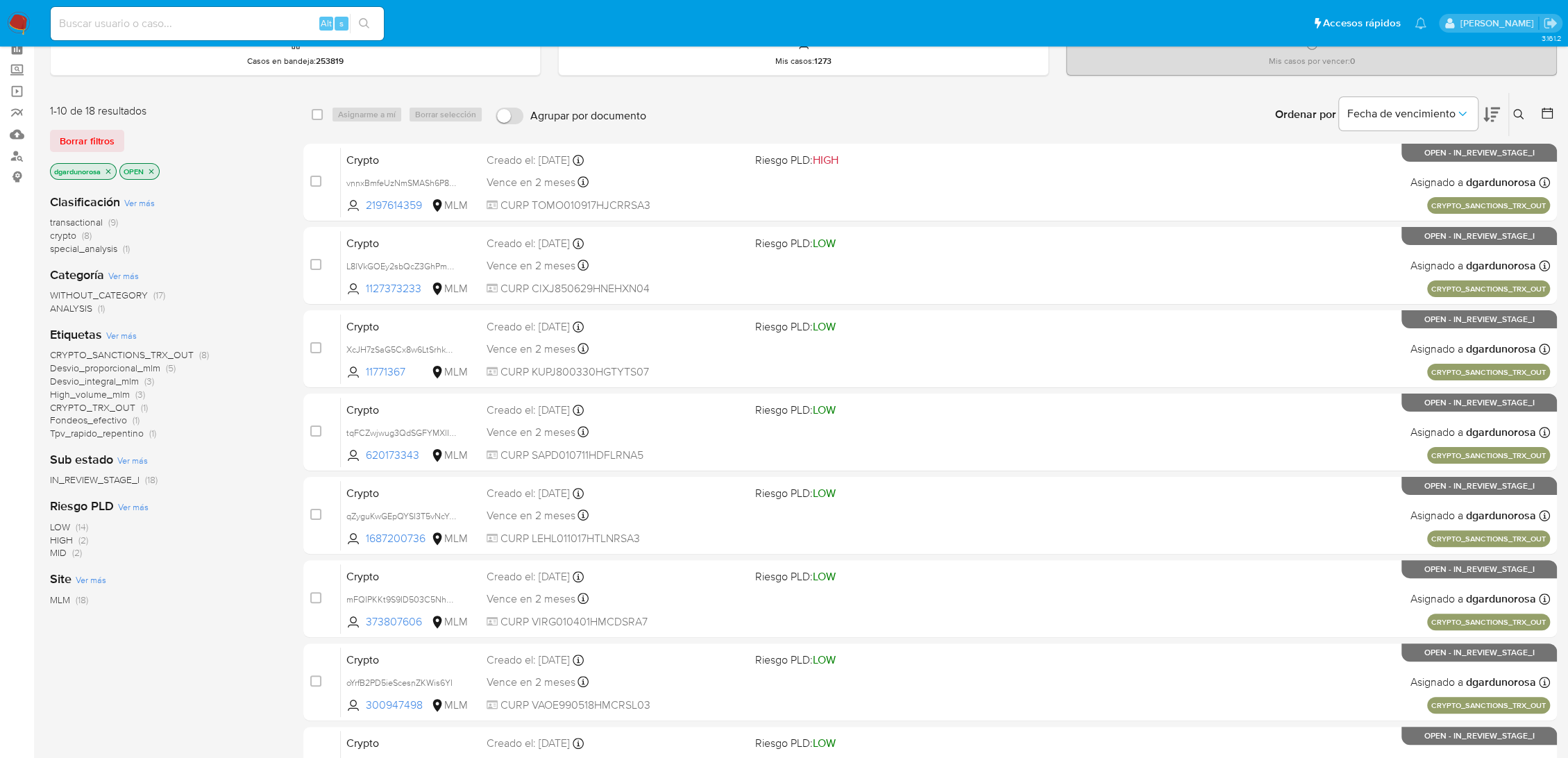
click at [178, 348] on span "CRYPTO_SANCTIONS_TRX_OUT" at bounding box center [122, 355] width 144 height 14
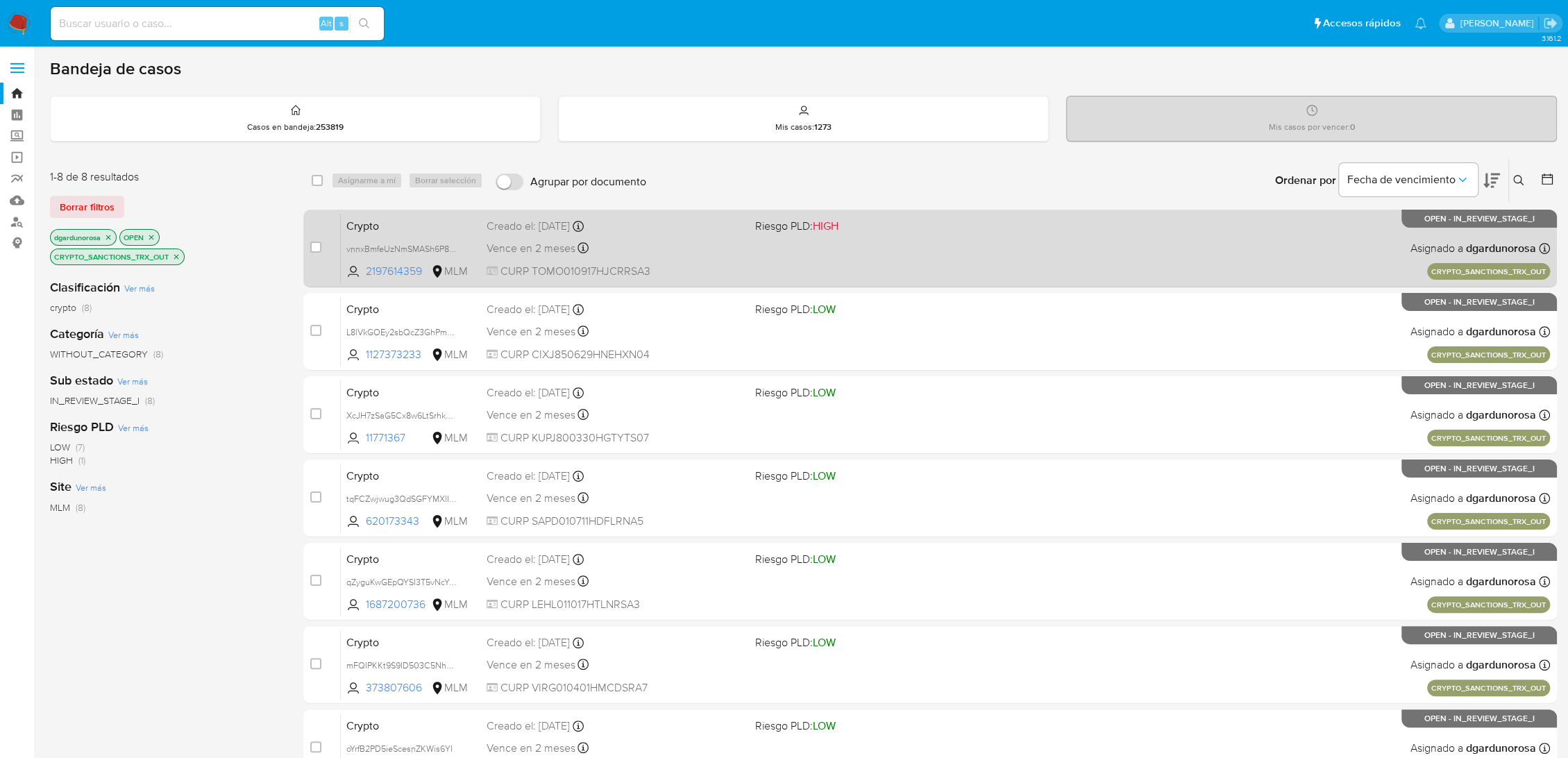
click at [1071, 224] on div "Crypto vnnxBmfeUzNmSMASh6P8vHwg 2197614359 MLM Riesgo PLD: HIGH Creado el: 30/0…" at bounding box center [944, 248] width 1209 height 70
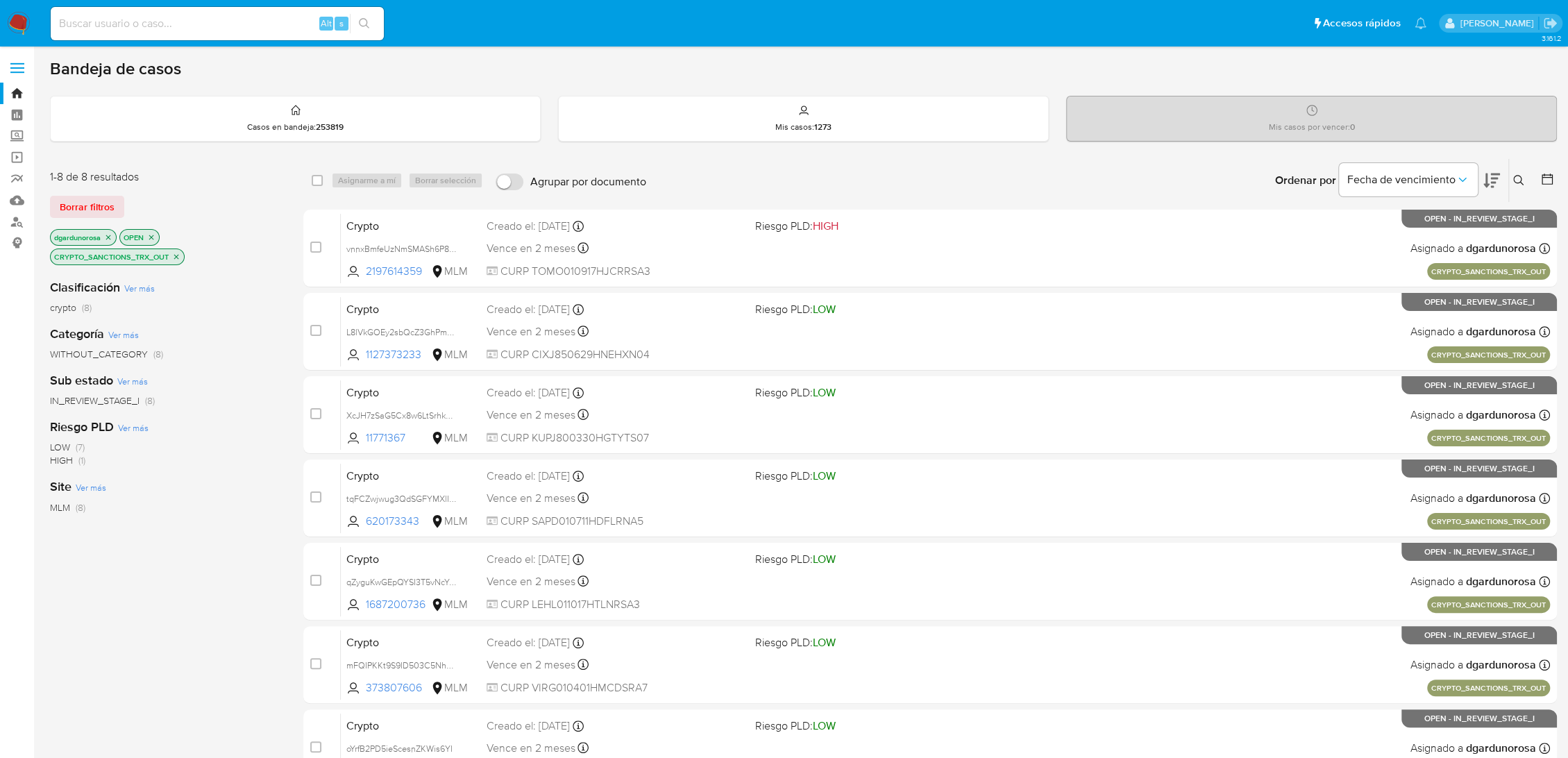
click at [177, 256] on icon "close-filter" at bounding box center [176, 256] width 5 height 5
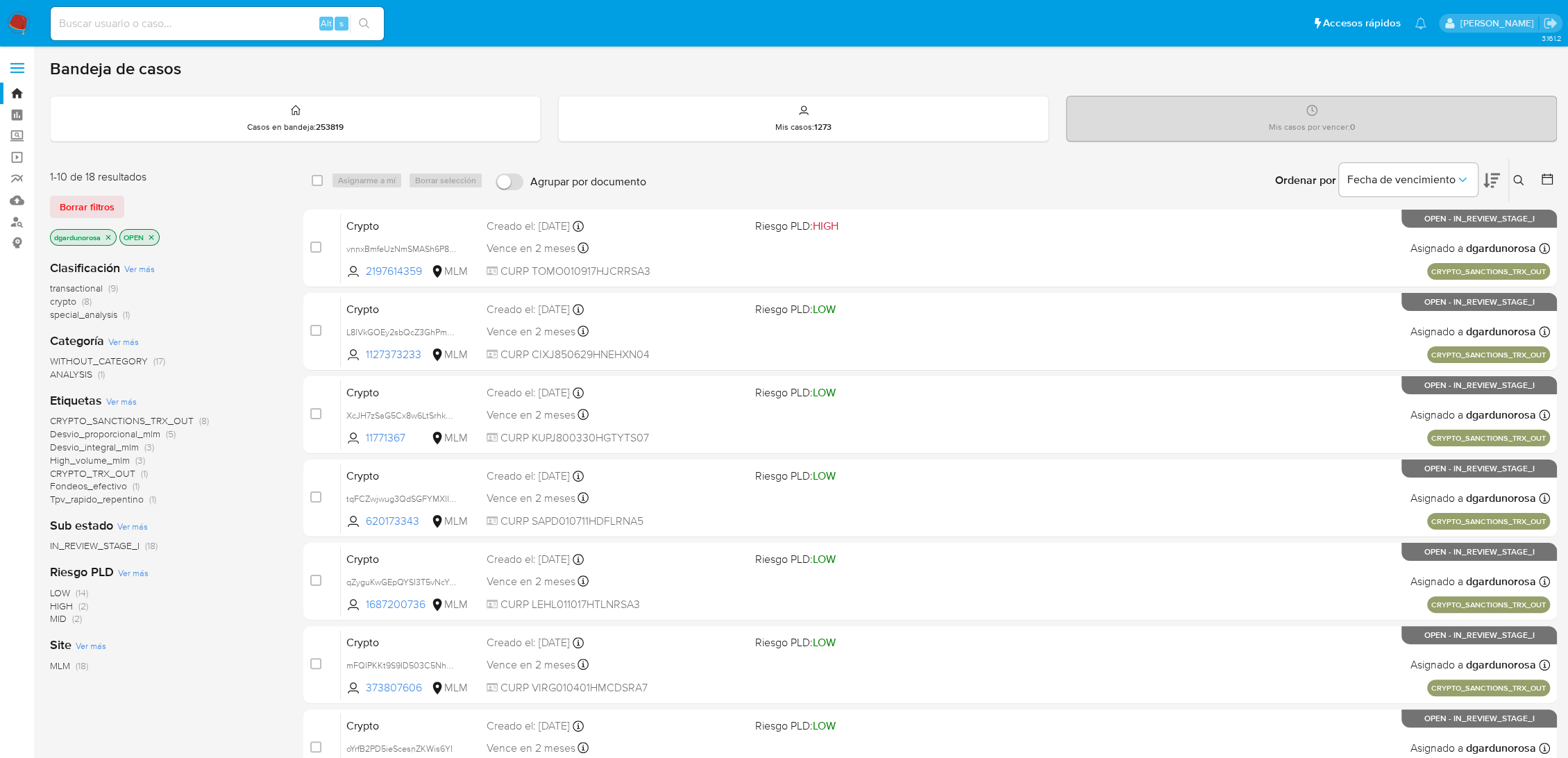
click at [127, 469] on span "CRYPTO_TRX_OUT" at bounding box center [92, 473] width 85 height 14
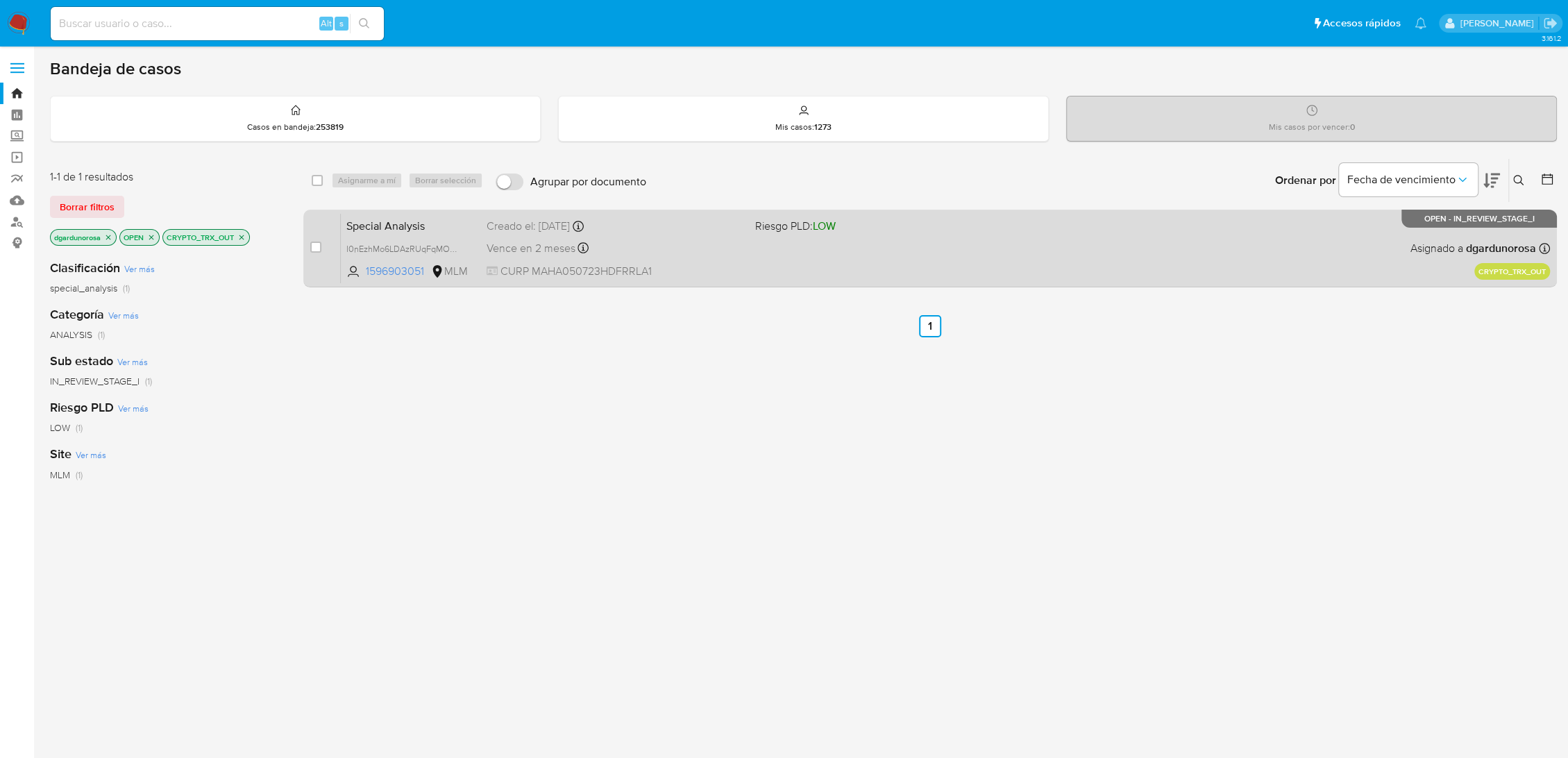
click at [1382, 264] on div "Special Analysis I0nEzhMo6LDAzRUqFqMOSOJB 1596903051 MLM Riesgo PLD: LOW Creado…" at bounding box center [944, 248] width 1209 height 70
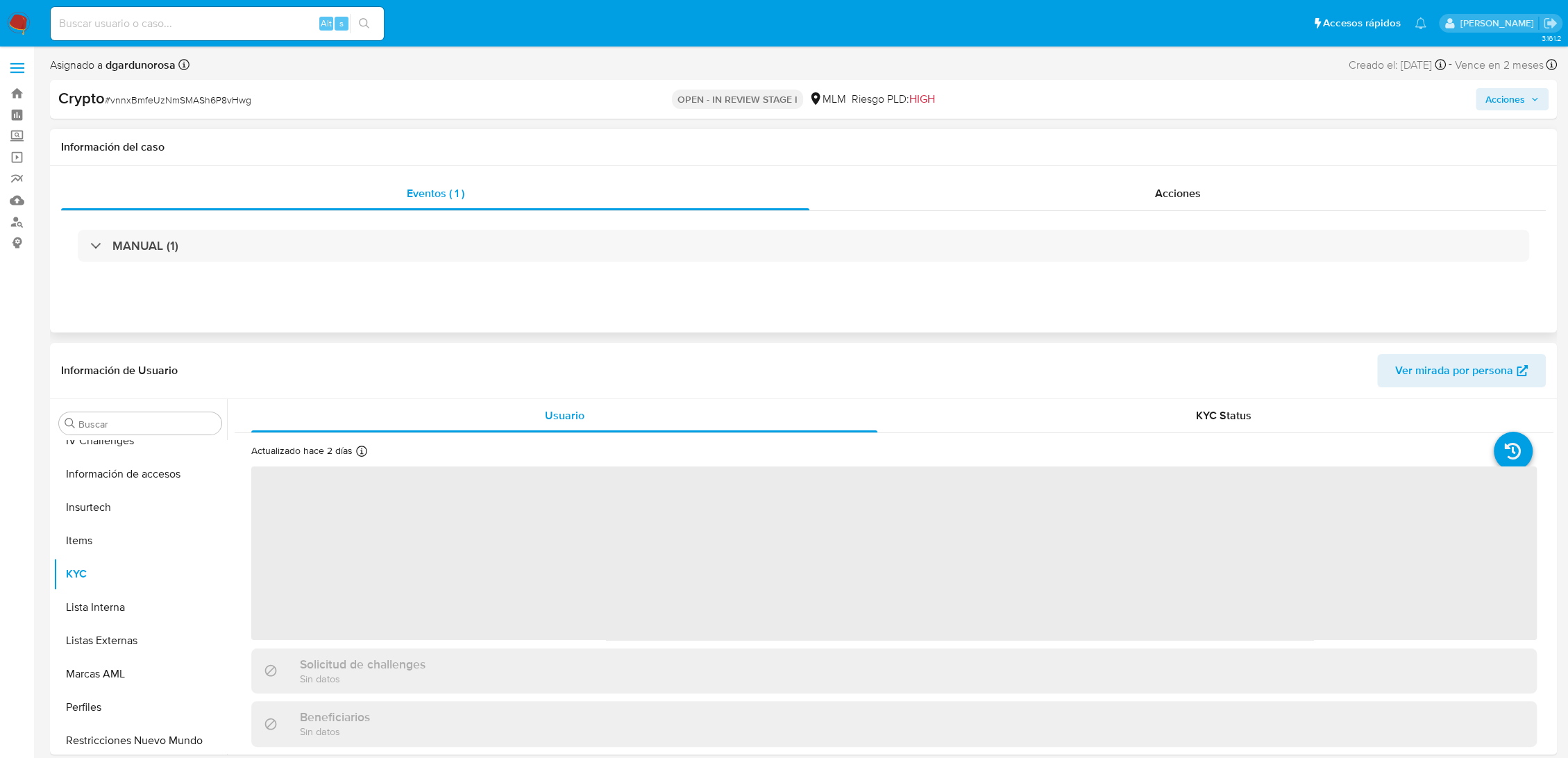
scroll to position [653, 0]
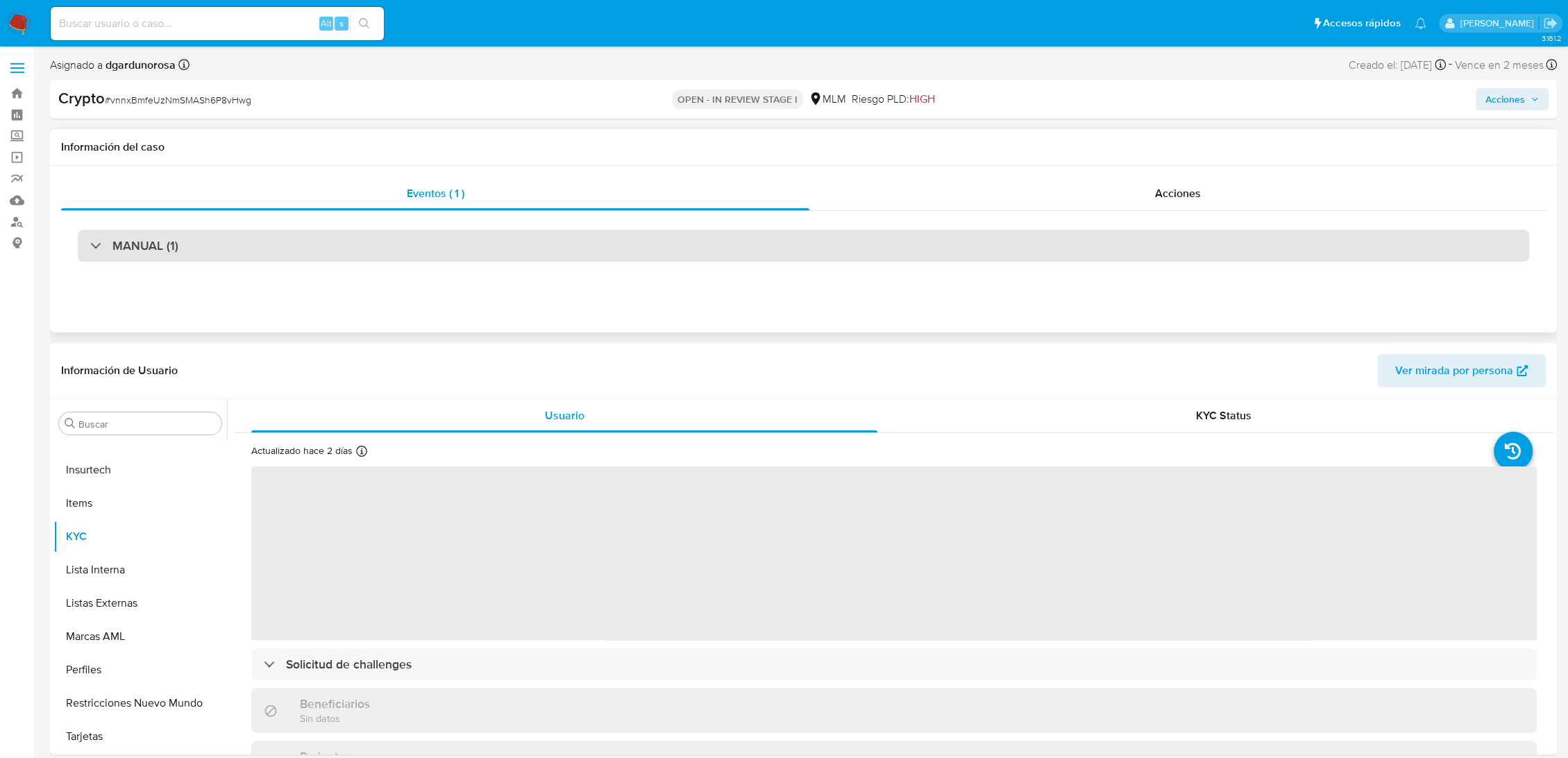
click at [132, 249] on h3 "MANUAL (1)" at bounding box center [145, 246] width 66 height 15
select select "10"
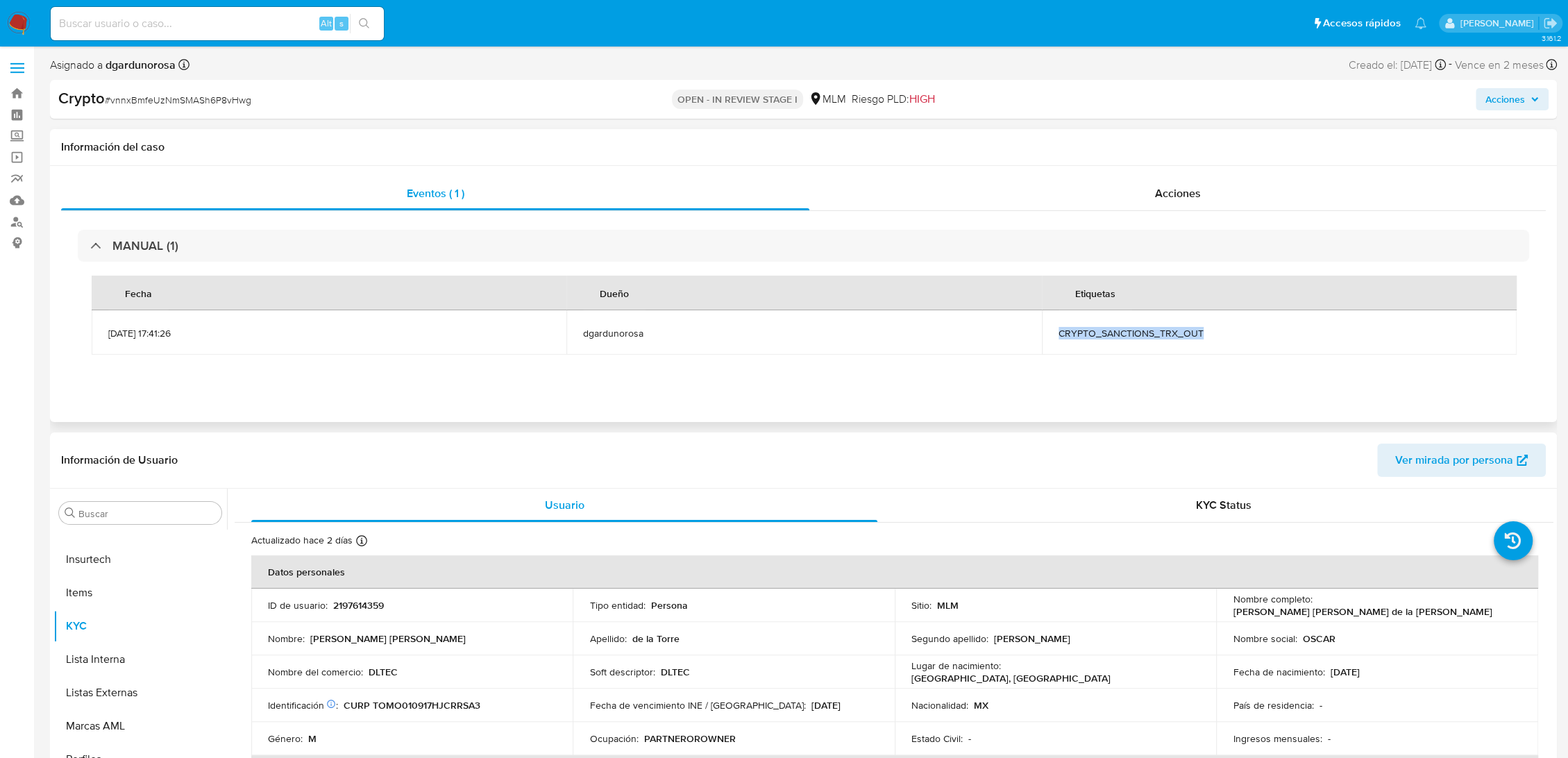
drag, startPoint x: 1191, startPoint y: 343, endPoint x: 1057, endPoint y: 345, distance: 134.0
click at [1057, 344] on td "CRYPTO_SANCTIONS_TRX_OUT" at bounding box center [1279, 333] width 475 height 45
copy span "CRYPTO_SANCTIONS_TRX_OUT"
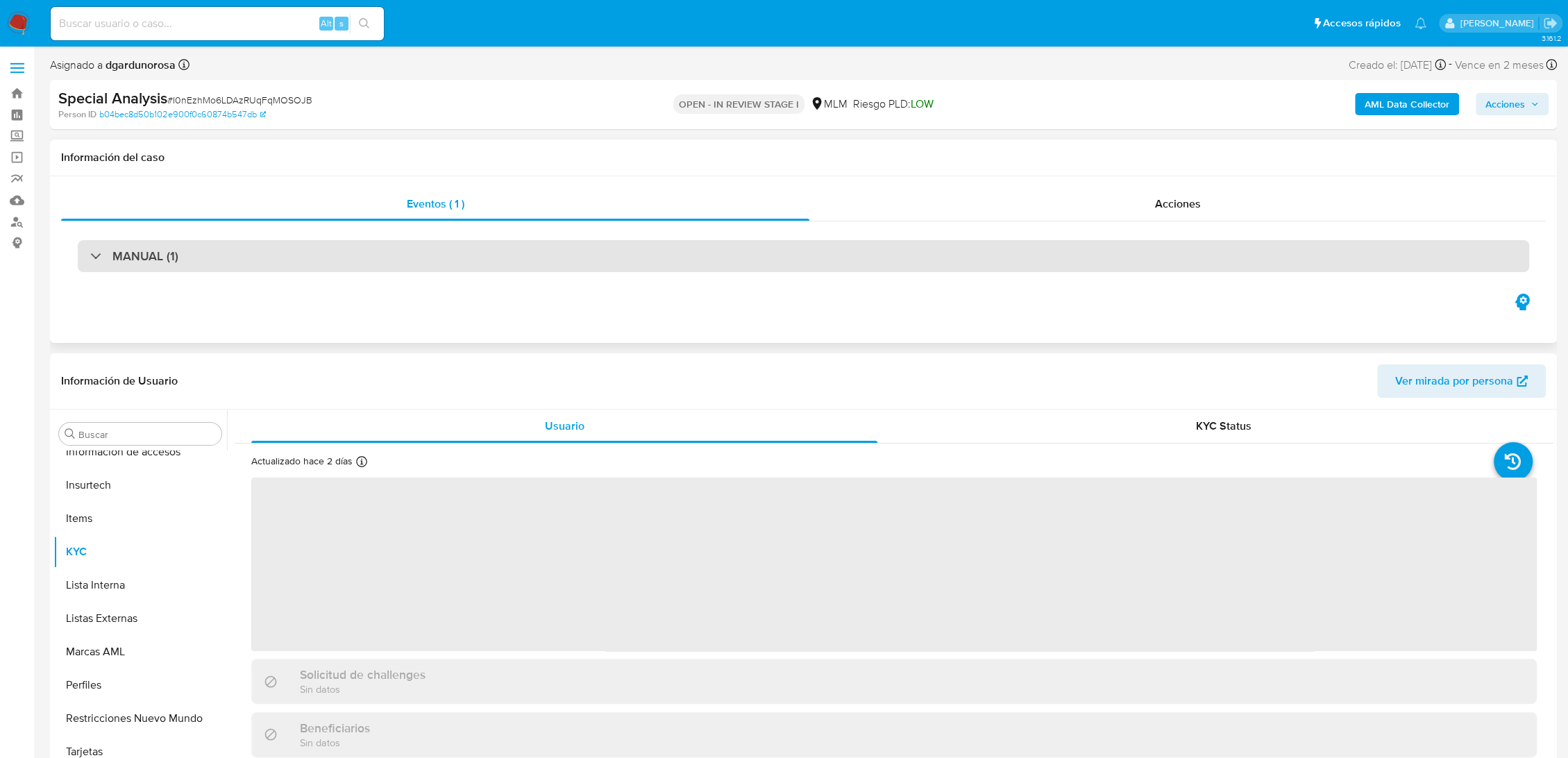
scroll to position [653, 0]
click at [366, 248] on div "MANUAL (1)" at bounding box center [803, 256] width 1451 height 32
select select "10"
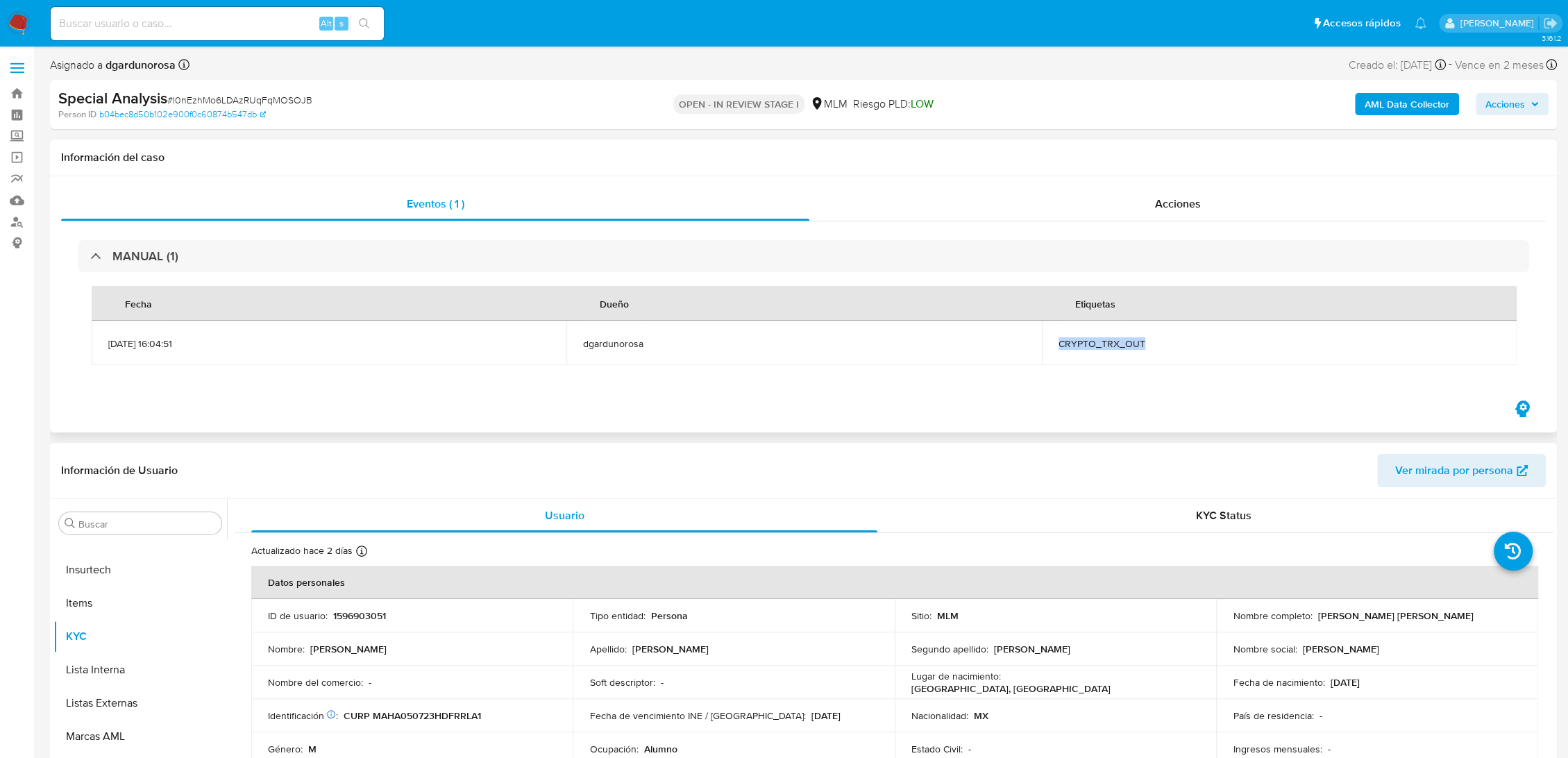
drag, startPoint x: 1170, startPoint y: 356, endPoint x: 1062, endPoint y: 359, distance: 108.0
click at [1058, 356] on td "CRYPTO_TRX_OUT" at bounding box center [1279, 343] width 475 height 45
copy span "CRYPTO_TRX_OUT"
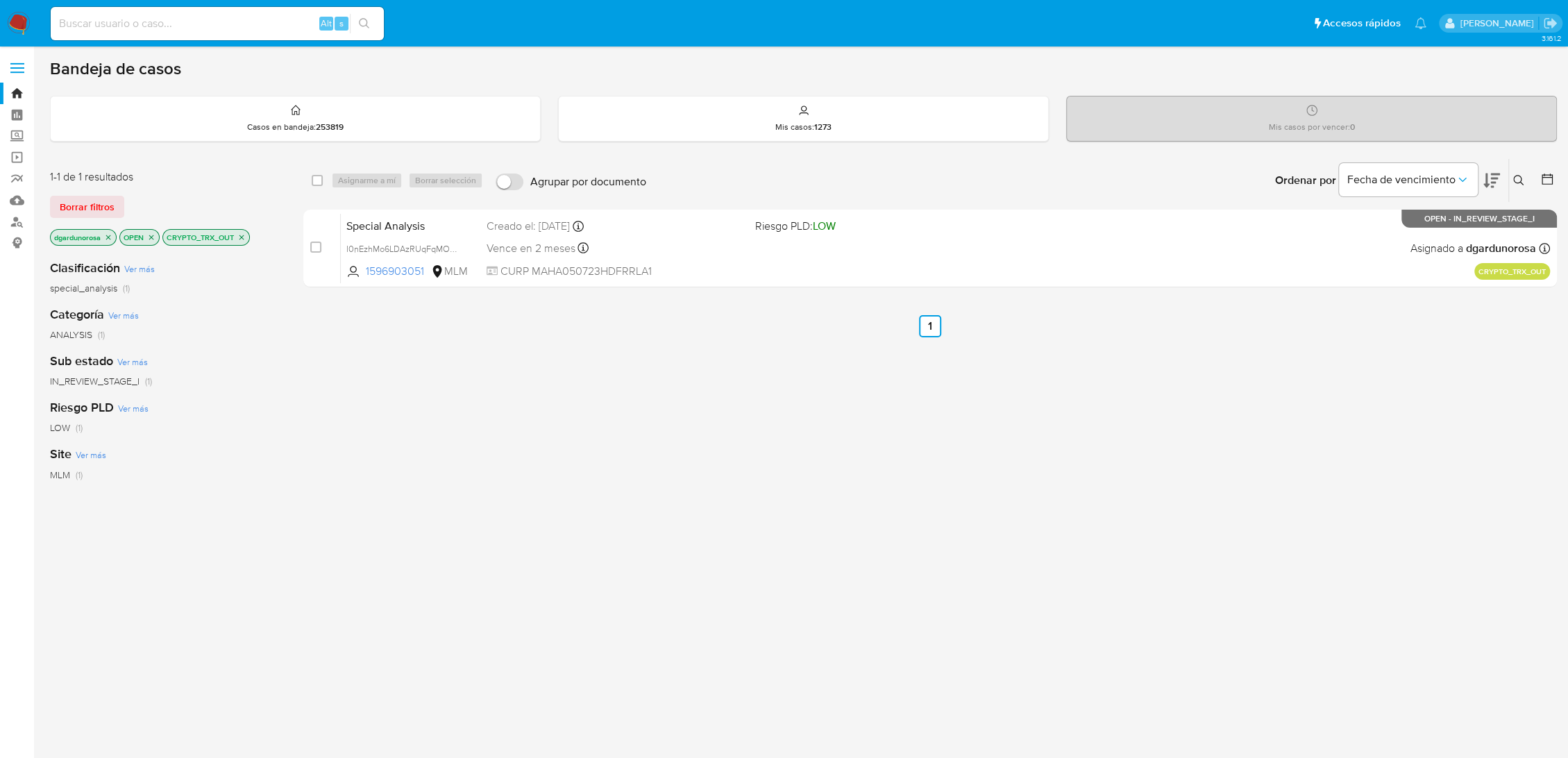
drag, startPoint x: 1516, startPoint y: 176, endPoint x: 1446, endPoint y: 218, distance: 81.6
click at [1516, 176] on icon at bounding box center [1518, 180] width 11 height 11
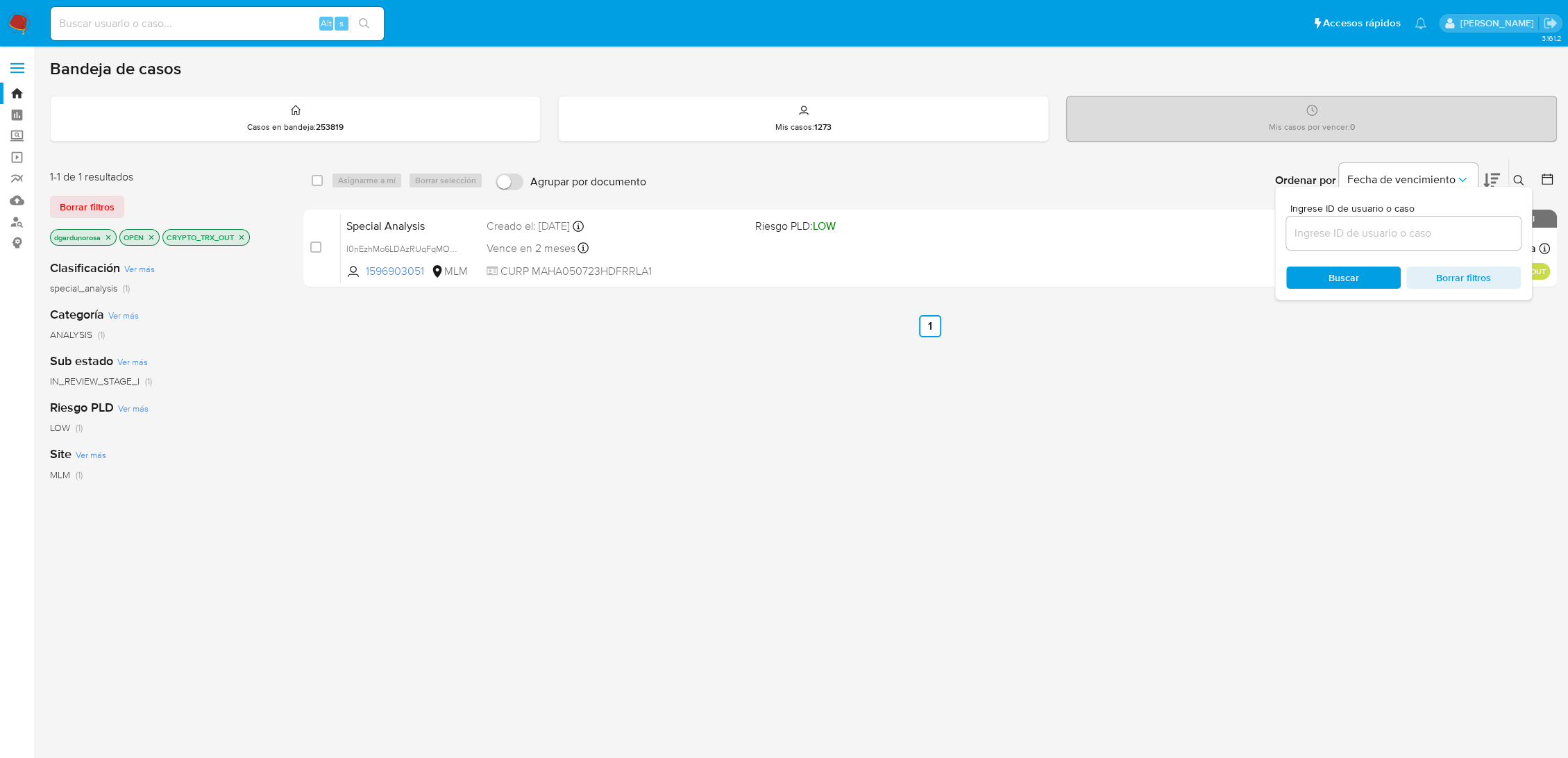
click at [1337, 243] on div at bounding box center [1404, 234] width 235 height 34
click at [1335, 238] on input at bounding box center [1404, 234] width 235 height 18
paste input "2P9YJnoZtoApfymH7dW8vaQu"
type input "2P9YJnoZtoApfymH7dW8vaQu"
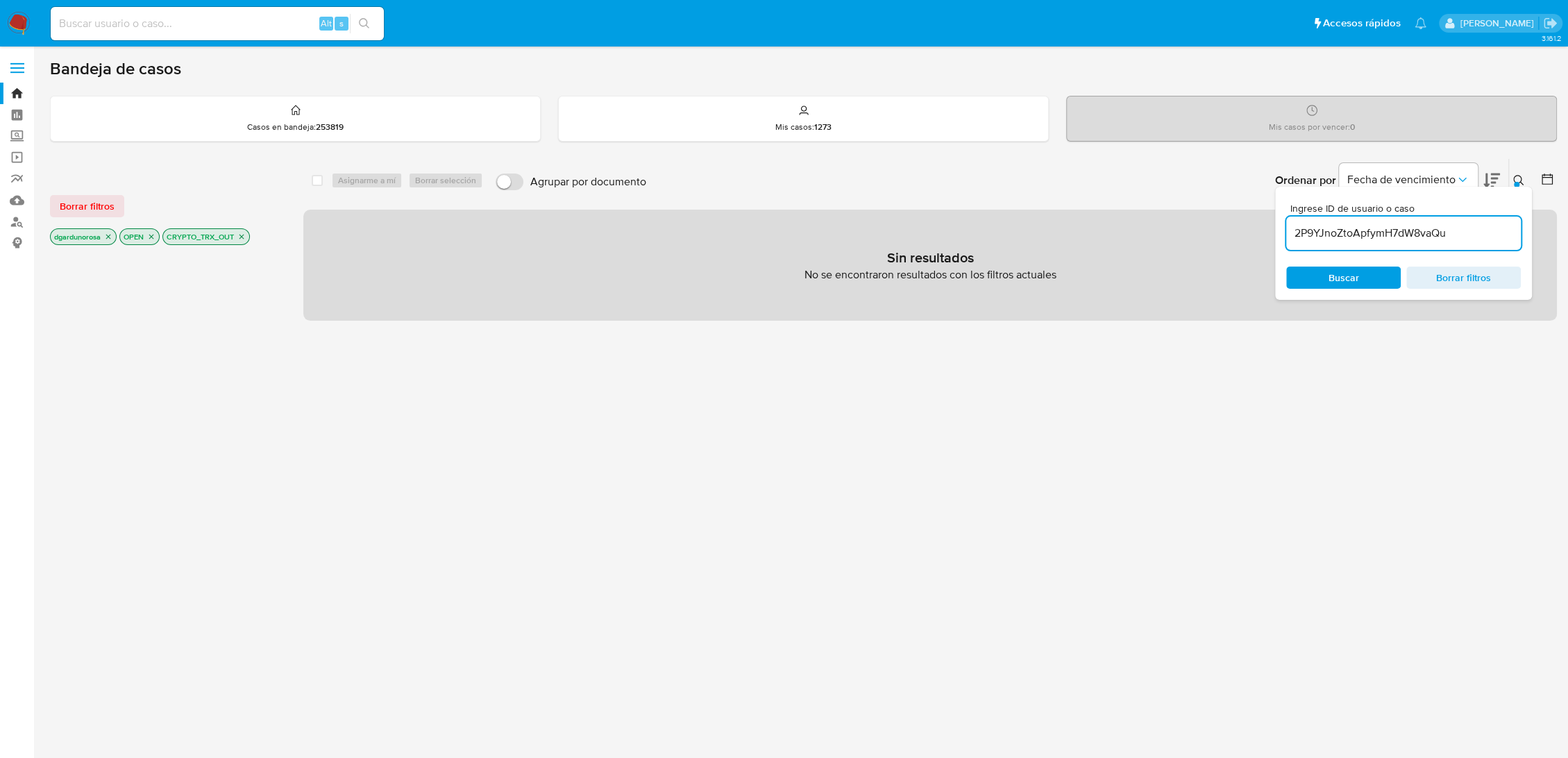
click at [1518, 183] on icon at bounding box center [1518, 180] width 11 height 11
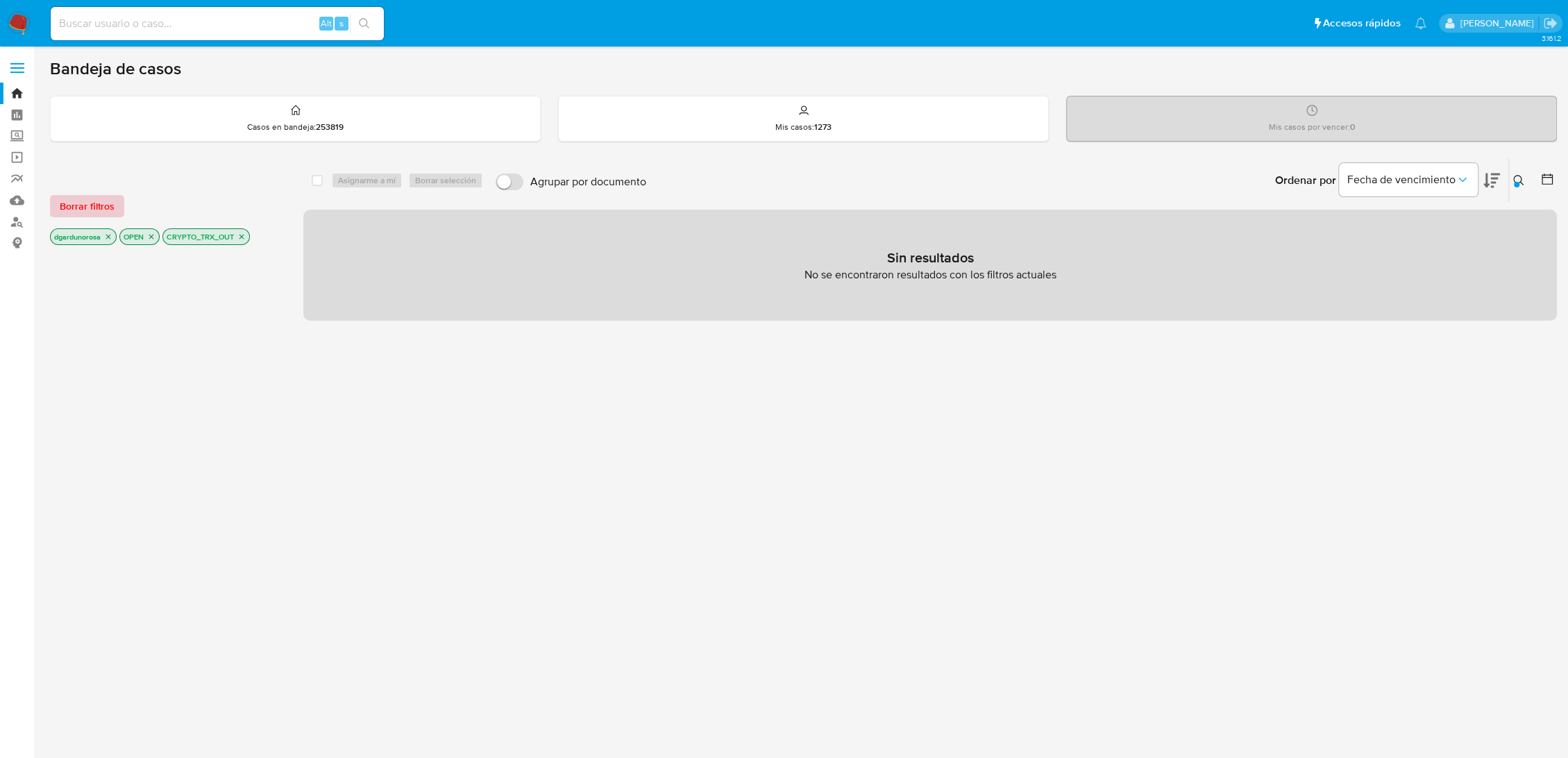
click at [85, 206] on span "Borrar filtros" at bounding box center [87, 206] width 55 height 20
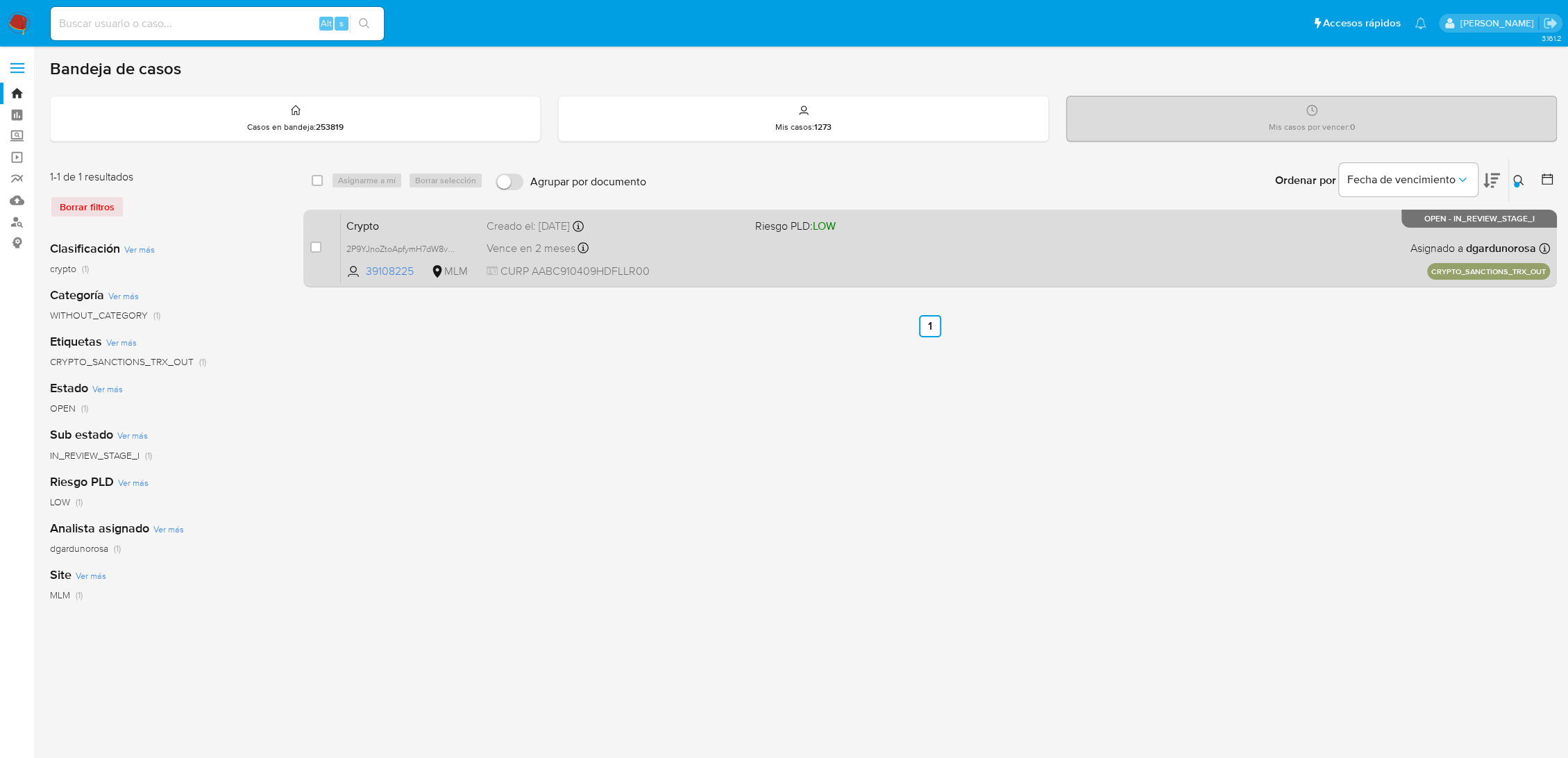
click at [864, 252] on div "Crypto 2P9YJnoZtoApfymH7dW8vaQu 39108225 MLM Riesgo PLD: LOW Creado el: [DATE] …" at bounding box center [944, 248] width 1209 height 70
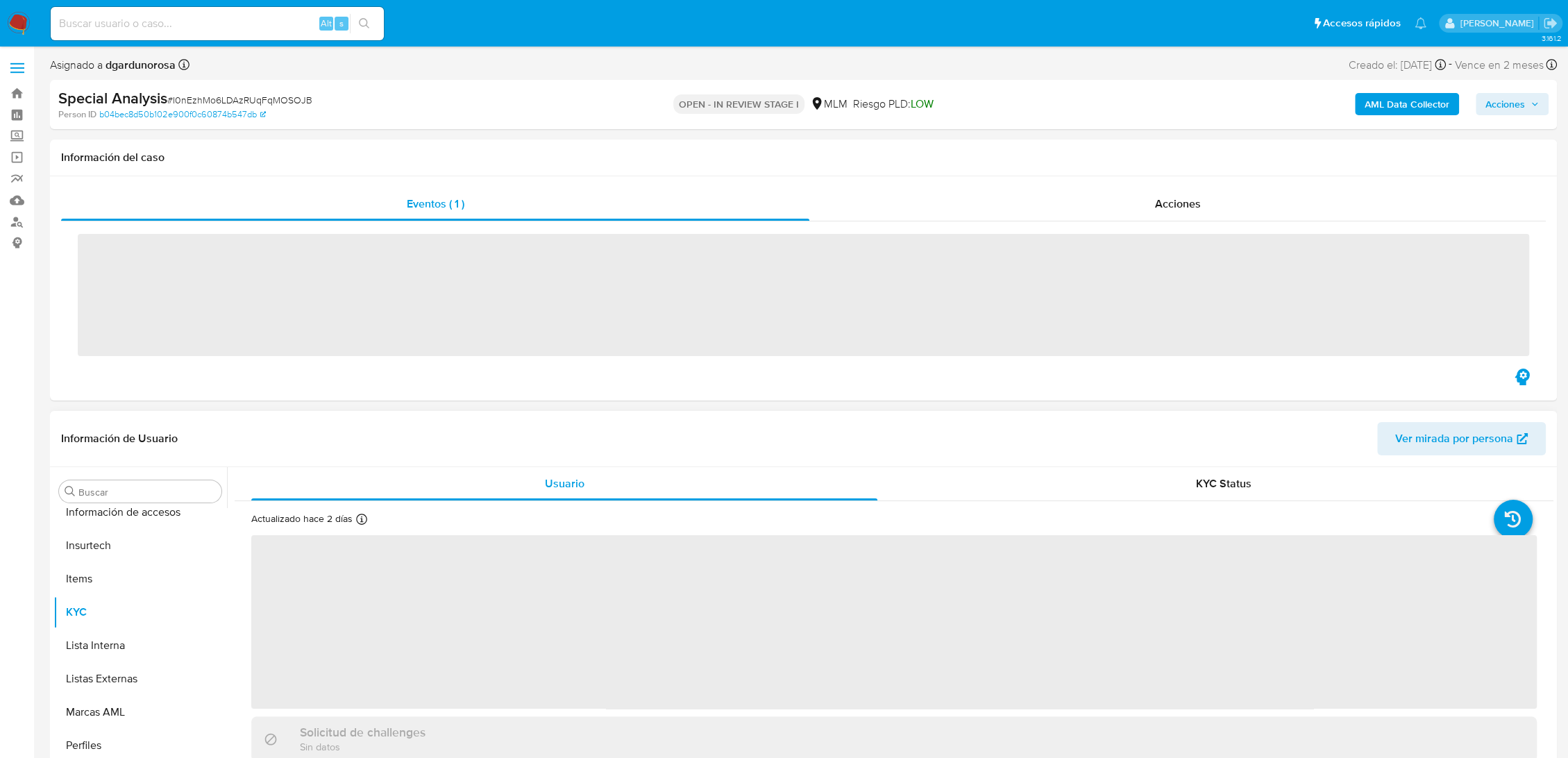
scroll to position [653, 0]
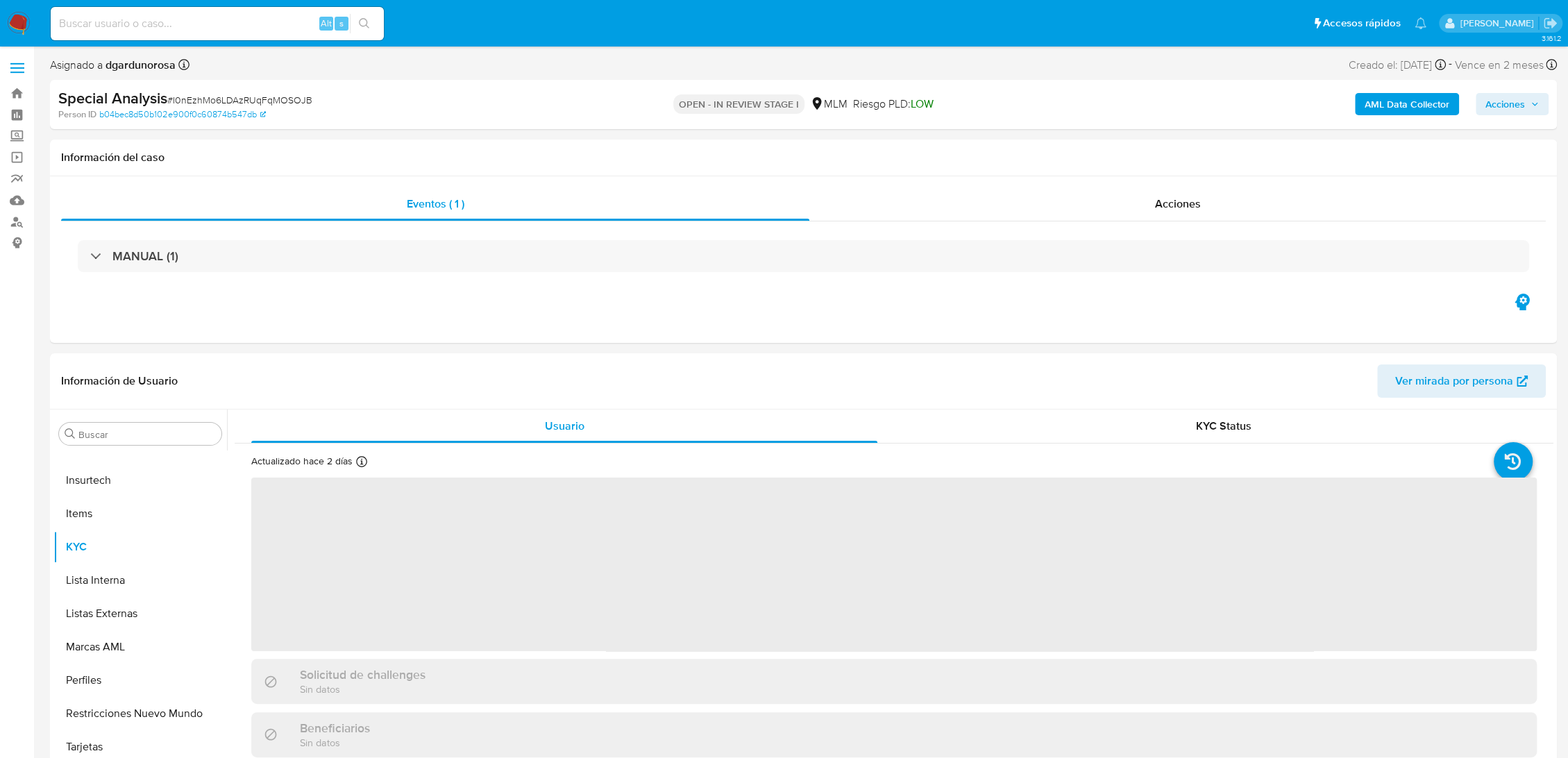
select select "10"
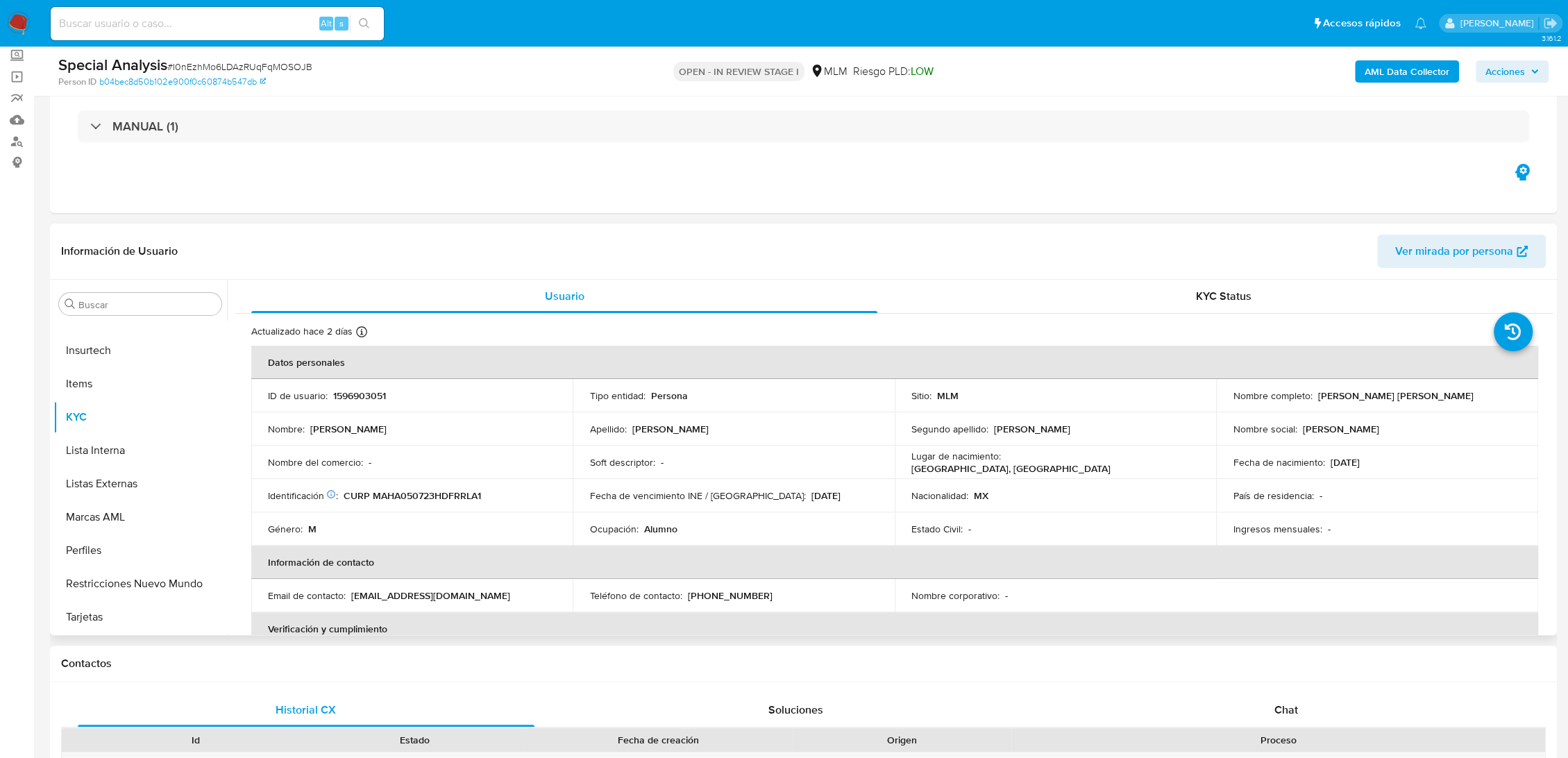
scroll to position [0, 0]
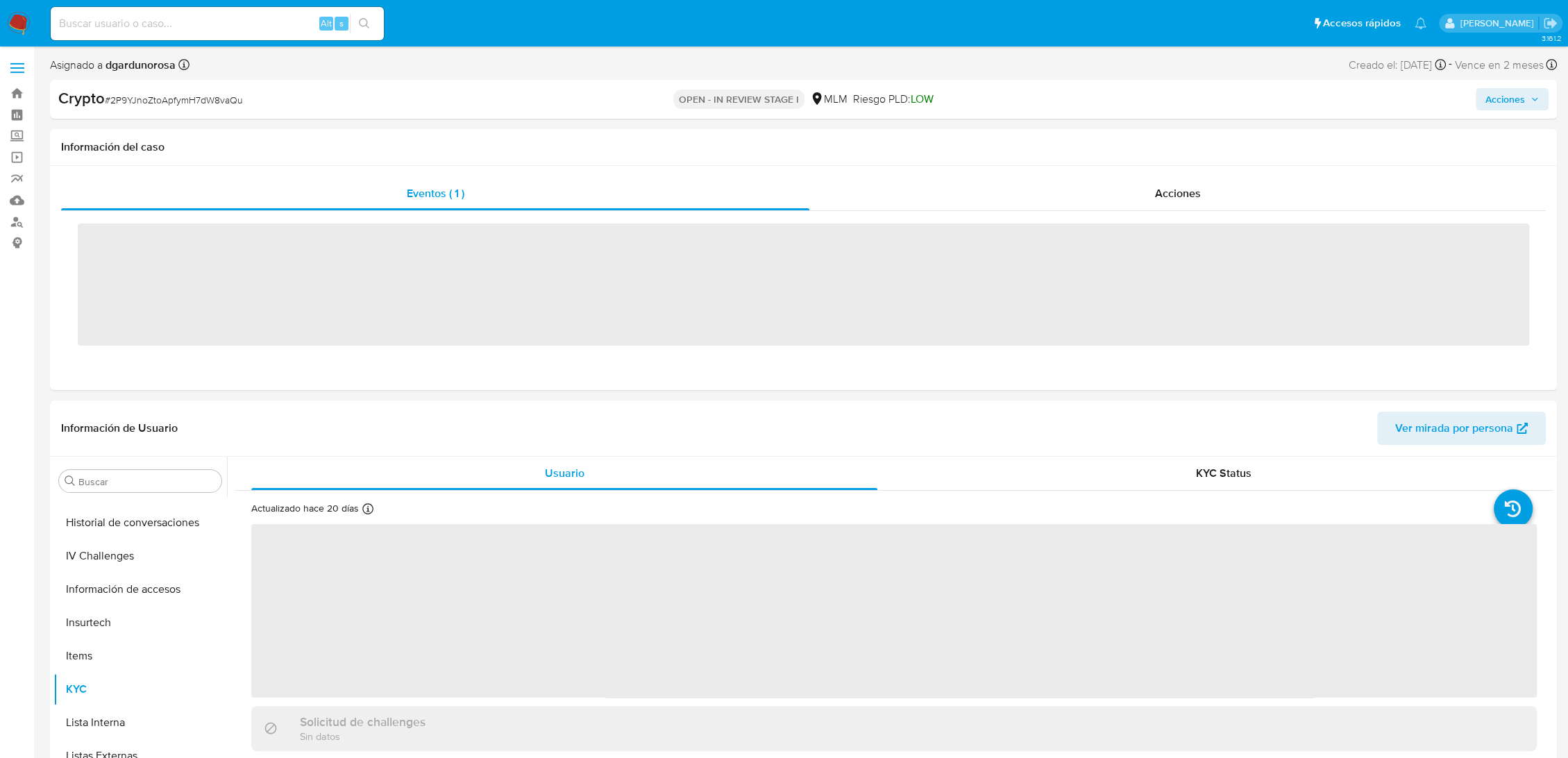
scroll to position [629, 0]
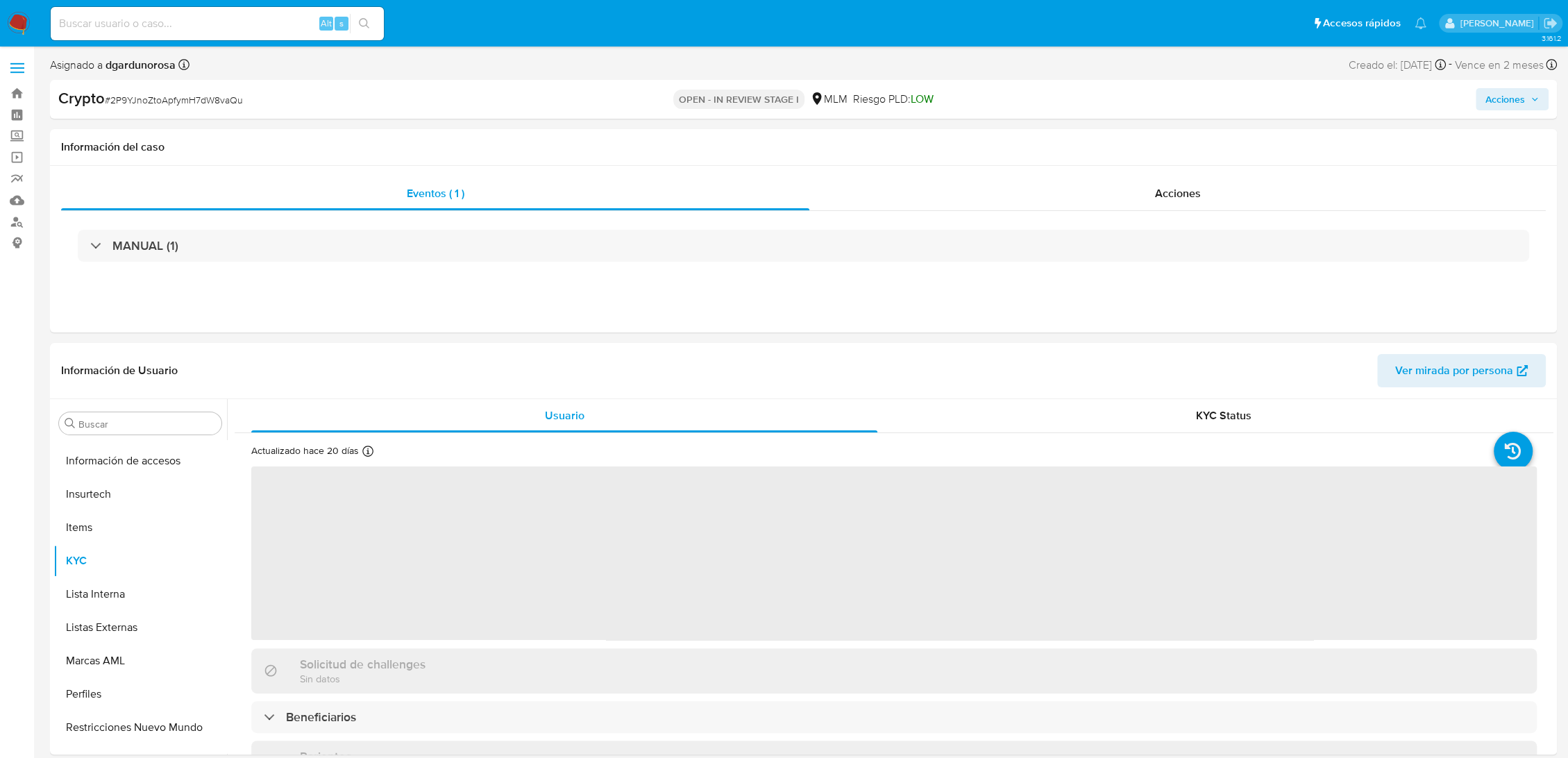
select select "10"
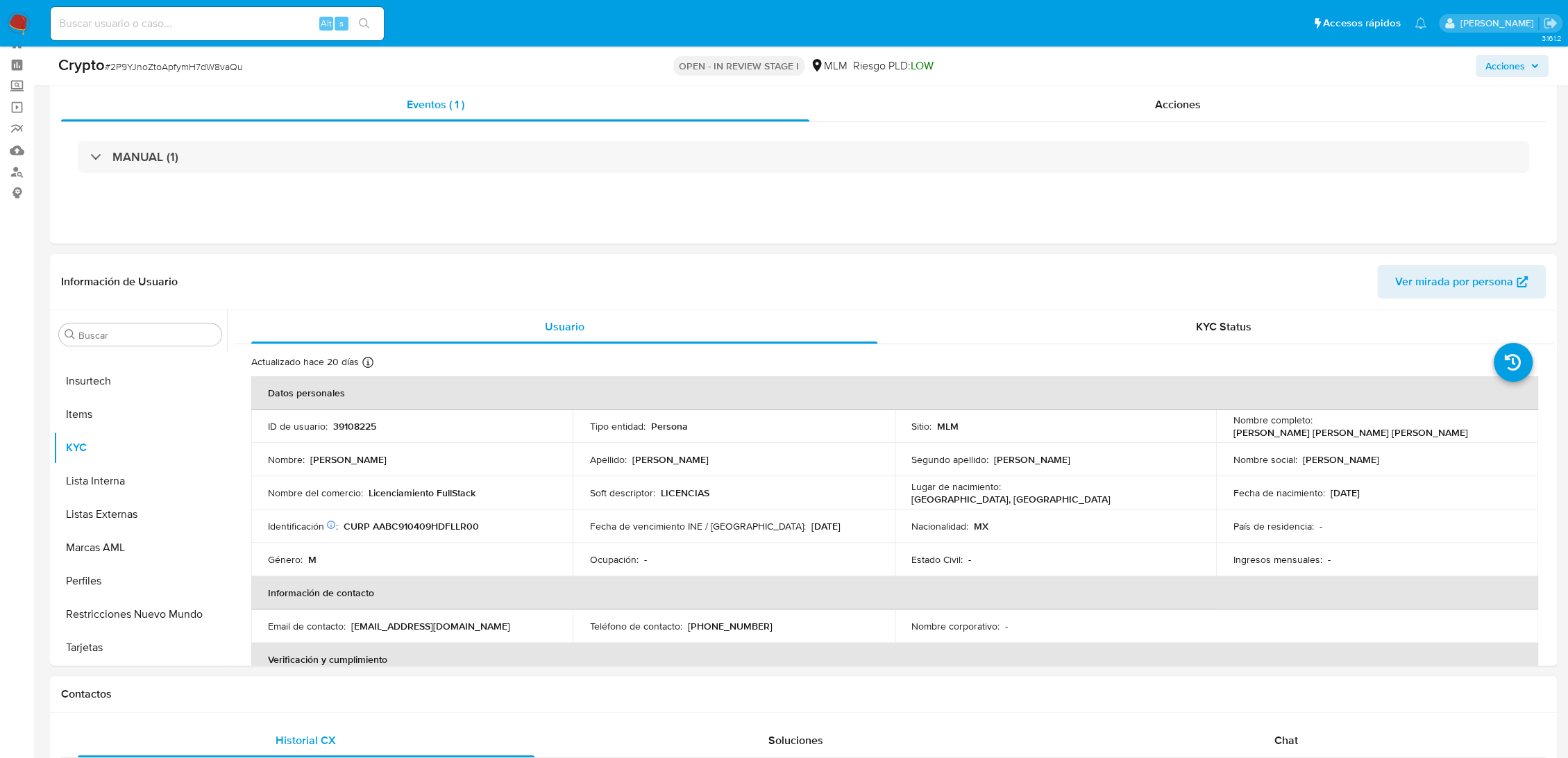
scroll to position [77, 0]
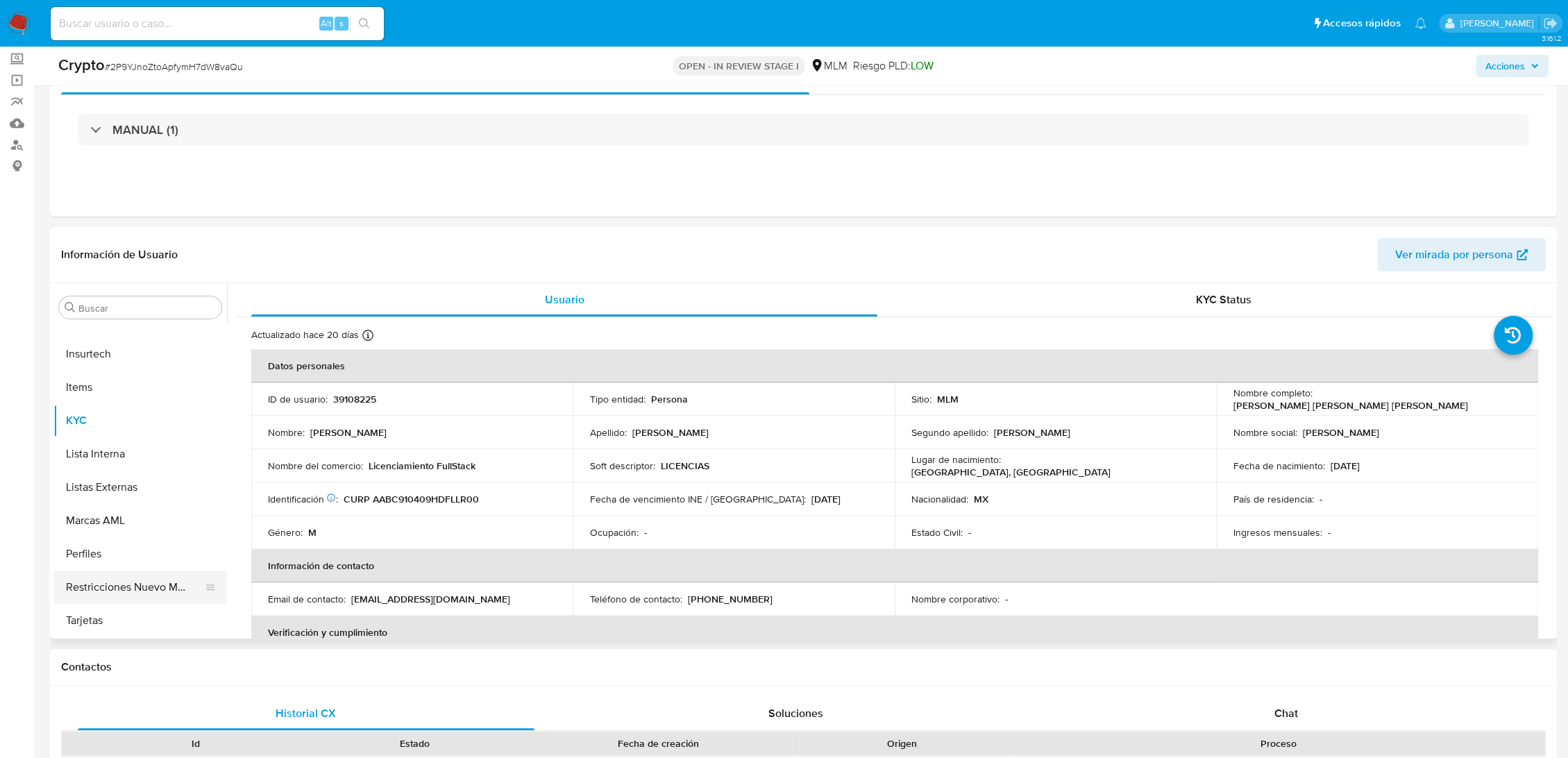
click at [122, 582] on button "Restricciones Nuevo Mundo" at bounding box center [134, 587] width 162 height 34
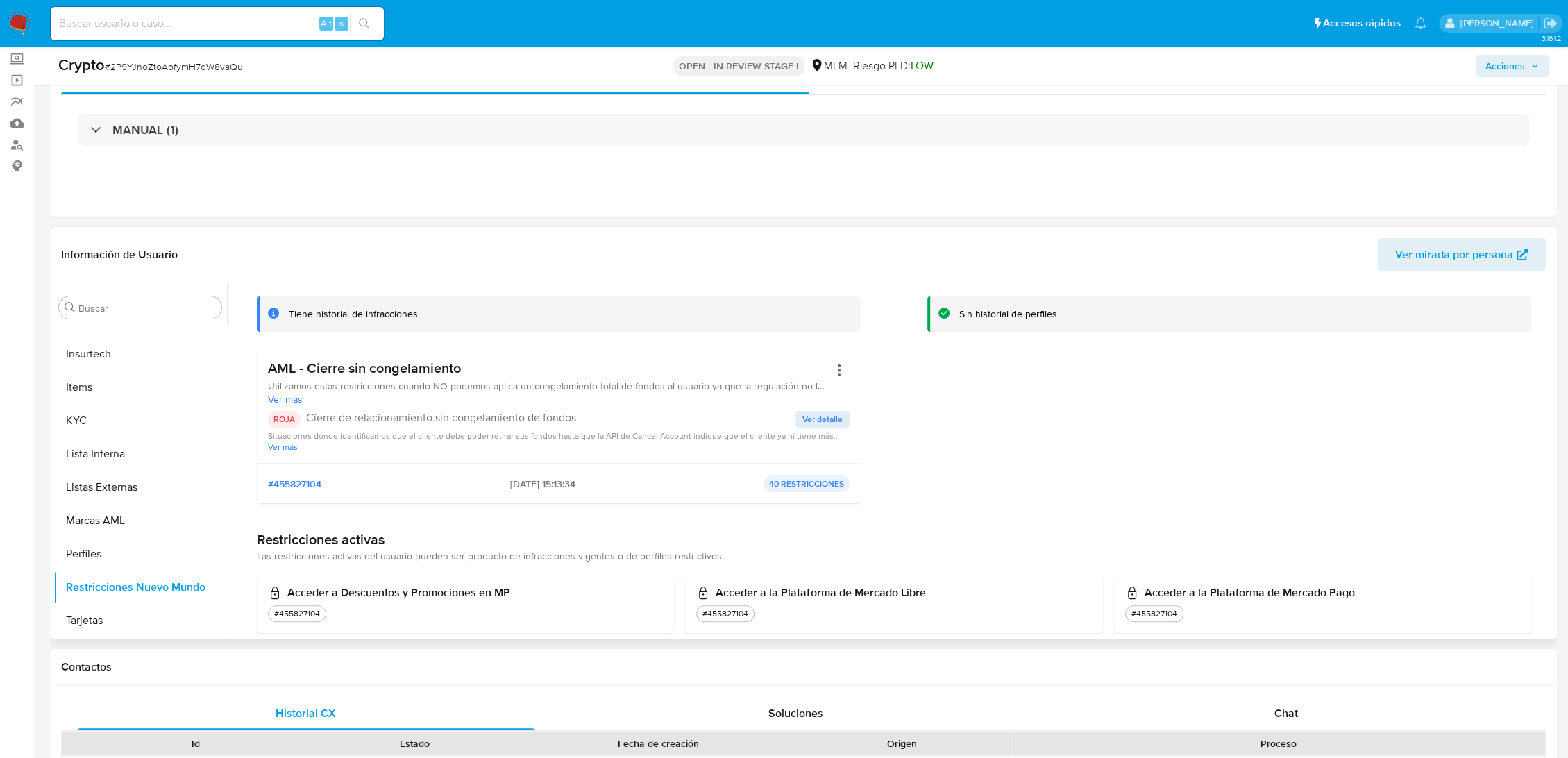
drag, startPoint x: 480, startPoint y: 371, endPoint x: 249, endPoint y: 371, distance: 231.0
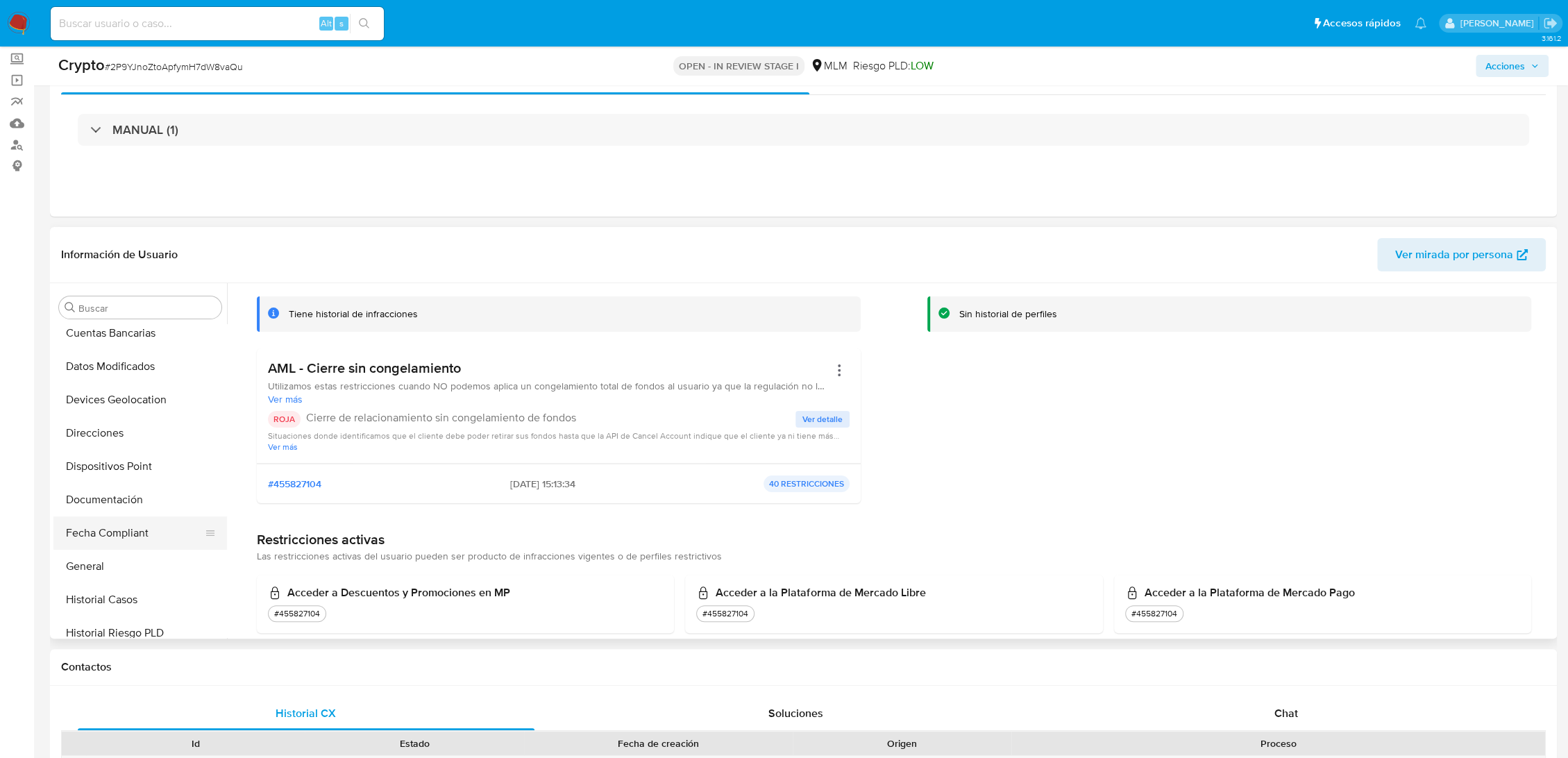
scroll to position [267, 0]
click at [129, 565] on button "Historial Casos" at bounding box center [134, 573] width 162 height 34
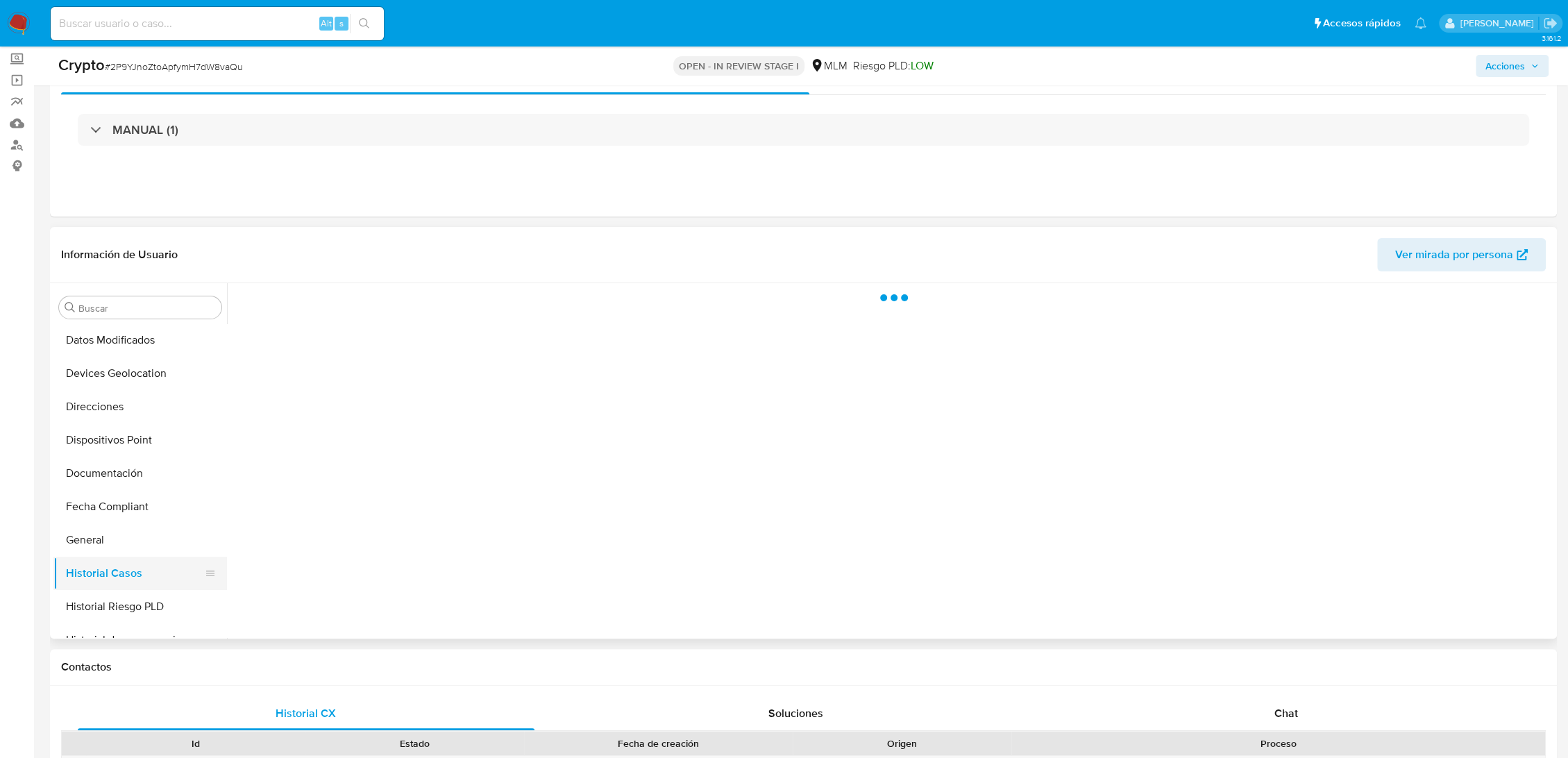
scroll to position [0, 0]
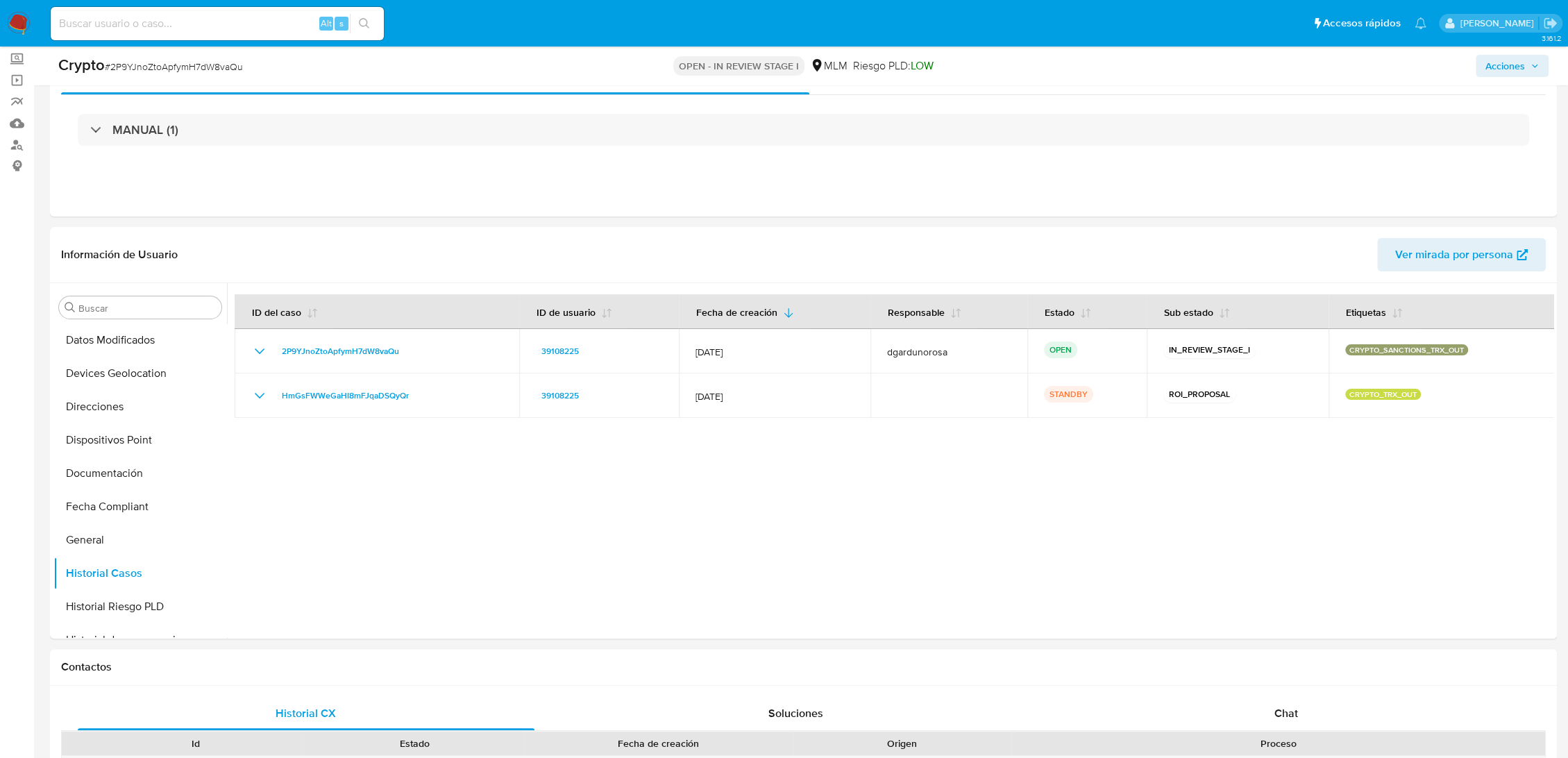
click at [203, 73] on span "# 2P9YJnoZtoApfymH7dW8vaQu" at bounding box center [174, 66] width 138 height 14
copy span "2P9YJnoZtoApfymH7dW8vaQu"
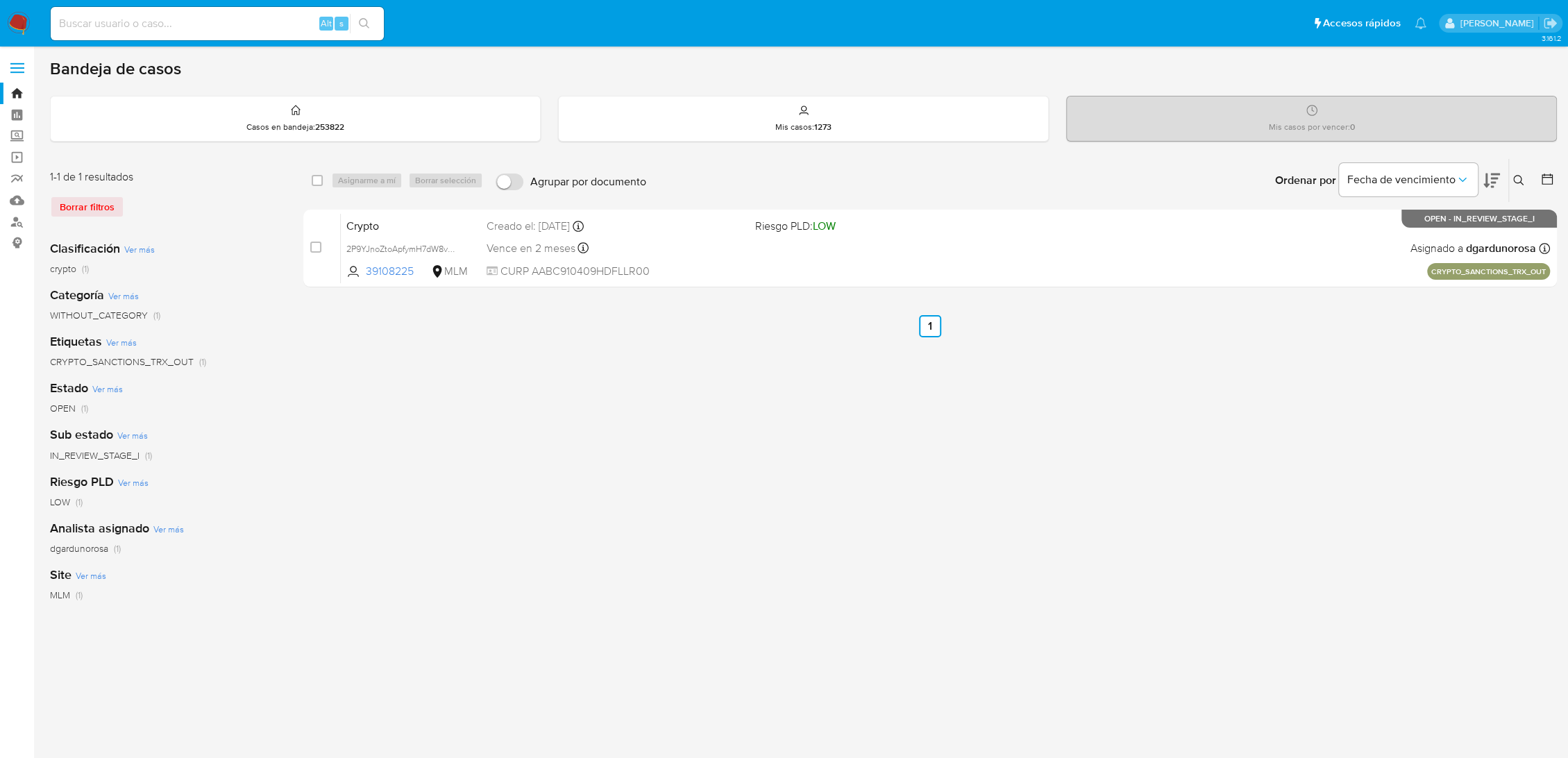
click at [794, 490] on div "select-all-cases-checkbox Asignarme a mí Borrar selección Agrupar por documento…" at bounding box center [930, 463] width 1253 height 610
click at [1110, 431] on div "select-all-cases-checkbox Asignarme a mí Borrar selección Agrupar por documento…" at bounding box center [930, 463] width 1253 height 610
click at [247, 34] on div "Alt s" at bounding box center [217, 24] width 333 height 34
paste input "17249972"
type input "17249972"
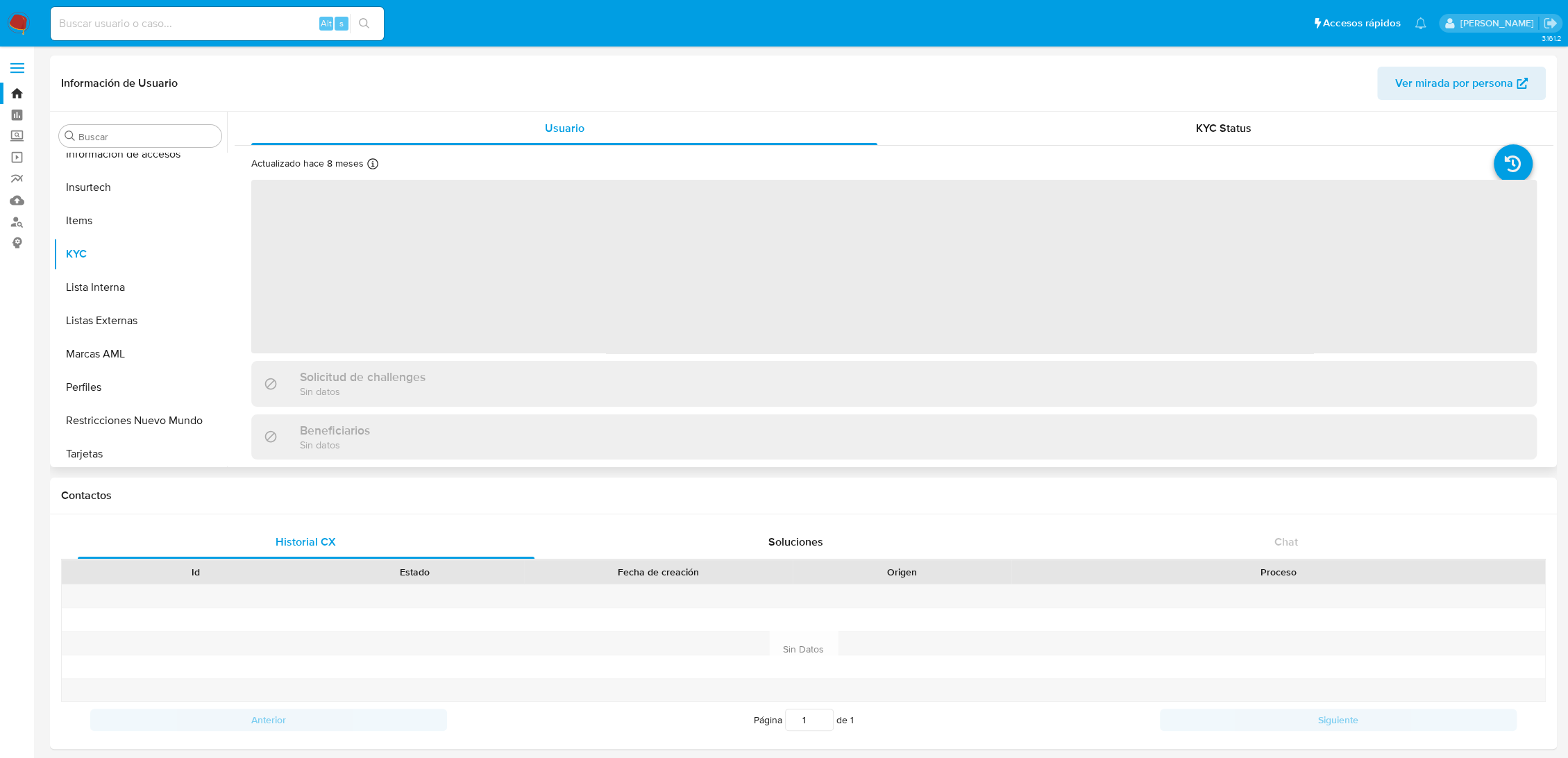
scroll to position [653, 0]
select select "10"
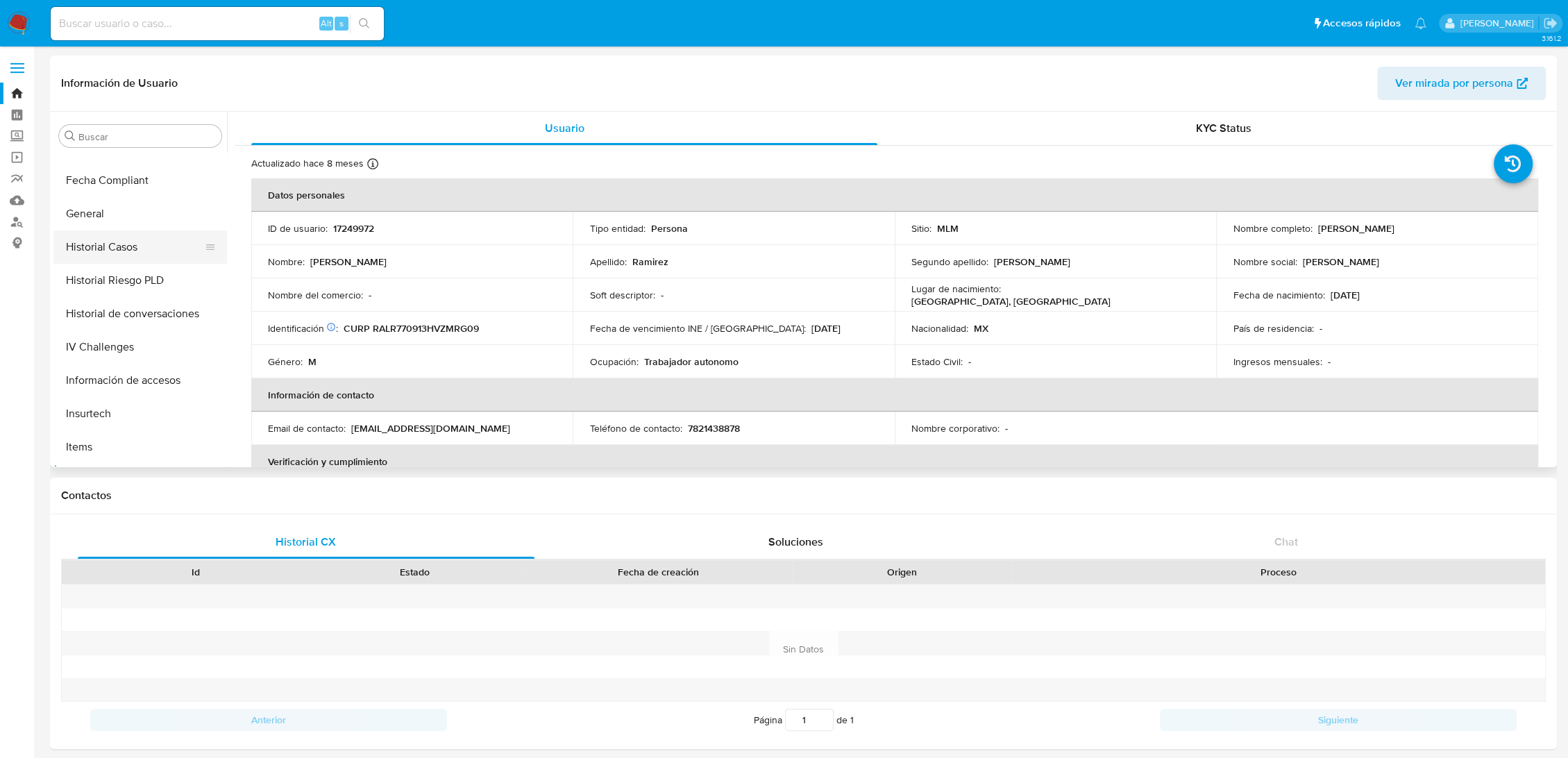
click at [123, 245] on button "Historial Casos" at bounding box center [134, 248] width 162 height 34
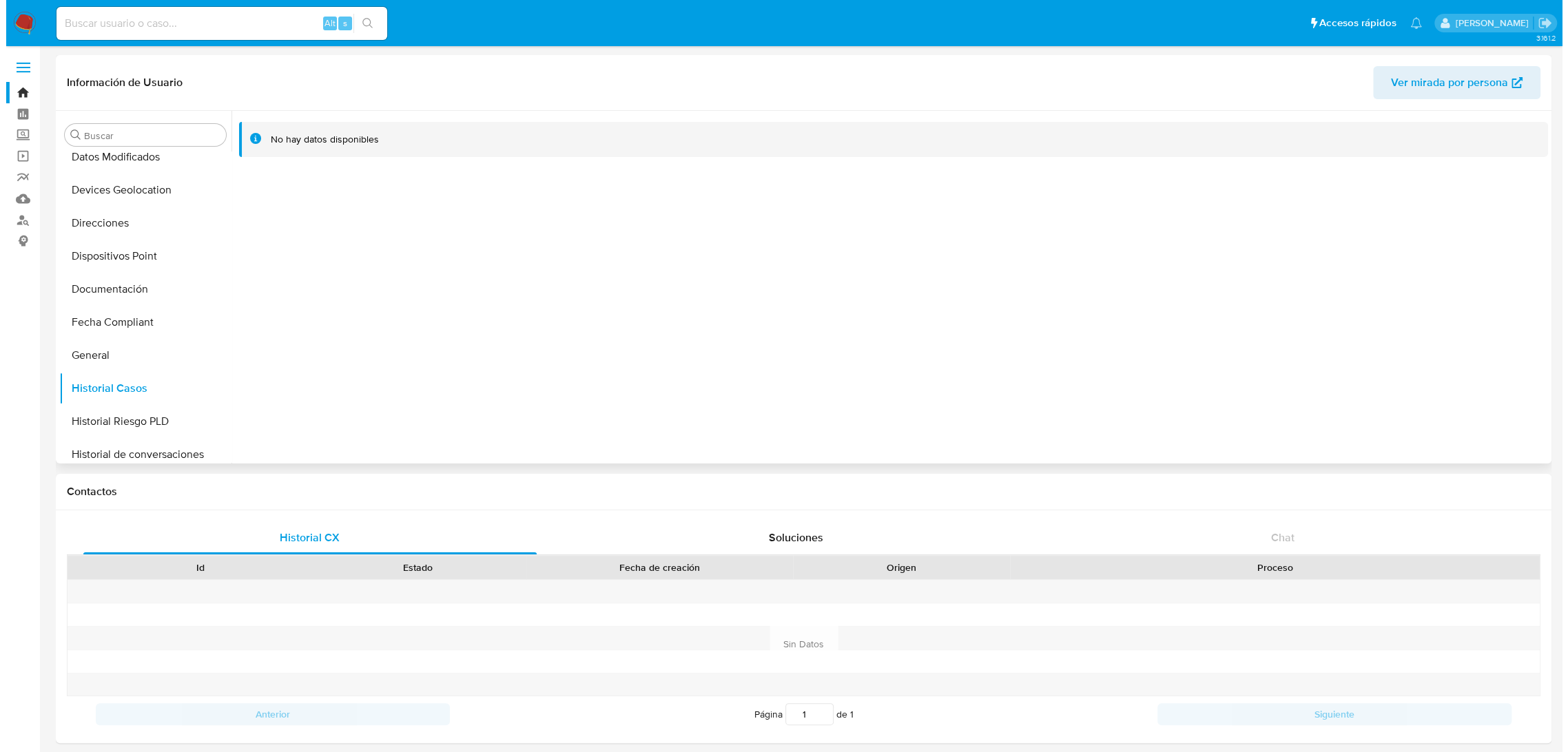
scroll to position [265, 0]
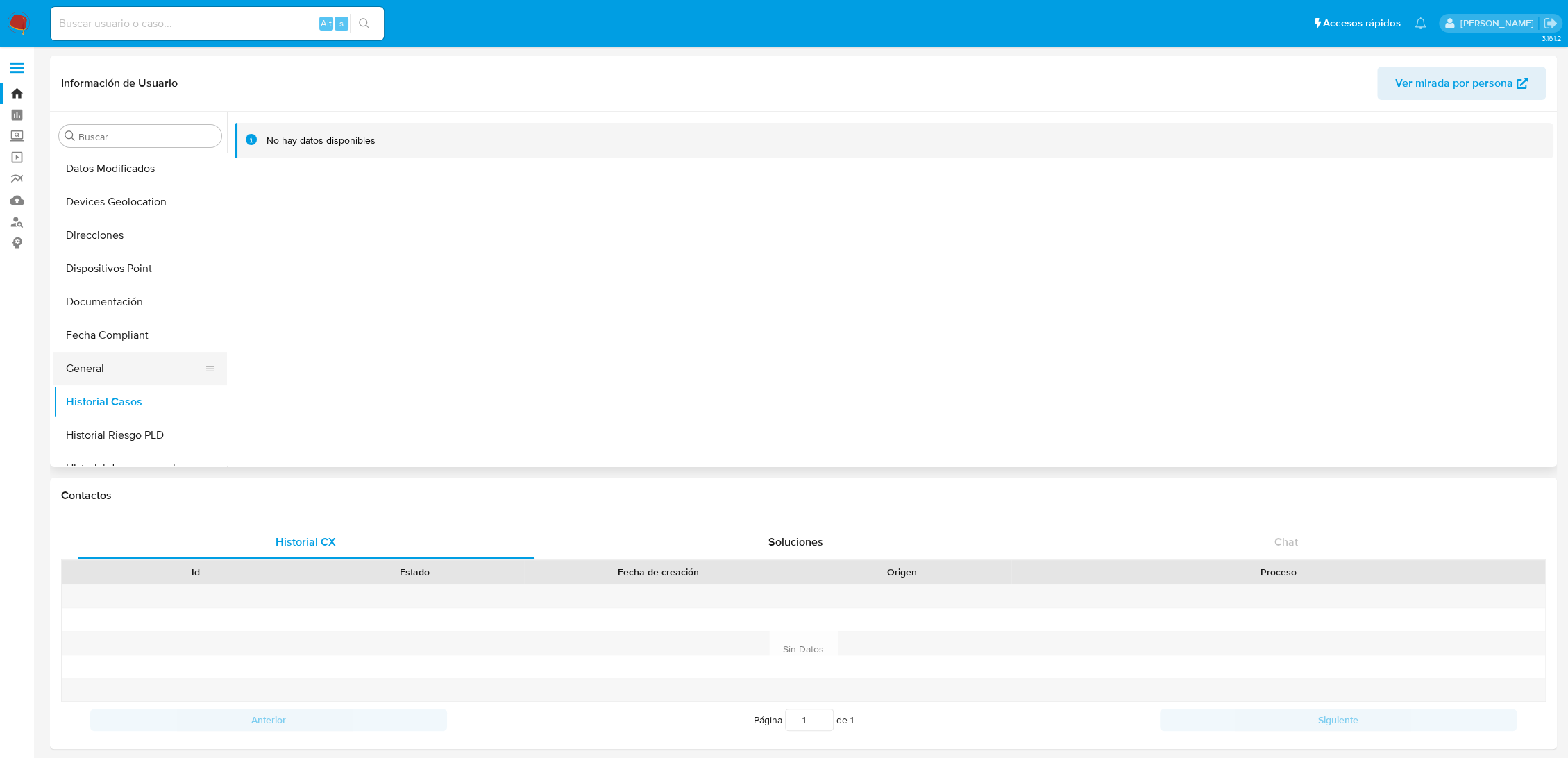
click at [122, 364] on button "General" at bounding box center [134, 369] width 162 height 34
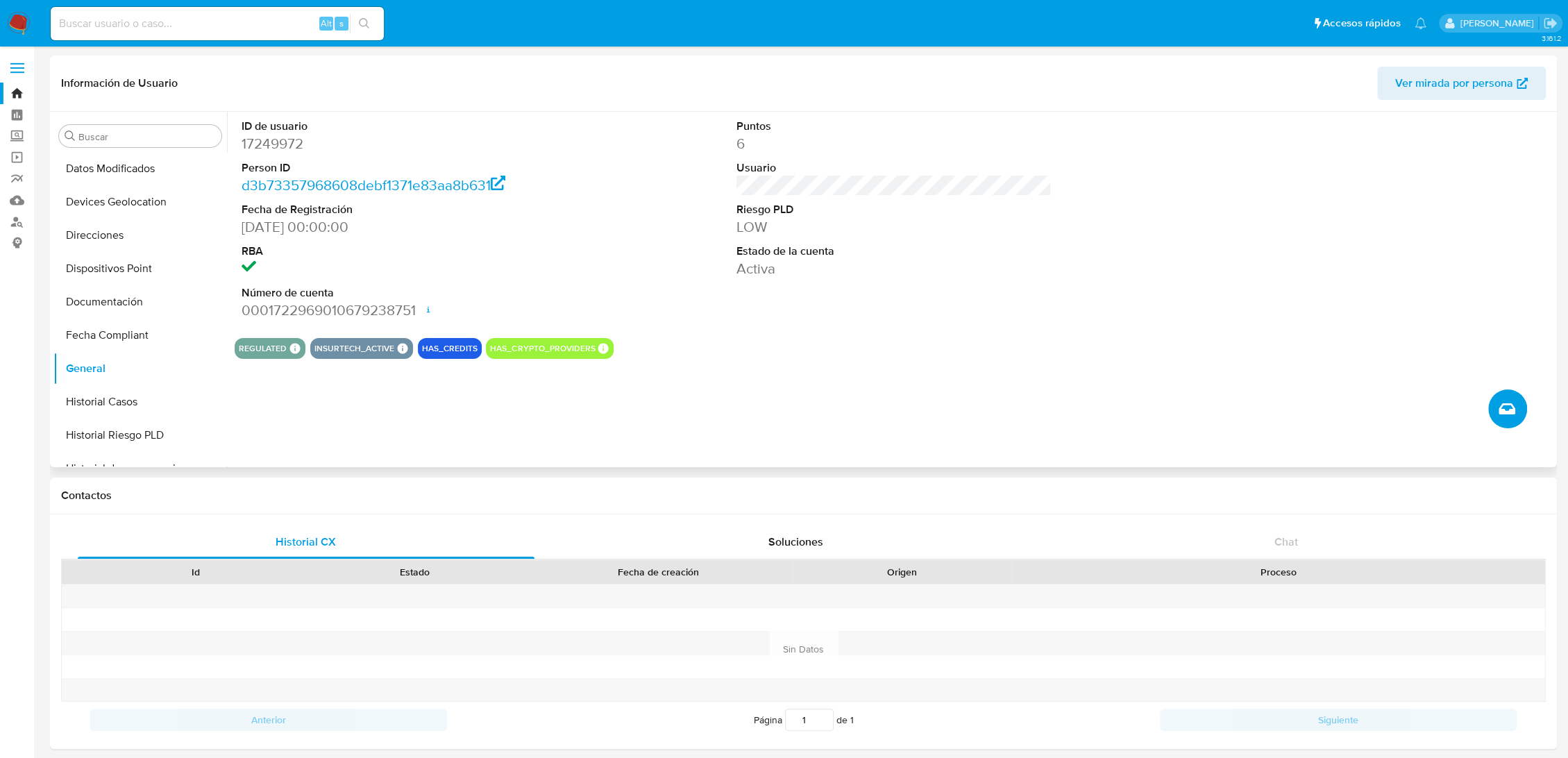
click at [1518, 413] on button "Crear caso manual" at bounding box center [1507, 409] width 39 height 39
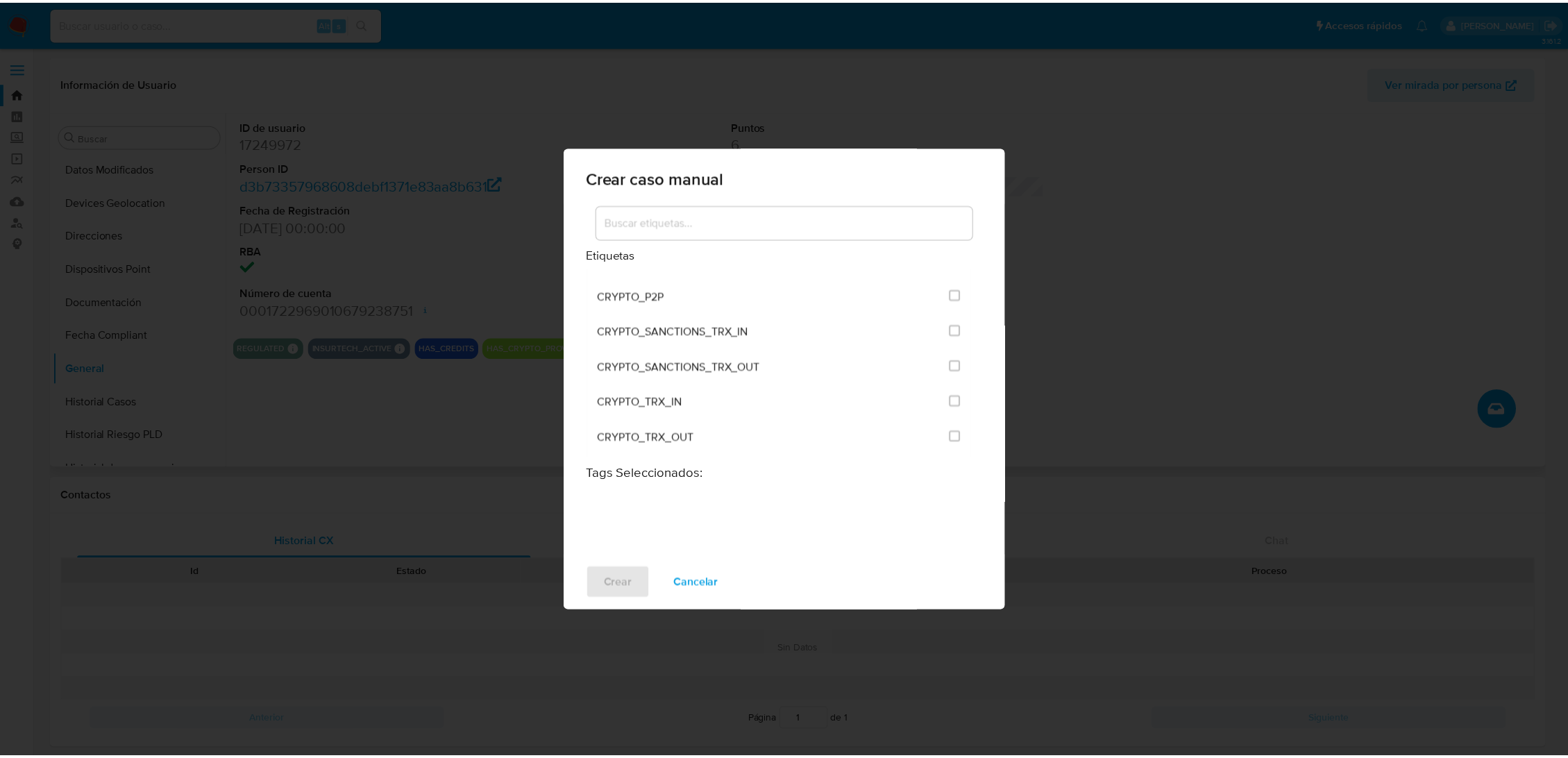
scroll to position [231, 0]
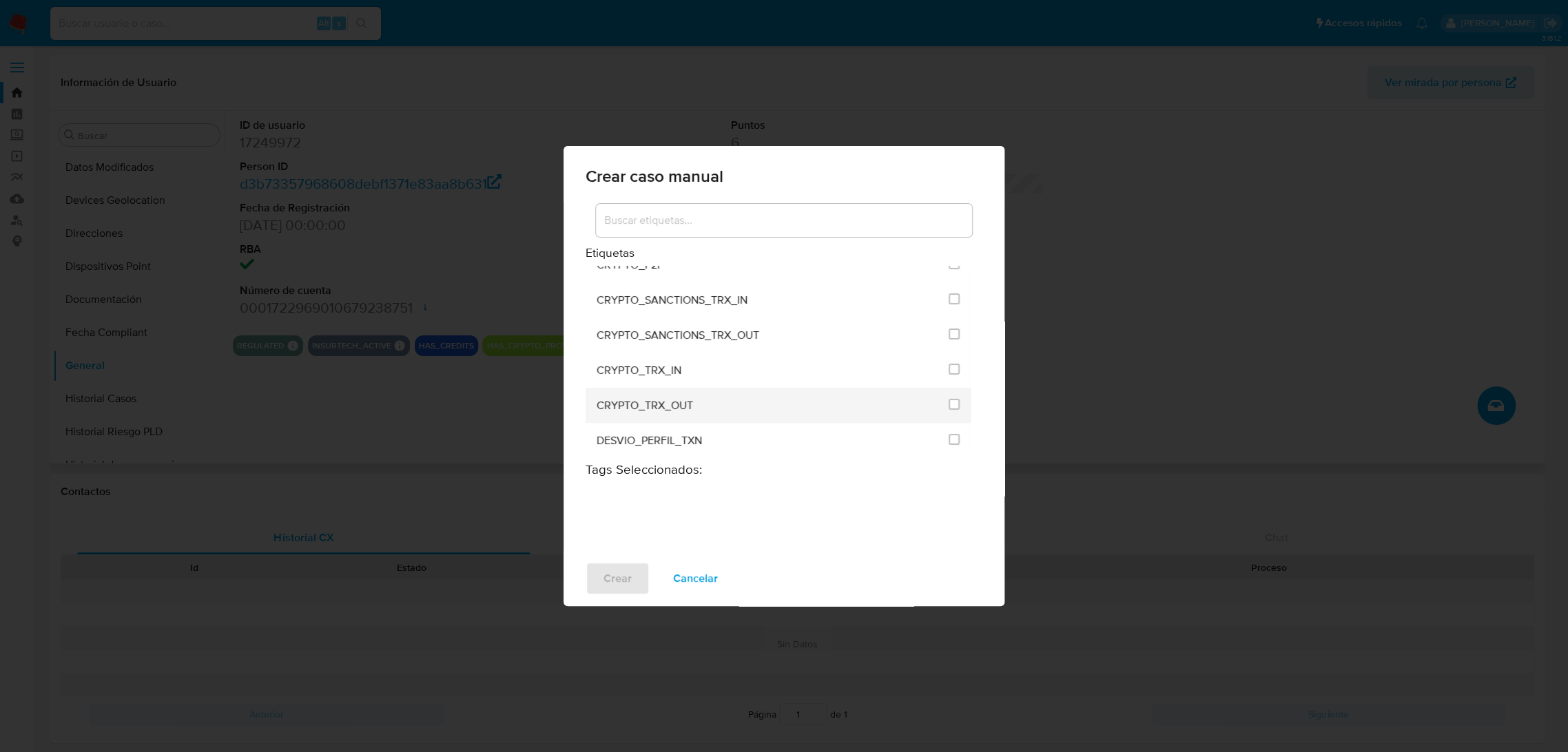
click at [726, 401] on div "CRYPTO_TRX_OUT" at bounding box center [768, 405] width 343 height 35
click at [952, 404] on input "1963" at bounding box center [954, 404] width 11 height 11
click at [624, 583] on span "Crear" at bounding box center [617, 579] width 28 height 31
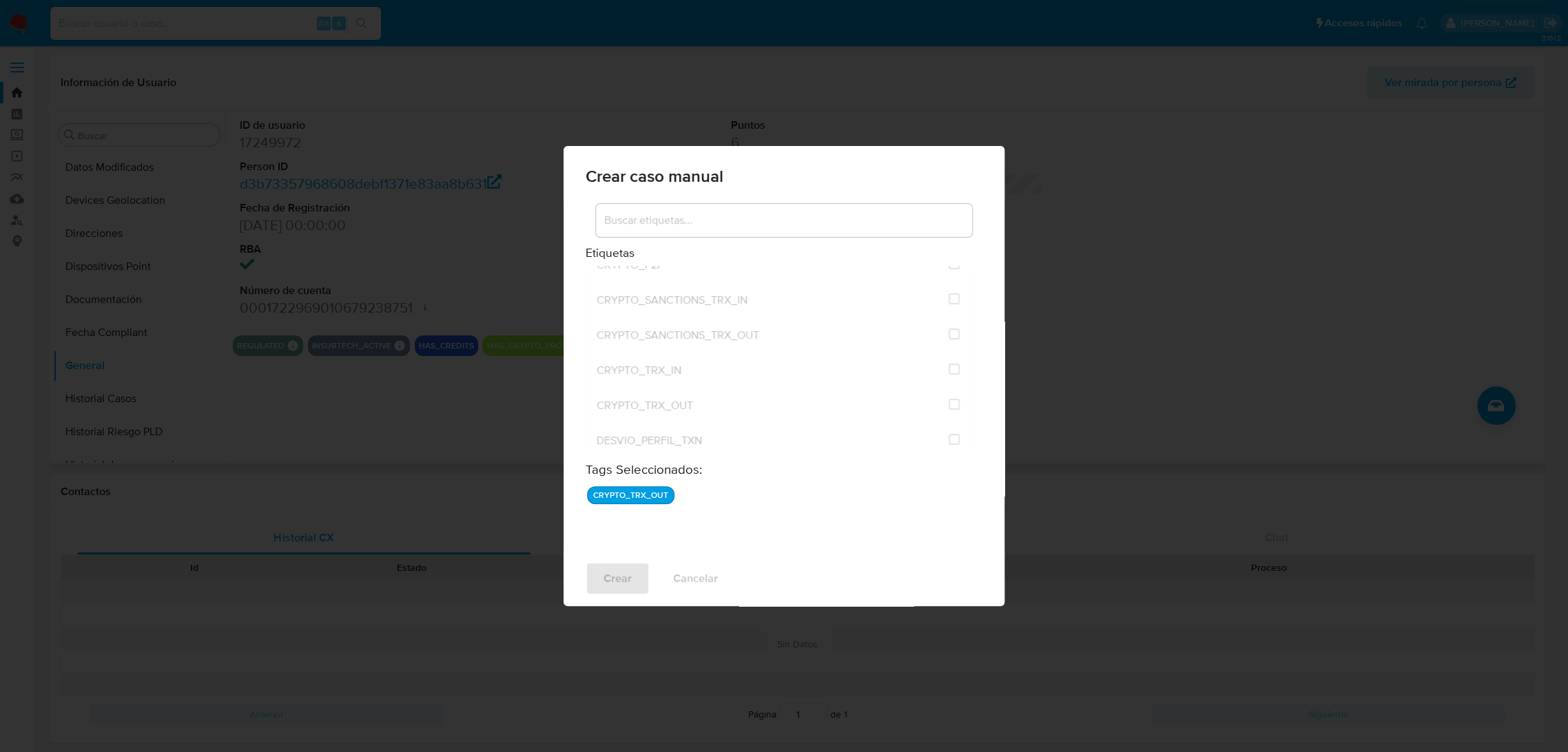
checkbox input "false"
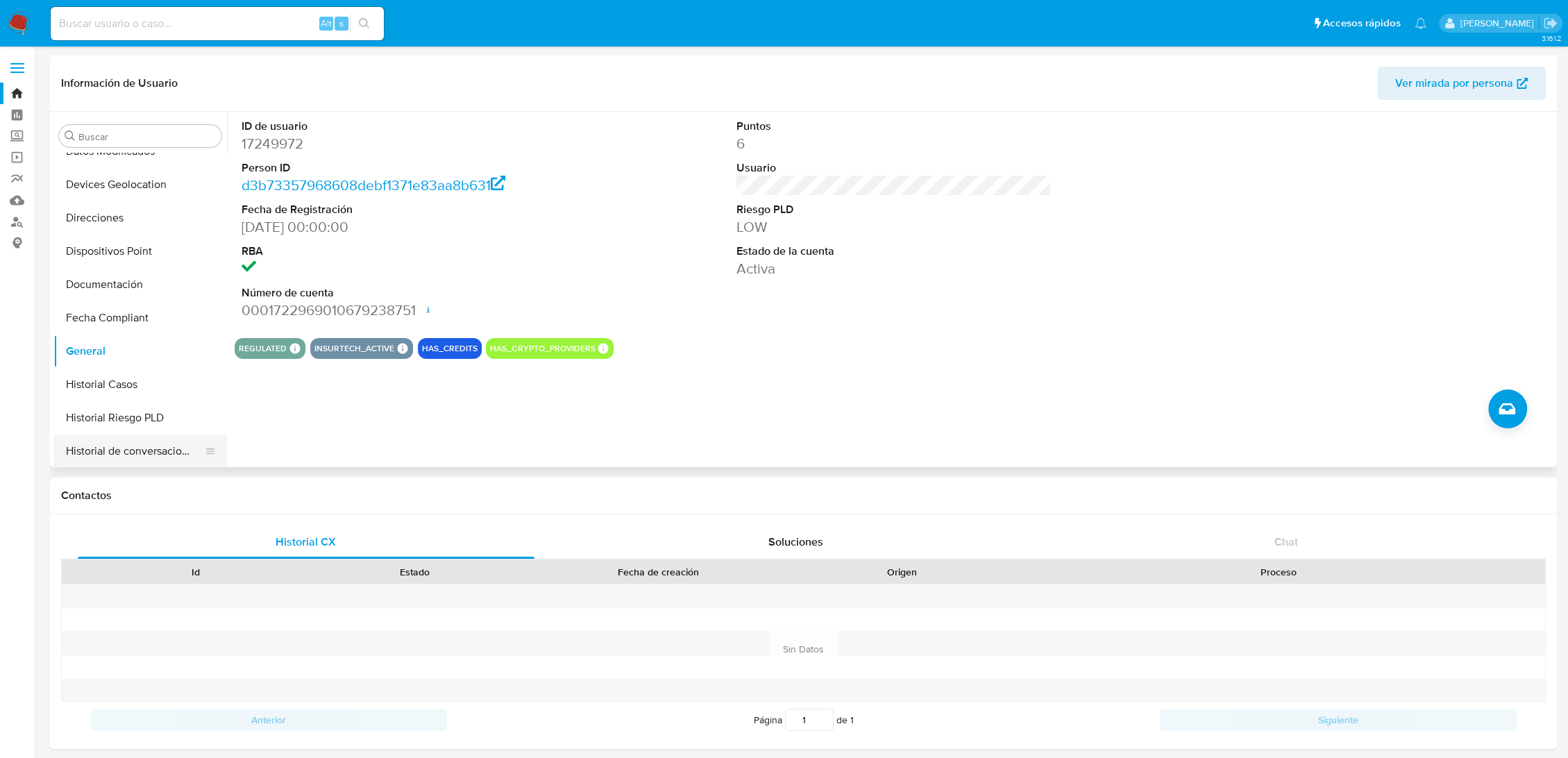
scroll to position [344, 0]
click at [117, 321] on button "Historial Casos" at bounding box center [134, 325] width 162 height 34
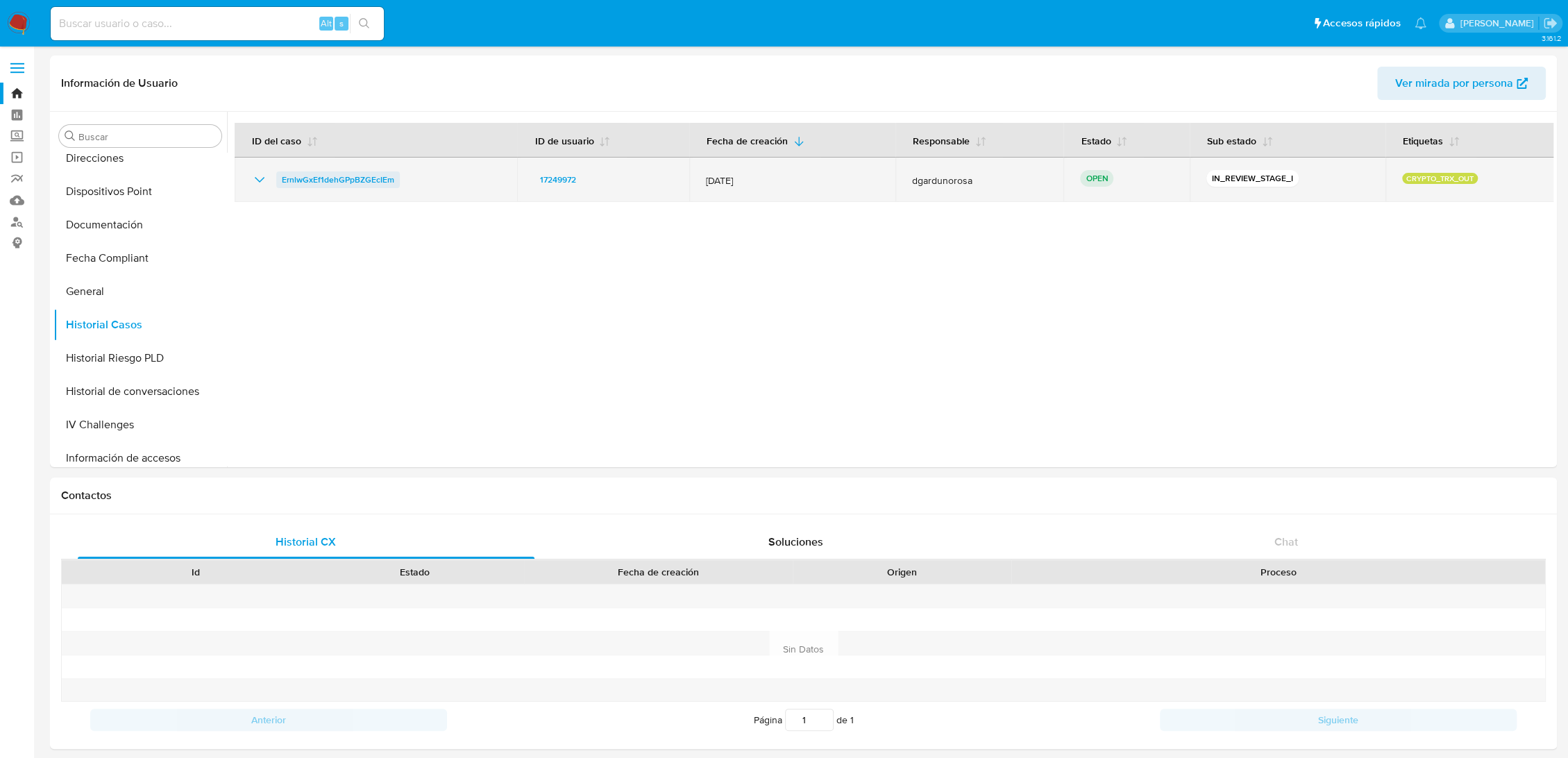
click at [357, 175] on span "ErnlwGxEf1dehGPpBZGEcIEm" at bounding box center [338, 180] width 113 height 17
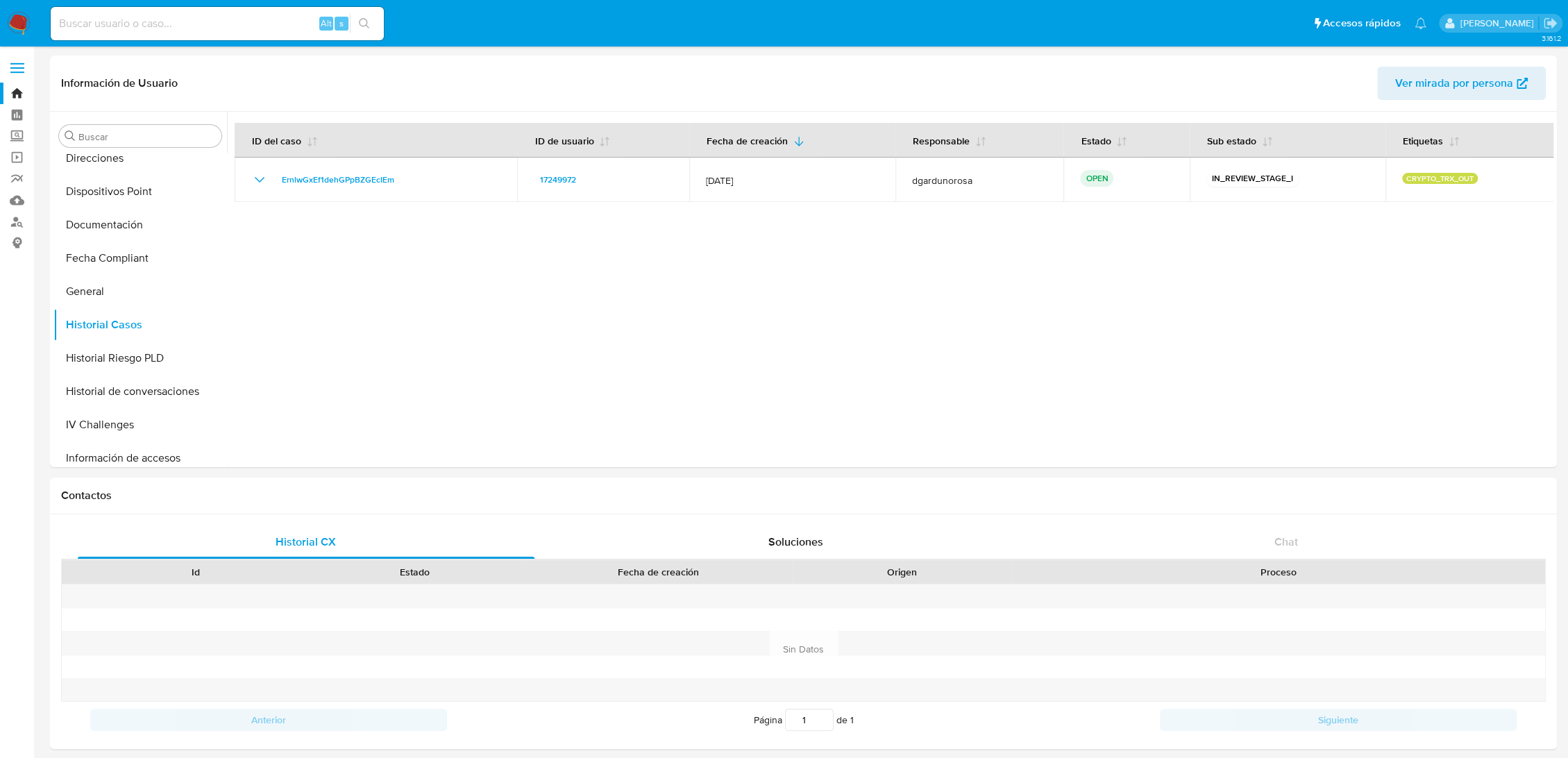
click at [21, 24] on img at bounding box center [19, 24] width 24 height 24
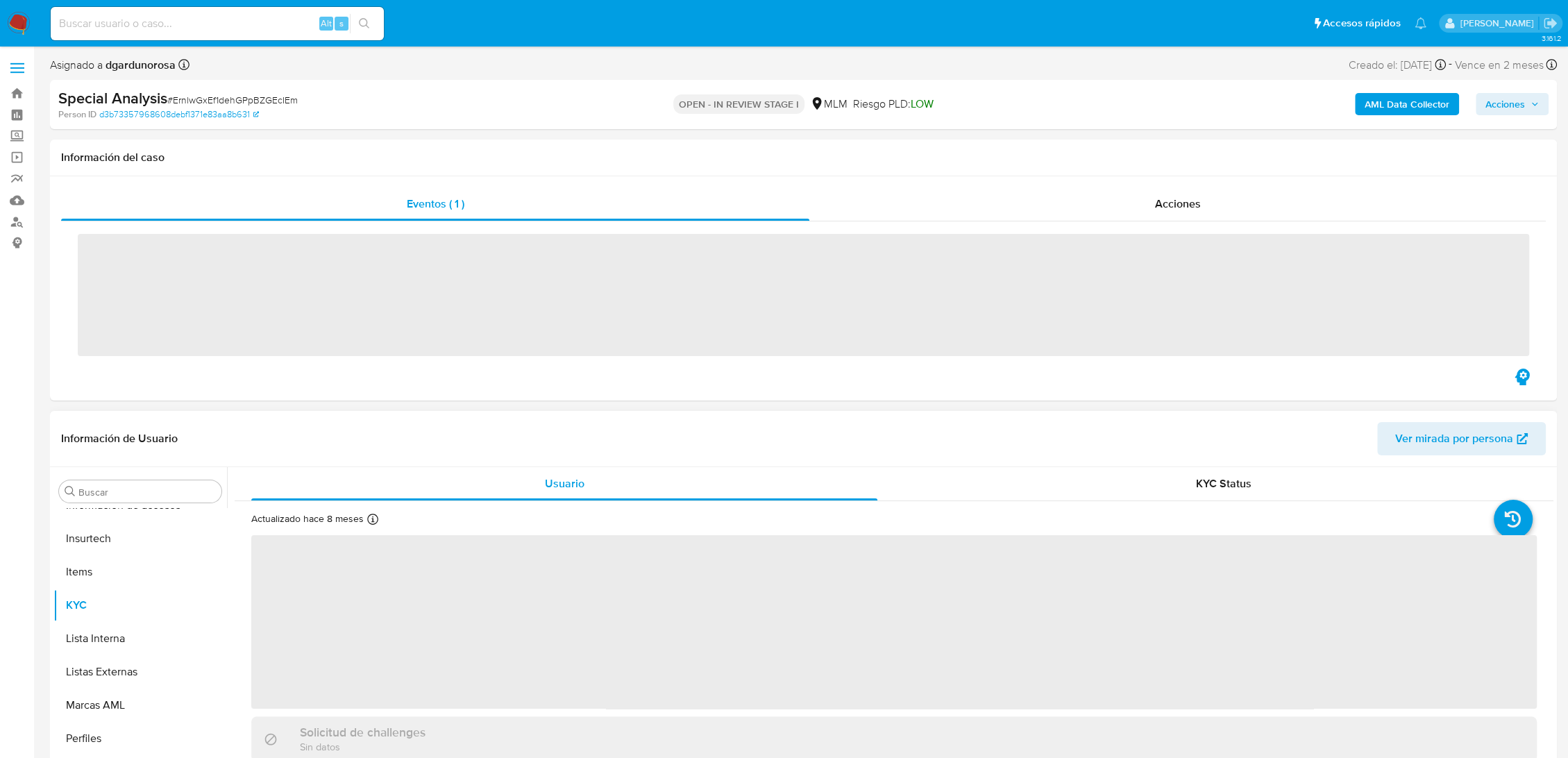
scroll to position [653, 0]
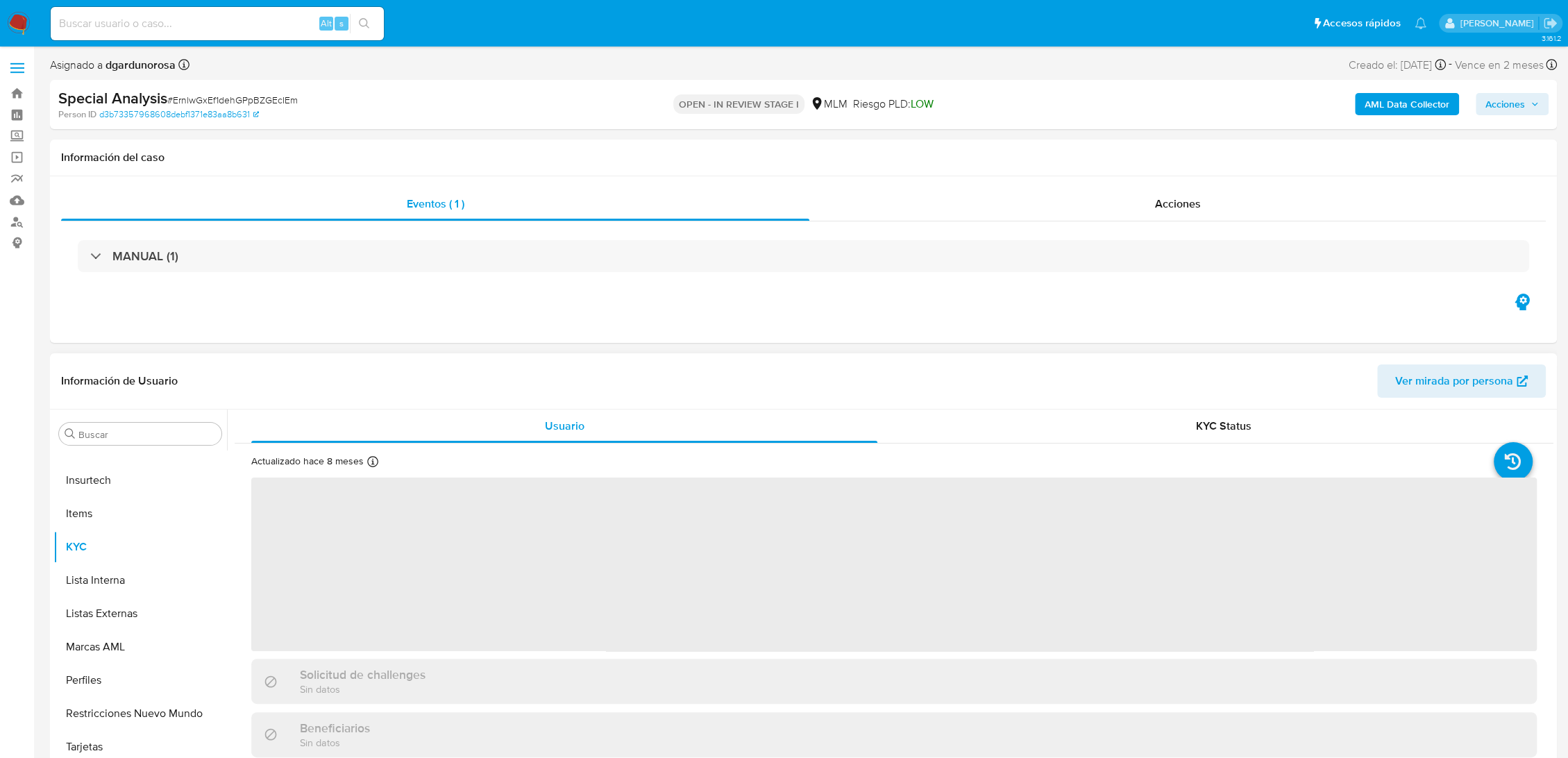
select select "10"
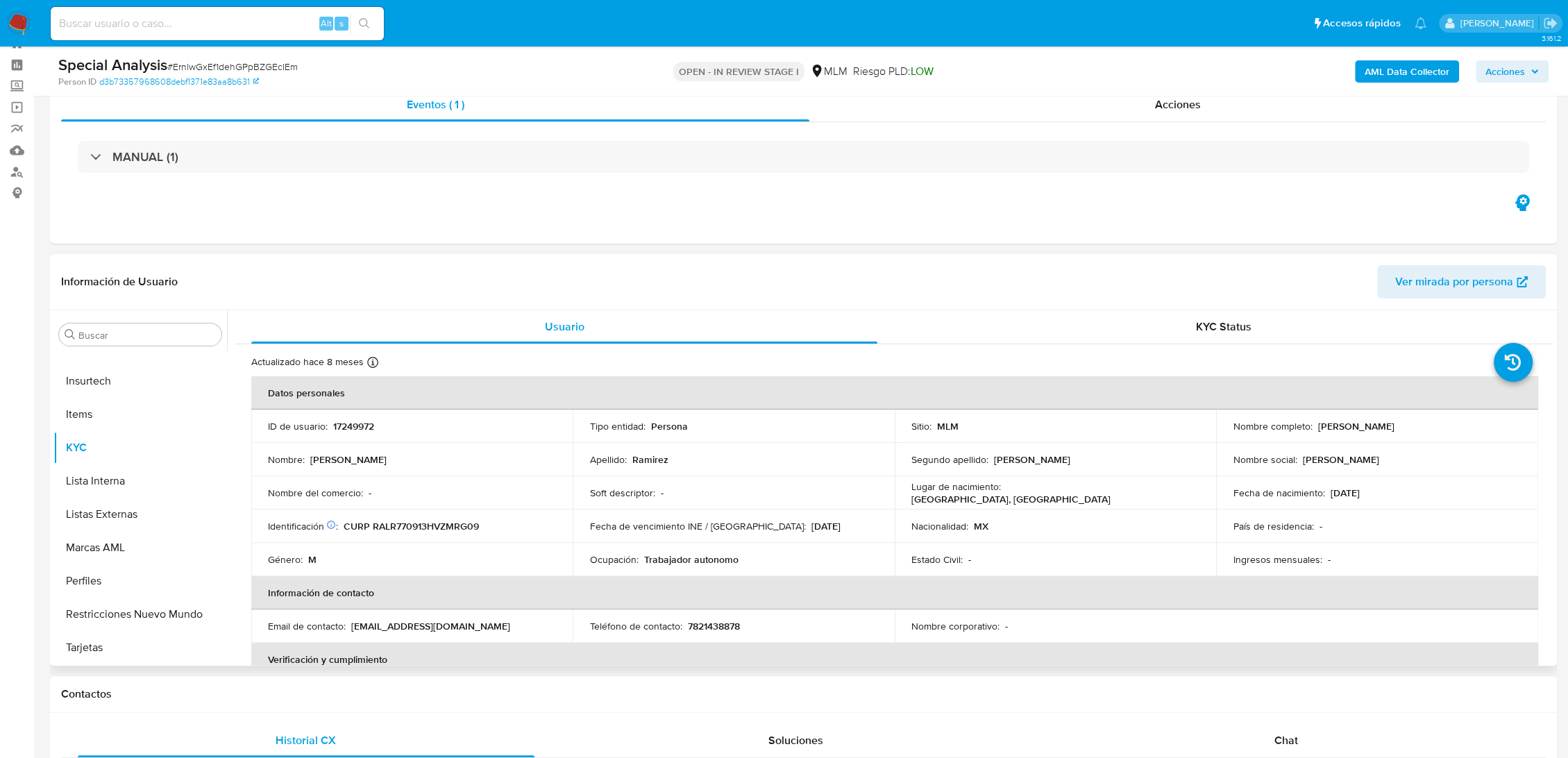
scroll to position [77, 0]
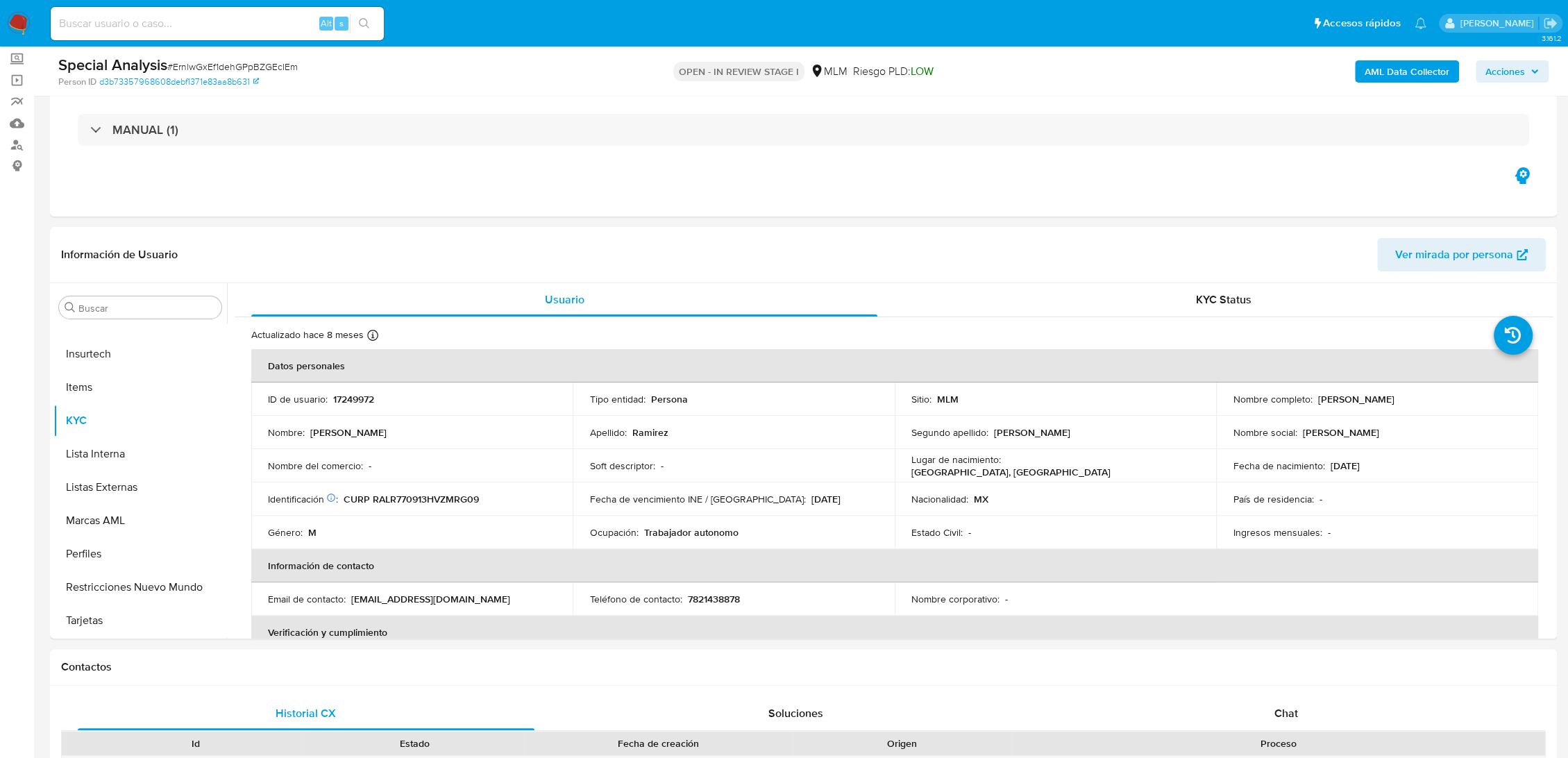
click at [286, 61] on span "# ErnlwGxEf1dehGPpBZGEcIEm" at bounding box center [232, 66] width 131 height 14
copy span "ErnlwGxEf1dehGPpBZGEcIEm"
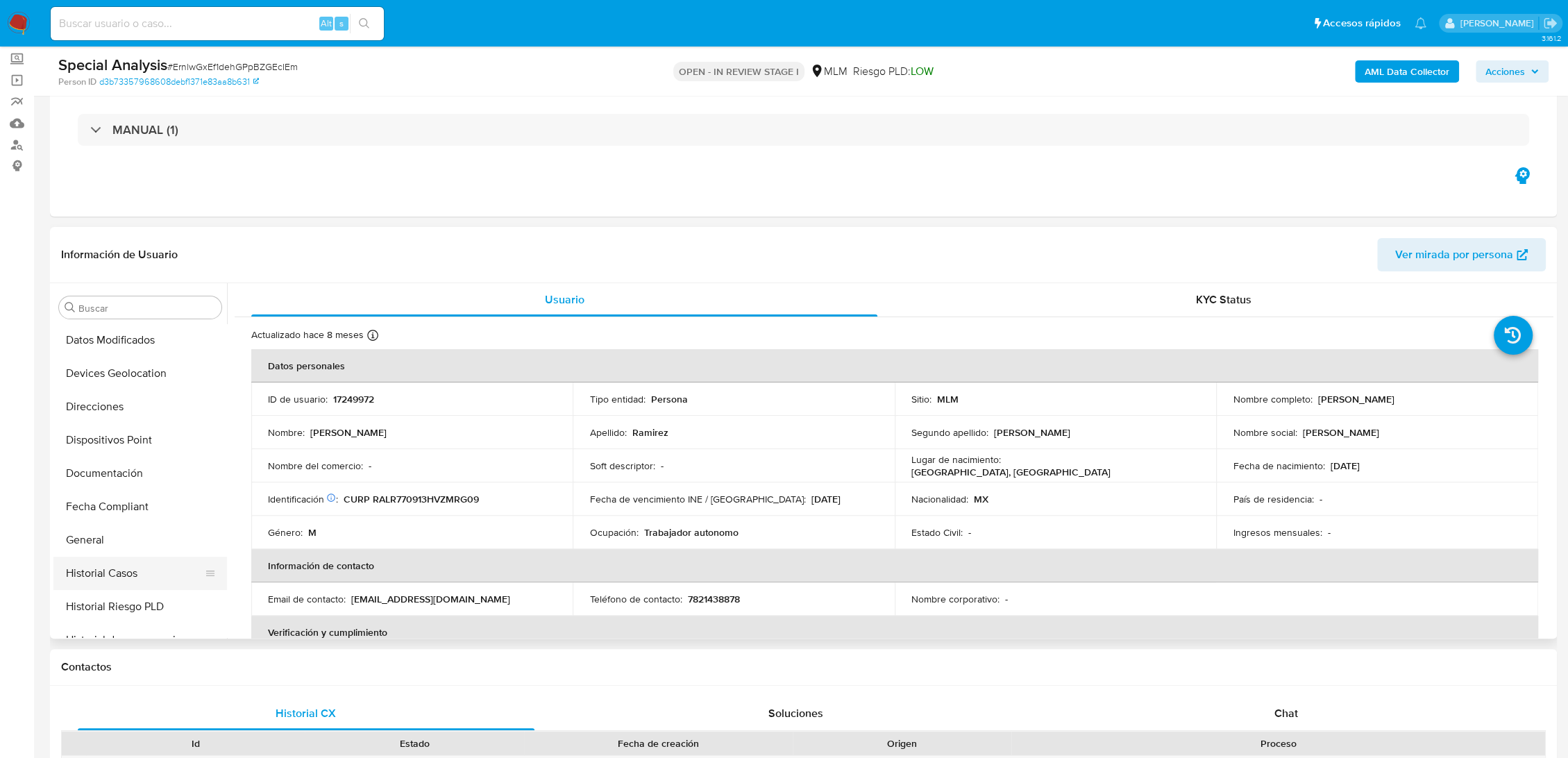
scroll to position [190, 0]
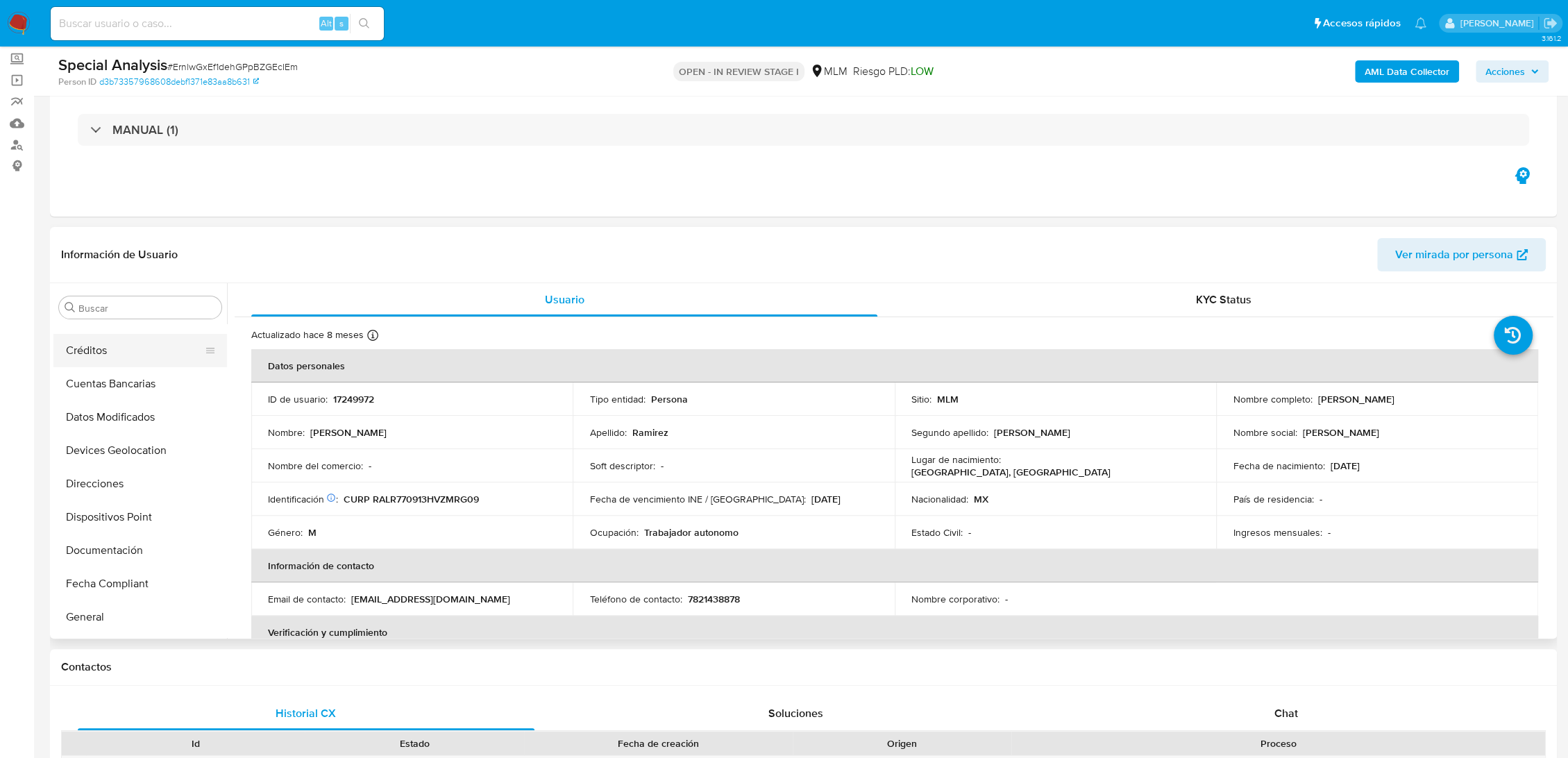
click at [98, 341] on button "Créditos" at bounding box center [134, 351] width 162 height 34
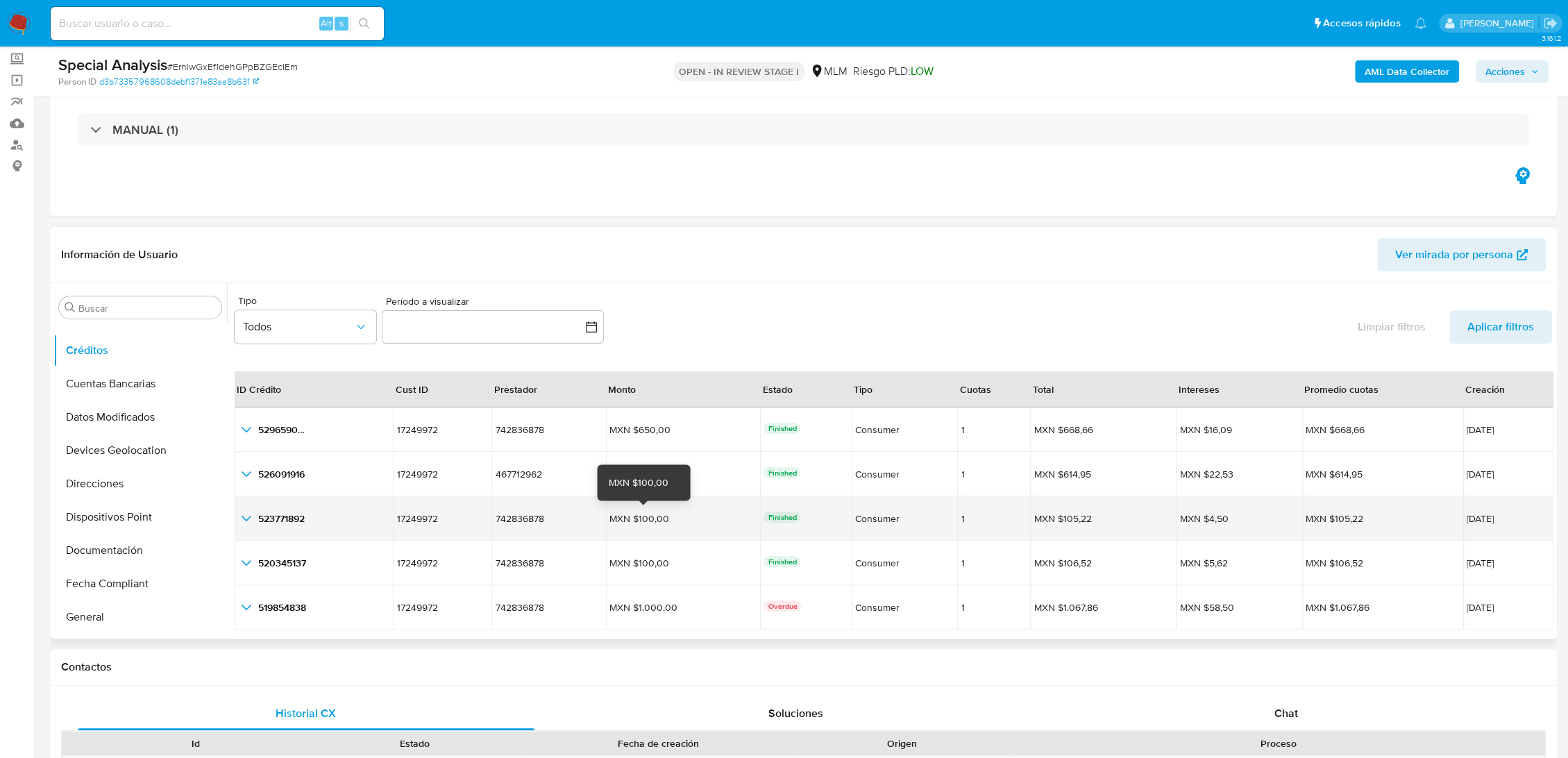
scroll to position [32, 0]
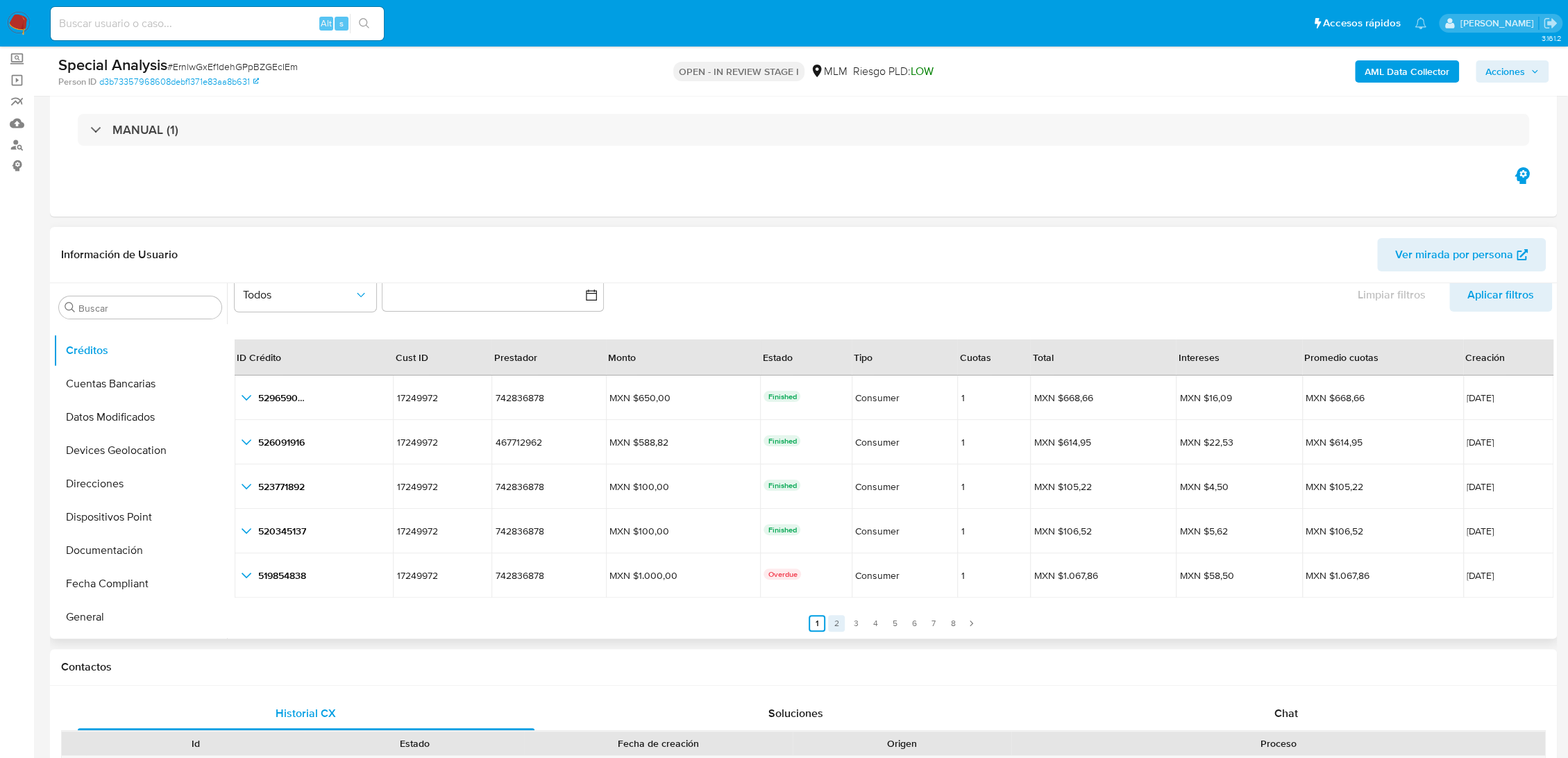
click at [828, 625] on link "2" at bounding box center [836, 624] width 17 height 17
click at [860, 627] on link "3" at bounding box center [864, 624] width 17 height 17
click at [879, 622] on link "4" at bounding box center [884, 624] width 17 height 17
click at [900, 622] on link "5" at bounding box center [903, 624] width 17 height 17
click at [918, 621] on link "6" at bounding box center [922, 624] width 17 height 17
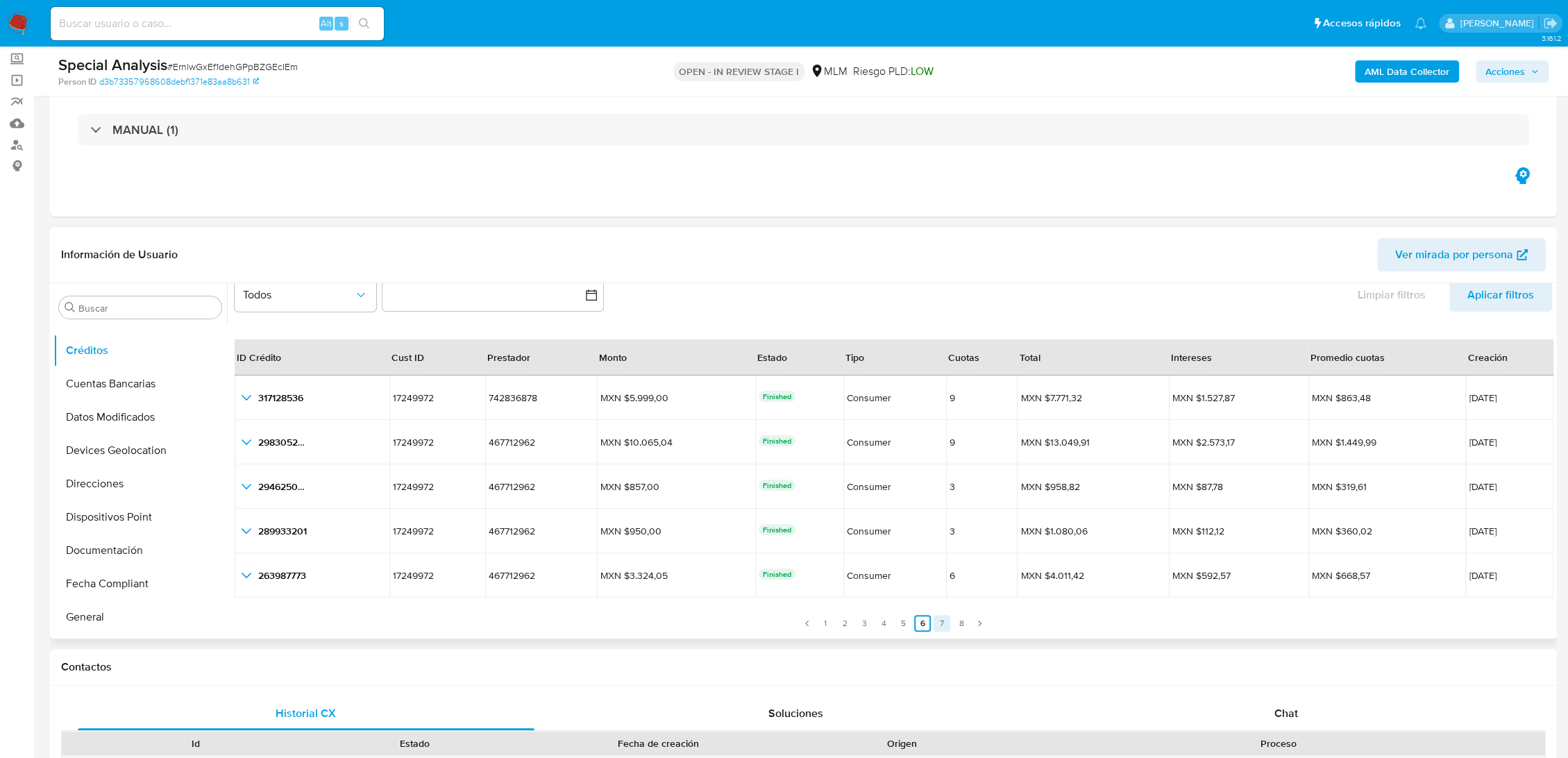
click at [938, 624] on link "7" at bounding box center [942, 624] width 17 height 17
click at [956, 625] on link "8" at bounding box center [961, 624] width 17 height 17
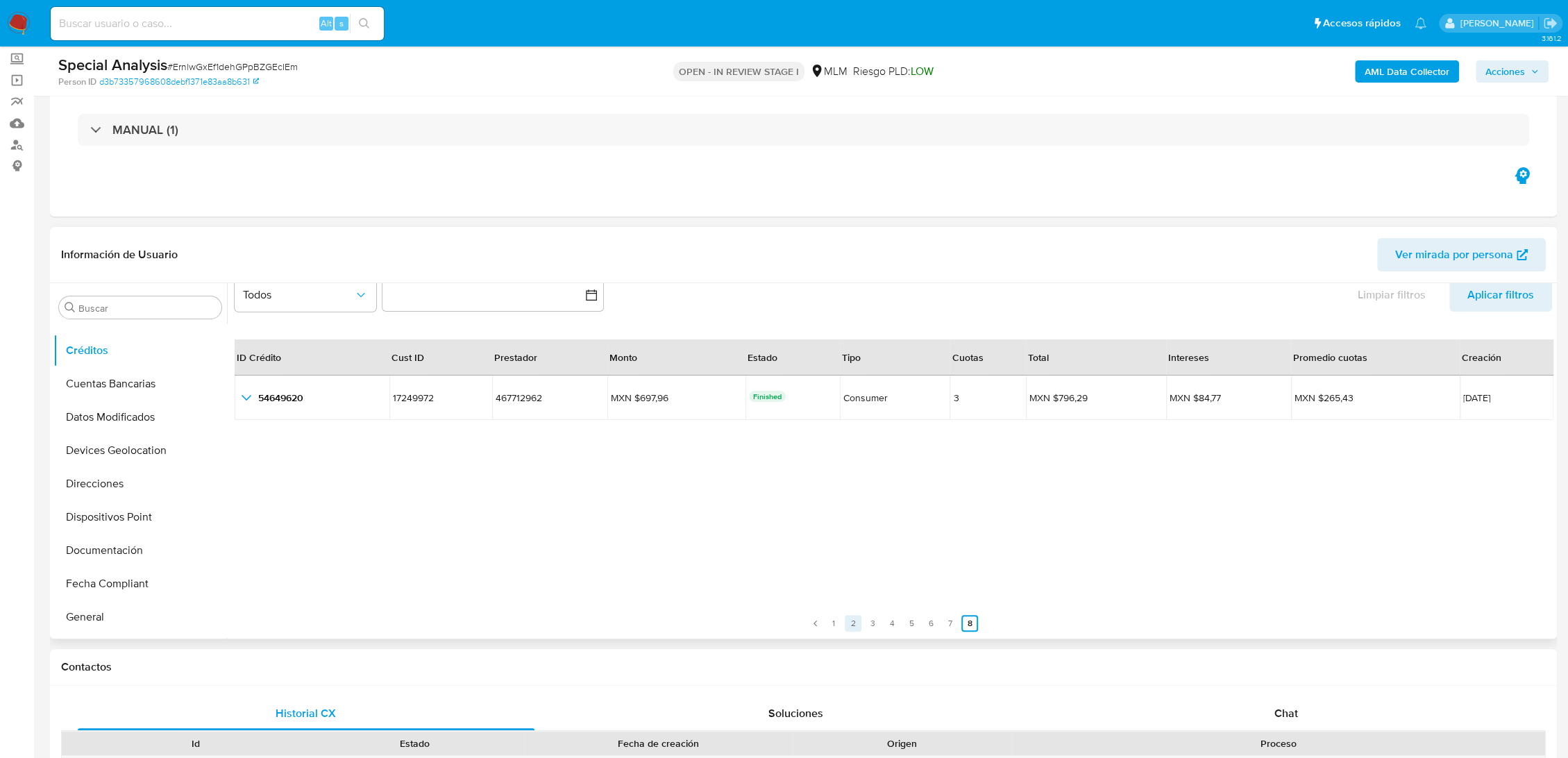
click at [828, 626] on link "1" at bounding box center [833, 624] width 17 height 17
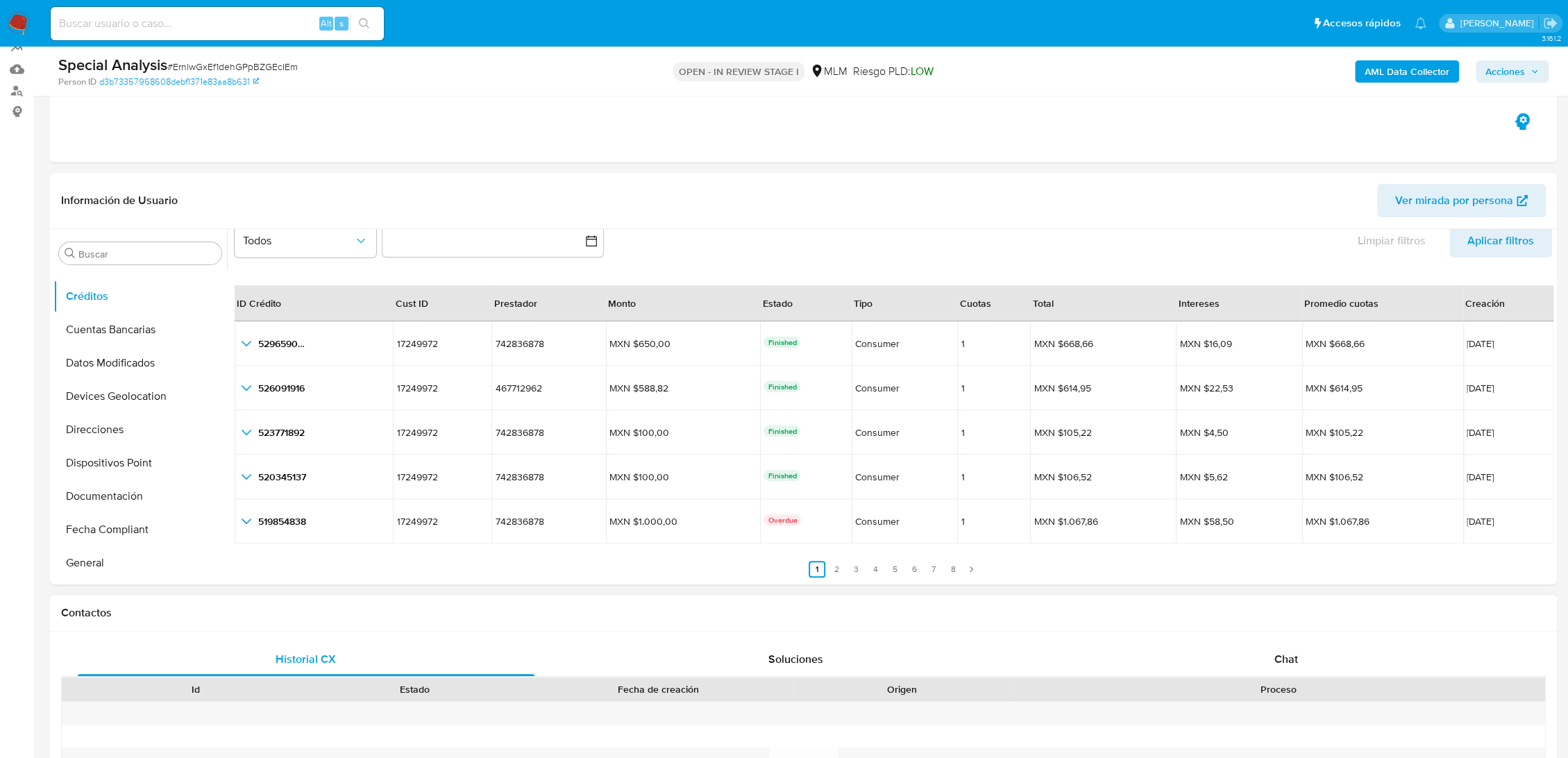
scroll to position [308, 0]
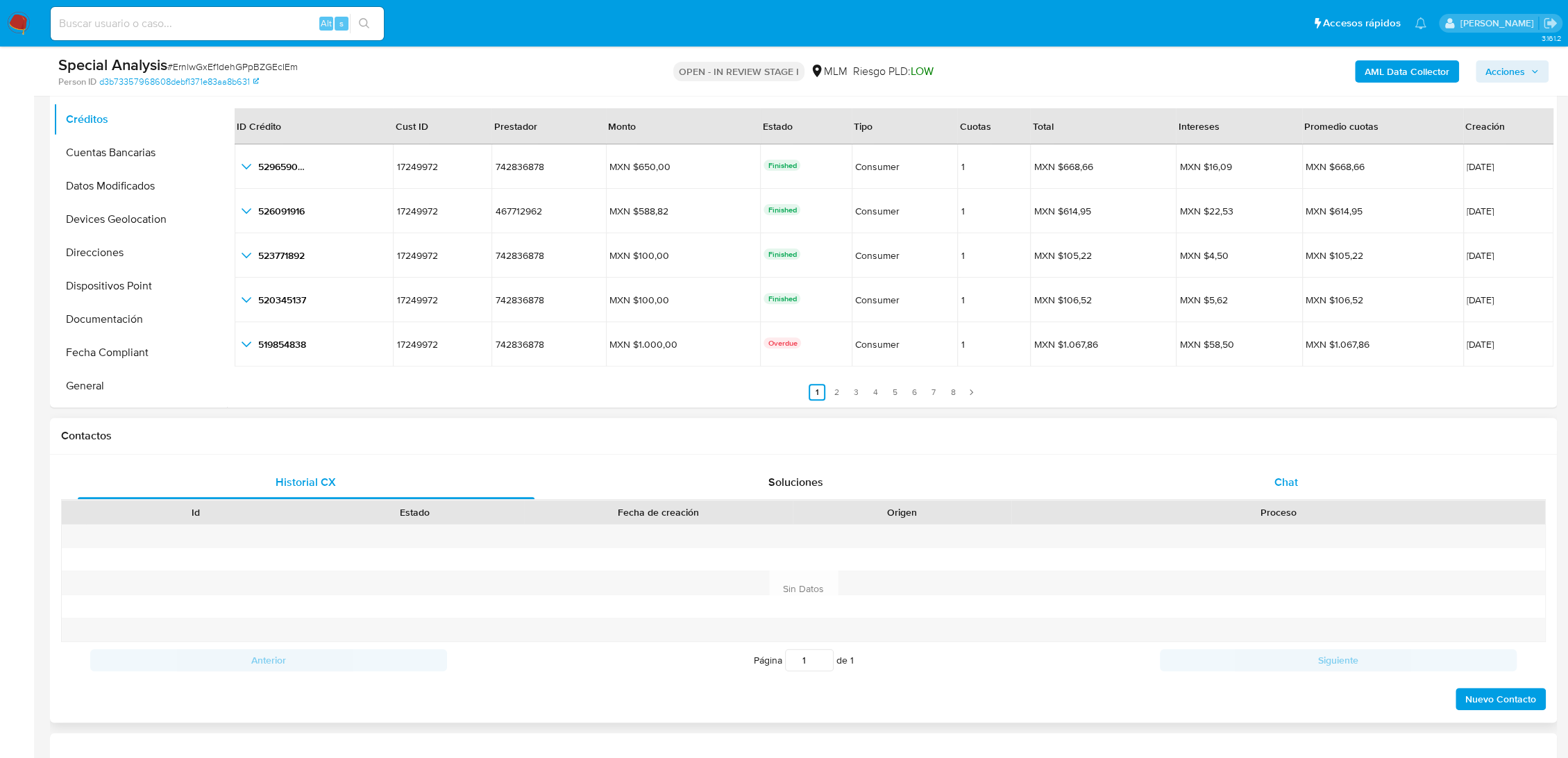
click at [1270, 494] on div "Chat" at bounding box center [1286, 482] width 456 height 34
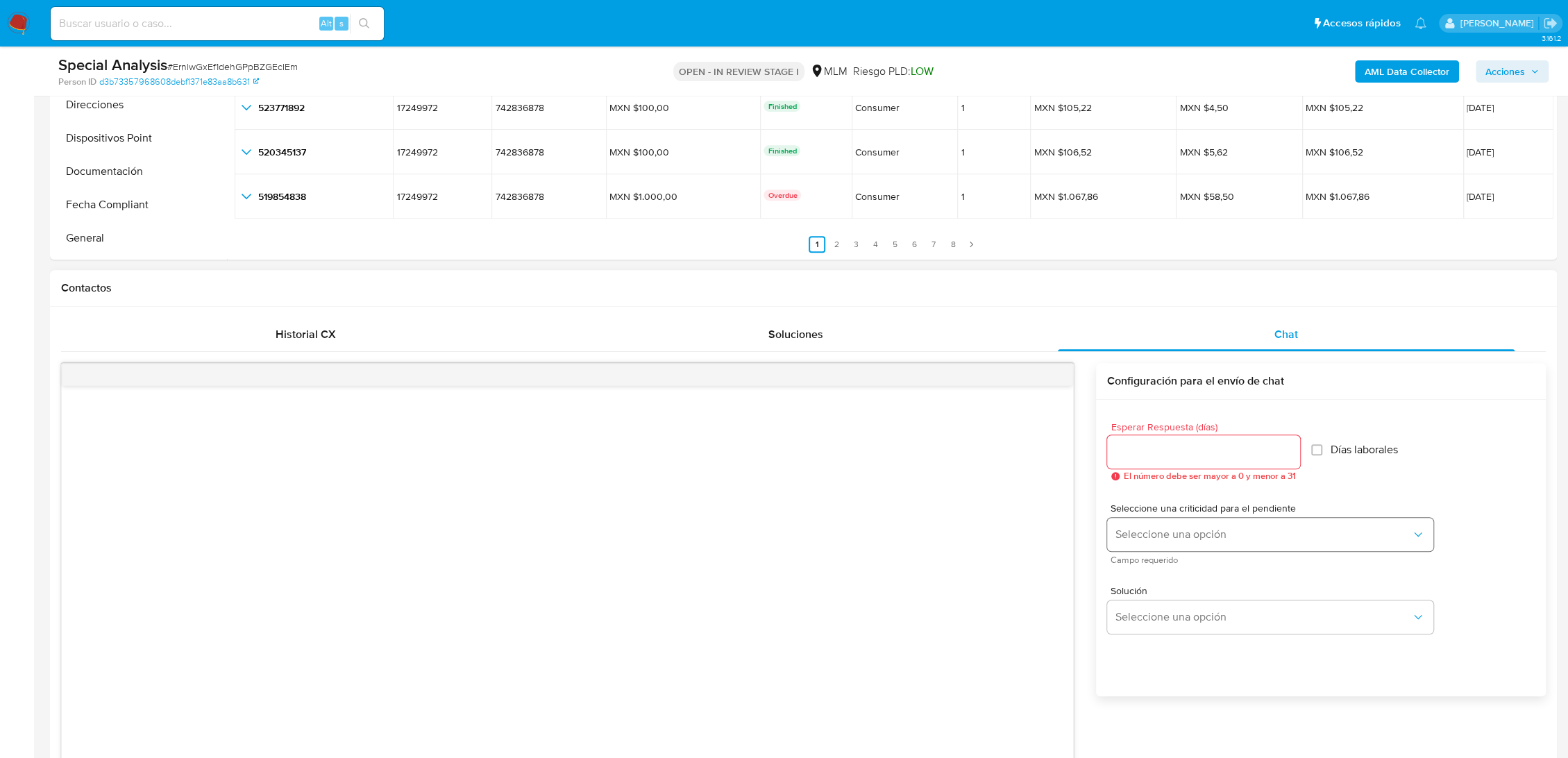
scroll to position [539, 0]
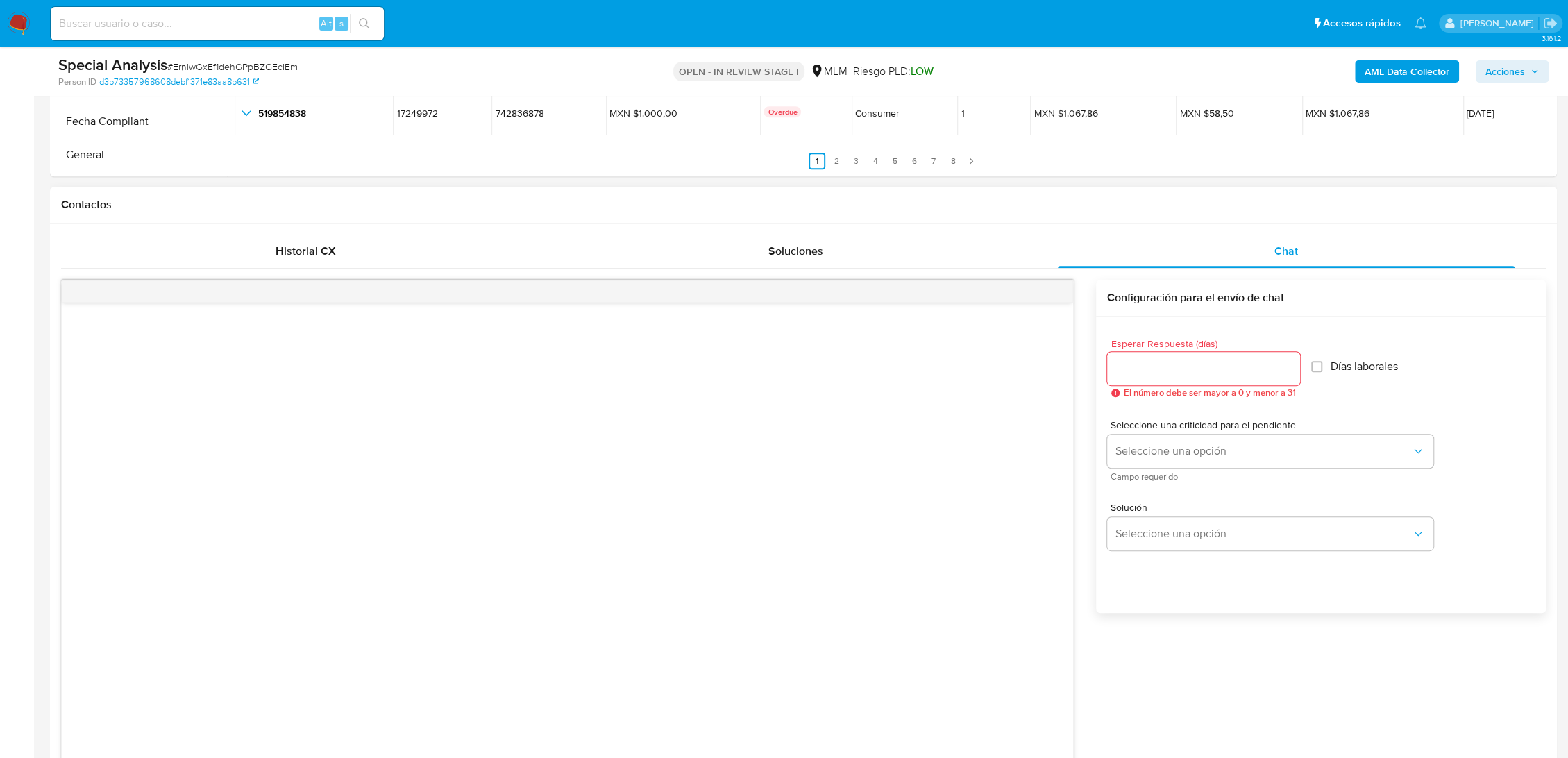
click at [1184, 375] on input "Esperar Respuesta (días)" at bounding box center [1203, 369] width 193 height 18
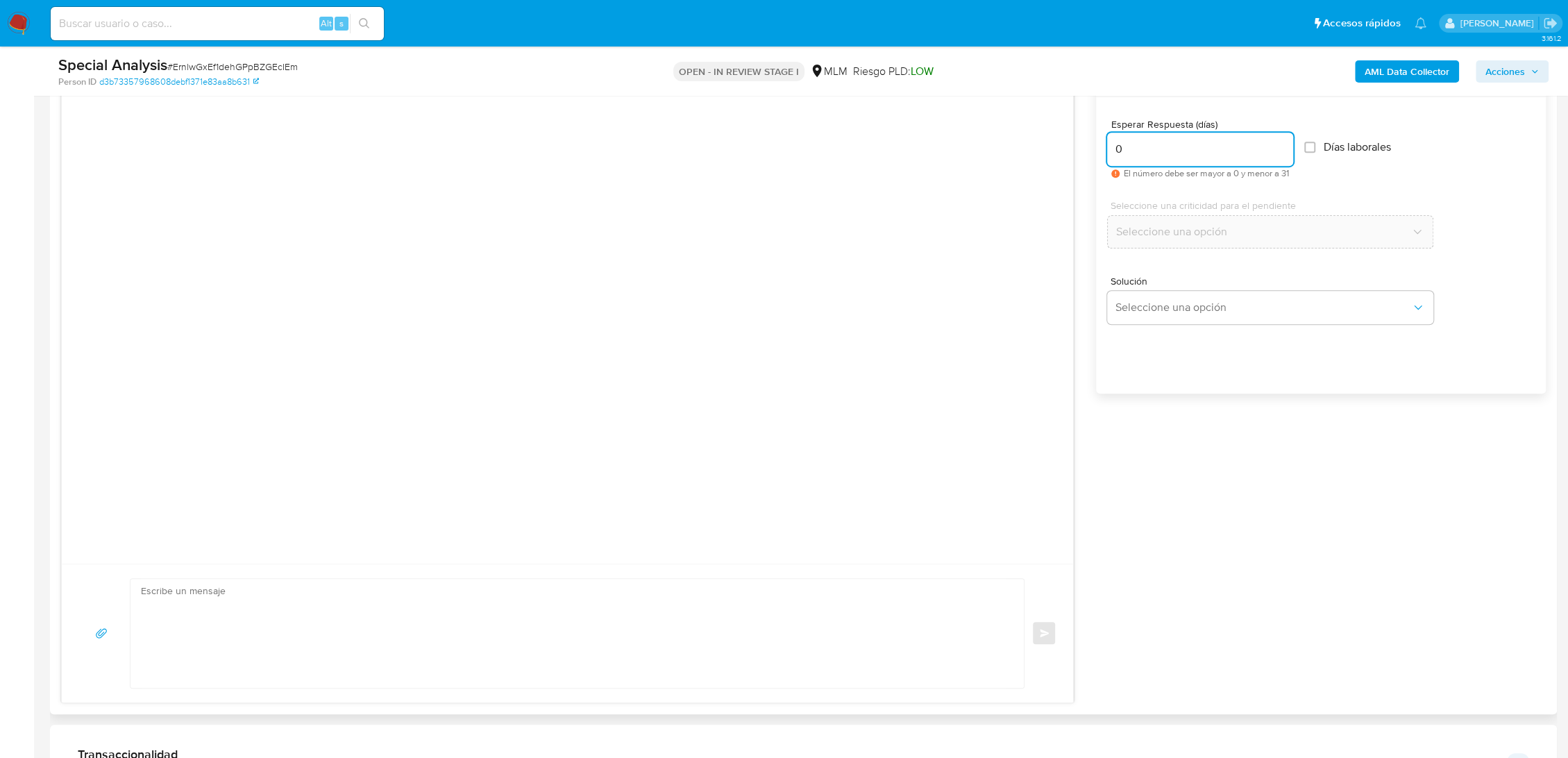
scroll to position [771, 0]
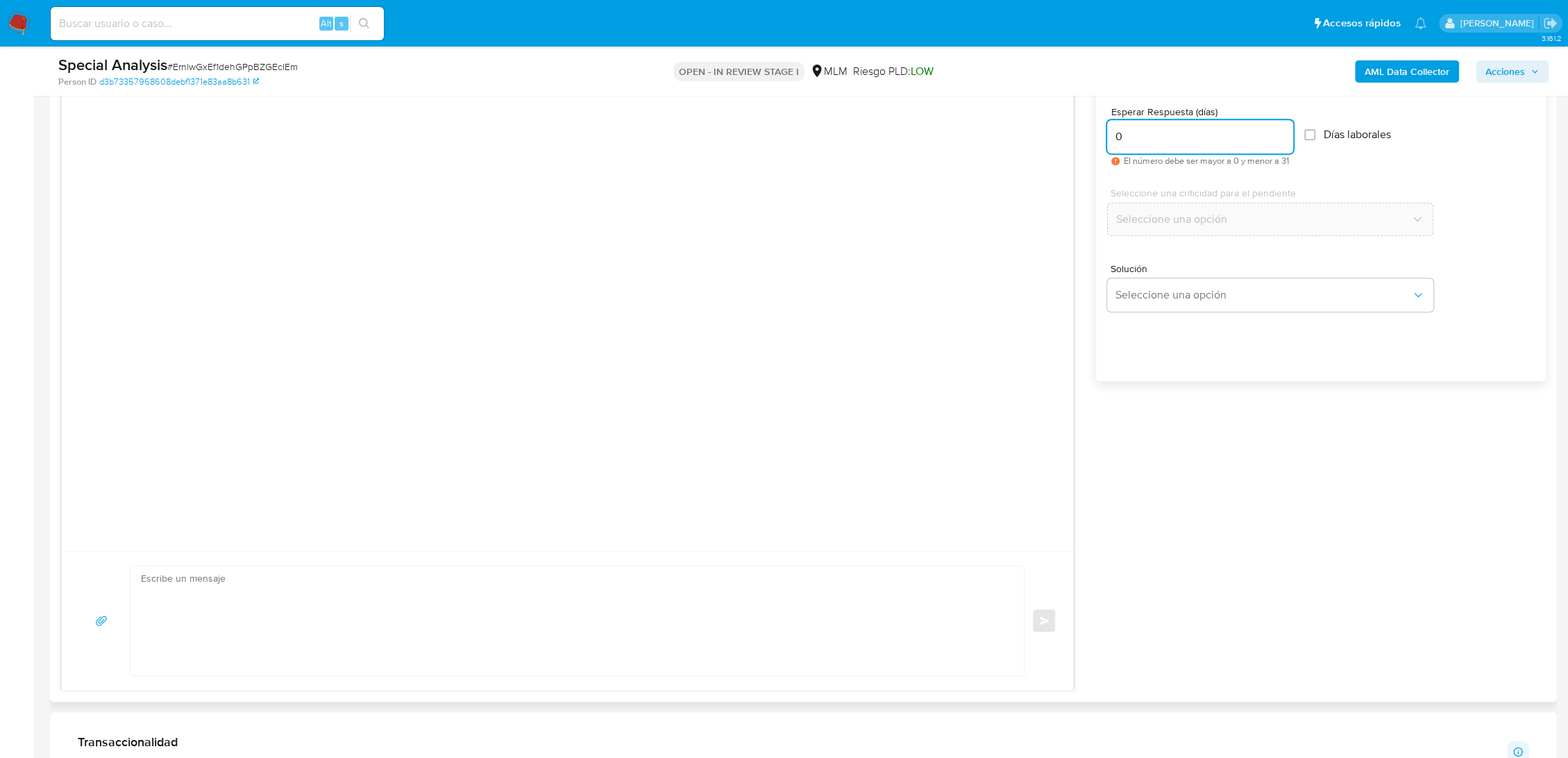
type input "0"
click at [587, 601] on textarea at bounding box center [574, 621] width 865 height 109
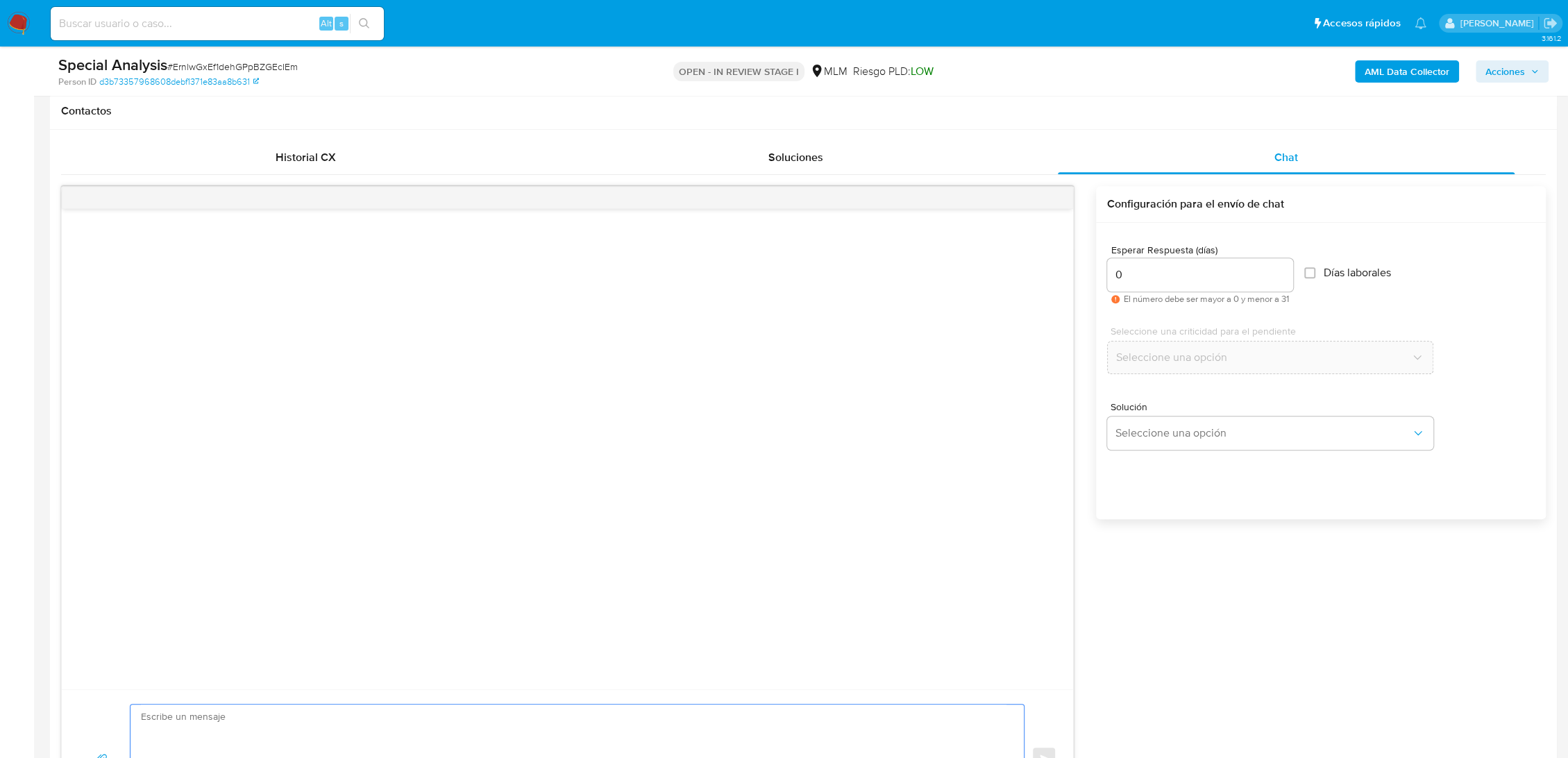
scroll to position [694, 0]
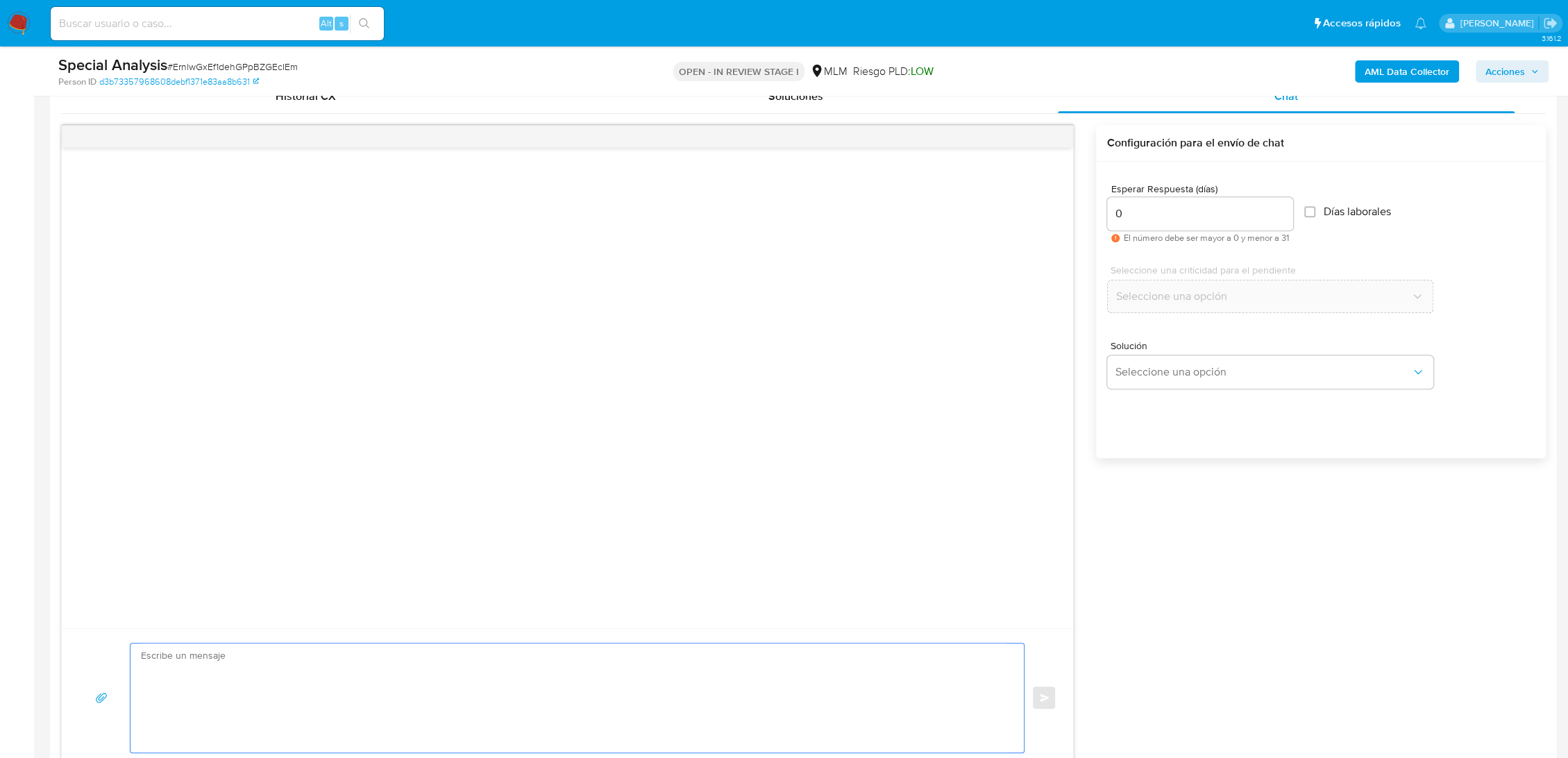
click at [789, 666] on textarea at bounding box center [574, 698] width 865 height 109
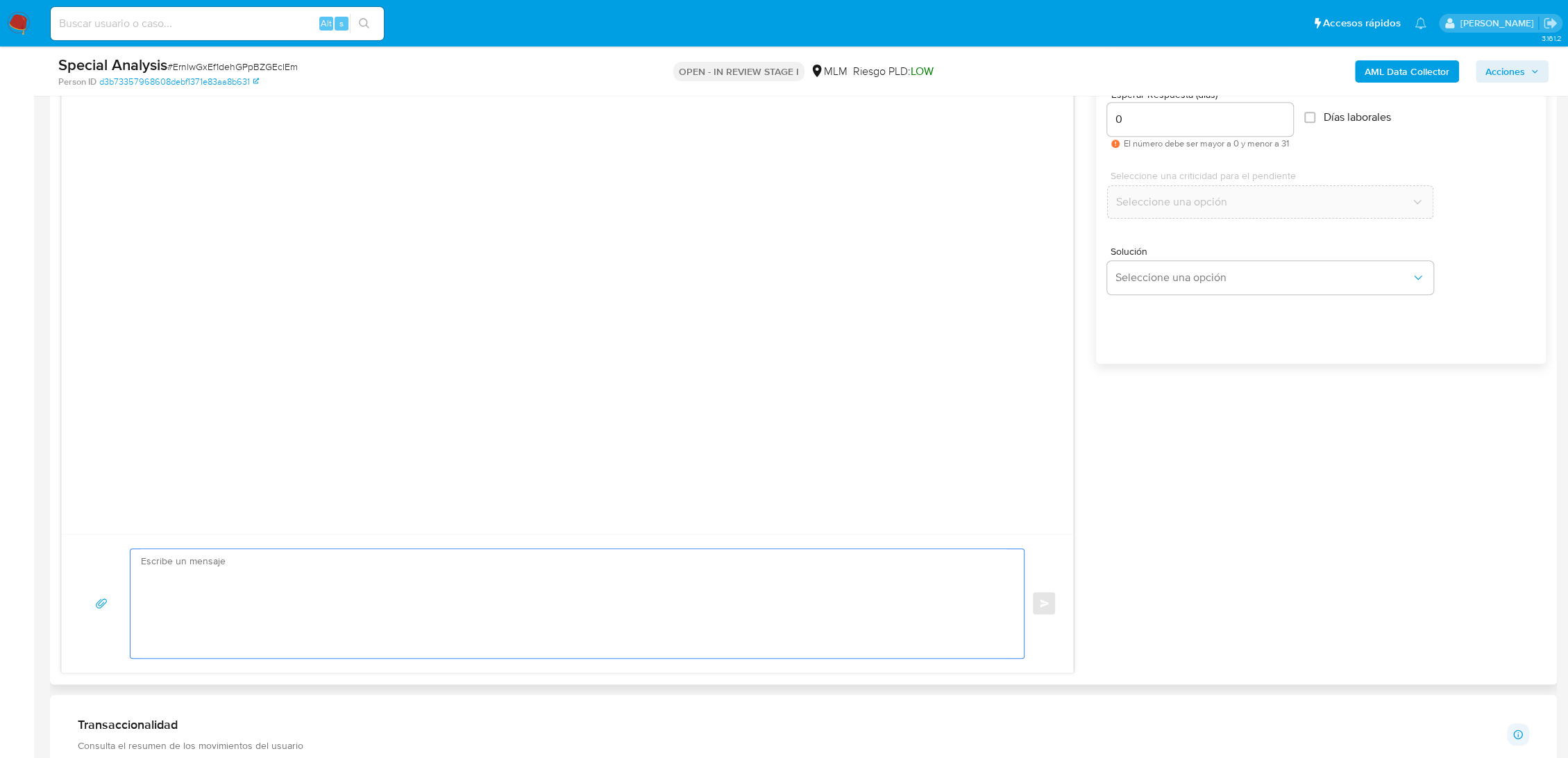
scroll to position [848, 0]
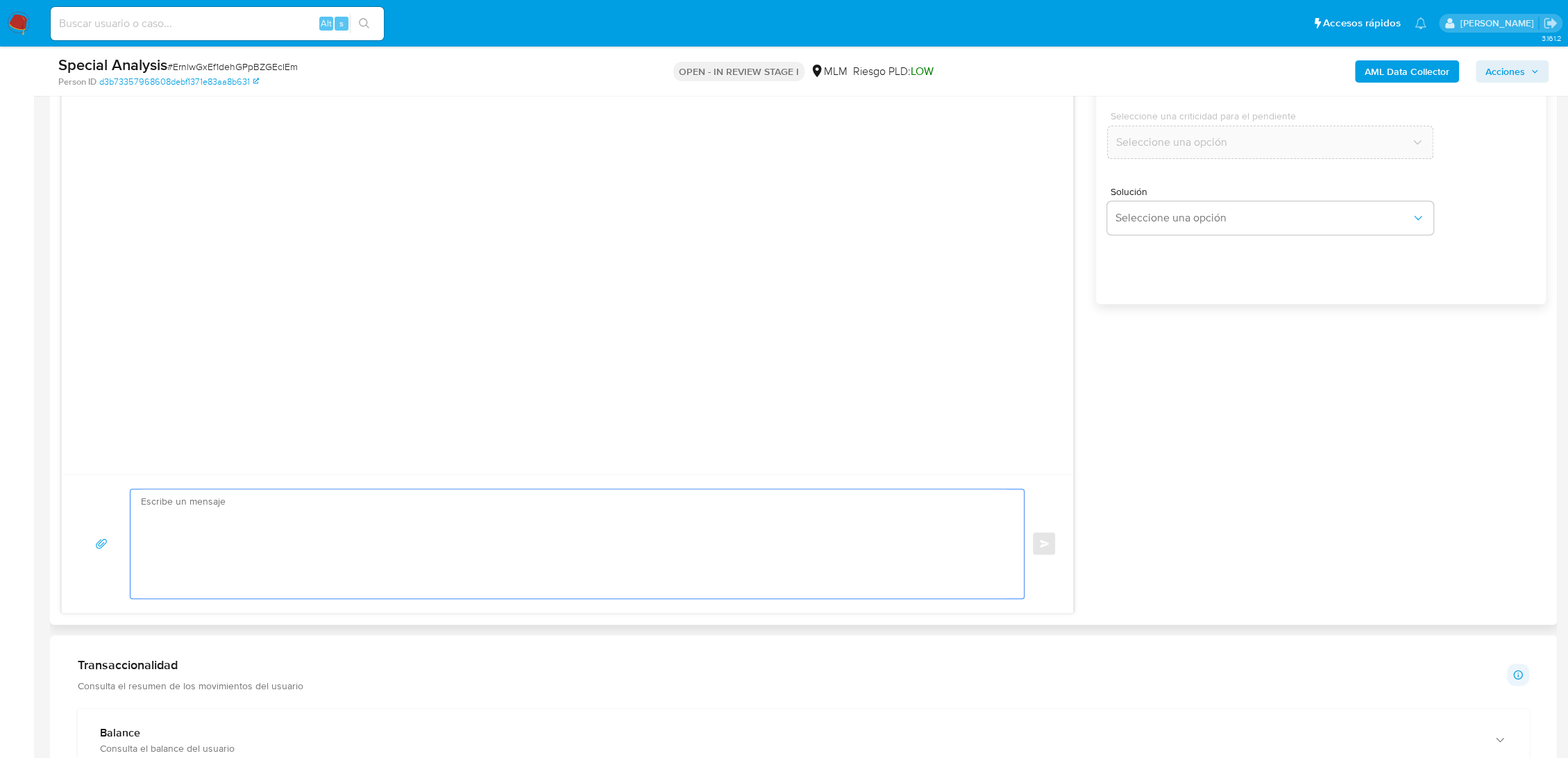
click at [583, 568] on textarea at bounding box center [574, 544] width 865 height 109
paste textarea "Estimado Cliente, Paxos, socio comercial de Mercado Pago en las transacciones d…"
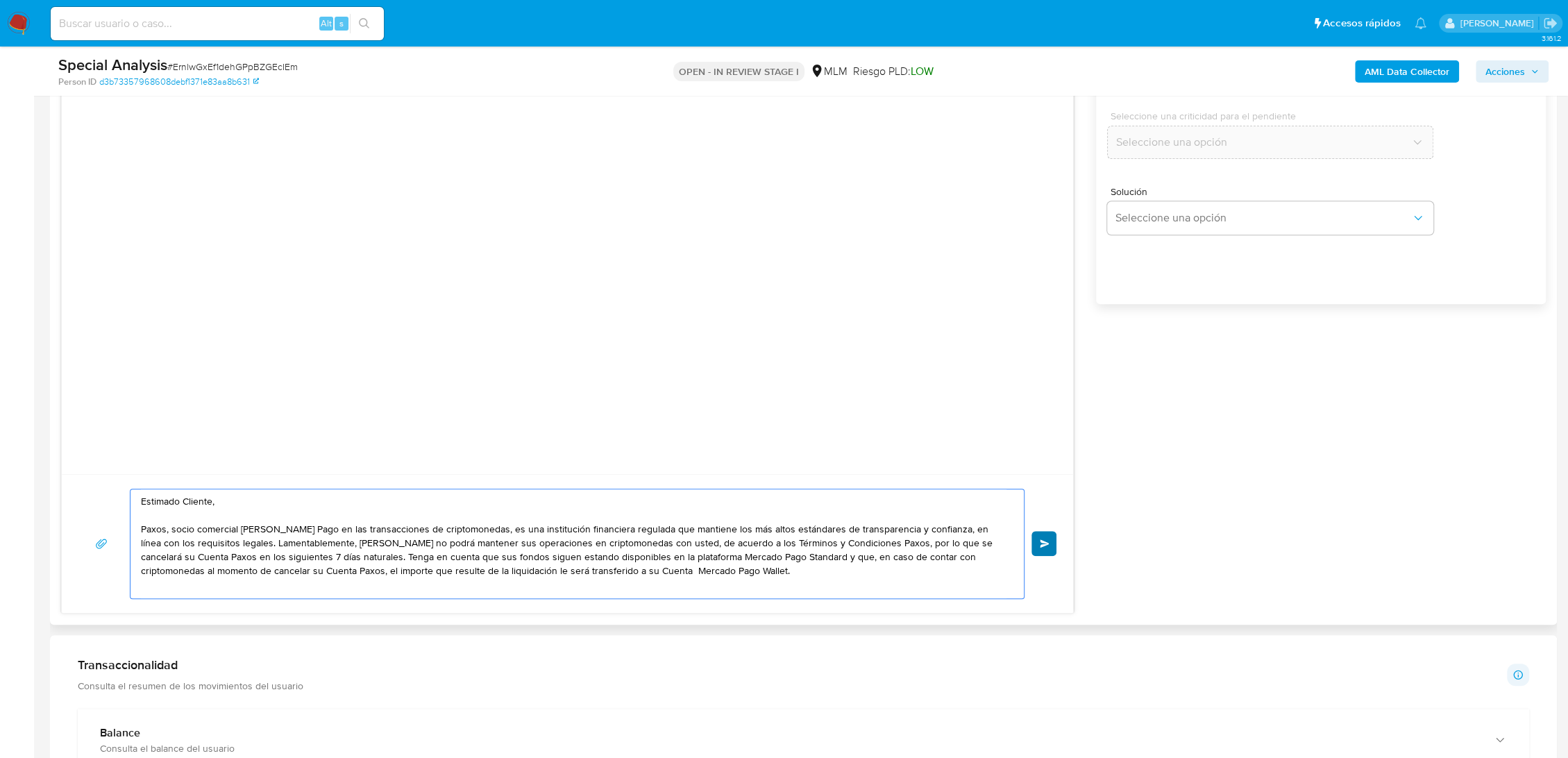
type textarea "Estimado Cliente, Paxos, socio comercial de Mercado Pago en las transacciones d…"
click at [1048, 540] on span "Enviar" at bounding box center [1044, 543] width 10 height 8
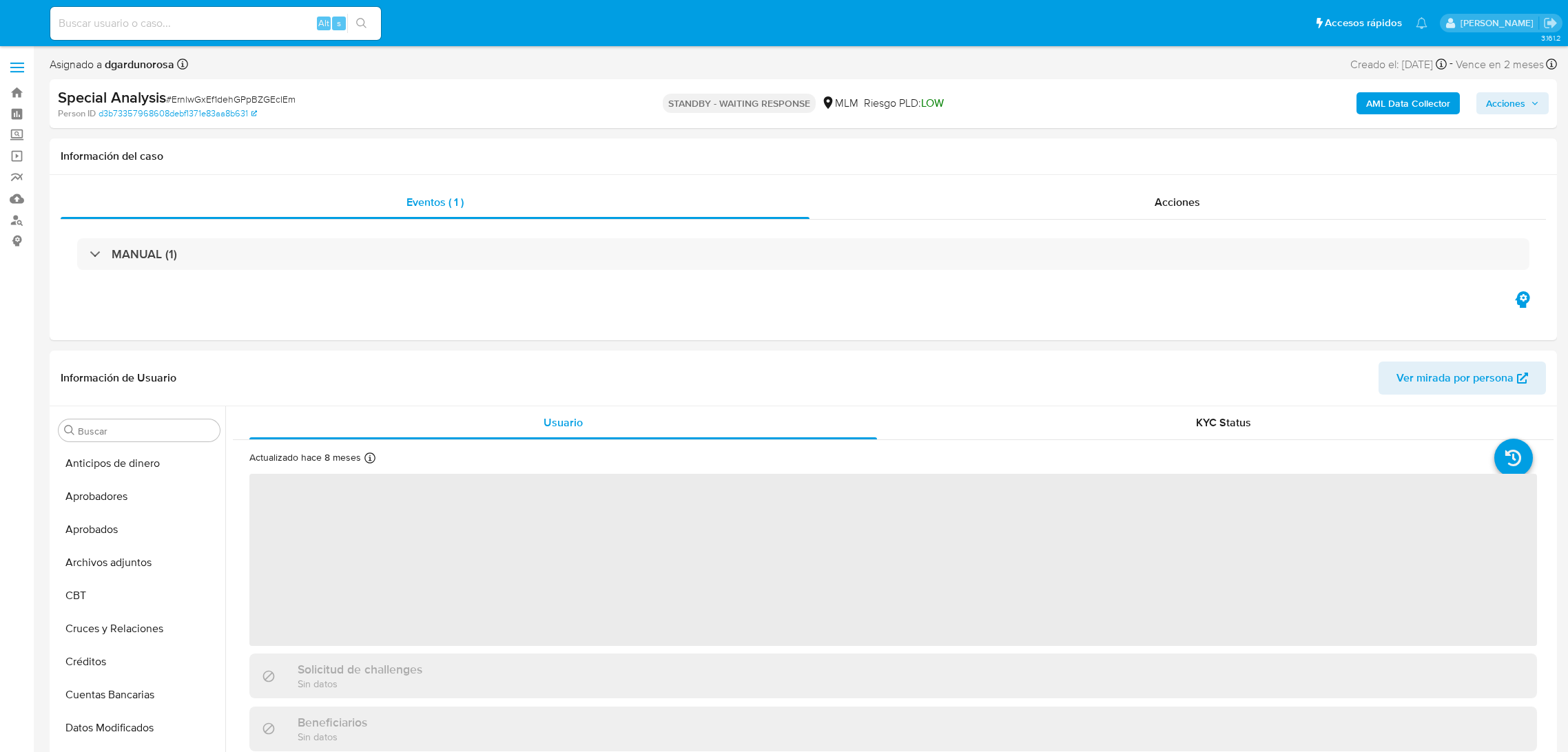
select select "10"
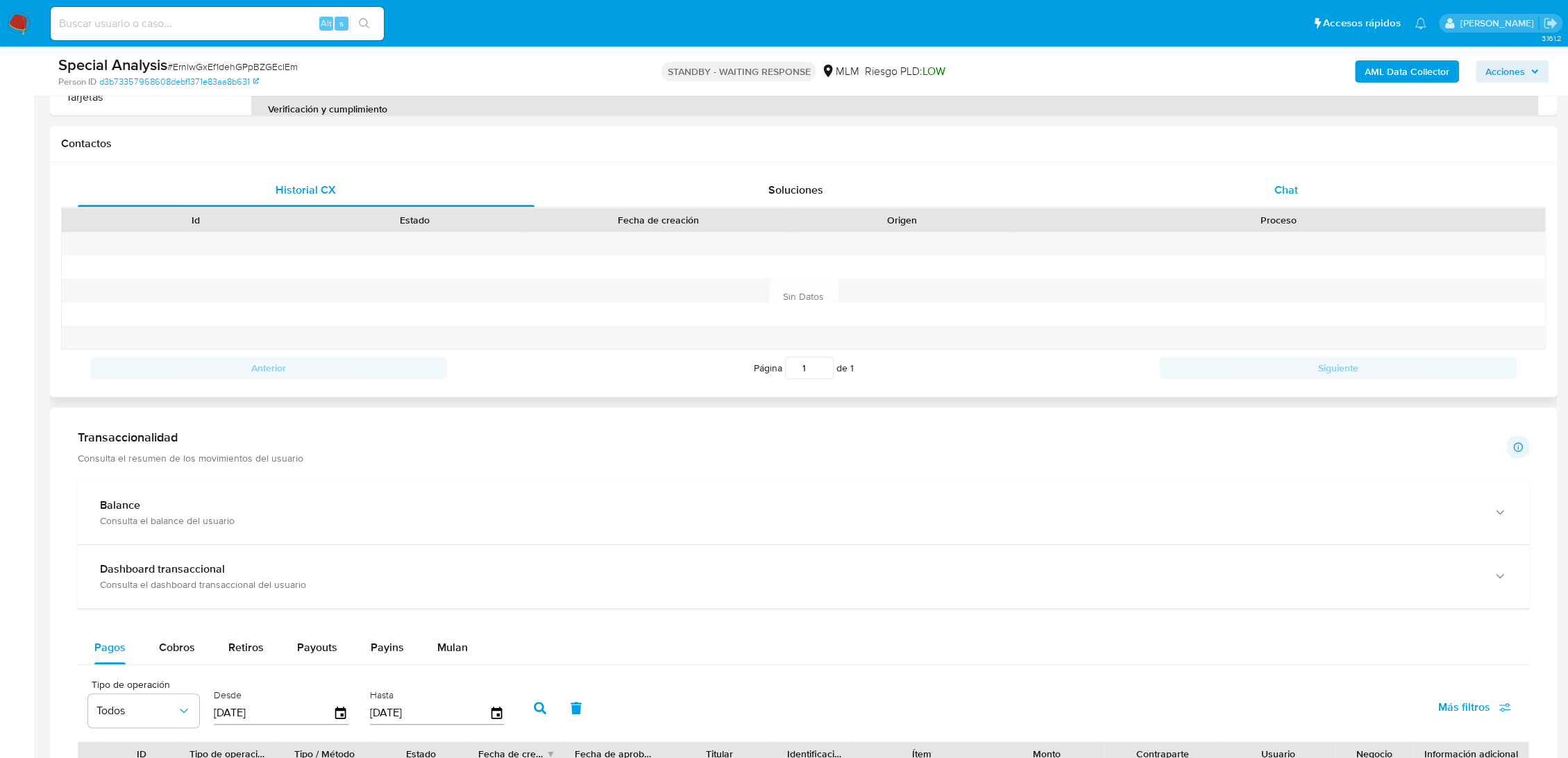
scroll to position [539, 0]
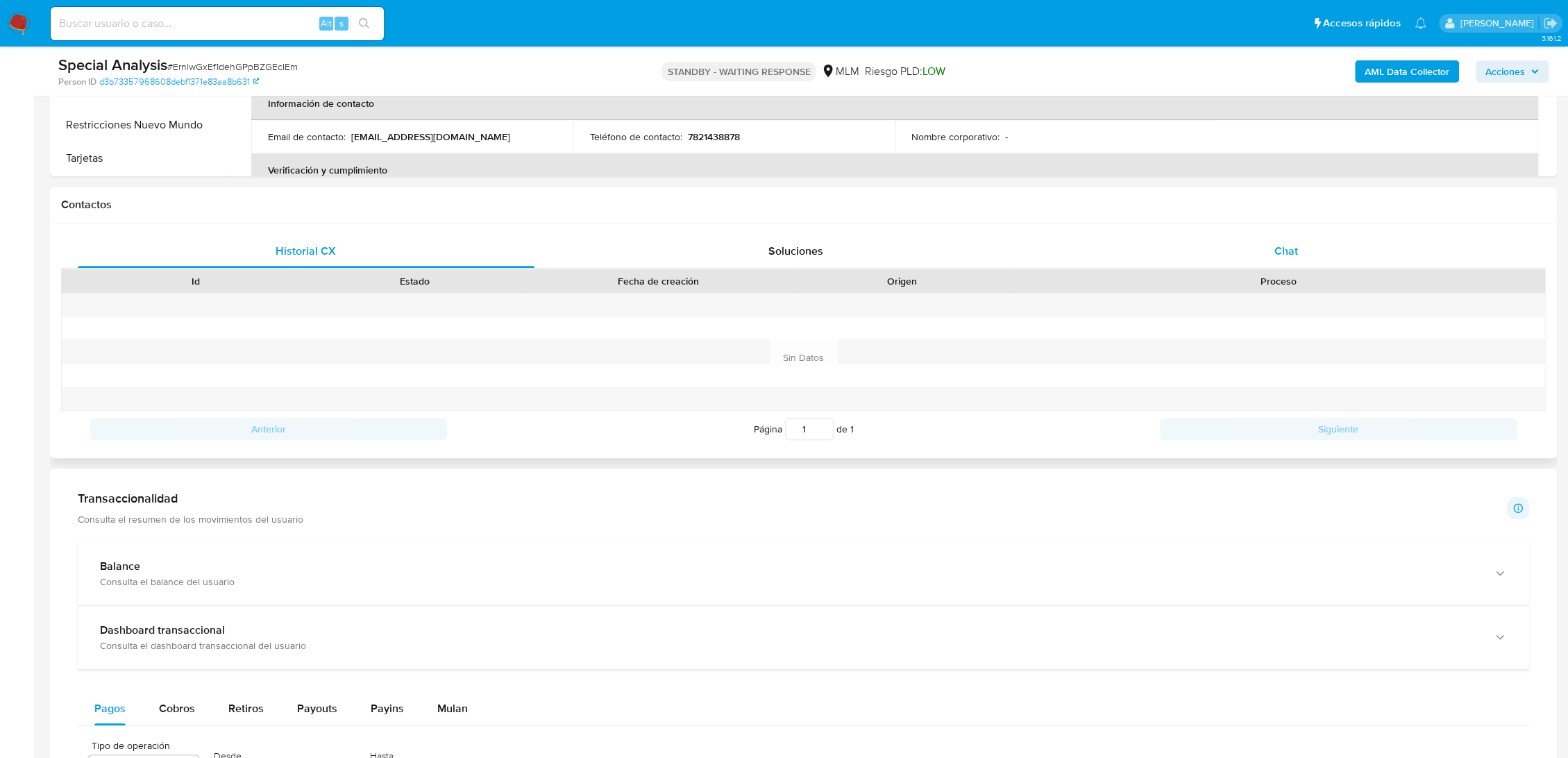
click at [1297, 252] on div "Chat" at bounding box center [1286, 252] width 456 height 34
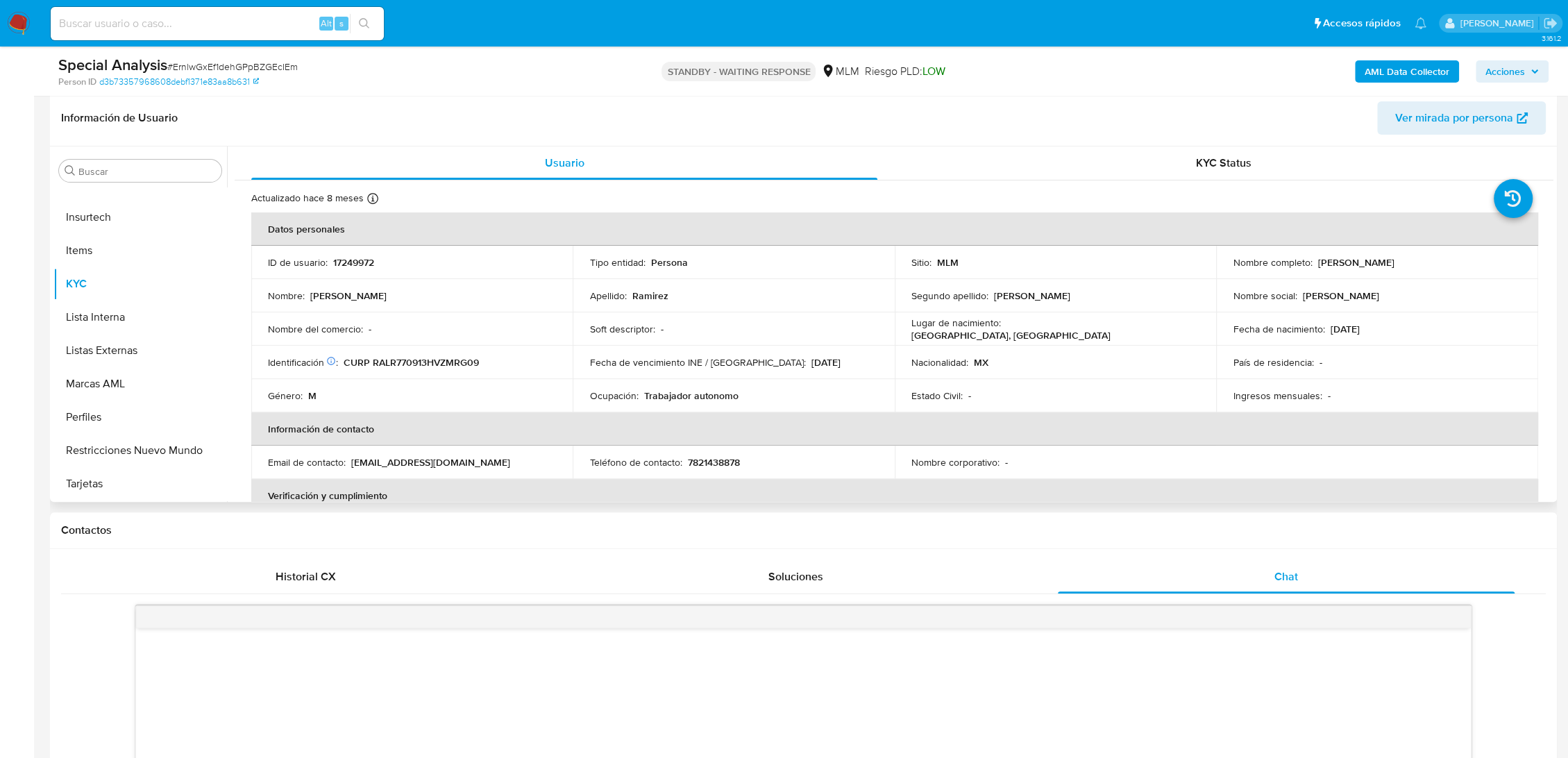
scroll to position [231, 0]
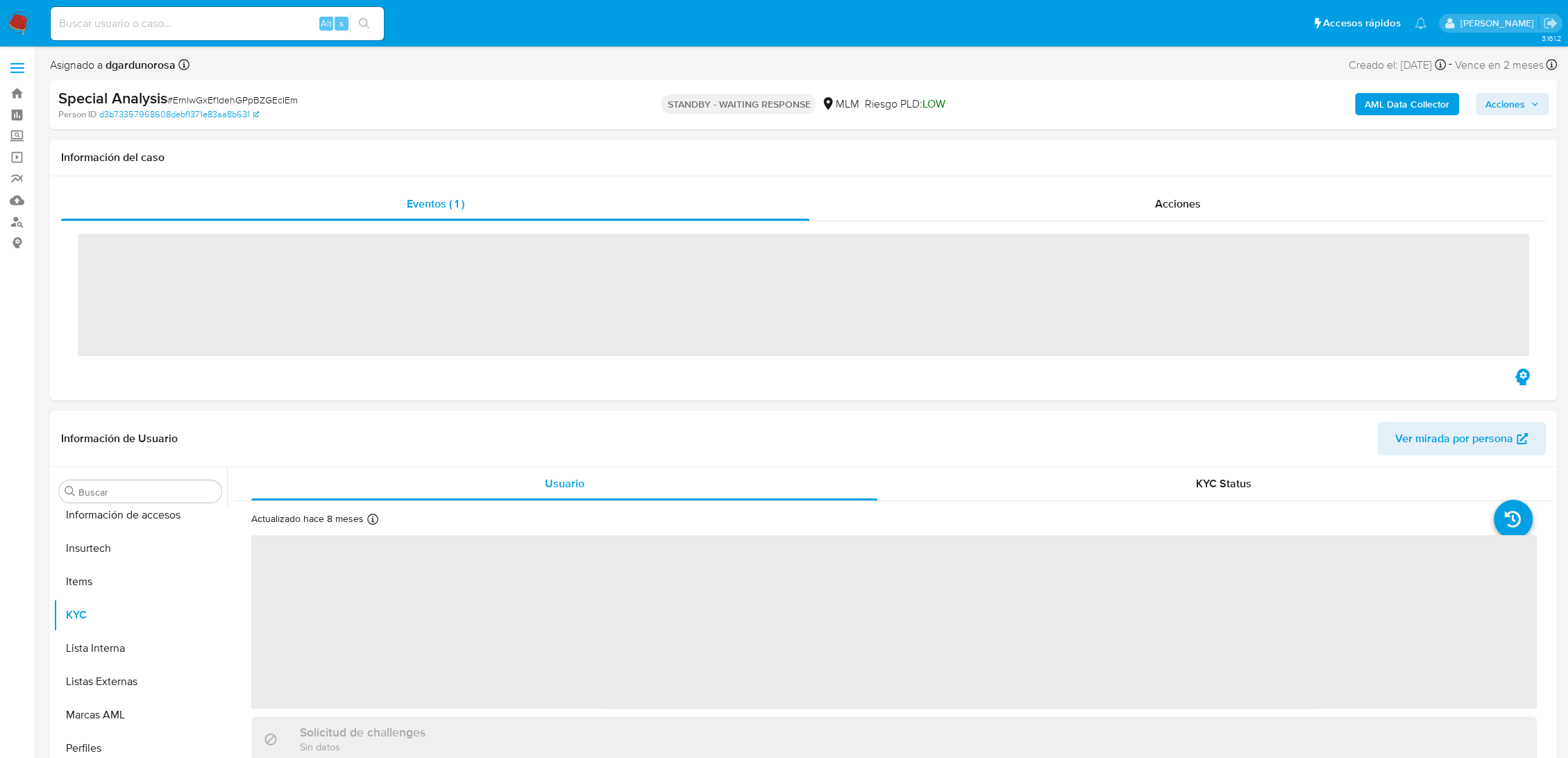
scroll to position [653, 0]
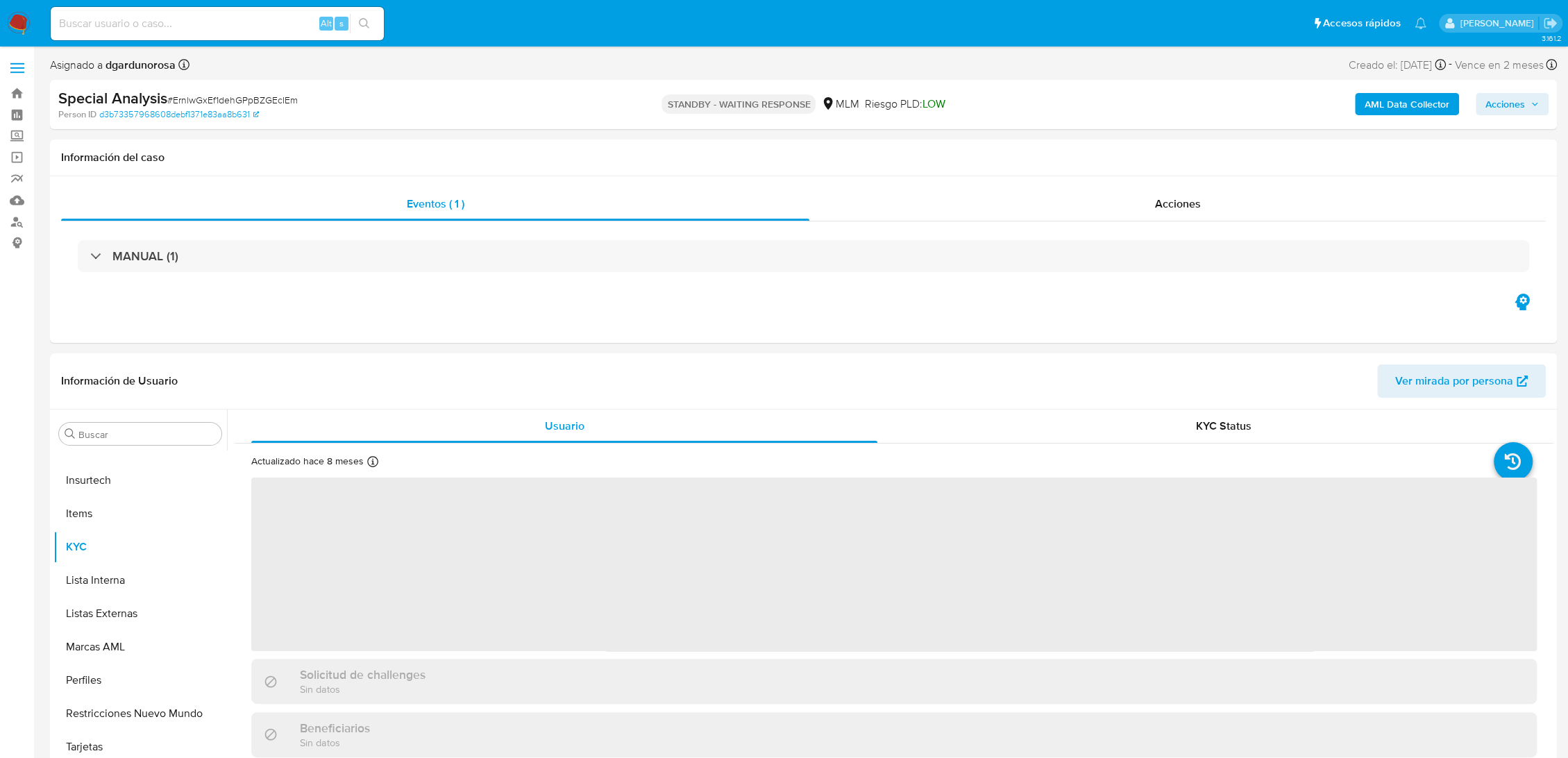
select select "10"
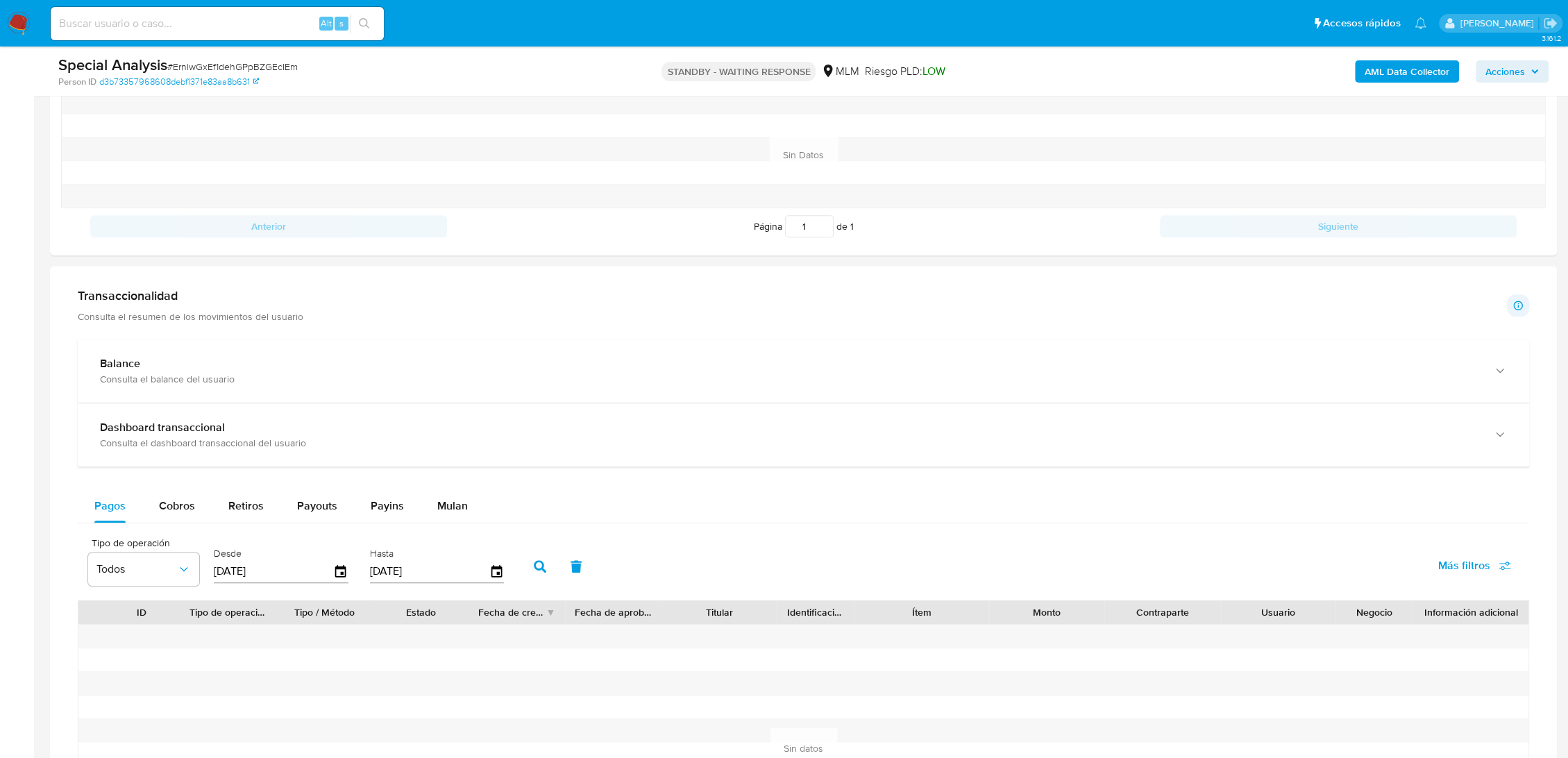
scroll to position [470, 0]
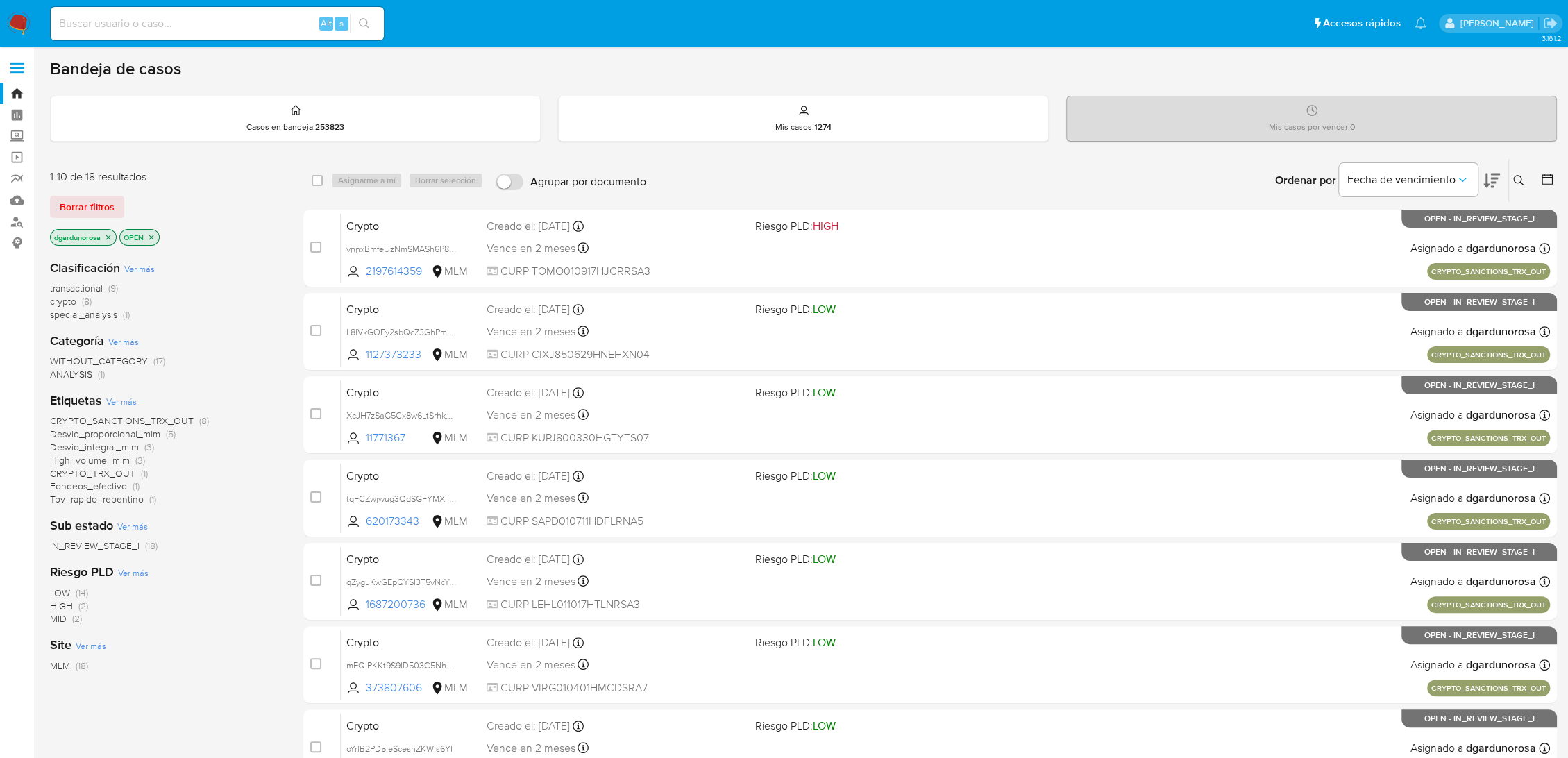
drag, startPoint x: 1522, startPoint y: 172, endPoint x: 1486, endPoint y: 220, distance: 60.0
click at [1522, 172] on button at bounding box center [1520, 180] width 23 height 17
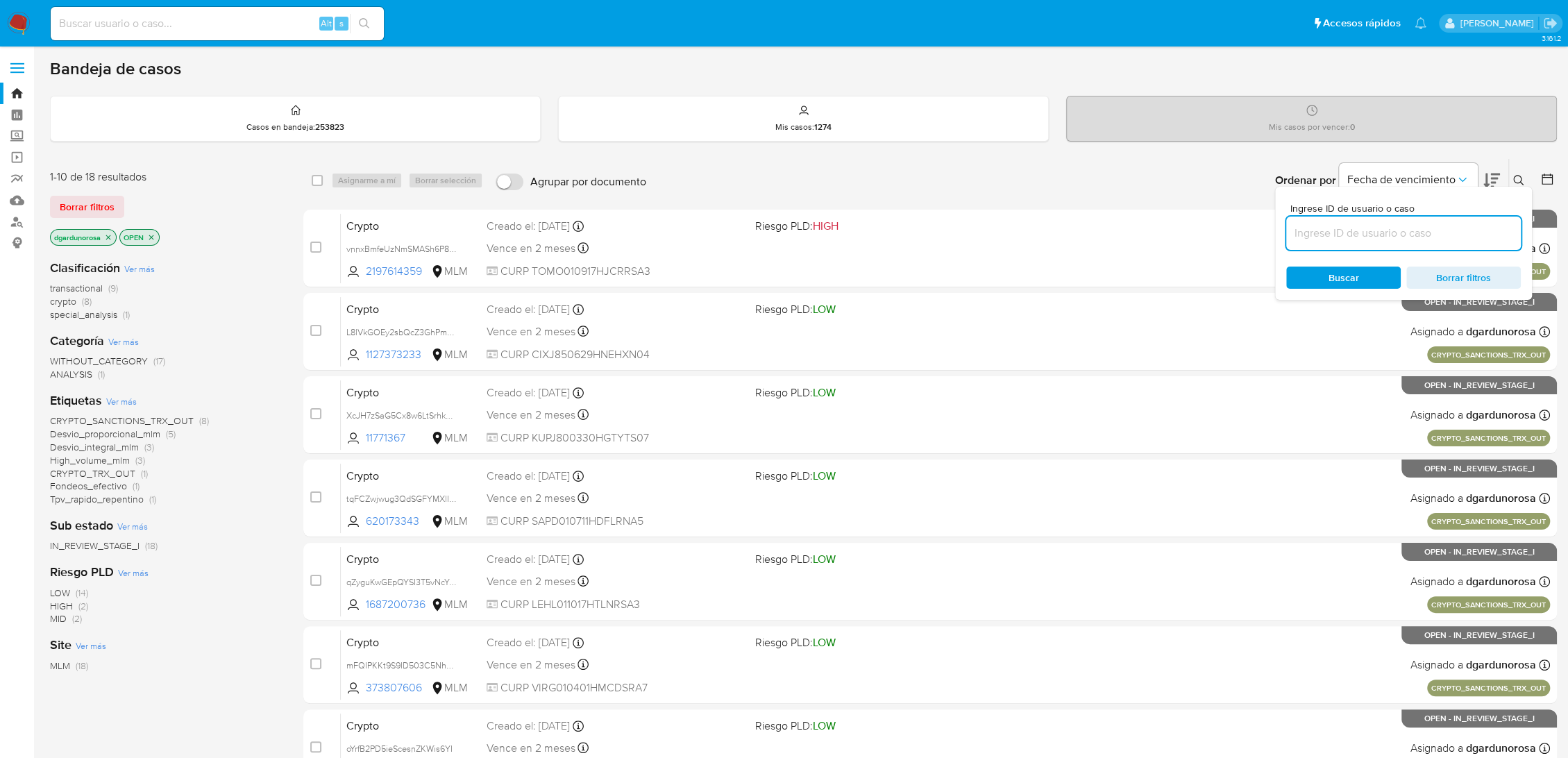
click at [1458, 234] on input at bounding box center [1404, 234] width 235 height 18
type input "17249972"
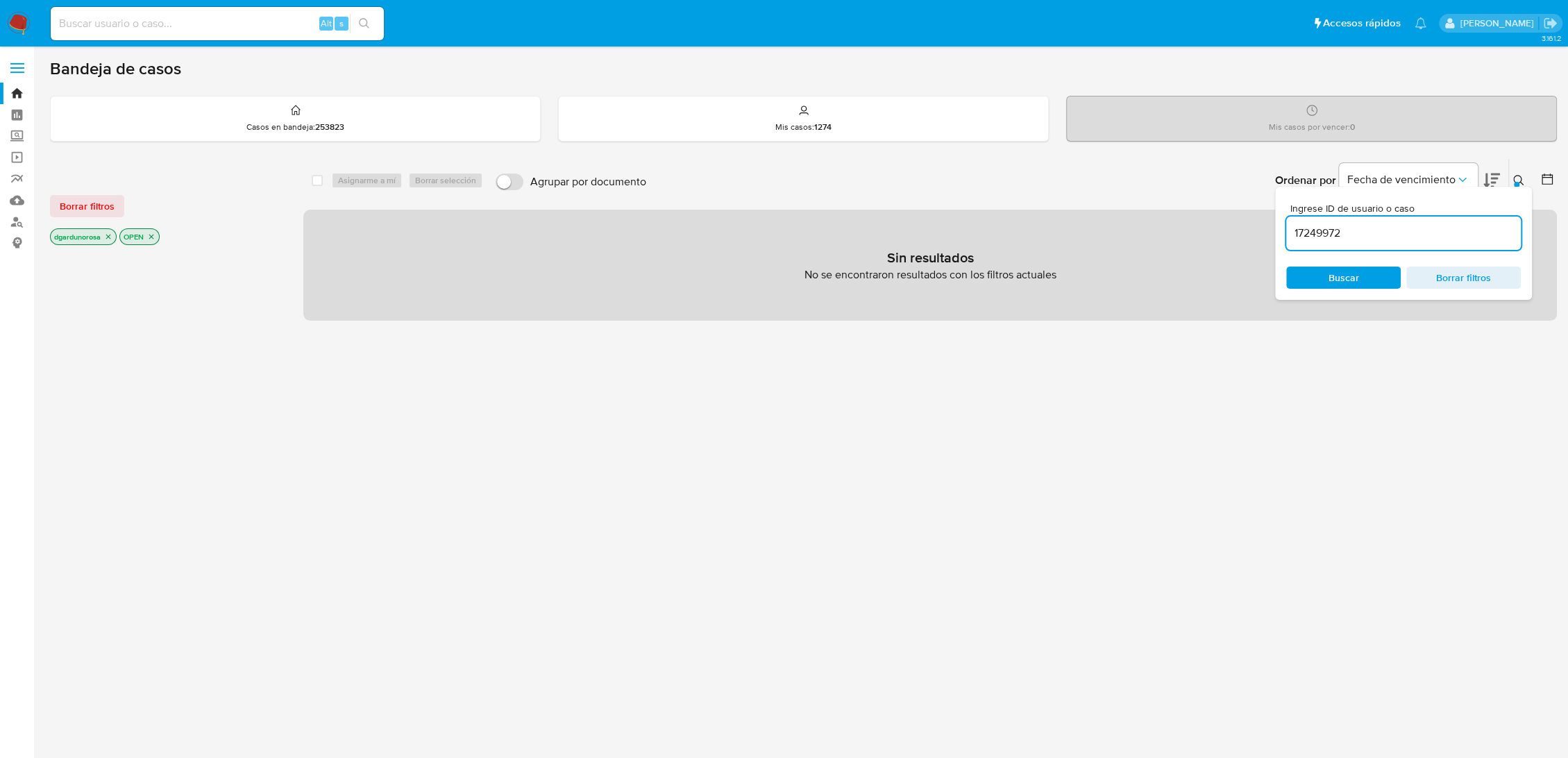
click at [1517, 187] on div "Ingrese ID de usuario o caso 17249972 Buscar Borrar filtros" at bounding box center [1403, 243] width 257 height 113
click at [110, 219] on div "Borrar filtros dgardunorosa OPEN" at bounding box center [161, 208] width 222 height 78
click at [104, 211] on span "Borrar filtros" at bounding box center [87, 206] width 55 height 20
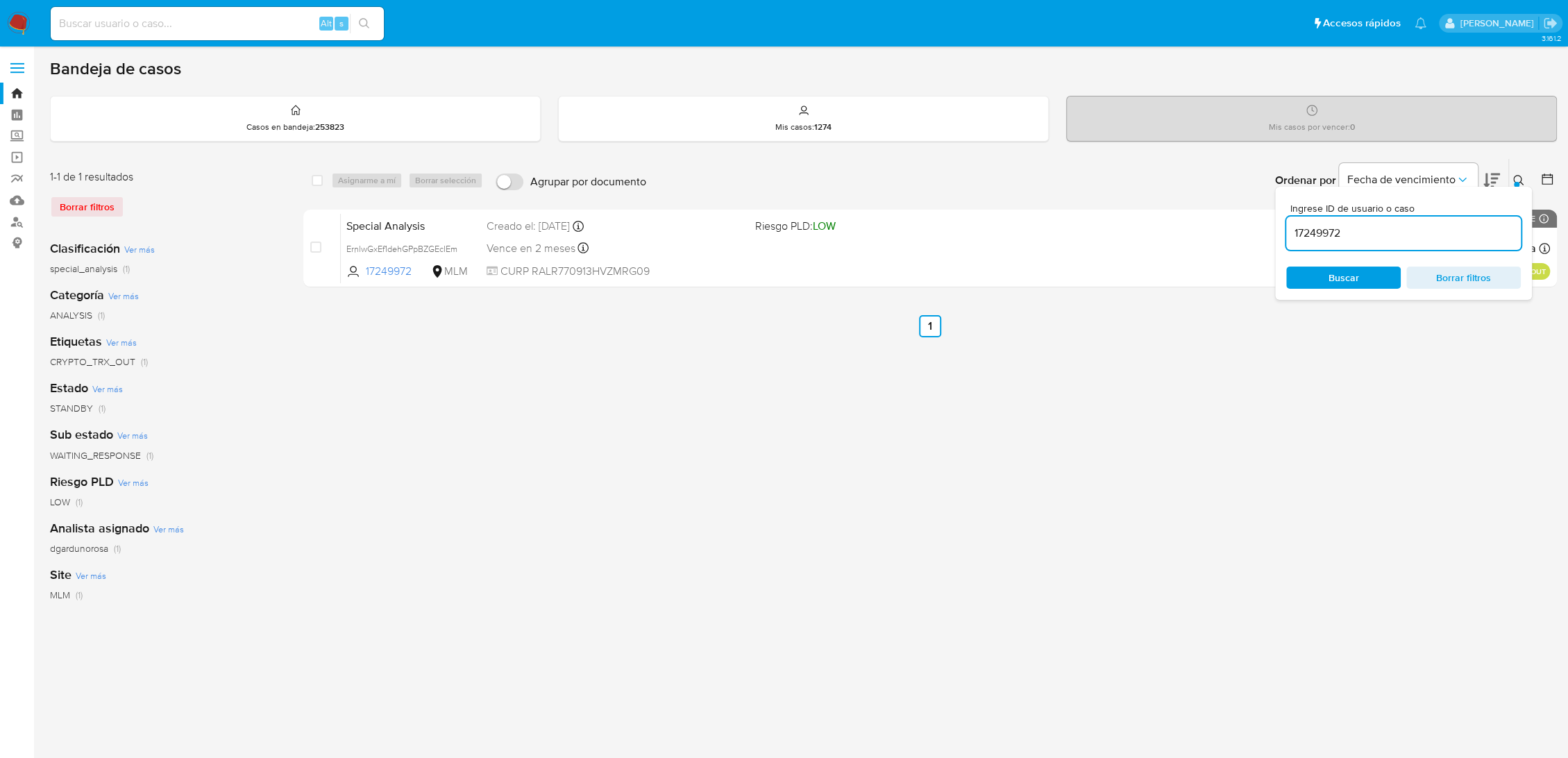
click at [1520, 182] on icon at bounding box center [1518, 180] width 10 height 10
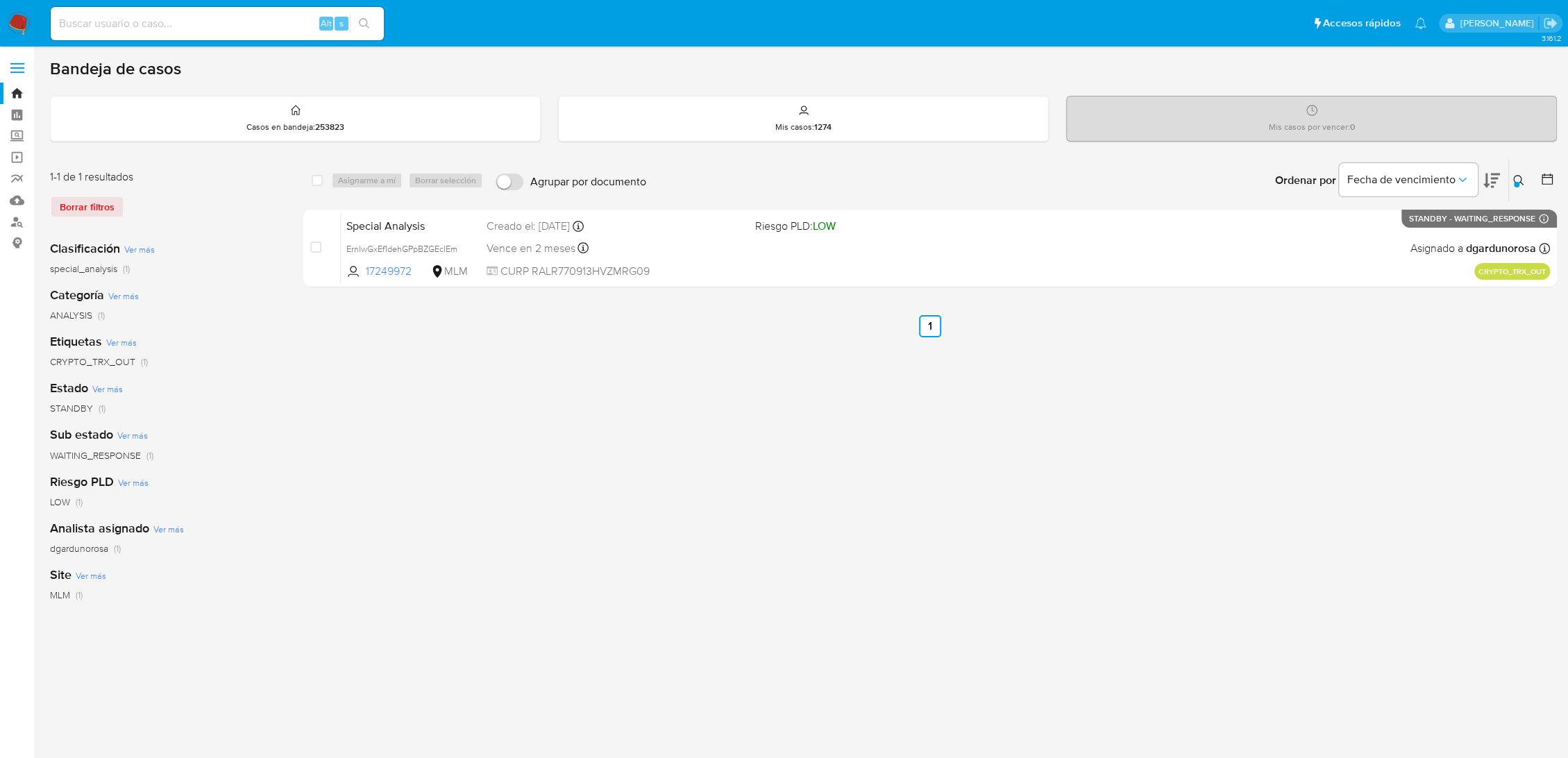
click at [1280, 491] on div "select-all-cases-checkbox Asignarme a mí Borrar selección Agrupar por documento…" at bounding box center [930, 463] width 1253 height 610
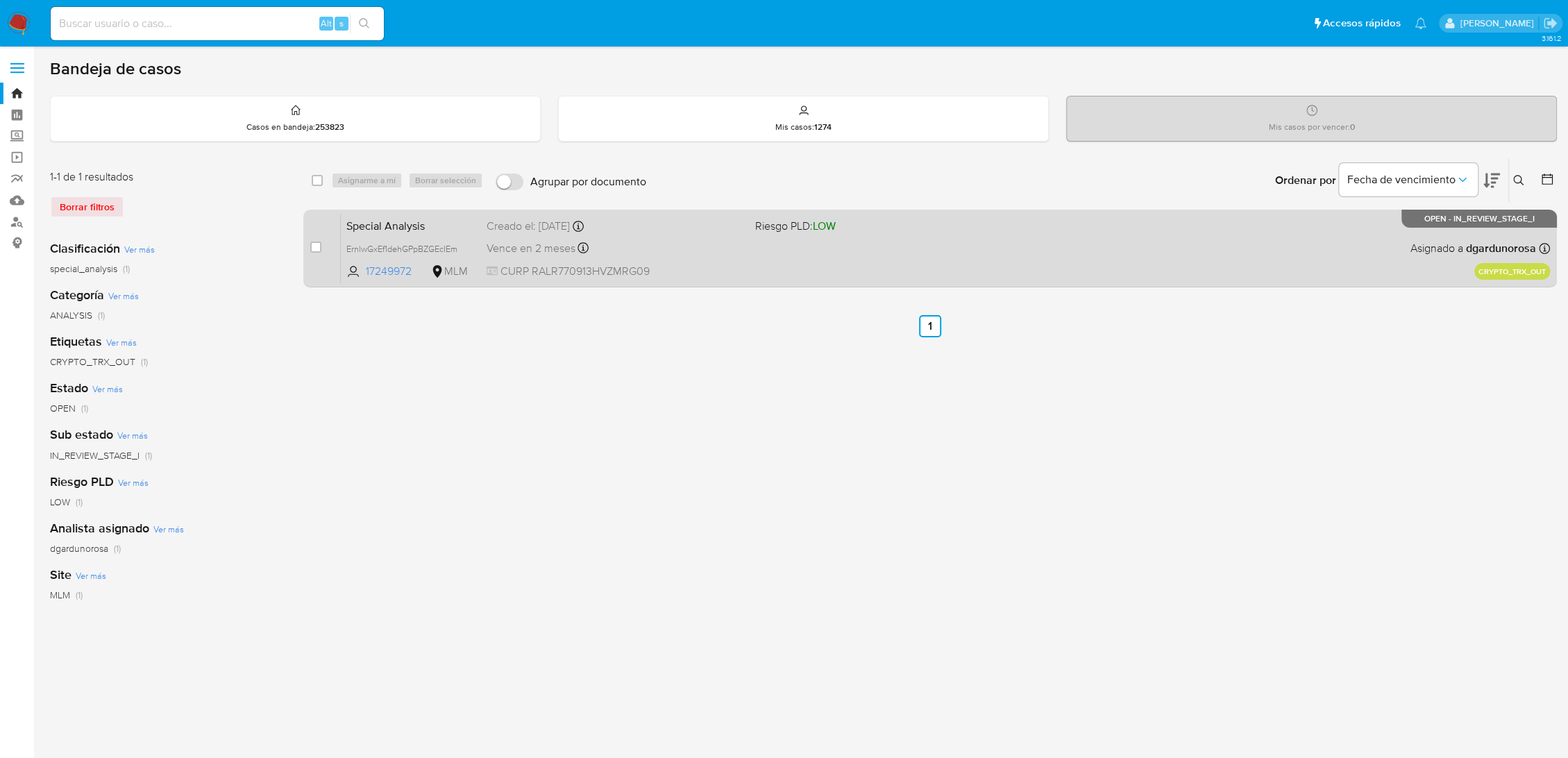
click at [926, 231] on span "Riesgo PLD: LOW" at bounding box center [884, 225] width 257 height 18
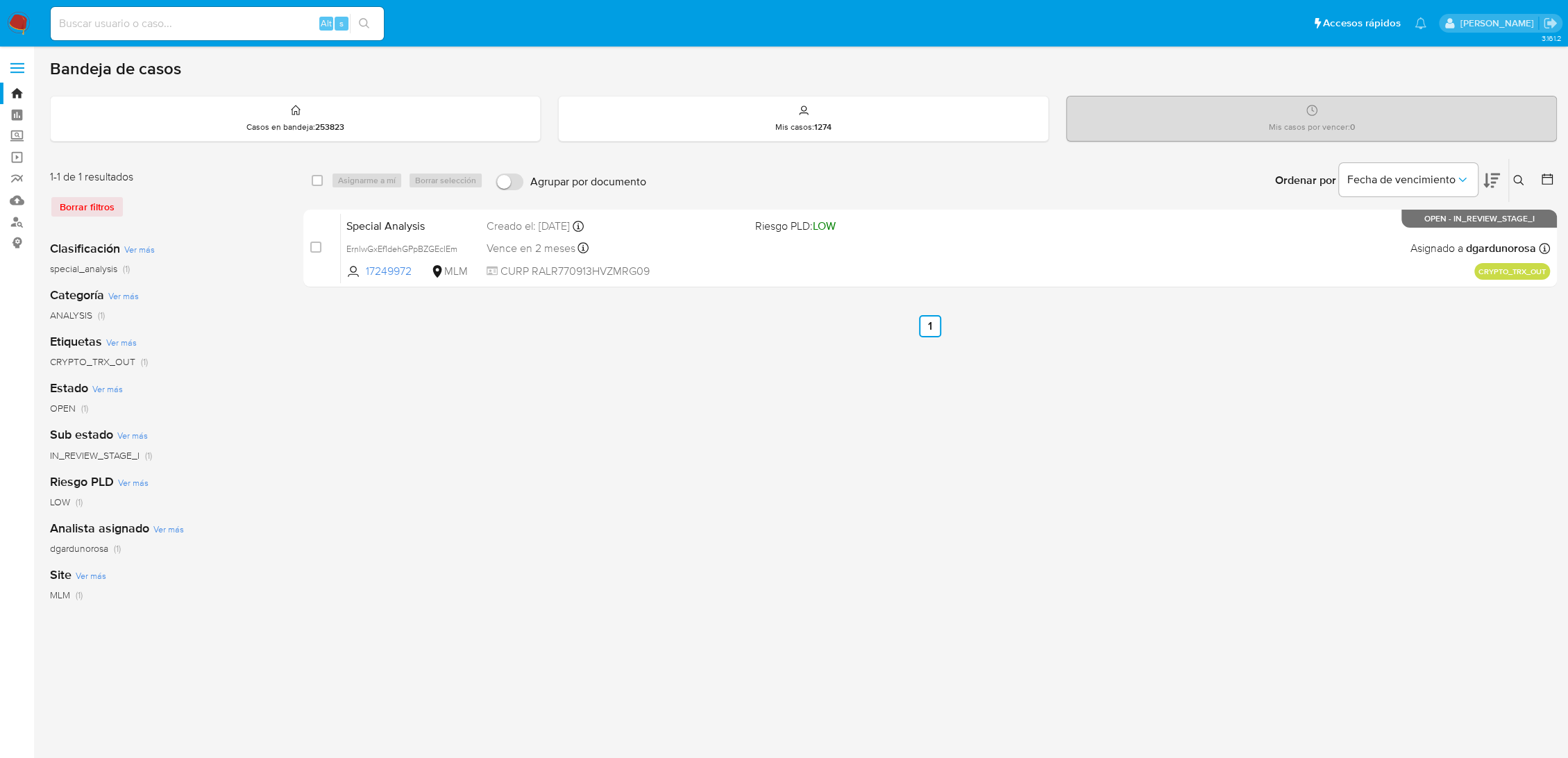
click at [1520, 175] on icon at bounding box center [1518, 180] width 11 height 11
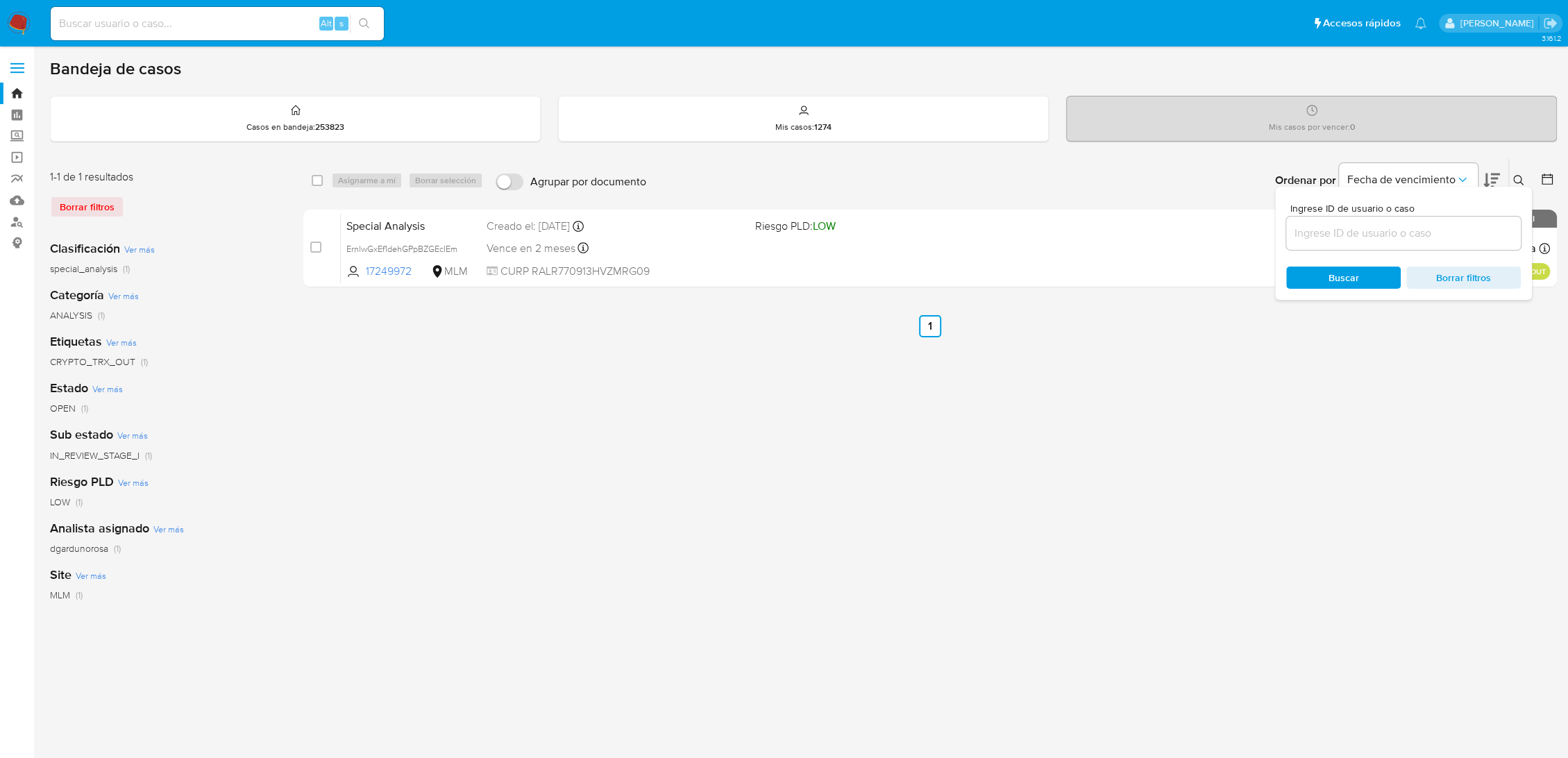
click at [1395, 227] on input at bounding box center [1404, 234] width 235 height 18
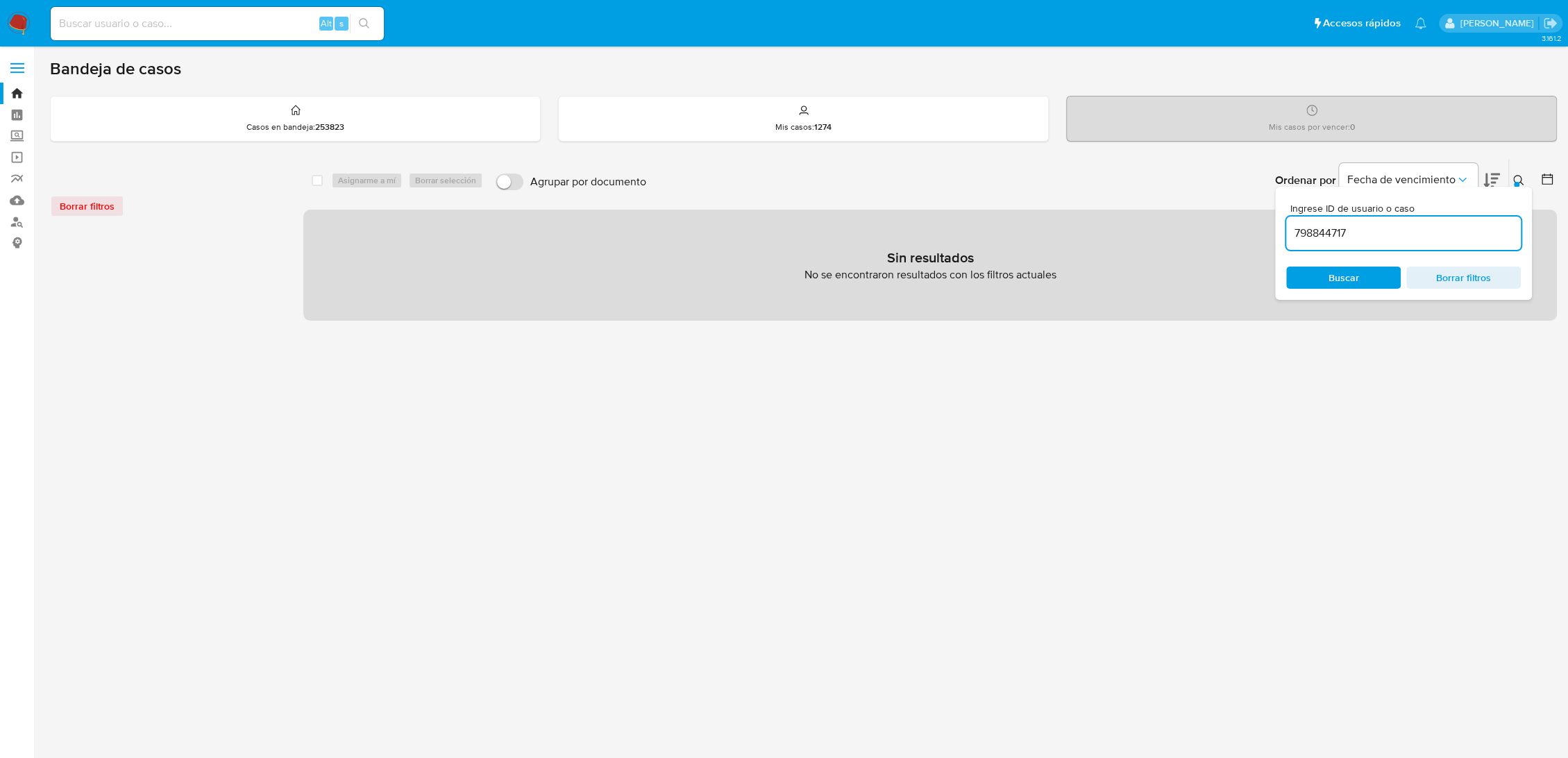
click at [1400, 233] on input "798844717" at bounding box center [1404, 234] width 235 height 18
type input "798844717"
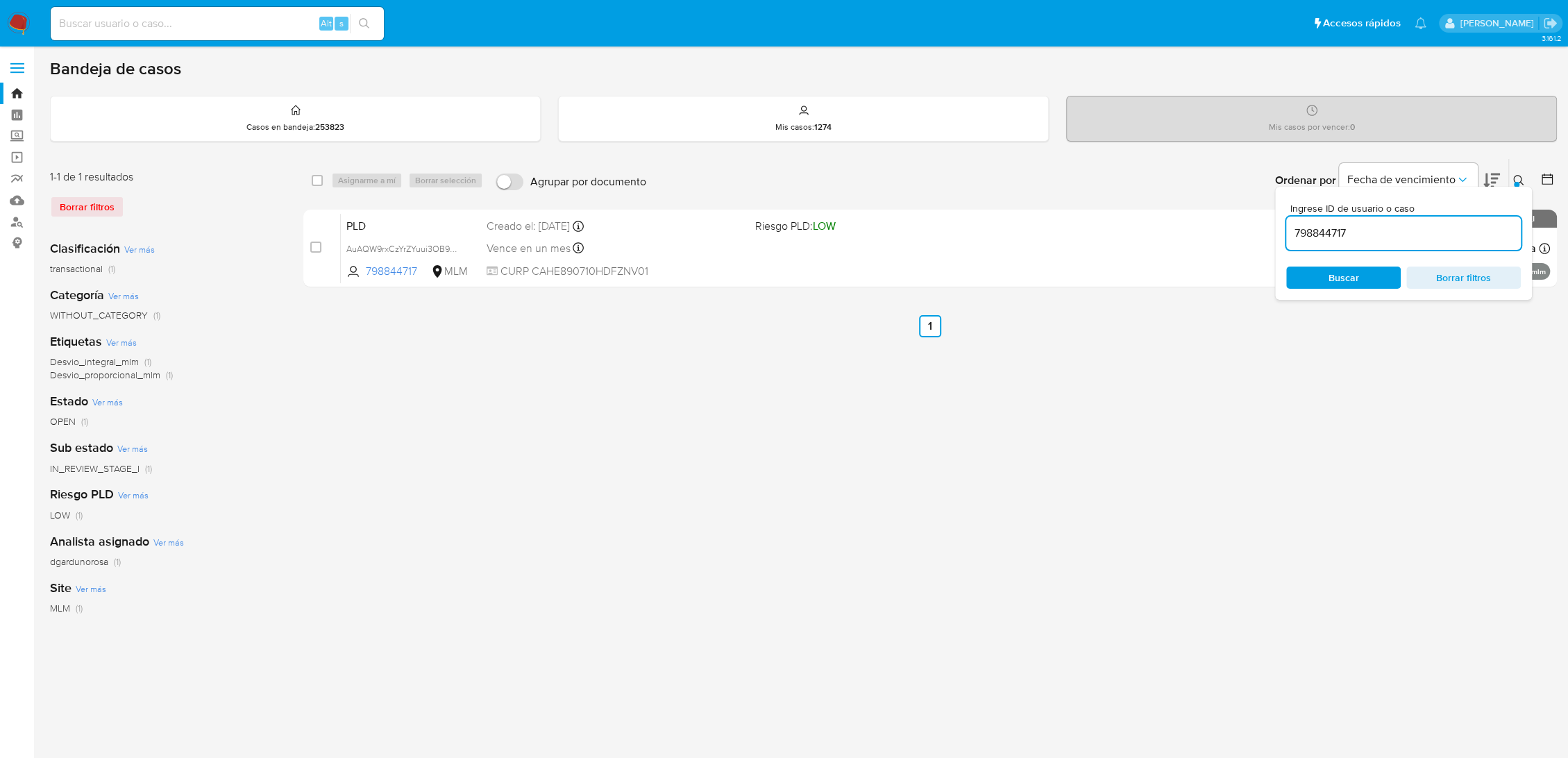
drag, startPoint x: 819, startPoint y: 280, endPoint x: 793, endPoint y: 287, distance: 26.9
click at [814, 287] on div "select-all-cases-checkbox Asignarme a mí Borrar selección Agrupar por documento…" at bounding box center [930, 225] width 1253 height 135
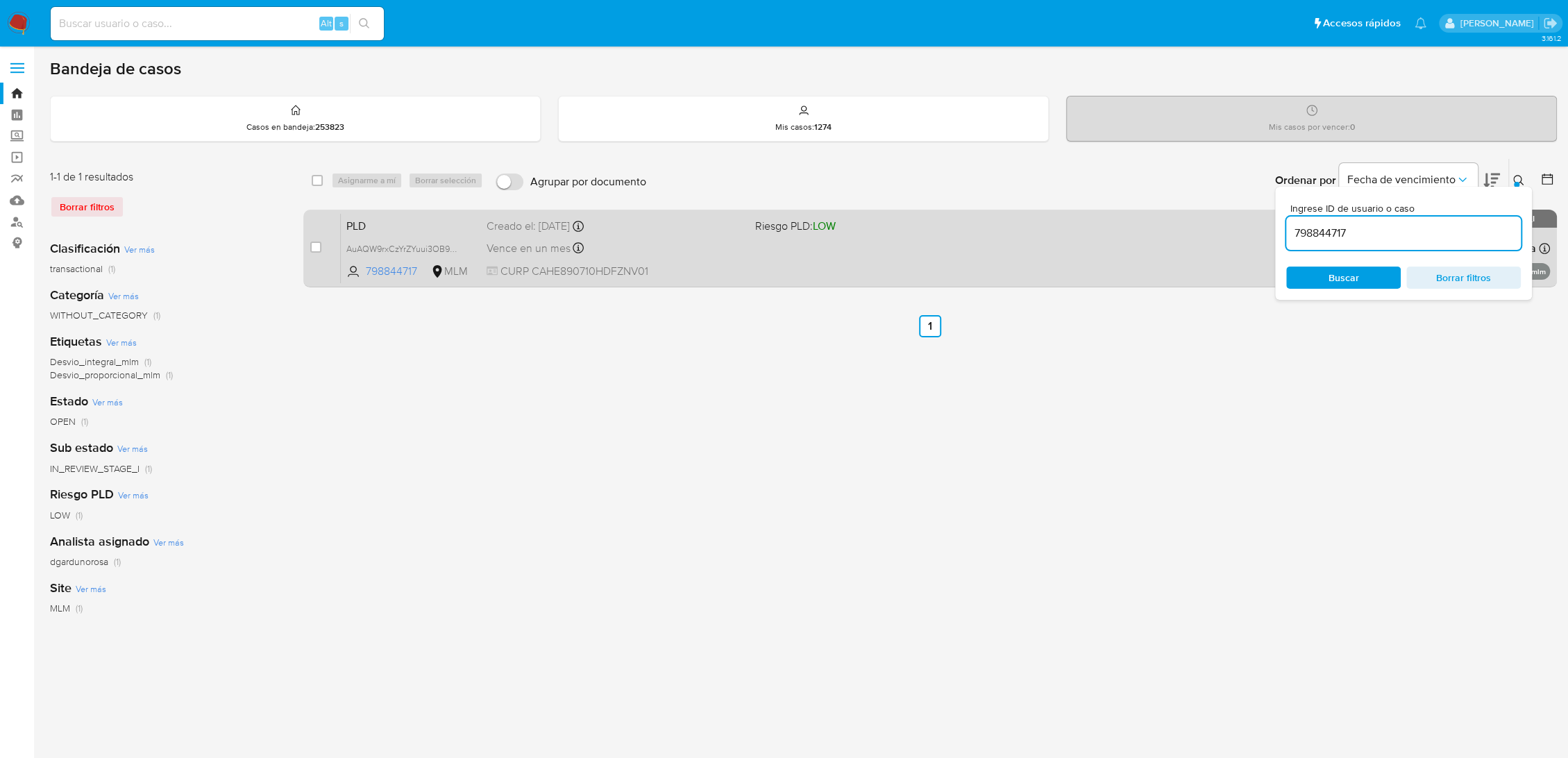
click at [803, 259] on div "PLD AuAQW9rxCzYrZYuui3OB9qSY 798844717 MLM Riesgo PLD: LOW Creado el: [DATE] Cr…" at bounding box center [944, 248] width 1209 height 70
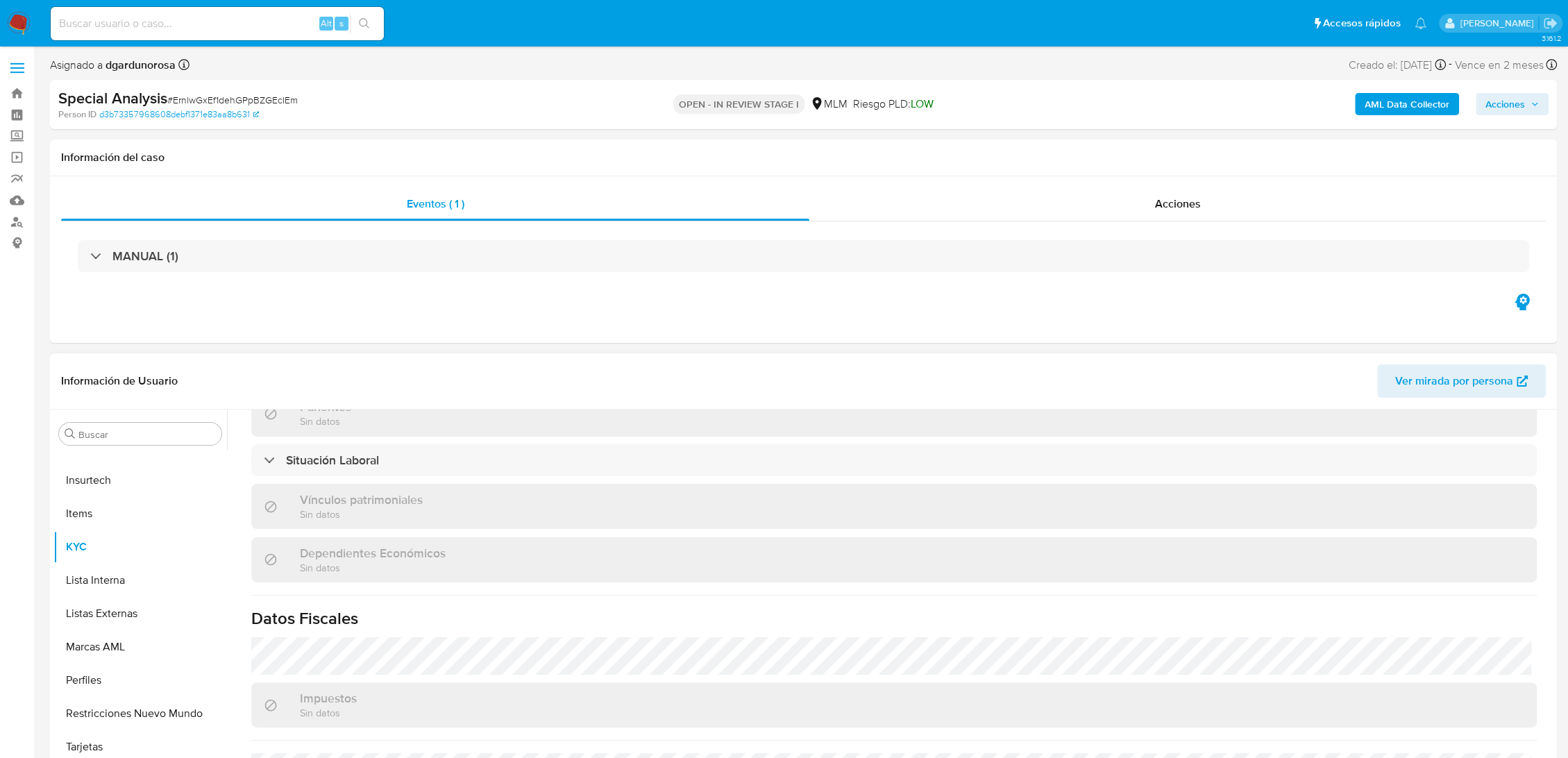
scroll to position [385, 0]
select select "10"
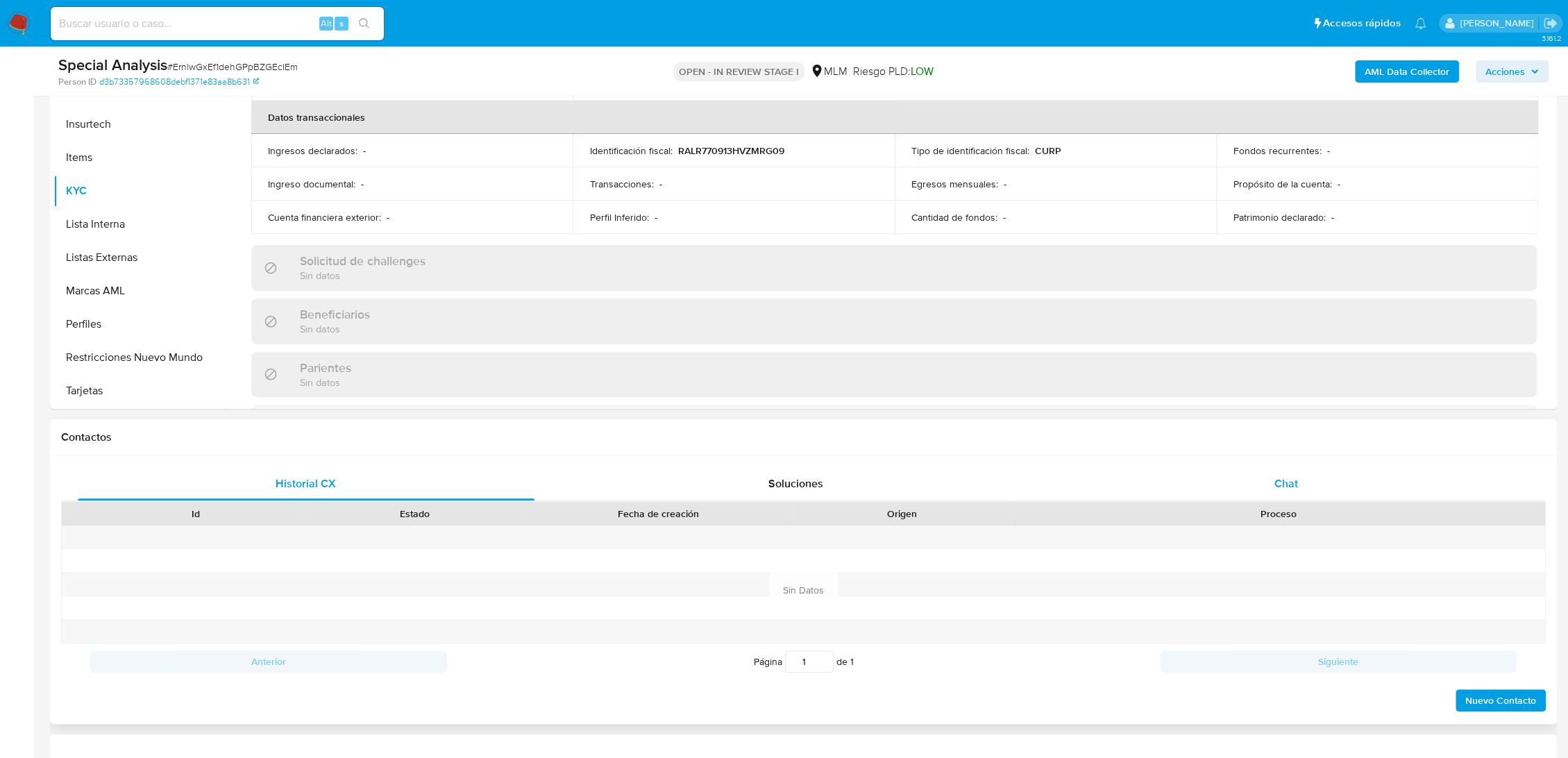
scroll to position [713, 0]
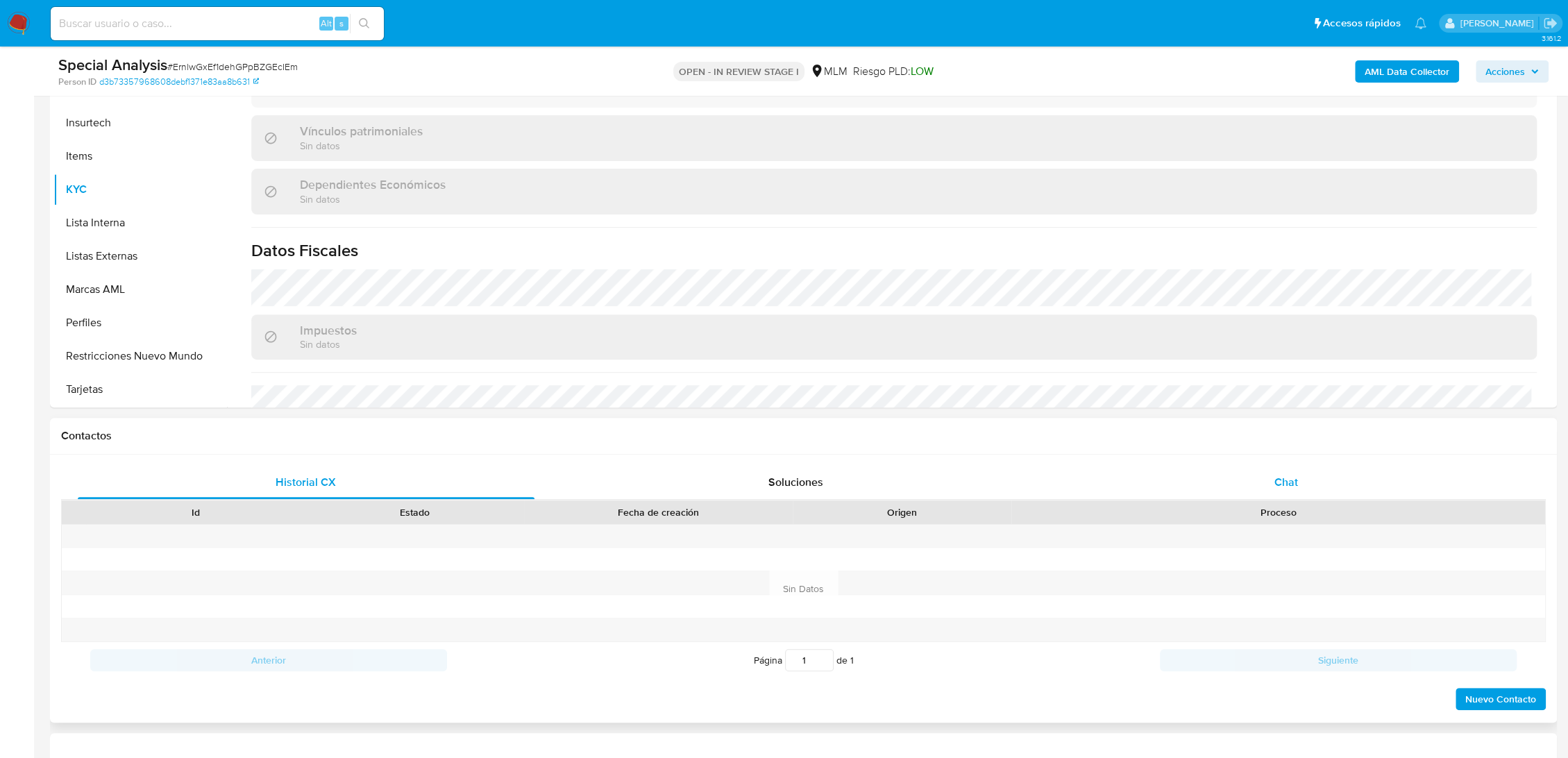
click at [1281, 488] on span "Chat" at bounding box center [1286, 482] width 24 height 16
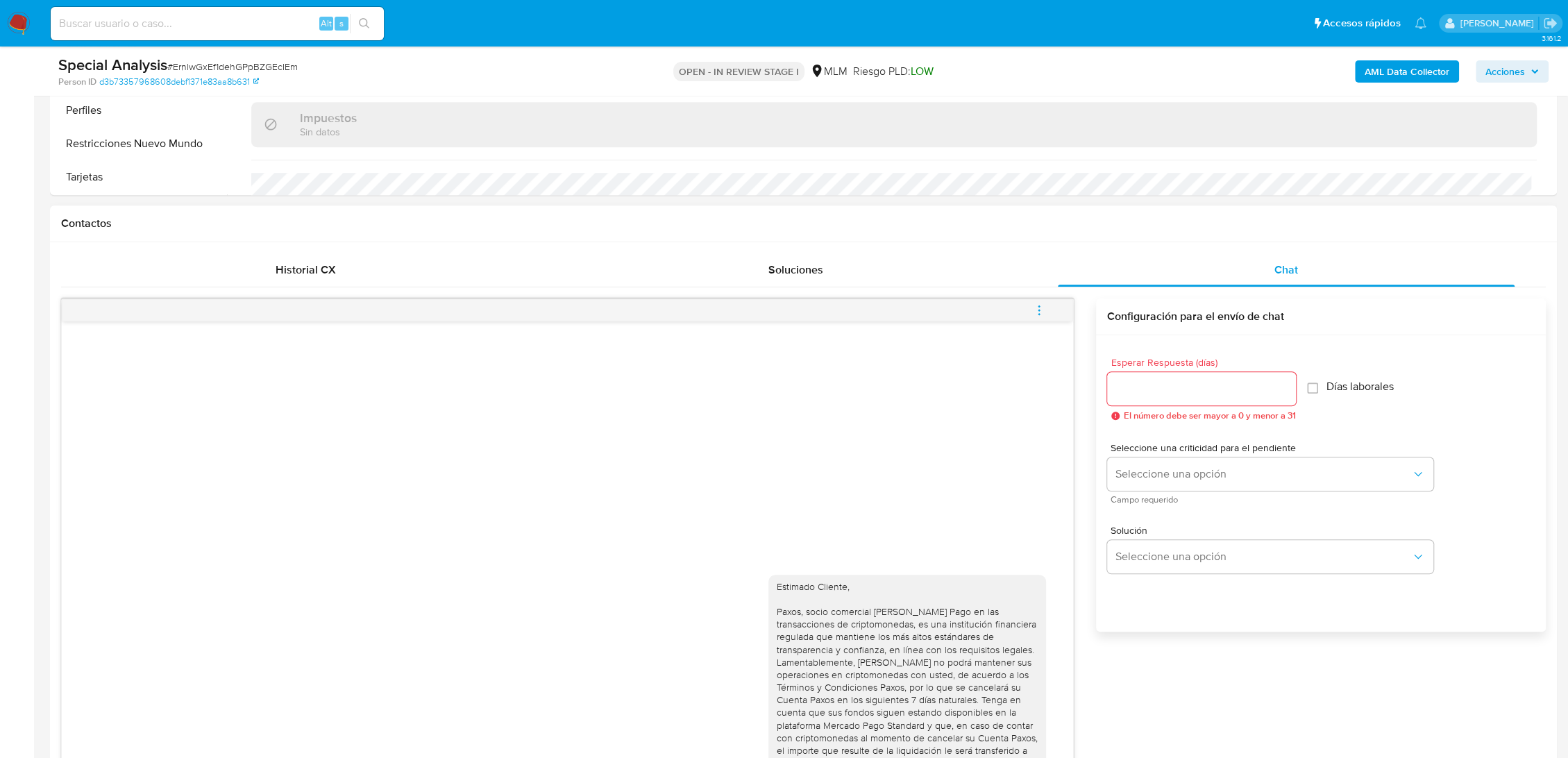
scroll to position [539, 0]
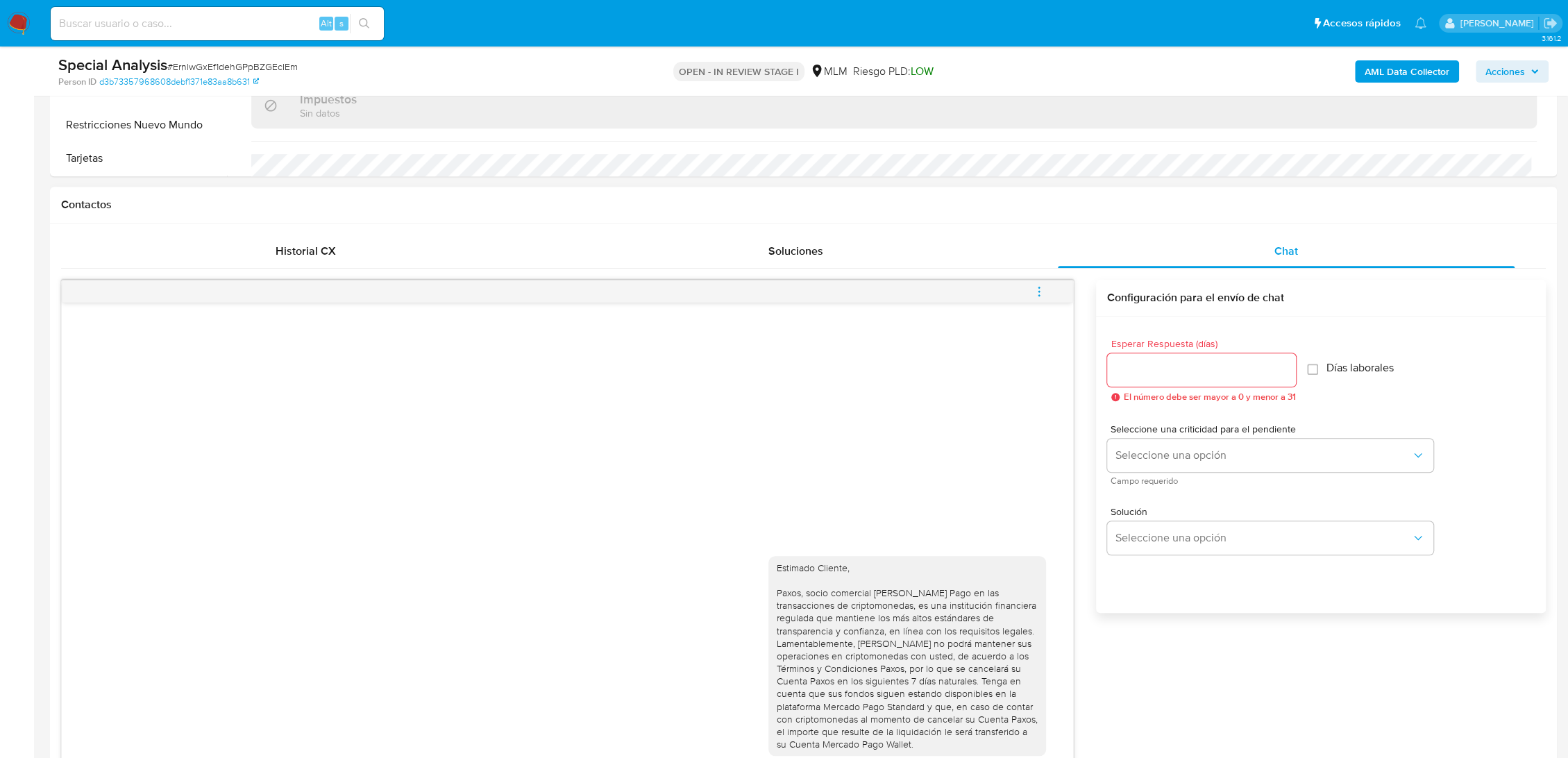
click at [1038, 296] on span "menu-action" at bounding box center [1039, 292] width 13 height 34
click at [969, 264] on li "Cerrar conversación" at bounding box center [945, 264] width 143 height 25
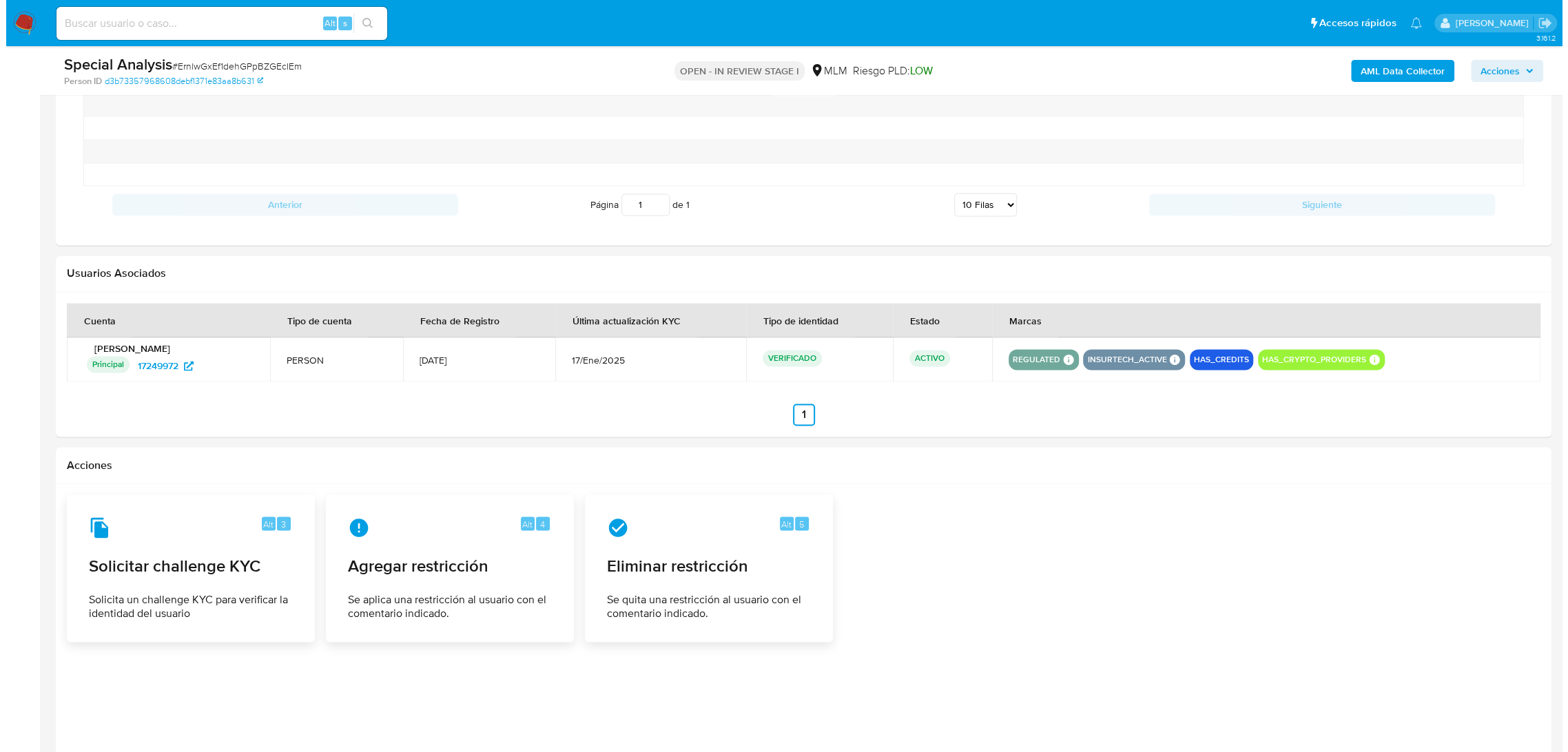
scroll to position [1978, 0]
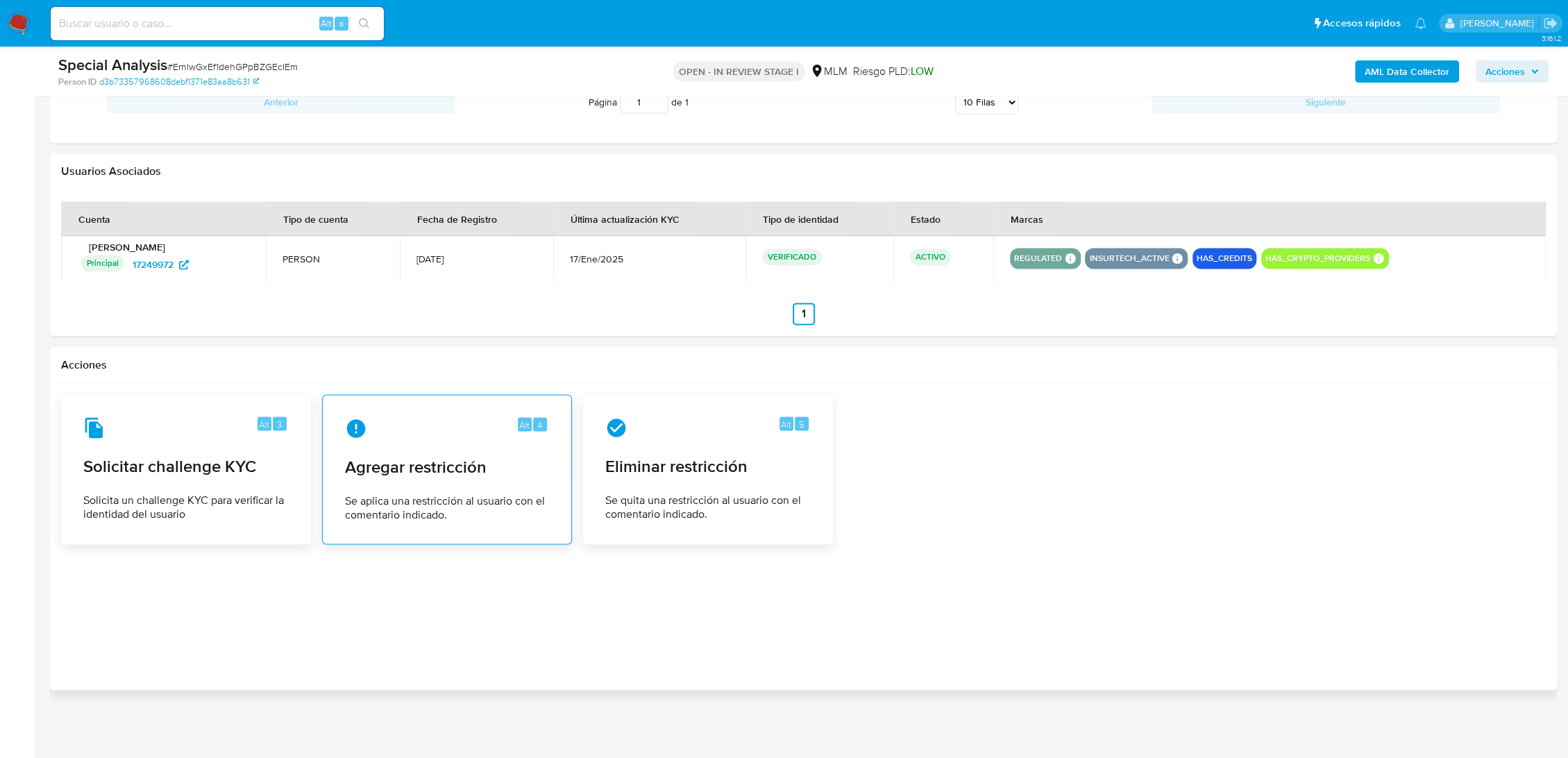
click at [496, 443] on div "Alt 4 Agregar restricción Se aplica una restricción al usuario con el comentari…" at bounding box center [447, 469] width 226 height 127
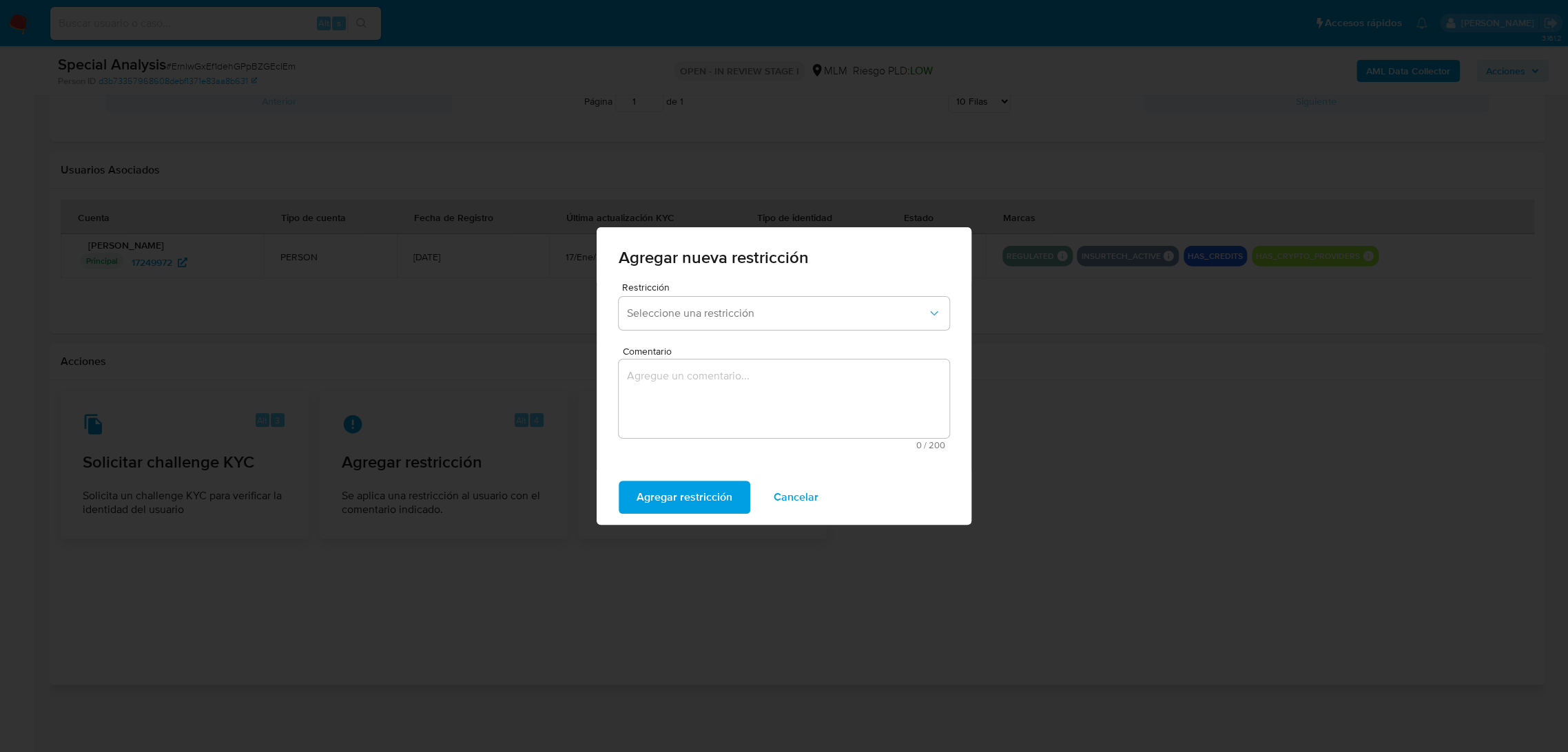
click at [693, 332] on div "Restricción Seleccione una restricción" at bounding box center [783, 309] width 331 height 53
click at [693, 324] on button "Seleccione una restricción" at bounding box center [783, 314] width 331 height 33
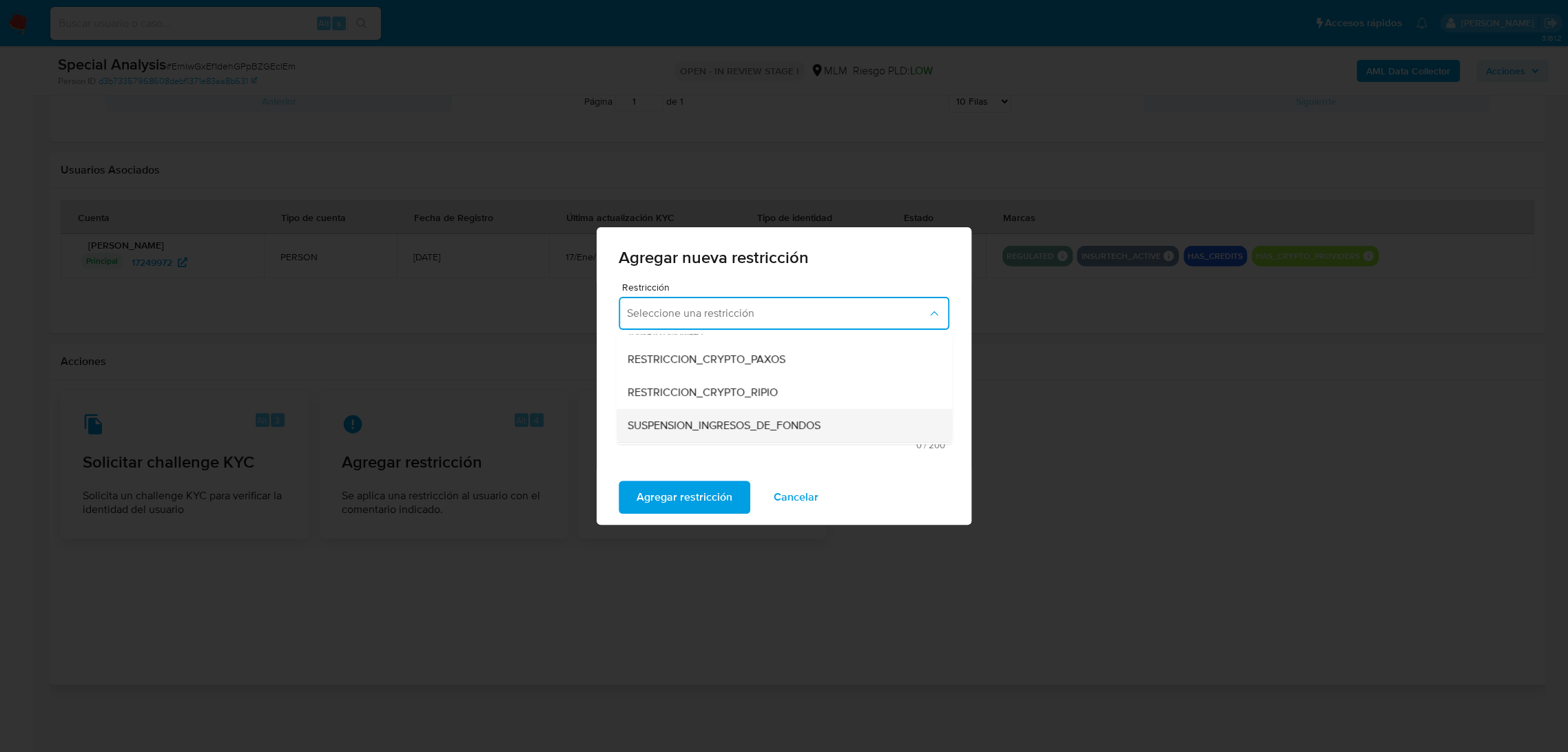
scroll to position [230, 0]
click at [820, 384] on div "RESTRICCION_CRYPTO_PAXOS" at bounding box center [779, 386] width 306 height 33
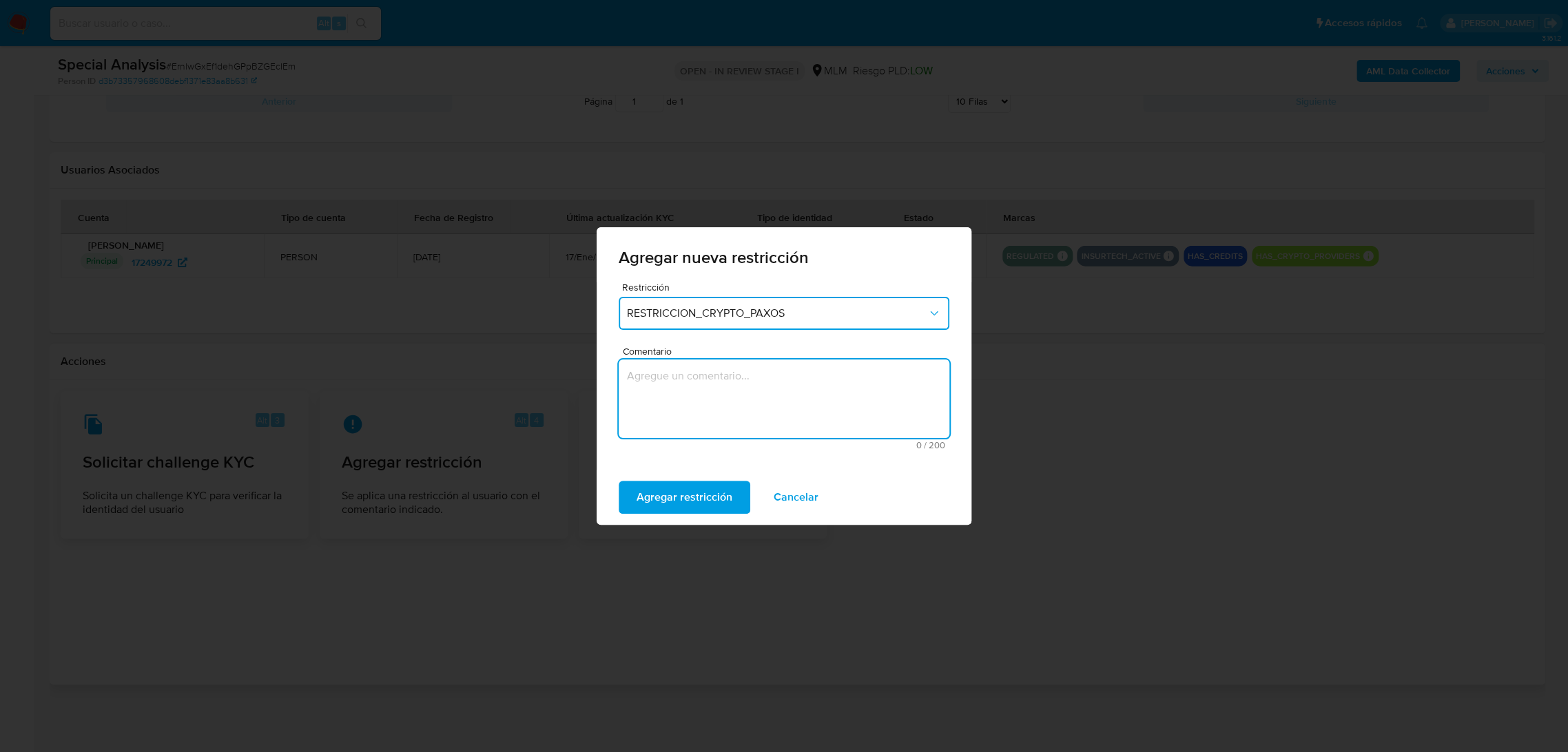
click at [820, 384] on textarea "Comentario" at bounding box center [783, 398] width 331 height 78
click at [736, 434] on textarea "Comentario" at bounding box center [783, 398] width 331 height 78
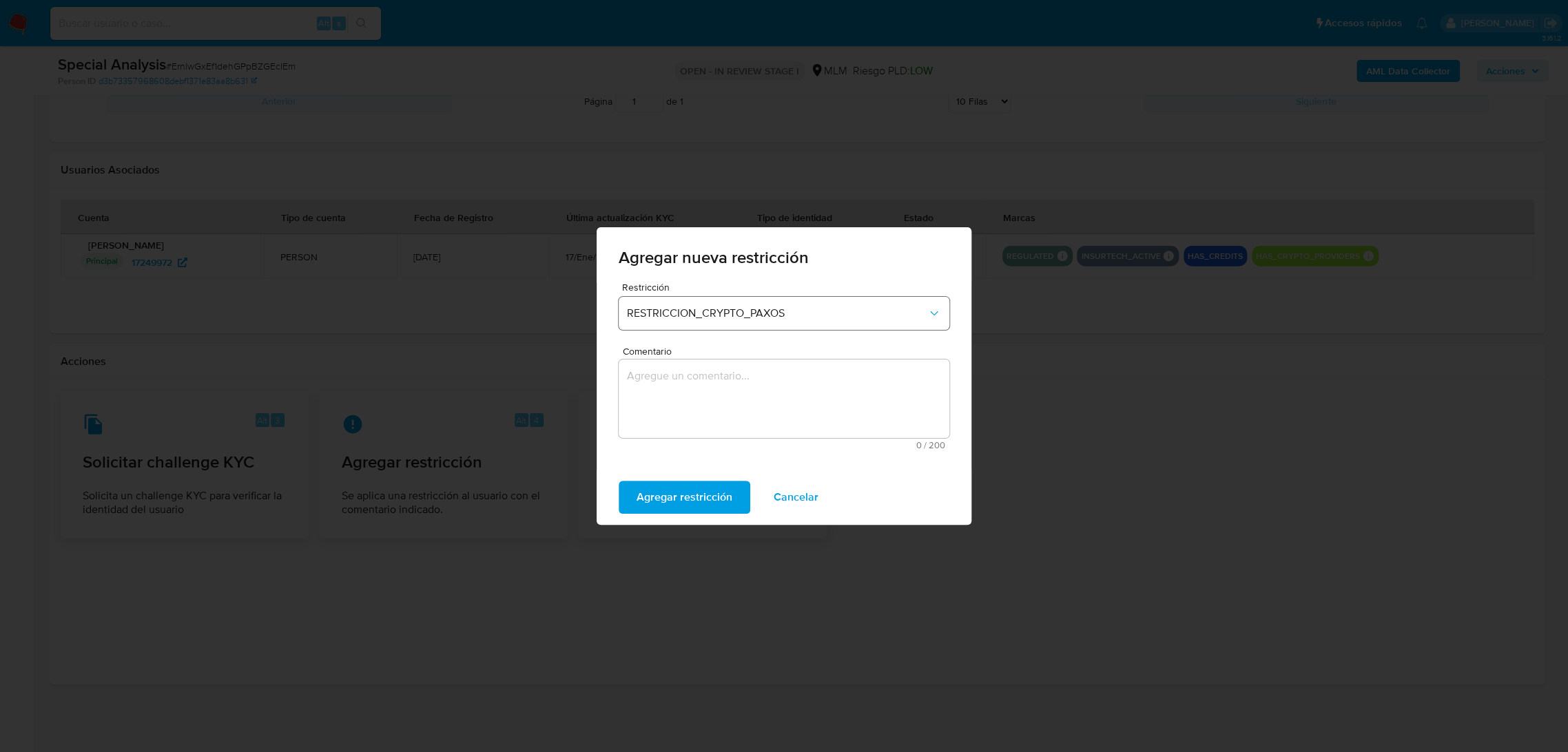
click at [766, 312] on span "RESTRICCION_CRYPTO_PAXOS" at bounding box center [776, 314] width 300 height 14
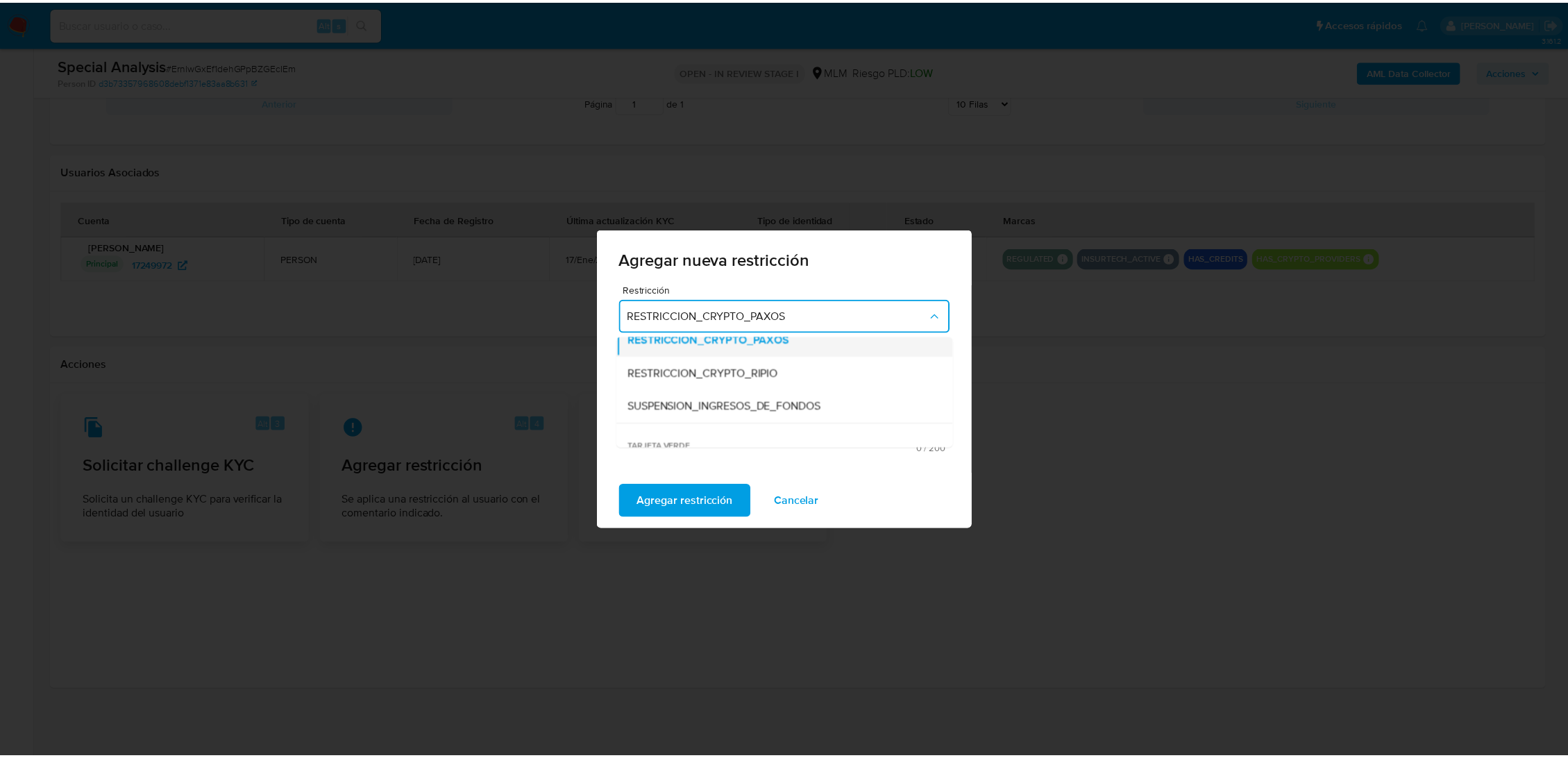
scroll to position [245, 0]
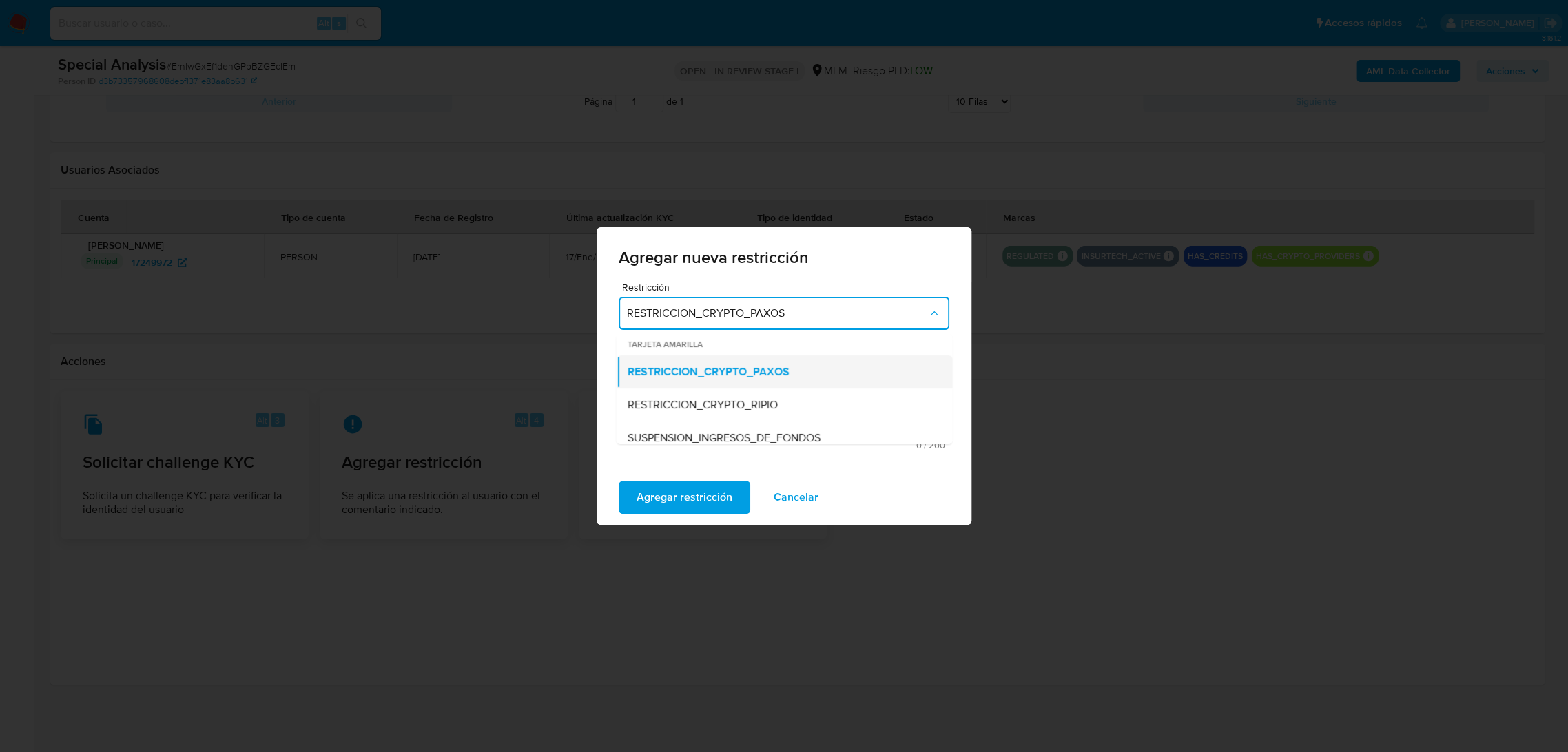
click at [783, 368] on span "RESTRICCION_CRYPTO_PAXOS" at bounding box center [707, 372] width 162 height 14
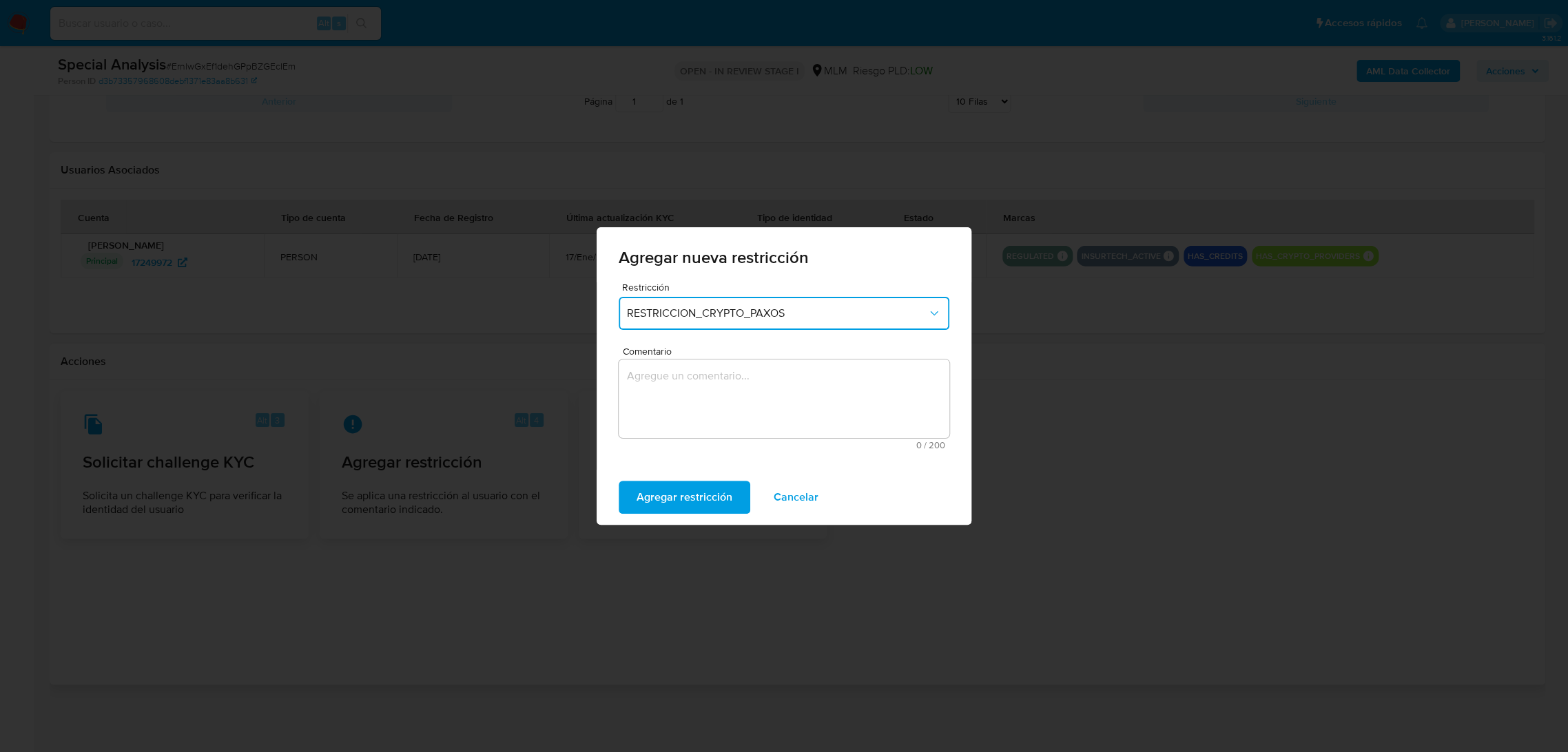
click at [768, 407] on textarea "Comentario" at bounding box center [783, 398] width 331 height 78
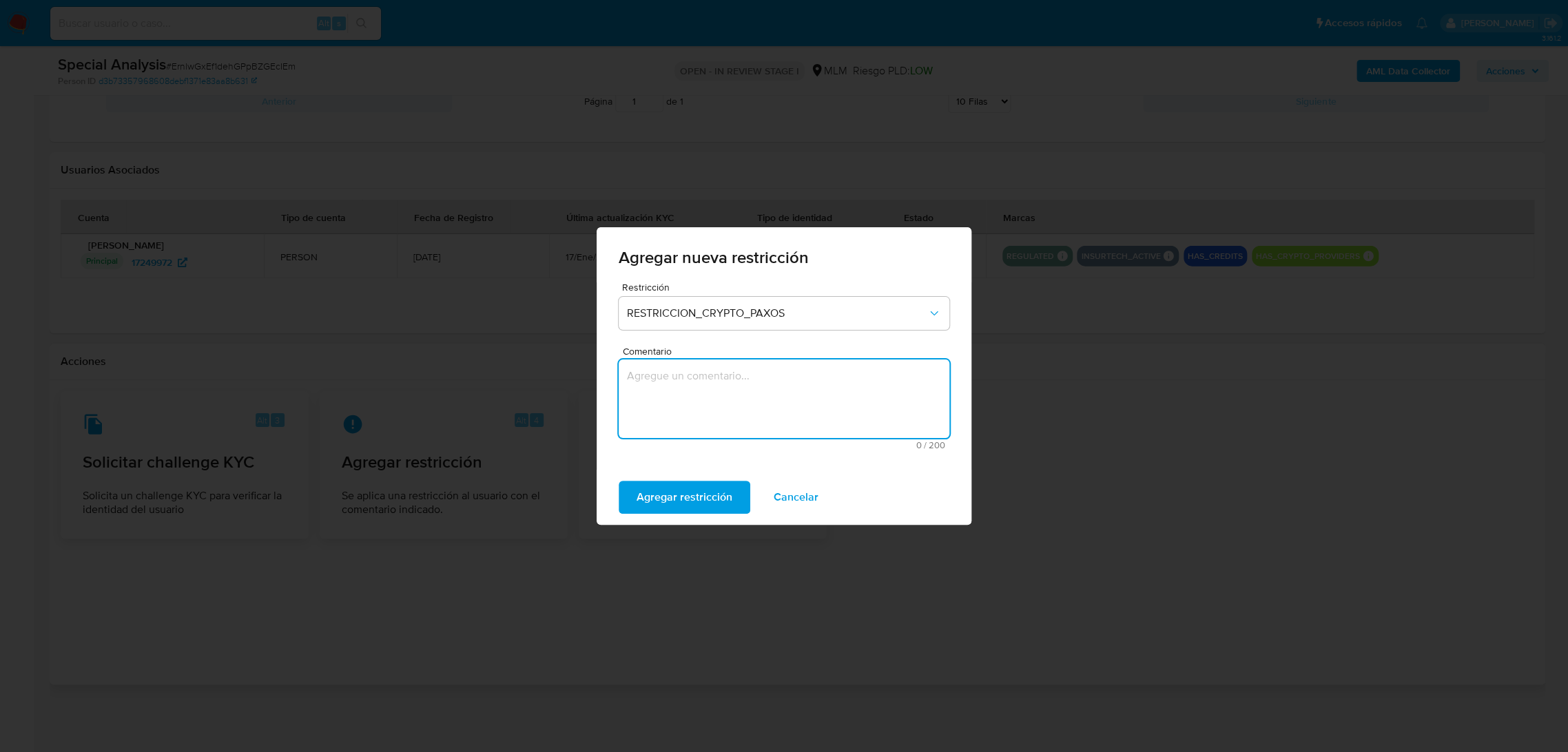
click at [706, 406] on textarea "Comentario" at bounding box center [783, 398] width 331 height 78
paste textarea "SE RECIBE REPORTE DE PAXOS POR IDENTIFICAR QUE EL CLIENTE OPERA CON DIRECCION S…"
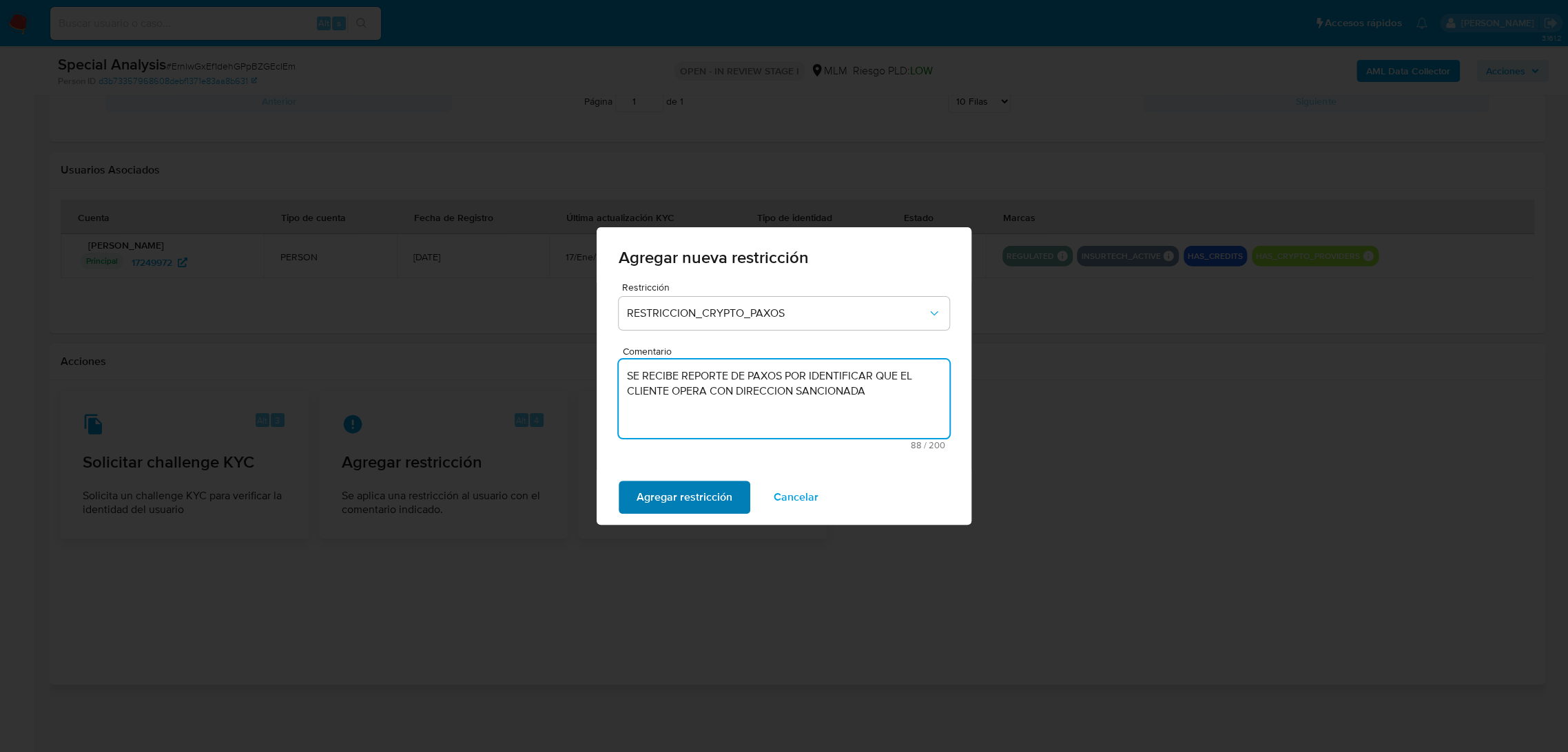
type textarea "SE RECIBE REPORTE DE PAXOS POR IDENTIFICAR QUE EL CLIENTE OPERA CON DIRECCION S…"
click at [716, 492] on span "Agregar restricción" at bounding box center [684, 497] width 96 height 31
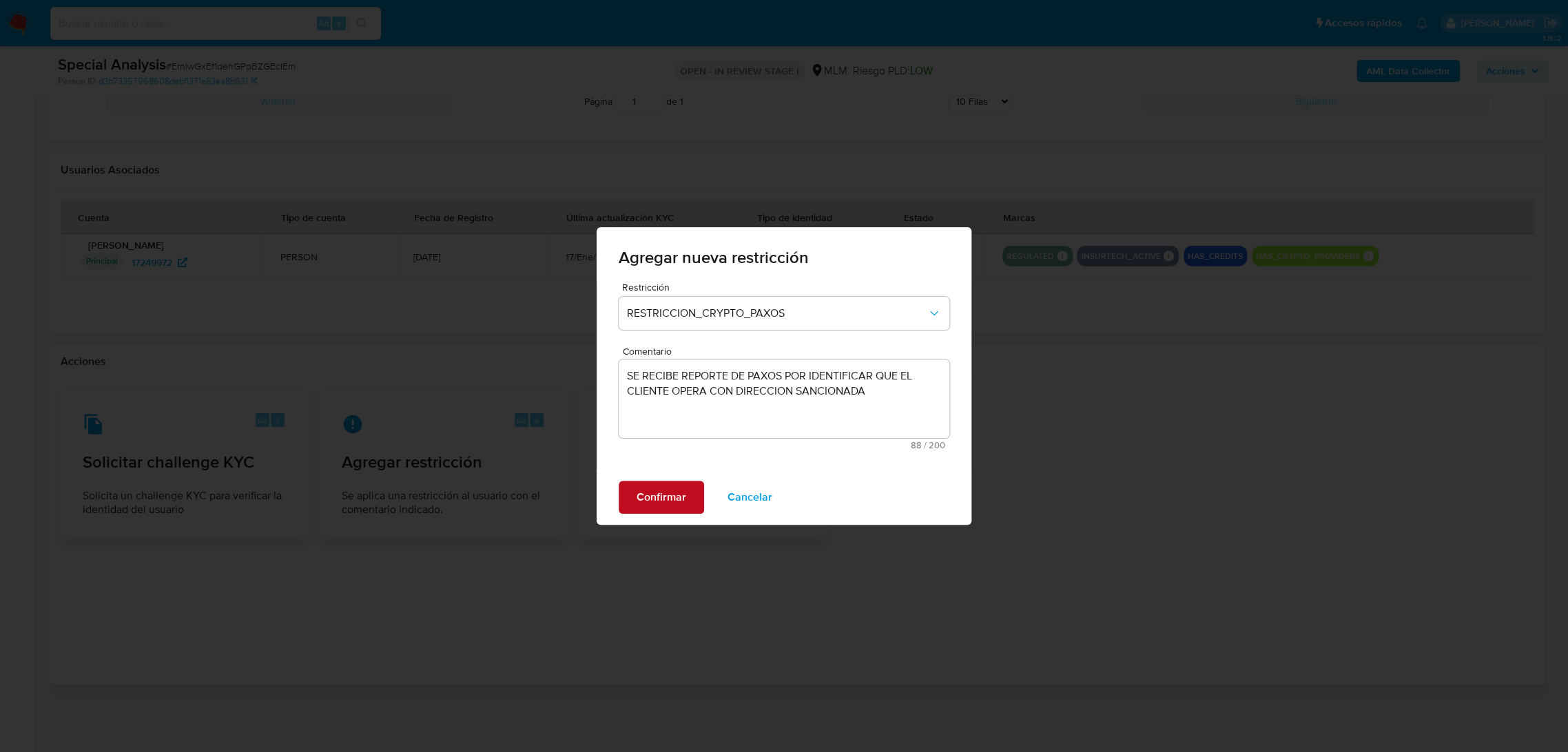
click at [683, 495] on span "Confirmar" at bounding box center [661, 497] width 49 height 31
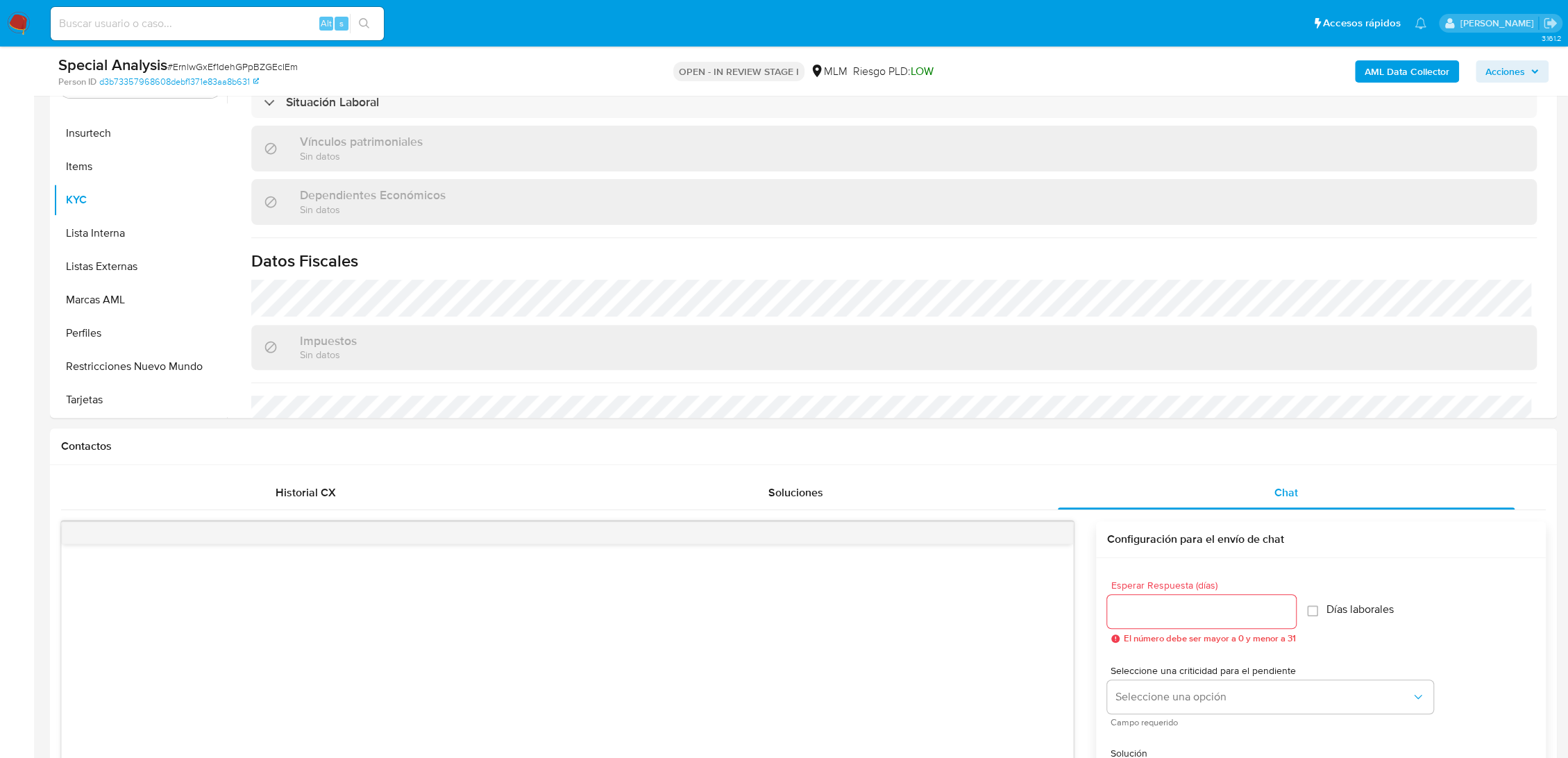
scroll to position [296, 0]
click at [132, 359] on button "Restricciones Nuevo Mundo" at bounding box center [134, 368] width 162 height 34
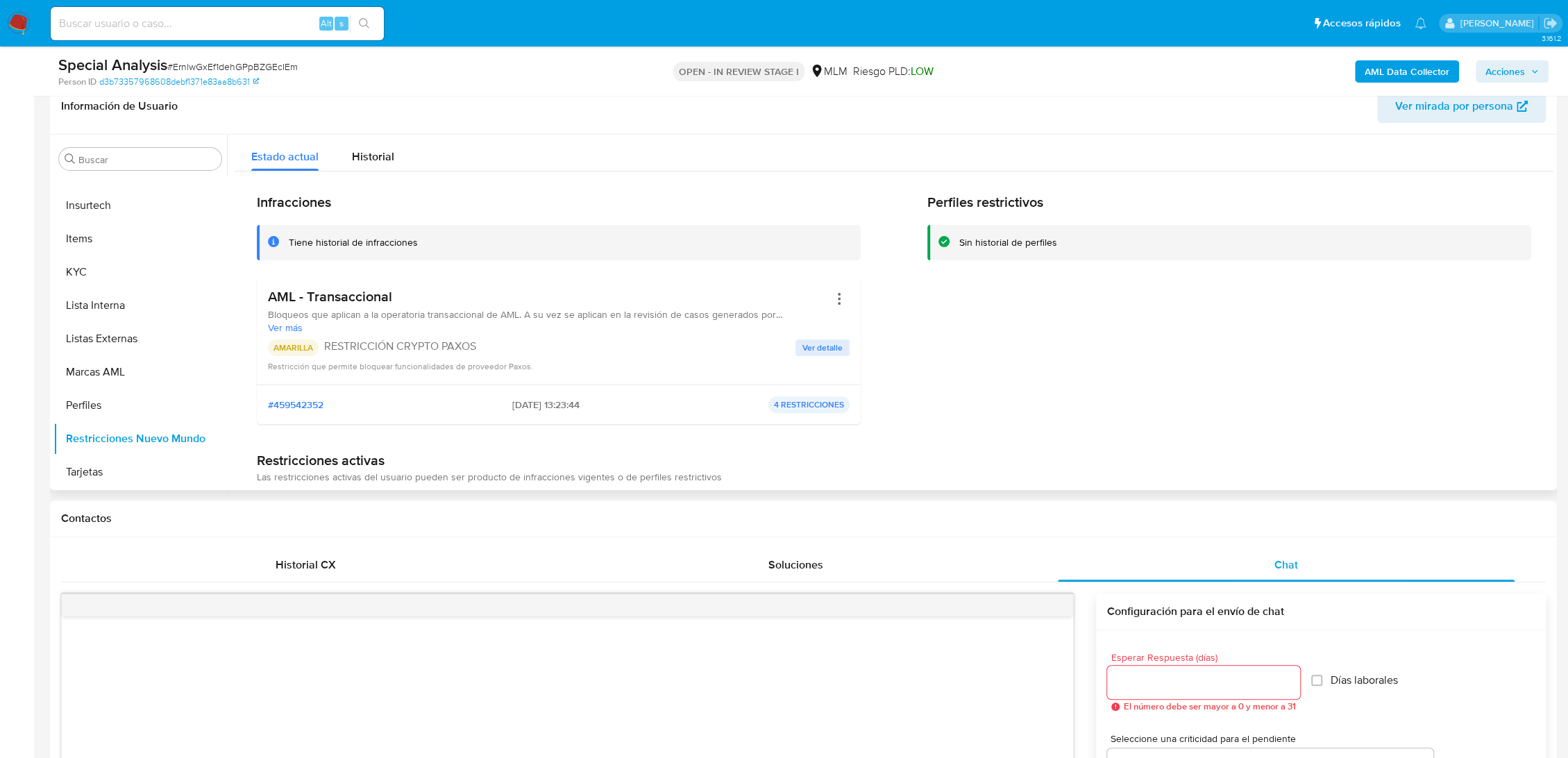
scroll to position [143, 0]
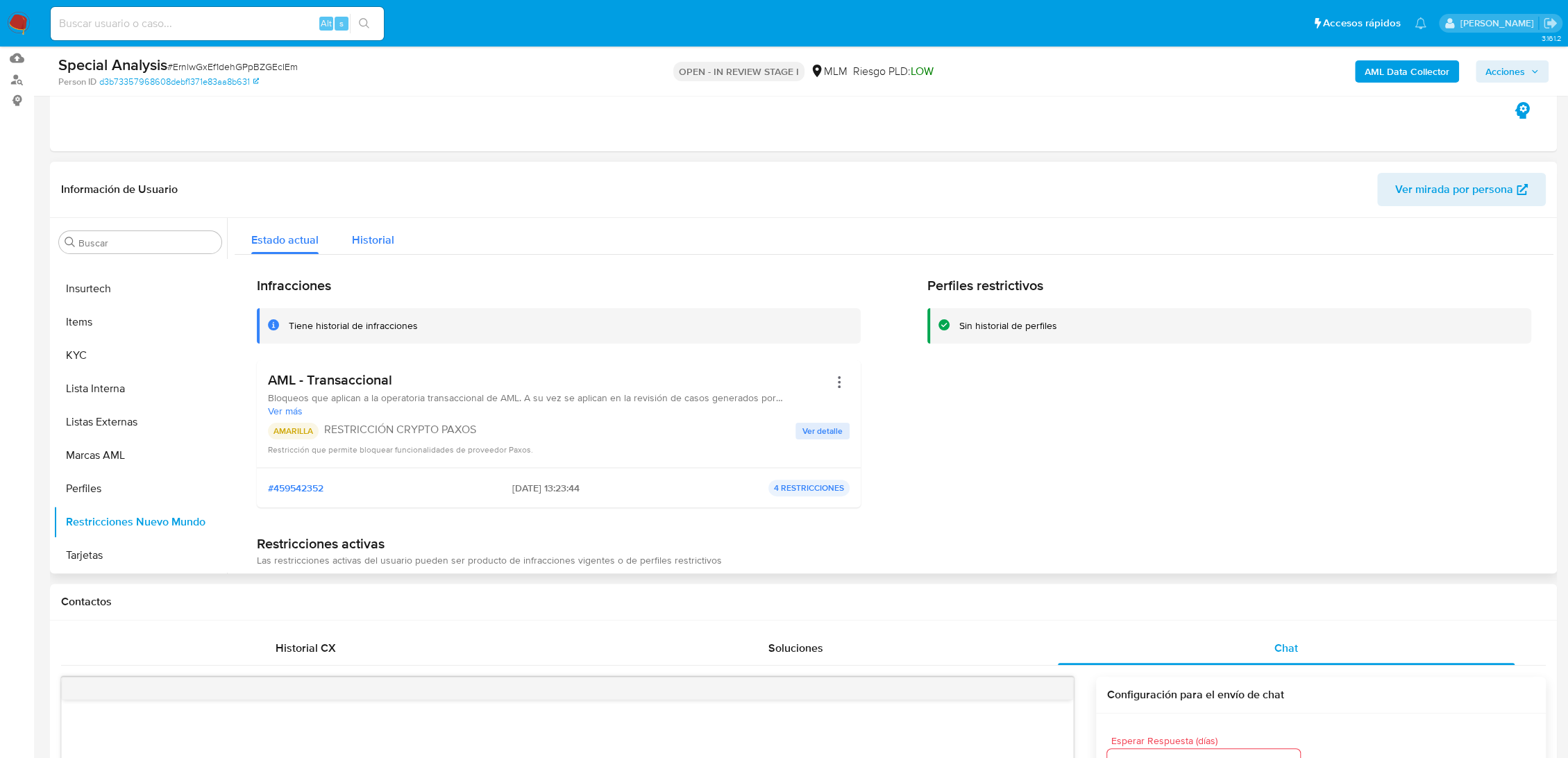
click at [379, 238] on span "Historial" at bounding box center [373, 240] width 43 height 16
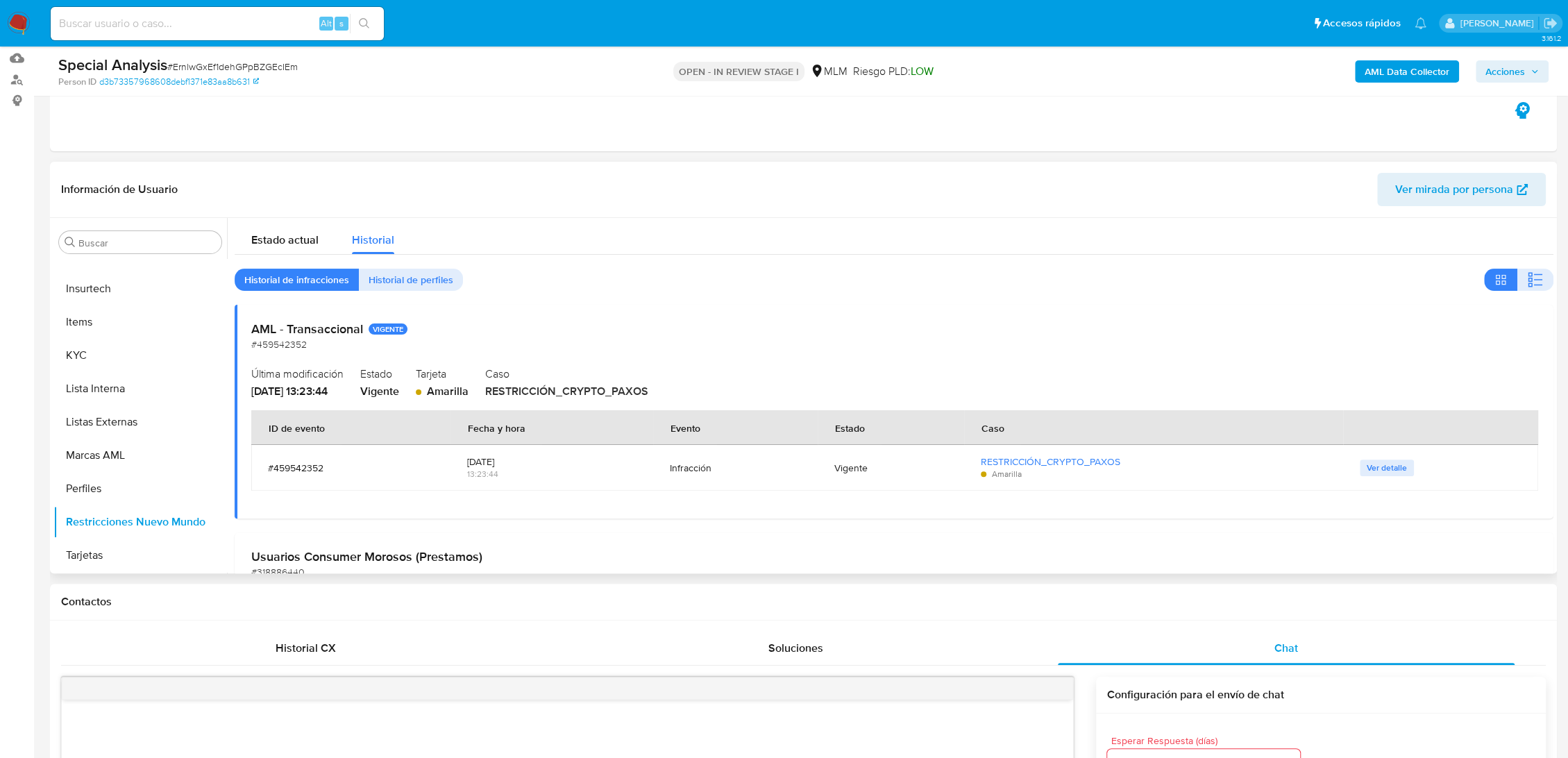
scroll to position [0, 0]
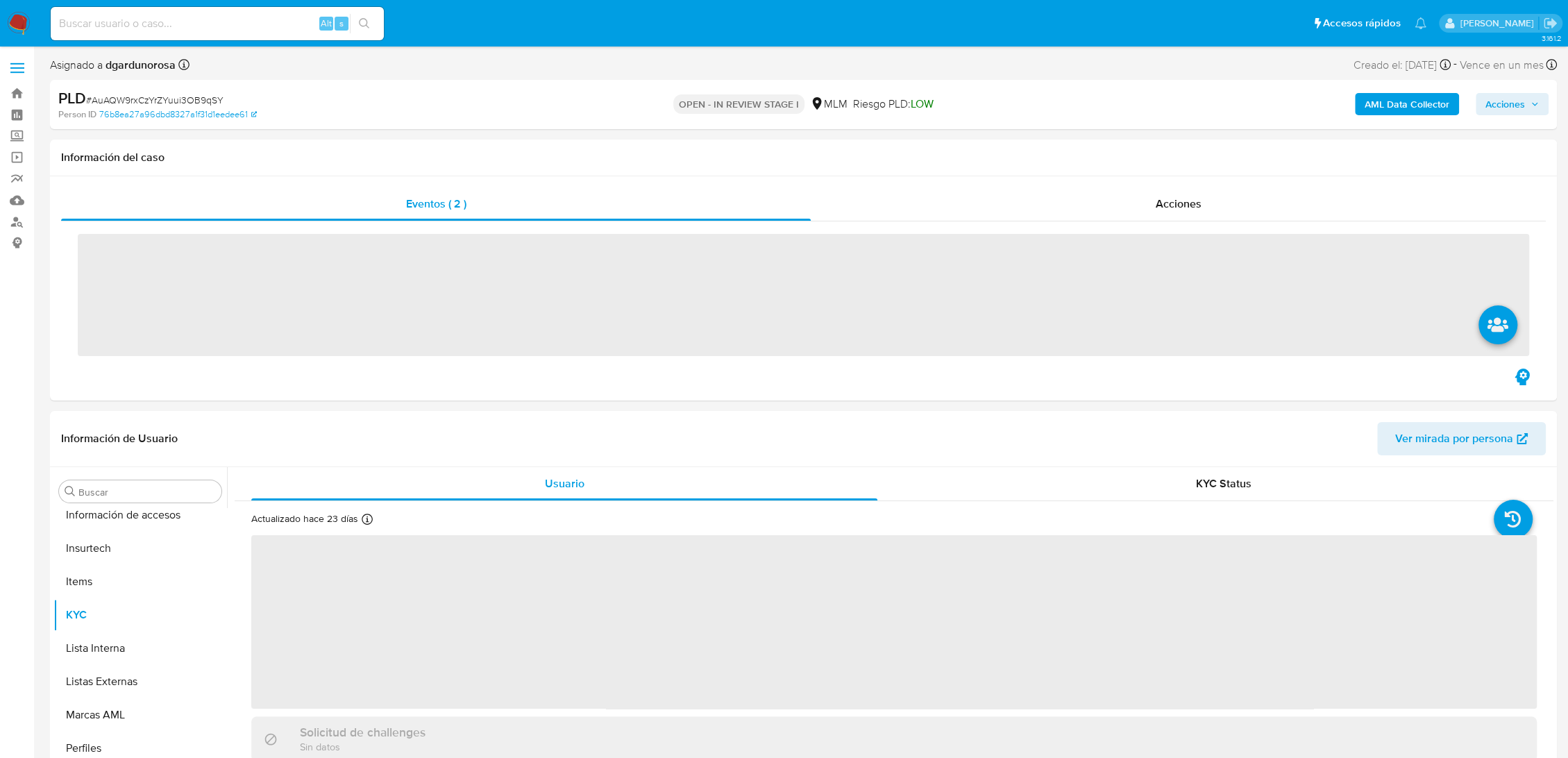
scroll to position [653, 0]
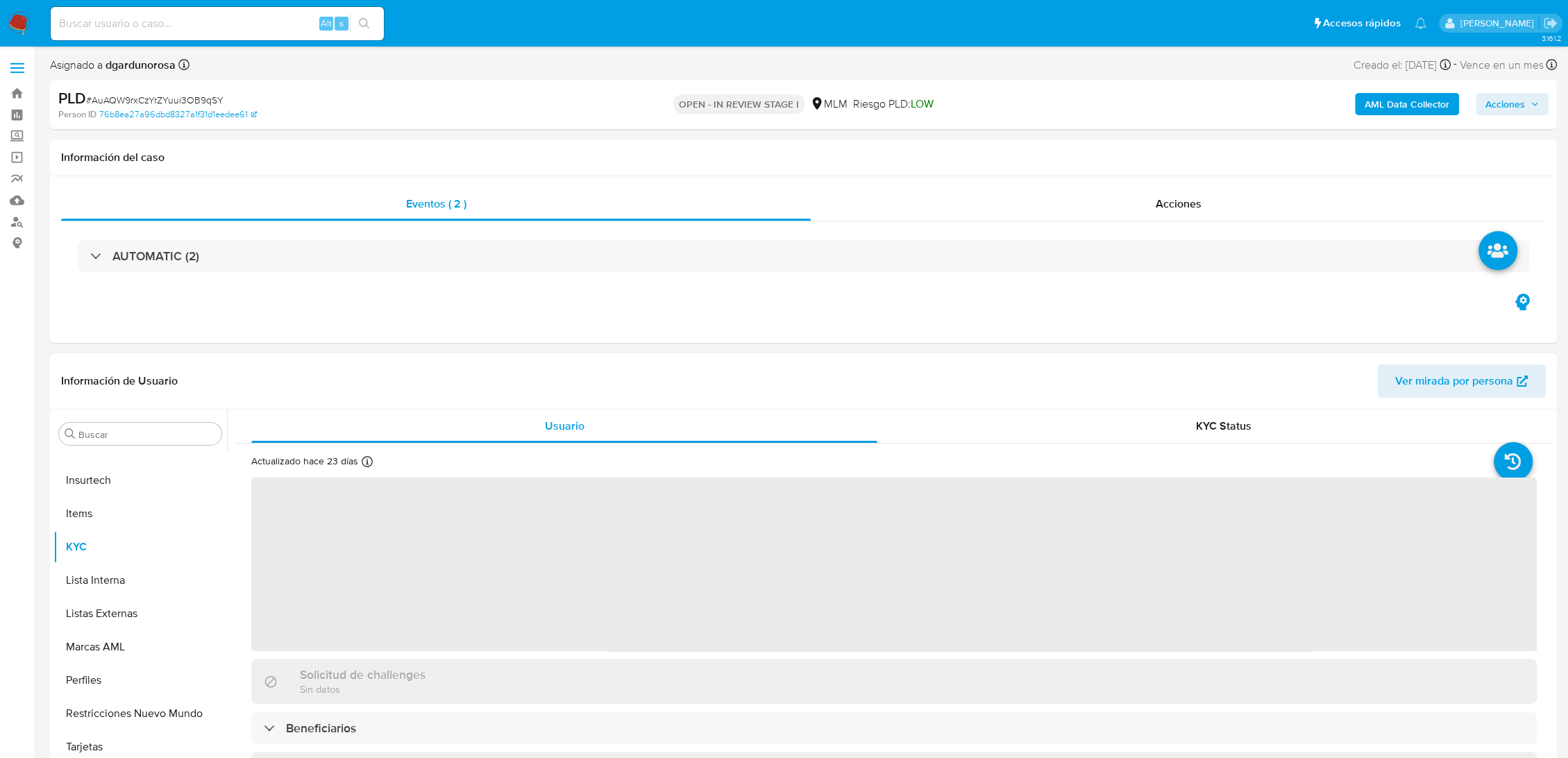
select select "10"
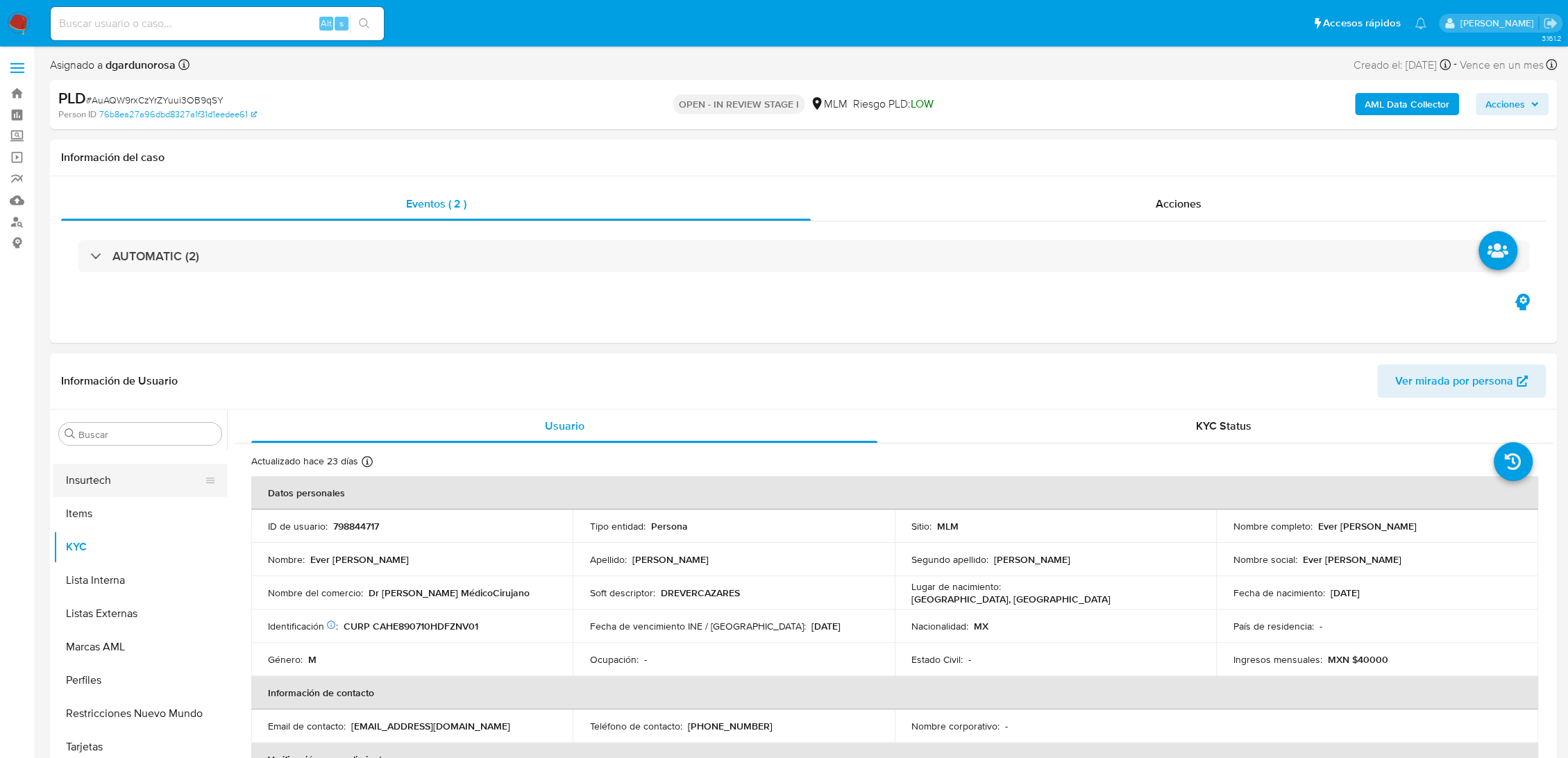
scroll to position [499, 0]
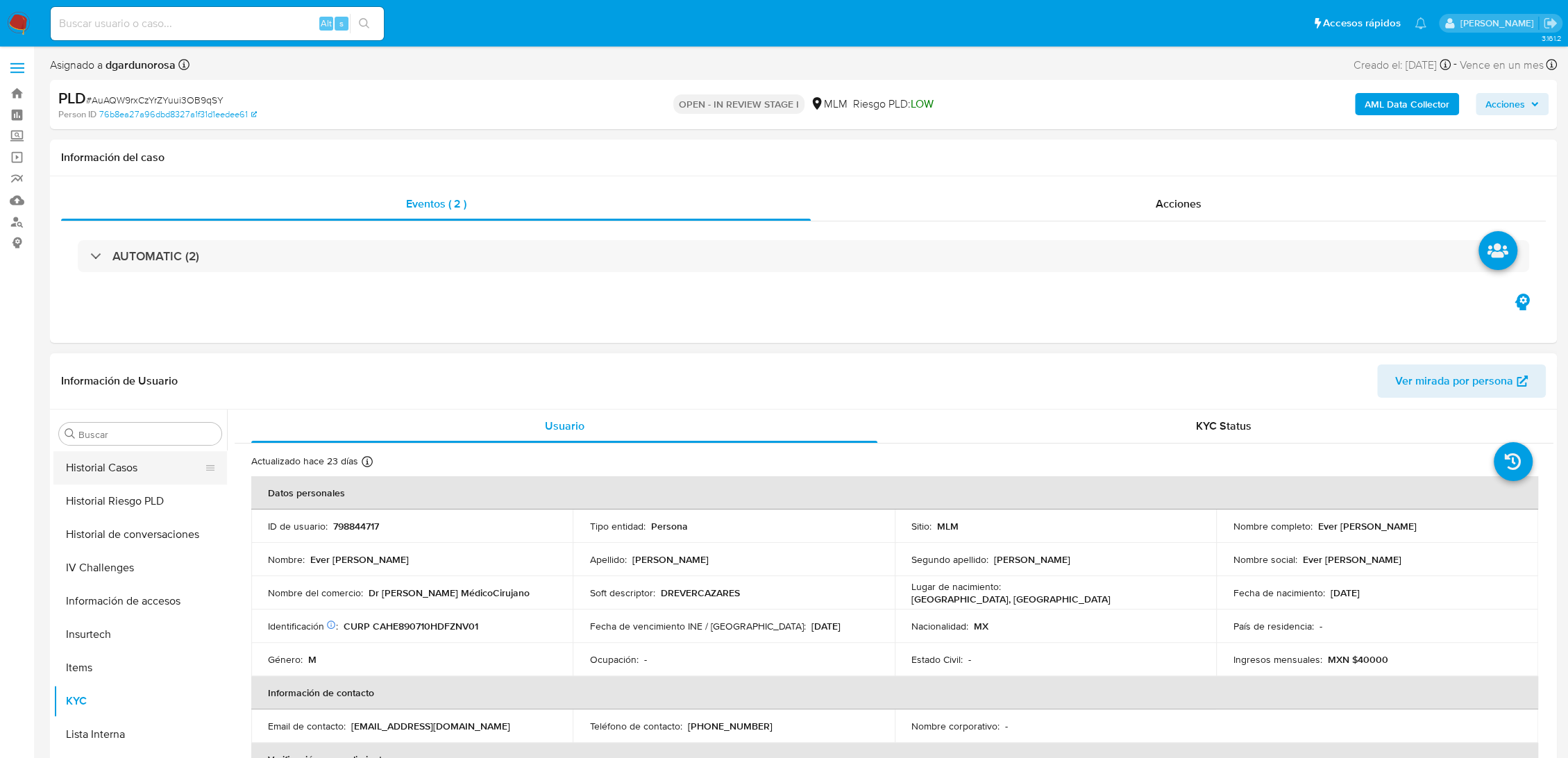
click at [123, 473] on button "Historial Casos" at bounding box center [134, 468] width 162 height 34
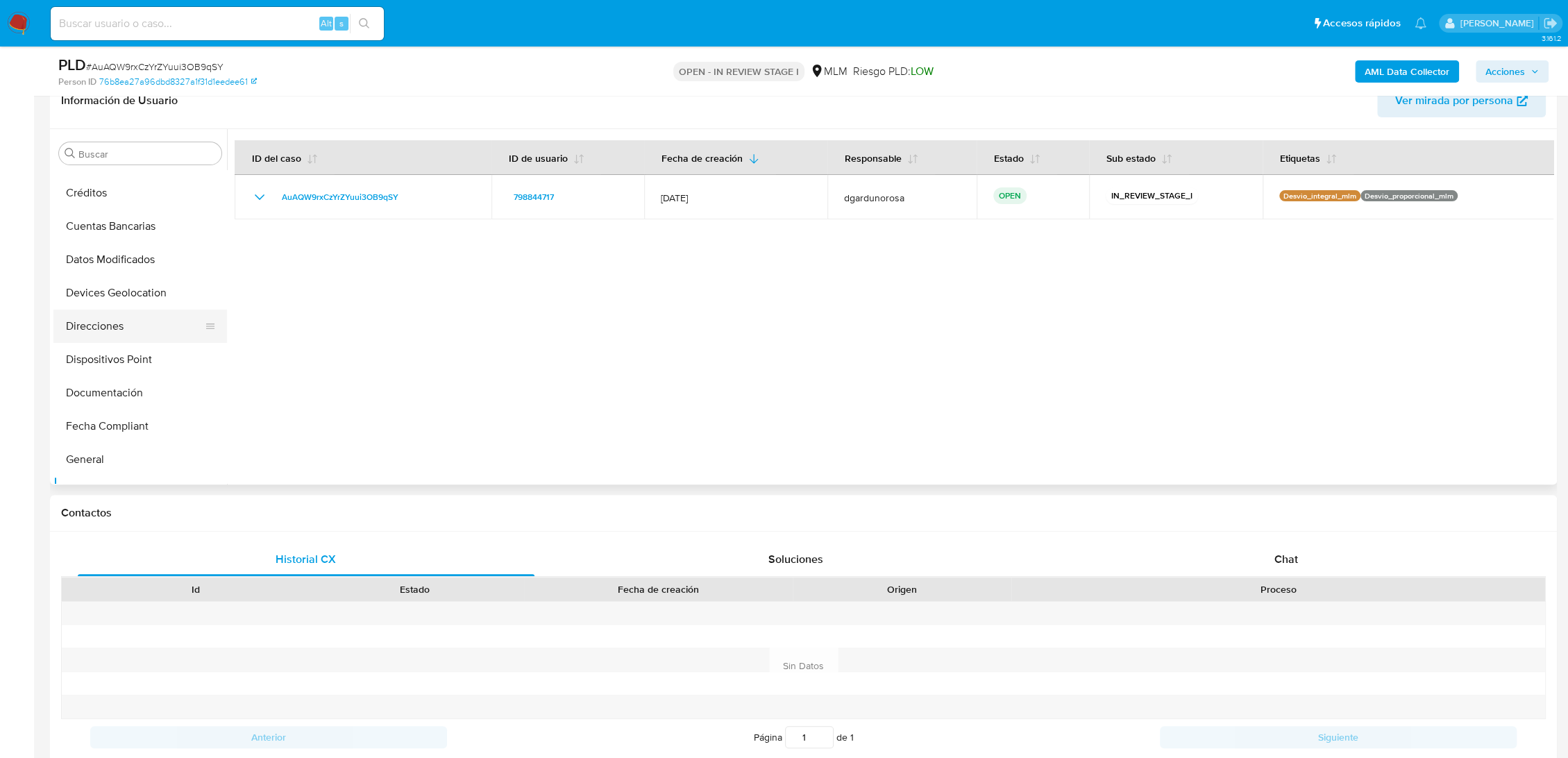
scroll to position [190, 0]
click at [138, 293] on button "Devices Geolocation" at bounding box center [134, 296] width 162 height 34
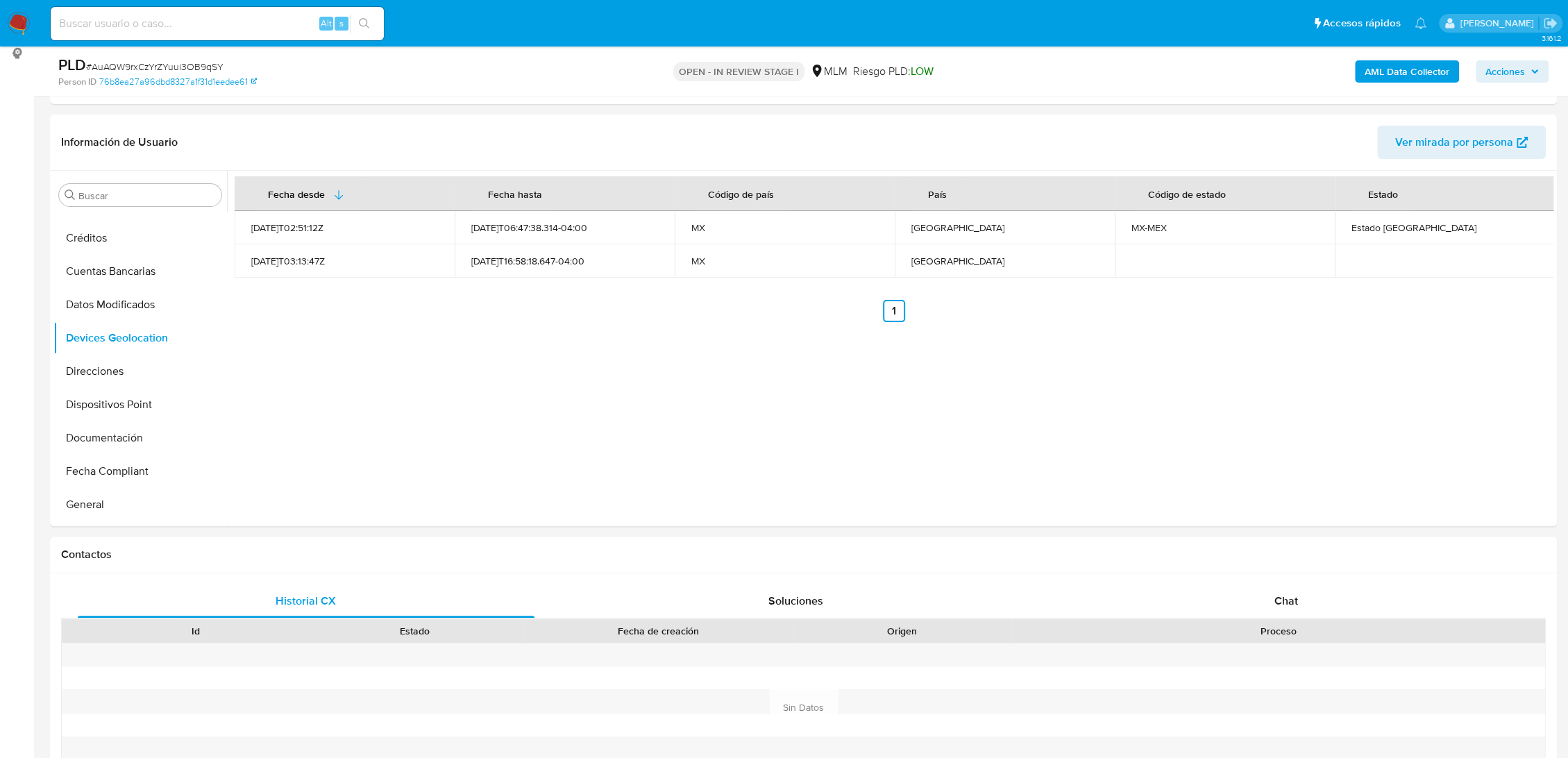
scroll to position [154, 0]
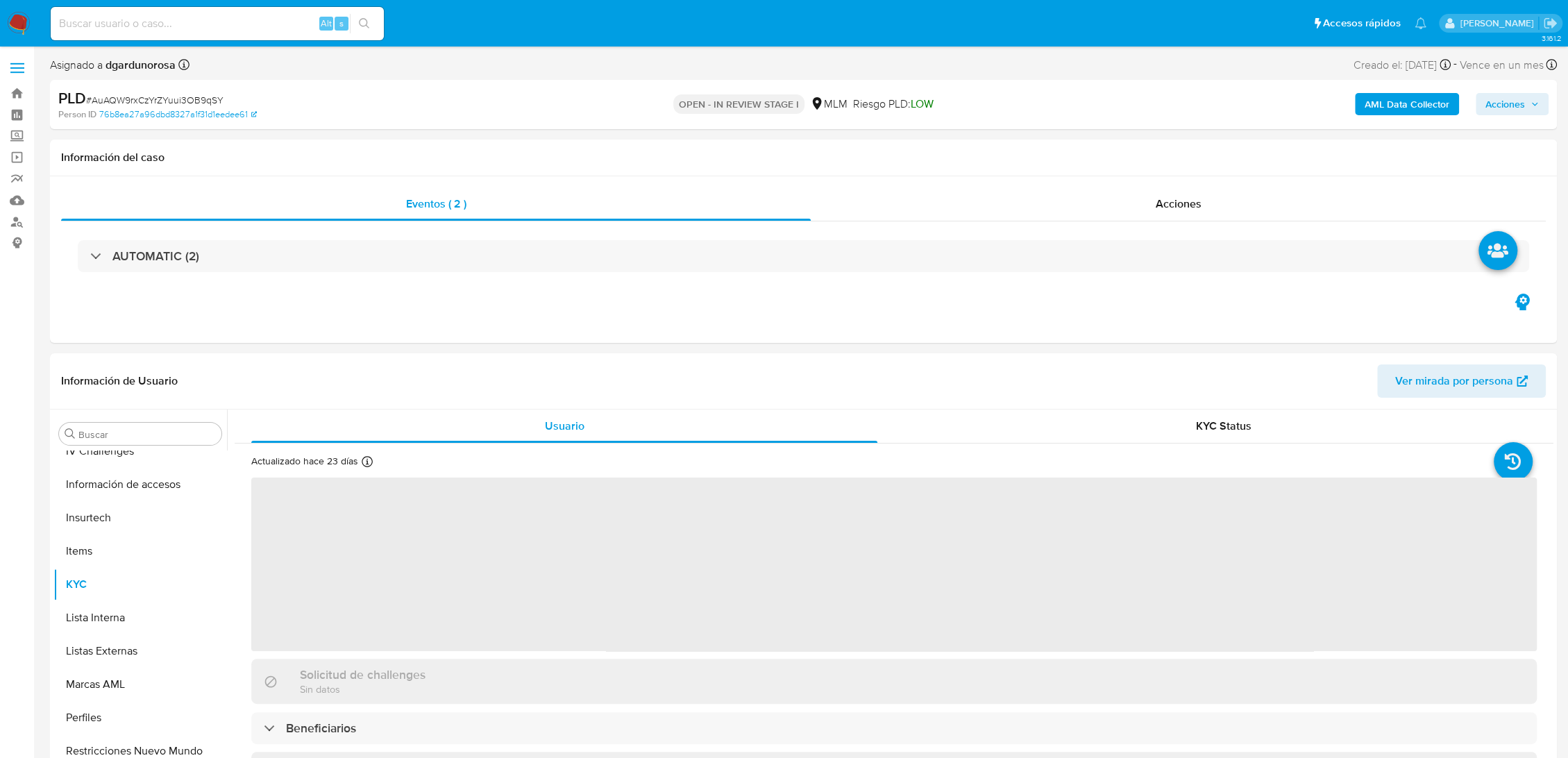
scroll to position [653, 0]
select select "10"
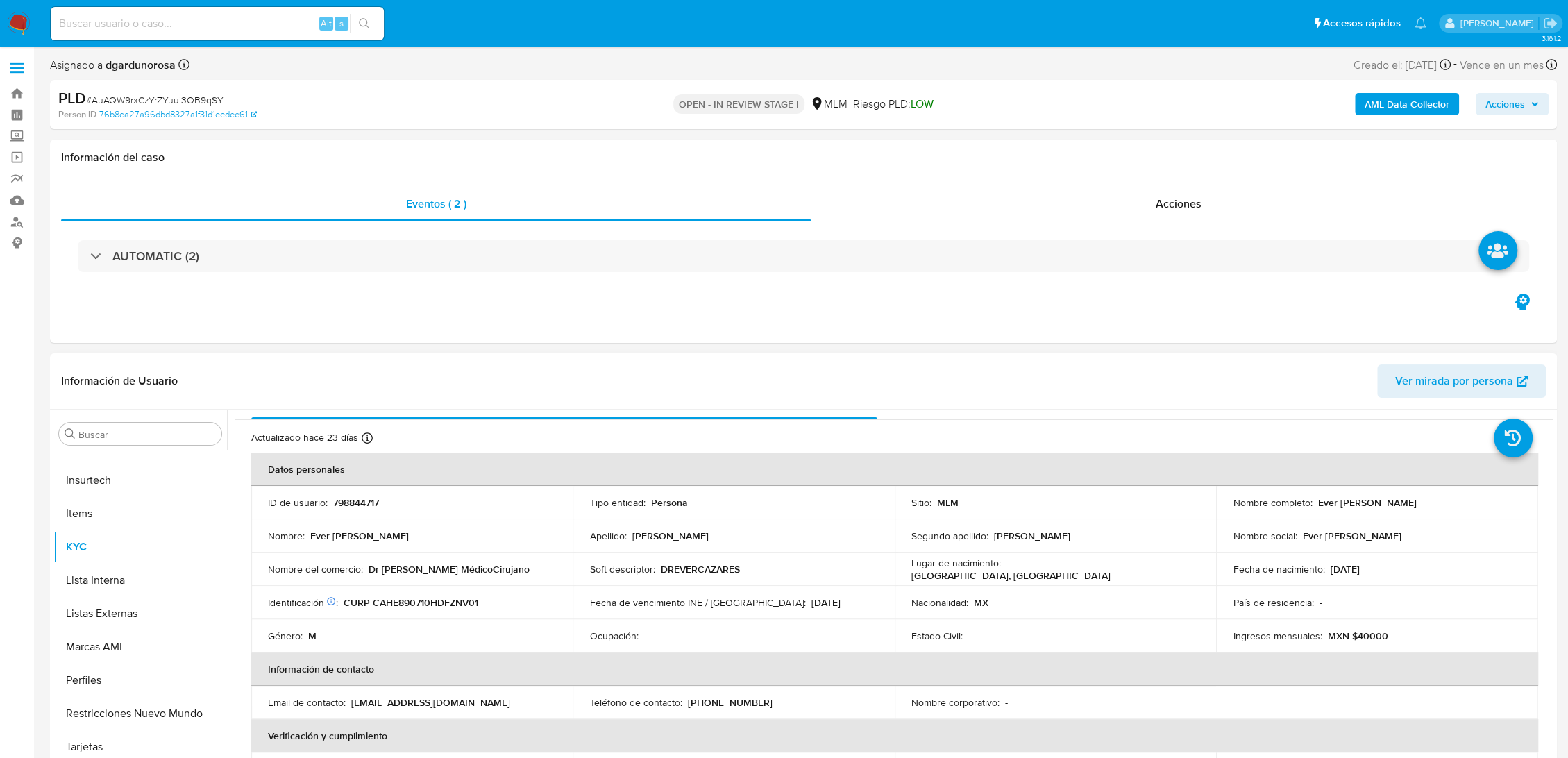
scroll to position [0, 0]
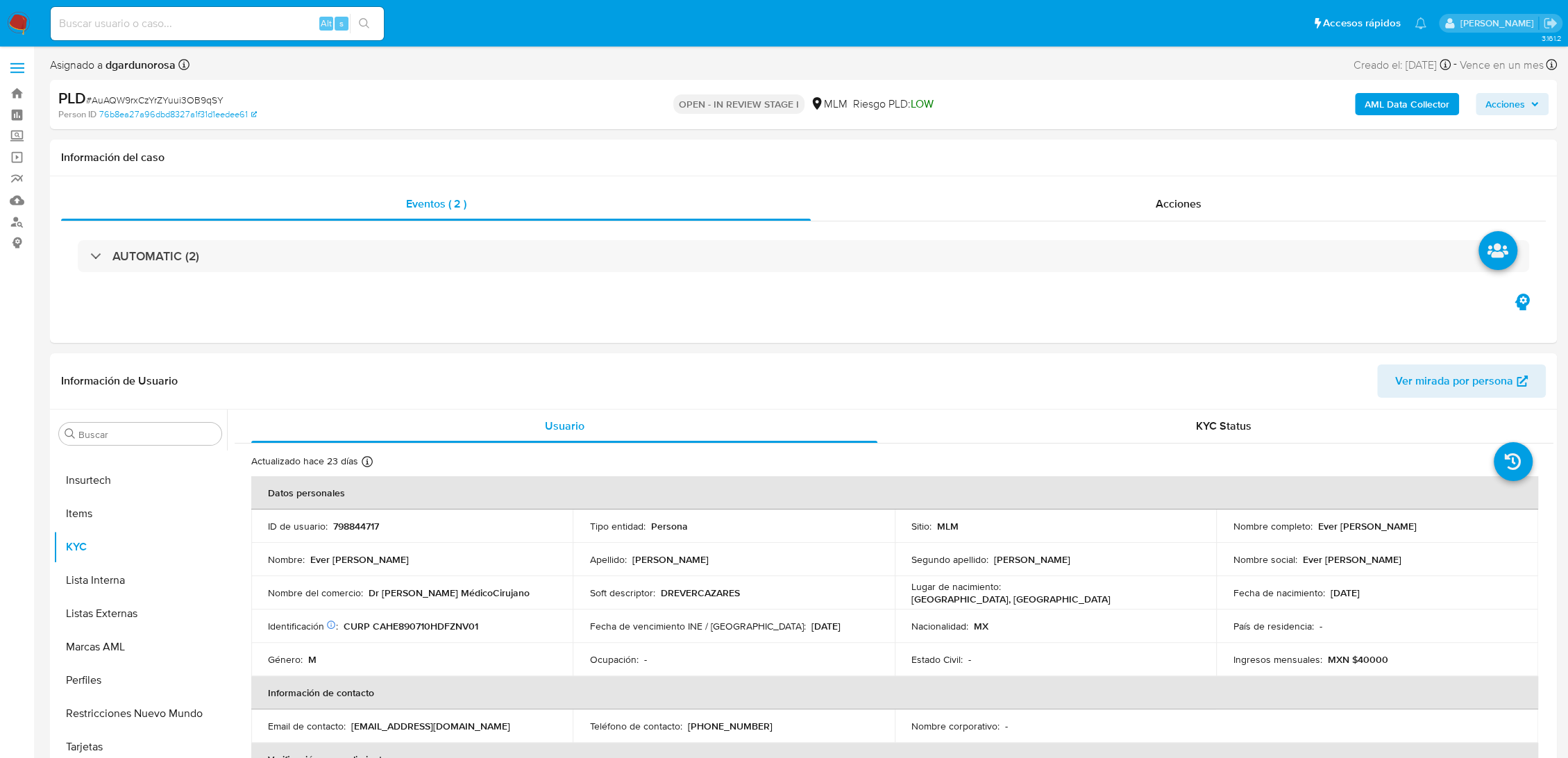
click at [157, 93] on span "# AuAQW9rxCzYrZYuui3OB9qSY" at bounding box center [154, 100] width 138 height 14
click at [161, 99] on span "# AuAQW9rxCzYrZYuui3OB9qSY" at bounding box center [154, 100] width 138 height 14
copy span "AuAQW9rxCzYrZYuui3OB9qSY"
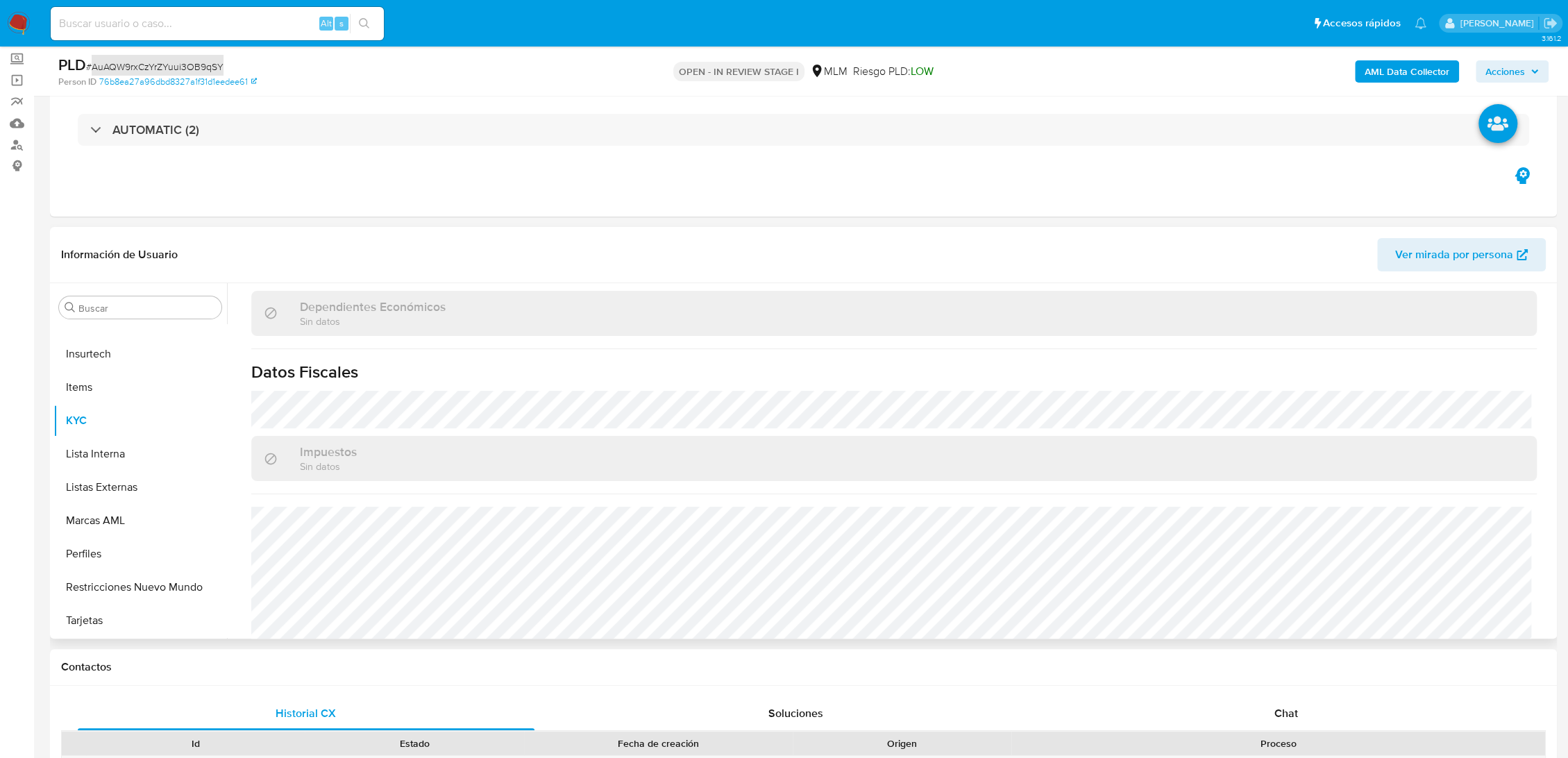
scroll to position [845, 0]
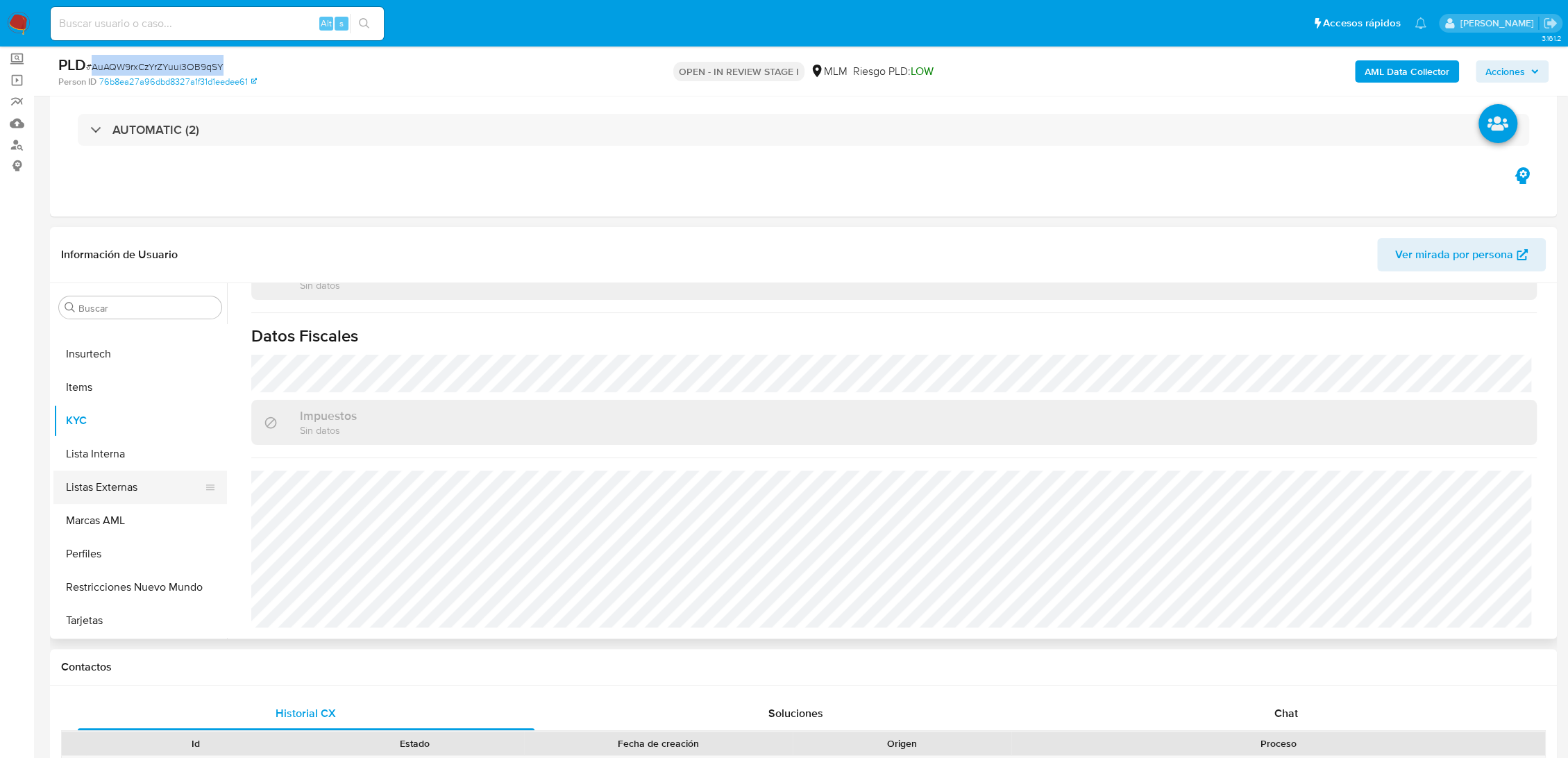
click at [119, 489] on button "Listas Externas" at bounding box center [134, 487] width 162 height 34
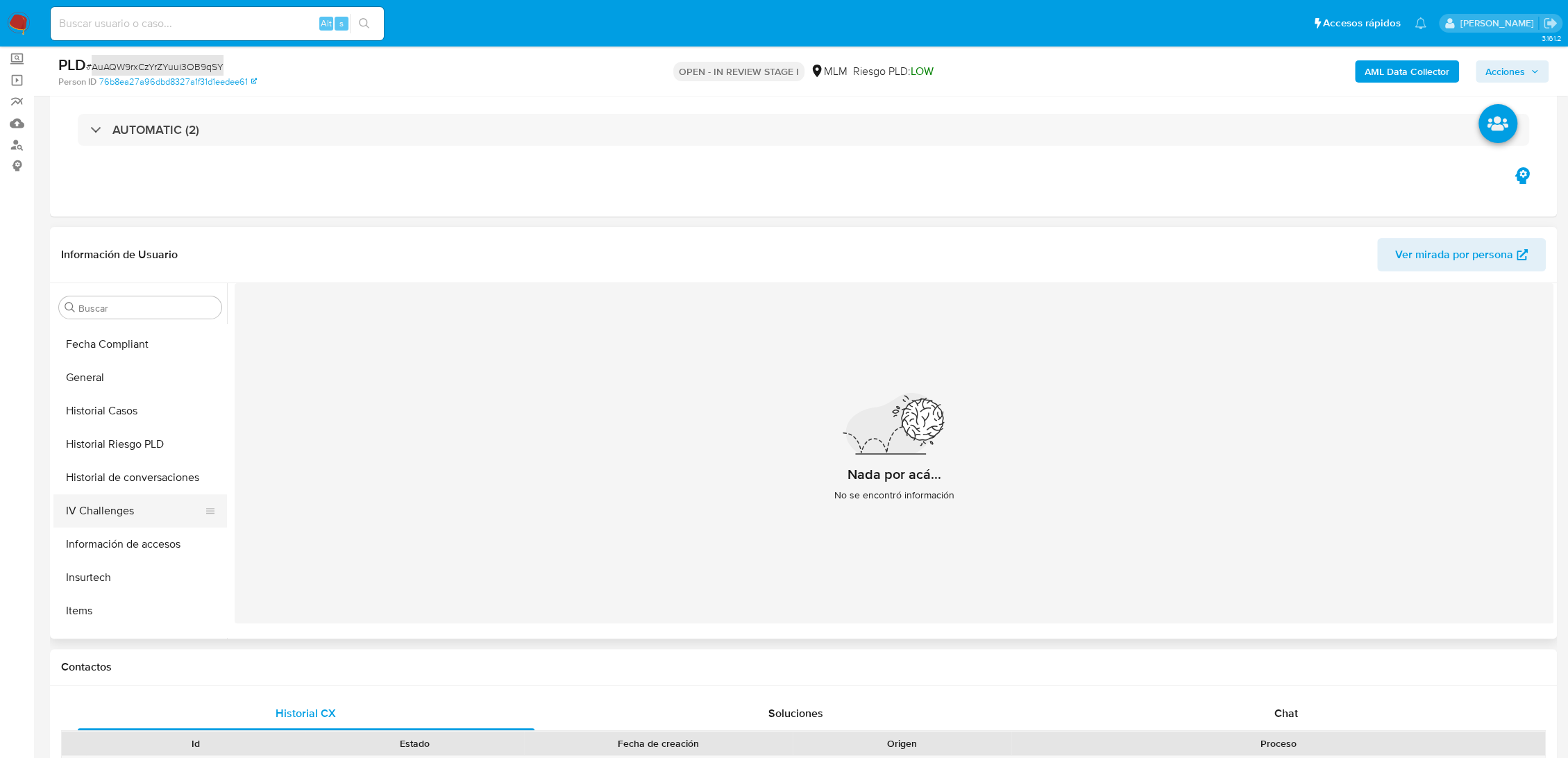
scroll to position [422, 0]
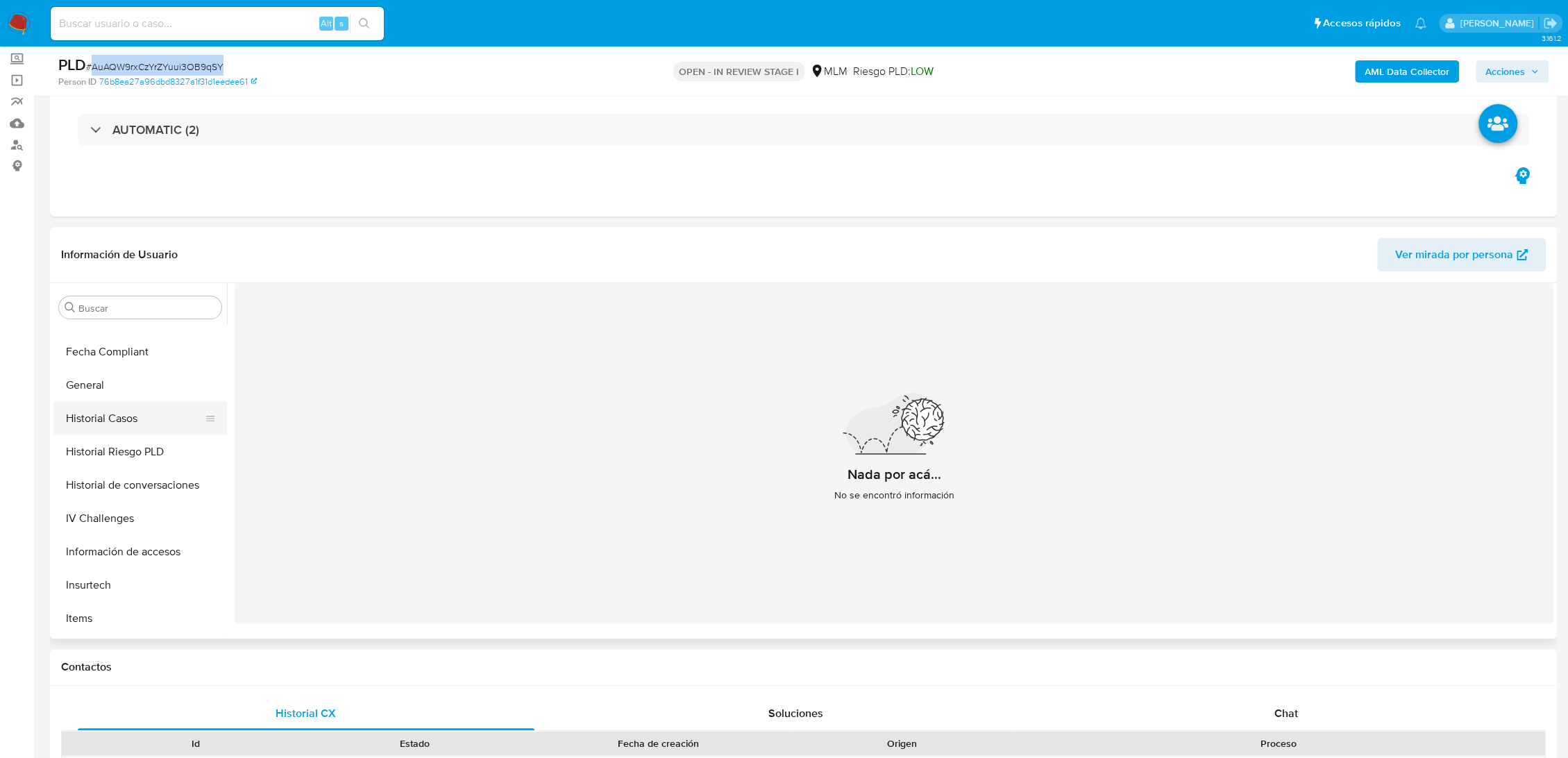
drag, startPoint x: 122, startPoint y: 375, endPoint x: 152, endPoint y: 407, distance: 43.9
click at [122, 375] on button "General" at bounding box center [140, 385] width 173 height 34
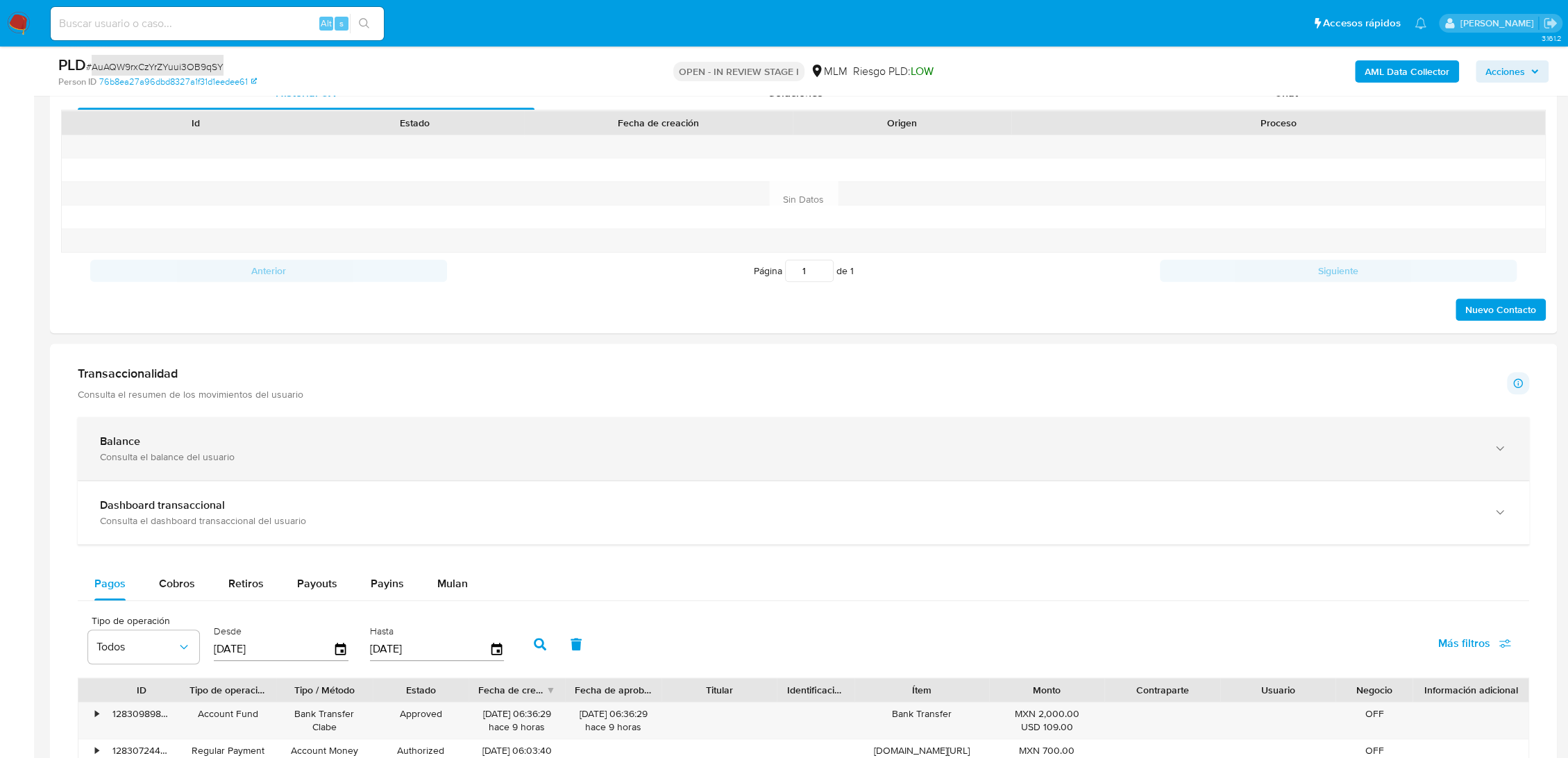
scroll to position [848, 0]
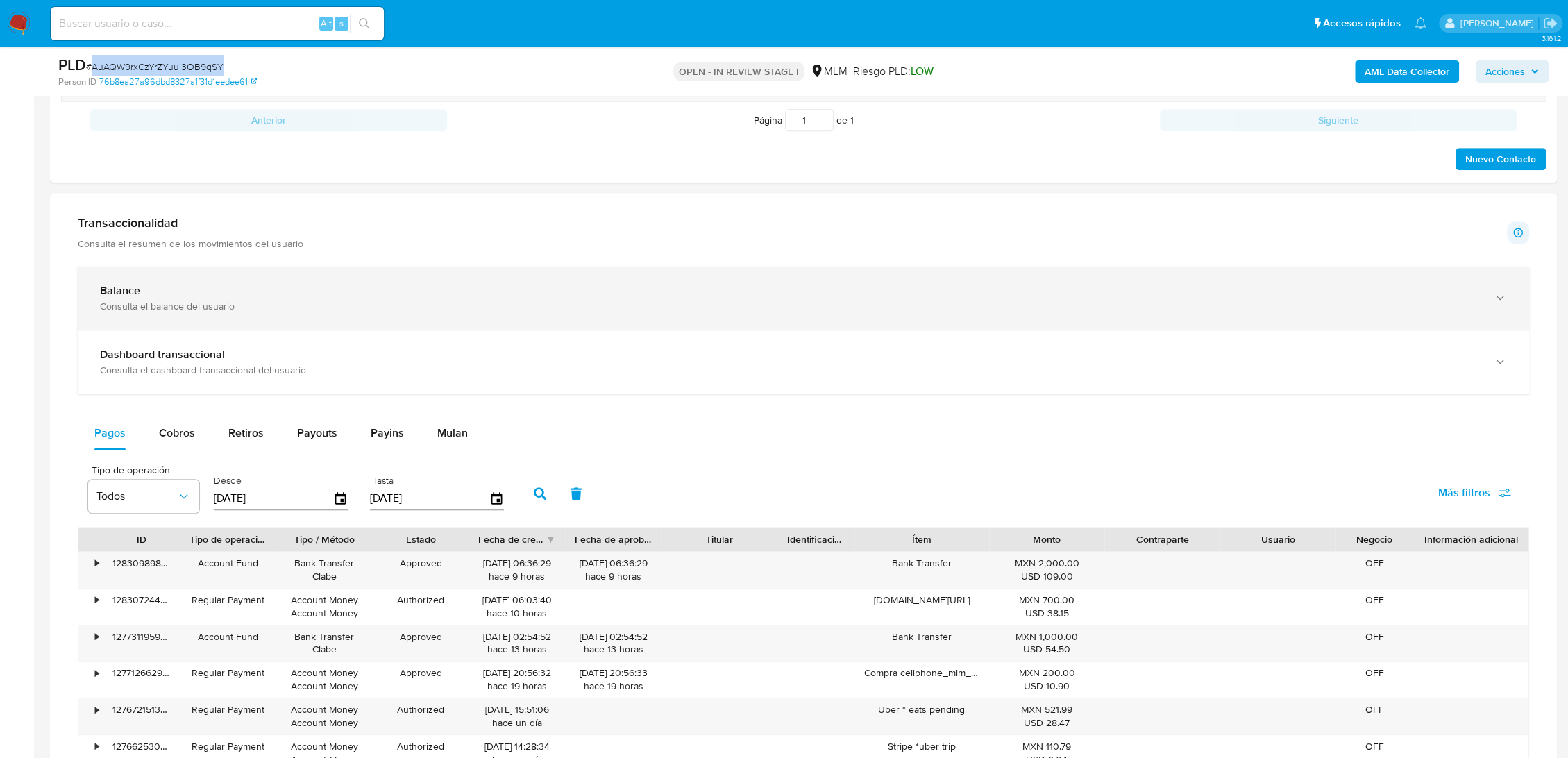
click at [274, 289] on div "Balance" at bounding box center [789, 291] width 1379 height 14
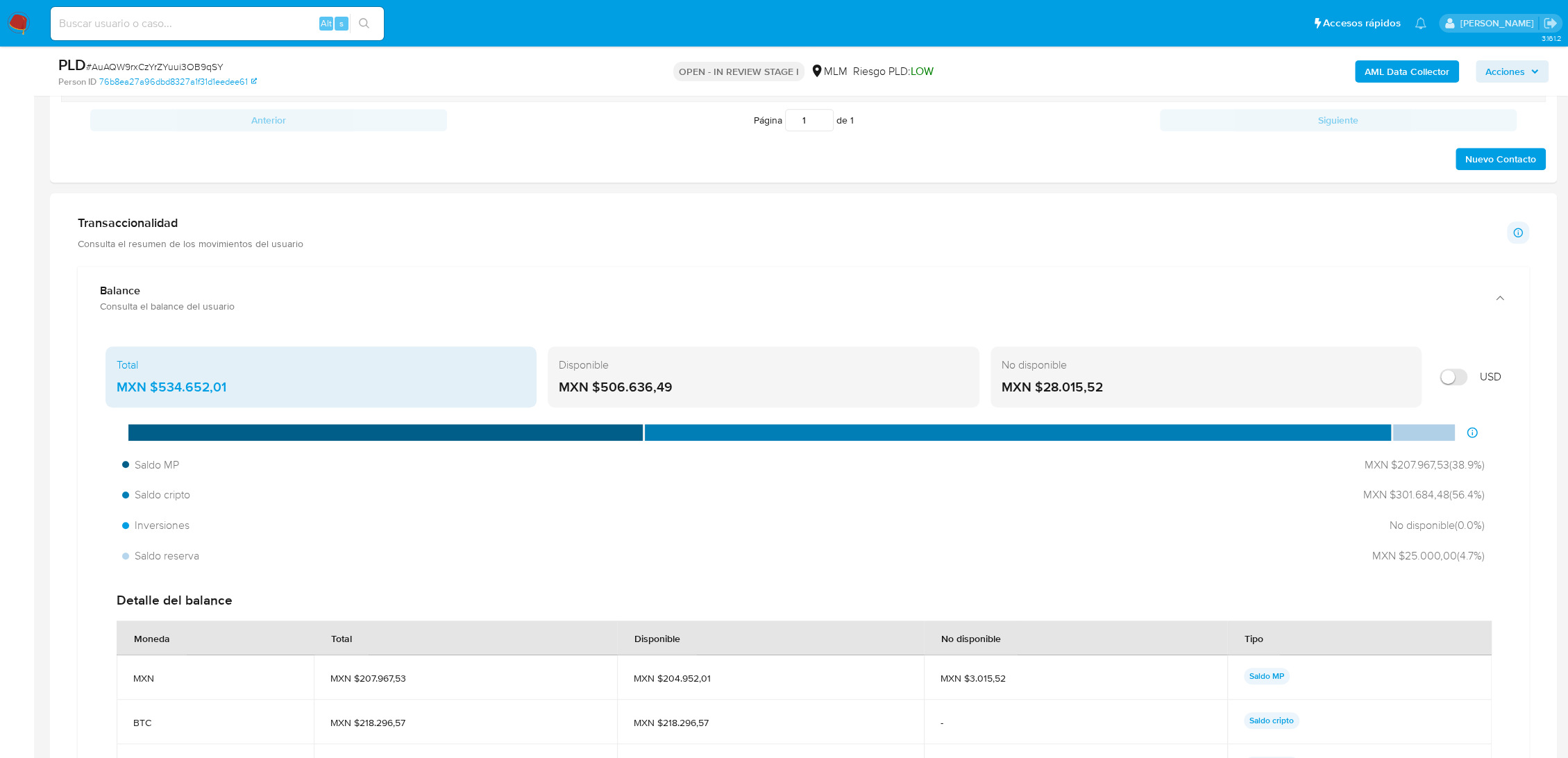
drag, startPoint x: 206, startPoint y: 385, endPoint x: 152, endPoint y: 392, distance: 54.5
click at [152, 392] on div "MXN $534.652,01" at bounding box center [321, 387] width 409 height 18
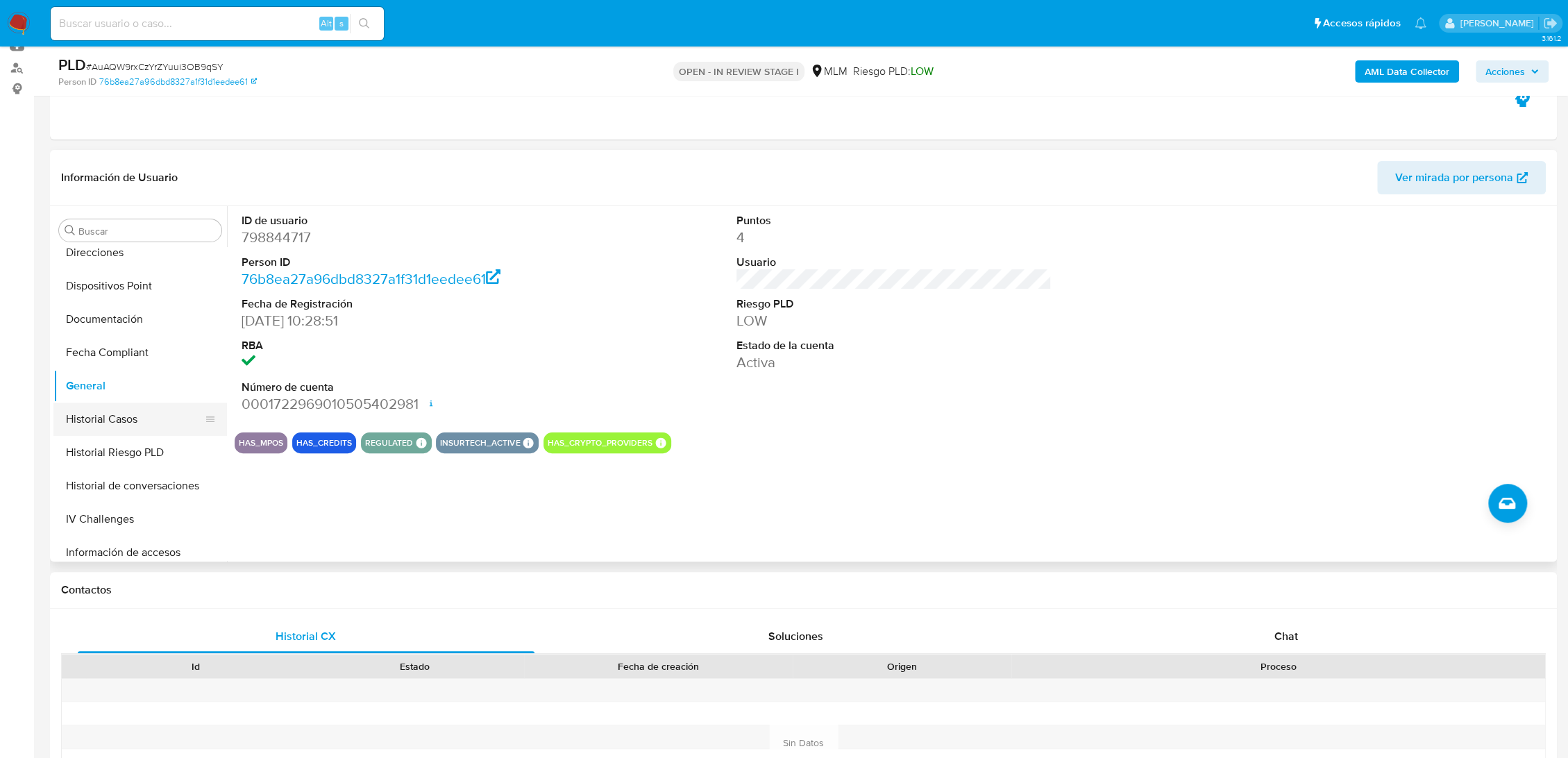
scroll to position [267, 0]
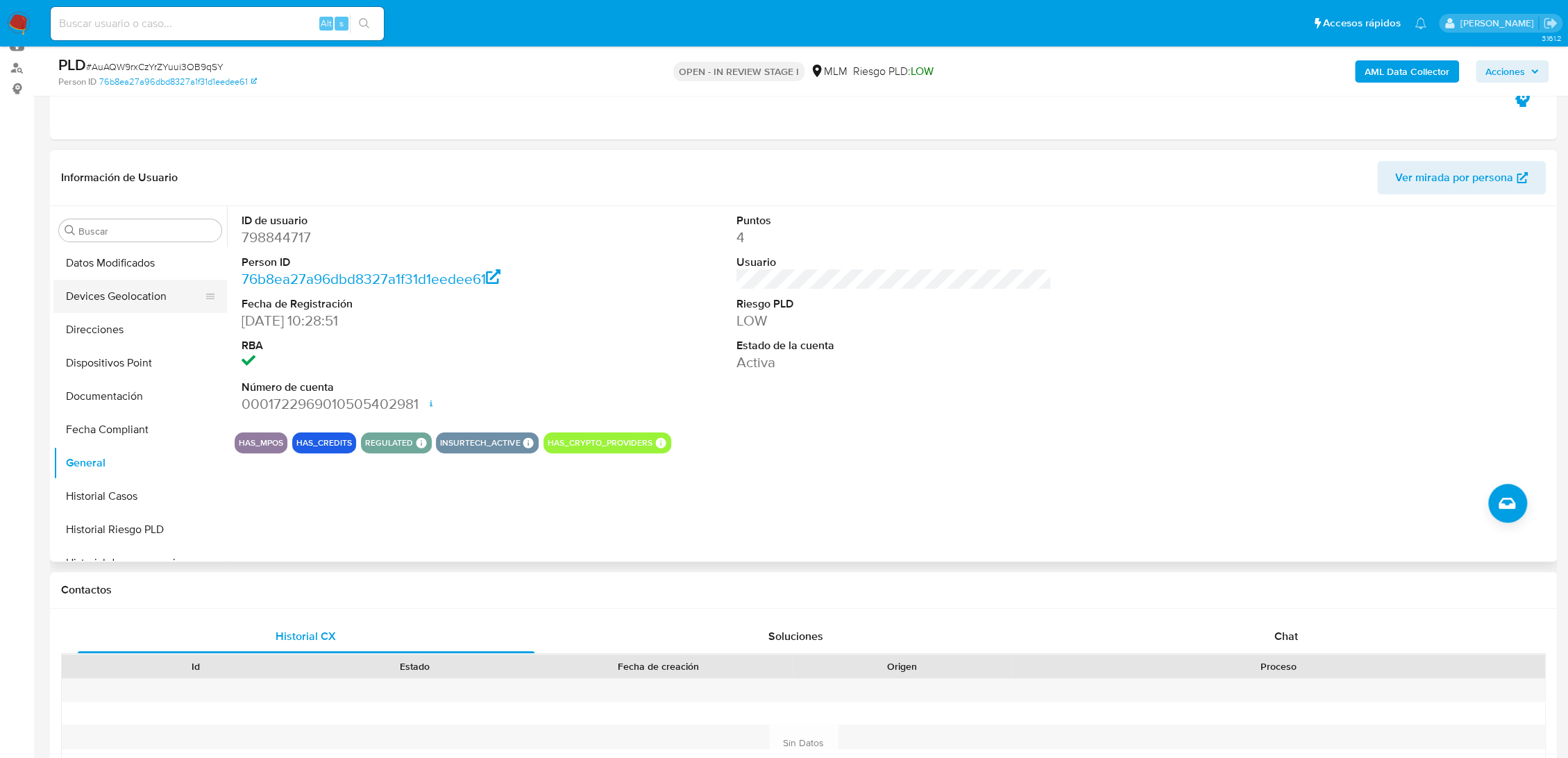
click at [131, 304] on button "Devices Geolocation" at bounding box center [134, 296] width 162 height 34
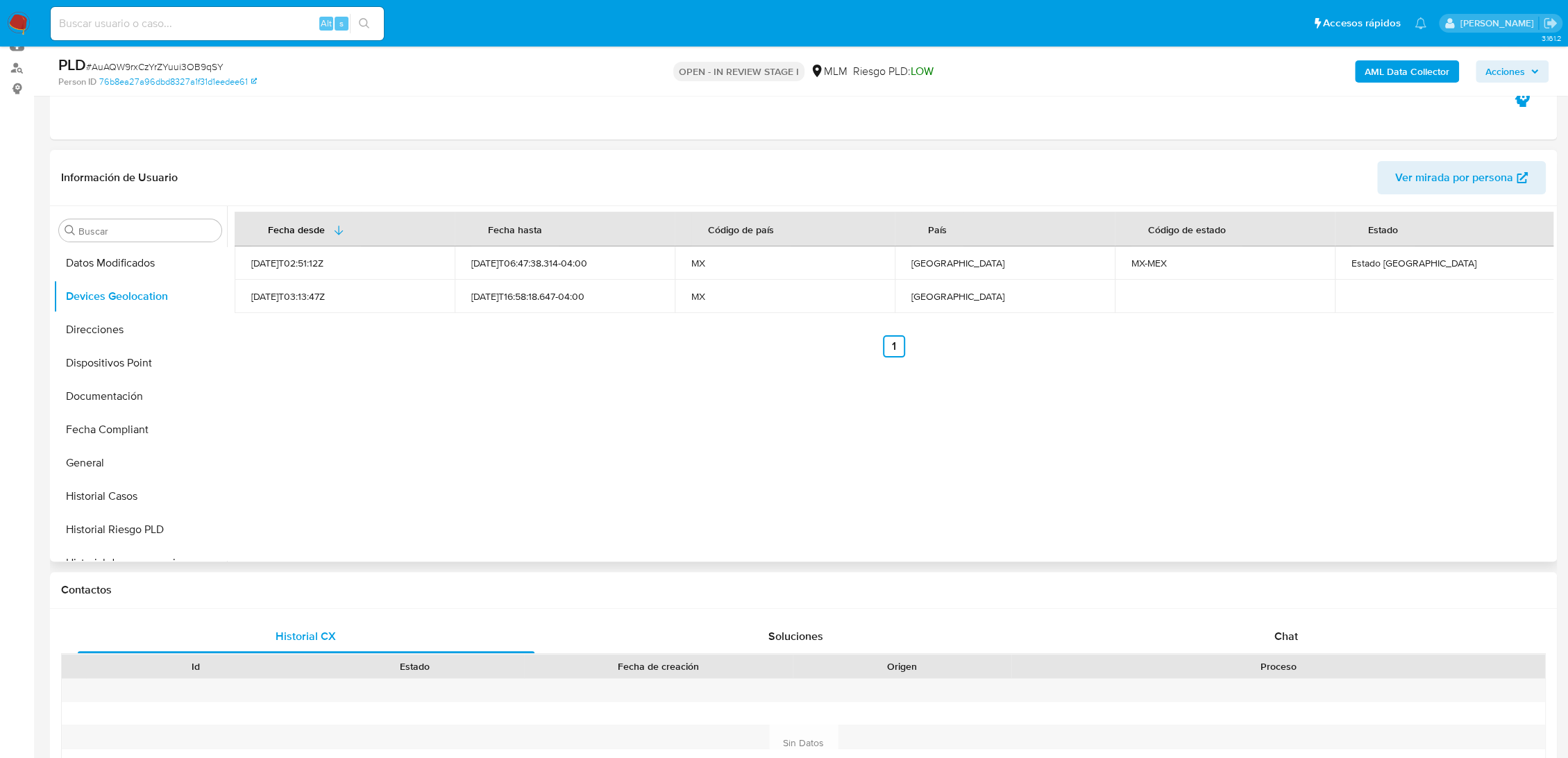
click at [144, 211] on div "Buscar Anticipos de dinero Aprobadores Aprobados Archivos adjuntos CBT Cruces y…" at bounding box center [140, 385] width 173 height 353
click at [140, 225] on input "Buscar" at bounding box center [147, 231] width 138 height 13
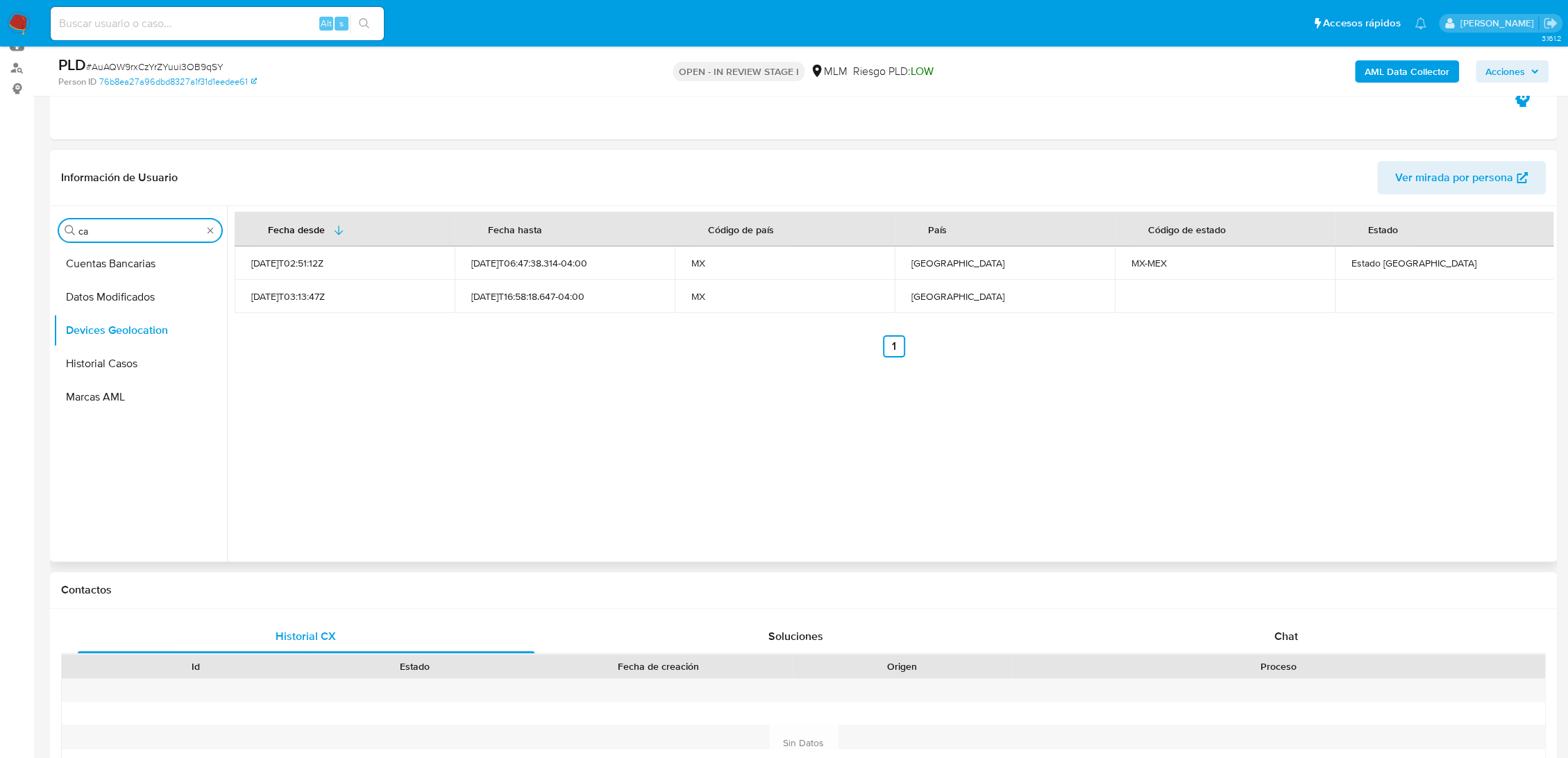
scroll to position [0, 0]
type input "cas"
click at [109, 302] on button "Historial Casos" at bounding box center [134, 297] width 162 height 34
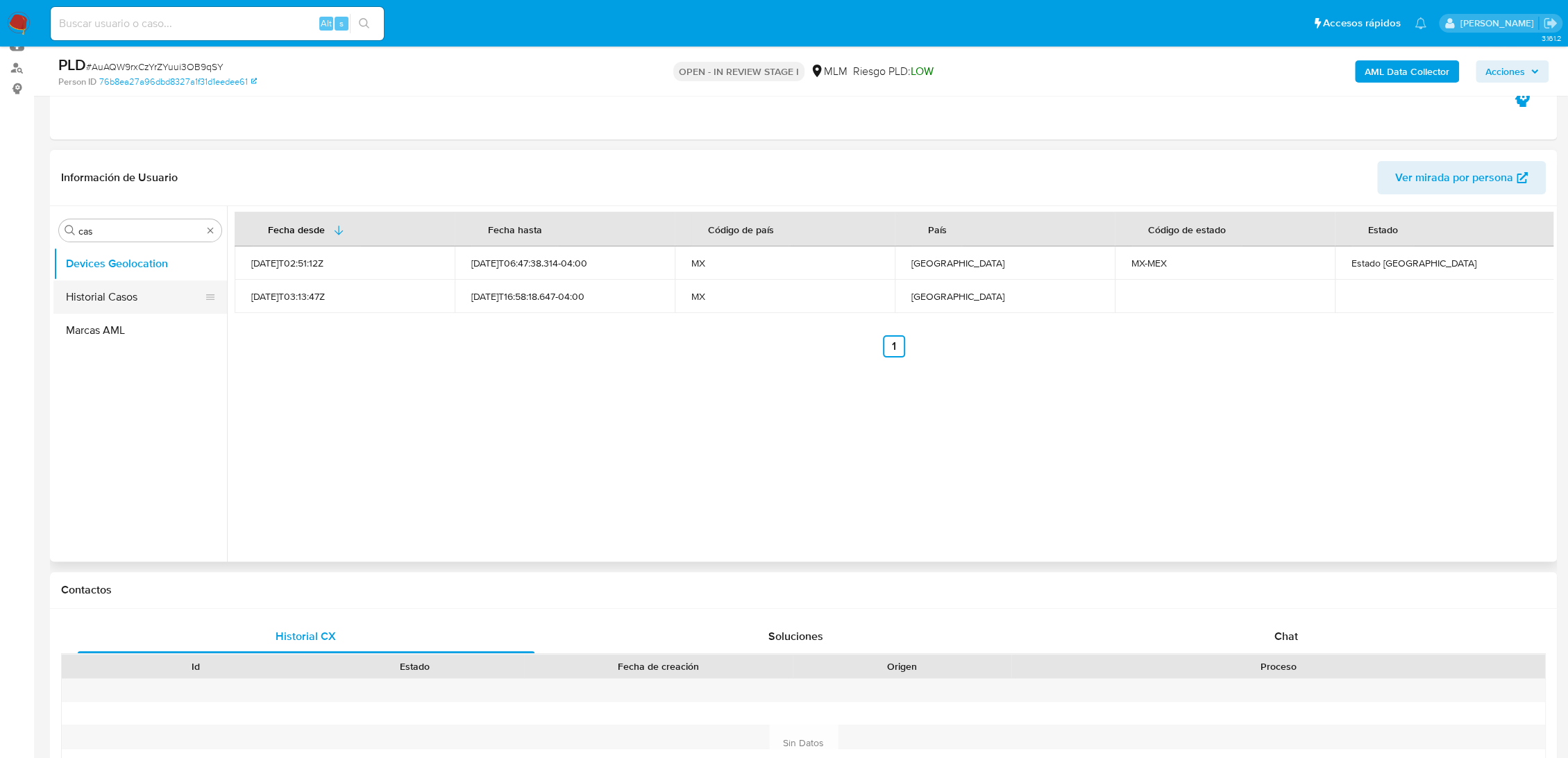
click at [132, 287] on button "Historial Casos" at bounding box center [134, 297] width 162 height 34
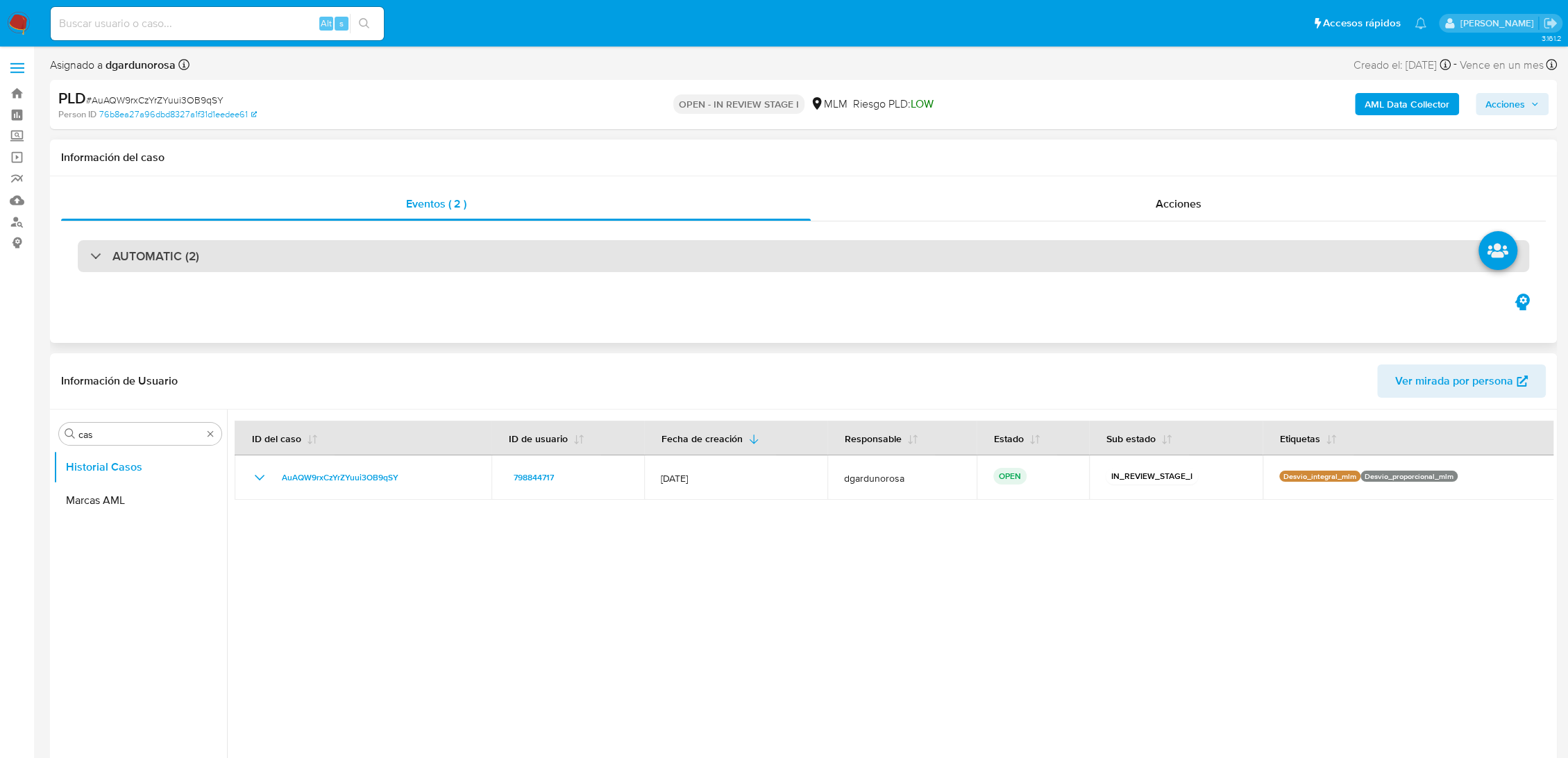
click at [324, 262] on div "AUTOMATIC (2)" at bounding box center [803, 256] width 1451 height 32
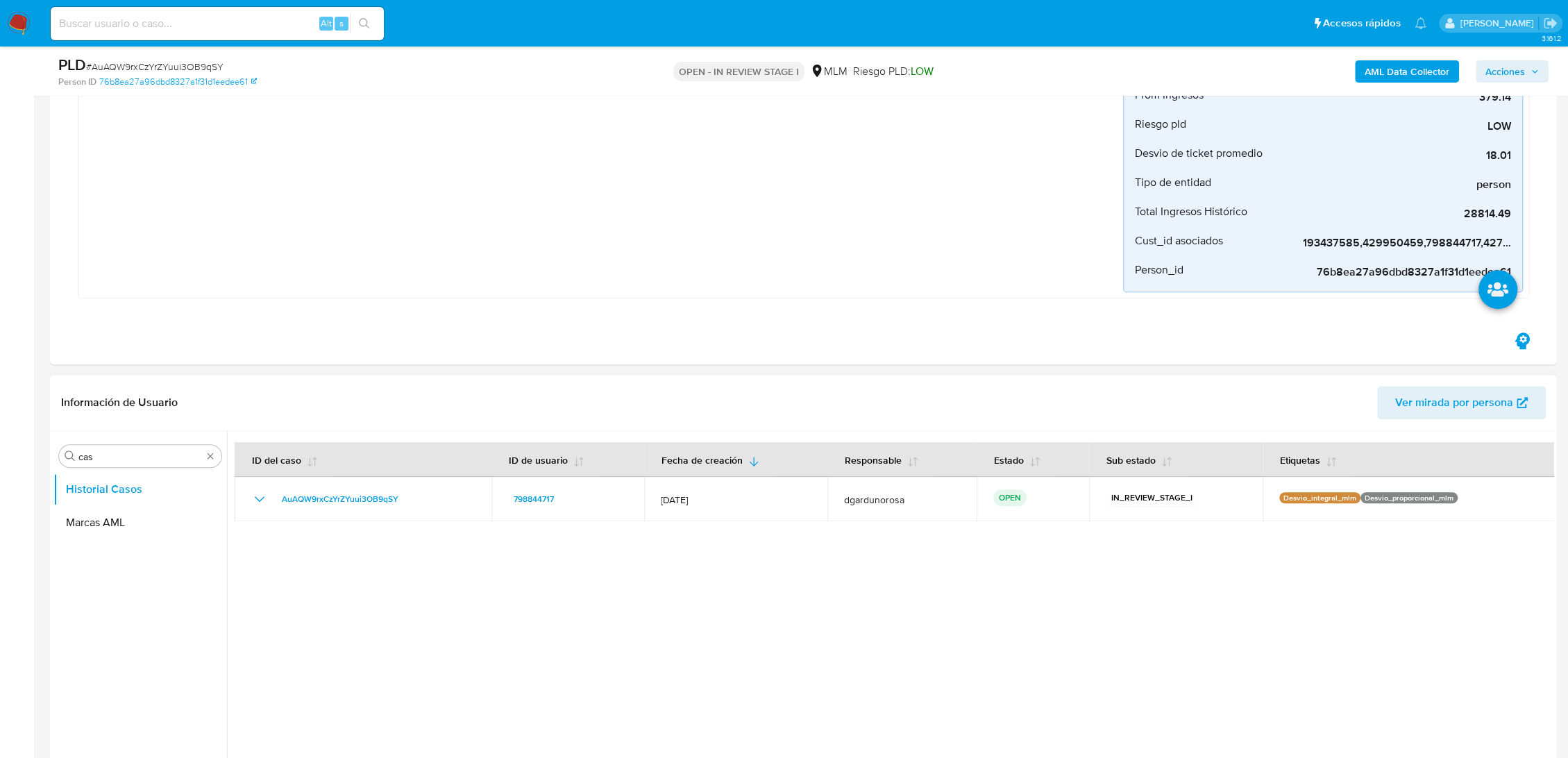
scroll to position [694, 0]
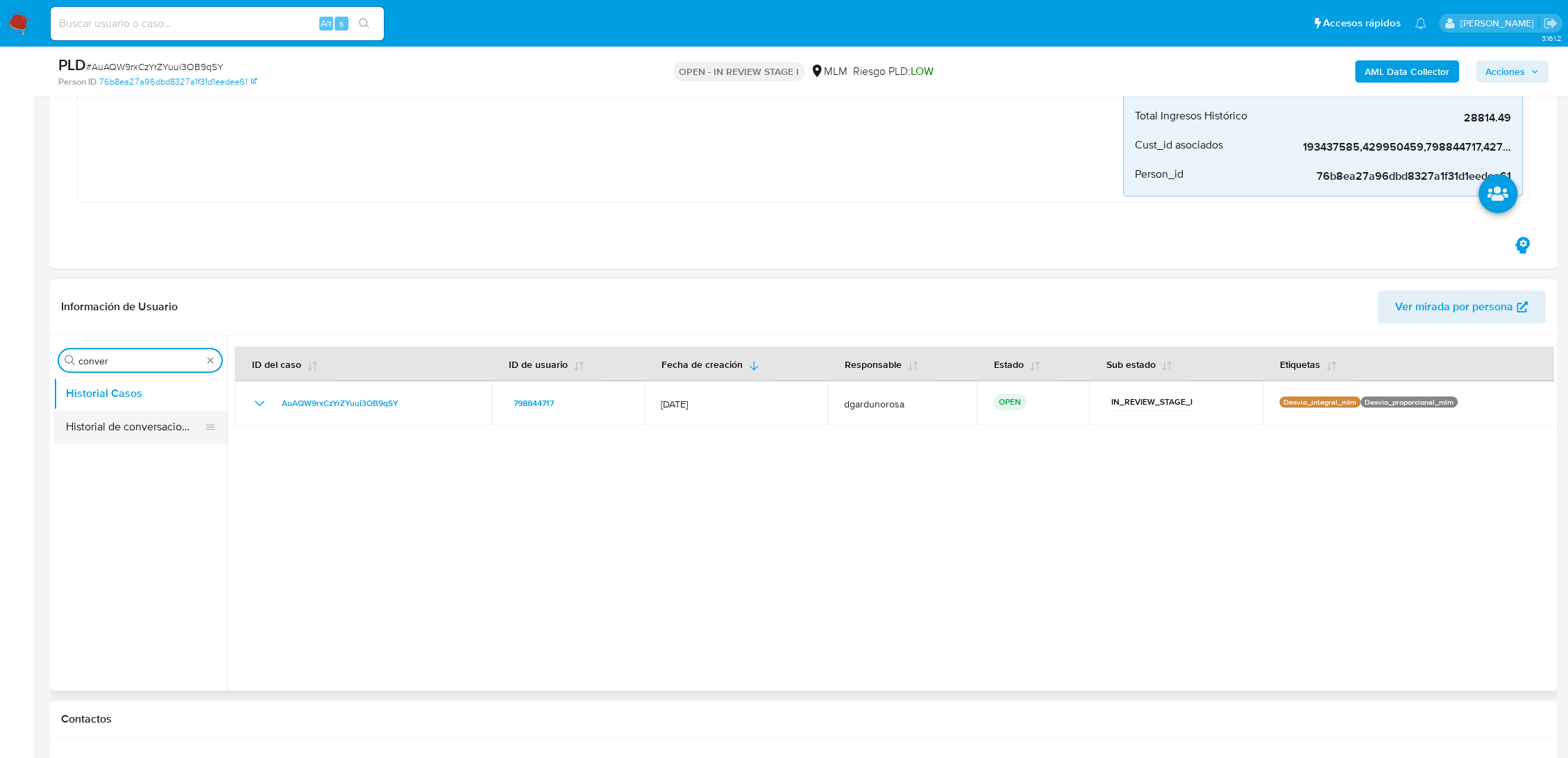
type input "conver"
click at [122, 427] on button "Historial de conversaciones" at bounding box center [140, 427] width 173 height 34
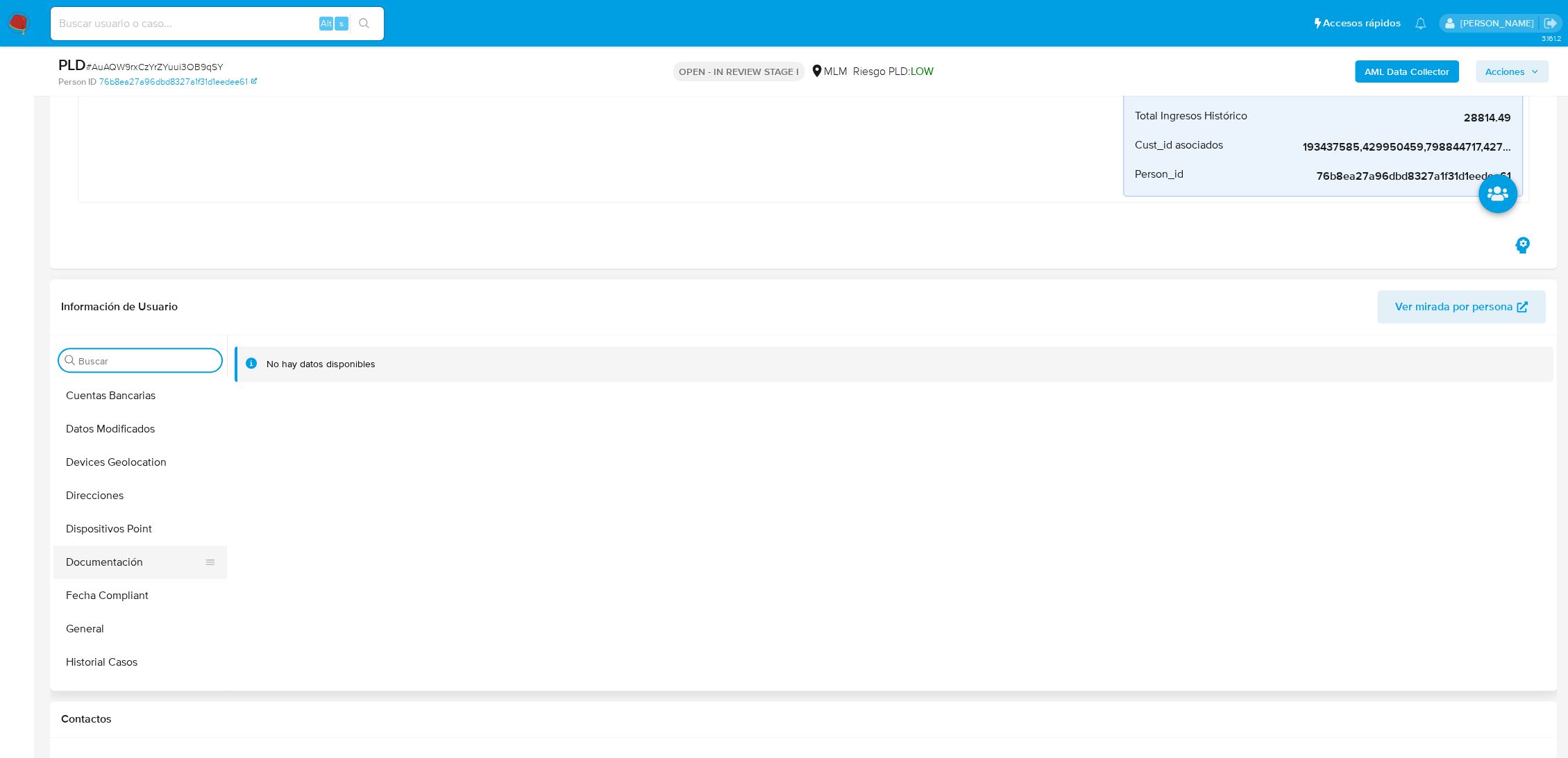
scroll to position [308, 0]
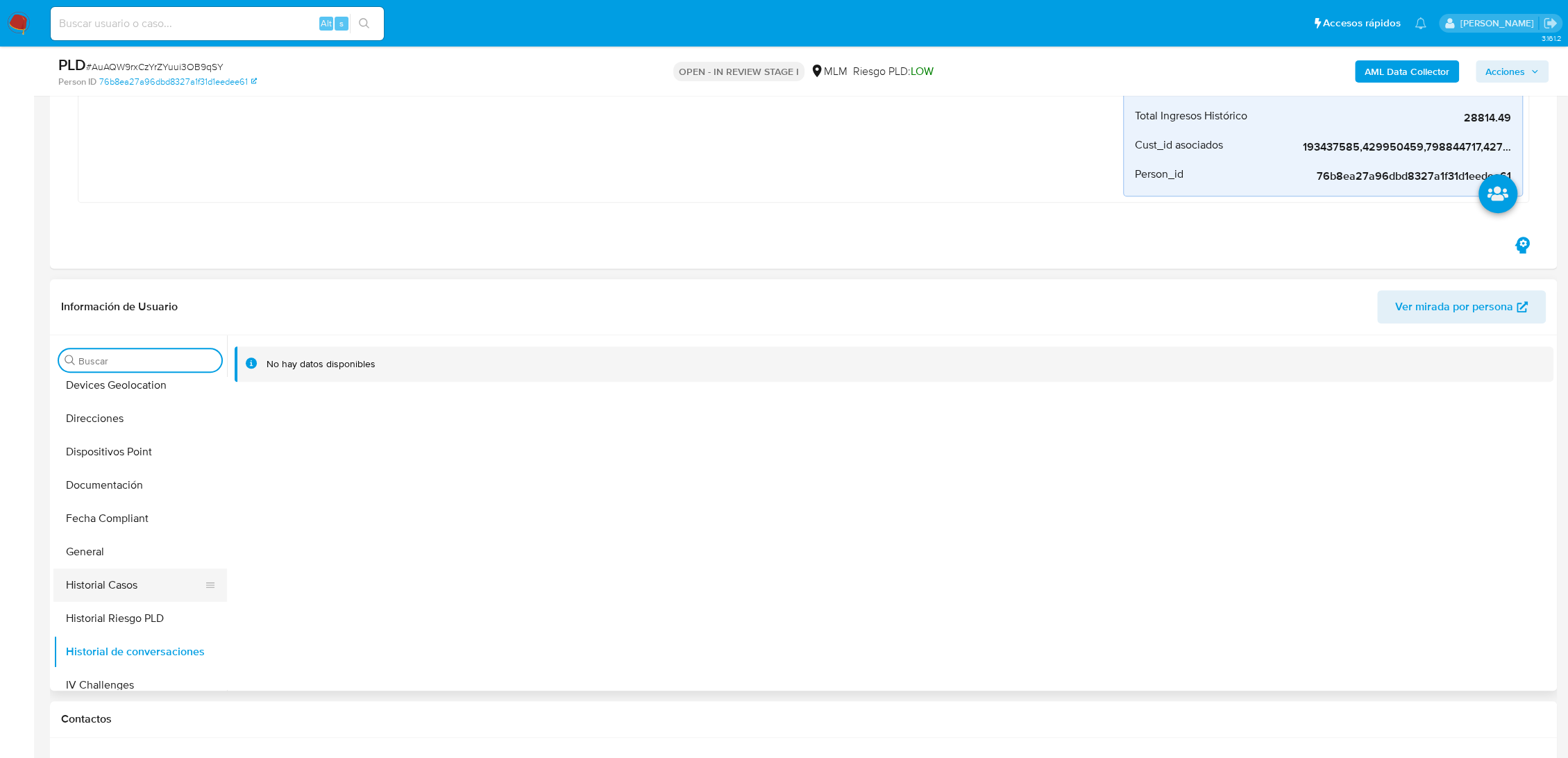
click at [118, 582] on button "Historial Casos" at bounding box center [134, 585] width 162 height 34
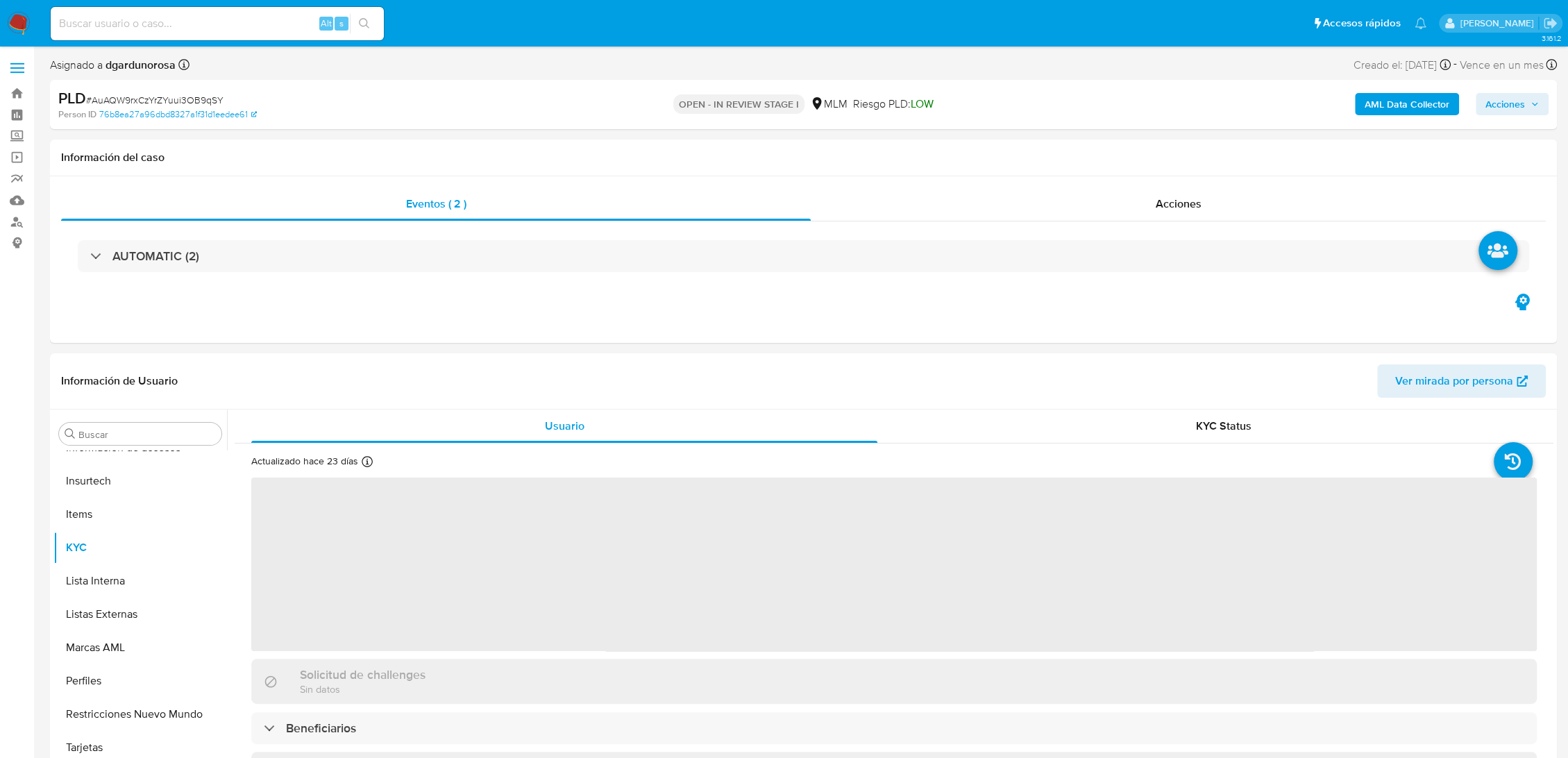
scroll to position [653, 0]
select select "10"
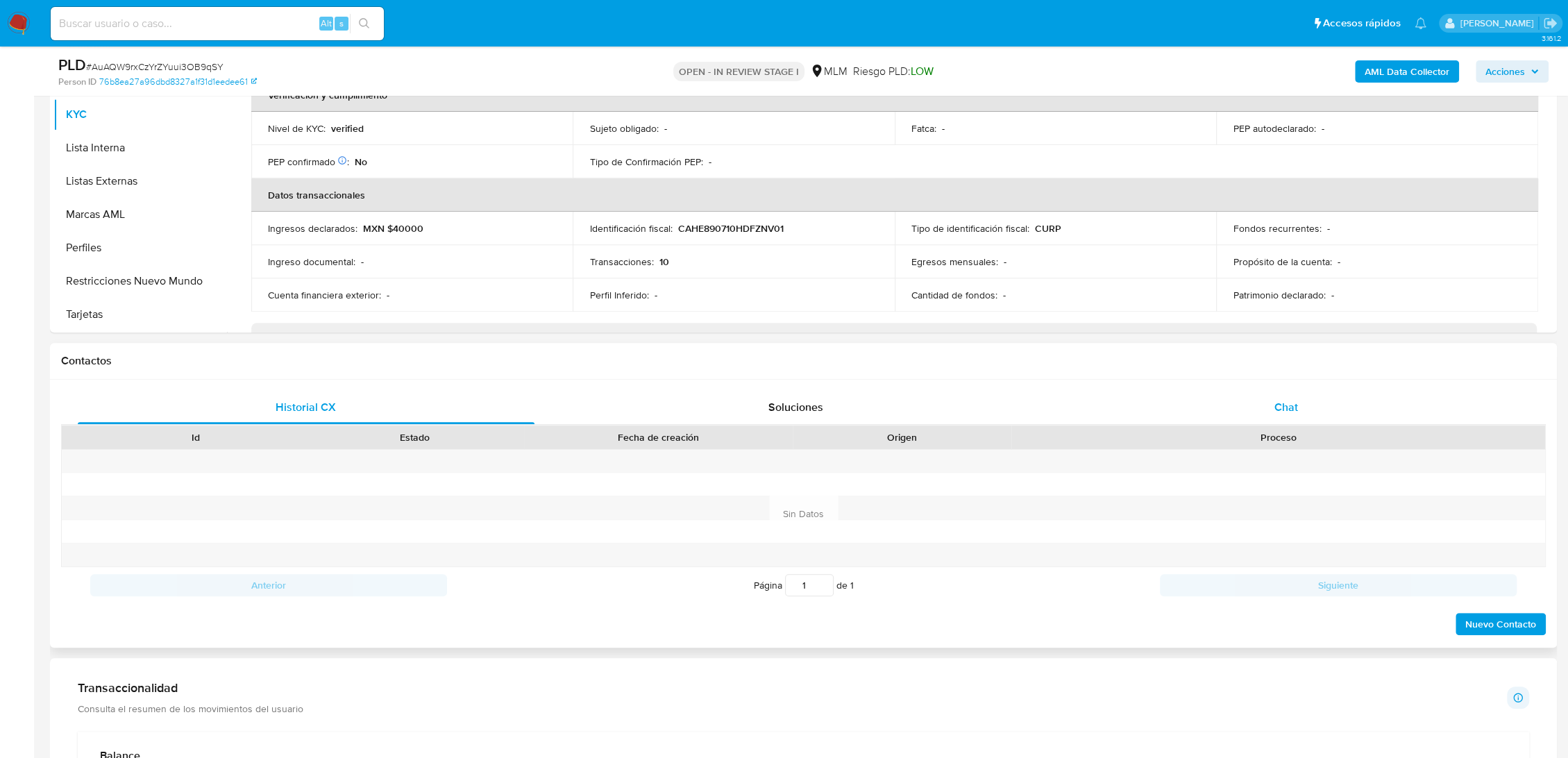
scroll to position [385, 0]
click at [1275, 397] on span "Chat" at bounding box center [1286, 405] width 24 height 16
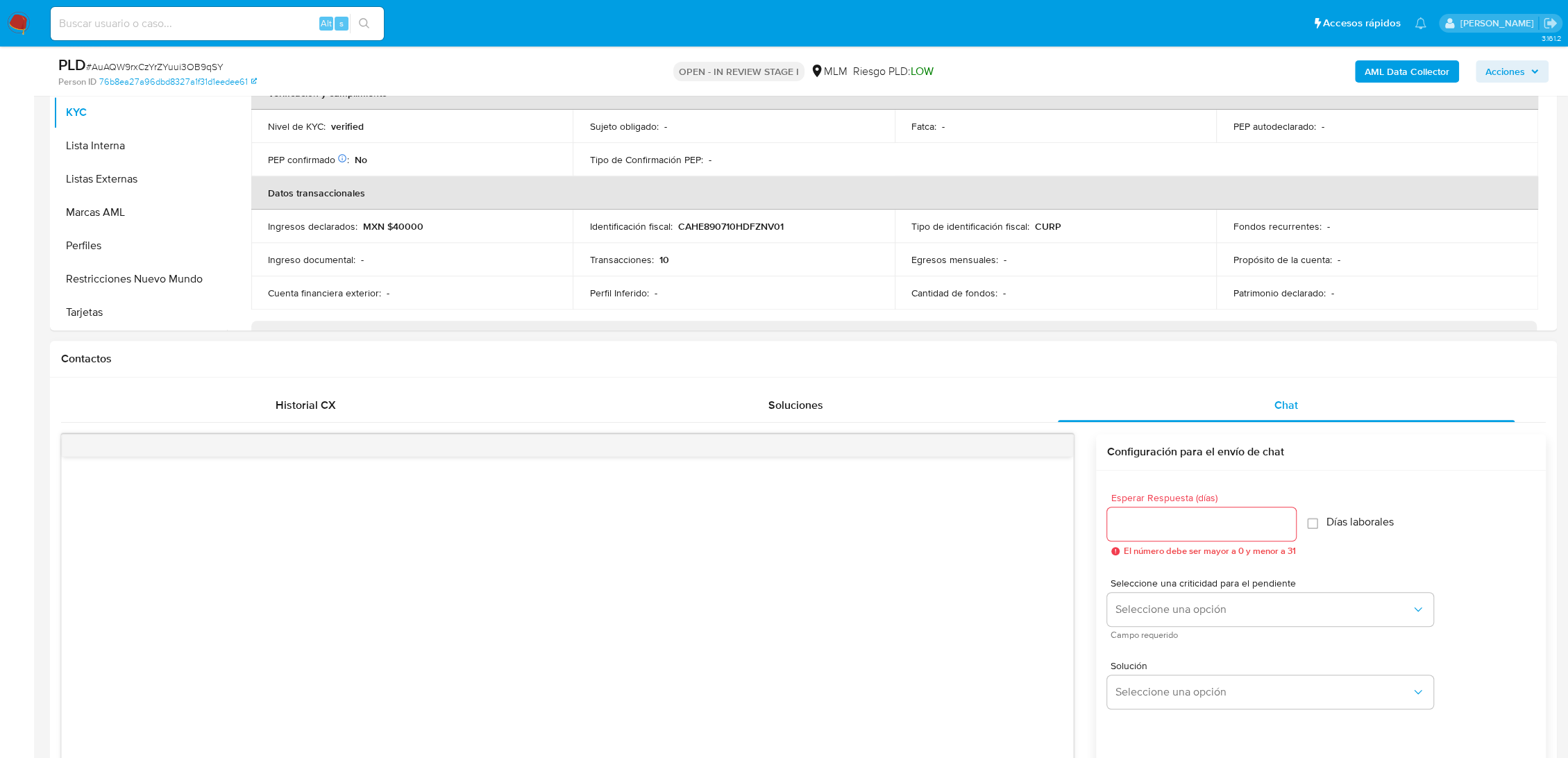
click at [1231, 511] on div at bounding box center [1201, 524] width 189 height 34
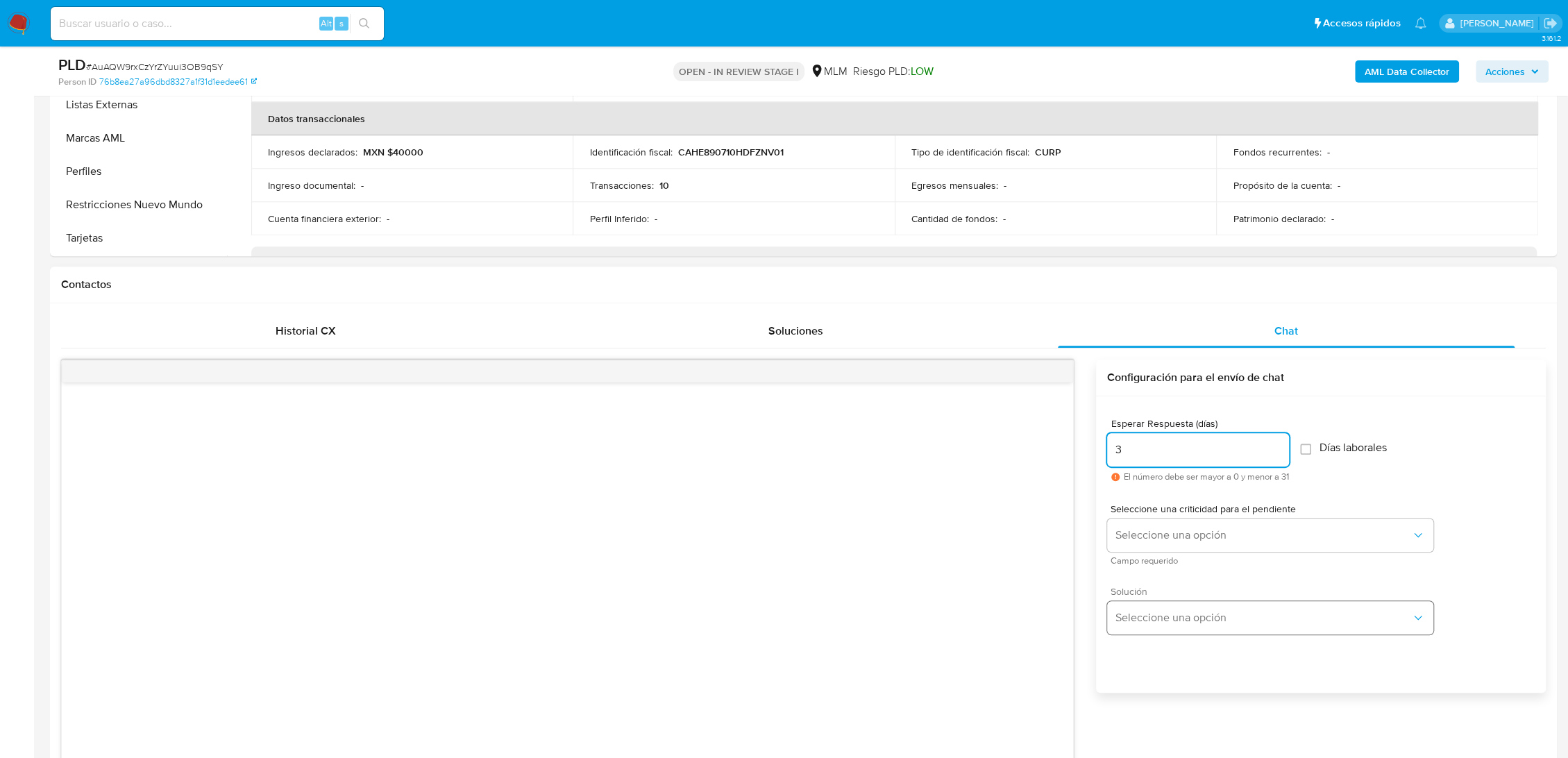
scroll to position [539, 0]
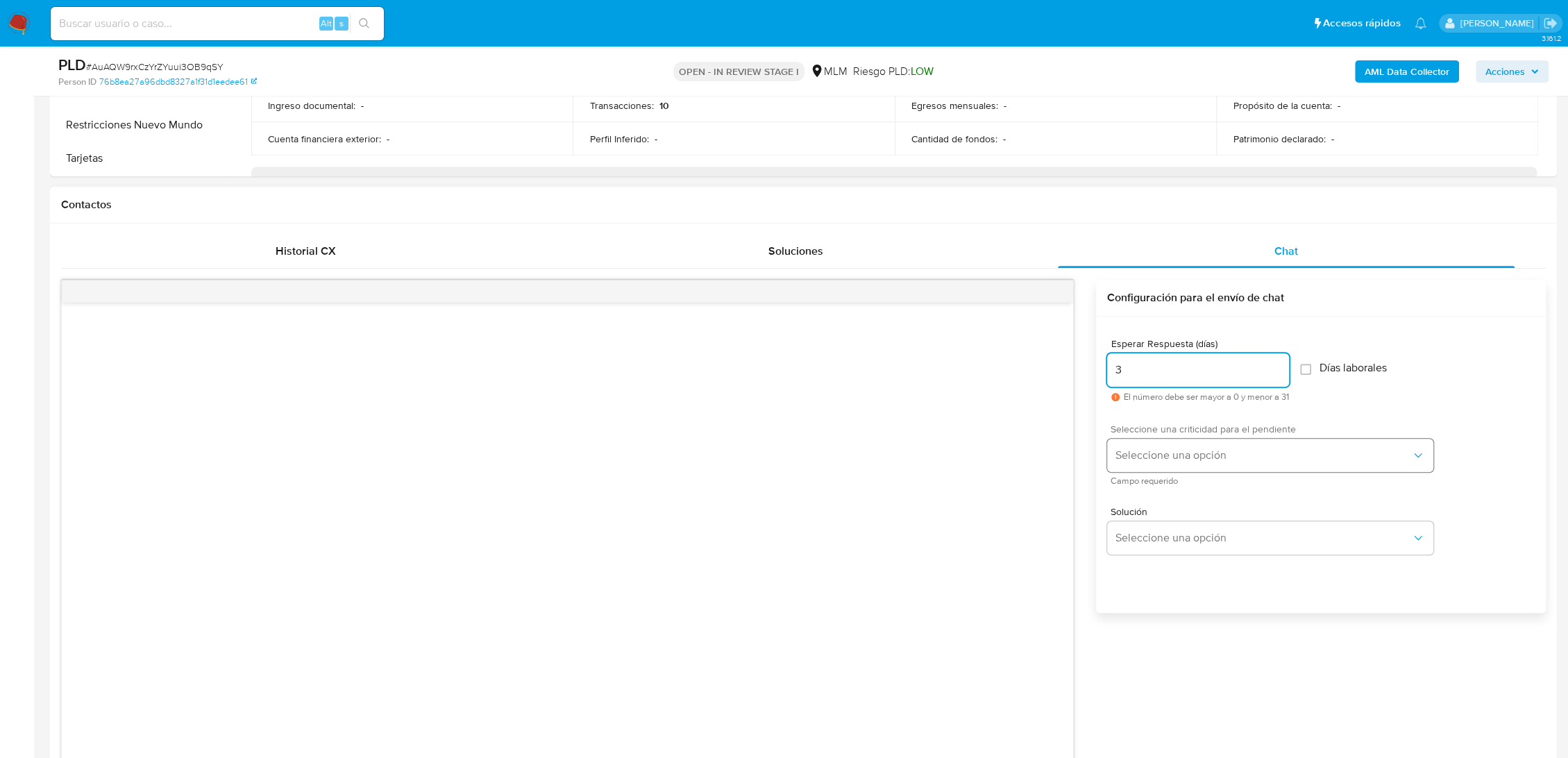
type input "3"
click at [1174, 443] on button "Seleccione una opción" at bounding box center [1269, 455] width 326 height 34
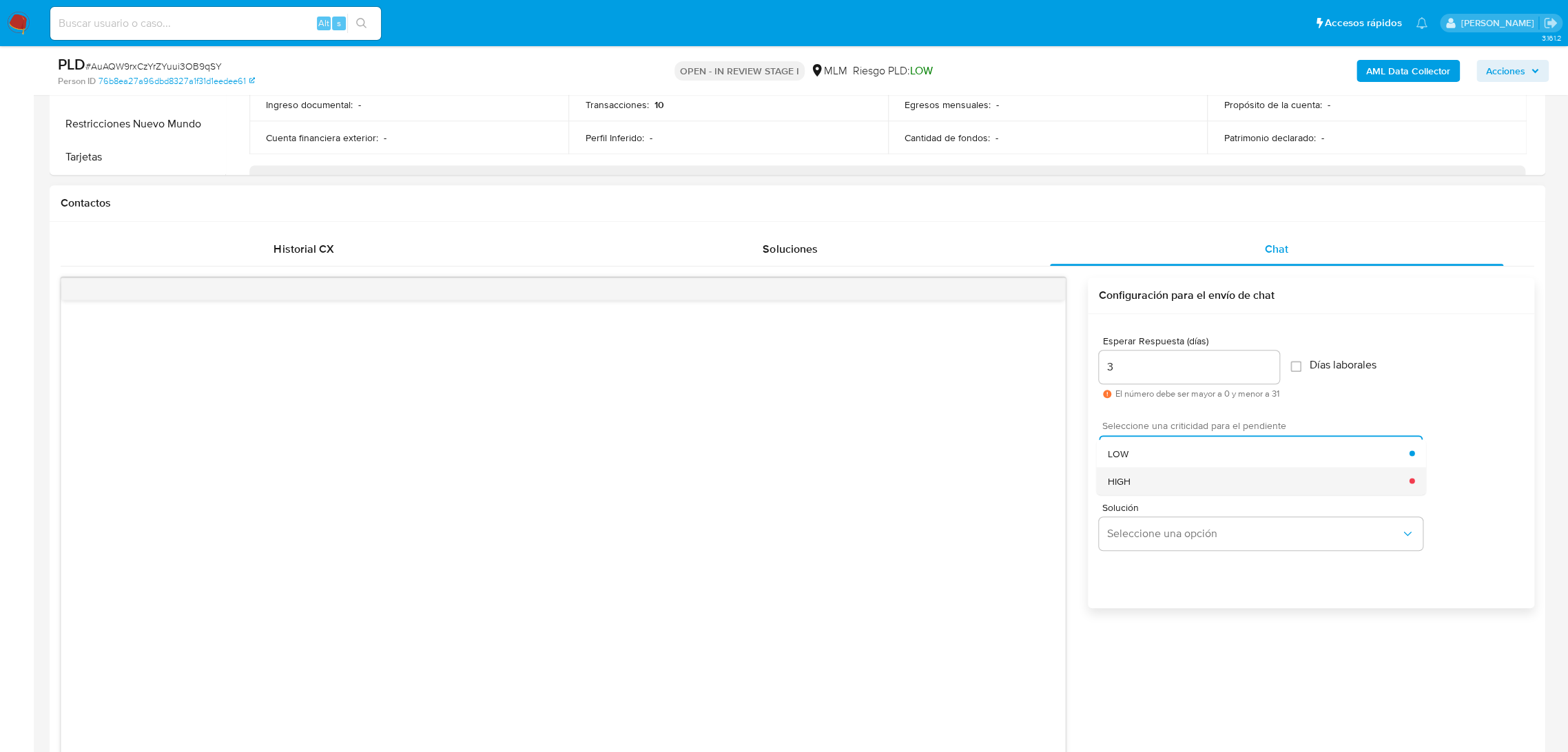
click at [1179, 472] on div "HIGH" at bounding box center [1257, 481] width 302 height 28
click at [694, 587] on div at bounding box center [563, 538] width 1003 height 477
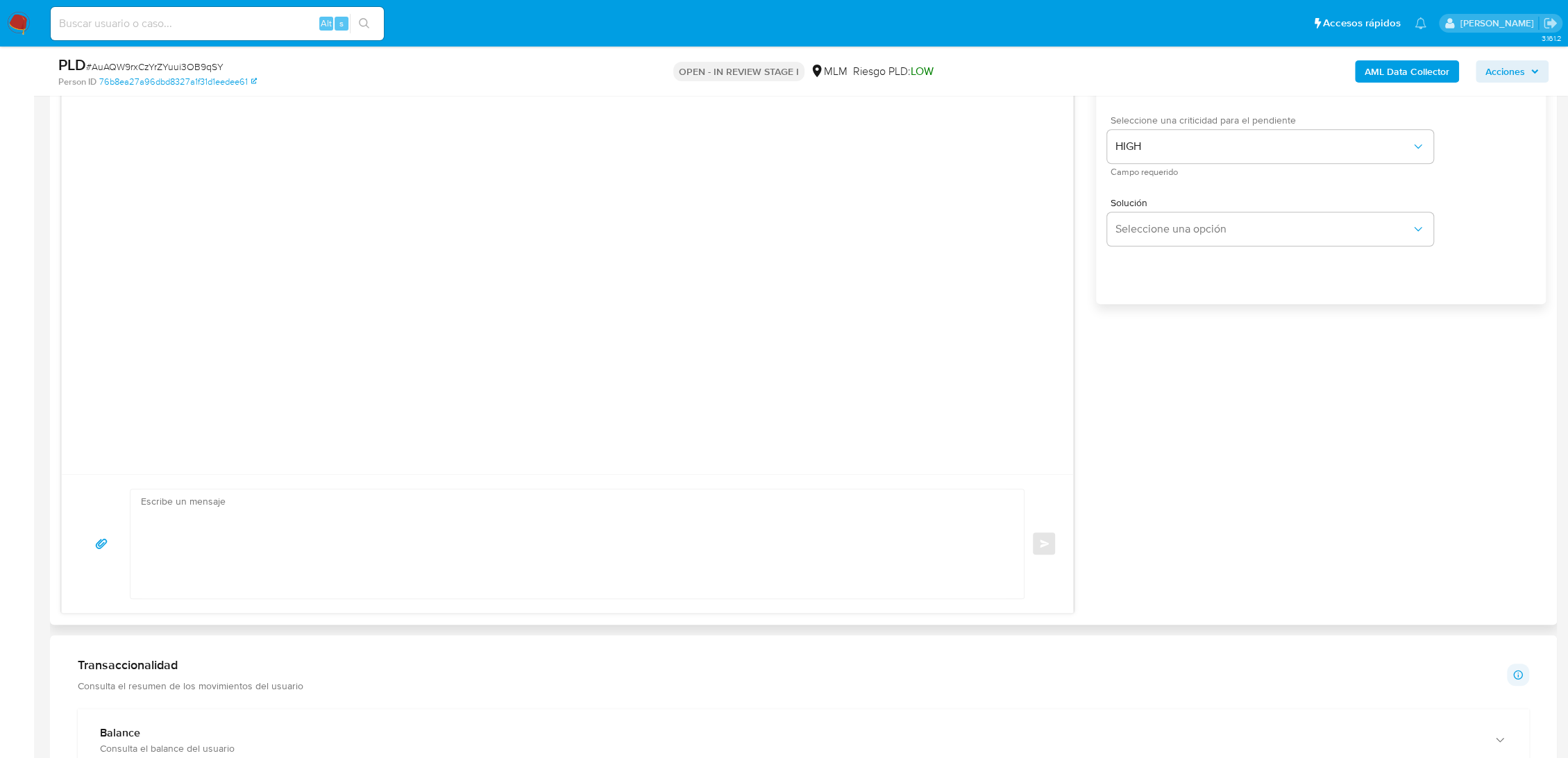
click at [321, 562] on textarea at bounding box center [574, 544] width 865 height 109
paste textarea "Loremips dolorsi, Am consect adi eli seddoeius te incidid ut Laboree Dolo, magn…"
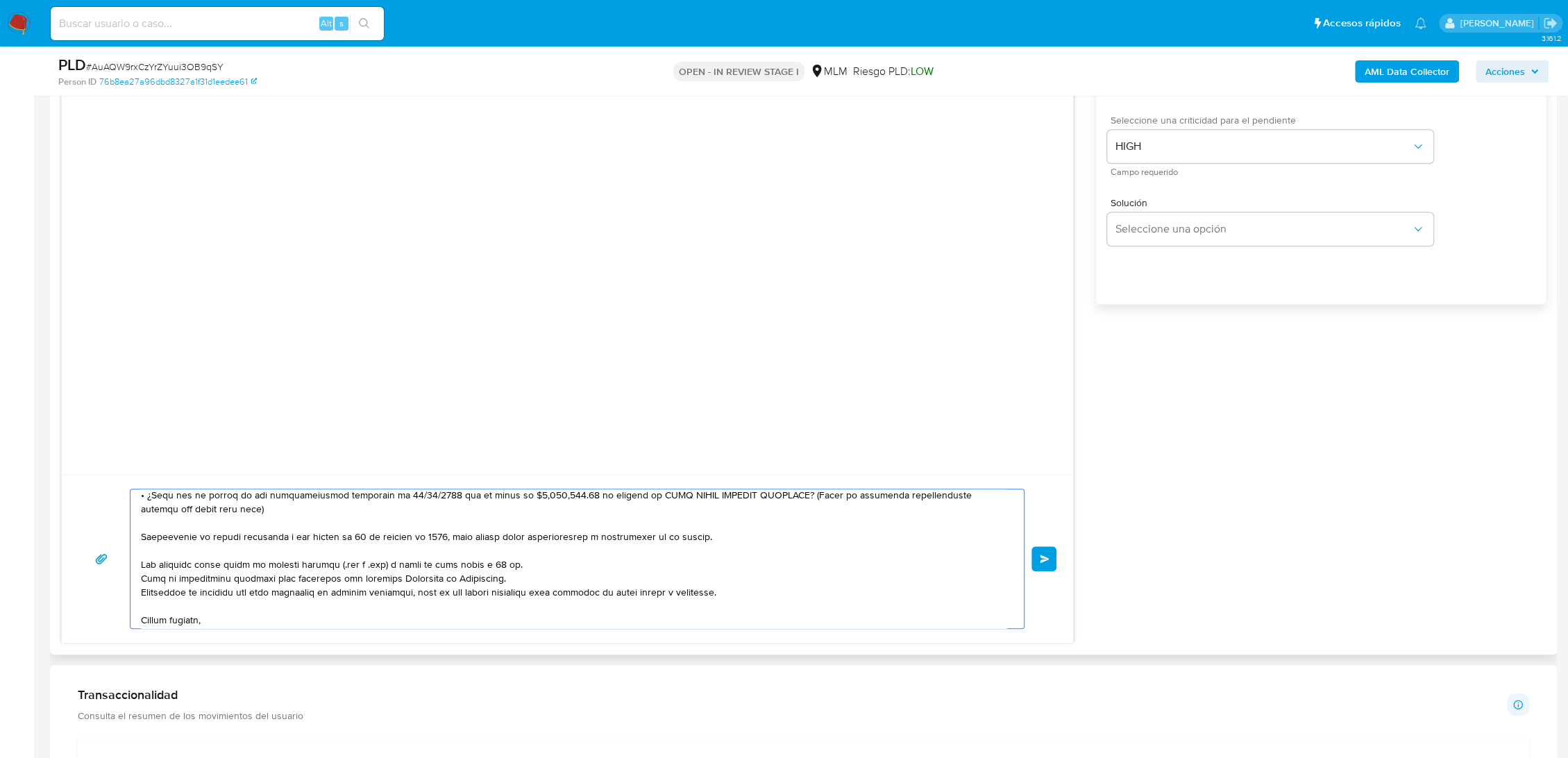
scroll to position [92, 0]
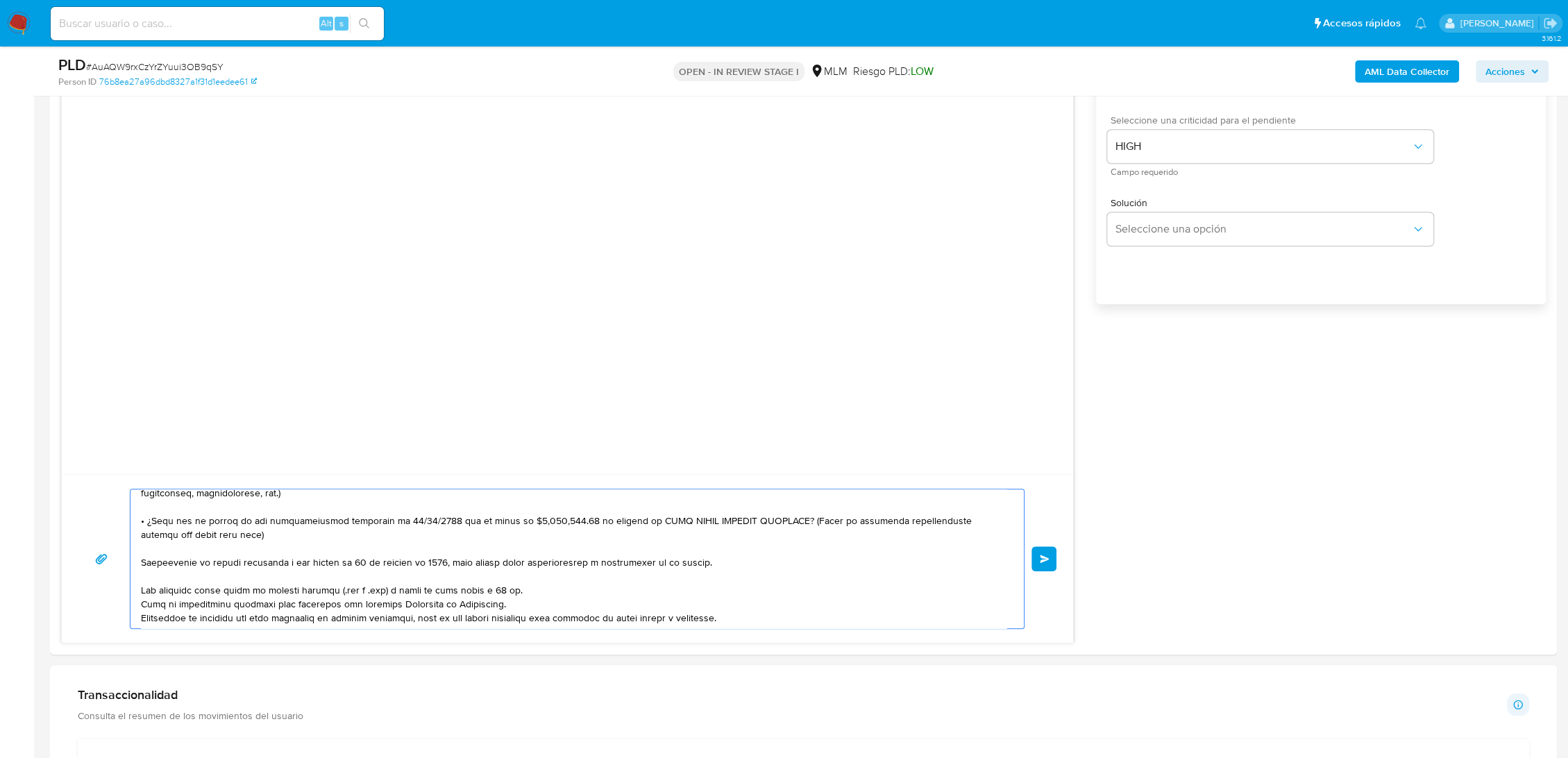
type textarea "Loremips dolorsi, Am consect adi eli seddoeius te incidid ut Laboree Dolo, magn…"
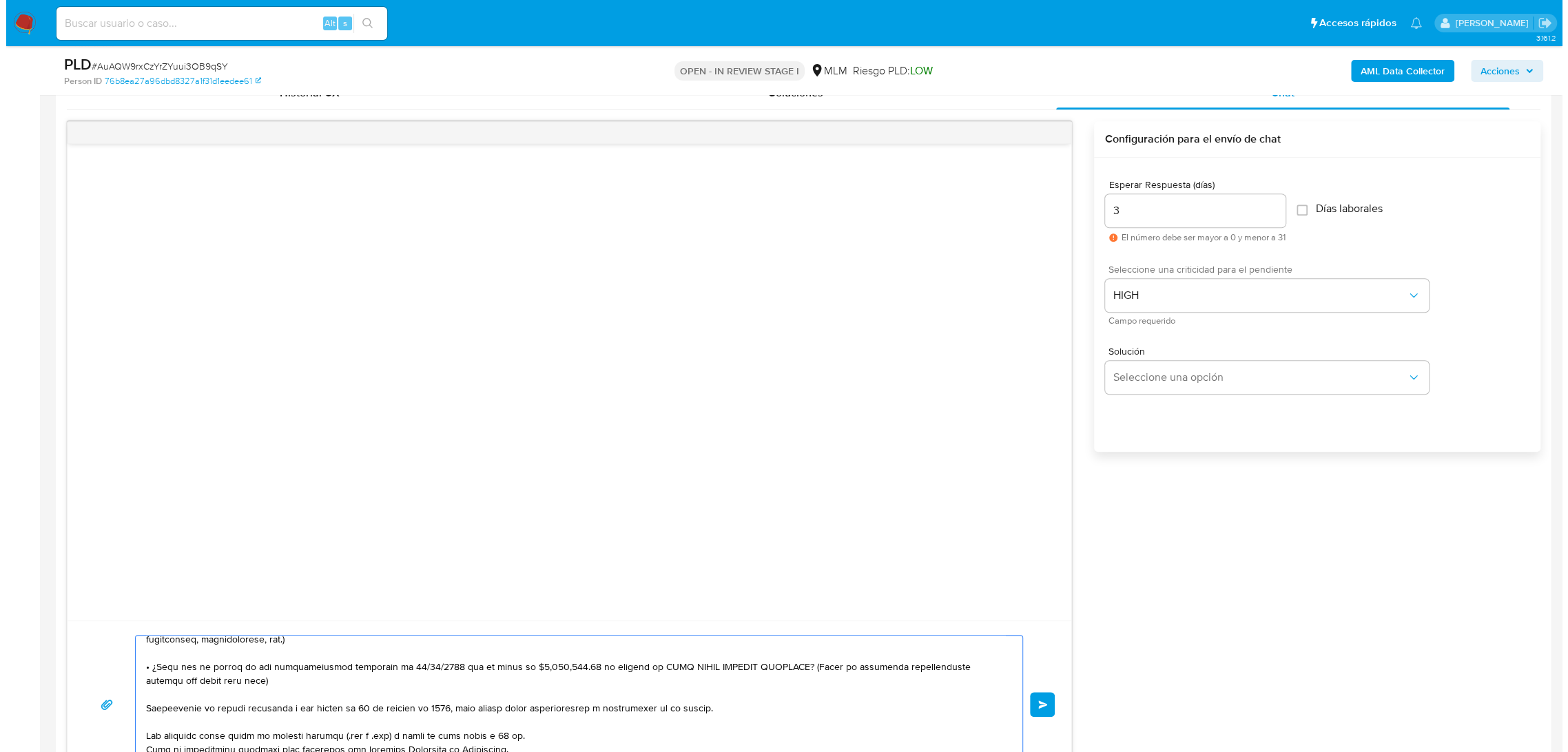
scroll to position [689, 0]
click at [1399, 61] on b "AML Data Collector" at bounding box center [1396, 71] width 84 height 22
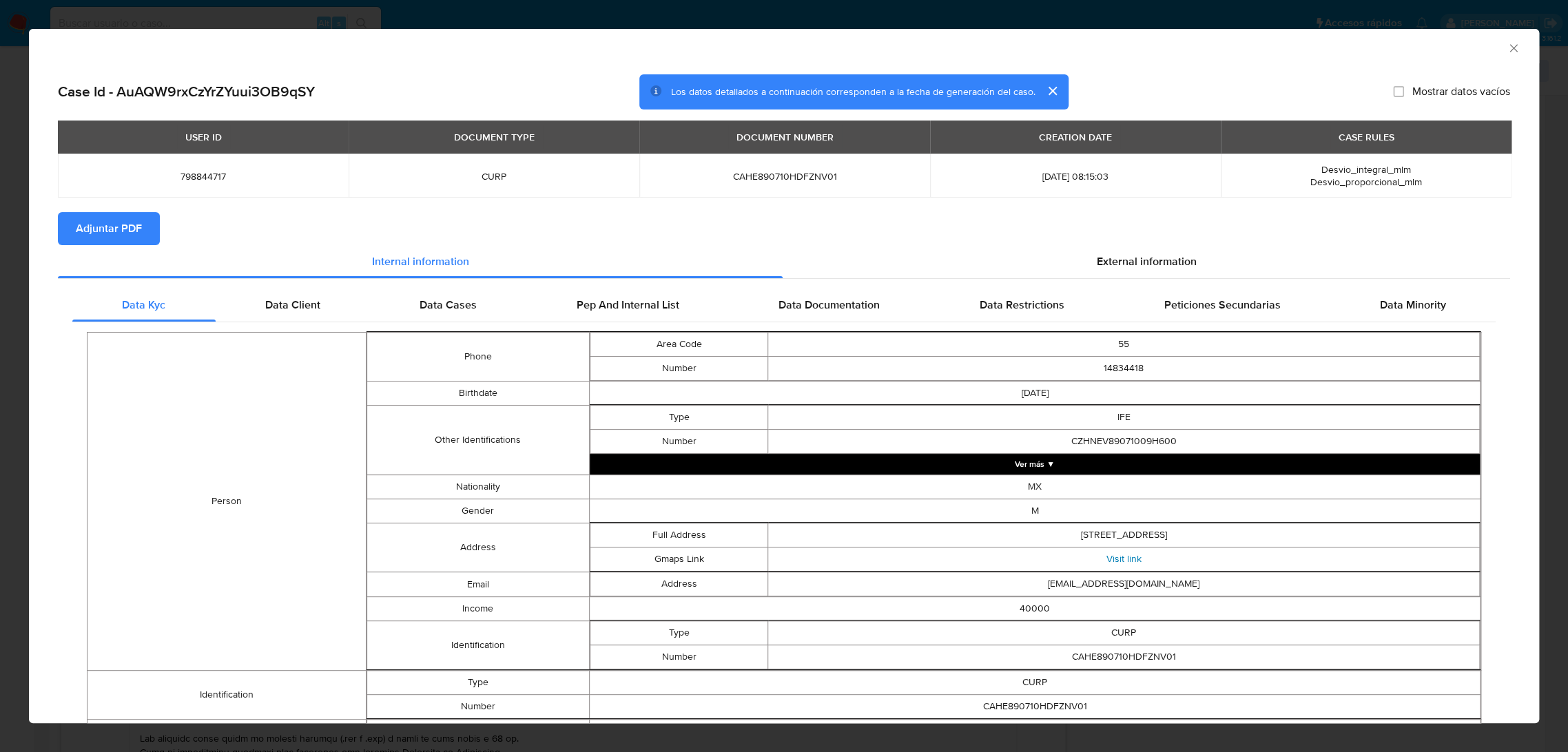
click at [1108, 561] on link "Visit link" at bounding box center [1123, 558] width 35 height 14
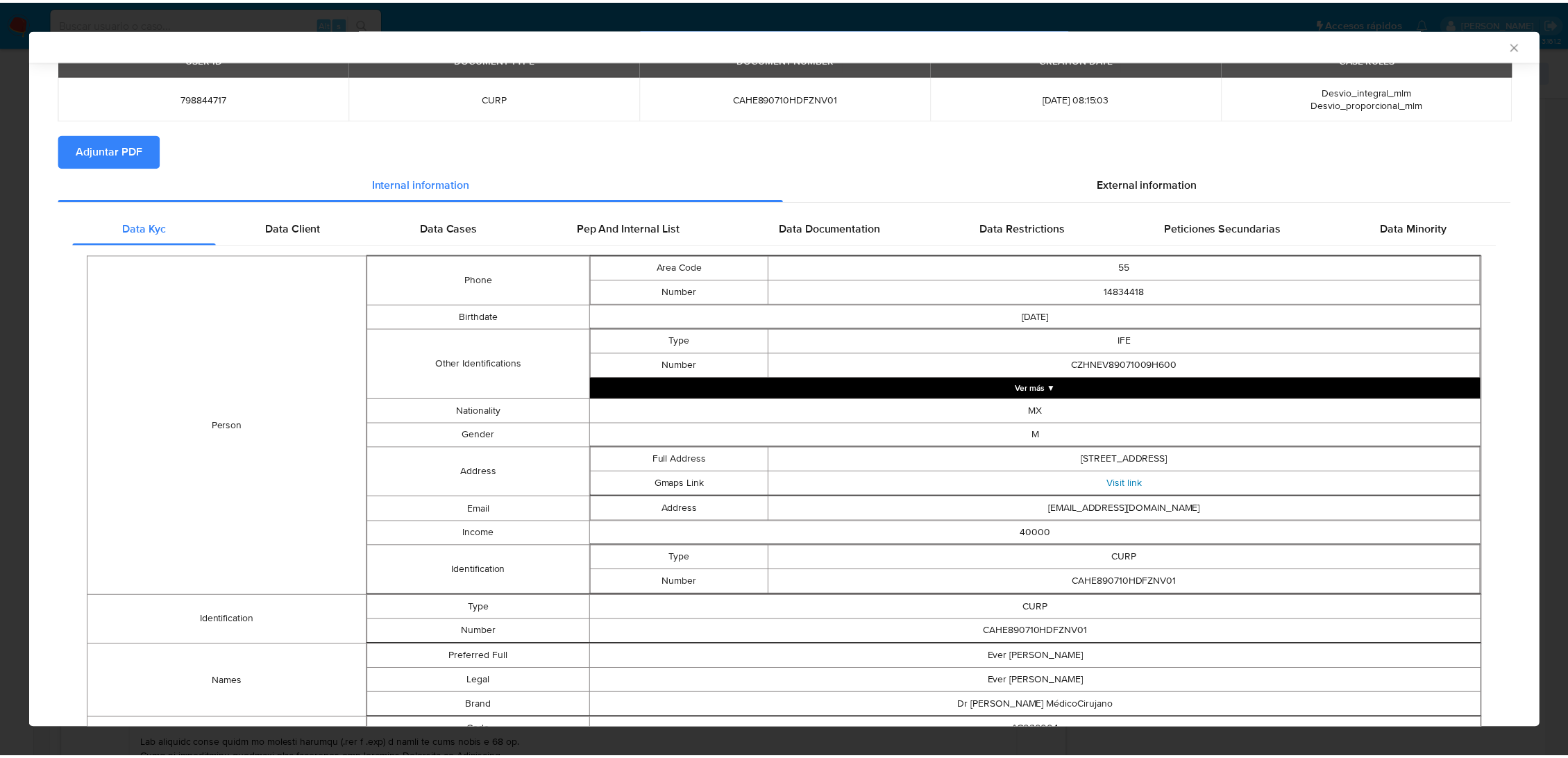
scroll to position [0, 0]
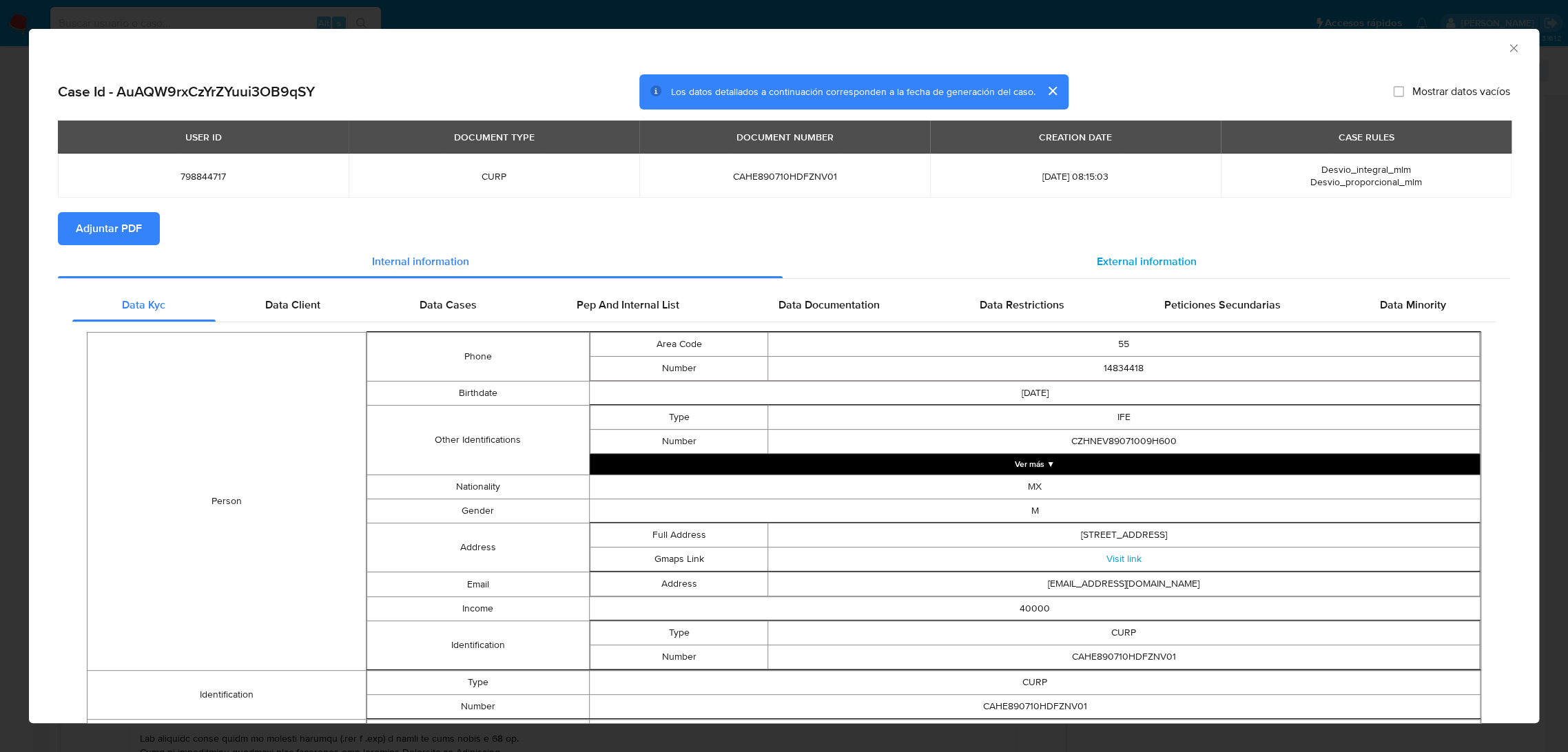
click at [1143, 253] on span "External information" at bounding box center [1146, 261] width 100 height 16
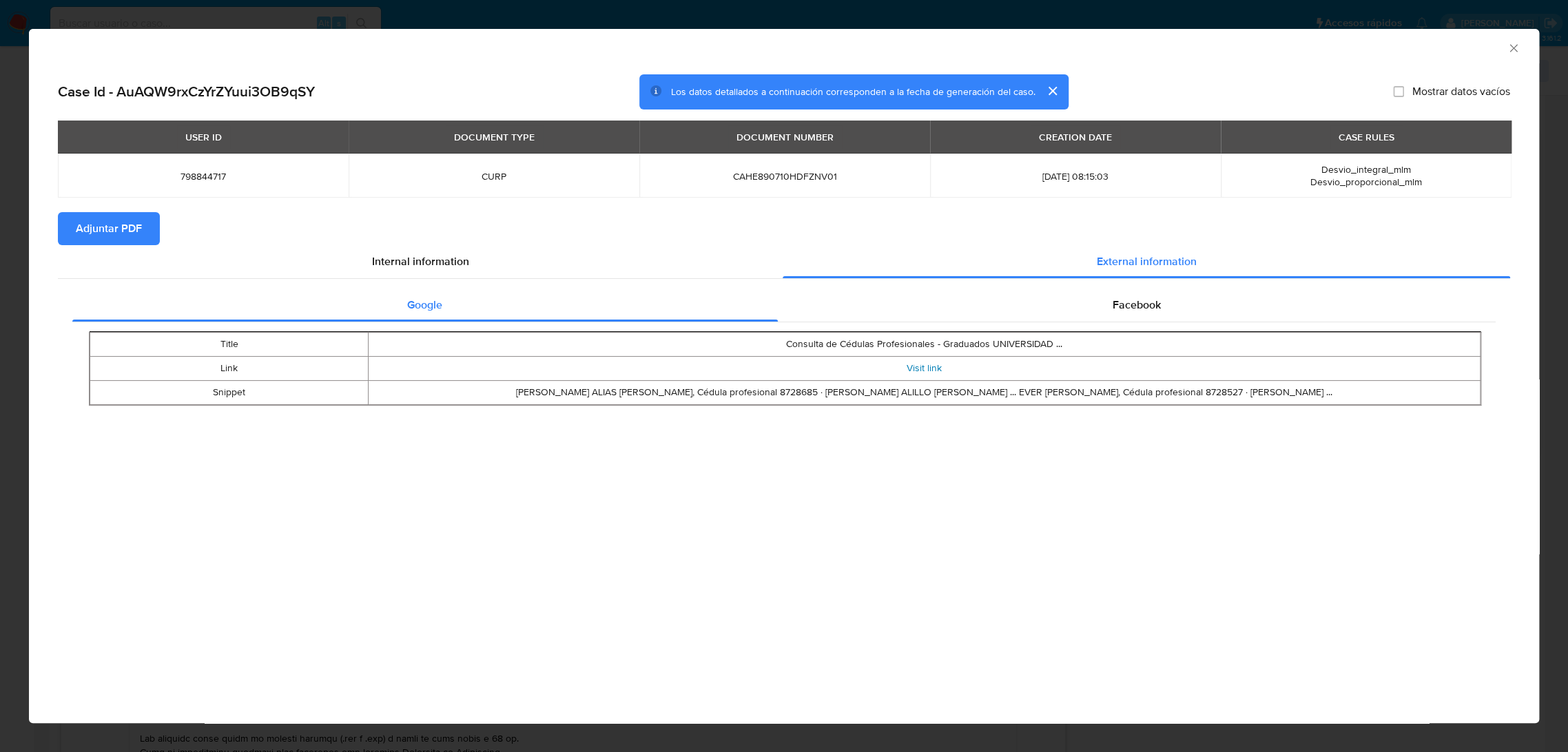
click at [919, 364] on link "Visit link" at bounding box center [923, 368] width 35 height 14
click at [1515, 43] on icon "Cerrar ventana" at bounding box center [1513, 49] width 14 height 14
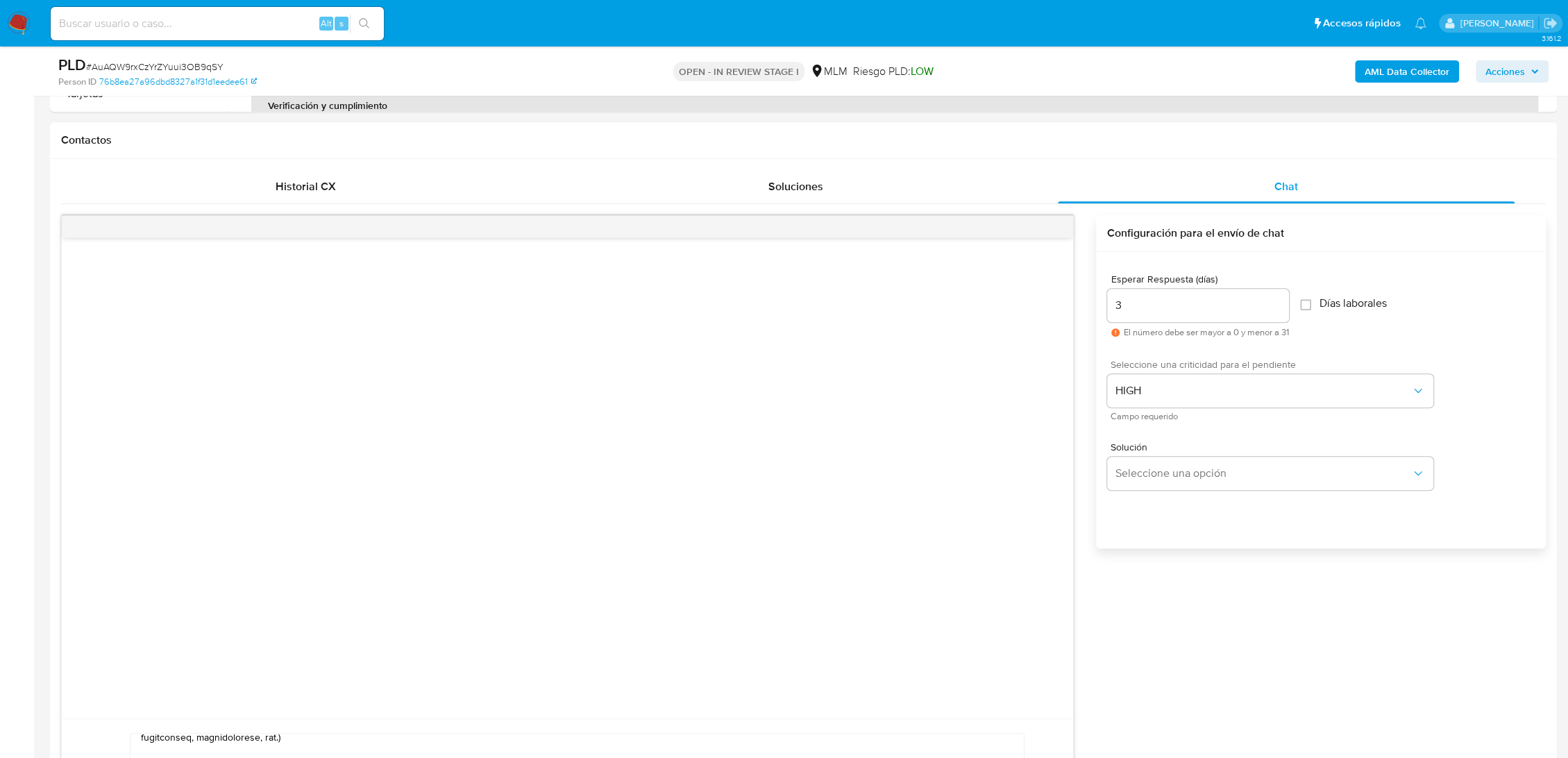
scroll to position [771, 0]
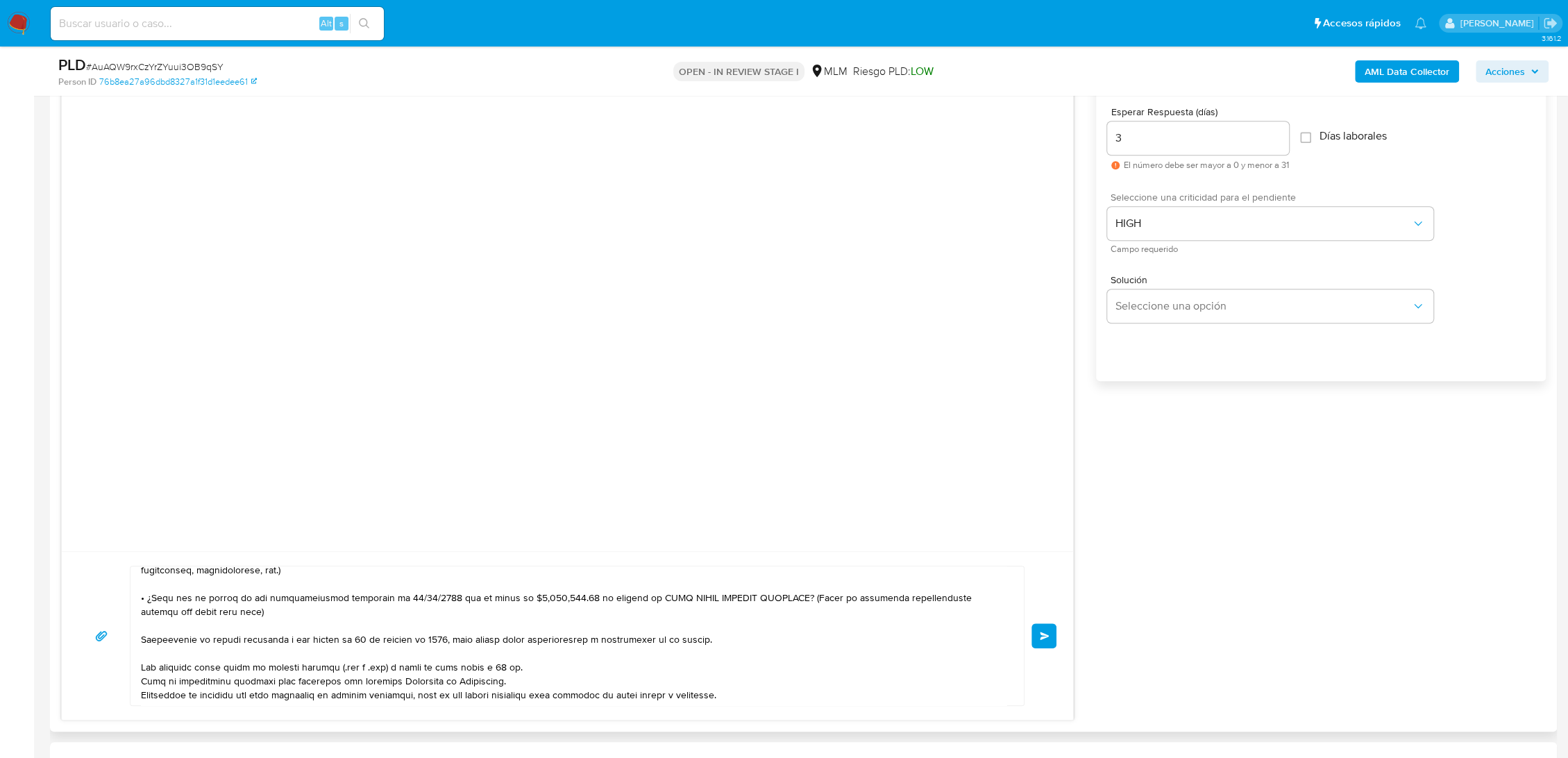
click at [1047, 635] on span "Enviar" at bounding box center [1044, 636] width 10 height 8
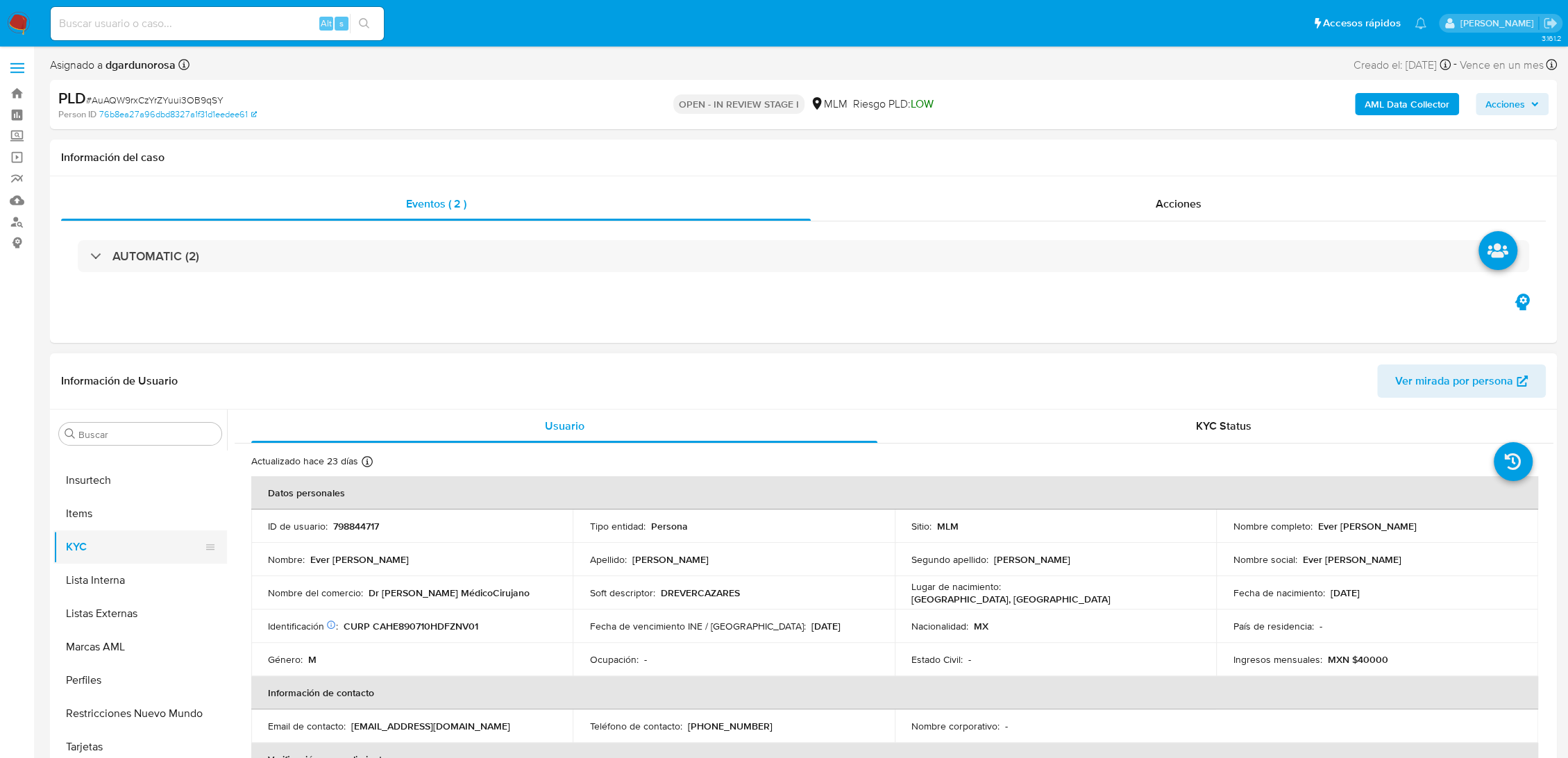
scroll to position [499, 0]
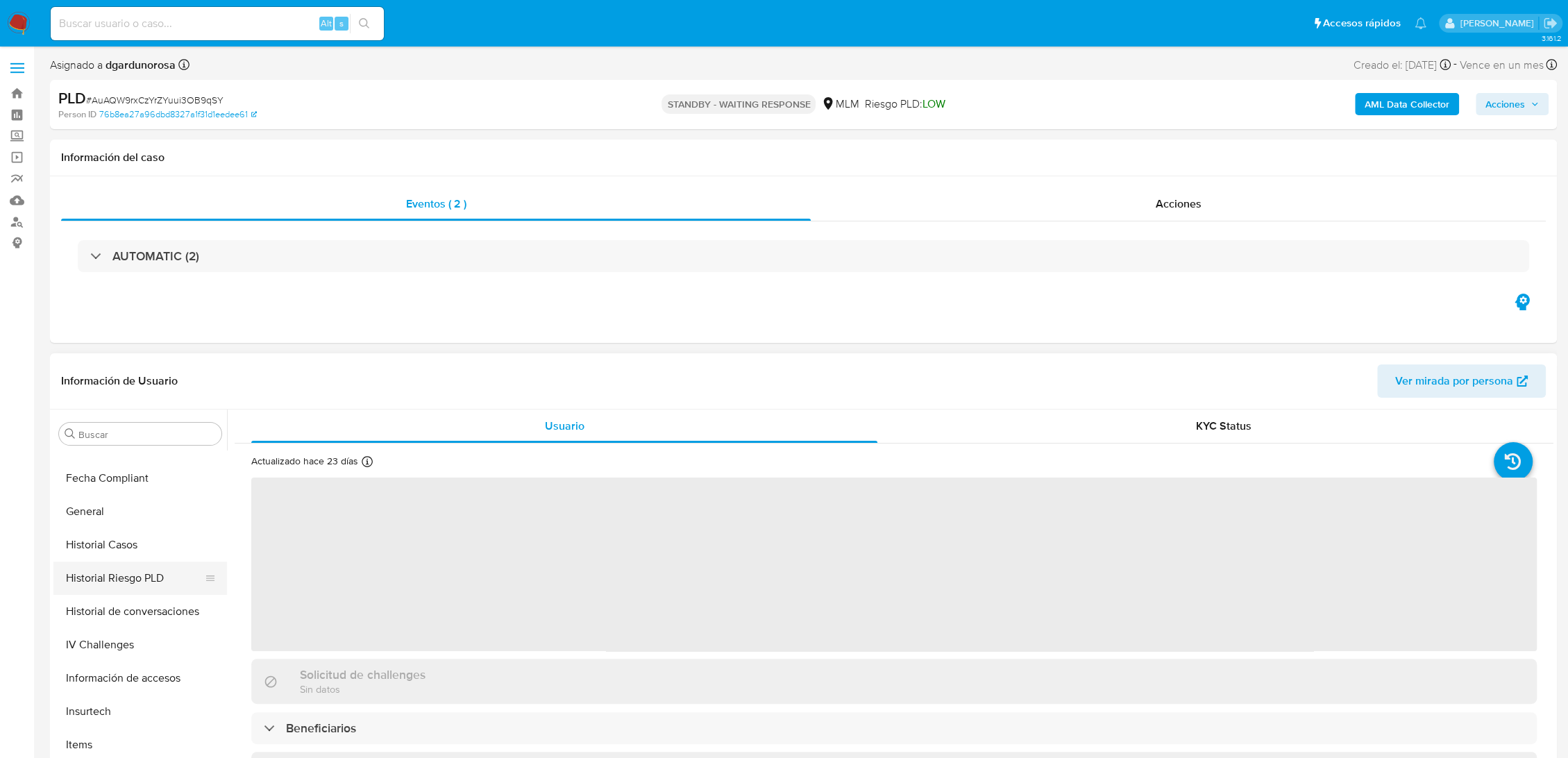
select select "10"
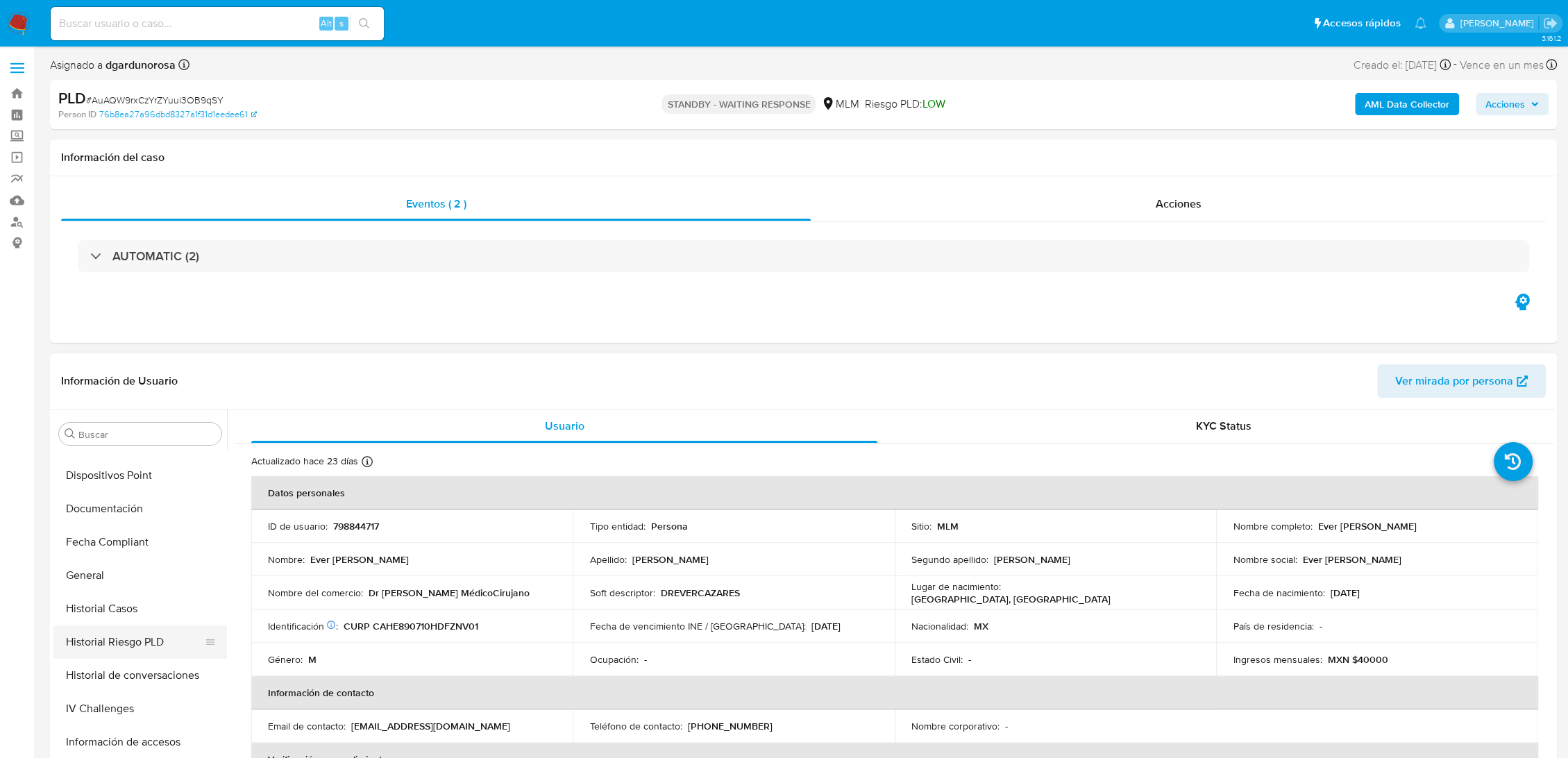
scroll to position [267, 0]
click at [124, 606] on button "Documentación" at bounding box center [134, 600] width 162 height 34
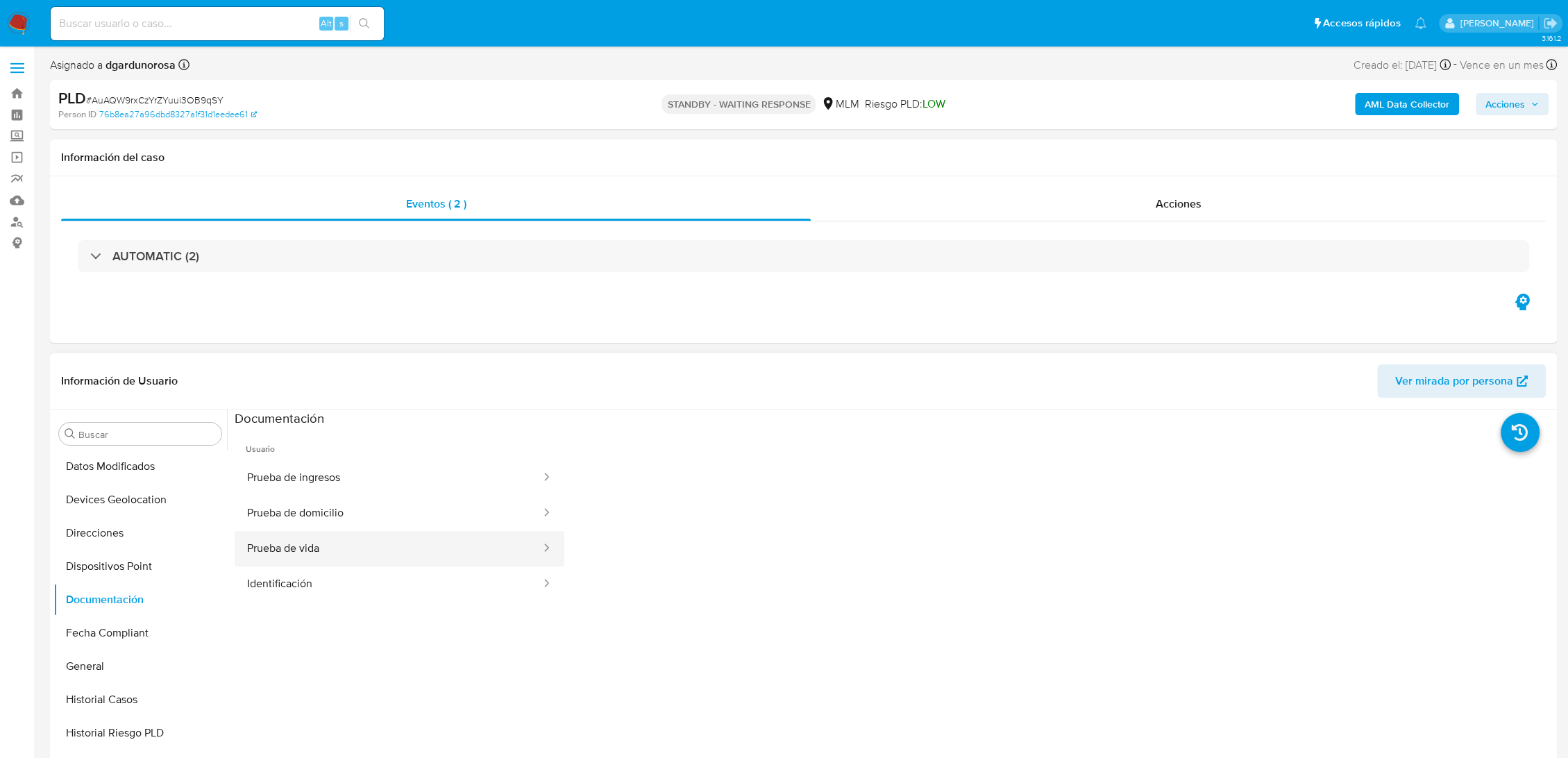
click at [331, 544] on button "Prueba de vida" at bounding box center [389, 548] width 308 height 36
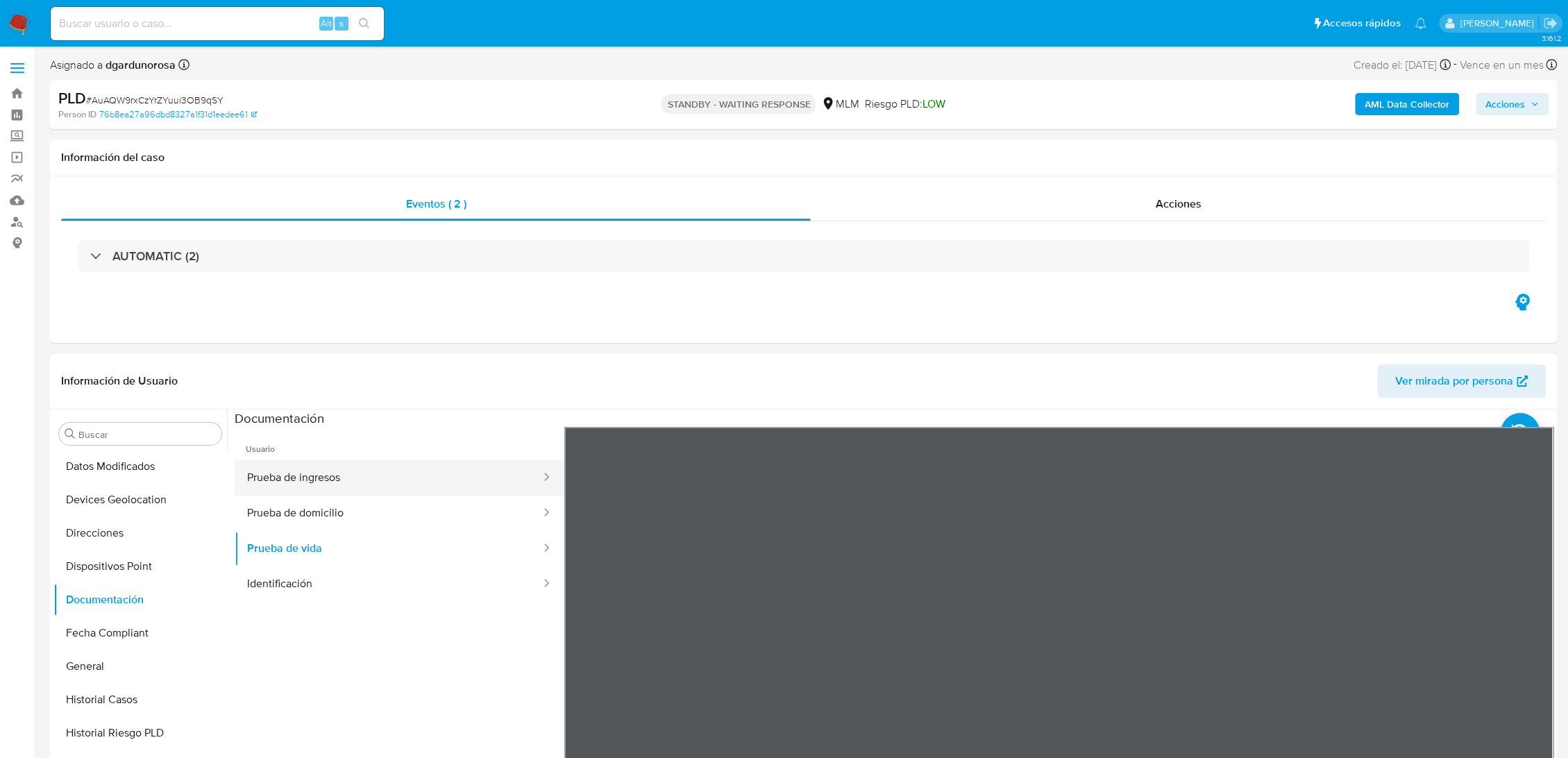
click at [328, 473] on button "Prueba de ingresos" at bounding box center [389, 478] width 308 height 36
